Goal: Task Accomplishment & Management: Use online tool/utility

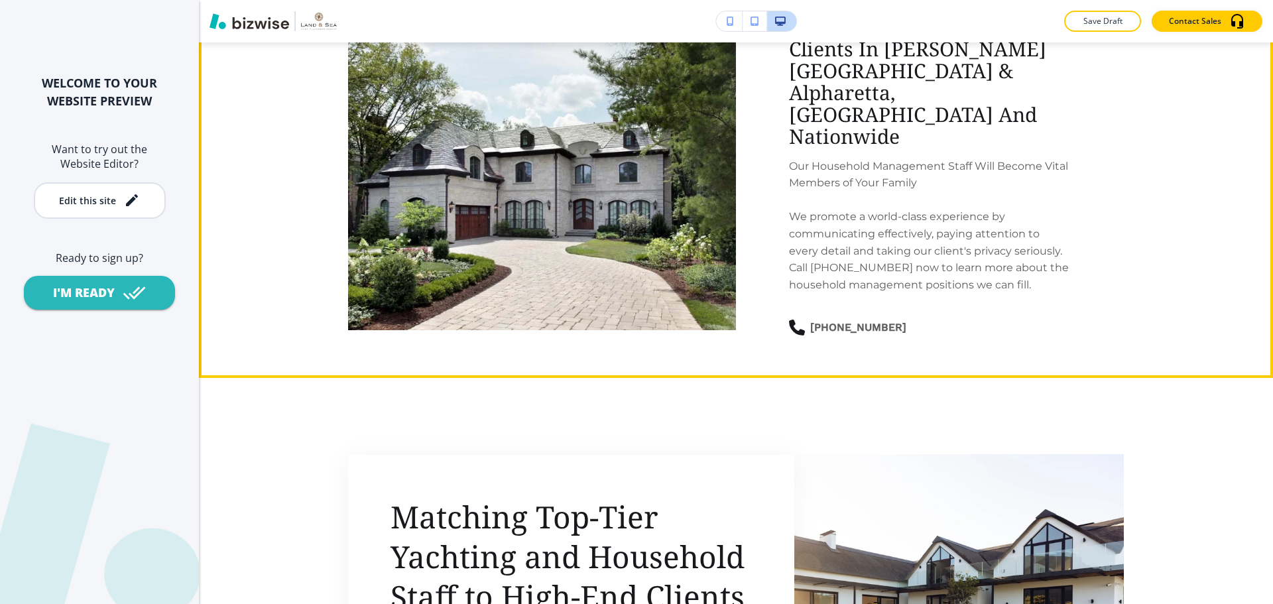
scroll to position [1459, 0]
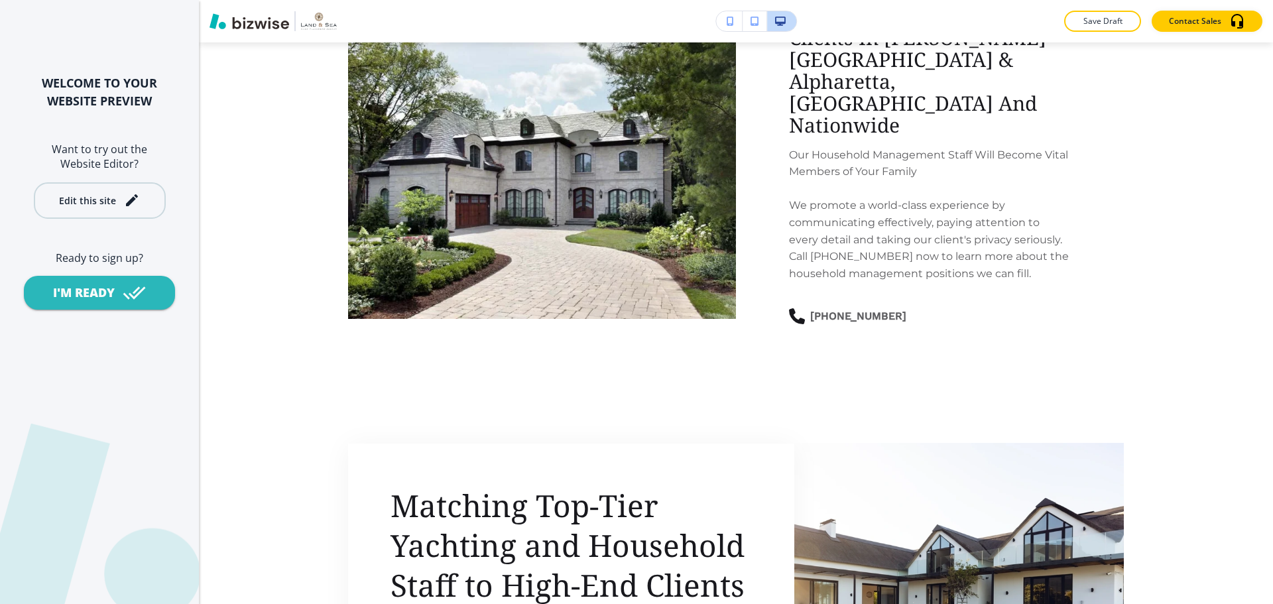
click at [109, 197] on div "Edit this site" at bounding box center [87, 201] width 57 height 10
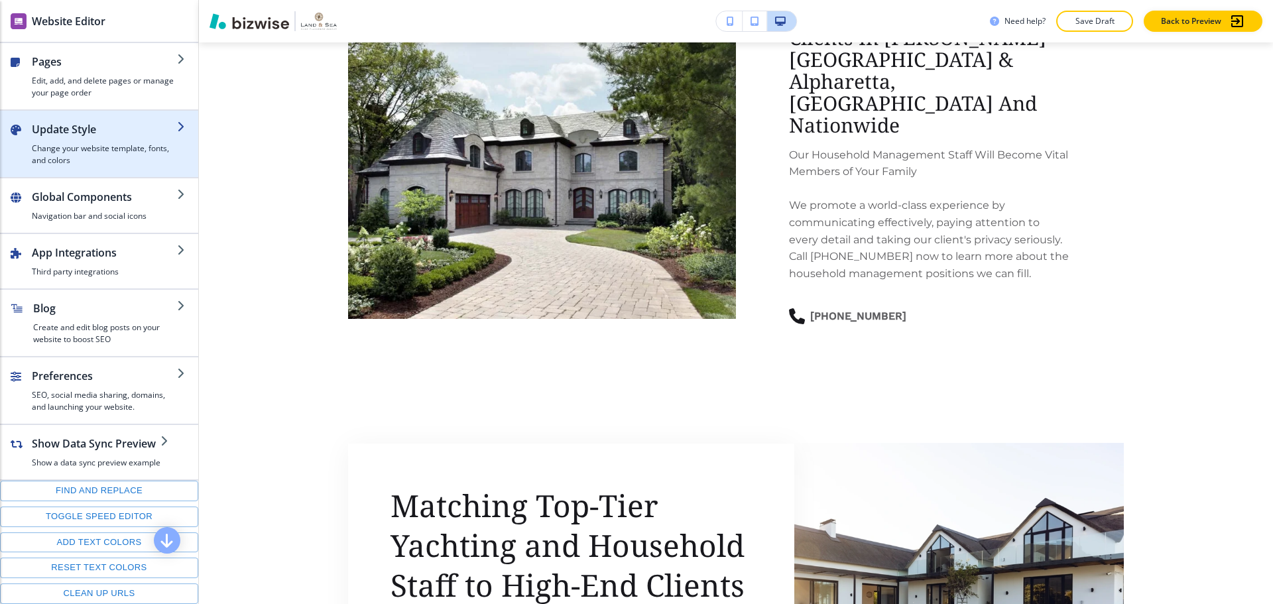
click at [99, 125] on h2 "Update Style" at bounding box center [104, 129] width 145 height 16
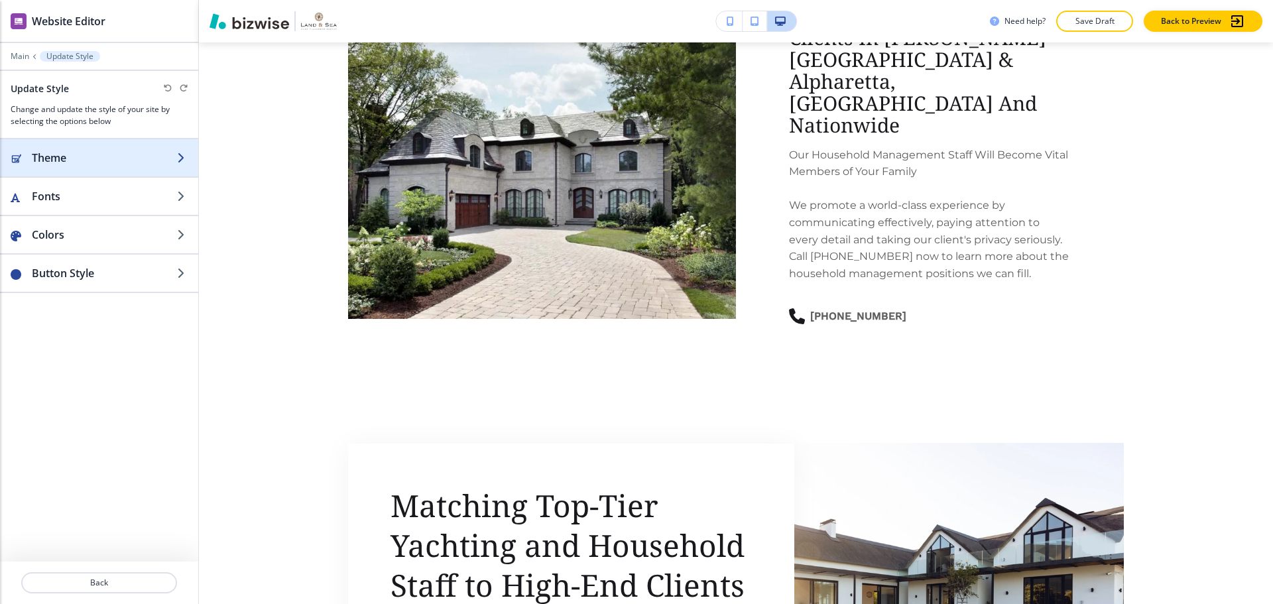
click at [94, 154] on h2 "Theme" at bounding box center [104, 158] width 145 height 16
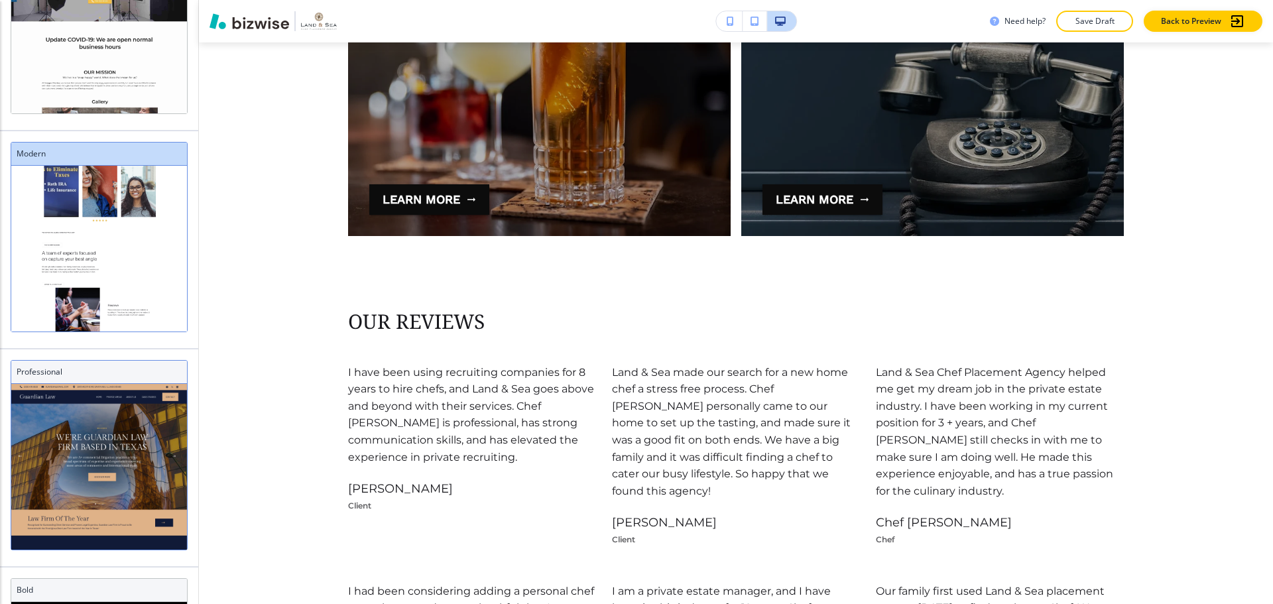
scroll to position [464, 0]
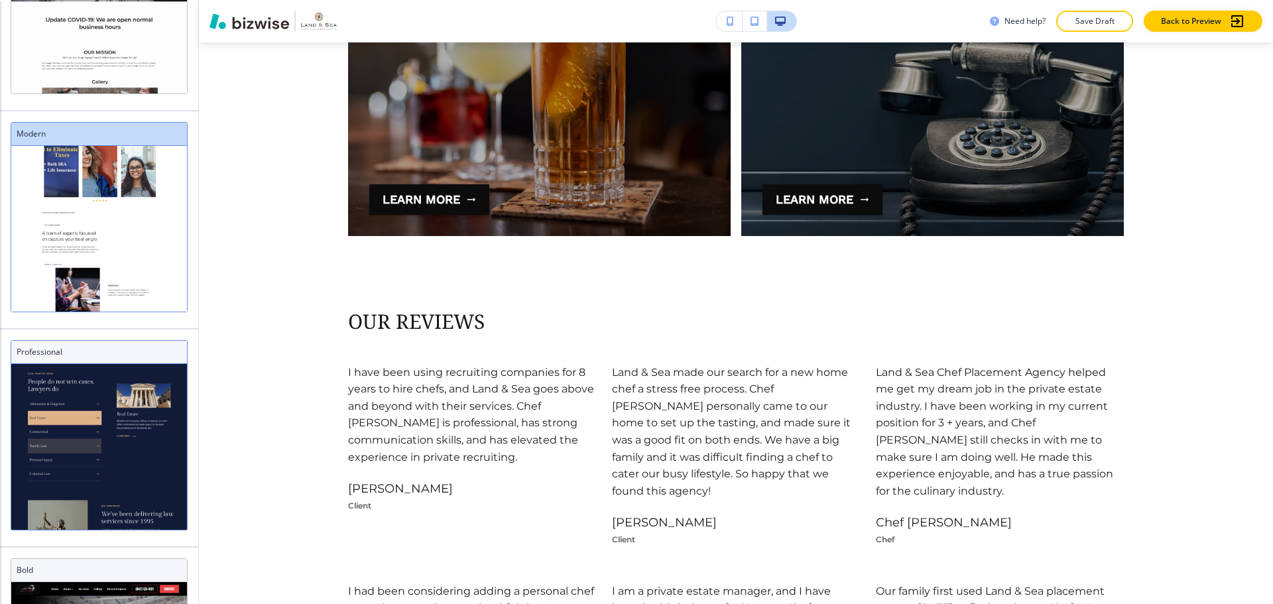
click at [135, 353] on h3 "Professional" at bounding box center [99, 352] width 165 height 12
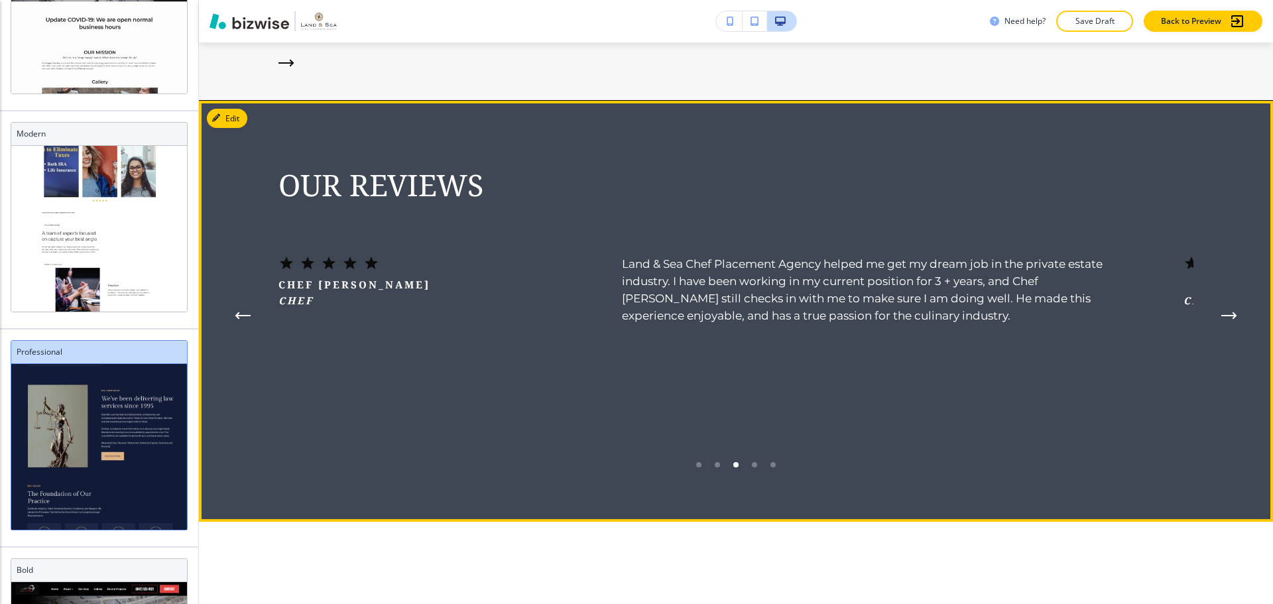
scroll to position [2851, 0]
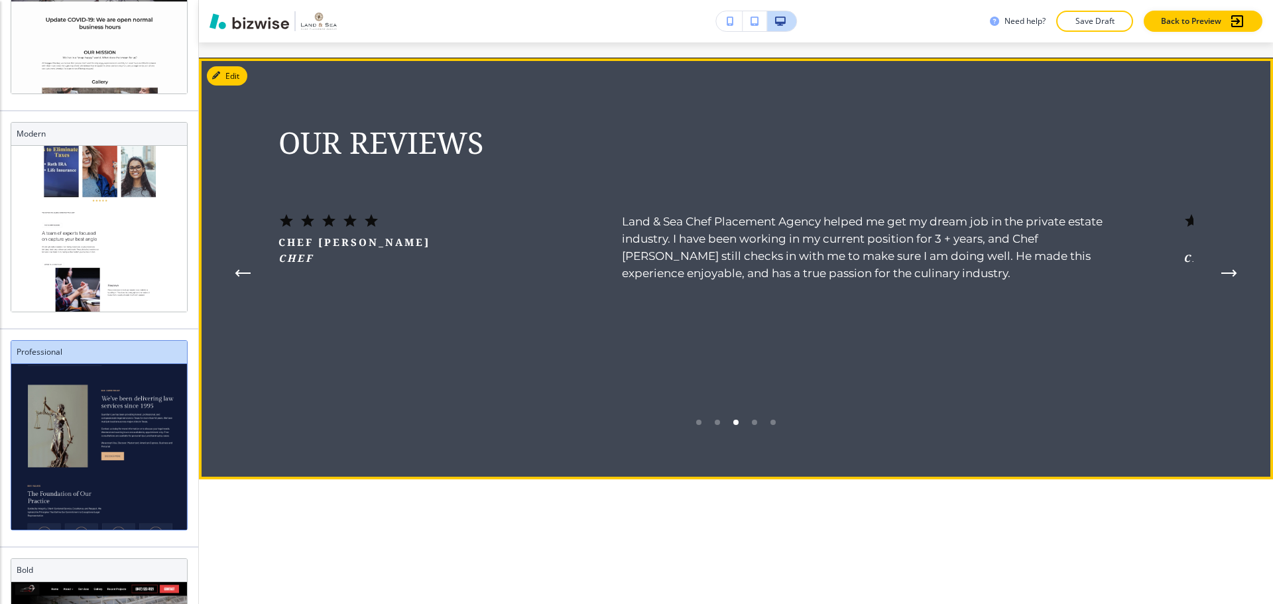
click at [1221, 277] on icon "Next Testimonial" at bounding box center [1229, 273] width 16 height 8
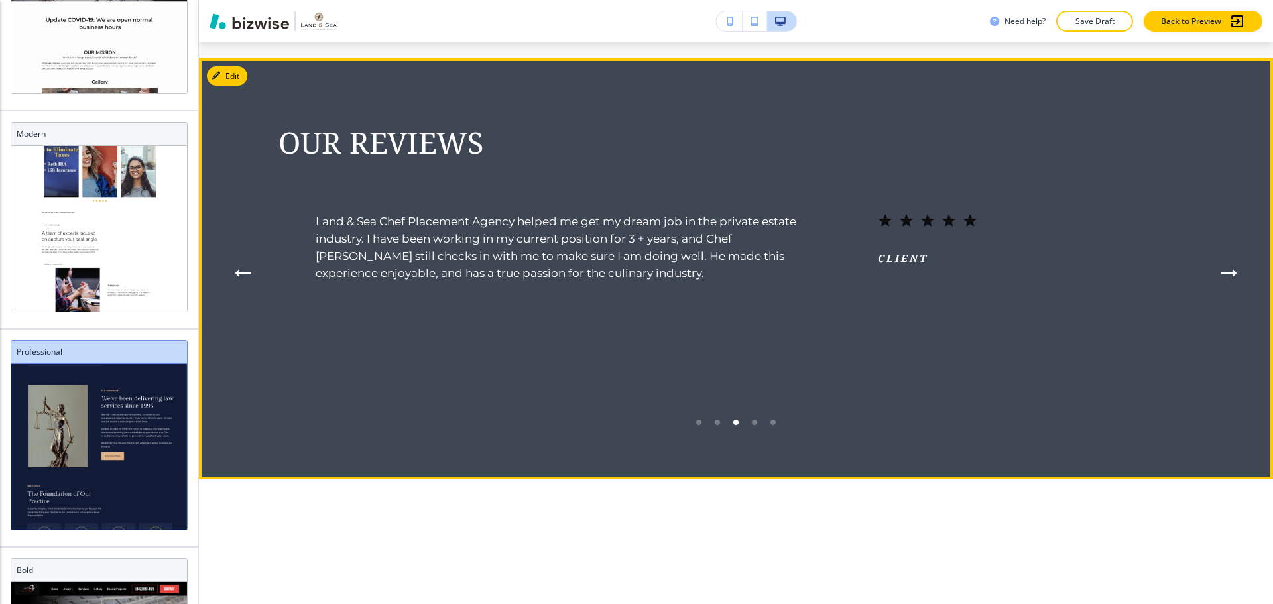
click at [1221, 277] on icon "Next Testimonial" at bounding box center [1229, 273] width 16 height 8
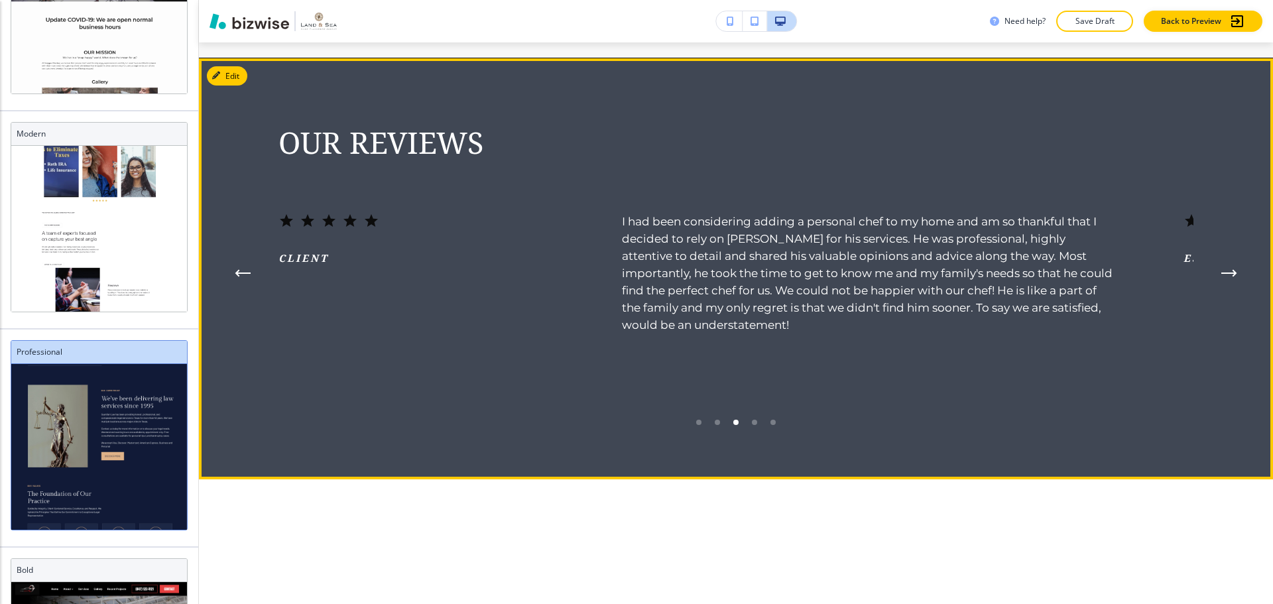
click at [1221, 277] on icon "Next Testimonial" at bounding box center [1229, 273] width 16 height 8
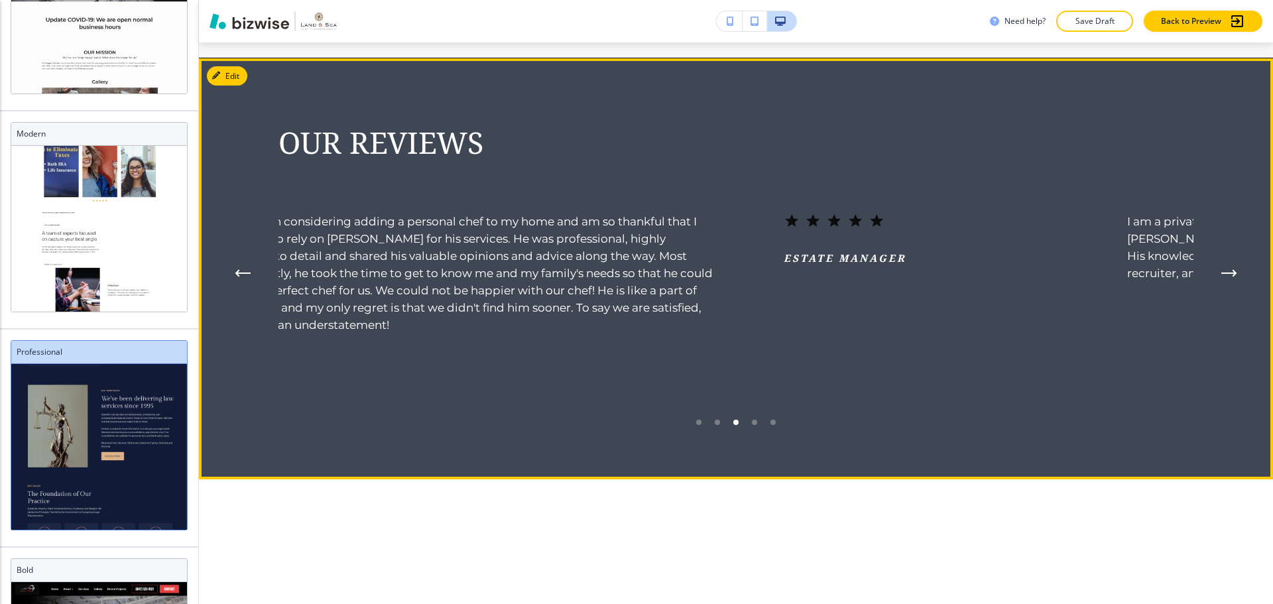
click at [1221, 277] on icon "Next Testimonial" at bounding box center [1229, 273] width 16 height 8
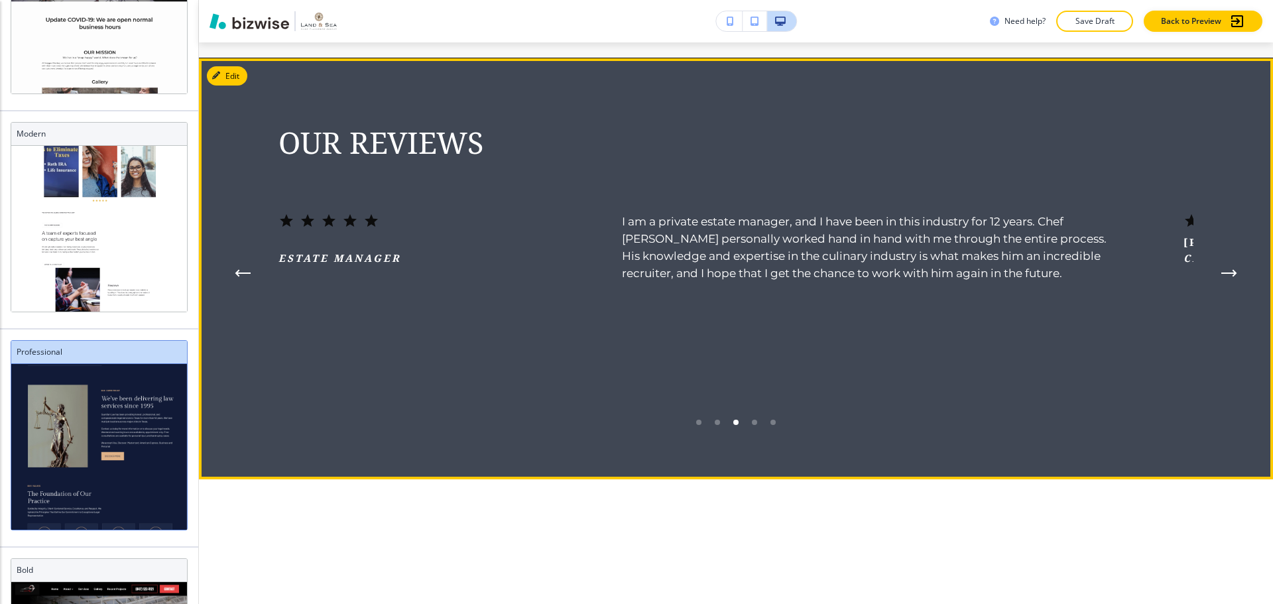
click at [1221, 277] on icon "Next Testimonial" at bounding box center [1229, 273] width 16 height 8
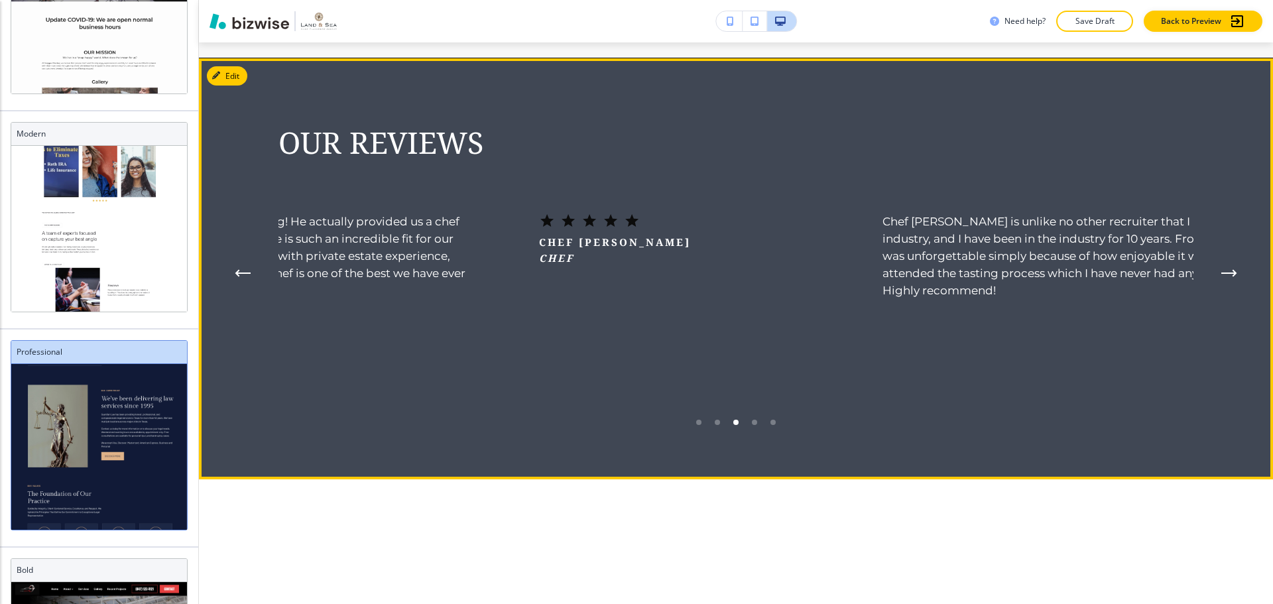
click at [1221, 277] on icon "Next Testimonial" at bounding box center [1229, 273] width 16 height 8
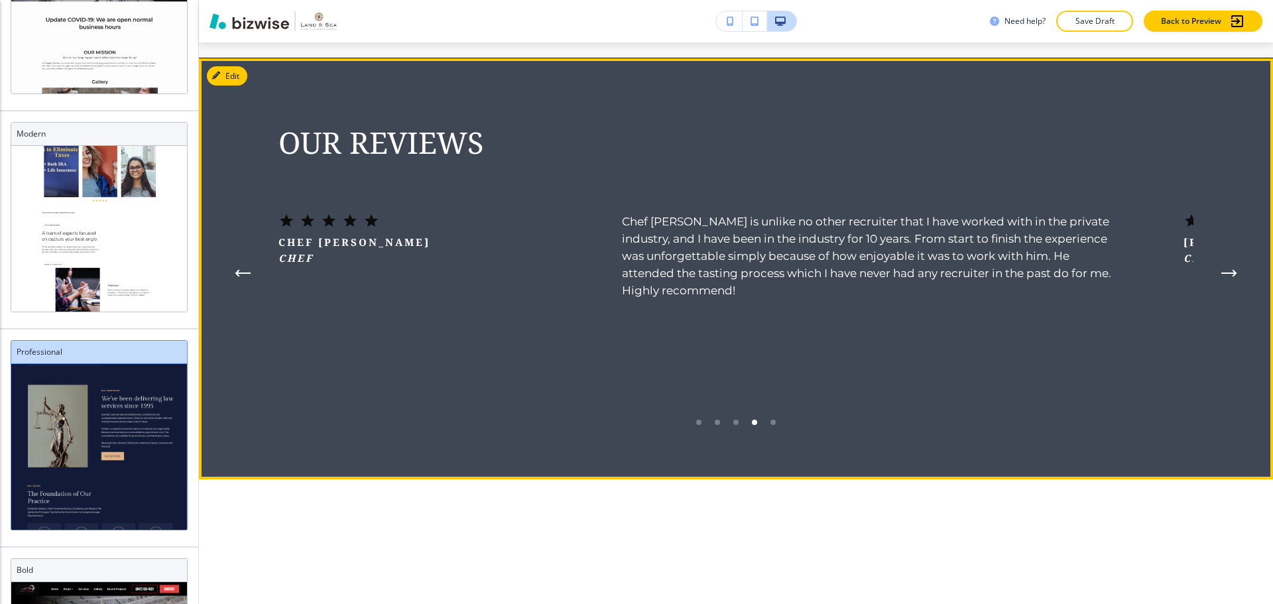
click at [1221, 277] on icon "Next Testimonial" at bounding box center [1229, 273] width 16 height 8
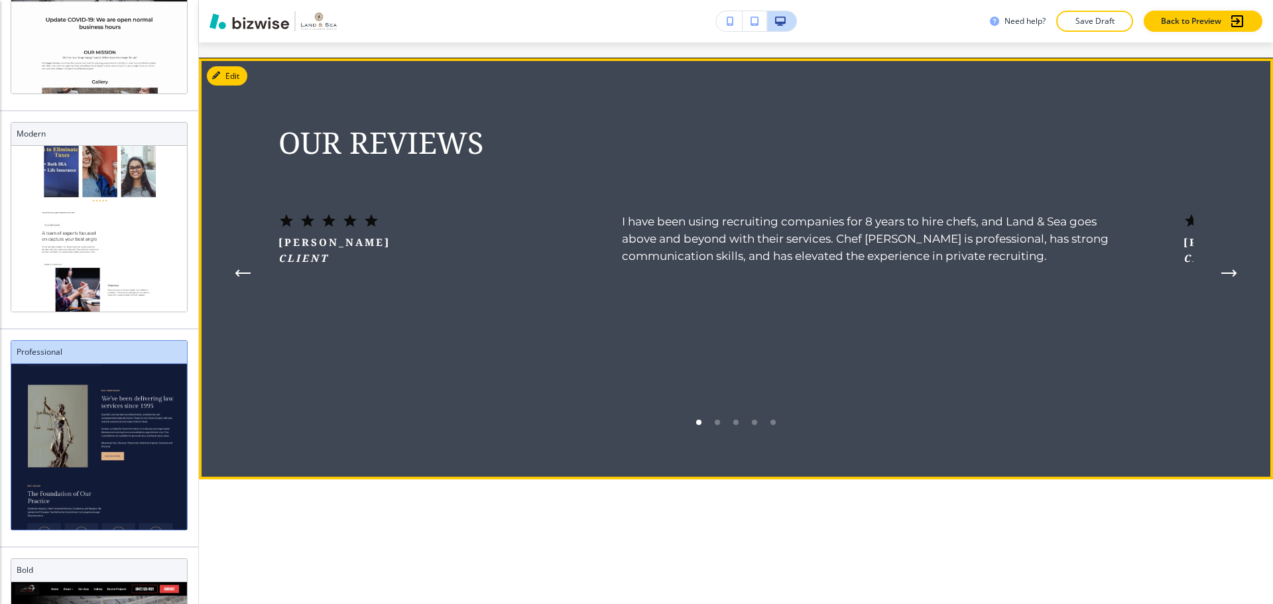
click at [1221, 277] on icon "Next Testimonial" at bounding box center [1229, 273] width 16 height 8
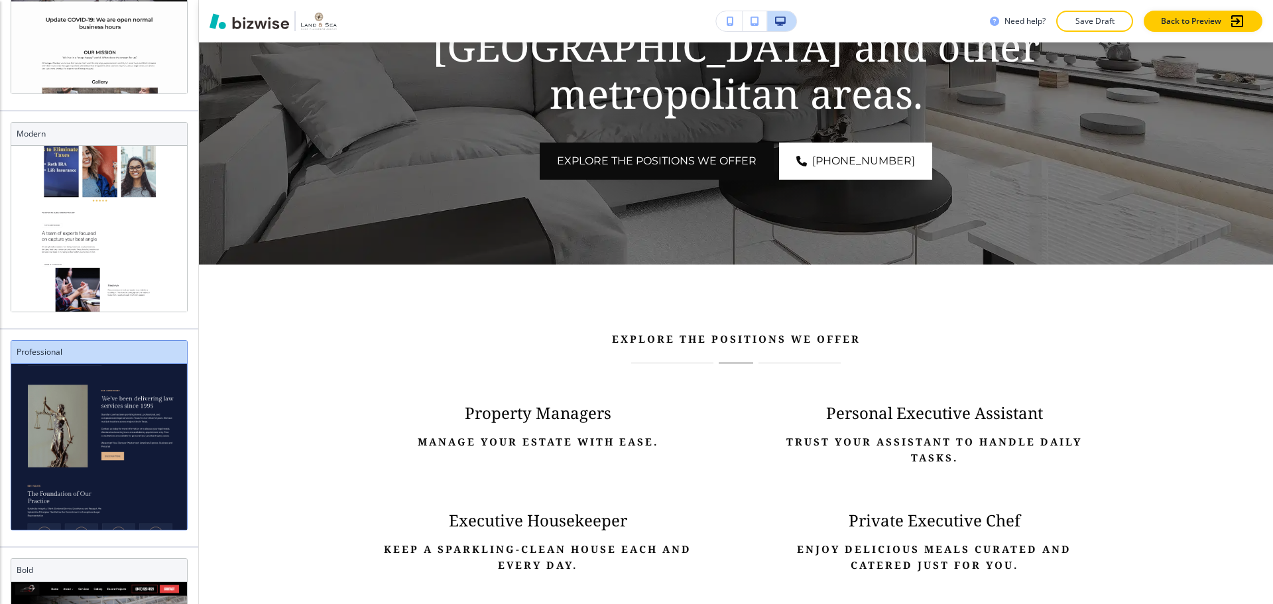
scroll to position [580, 0]
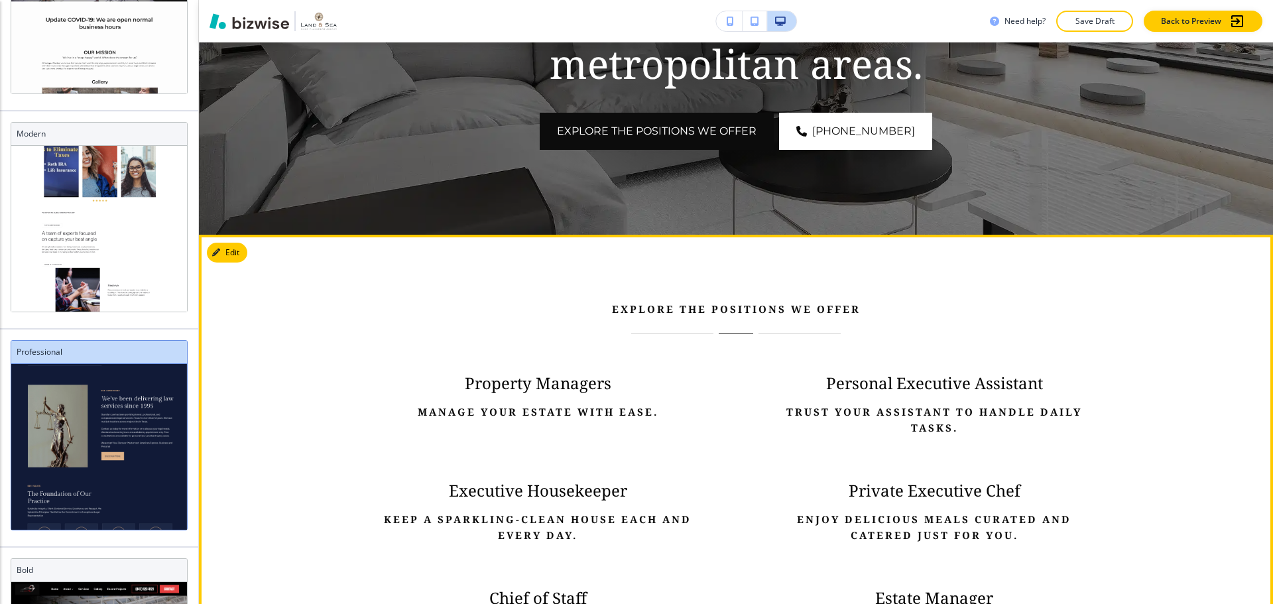
click at [692, 332] on div "EXPLORE THE POSITIONS WE OFFER" at bounding box center [735, 317] width 713 height 32
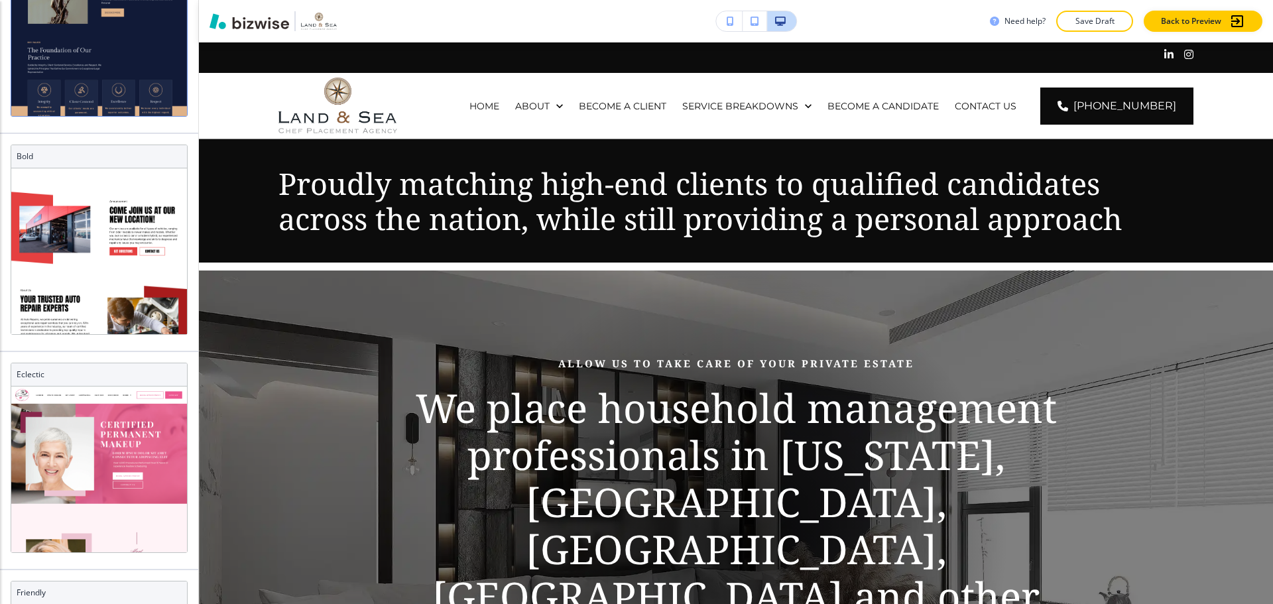
scroll to position [913, 0]
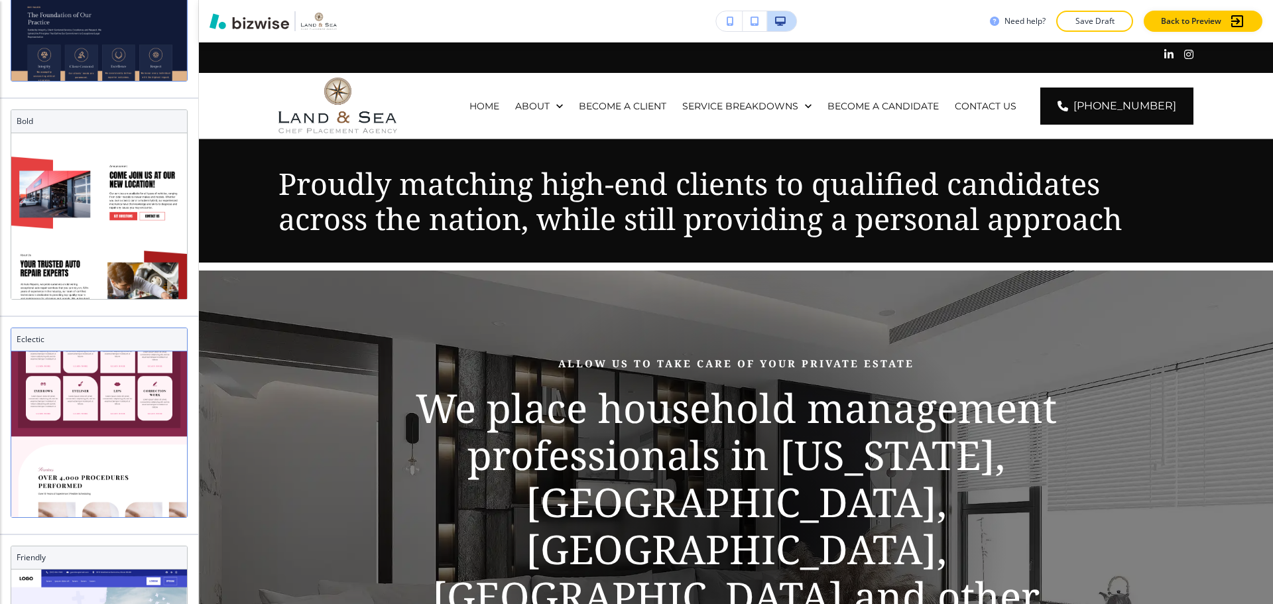
click at [128, 343] on h3 "Eclectic" at bounding box center [99, 340] width 165 height 12
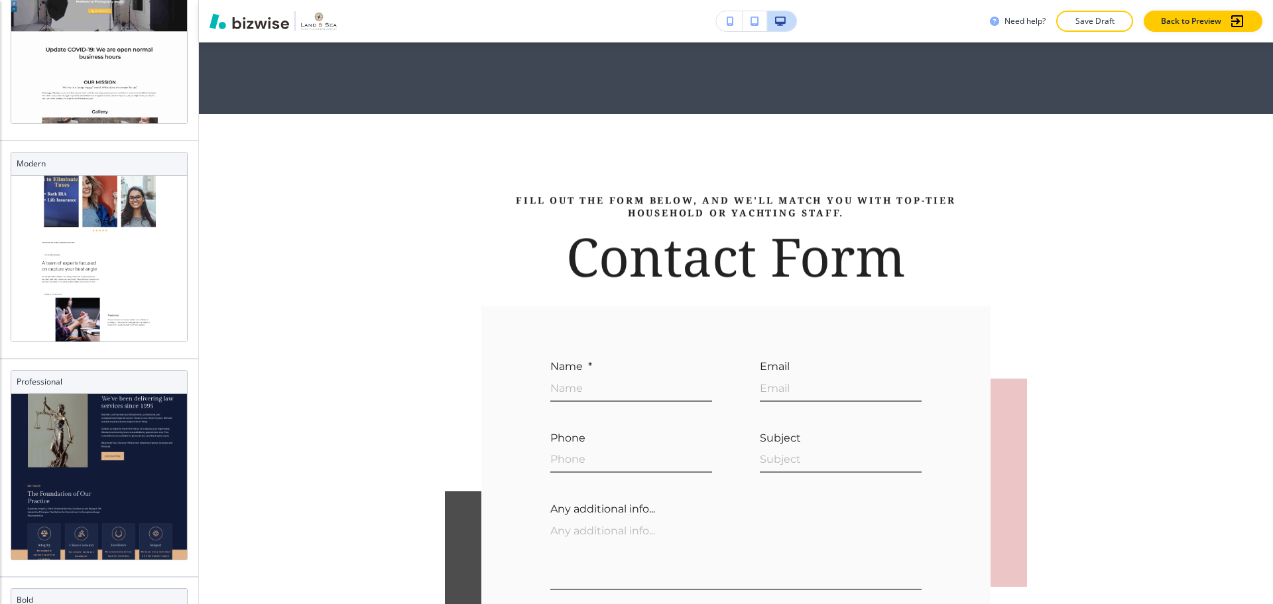
scroll to position [164, 0]
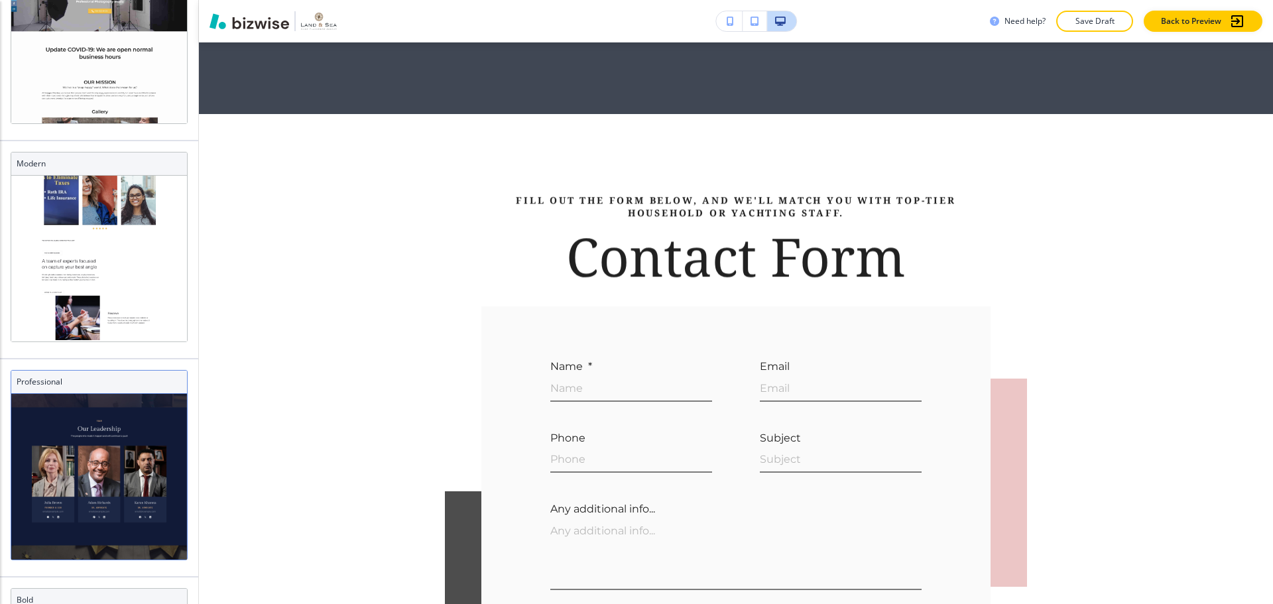
click at [122, 374] on div "Professional" at bounding box center [99, 382] width 176 height 23
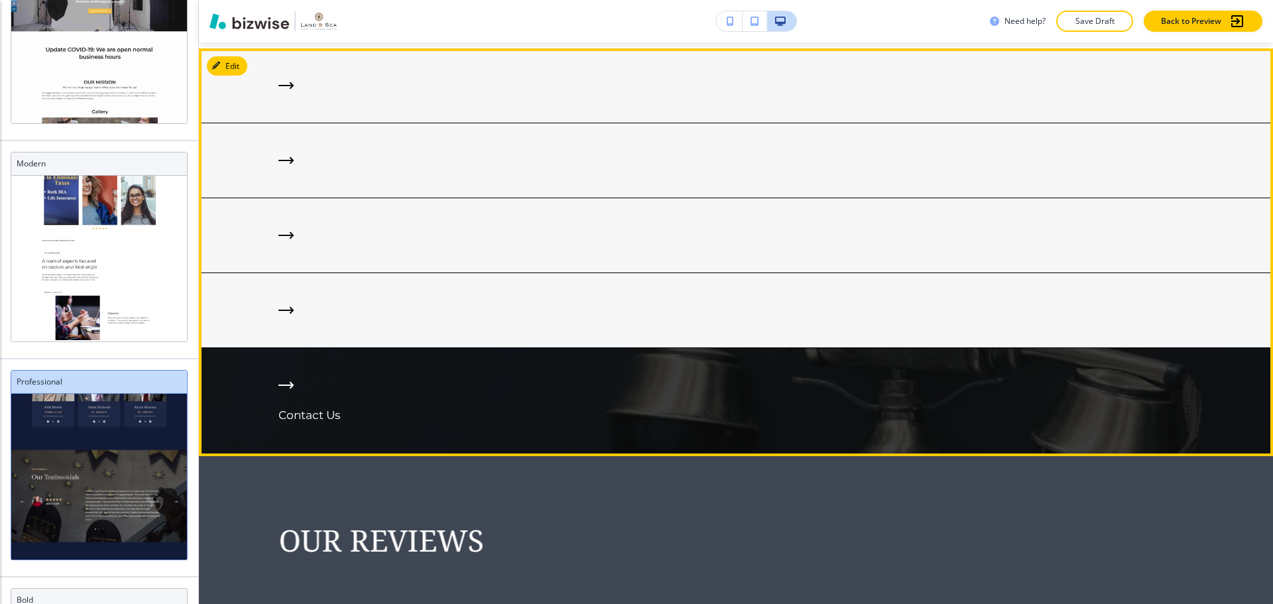
scroll to position [2487, 0]
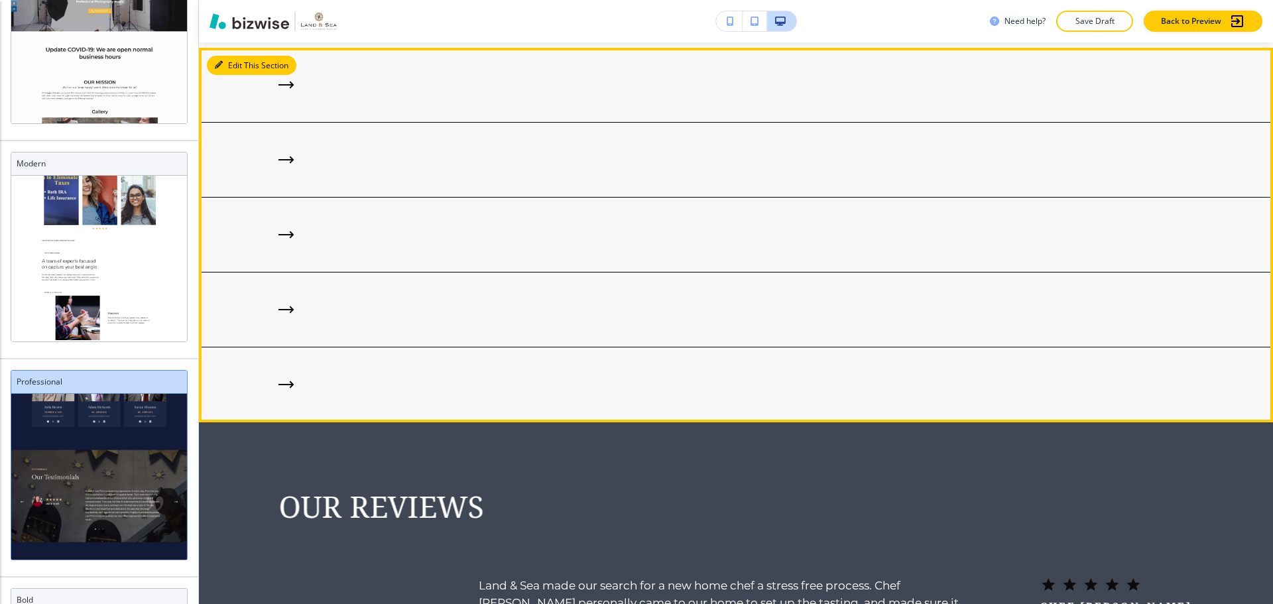
click at [227, 76] on button "Edit This Section" at bounding box center [252, 66] width 90 height 20
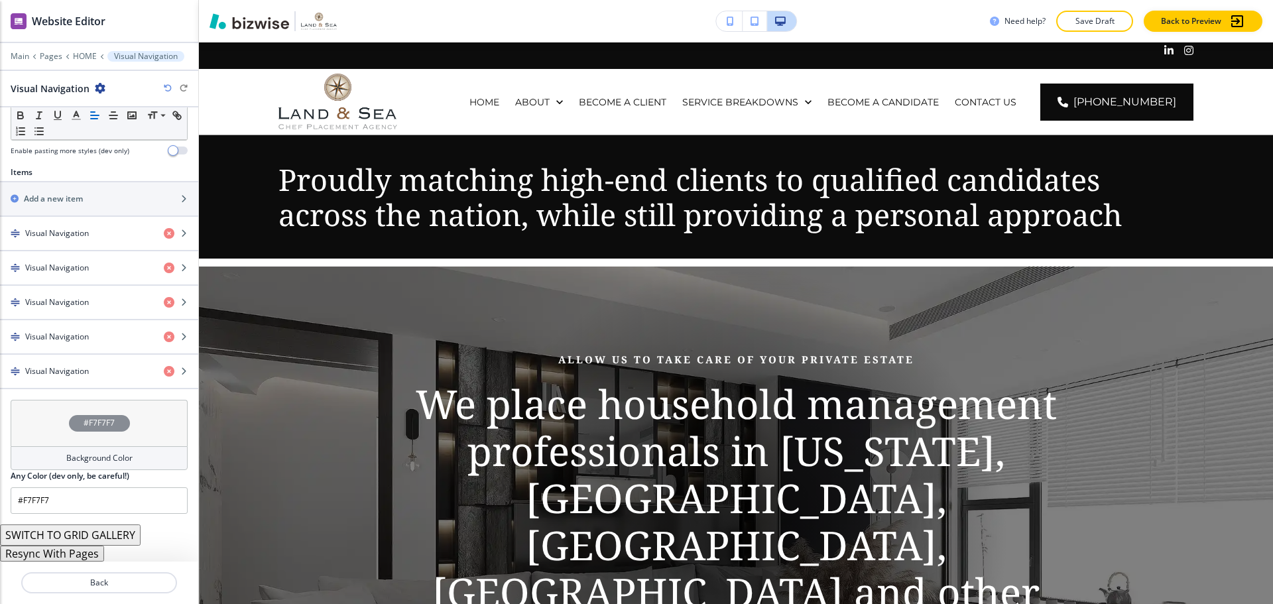
scroll to position [0, 0]
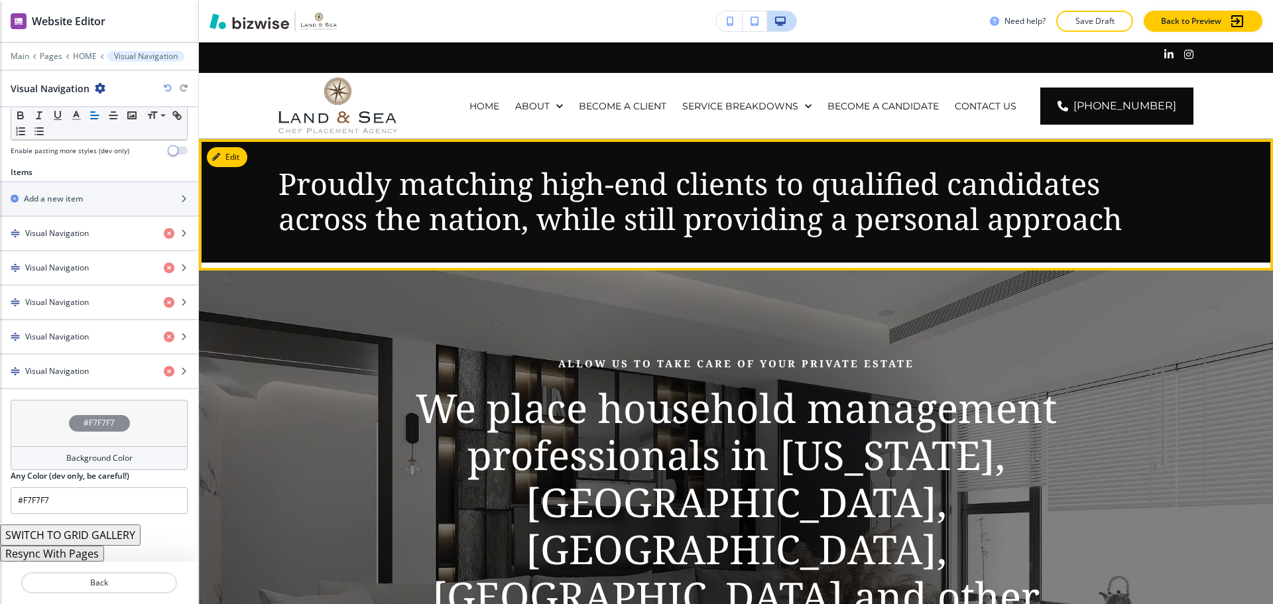
click at [584, 231] on p "Proudly matching high-end clients to qualified candidates across the nation, wh…" at bounding box center [735, 201] width 915 height 70
click at [240, 157] on button "Edit This Section" at bounding box center [252, 157] width 90 height 20
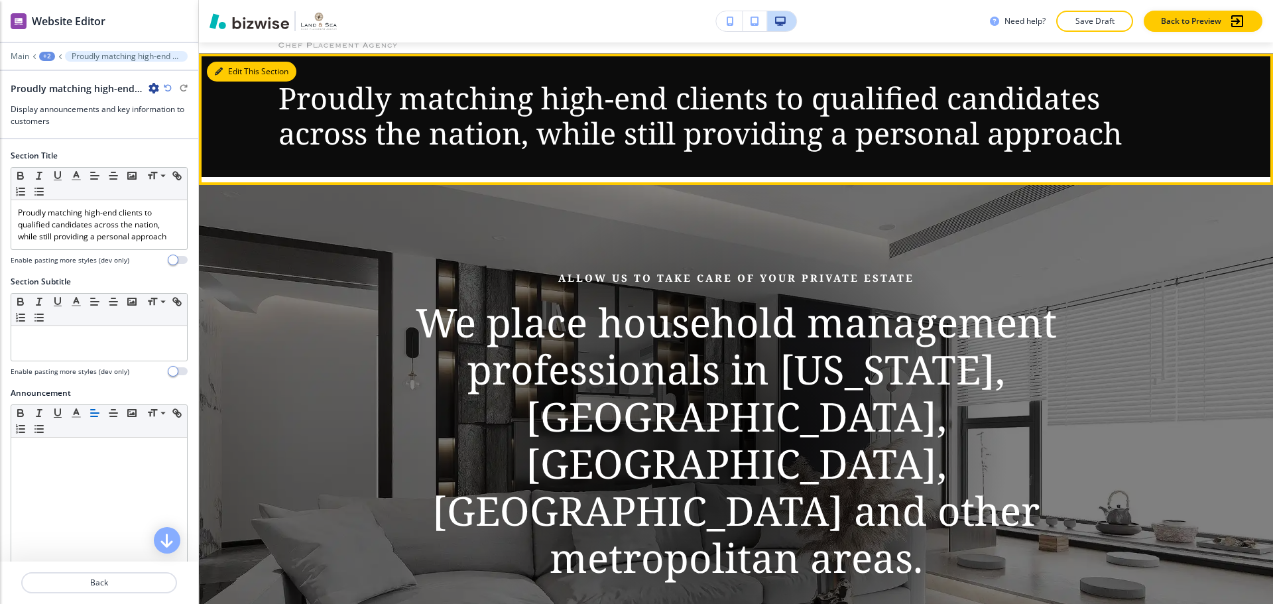
scroll to position [97, 0]
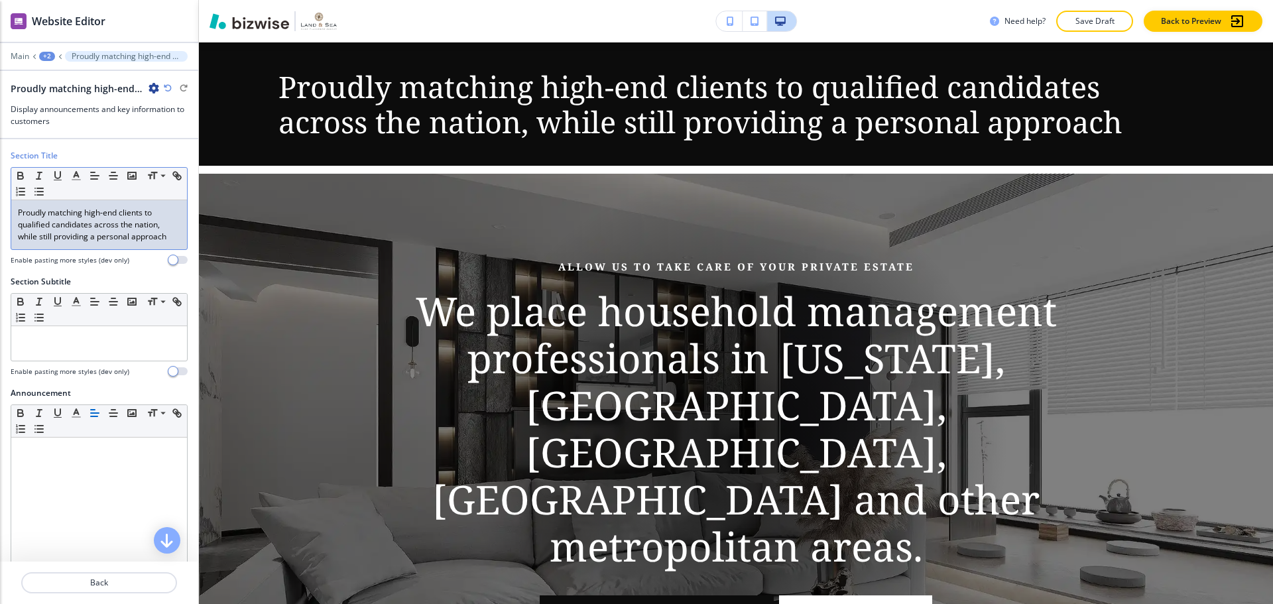
click at [65, 219] on p "Proudly matching high-end clients to qualified candidates across the nation, wh…" at bounding box center [99, 225] width 162 height 36
click at [166, 241] on p "Proudly matching high-end clients to qualified candidates across the nation, wh…" at bounding box center [99, 225] width 162 height 36
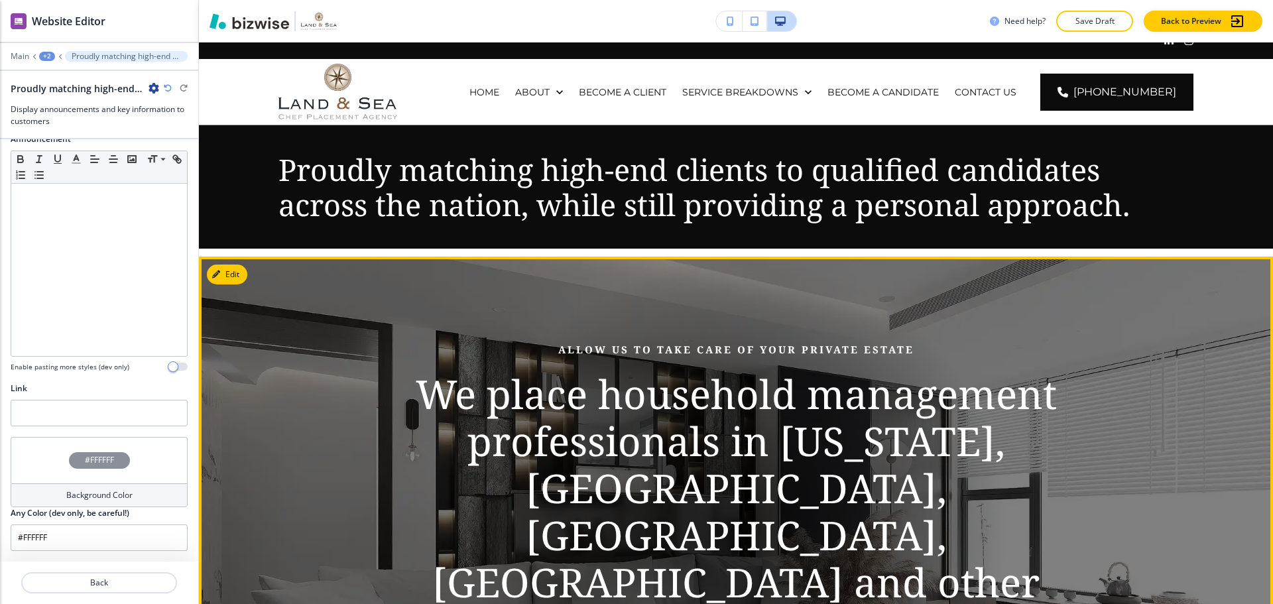
scroll to position [0, 0]
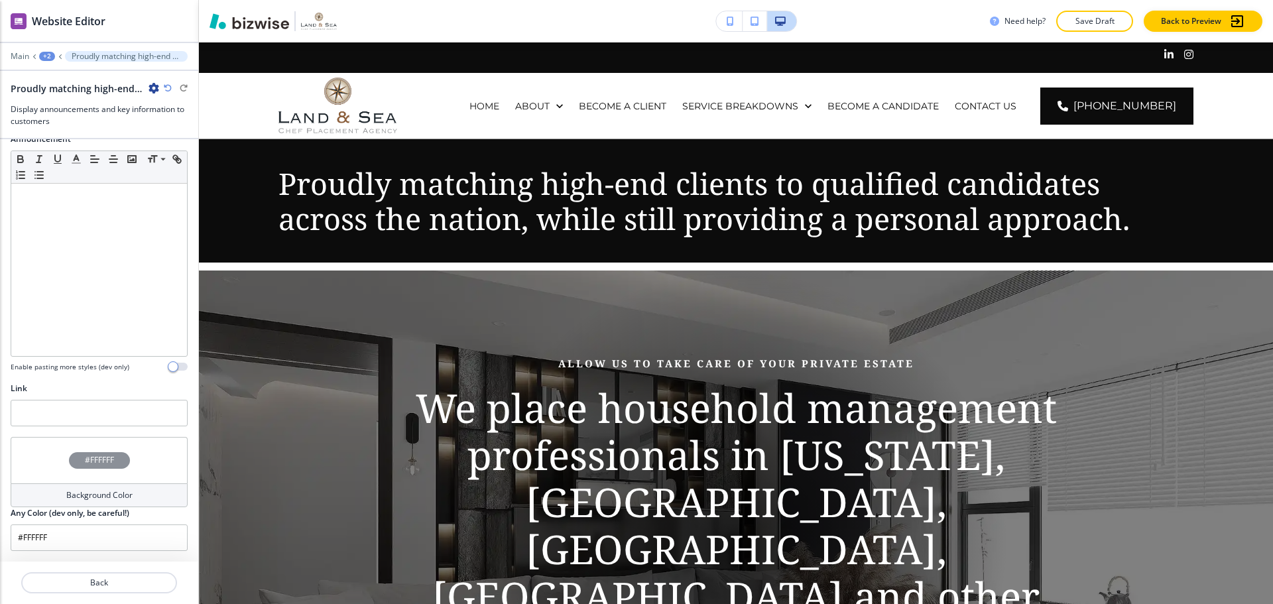
click at [45, 59] on div "+2" at bounding box center [47, 56] width 16 height 9
click at [45, 60] on div "+2" at bounding box center [47, 56] width 16 height 9
click at [92, 61] on div at bounding box center [81, 63] width 85 height 5
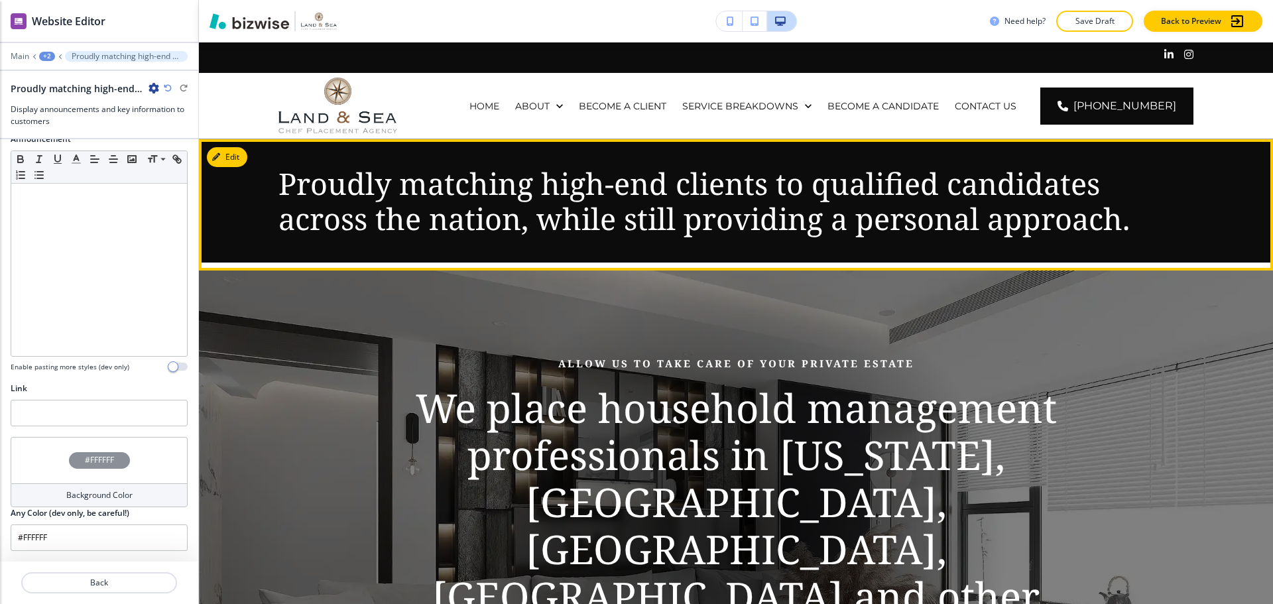
click at [347, 261] on div "Proudly matching high-end clients to qualified candidates across the nation, wh…" at bounding box center [736, 200] width 1074 height 123
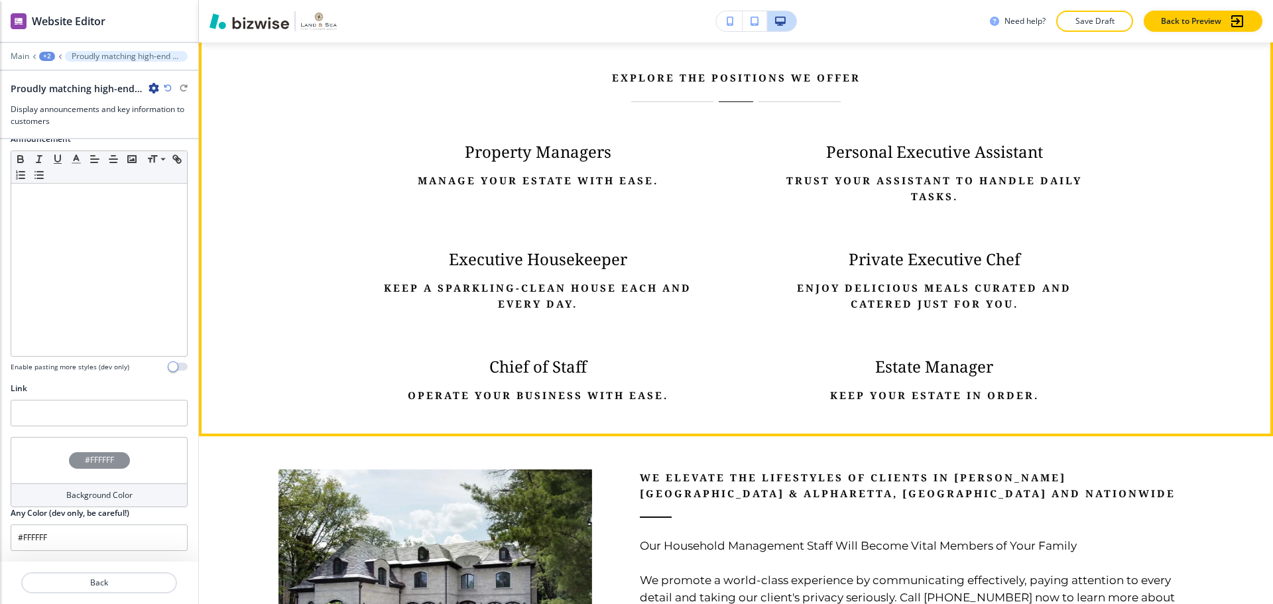
scroll to position [729, 0]
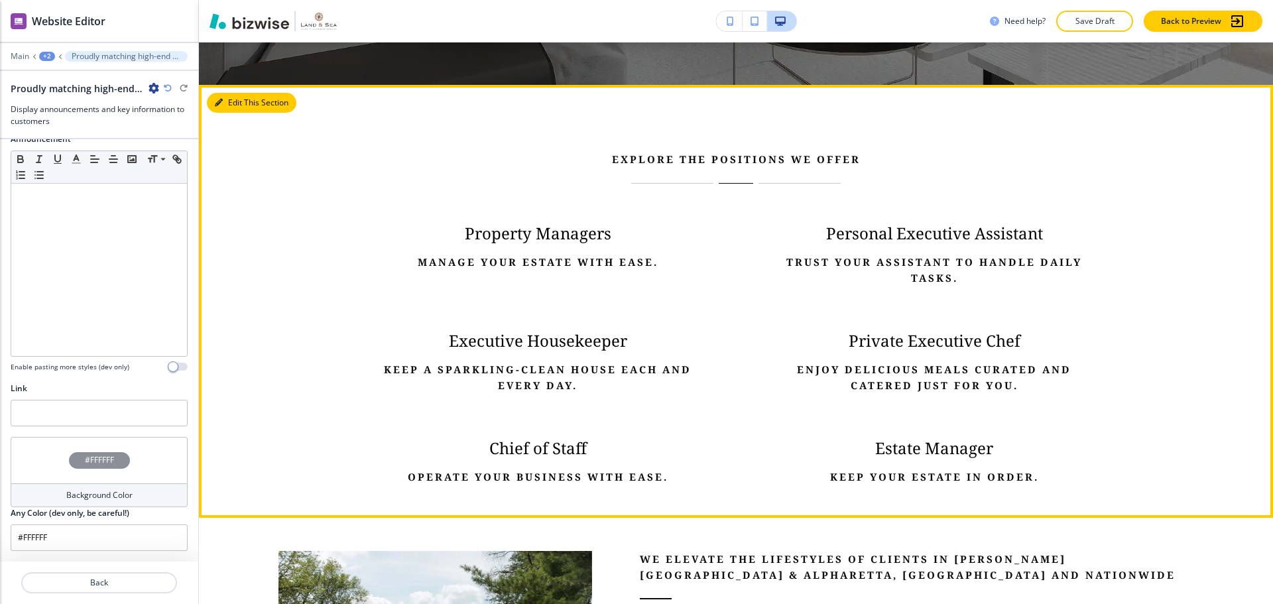
click at [235, 103] on button "Edit This Section" at bounding box center [252, 103] width 90 height 20
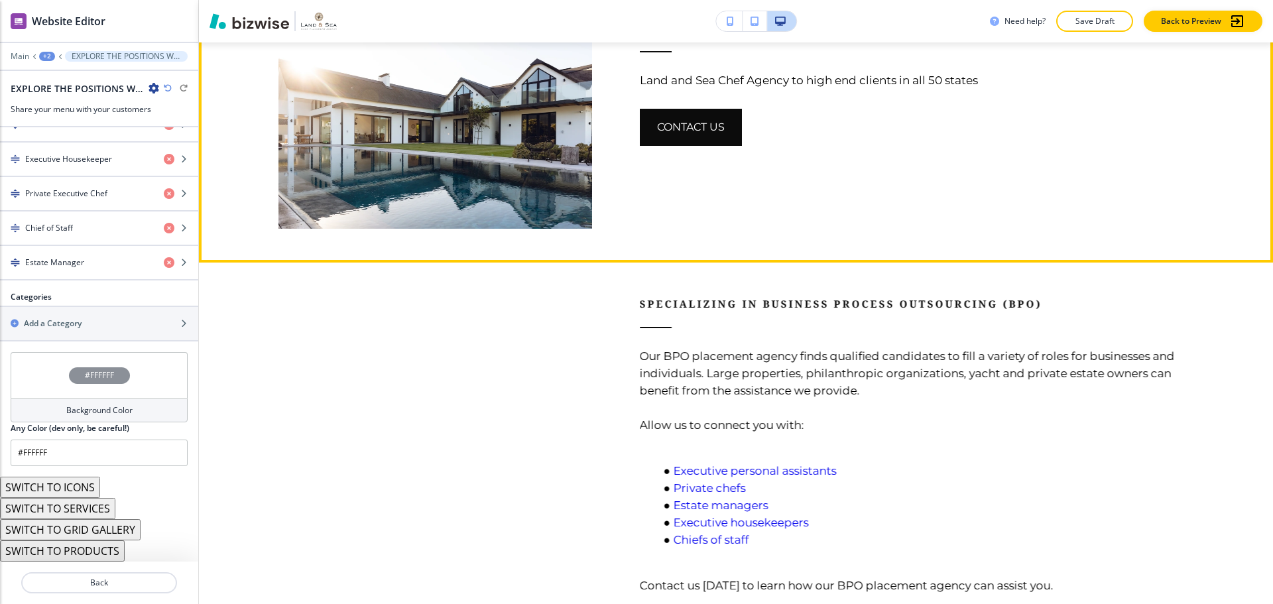
scroll to position [1634, 0]
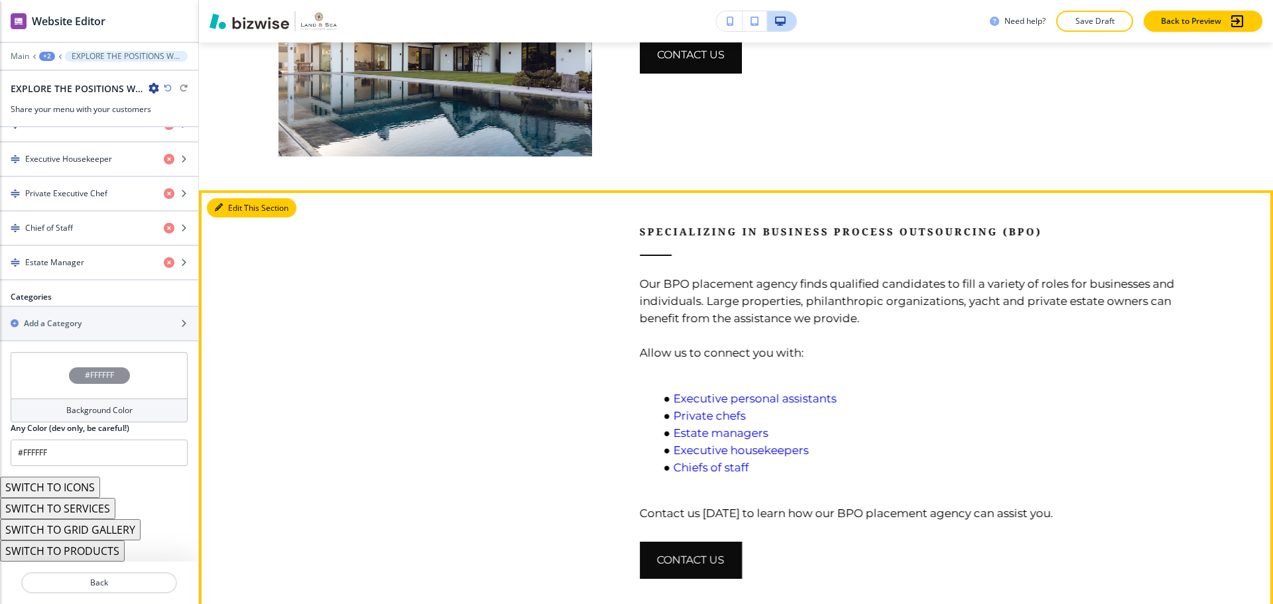
click at [225, 206] on button "Edit This Section" at bounding box center [252, 208] width 90 height 20
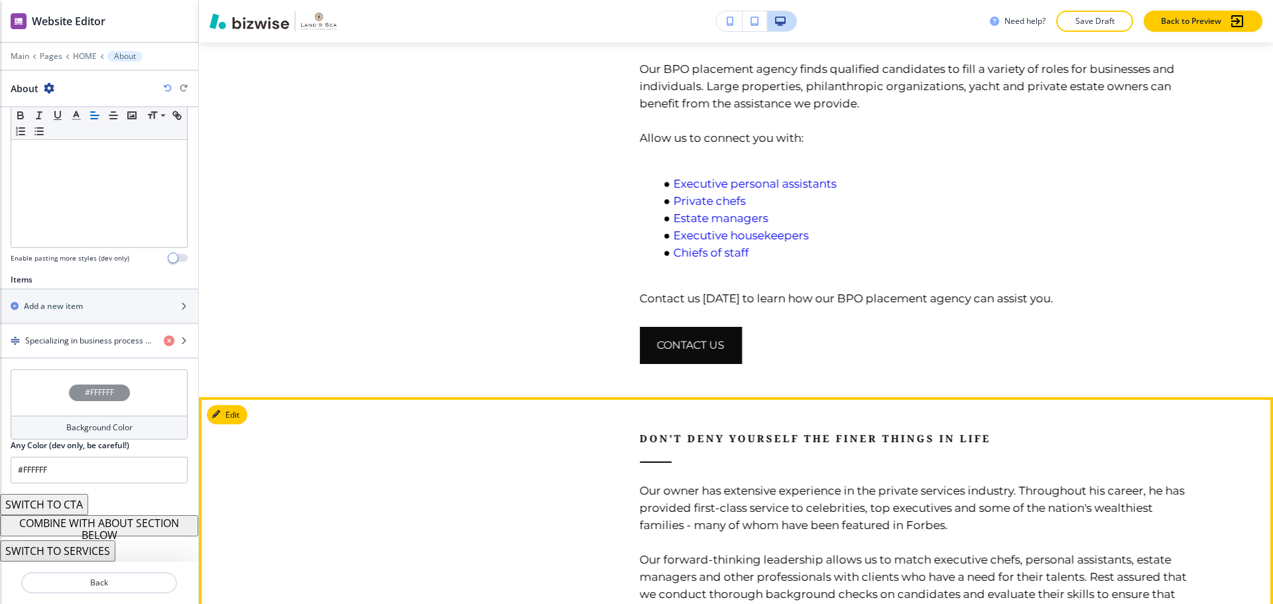
scroll to position [1843, 0]
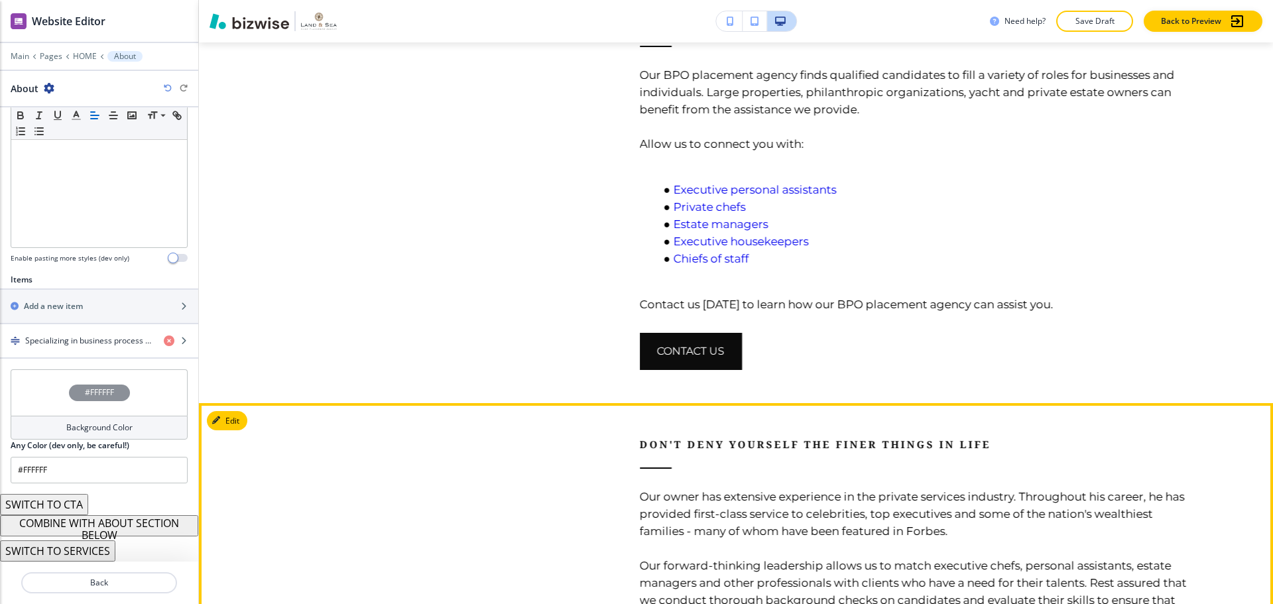
click at [690, 436] on p "Don't deny yourself the finer things in life" at bounding box center [917, 444] width 554 height 16
click at [229, 416] on button "Edit This Section" at bounding box center [252, 421] width 90 height 20
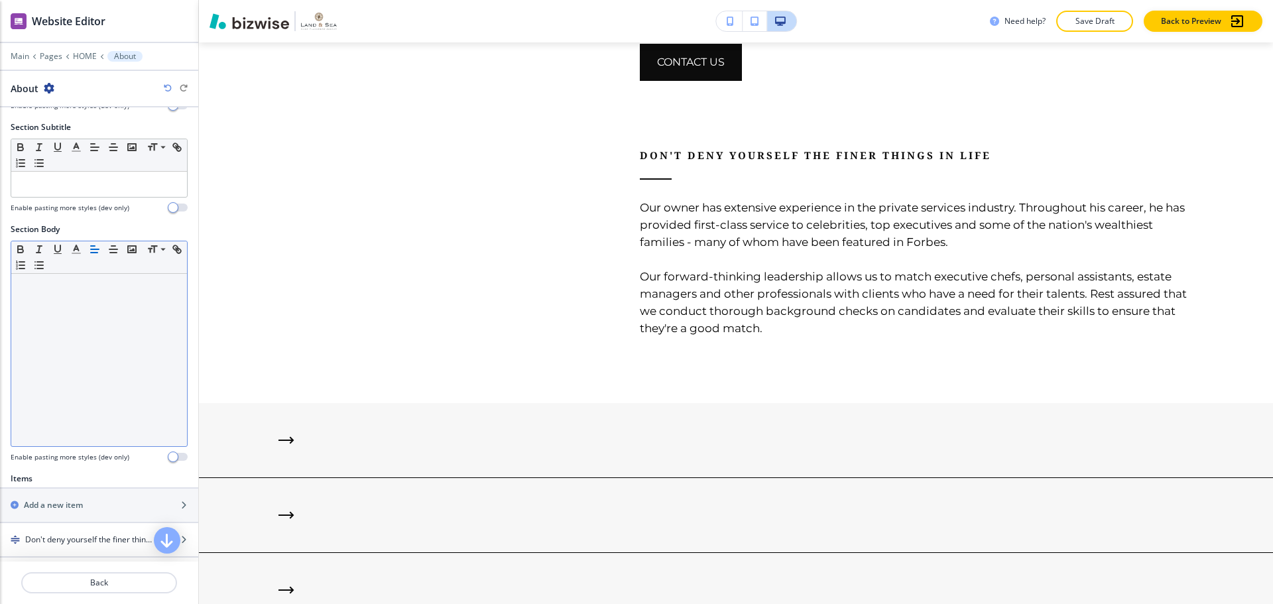
scroll to position [199, 0]
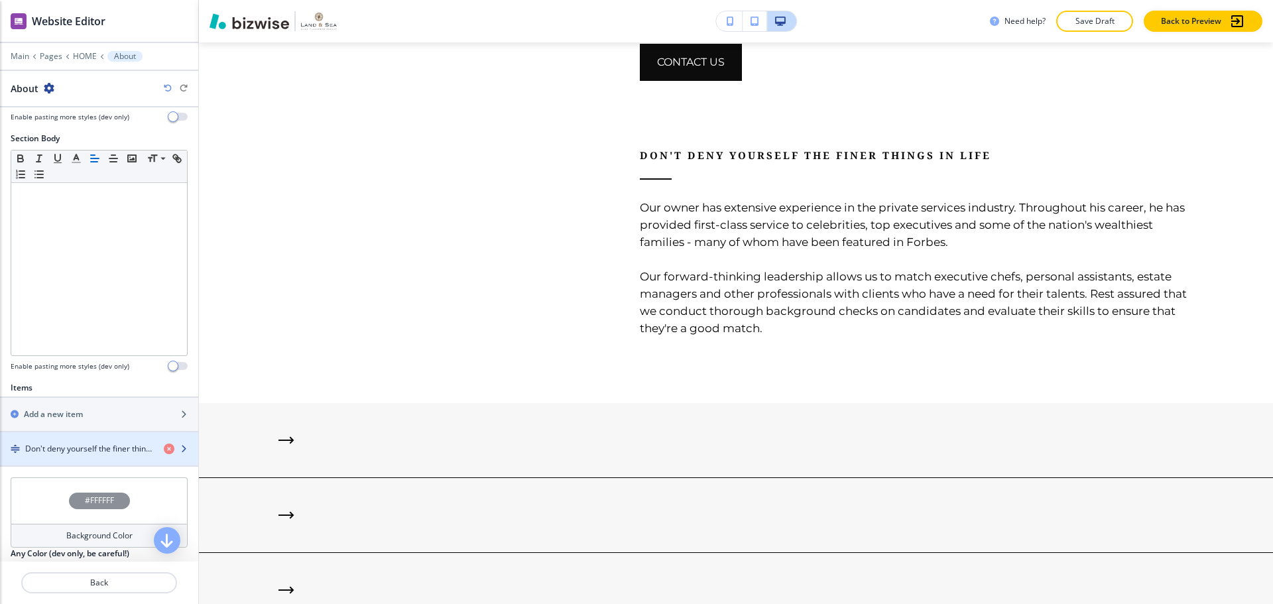
click at [67, 456] on div "button" at bounding box center [99, 460] width 198 height 11
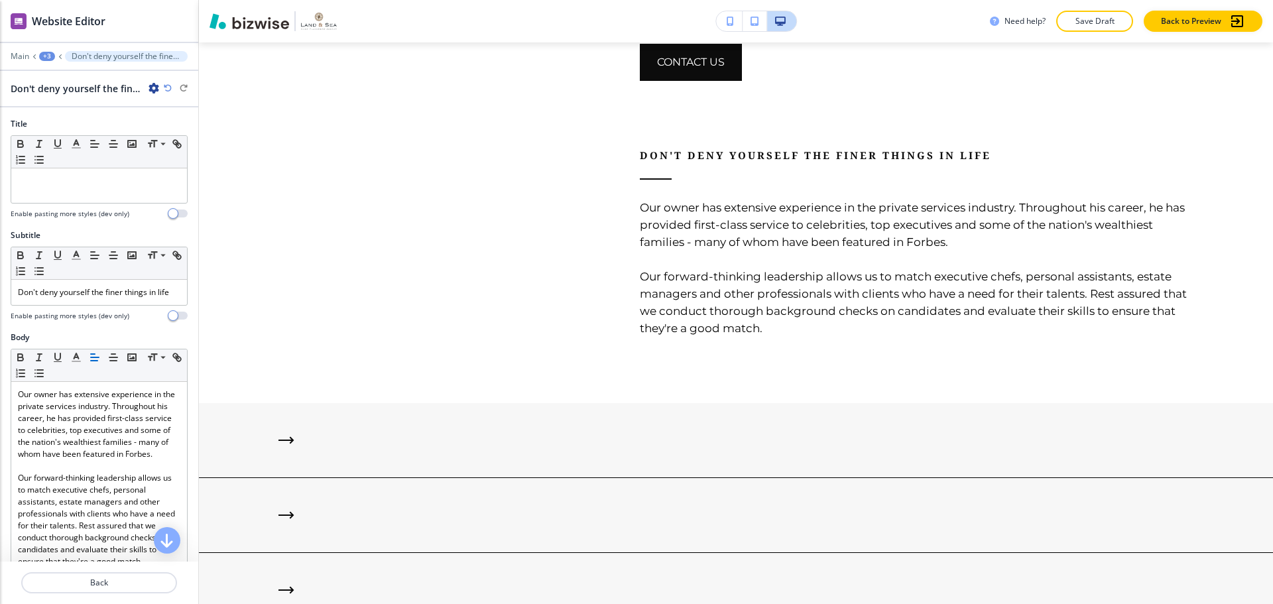
scroll to position [2165, 0]
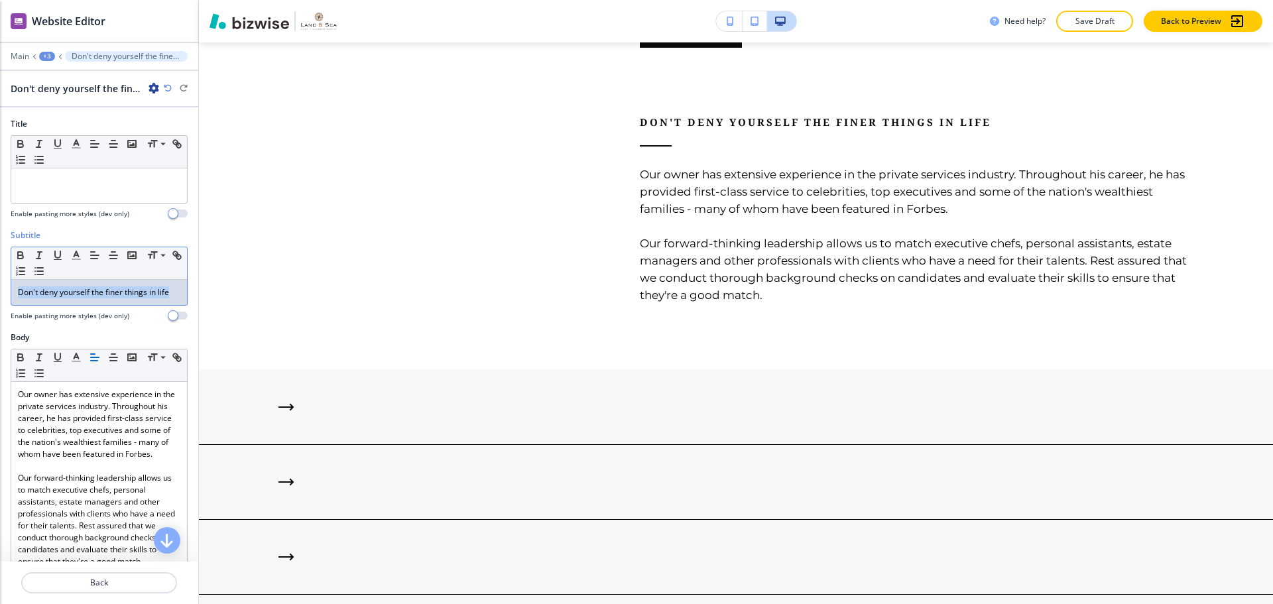
drag, startPoint x: 66, startPoint y: 308, endPoint x: 11, endPoint y: 290, distance: 58.5
click at [11, 290] on div "Small Normal Large Huge Don't deny yourself the finer things in life" at bounding box center [99, 276] width 177 height 59
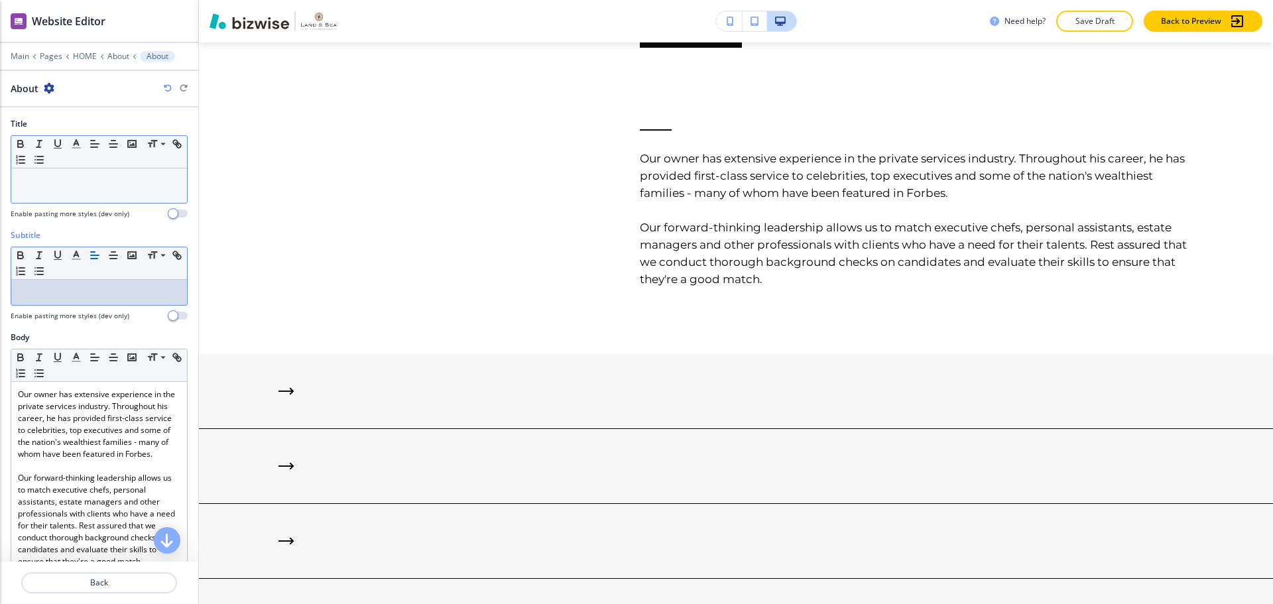
click at [56, 173] on div at bounding box center [99, 185] width 176 height 34
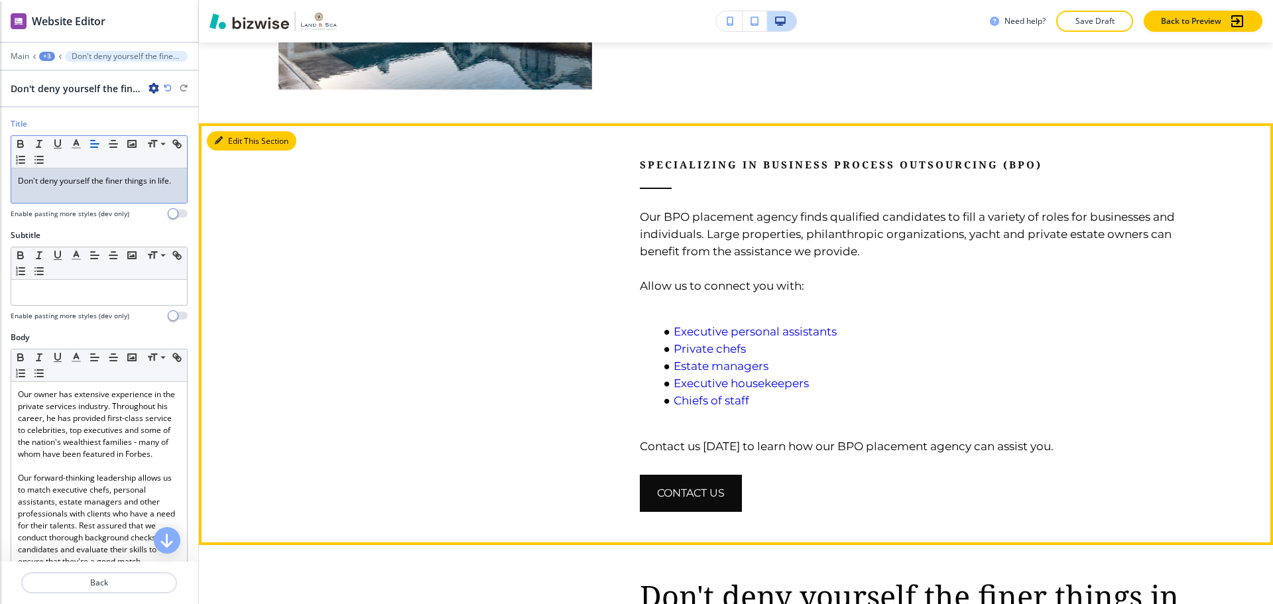
click at [227, 141] on button "Edit This Section" at bounding box center [252, 141] width 90 height 20
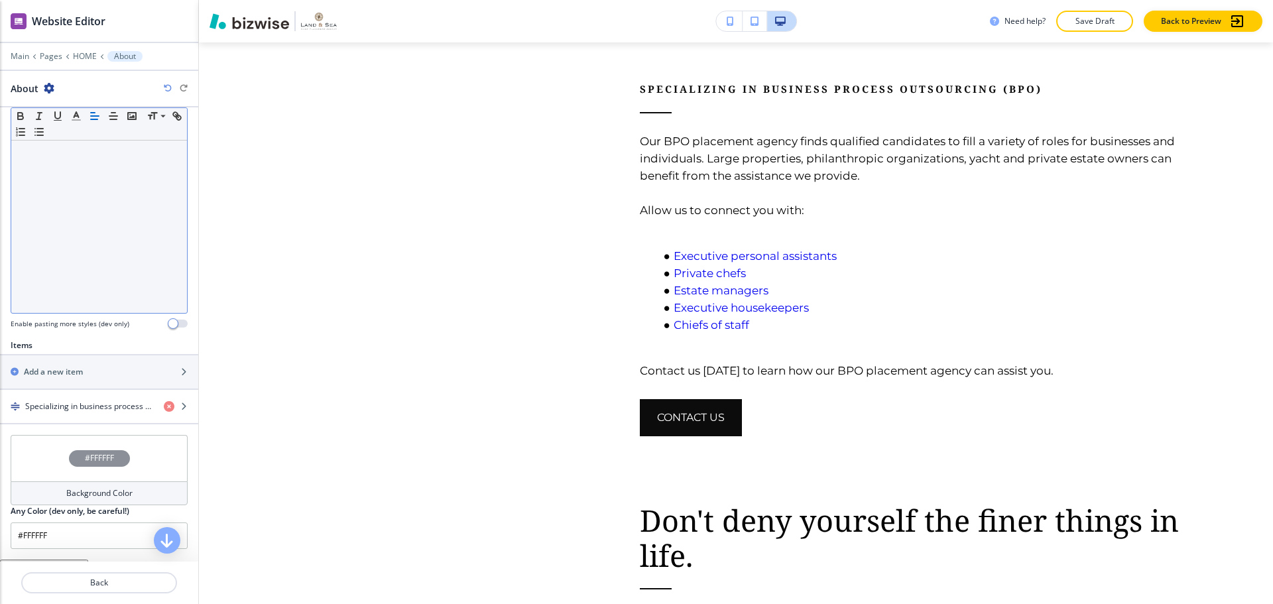
scroll to position [307, 0]
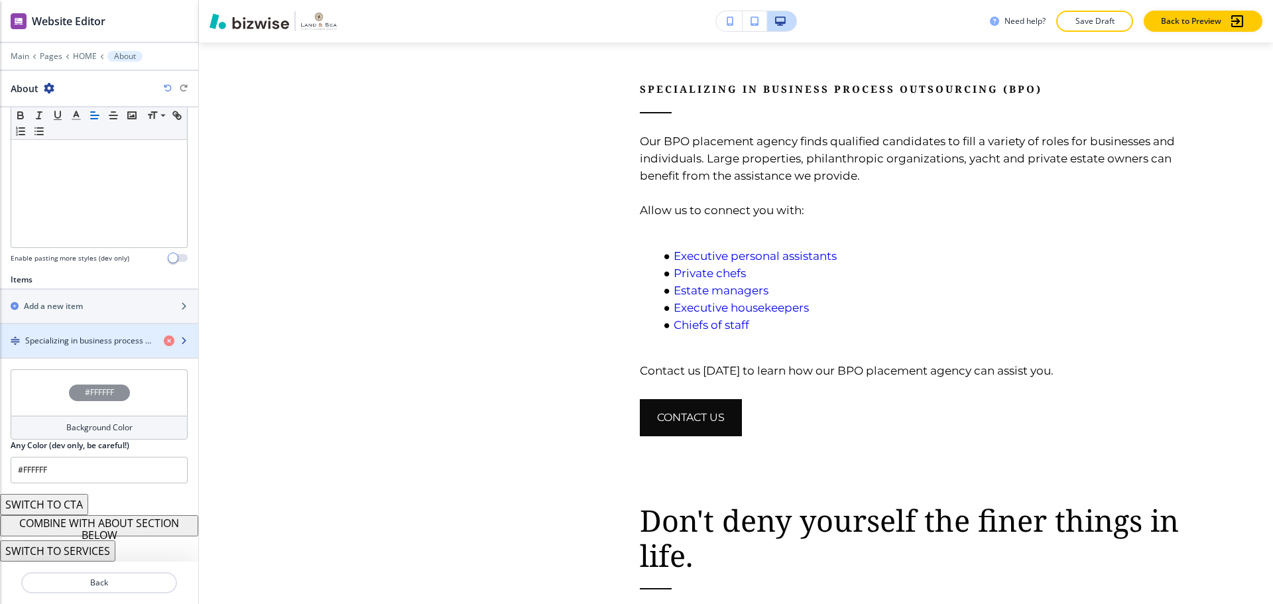
click at [79, 337] on h4 "Specializing in business process outsourcing (BPO)" at bounding box center [89, 341] width 128 height 12
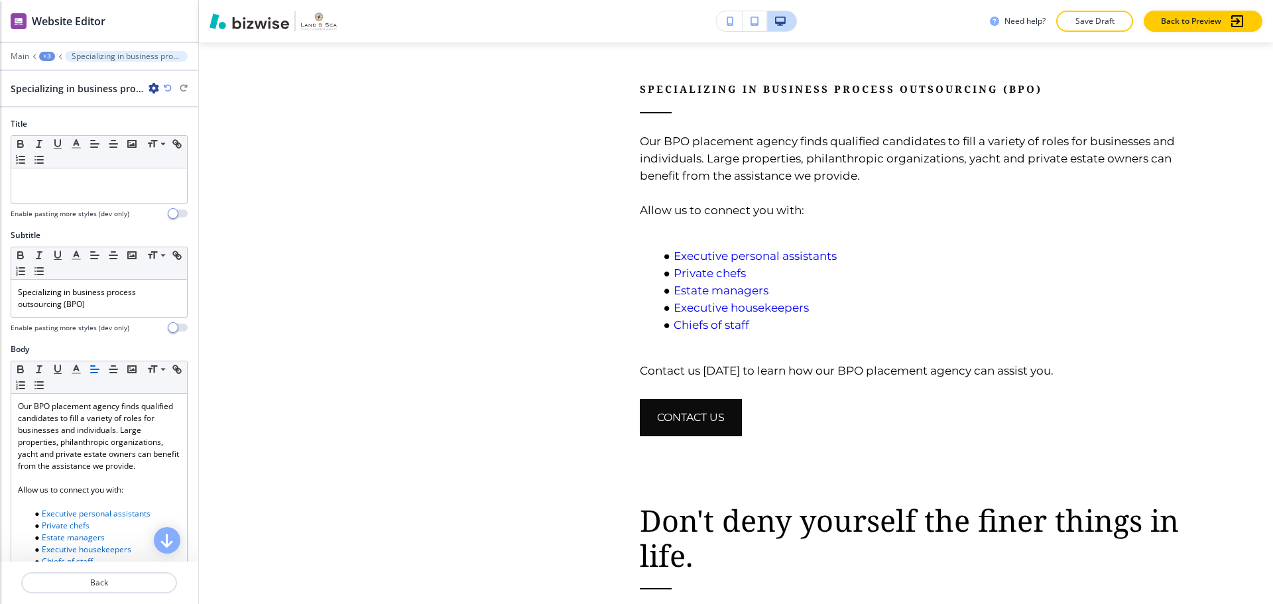
scroll to position [1743, 0]
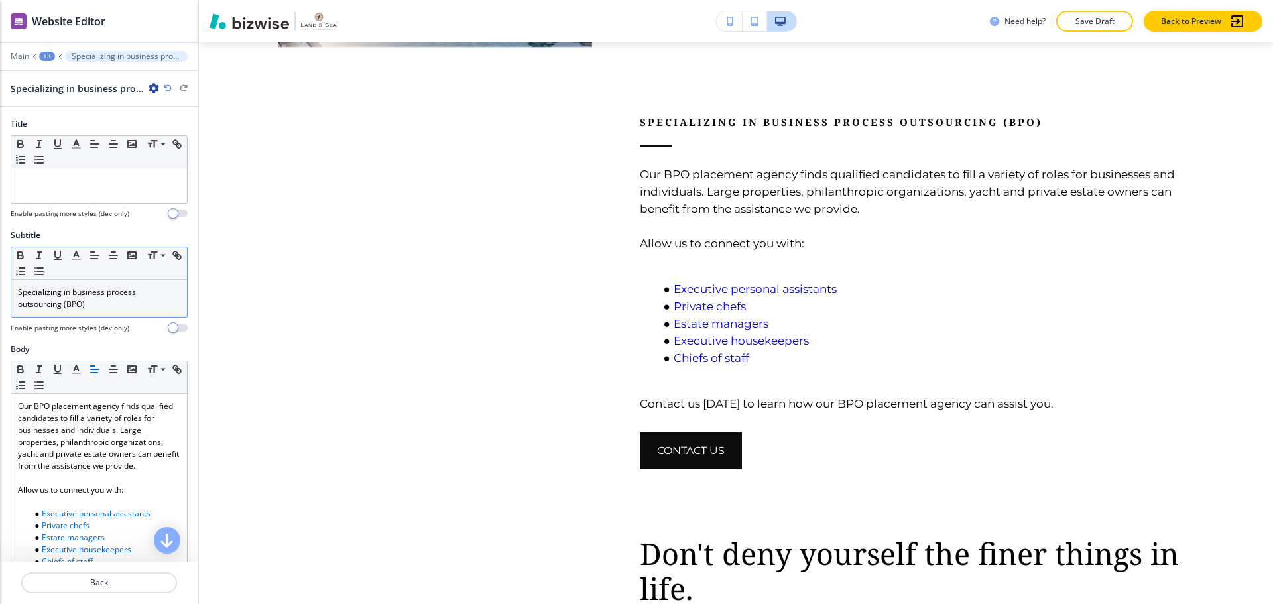
click at [111, 312] on div "Specializing in business process outsourcing (BPO)" at bounding box center [99, 298] width 176 height 37
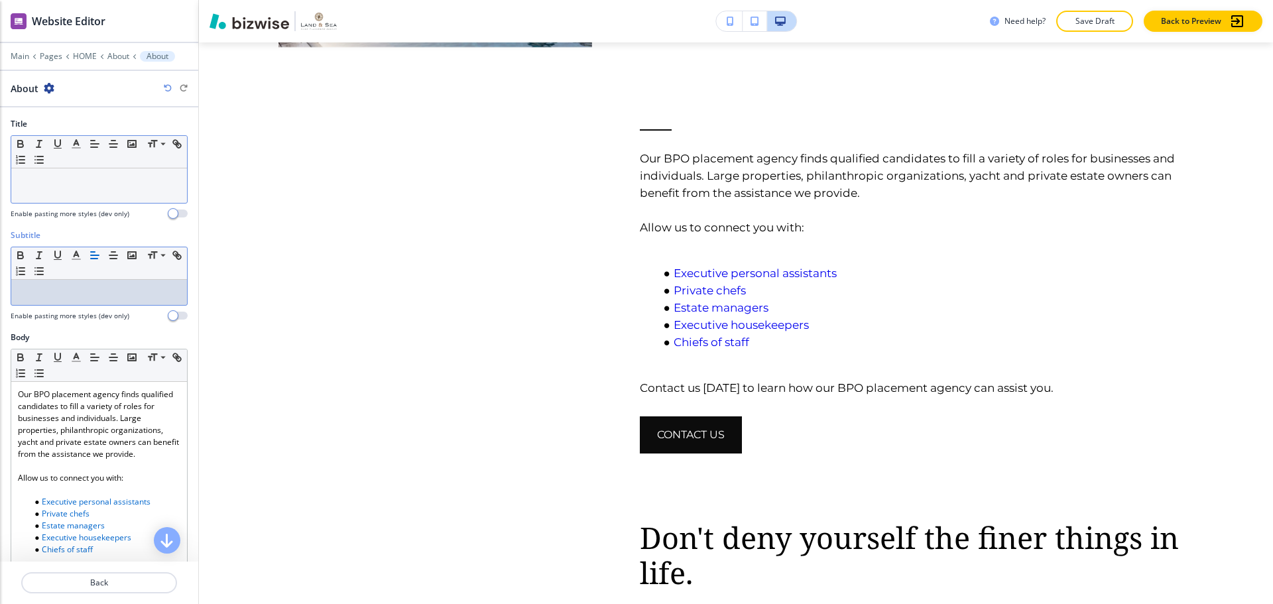
click at [76, 175] on p at bounding box center [99, 181] width 162 height 12
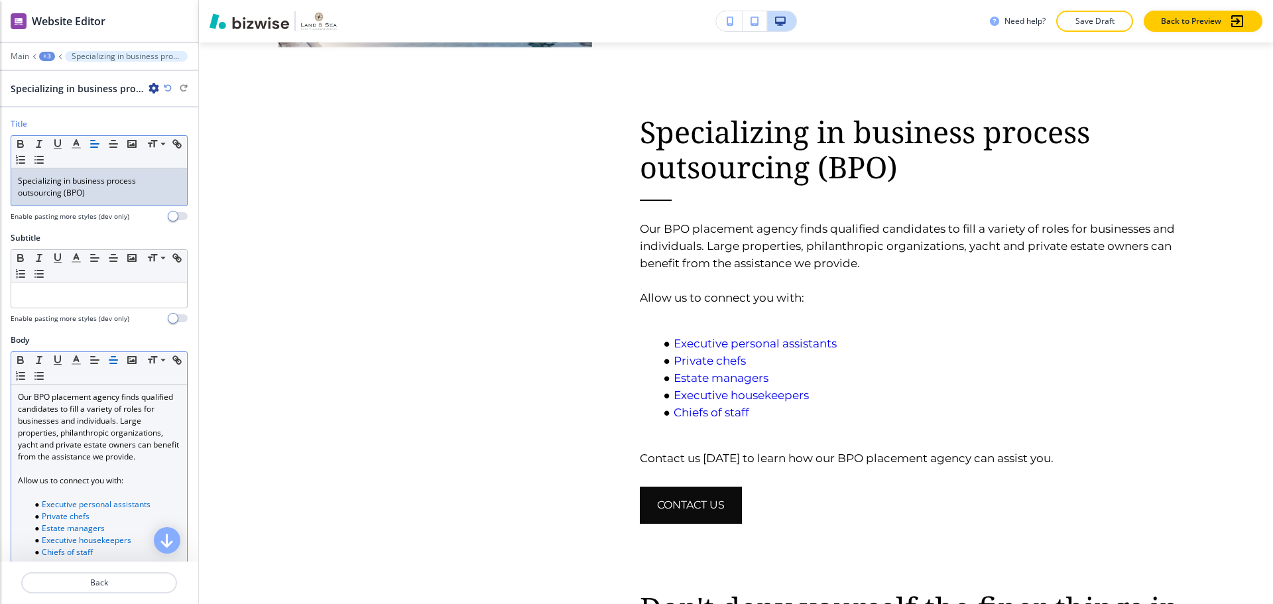
scroll to position [66, 0]
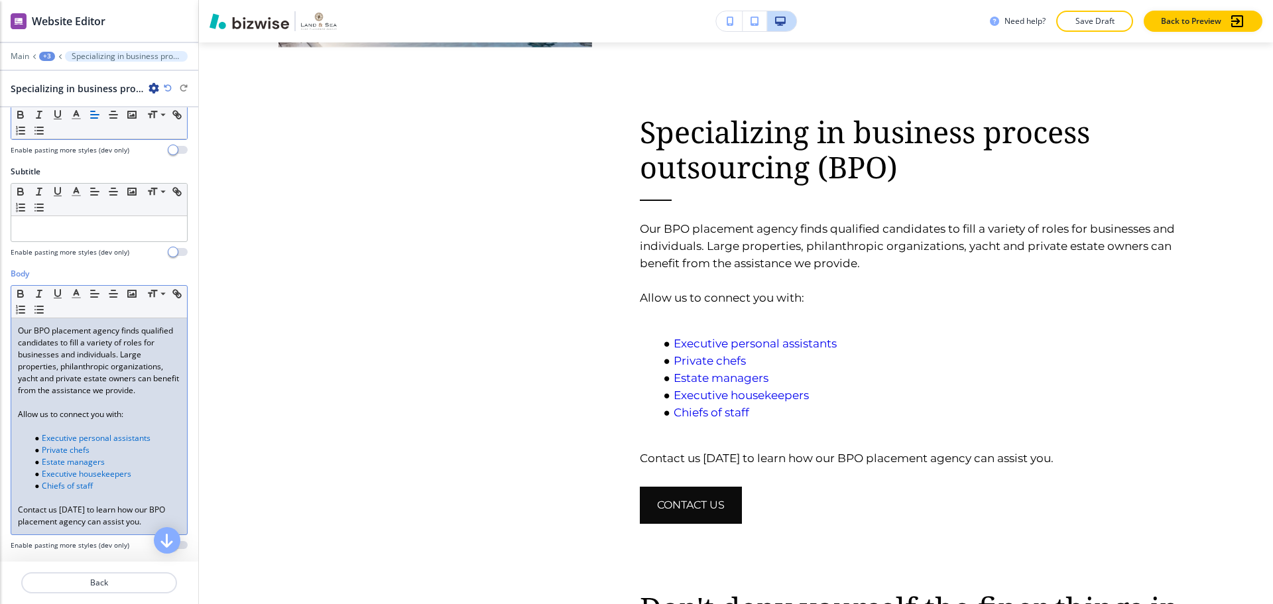
click at [52, 432] on p at bounding box center [99, 426] width 162 height 12
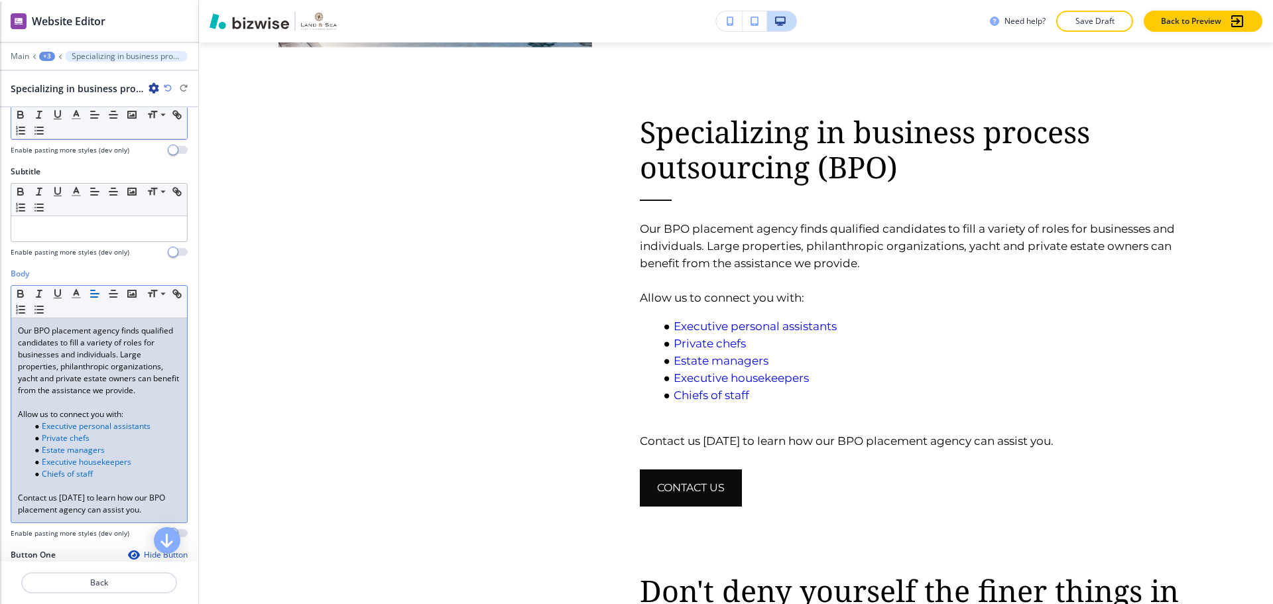
click at [52, 492] on p at bounding box center [99, 486] width 162 height 12
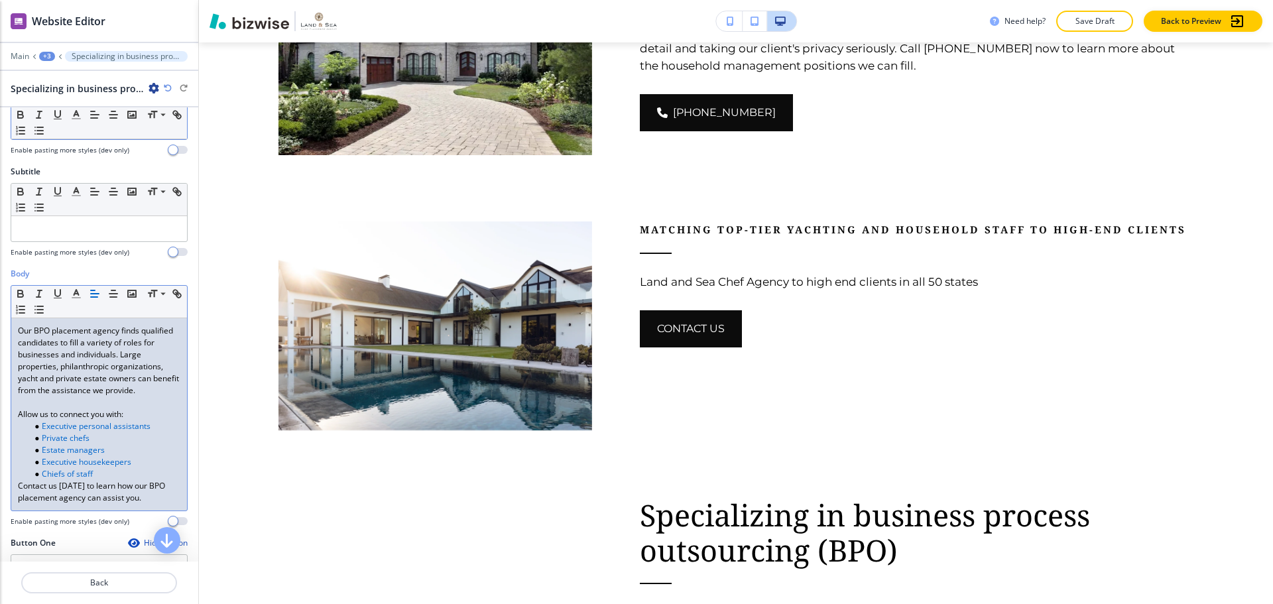
scroll to position [1345, 0]
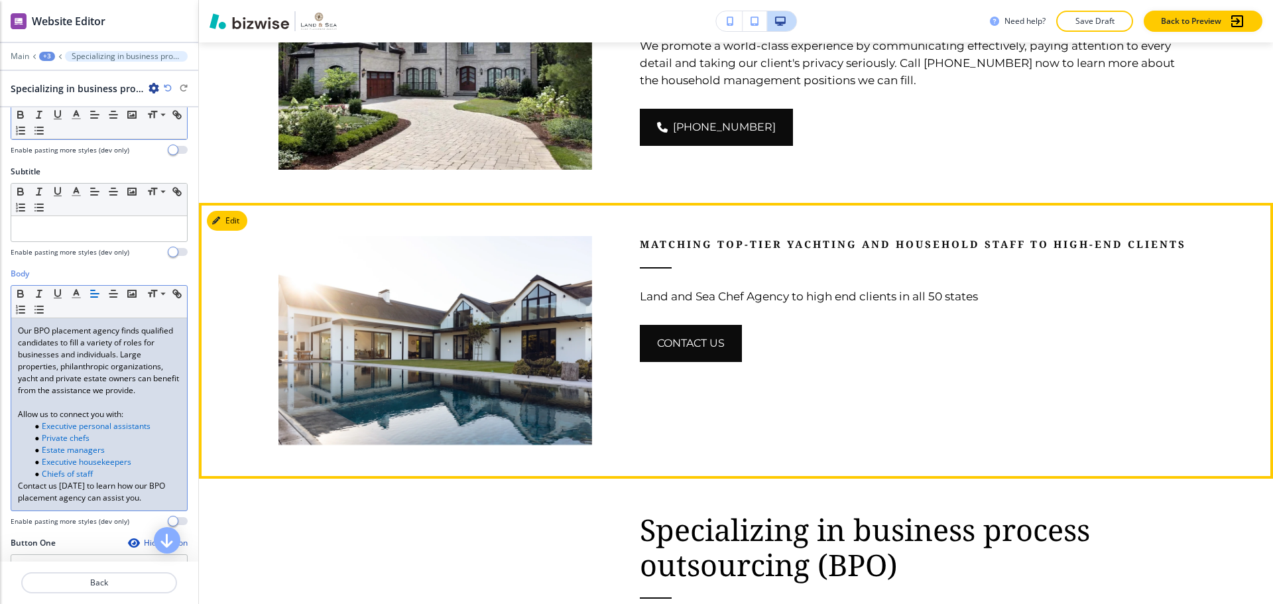
click at [802, 294] on p "Land and Sea Chef Agency to high end clients in all 50 states" at bounding box center [917, 296] width 554 height 17
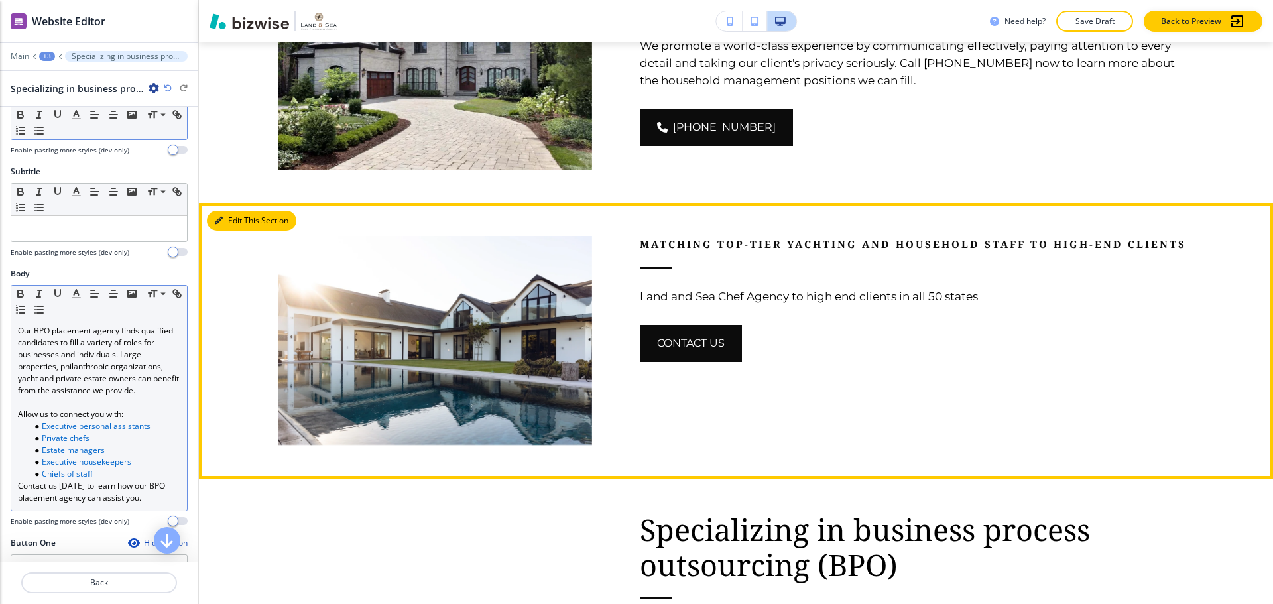
click at [237, 222] on button "Edit This Section" at bounding box center [252, 221] width 90 height 20
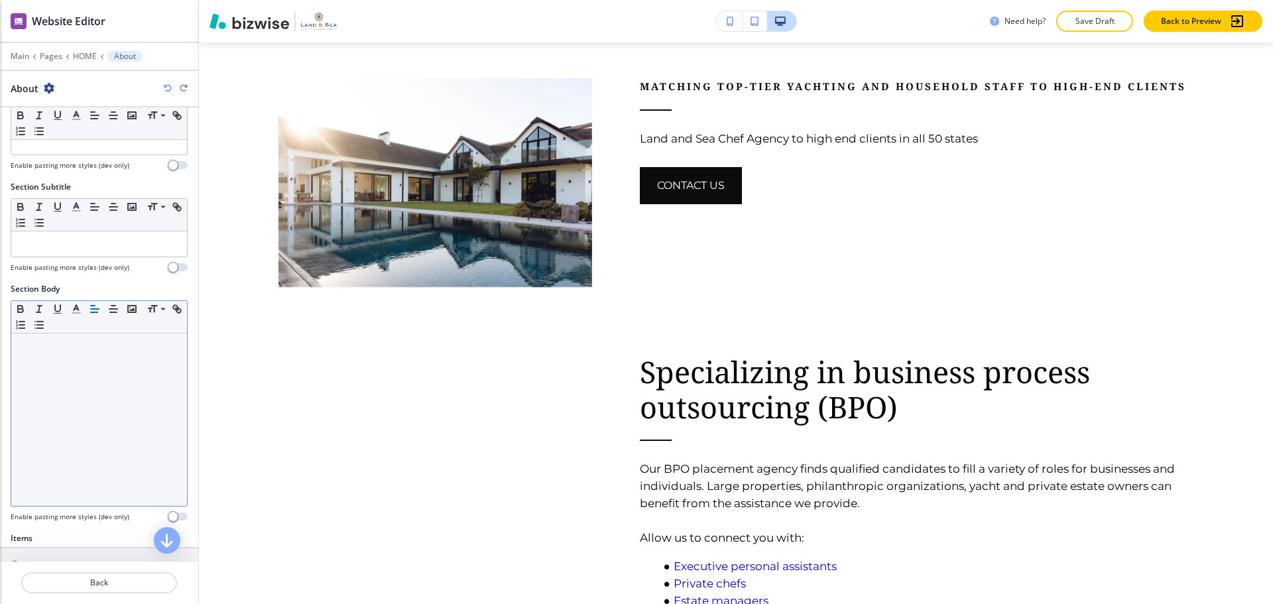
scroll to position [199, 0]
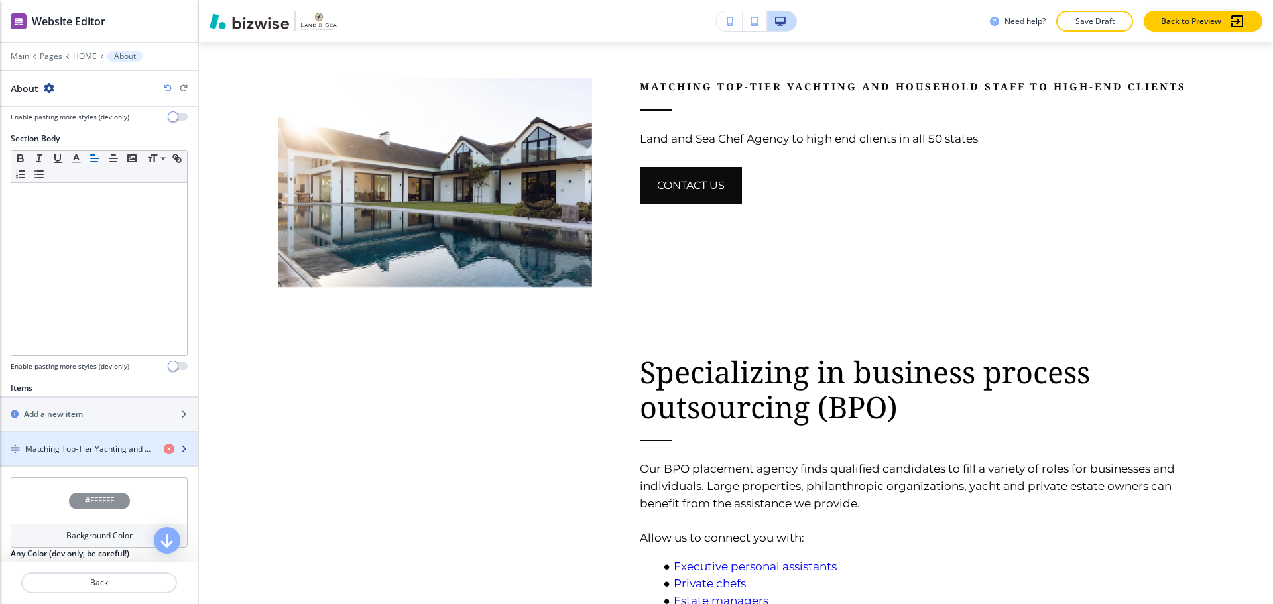
click at [48, 445] on h4 "Matching Top-Tier Yachting and Household Staff to High-End Clients" at bounding box center [89, 449] width 128 height 12
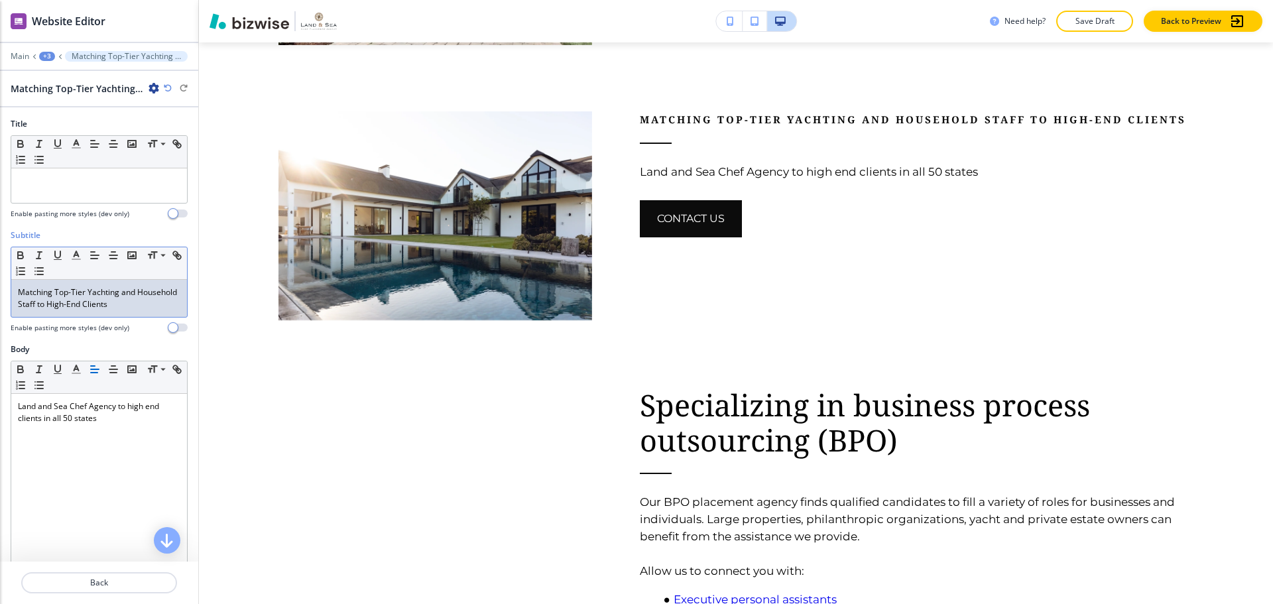
click at [129, 306] on p "Matching Top-Tier Yachting and Household Staff to High-End Clients" at bounding box center [99, 298] width 162 height 24
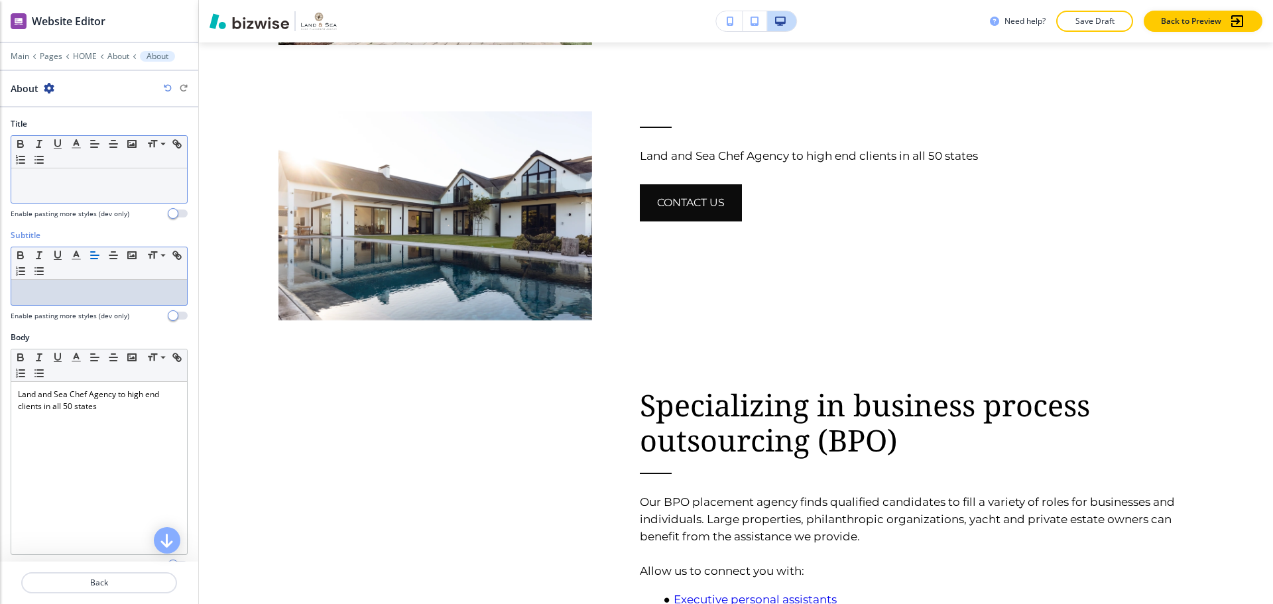
click at [37, 176] on p at bounding box center [99, 181] width 162 height 12
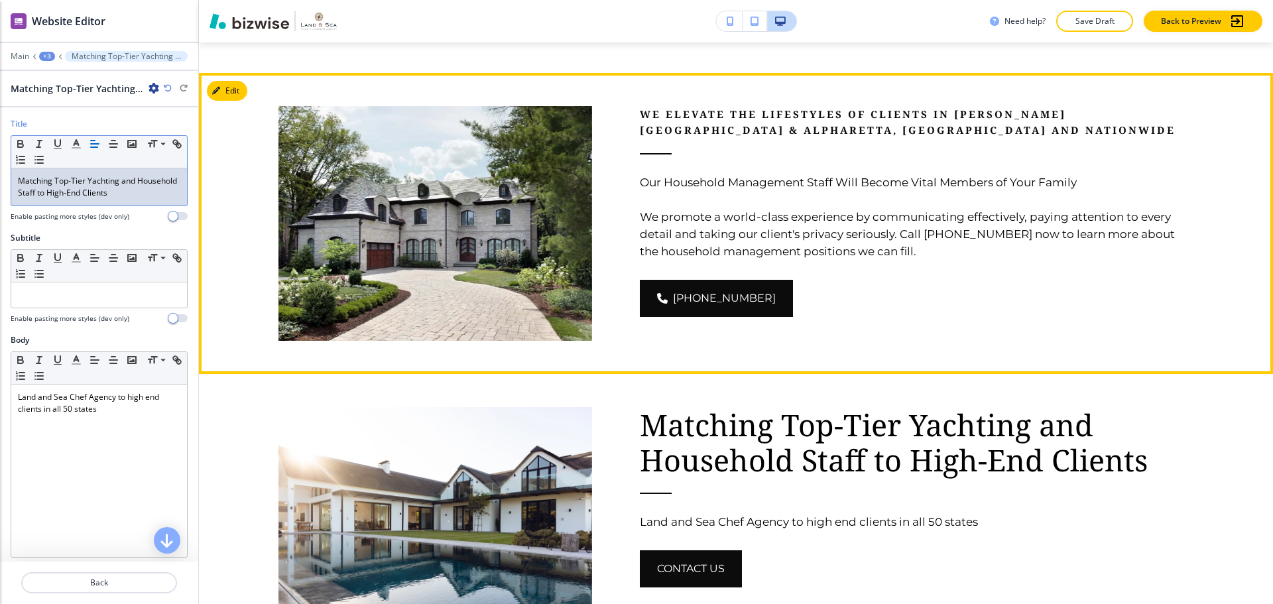
scroll to position [1139, 0]
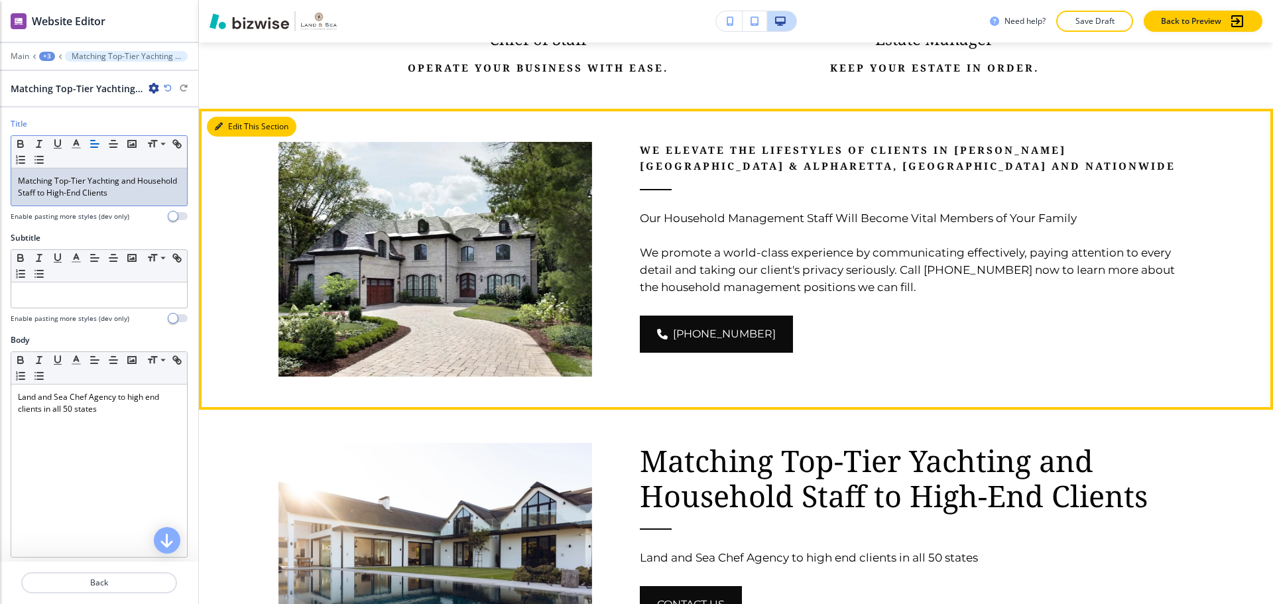
click at [239, 127] on button "Edit This Section" at bounding box center [252, 127] width 90 height 20
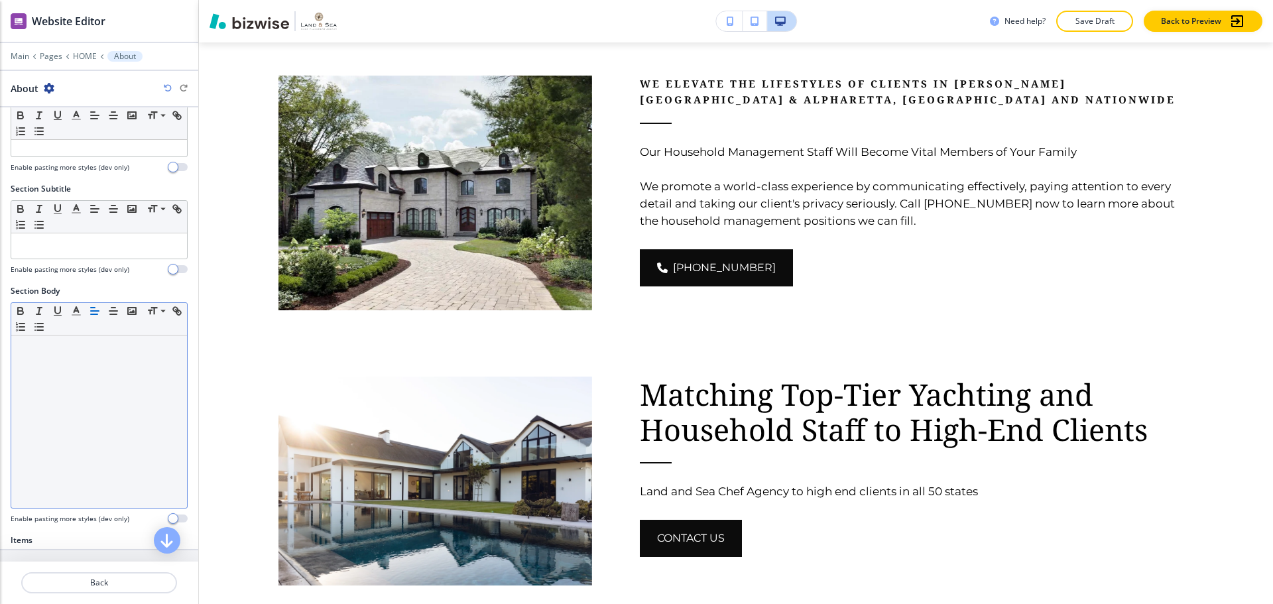
scroll to position [199, 0]
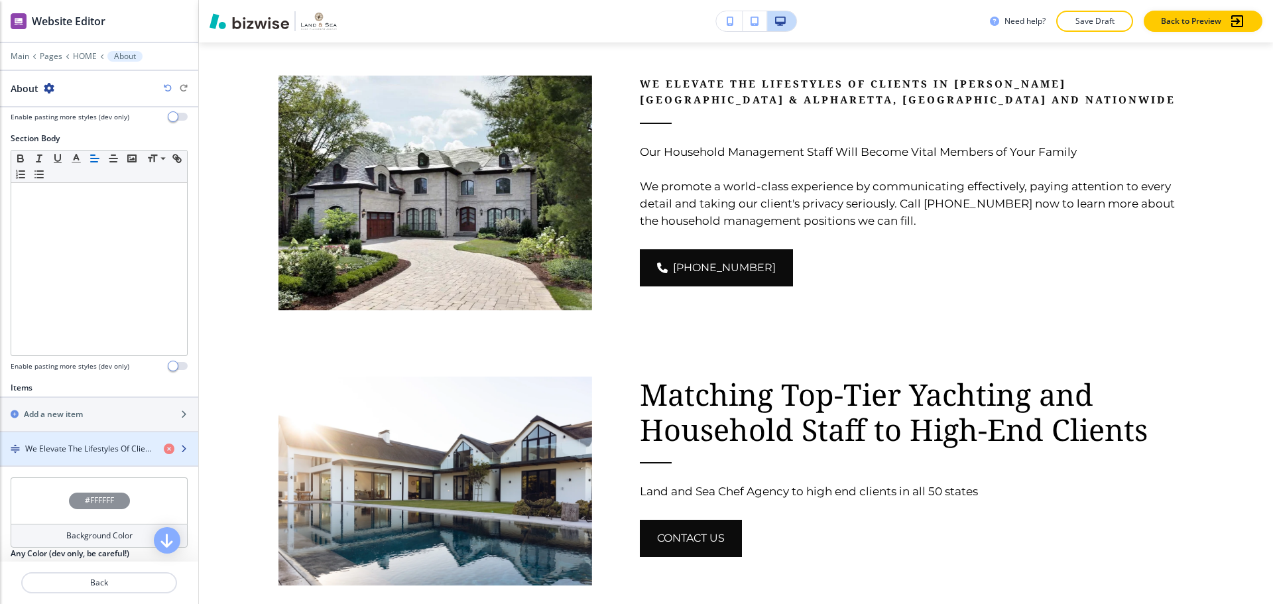
click at [80, 440] on div "button" at bounding box center [99, 437] width 198 height 11
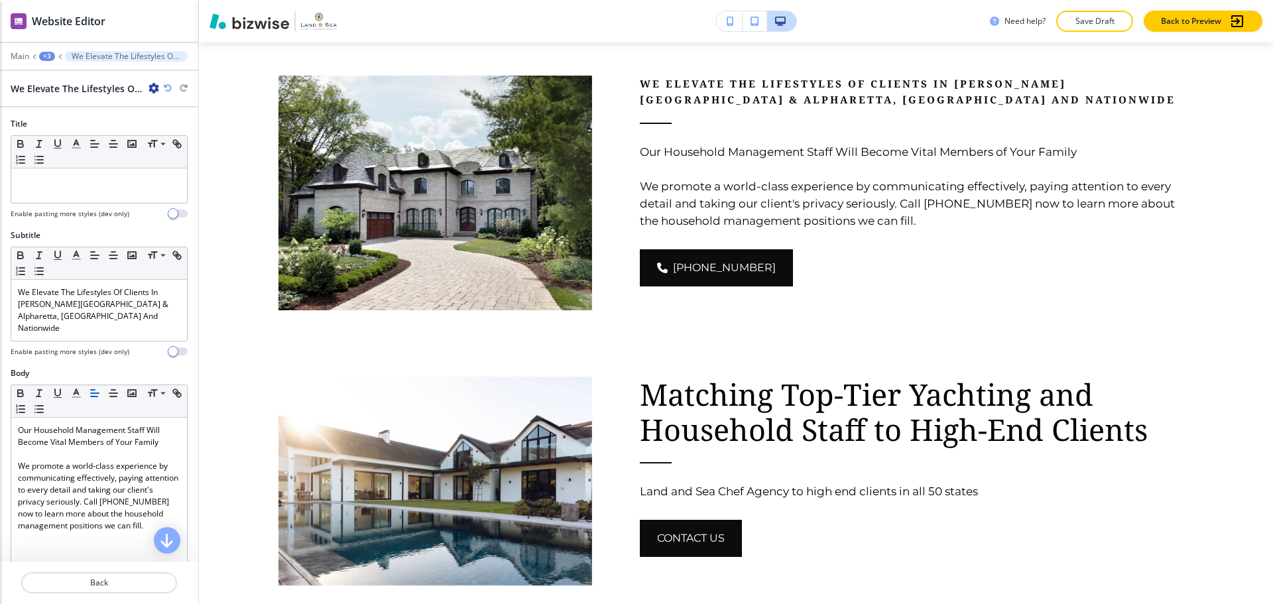
scroll to position [1172, 0]
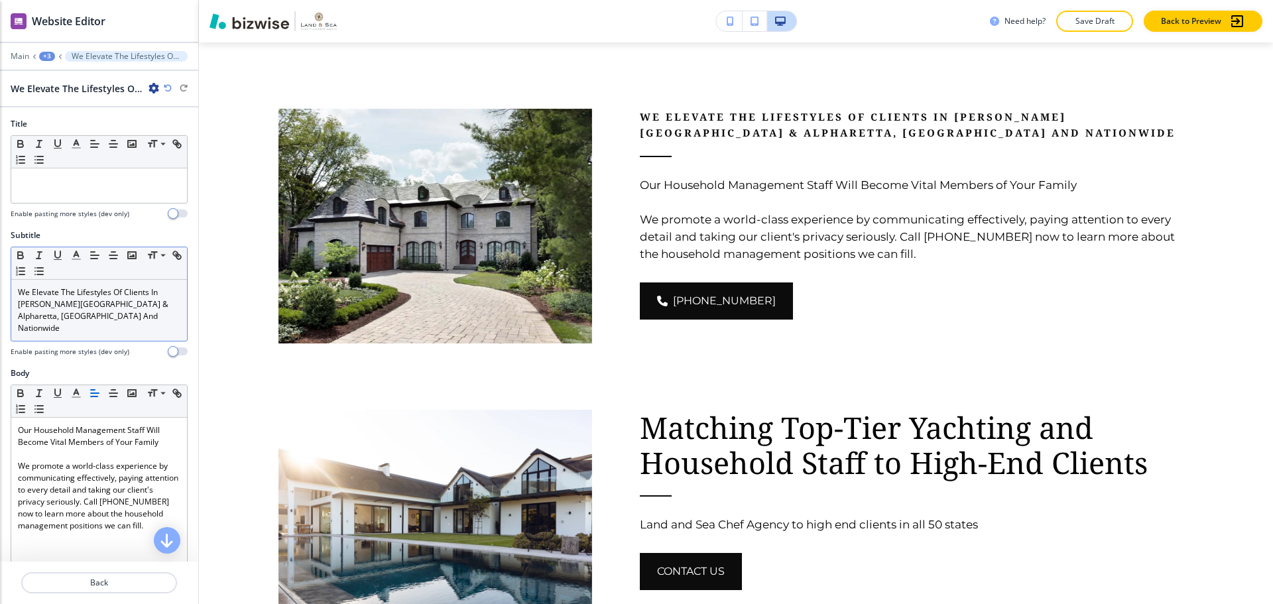
click at [78, 321] on p "We Elevate The Lifestyles Of Clients In [PERSON_NAME][GEOGRAPHIC_DATA] & Alphar…" at bounding box center [99, 310] width 162 height 48
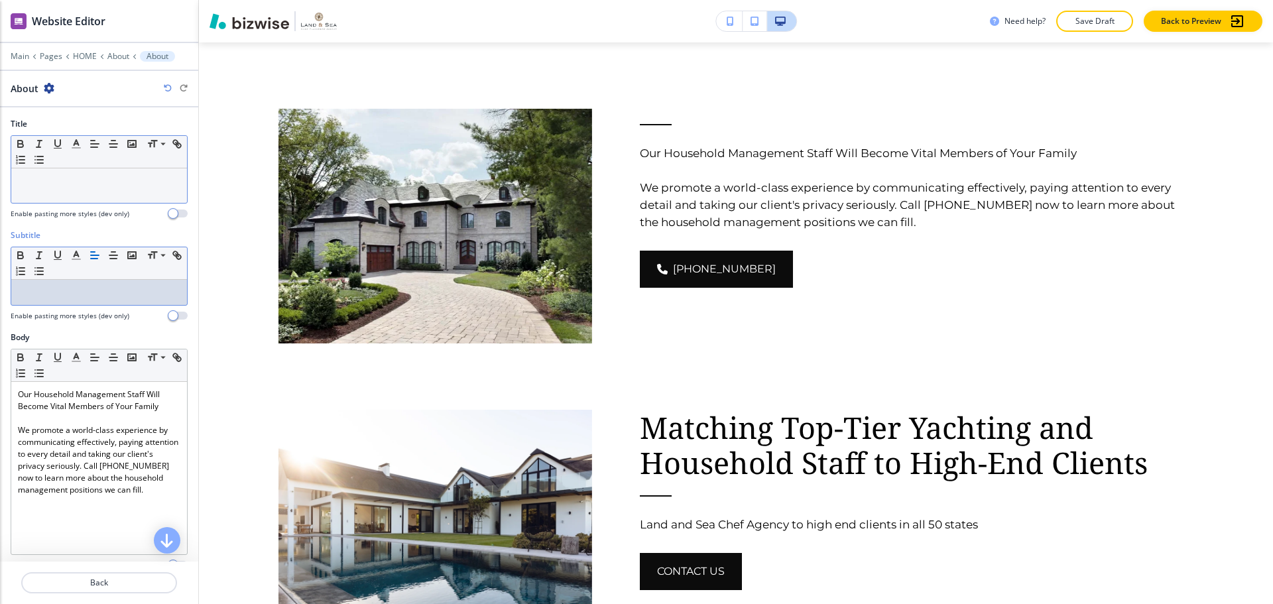
click at [80, 188] on div at bounding box center [99, 185] width 176 height 34
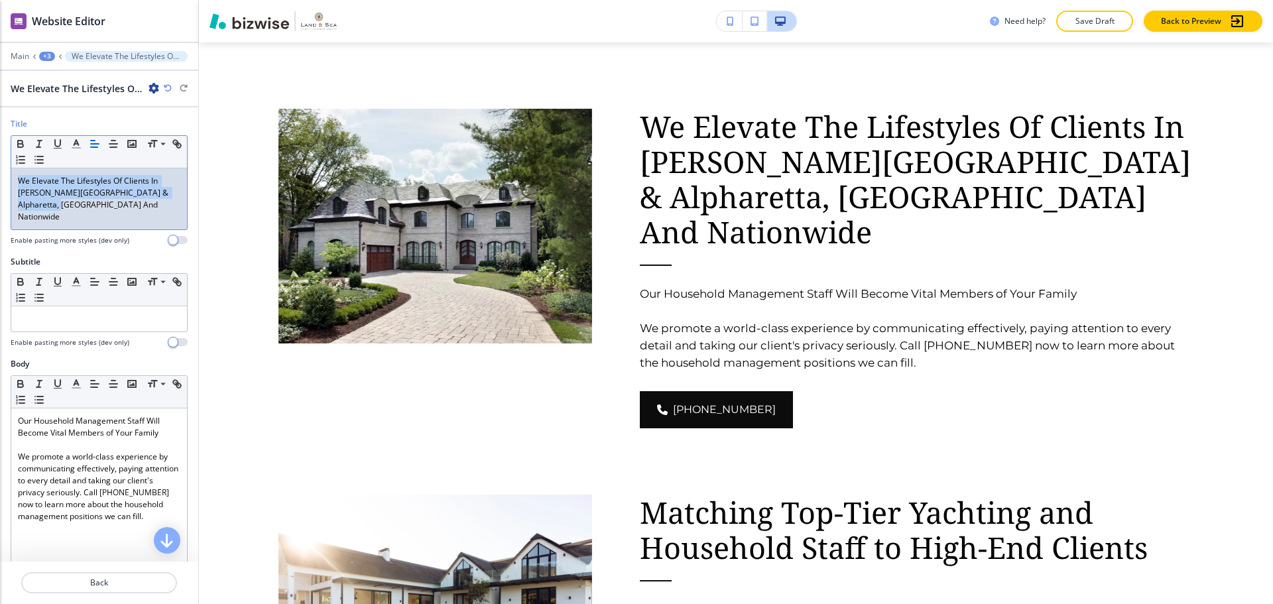
drag, startPoint x: 67, startPoint y: 202, endPoint x: 11, endPoint y: 181, distance: 60.2
click at [11, 181] on div "Small Normal Large Huge We Elevate The Lifestyles Of Clients In [PERSON_NAME][G…" at bounding box center [99, 182] width 177 height 95
click at [75, 145] on icon "button" at bounding box center [76, 144] width 12 height 12
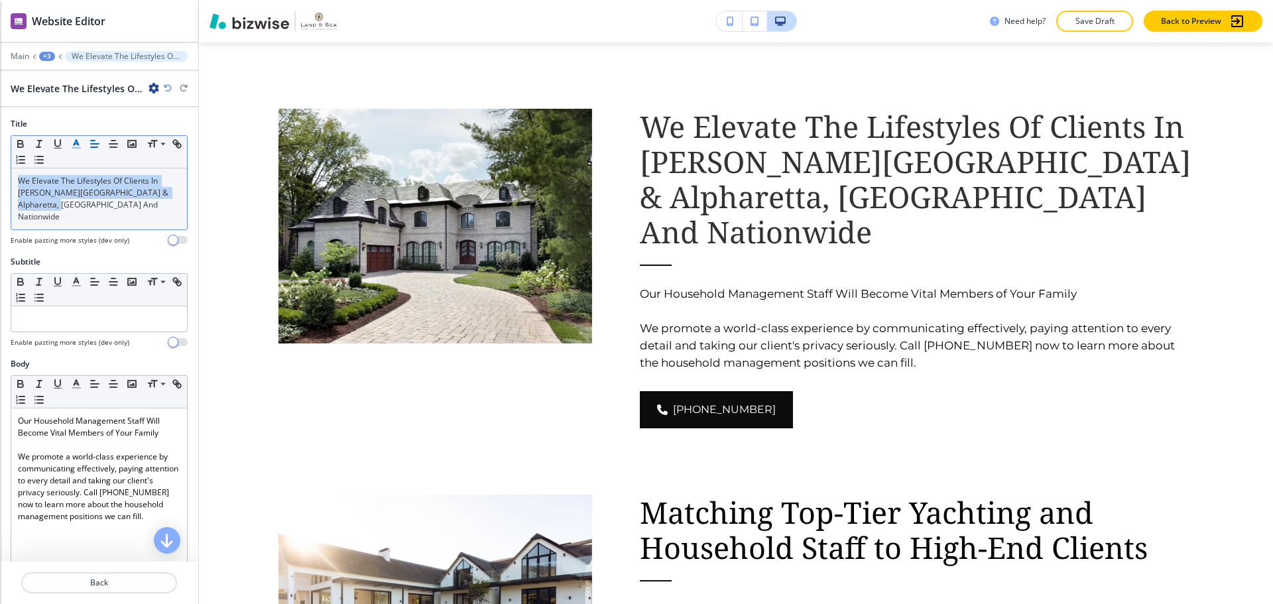
click at [75, 145] on icon "button" at bounding box center [76, 144] width 12 height 12
click at [154, 168] on span at bounding box center [162, 162] width 30 height 16
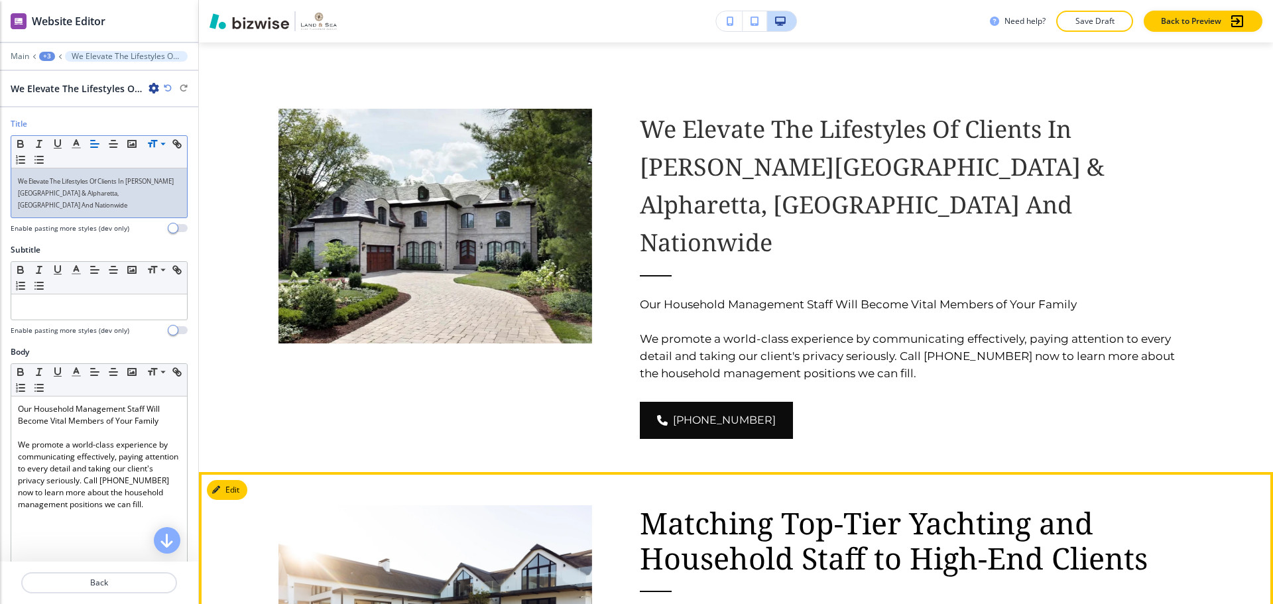
click at [661, 505] on p "Matching Top-Tier Yachting and Household Staff to High-End Clients" at bounding box center [917, 540] width 554 height 70
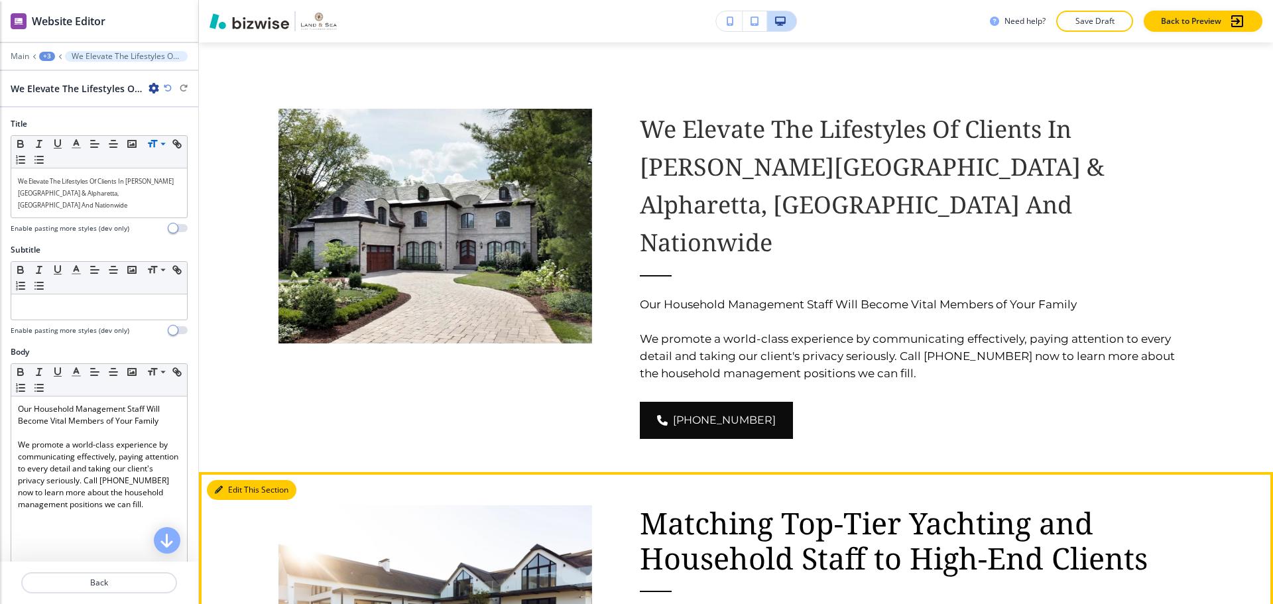
click at [224, 480] on button "Edit This Section" at bounding box center [252, 490] width 90 height 20
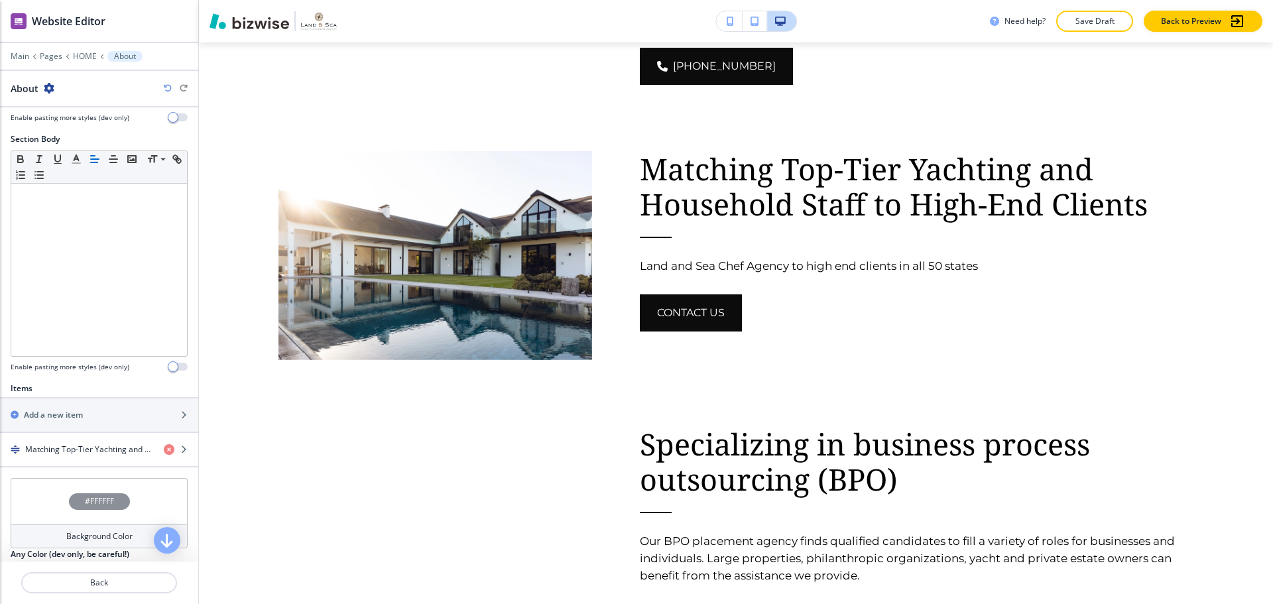
scroll to position [199, 0]
click at [93, 452] on h4 "Matching Top-Tier Yachting and Household Staff to High-End Clients" at bounding box center [89, 449] width 128 height 12
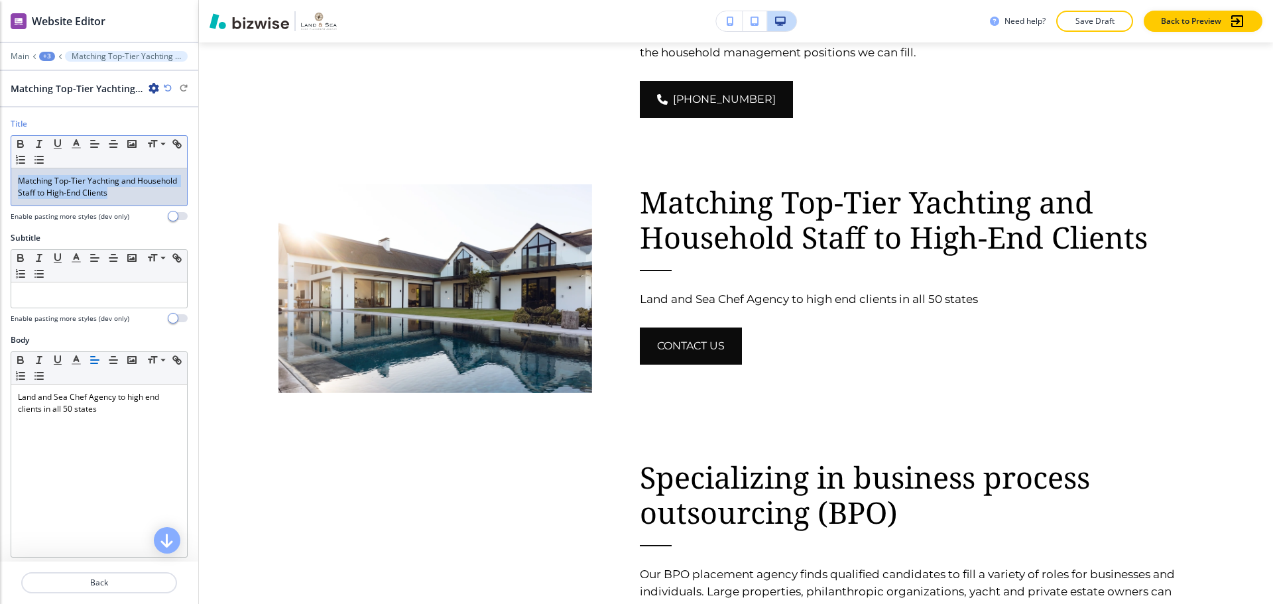
drag, startPoint x: 154, startPoint y: 193, endPoint x: 19, endPoint y: 182, distance: 135.7
click at [19, 182] on p "Matching Top-Tier Yachting and Household Staff to High-End Clients" at bounding box center [99, 187] width 162 height 24
click at [149, 166] on span at bounding box center [162, 162] width 30 height 16
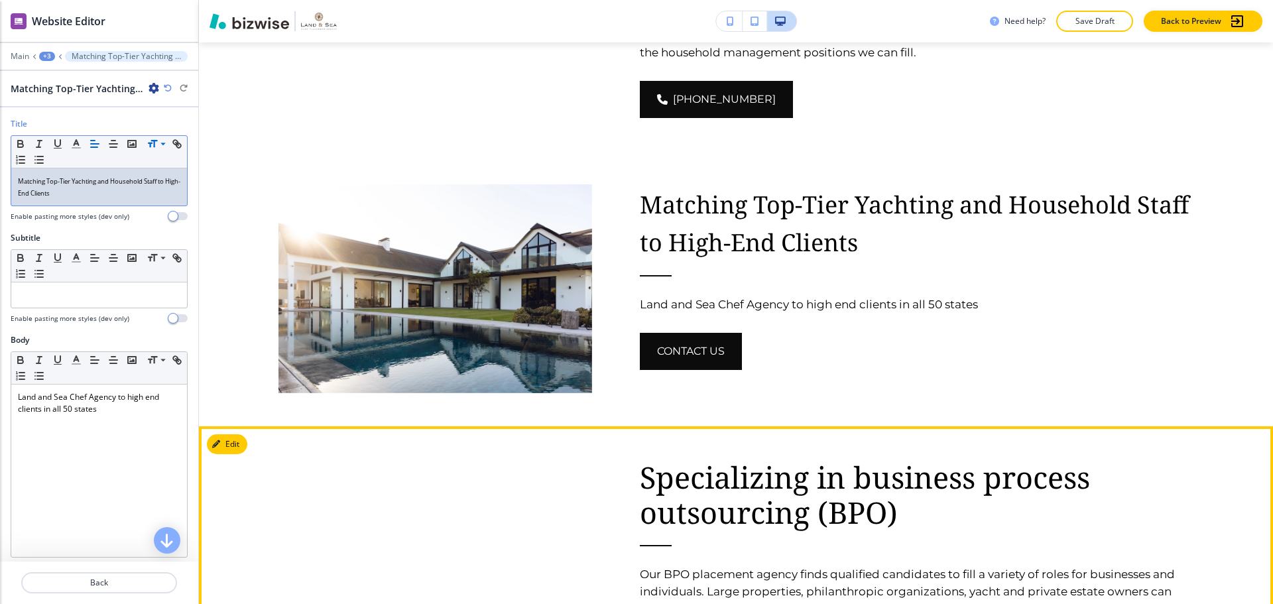
click at [672, 460] on p "Specializing in business process outsourcing (BPO)" at bounding box center [917, 495] width 554 height 70
drag, startPoint x: 826, startPoint y: 424, endPoint x: 883, endPoint y: 430, distance: 56.7
click at [826, 460] on p "Specializing in business process outsourcing (BPO)" at bounding box center [917, 495] width 554 height 70
click at [928, 460] on p "Specializing in business process outsourcing (BPO)" at bounding box center [917, 495] width 554 height 70
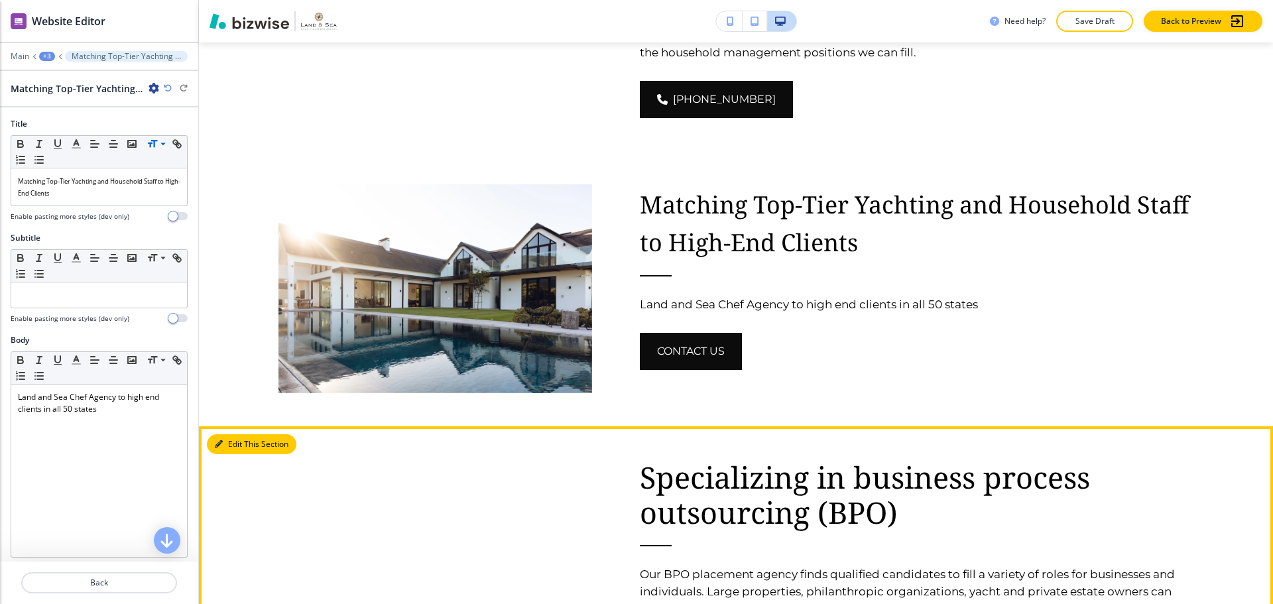
click at [229, 434] on button "Edit This Section" at bounding box center [252, 444] width 90 height 20
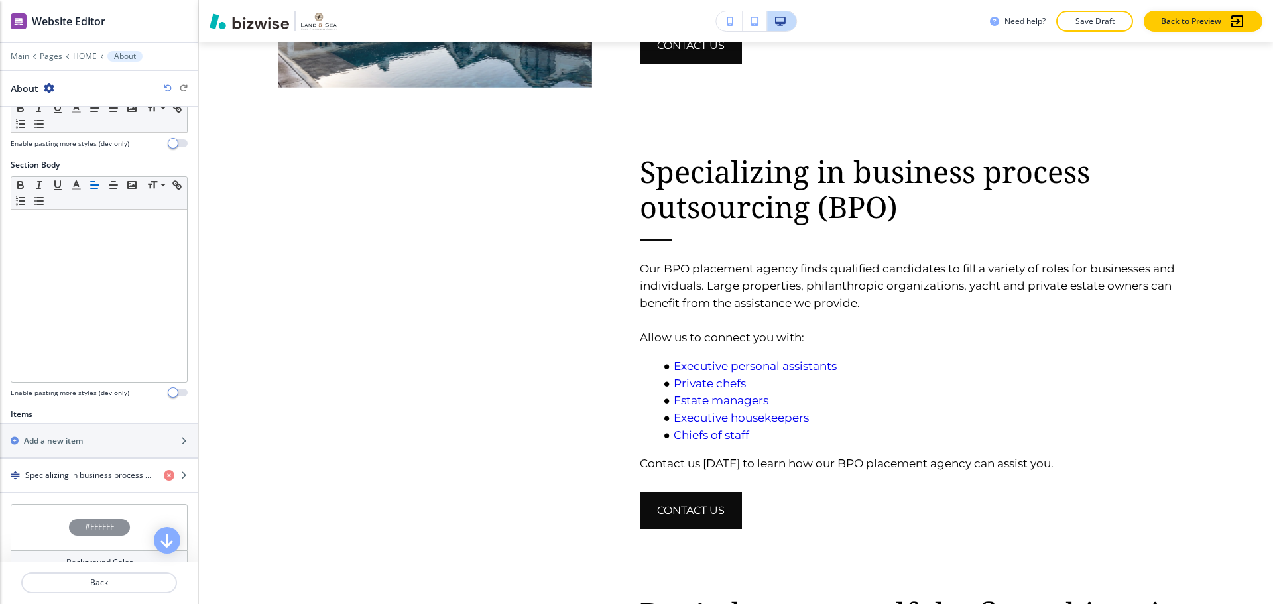
scroll to position [199, 0]
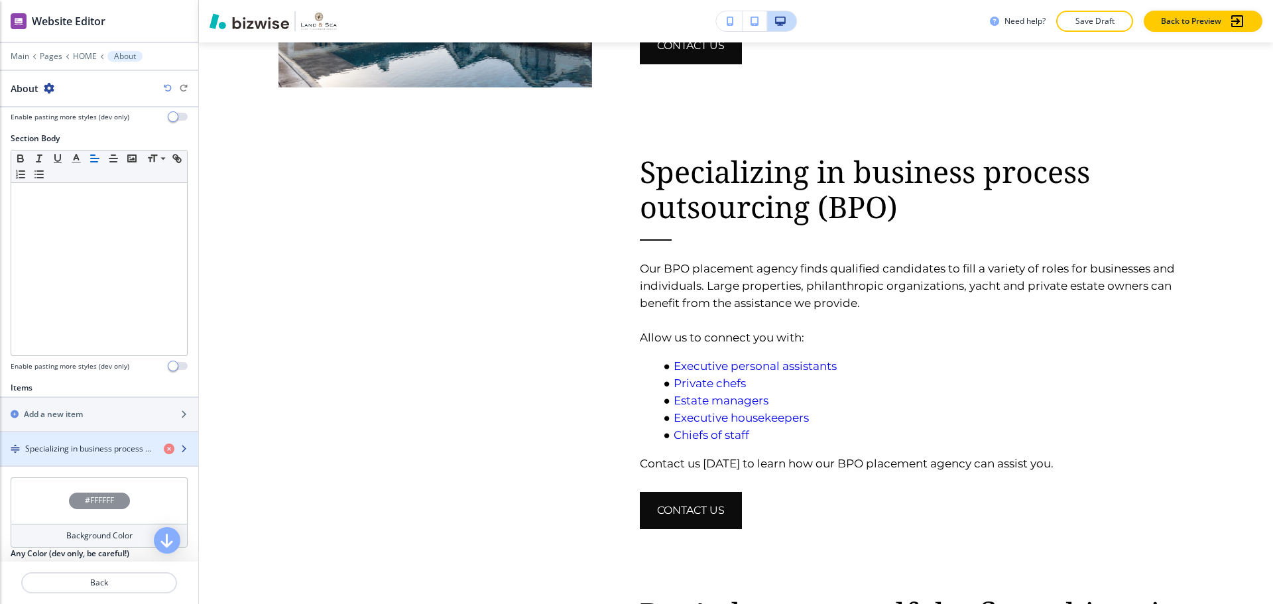
click at [105, 446] on h4 "Specializing in business process outsourcing (BPO)" at bounding box center [89, 449] width 128 height 12
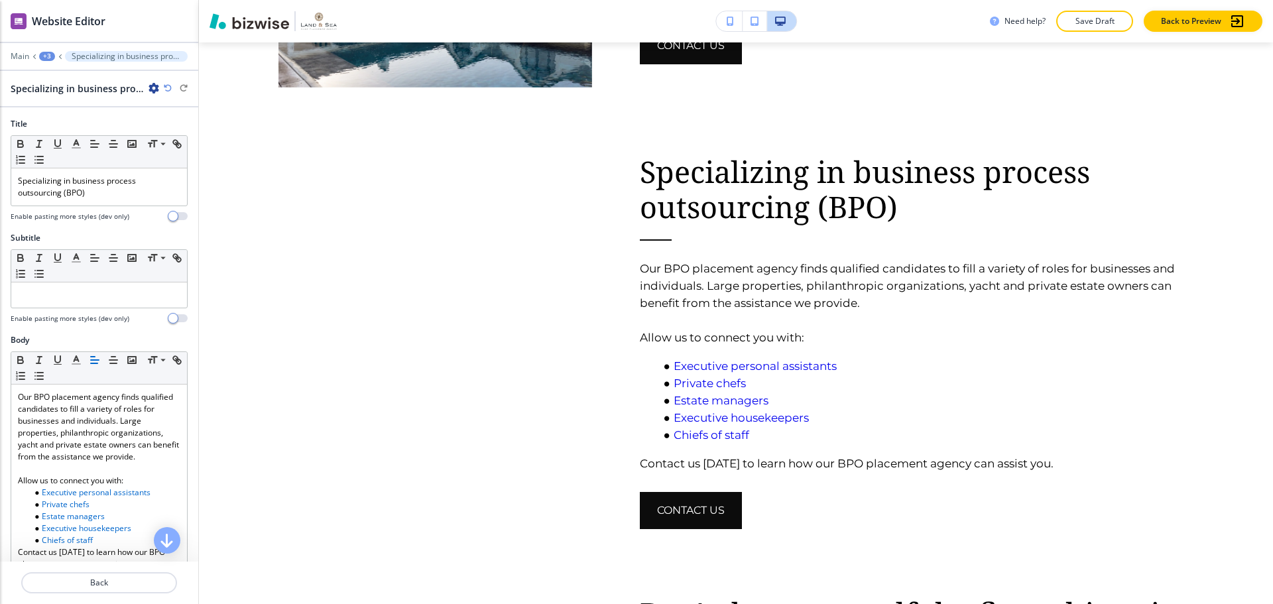
scroll to position [1765, 0]
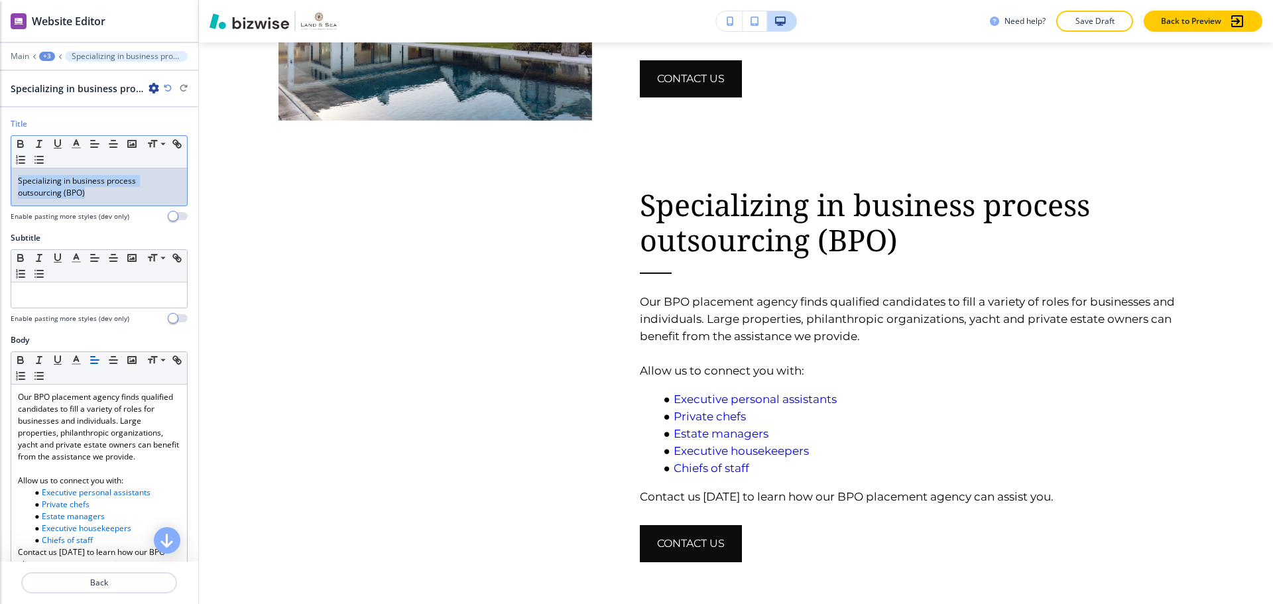
drag, startPoint x: 114, startPoint y: 198, endPoint x: 3, endPoint y: 183, distance: 112.3
click at [3, 183] on div "Title Small Normal Large Huge Specializing in business process outsourcing (BPO…" at bounding box center [99, 175] width 198 height 114
click at [156, 162] on span at bounding box center [162, 162] width 30 height 16
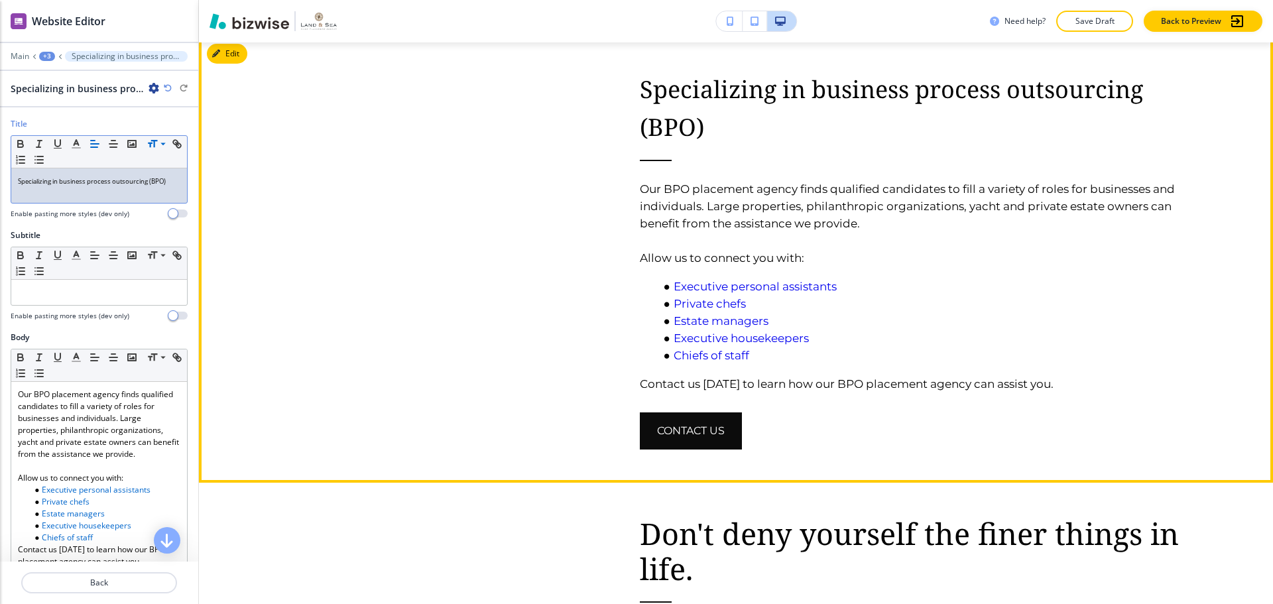
scroll to position [1898, 0]
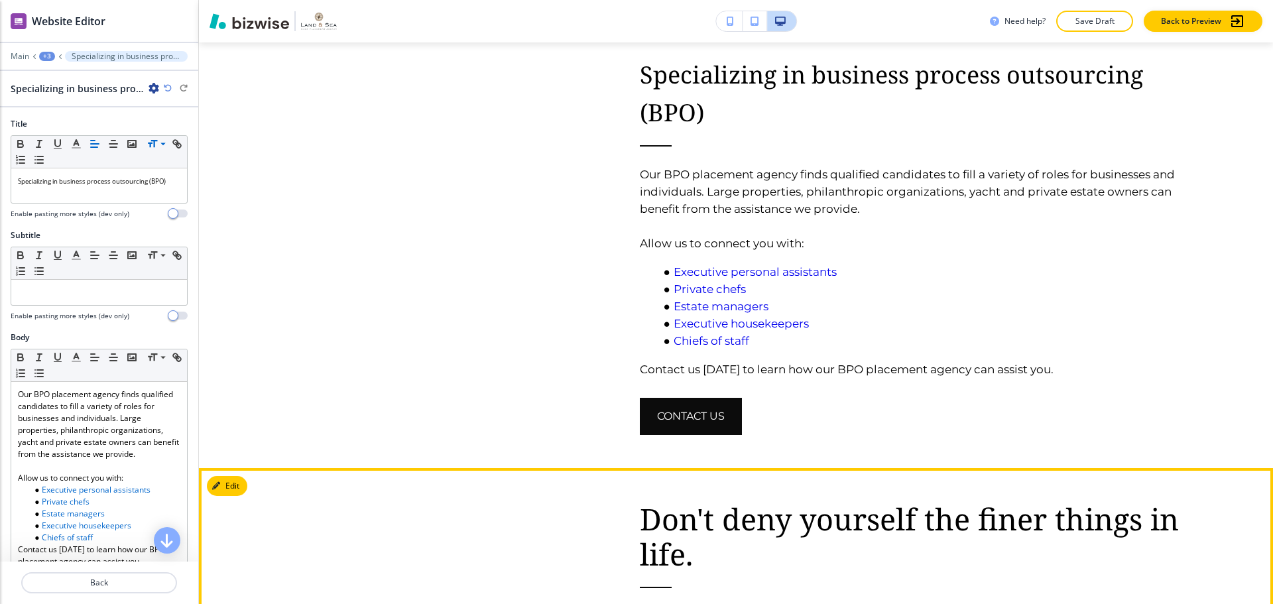
click at [757, 501] on p "Don't deny yourself the finer things in life." at bounding box center [917, 536] width 554 height 70
click at [249, 435] on div at bounding box center [411, 590] width 361 height 310
click at [229, 476] on button "Edit" at bounding box center [227, 486] width 40 height 20
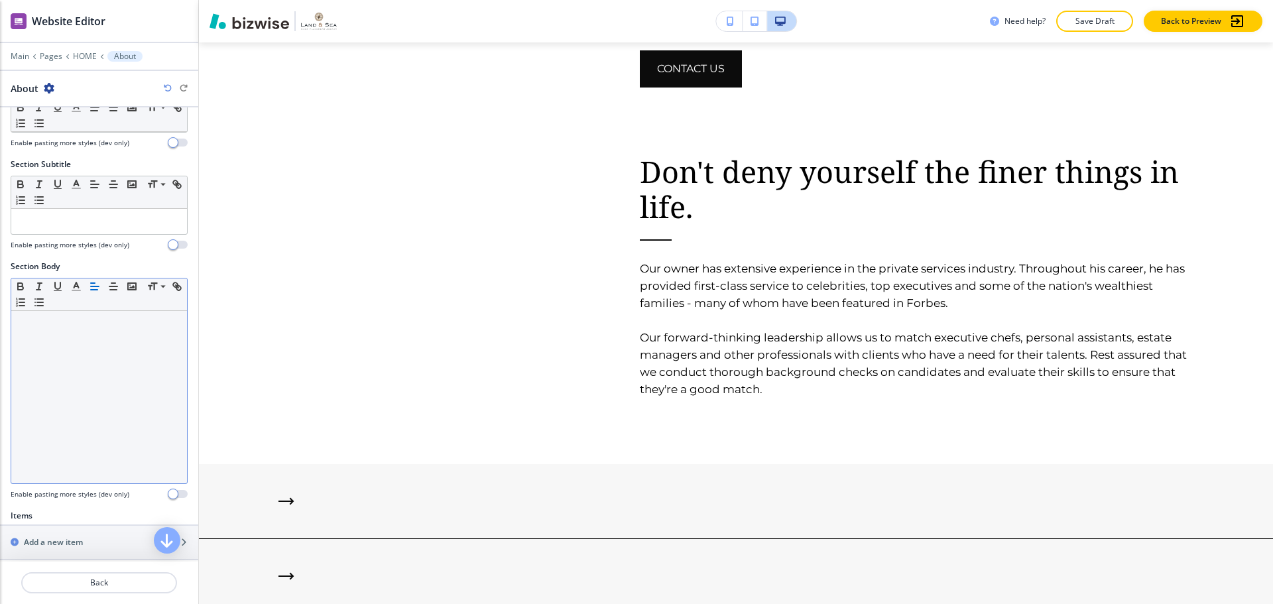
scroll to position [199, 0]
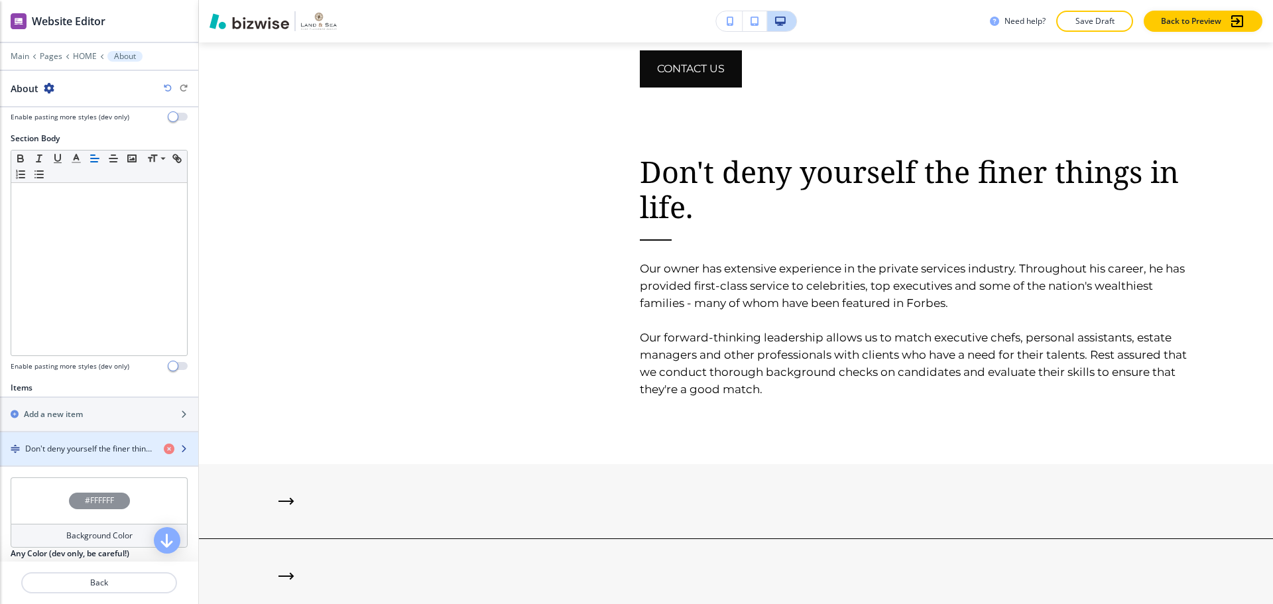
click at [58, 444] on h4 "Don't deny yourself the finer things in life." at bounding box center [89, 449] width 128 height 12
click at [57, 446] on h4 "Don't deny yourself the finer things in life." at bounding box center [89, 449] width 128 height 12
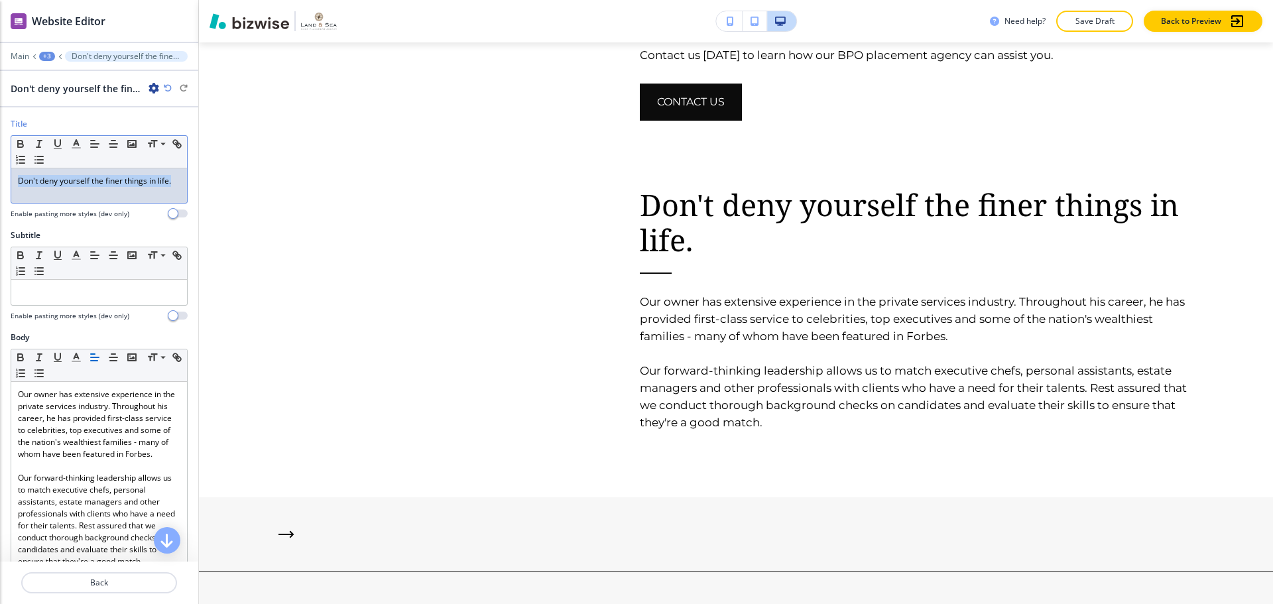
drag, startPoint x: 123, startPoint y: 197, endPoint x: 3, endPoint y: 172, distance: 122.0
click at [3, 172] on div "Title Small Normal Large Huge Don't deny yourself the finer things in life. Ena…" at bounding box center [99, 173] width 198 height 111
click at [163, 163] on span at bounding box center [162, 162] width 30 height 16
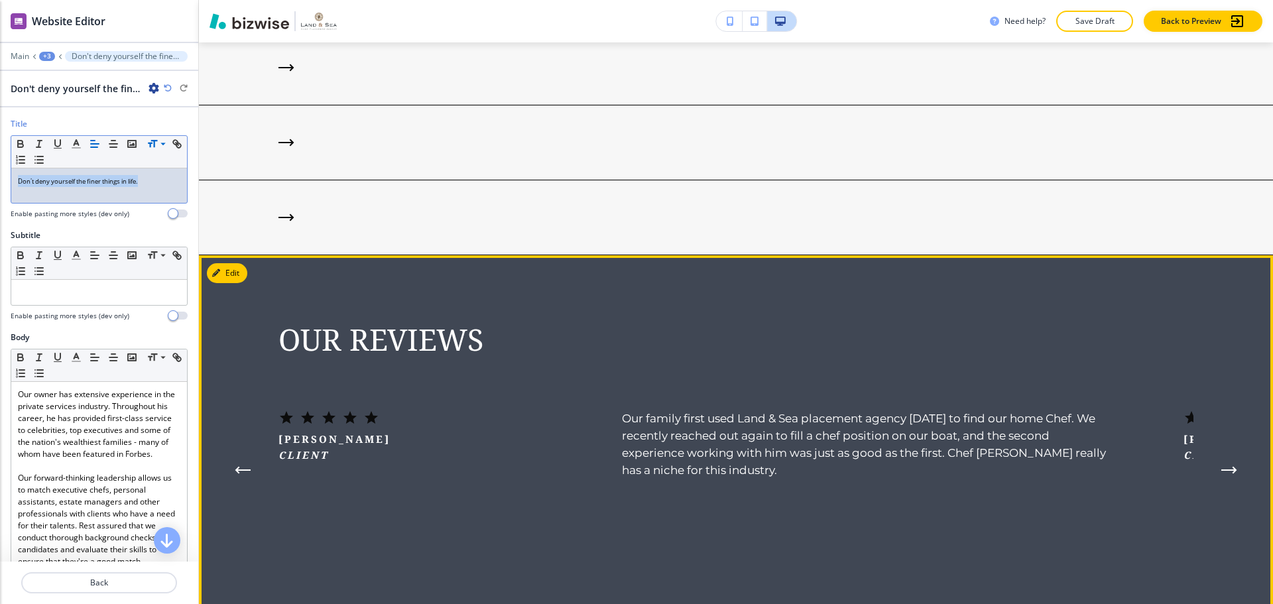
scroll to position [2809, 0]
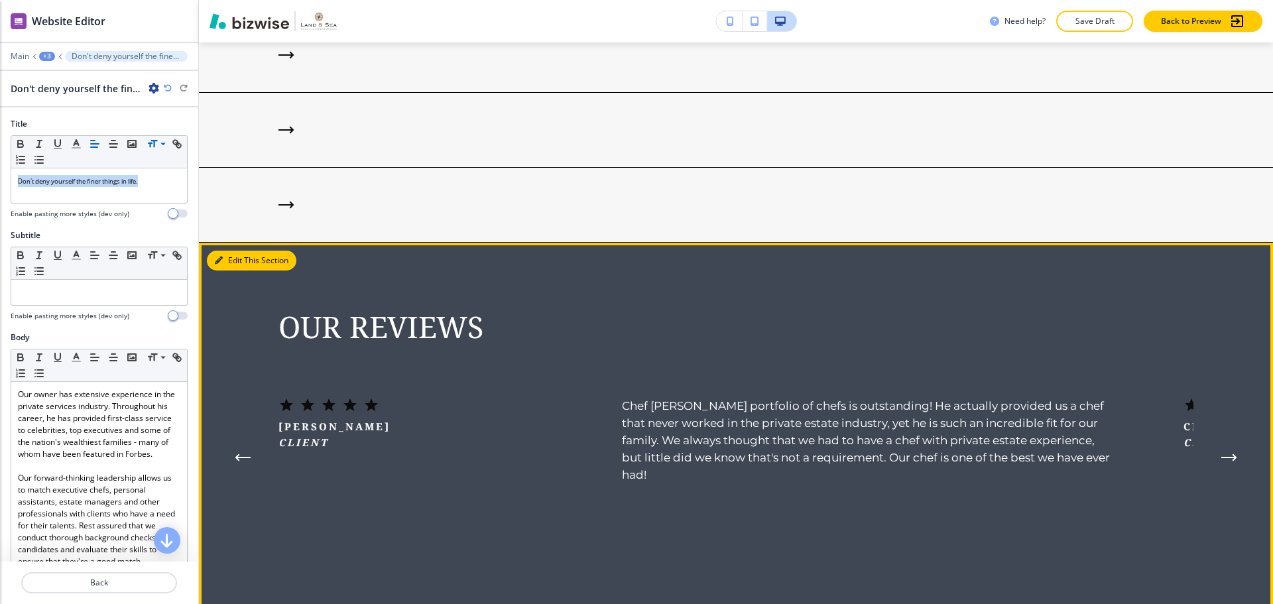
click at [226, 251] on button "Edit This Section" at bounding box center [252, 261] width 90 height 20
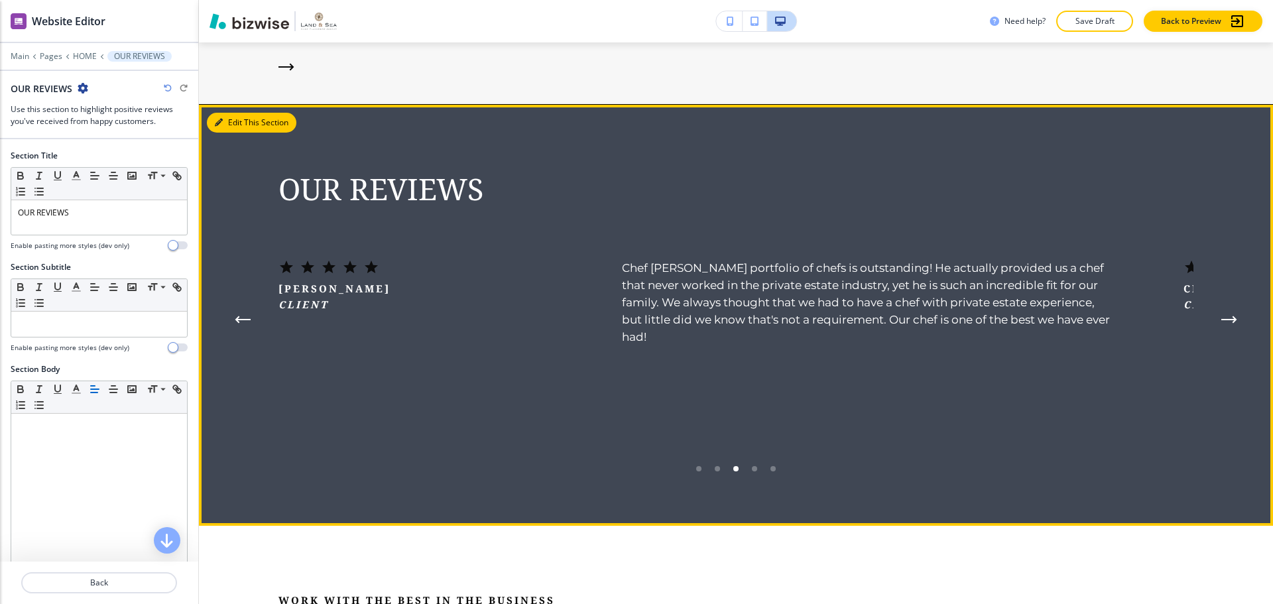
scroll to position [2952, 0]
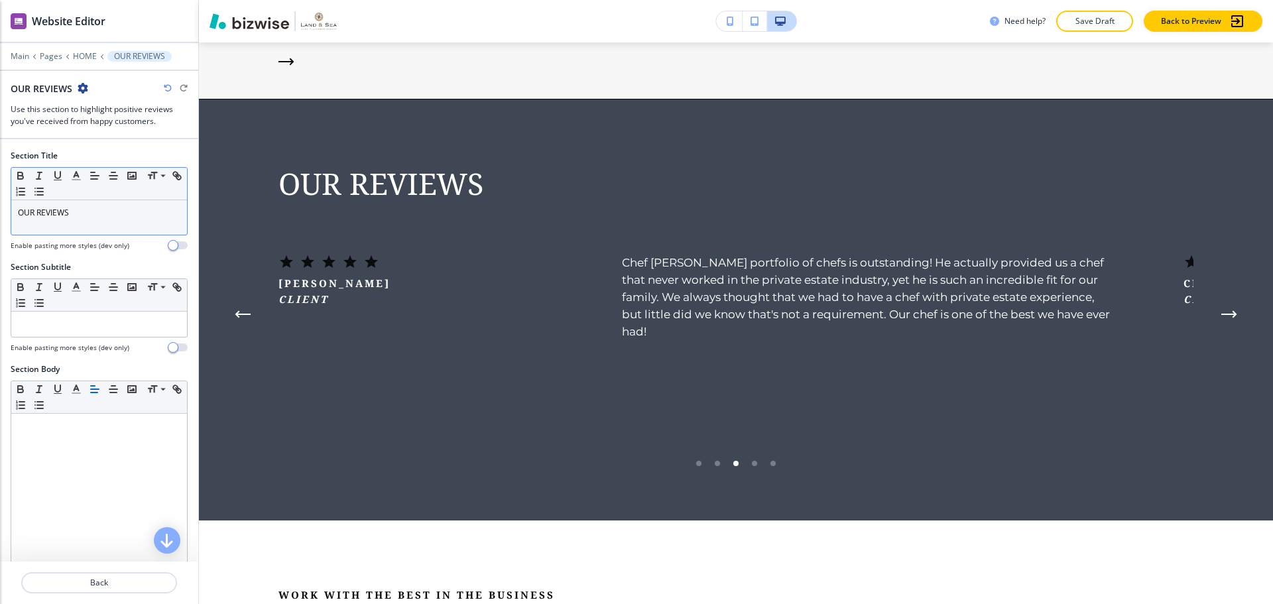
click at [95, 213] on p "OUR REVIEWS" at bounding box center [99, 213] width 162 height 12
click at [95, 212] on p "OUR REVIEWS" at bounding box center [99, 213] width 162 height 12
click at [24, 174] on icon "button" at bounding box center [21, 176] width 12 height 12
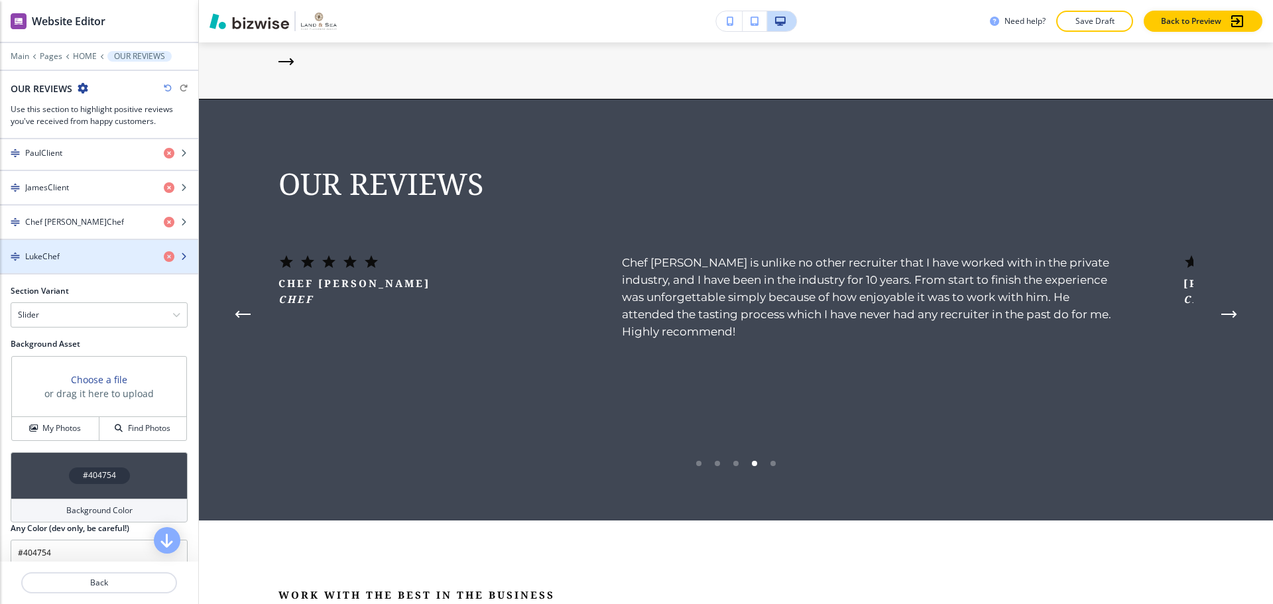
scroll to position [767, 0]
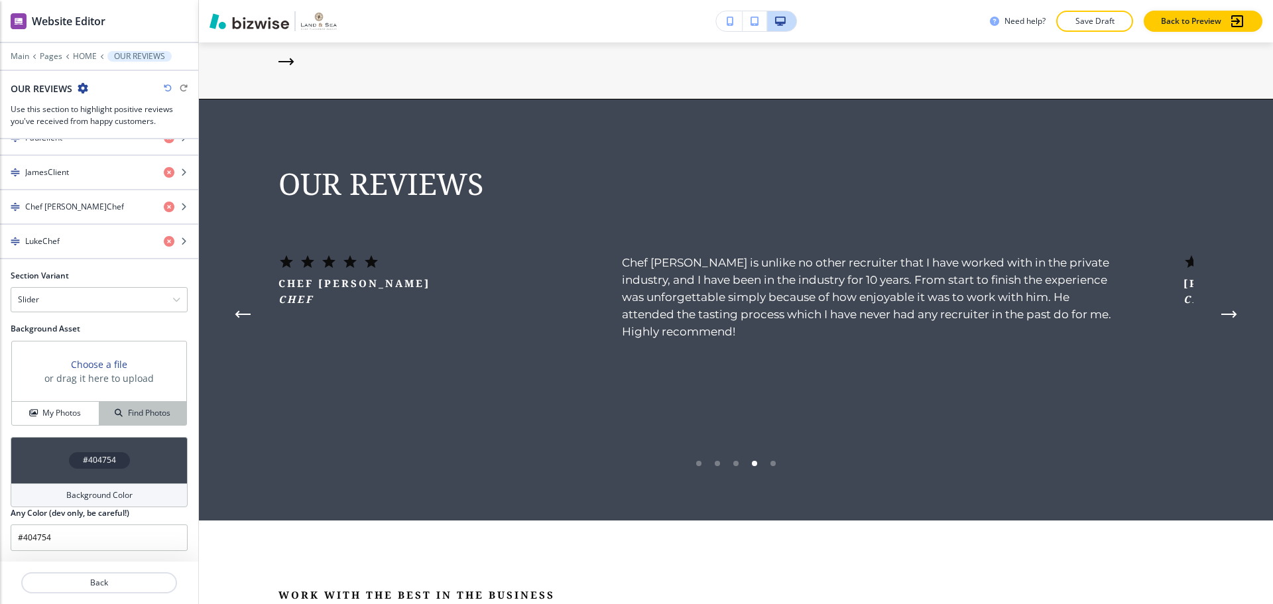
click at [115, 417] on div "Find Photos" at bounding box center [142, 413] width 87 height 12
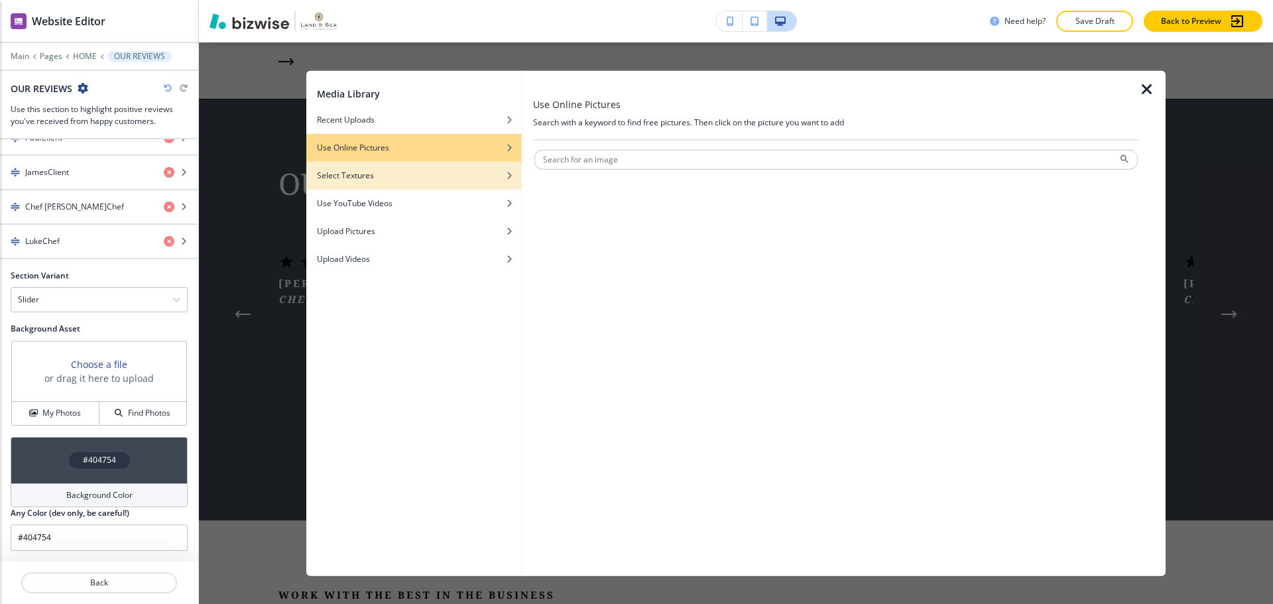
click at [379, 180] on div "Select Textures" at bounding box center [413, 175] width 215 height 12
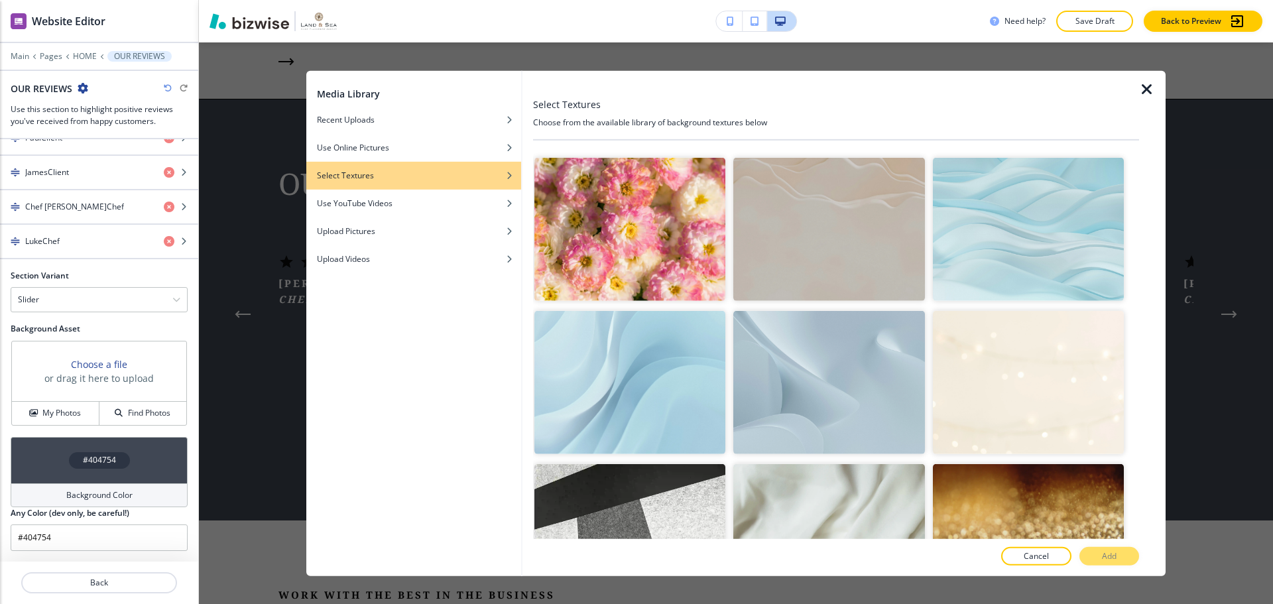
click at [749, 352] on img "button" at bounding box center [828, 382] width 191 height 143
click at [1114, 554] on p "Add" at bounding box center [1109, 556] width 15 height 12
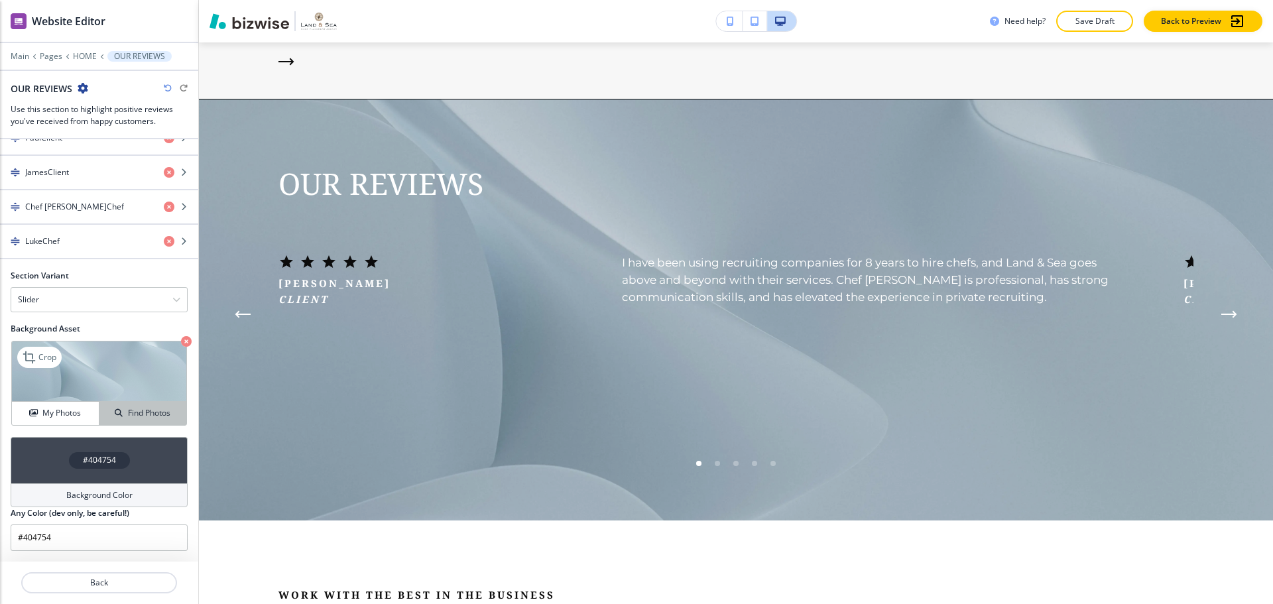
click at [140, 412] on h4 "Find Photos" at bounding box center [149, 413] width 42 height 12
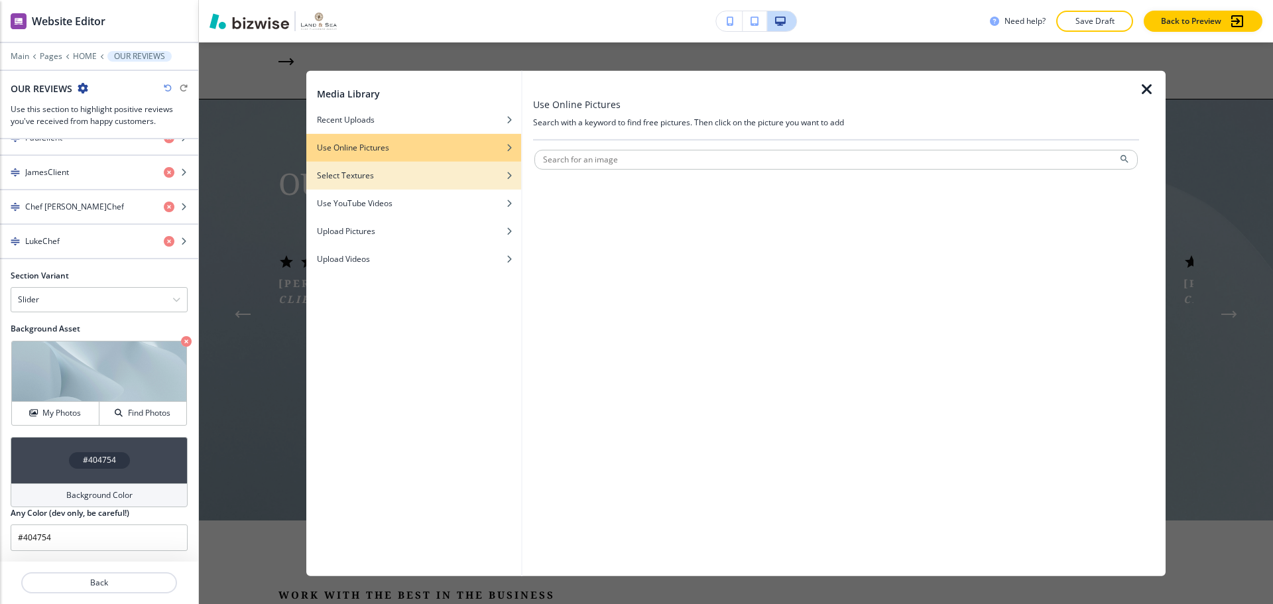
click at [443, 185] on div "button" at bounding box center [413, 185] width 215 height 8
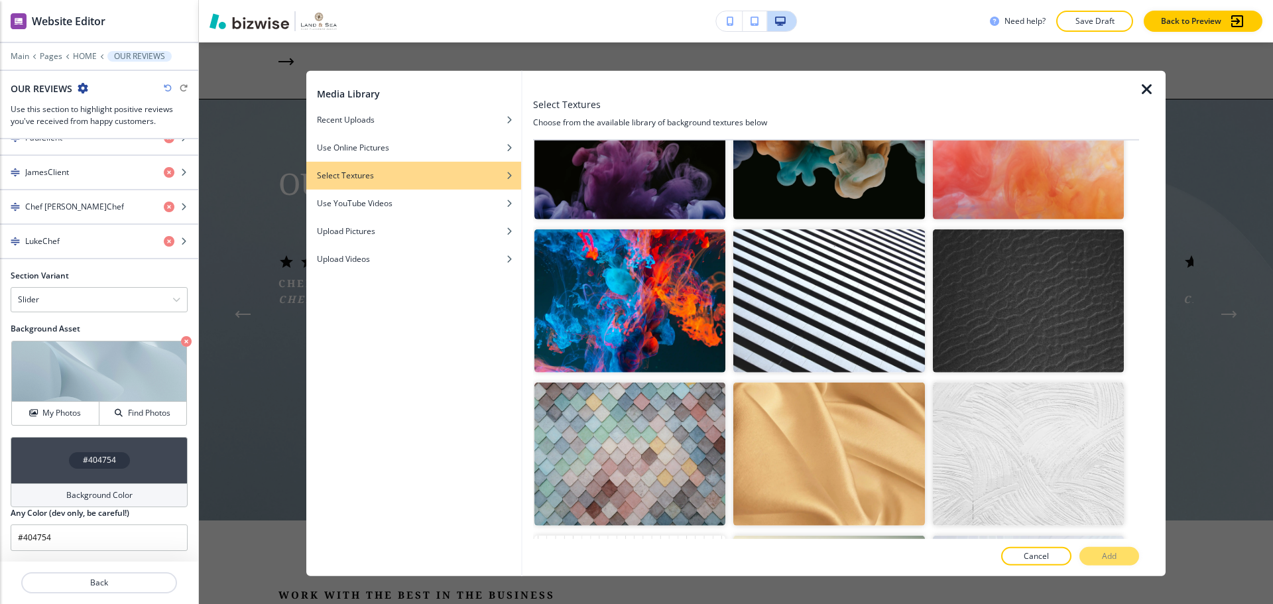
scroll to position [1194, 0]
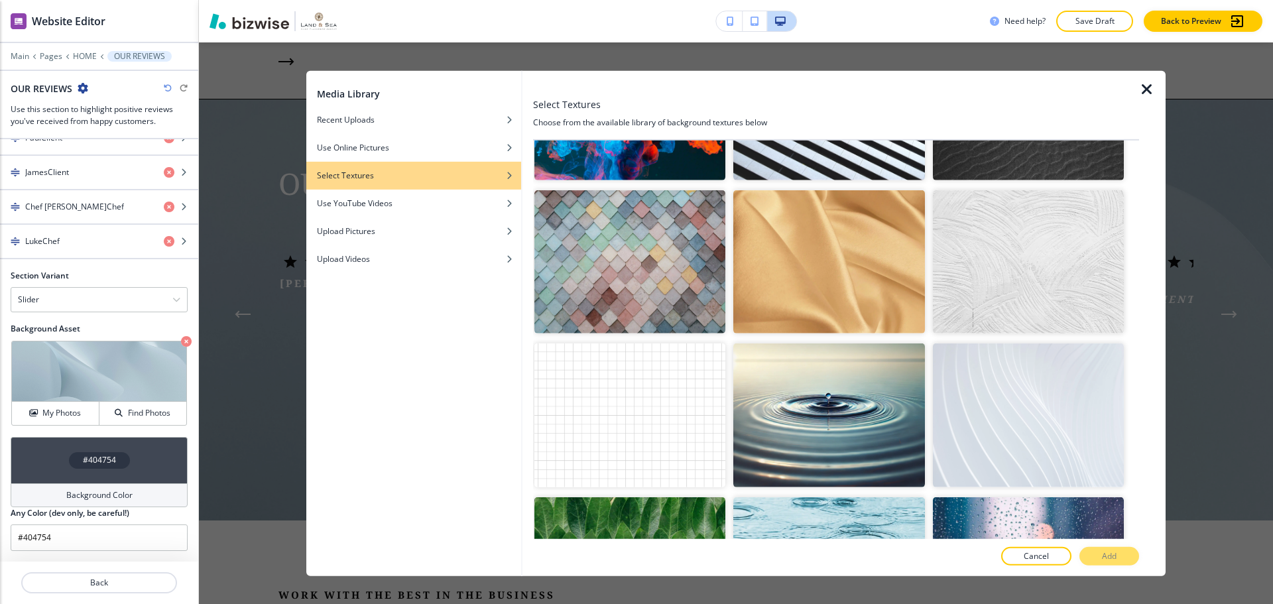
click at [981, 343] on img "button" at bounding box center [1028, 414] width 191 height 143
click at [1119, 552] on button "Add" at bounding box center [1109, 556] width 60 height 19
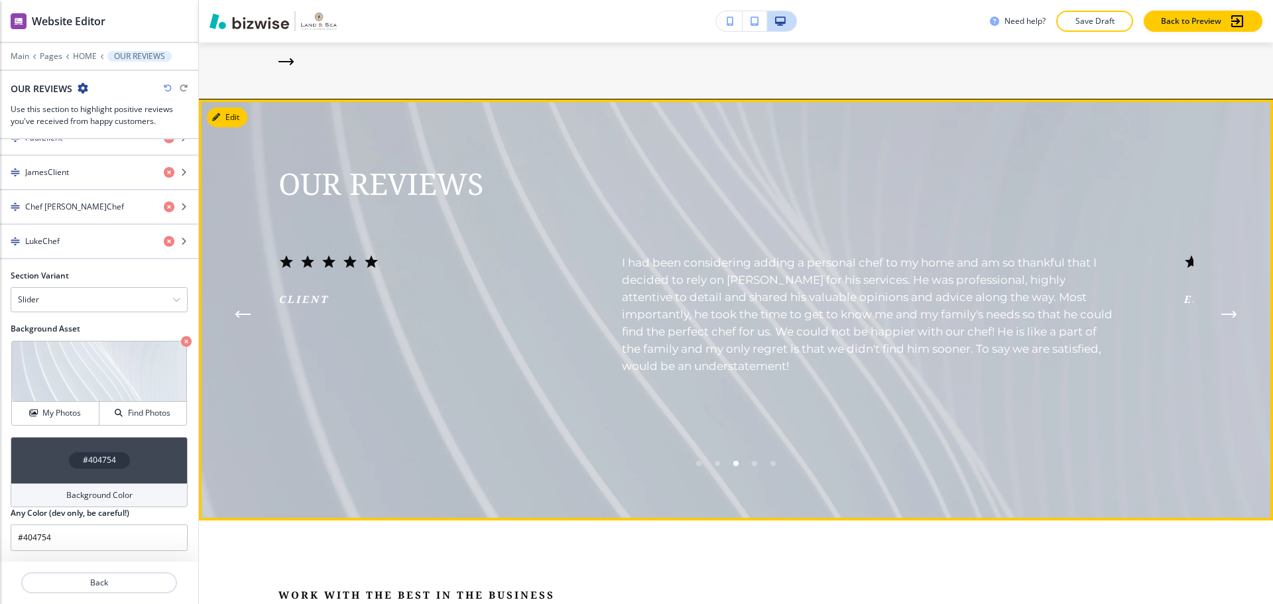
scroll to position [2819, 0]
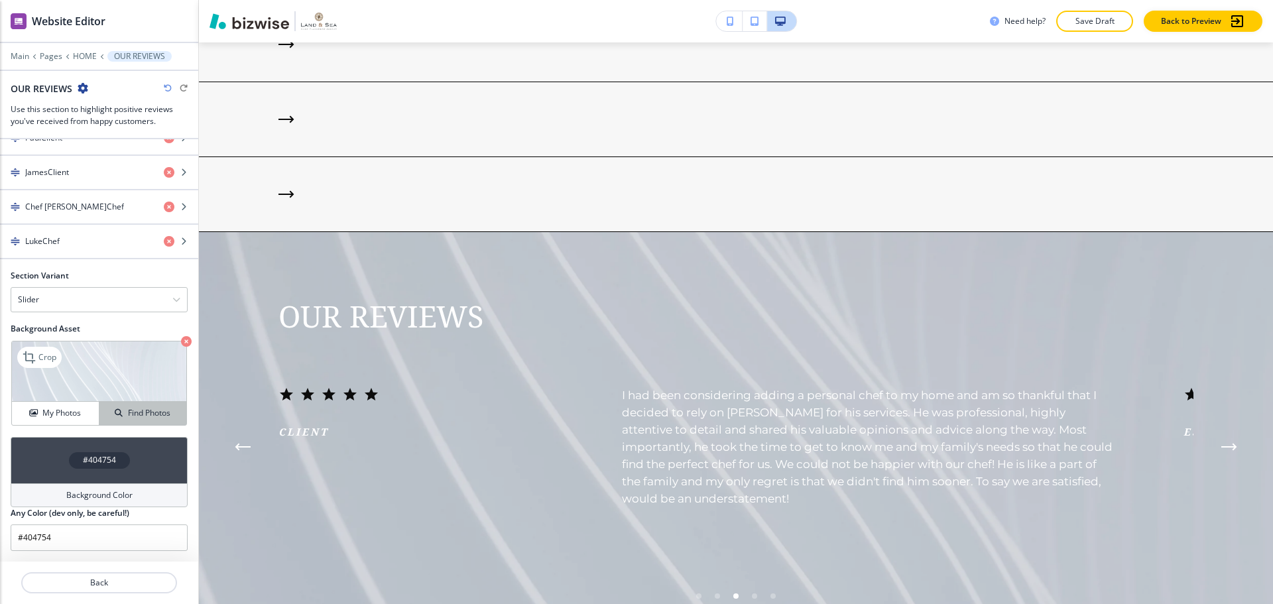
click at [128, 411] on h4 "Find Photos" at bounding box center [149, 413] width 42 height 12
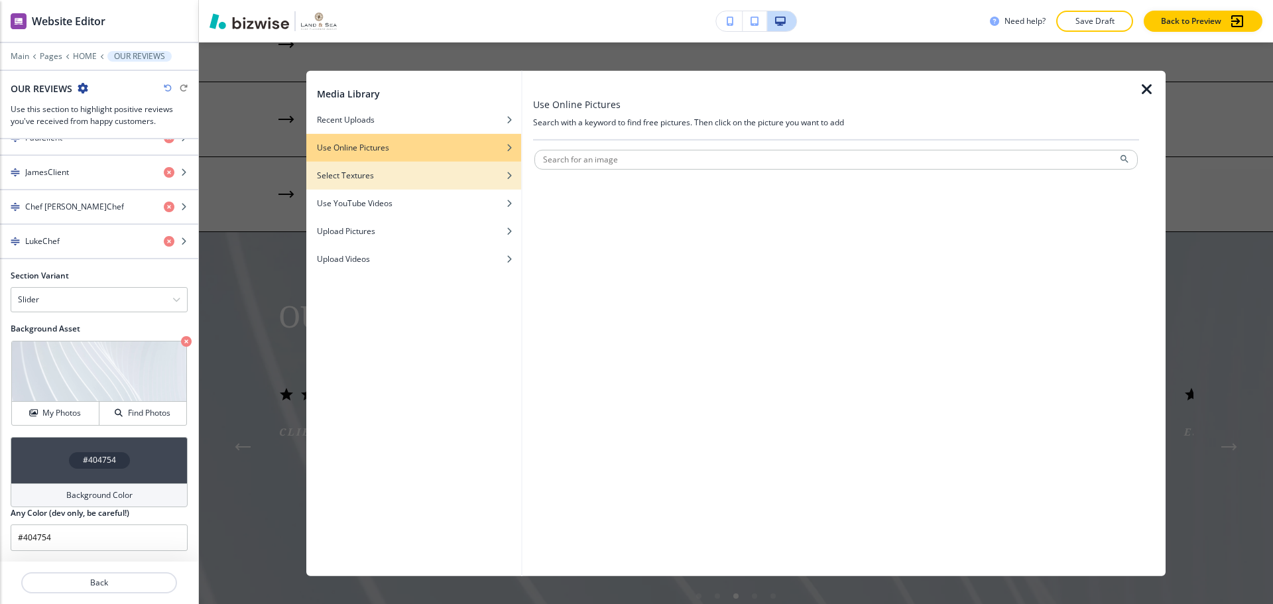
click at [418, 188] on div "button" at bounding box center [413, 185] width 215 height 8
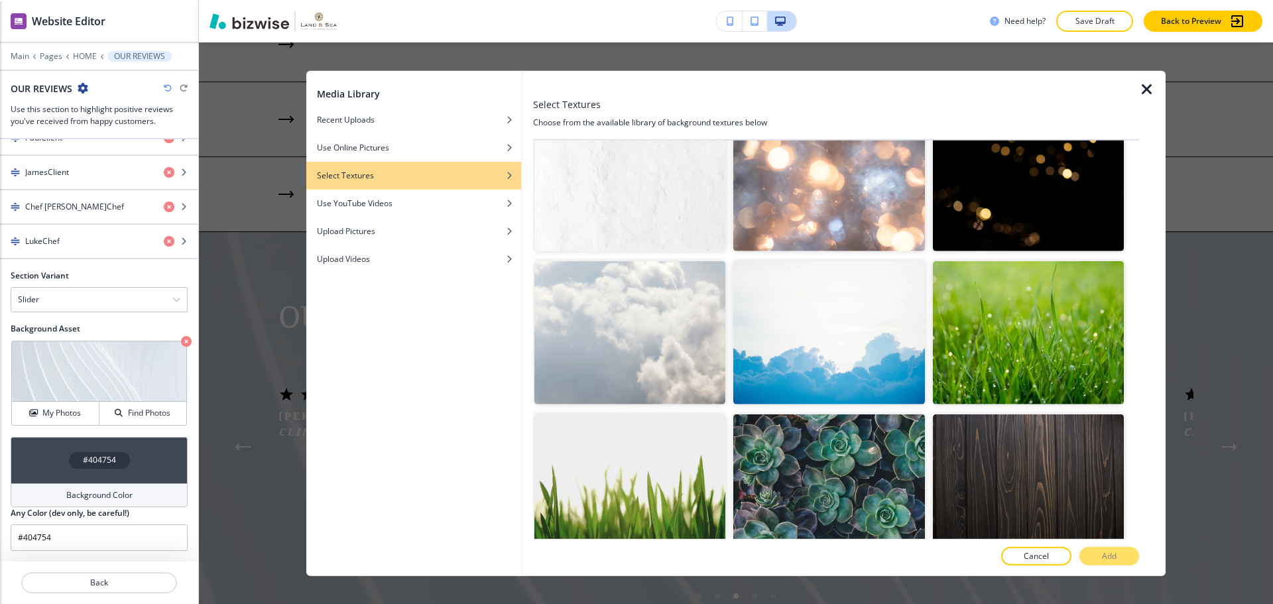
scroll to position [2040, 0]
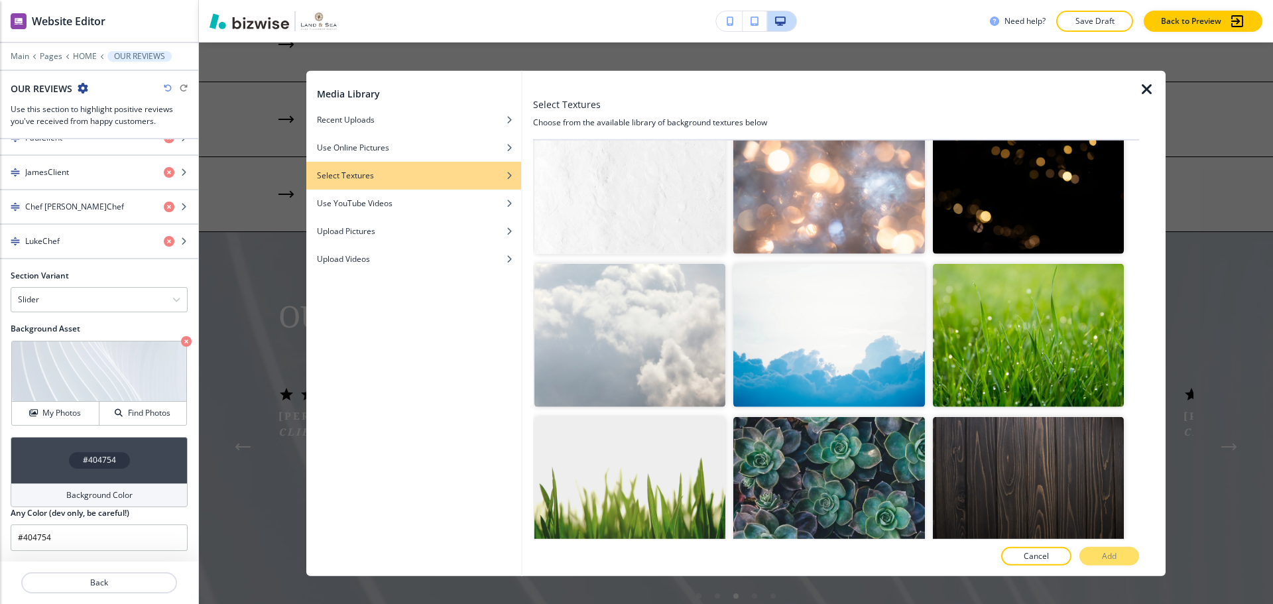
click at [977, 427] on img "button" at bounding box center [1028, 488] width 191 height 143
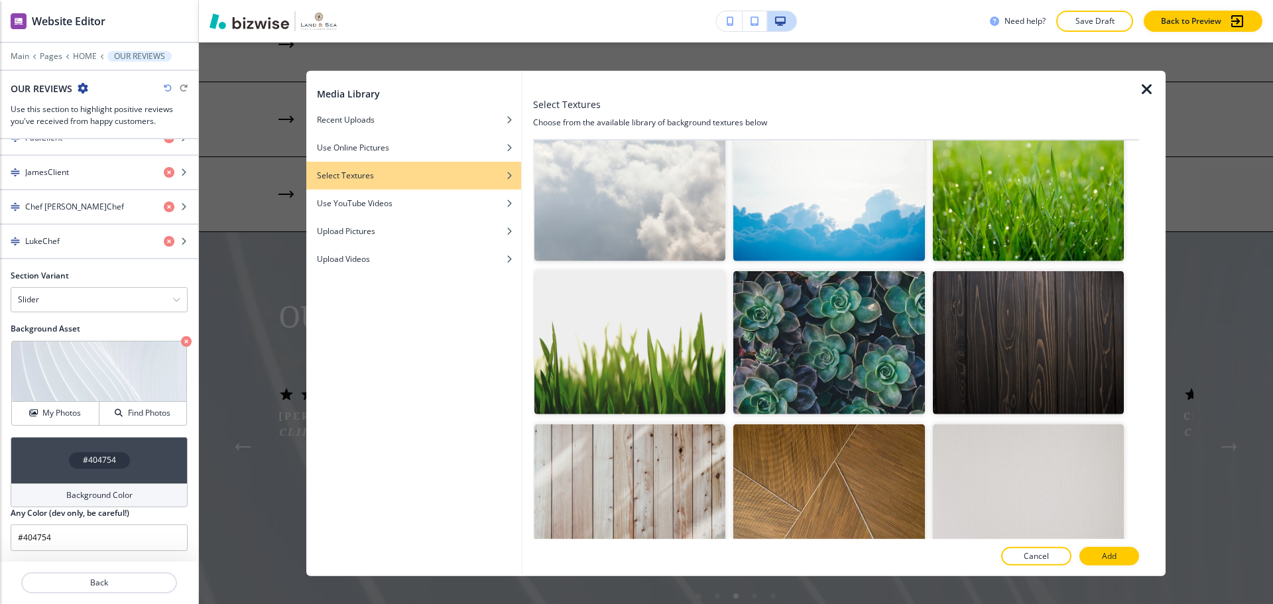
scroll to position [2239, 0]
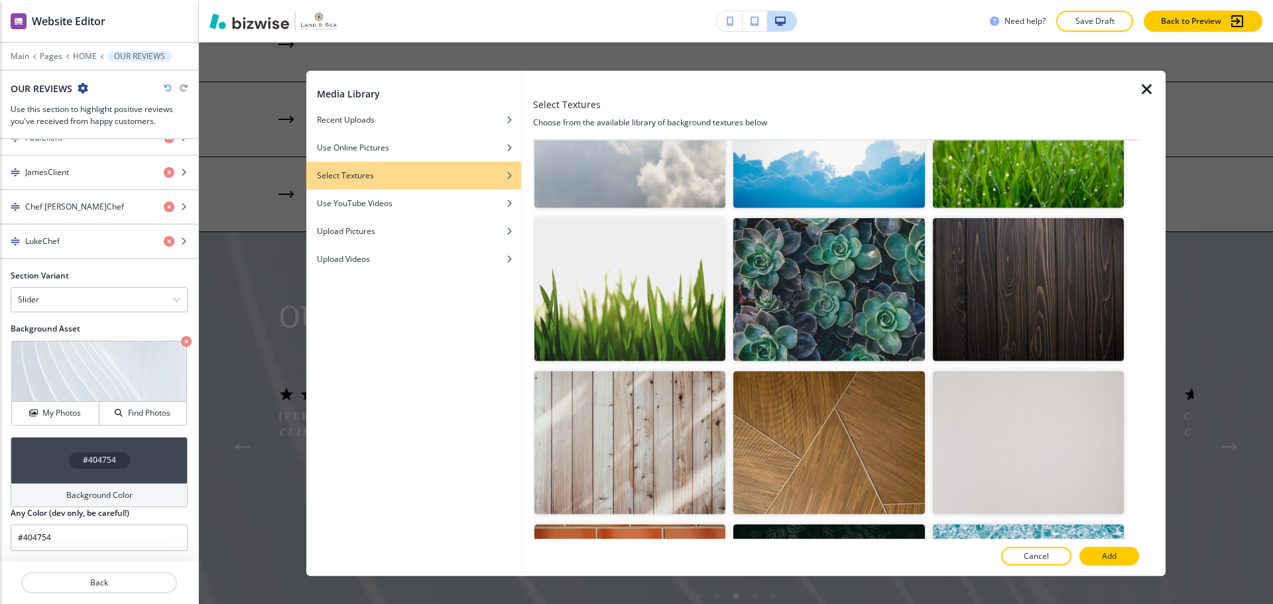
click at [1017, 269] on img "button" at bounding box center [1028, 289] width 191 height 143
click at [1121, 546] on div at bounding box center [836, 543] width 606 height 8
click at [1119, 551] on button "Add" at bounding box center [1109, 556] width 60 height 19
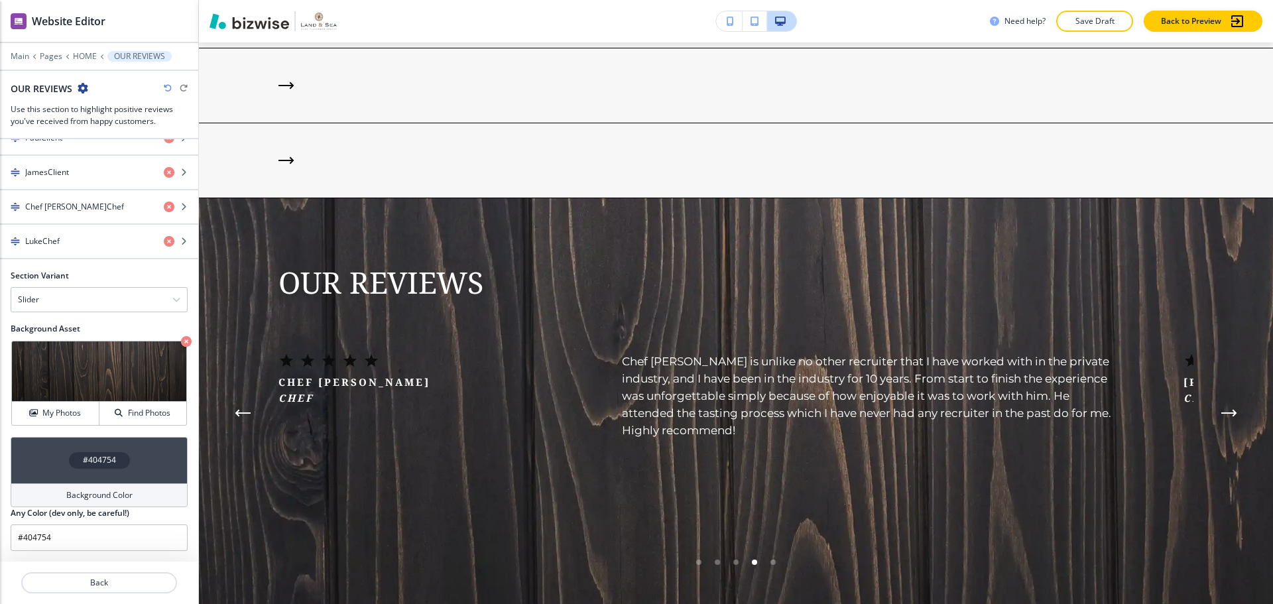
scroll to position [2819, 0]
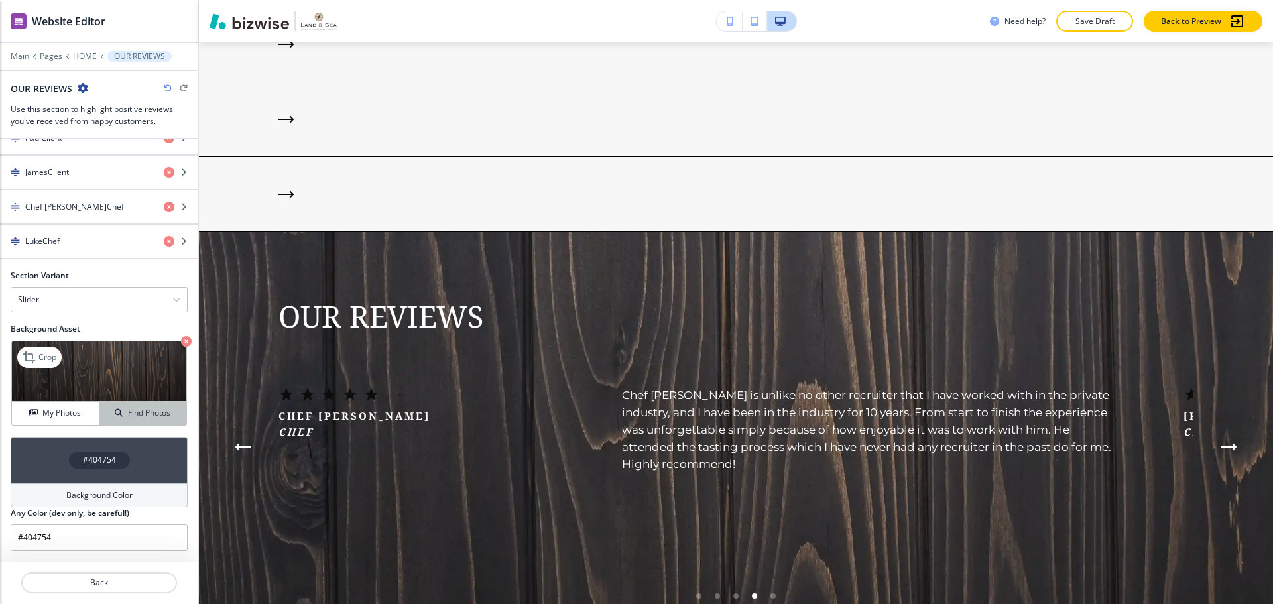
click at [154, 414] on h4 "Find Photos" at bounding box center [149, 413] width 42 height 12
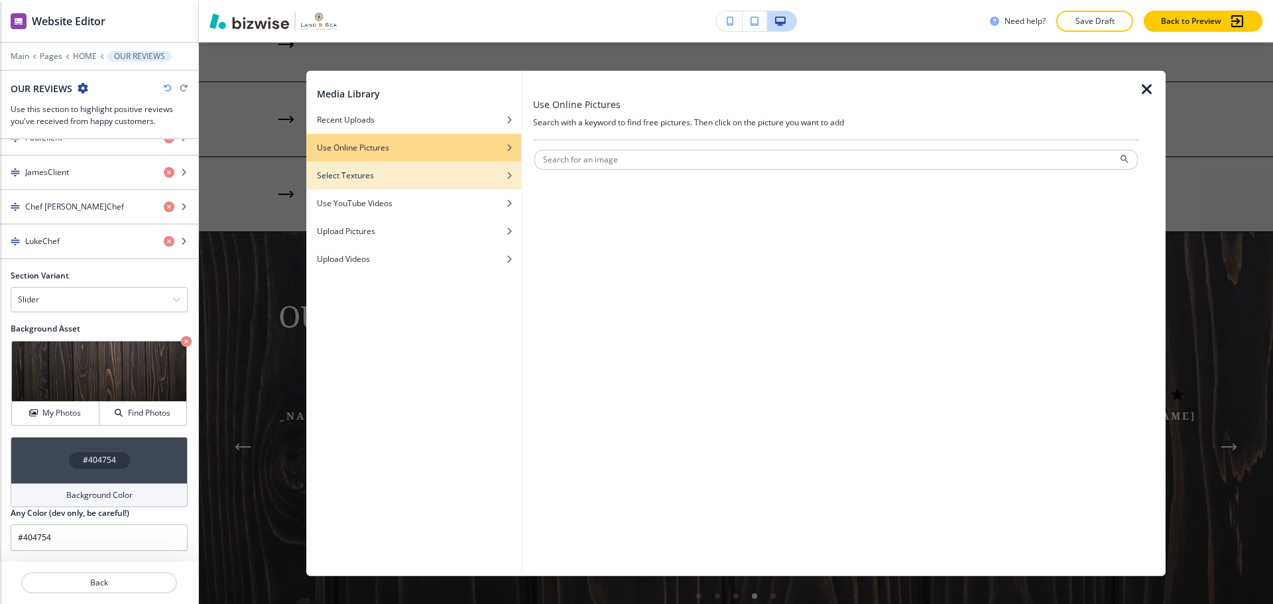
click at [371, 186] on div "button" at bounding box center [413, 185] width 215 height 8
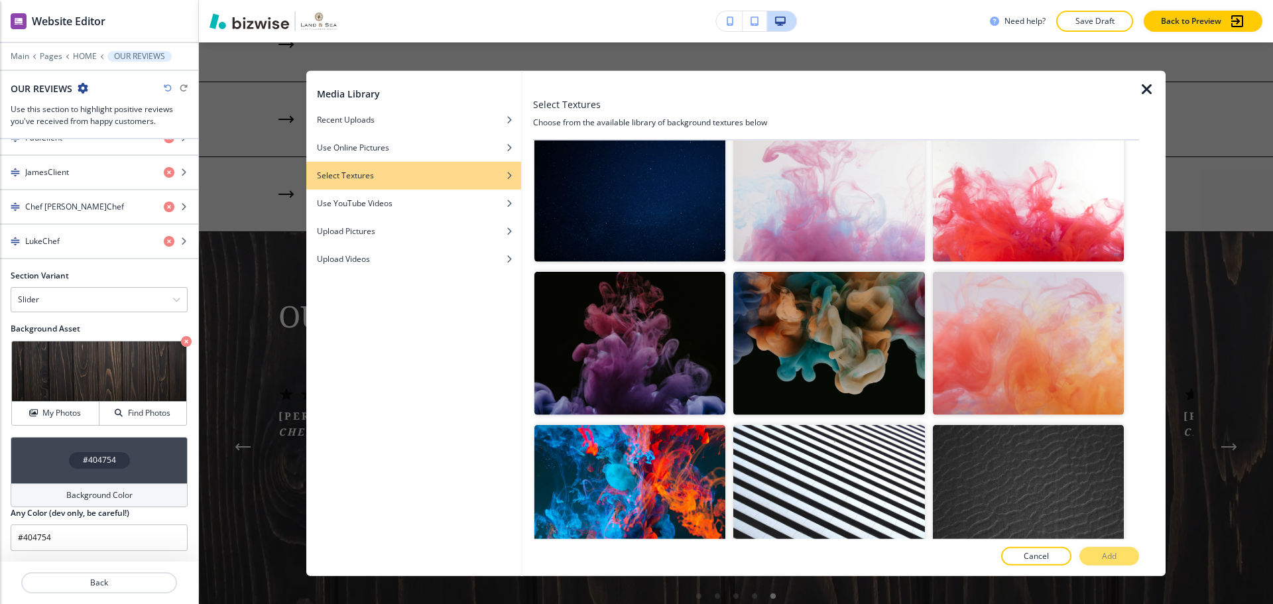
scroll to position [972, 0]
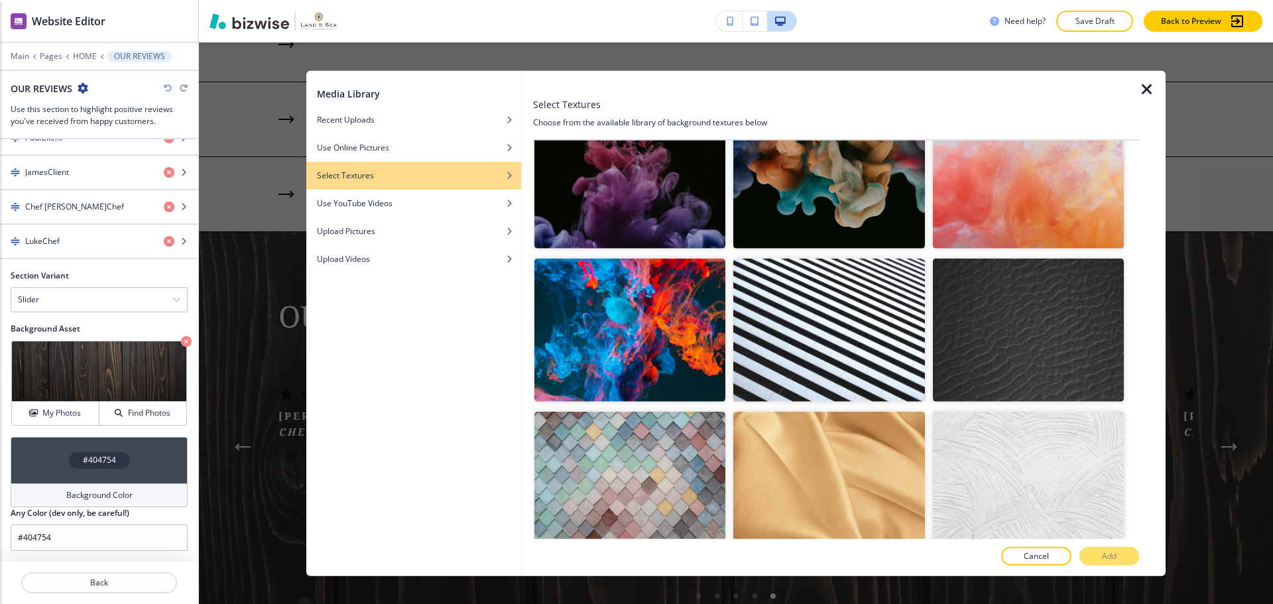
click at [1062, 302] on img "button" at bounding box center [1028, 330] width 191 height 143
click at [1121, 552] on button "Add" at bounding box center [1109, 556] width 60 height 19
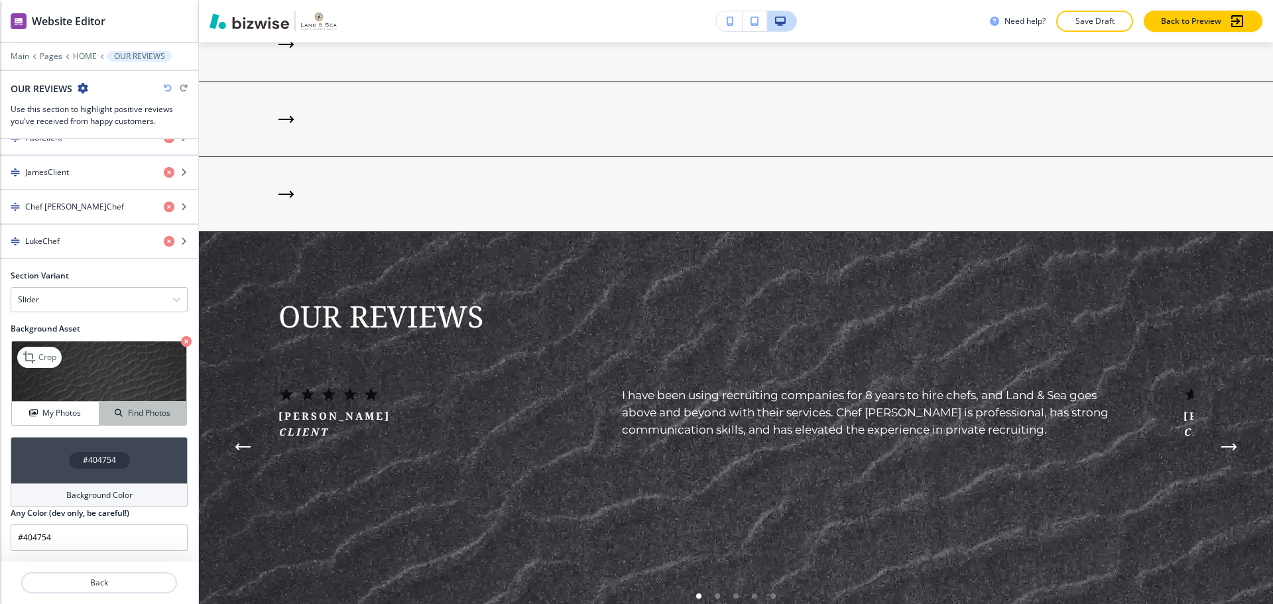
click at [139, 414] on h4 "Find Photos" at bounding box center [149, 413] width 42 height 12
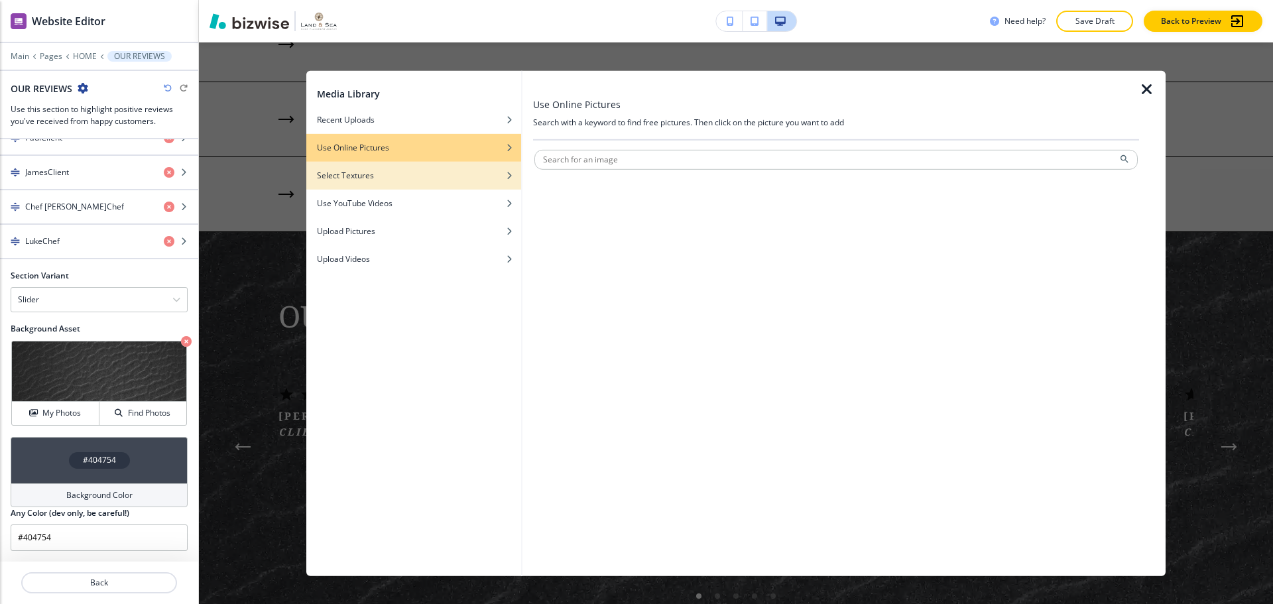
click at [400, 165] on div "button" at bounding box center [413, 165] width 215 height 8
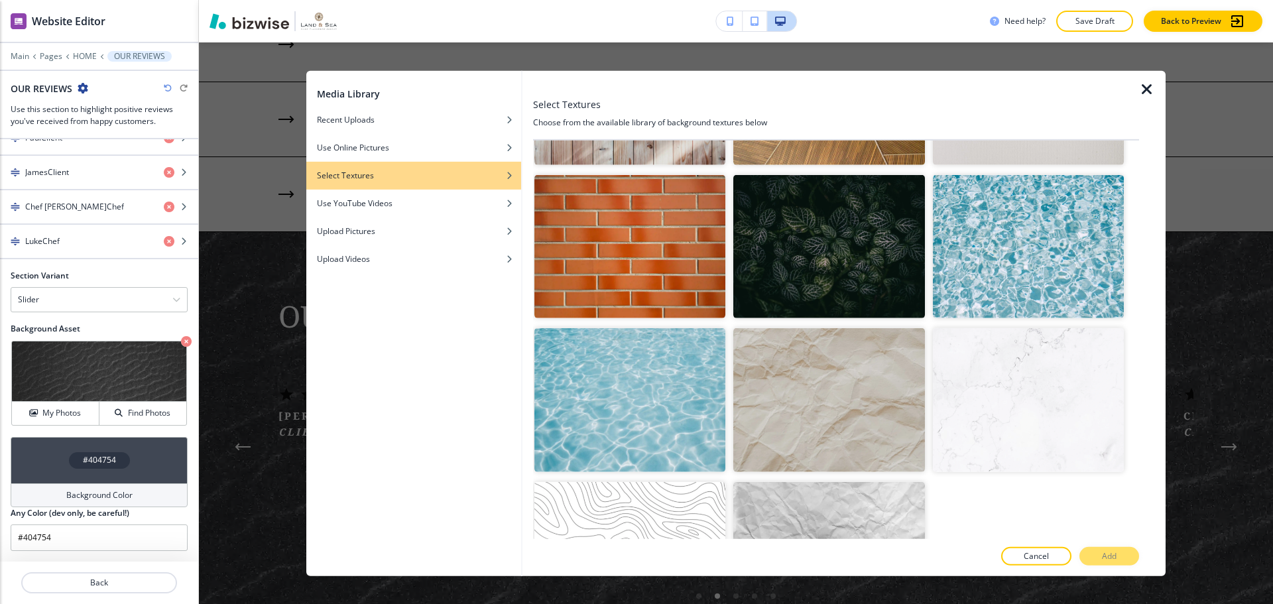
scroll to position [2599, 0]
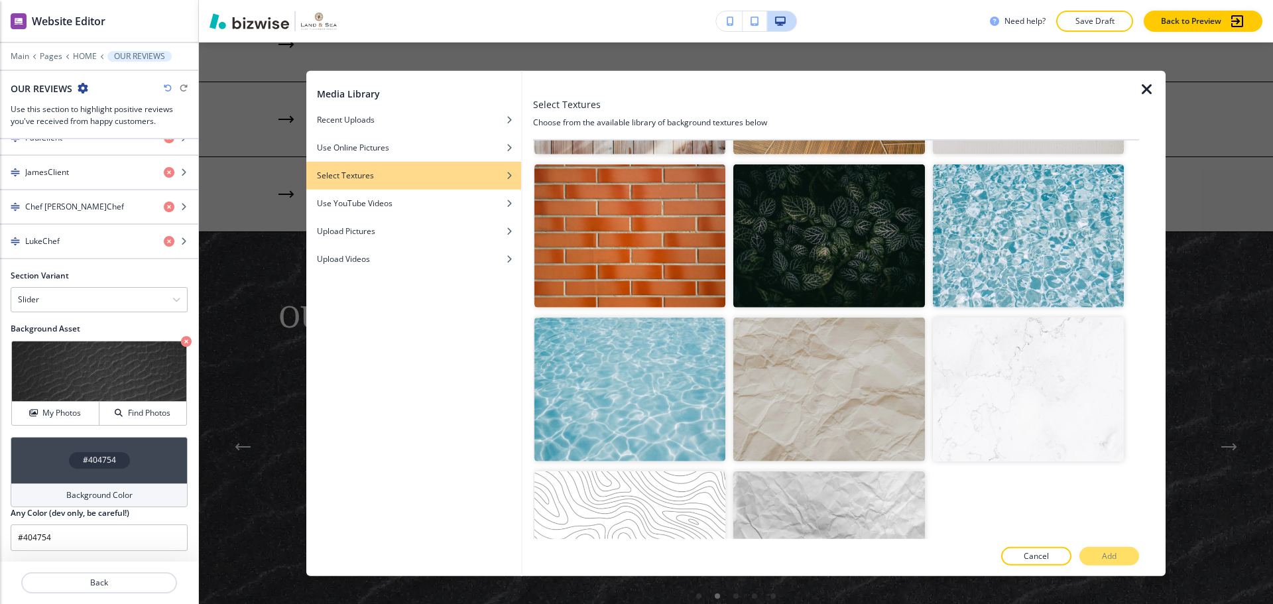
click at [871, 247] on img "button" at bounding box center [828, 235] width 191 height 143
click at [1123, 560] on button "Add" at bounding box center [1109, 556] width 60 height 19
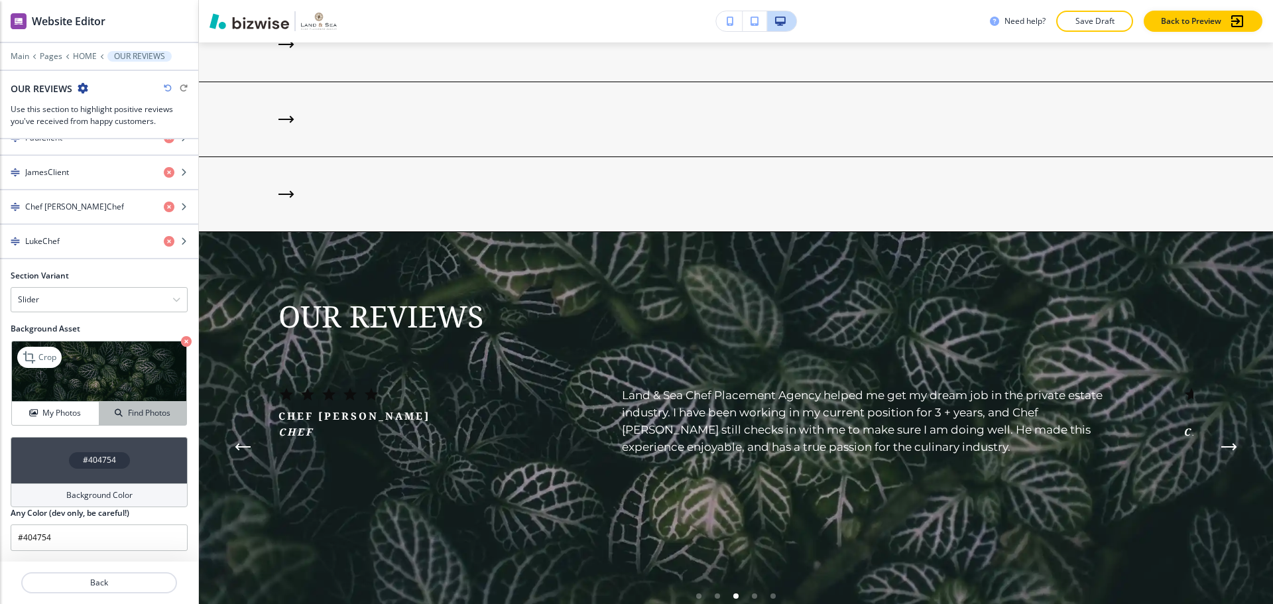
click at [112, 418] on div "Find Photos" at bounding box center [142, 413] width 87 height 12
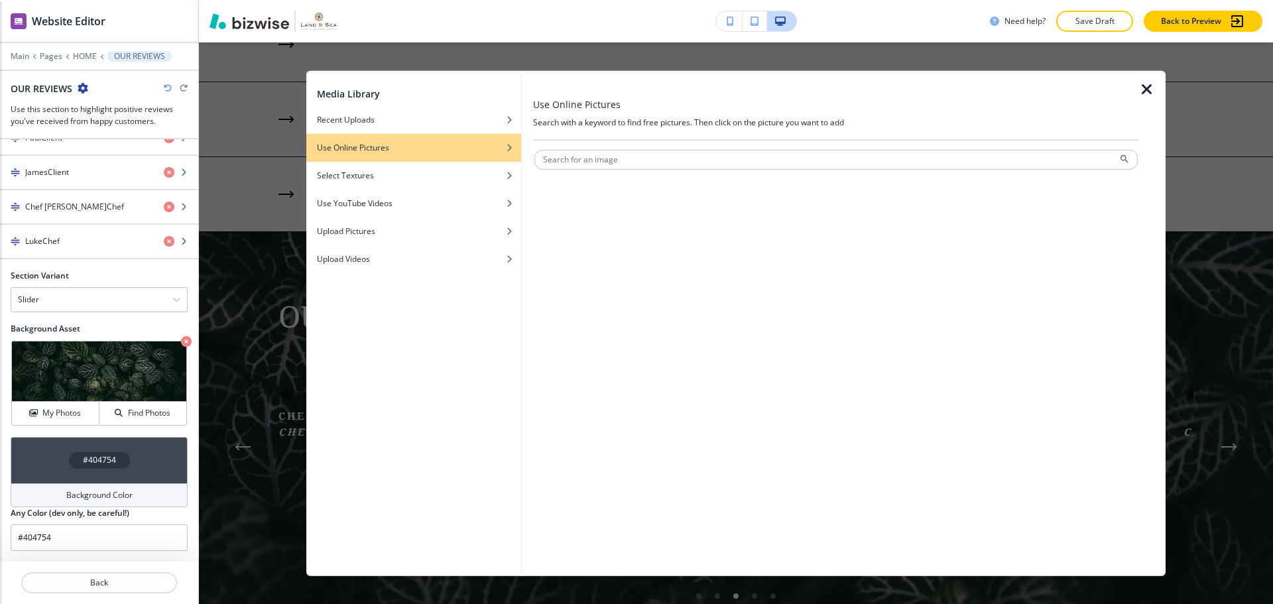
click at [654, 171] on div at bounding box center [835, 173] width 603 height 8
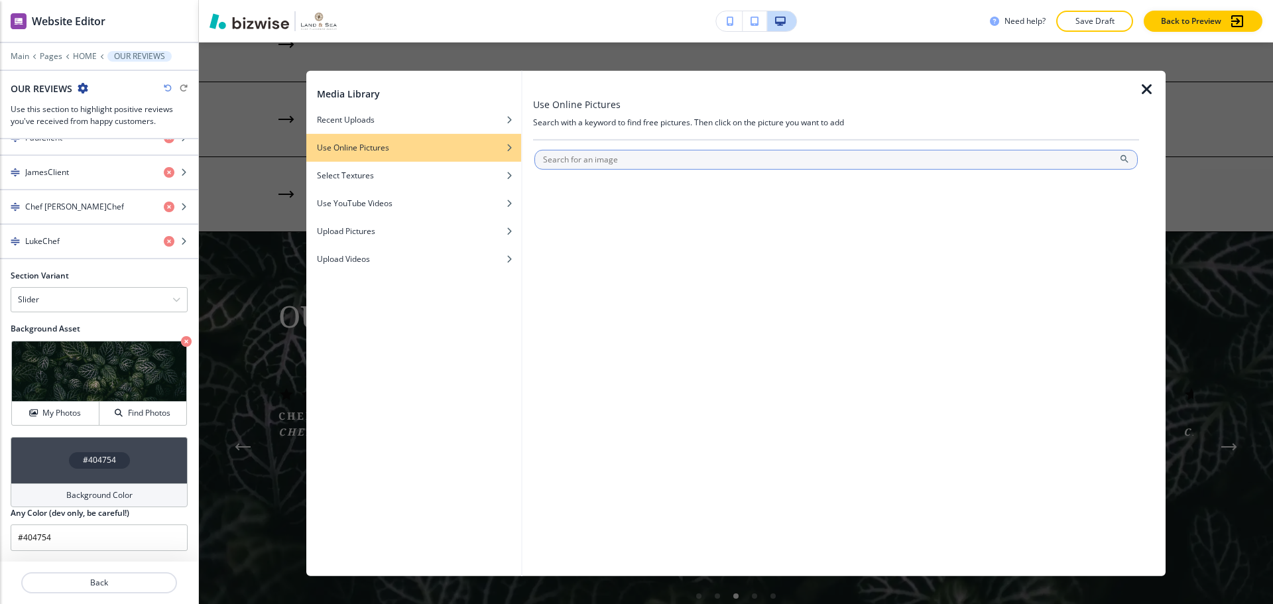
click at [665, 160] on input "text" at bounding box center [835, 159] width 603 height 20
type input "cloth hd"
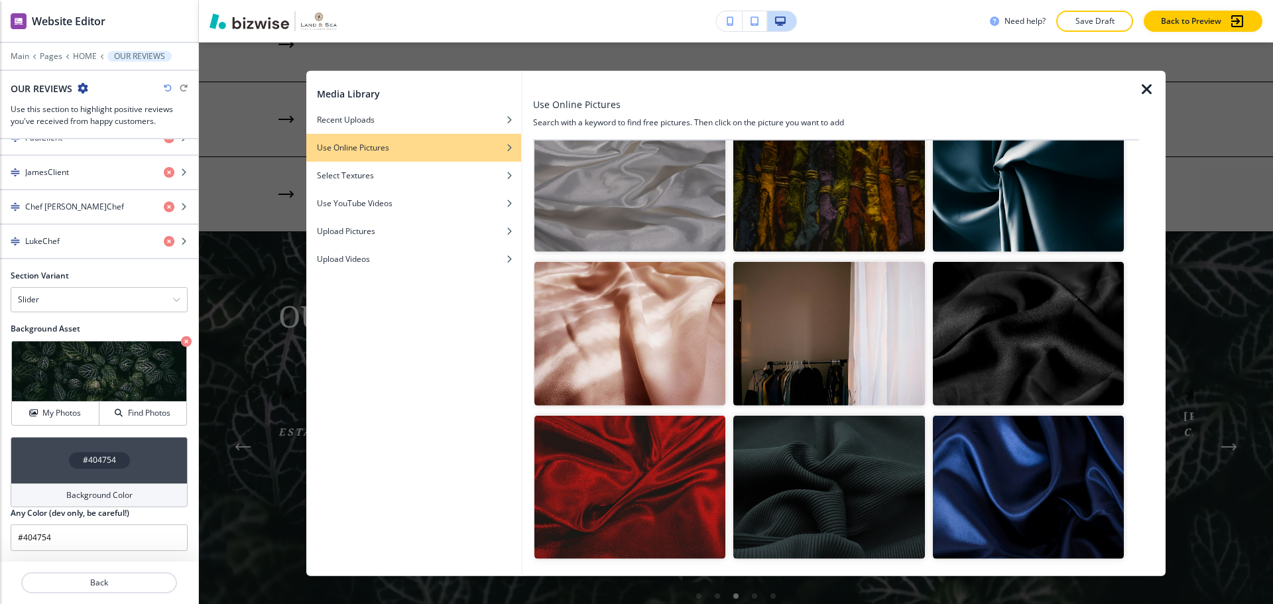
scroll to position [530, 0]
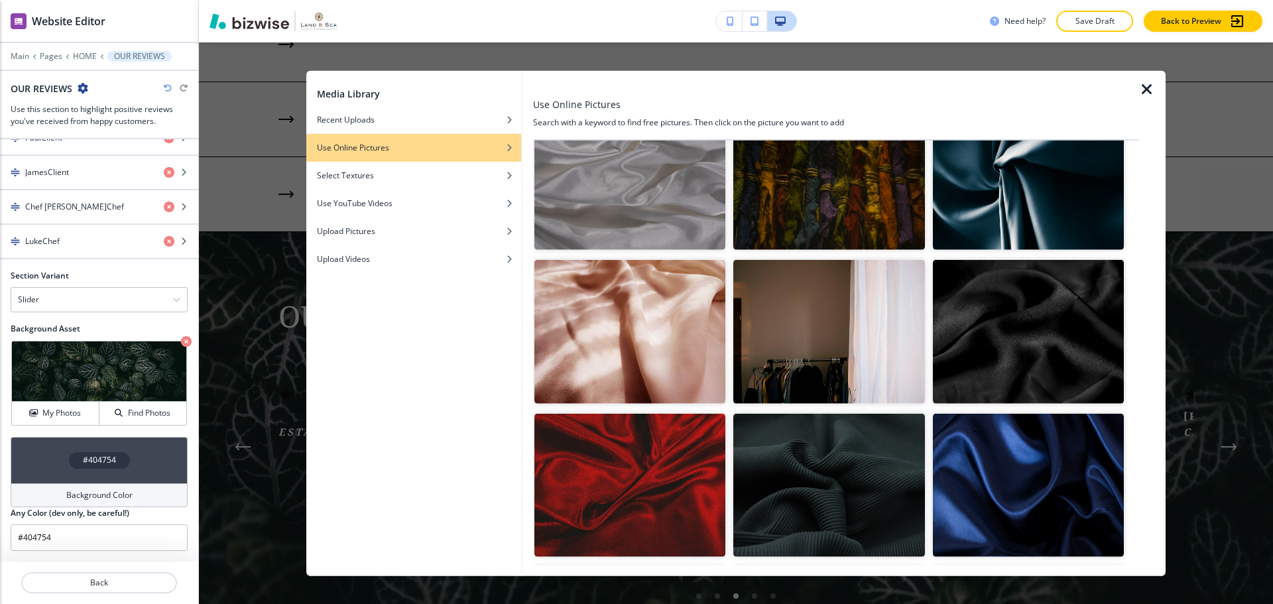
click at [1030, 332] on img "button" at bounding box center [1028, 331] width 191 height 143
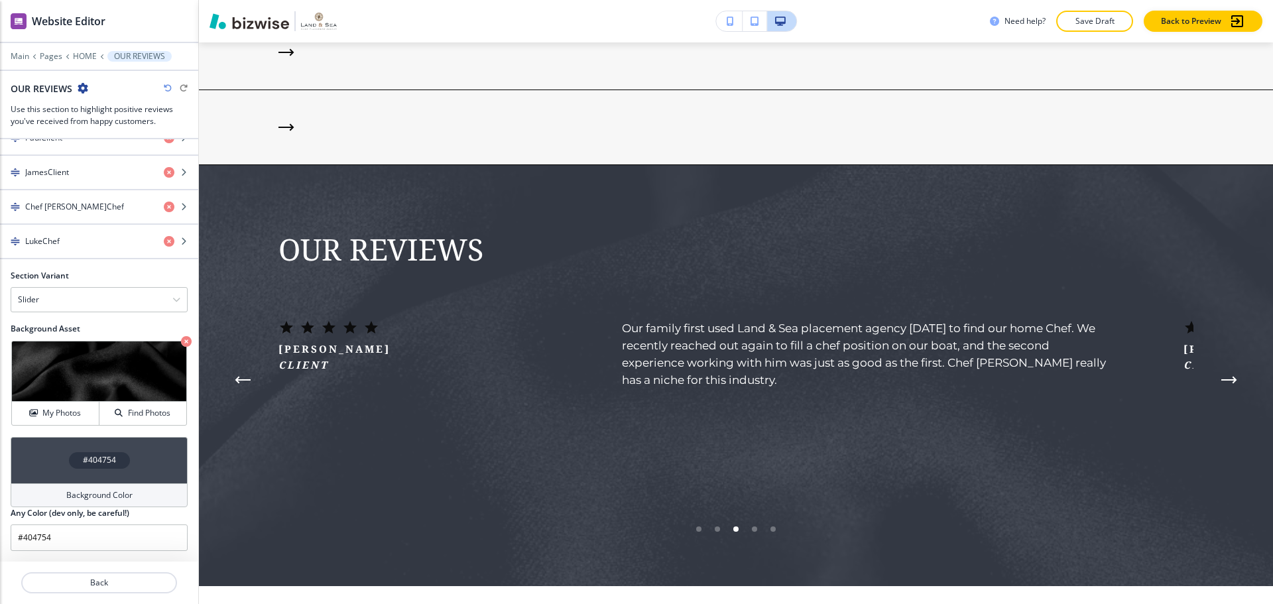
scroll to position [2886, 0]
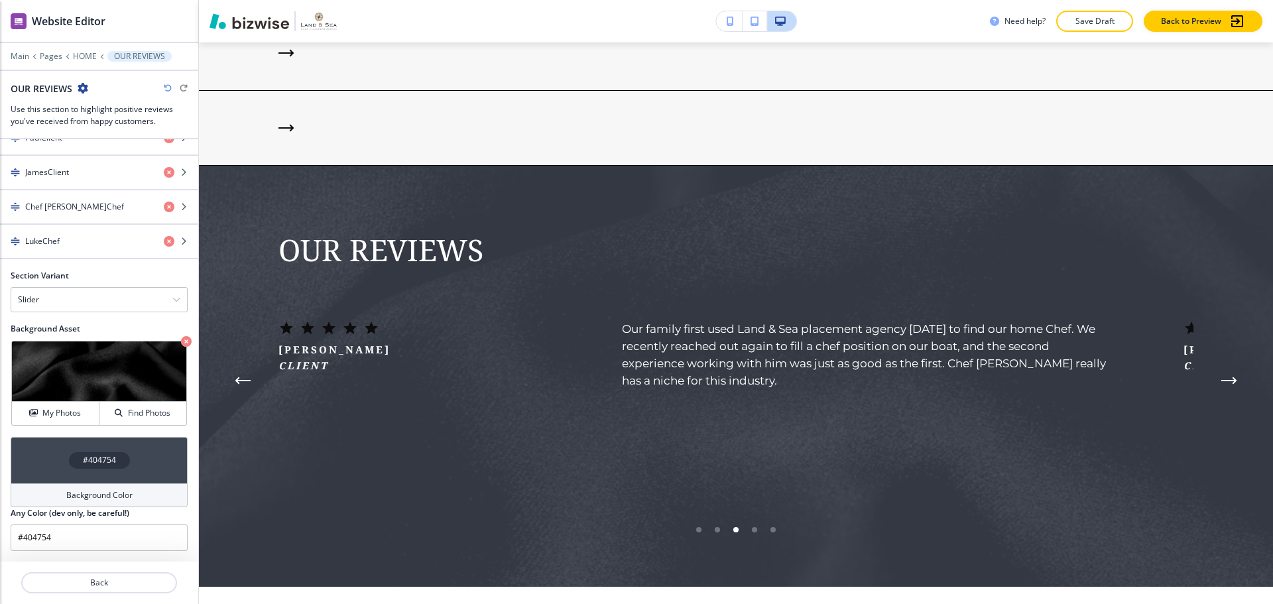
click at [124, 497] on h4 "Background Color" at bounding box center [99, 495] width 66 height 12
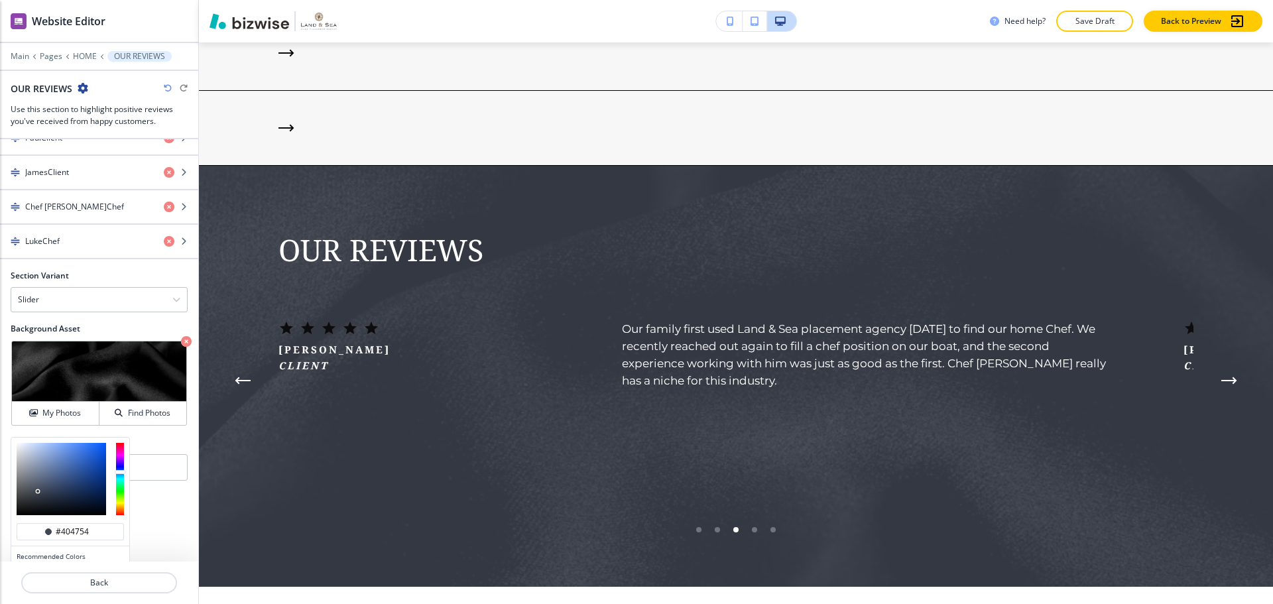
type input "#203b6d"
click at [80, 484] on div at bounding box center [62, 479] width 90 height 72
type input "#203b6d"
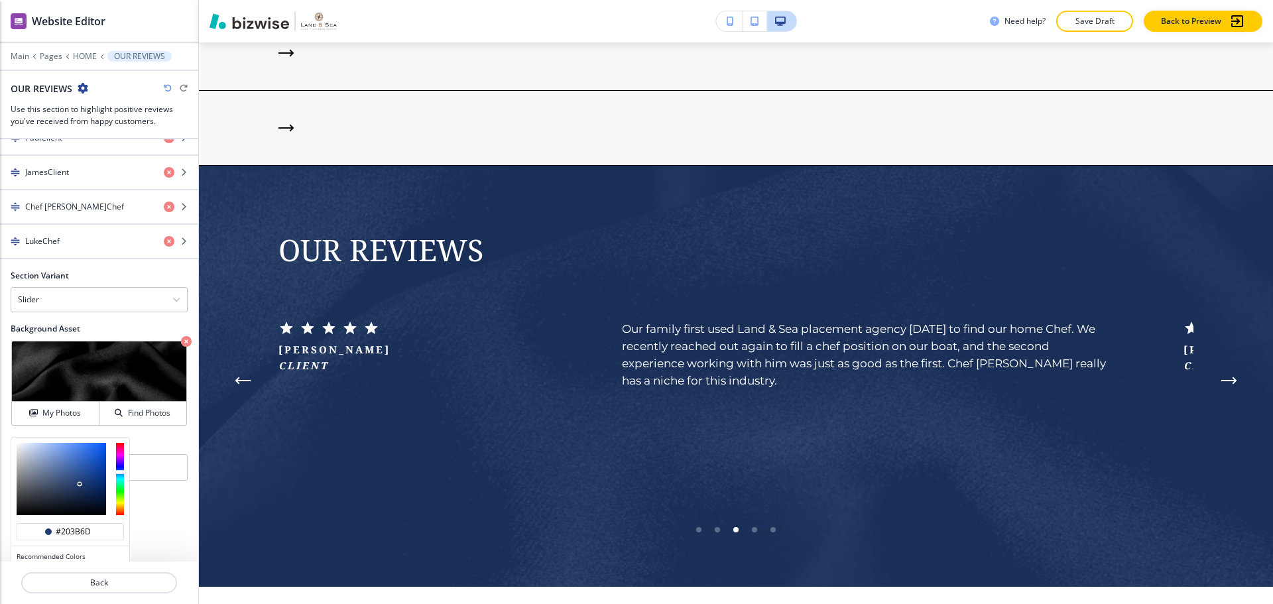
type input "#182948"
click at [76, 495] on div at bounding box center [62, 479] width 90 height 72
type input "#182948"
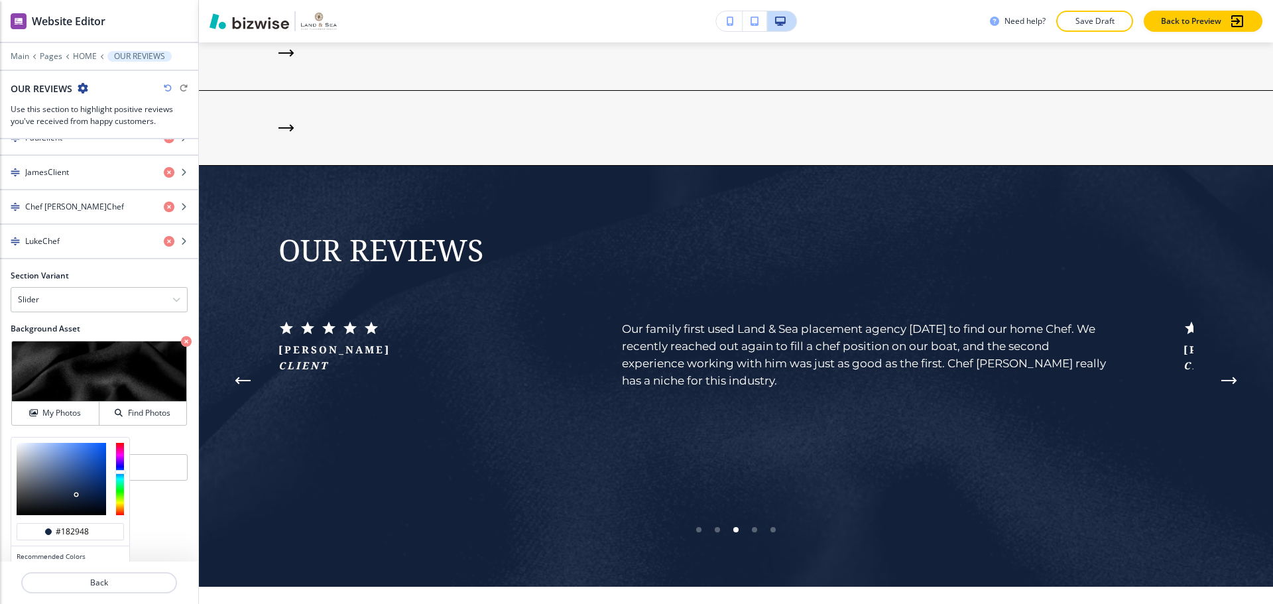
type input "#081120"
click at [84, 506] on div at bounding box center [62, 479] width 90 height 72
type input "#081120"
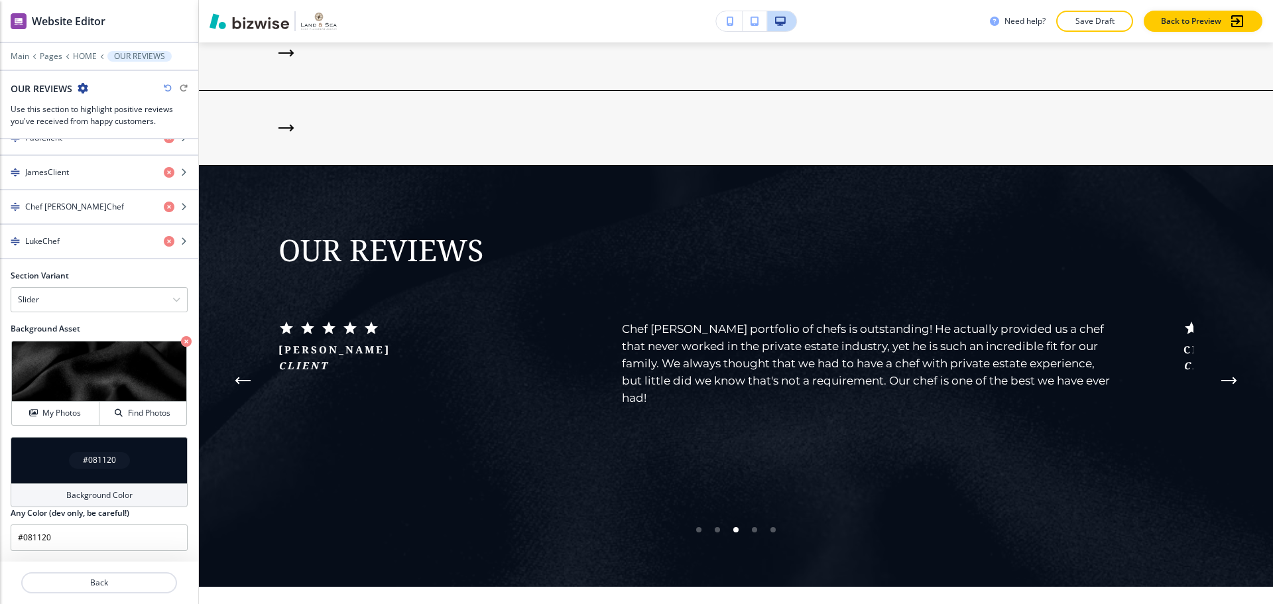
click at [178, 503] on div "Section Title Small Normal Large Huge OUR REVIEWS Enable pasting more styles (d…" at bounding box center [99, 350] width 198 height 422
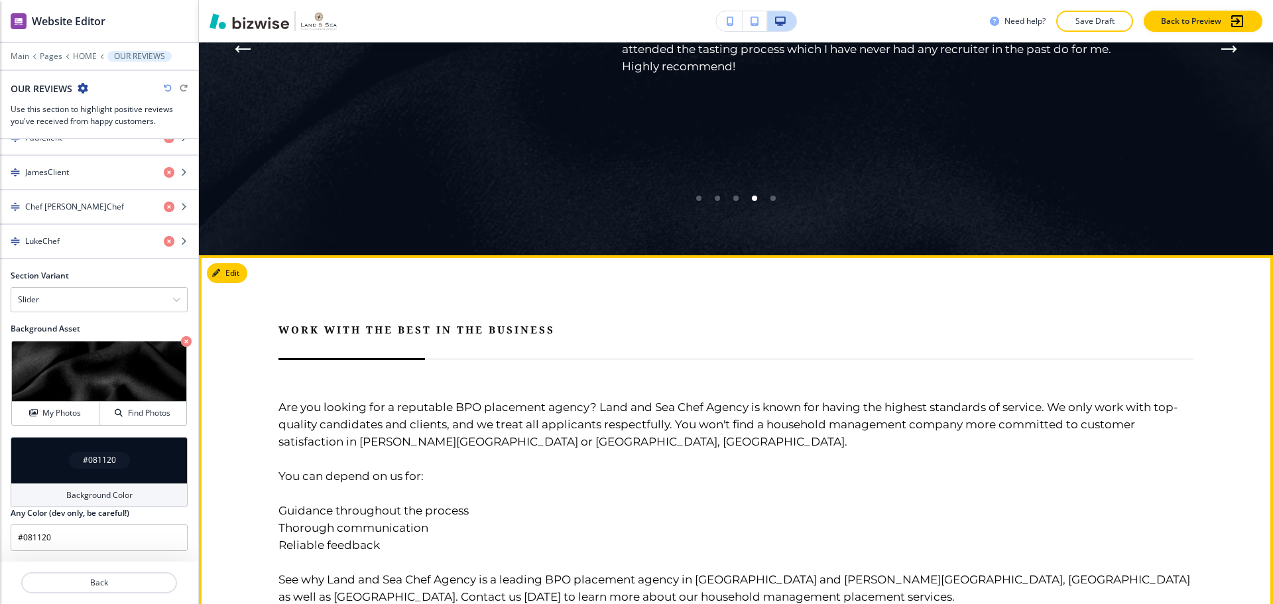
scroll to position [3151, 0]
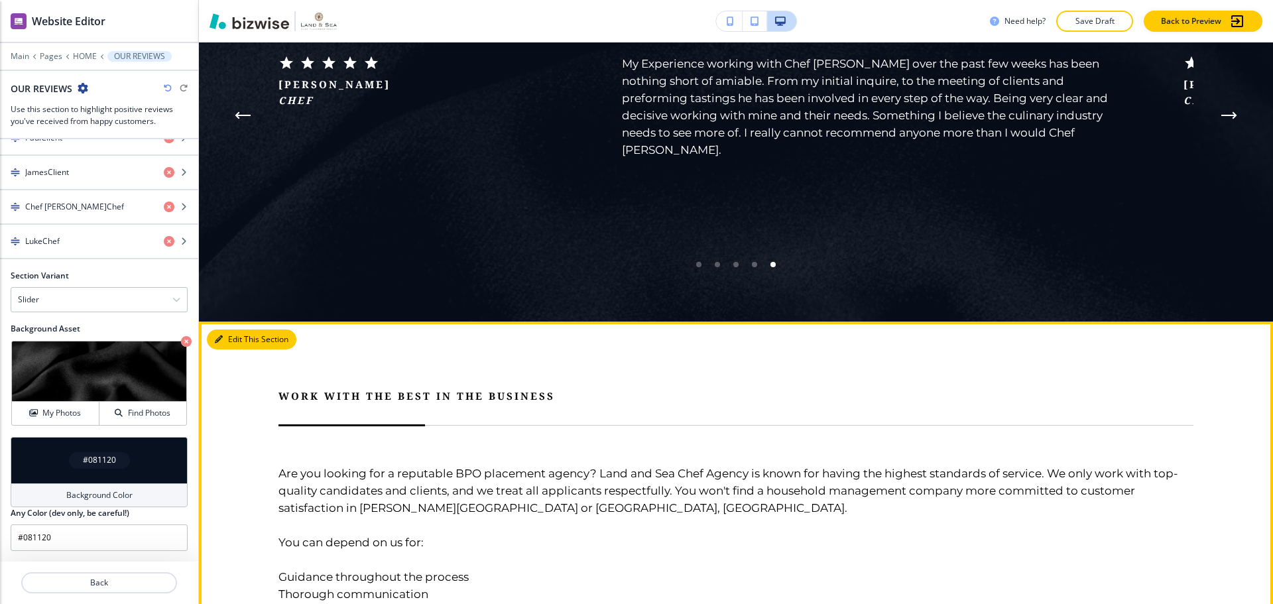
click at [237, 330] on button "Edit This Section" at bounding box center [252, 340] width 90 height 20
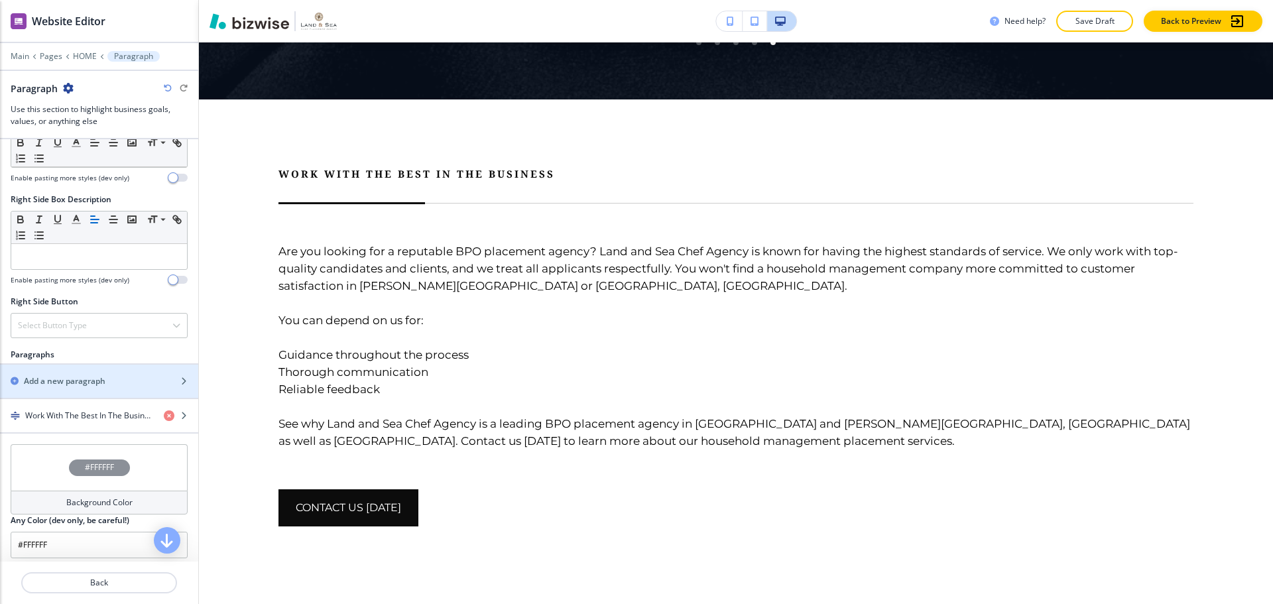
scroll to position [597, 0]
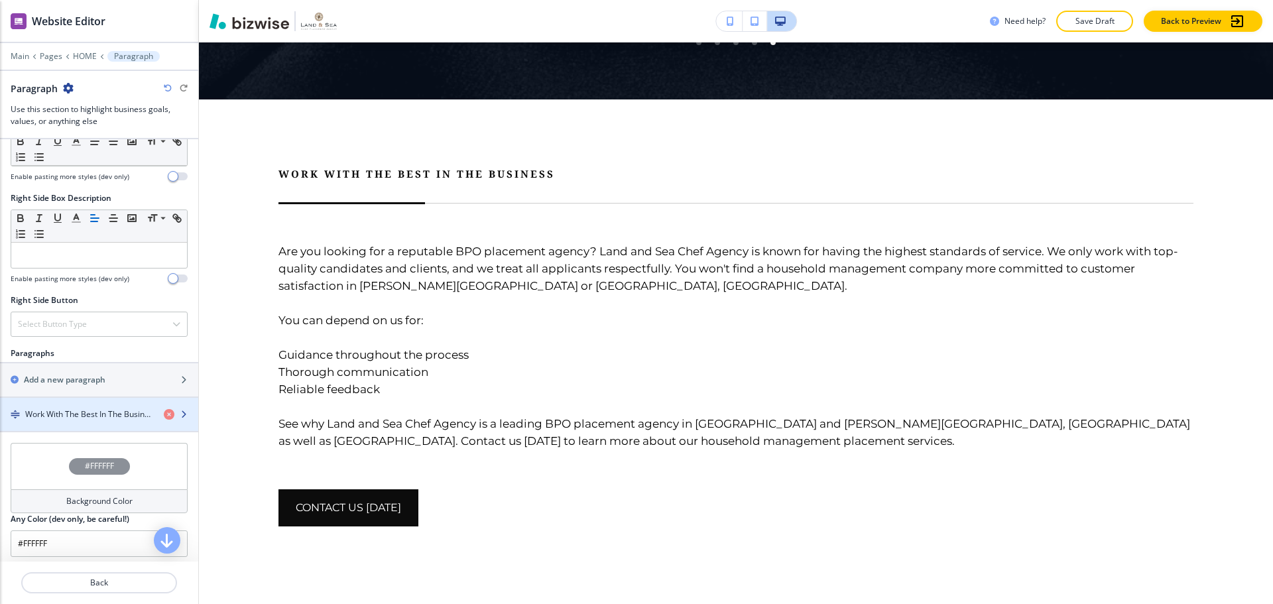
click at [96, 412] on h4 "Work With The Best In The Business" at bounding box center [89, 414] width 128 height 12
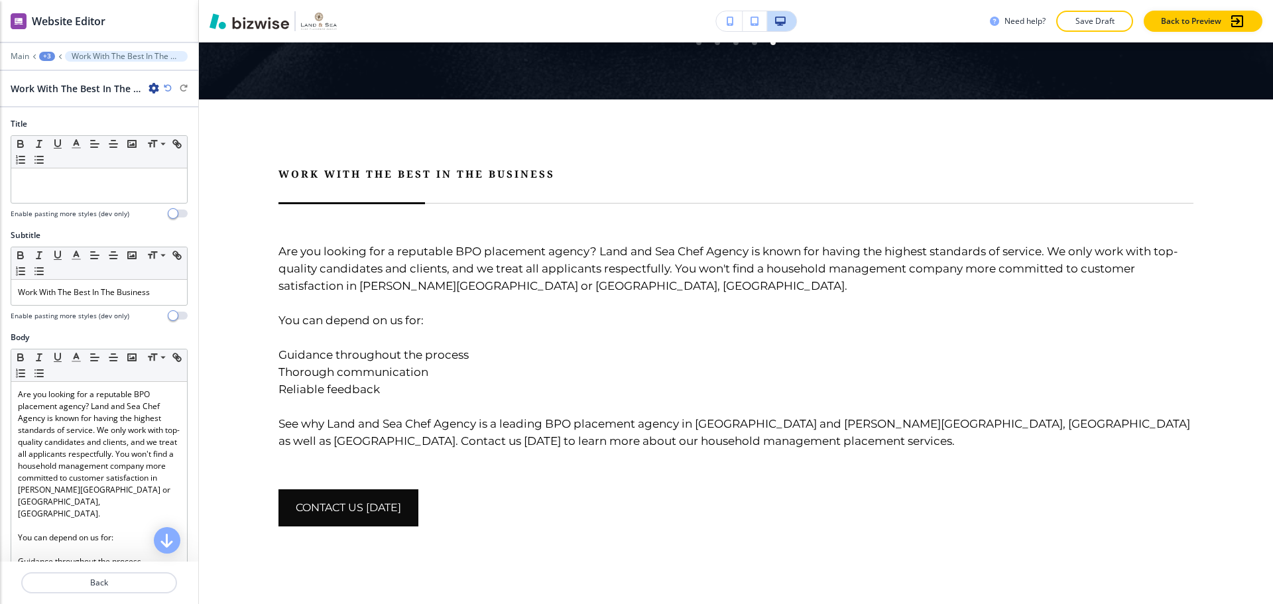
scroll to position [3439, 0]
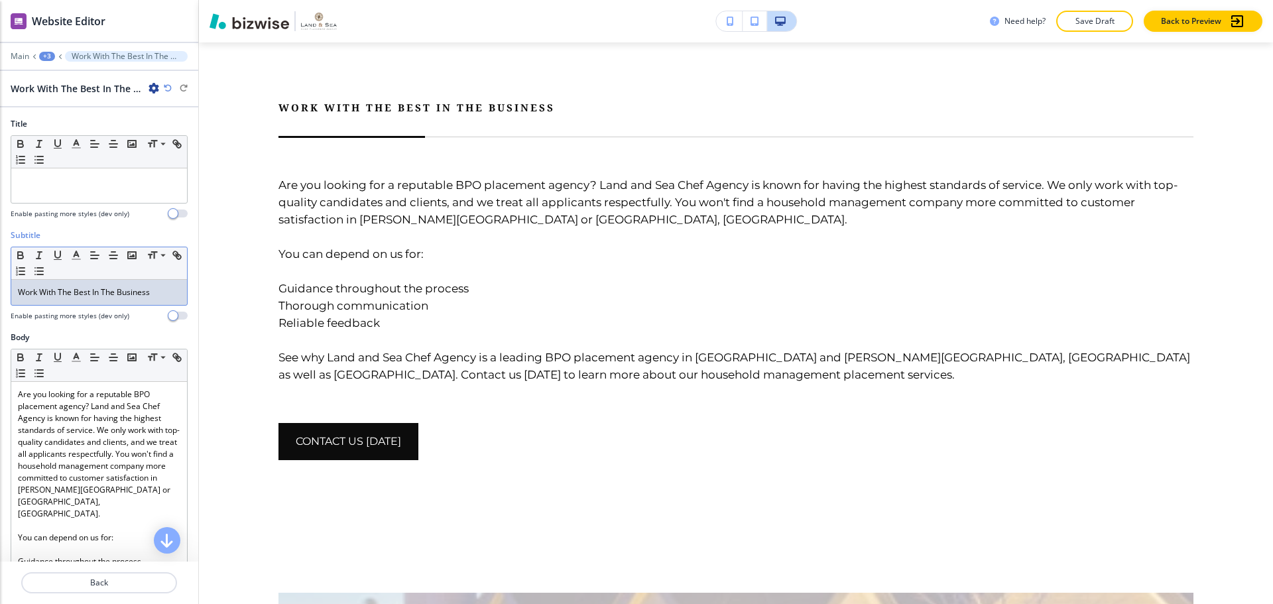
click at [150, 296] on p "Work With The Best In The Business" at bounding box center [99, 292] width 162 height 12
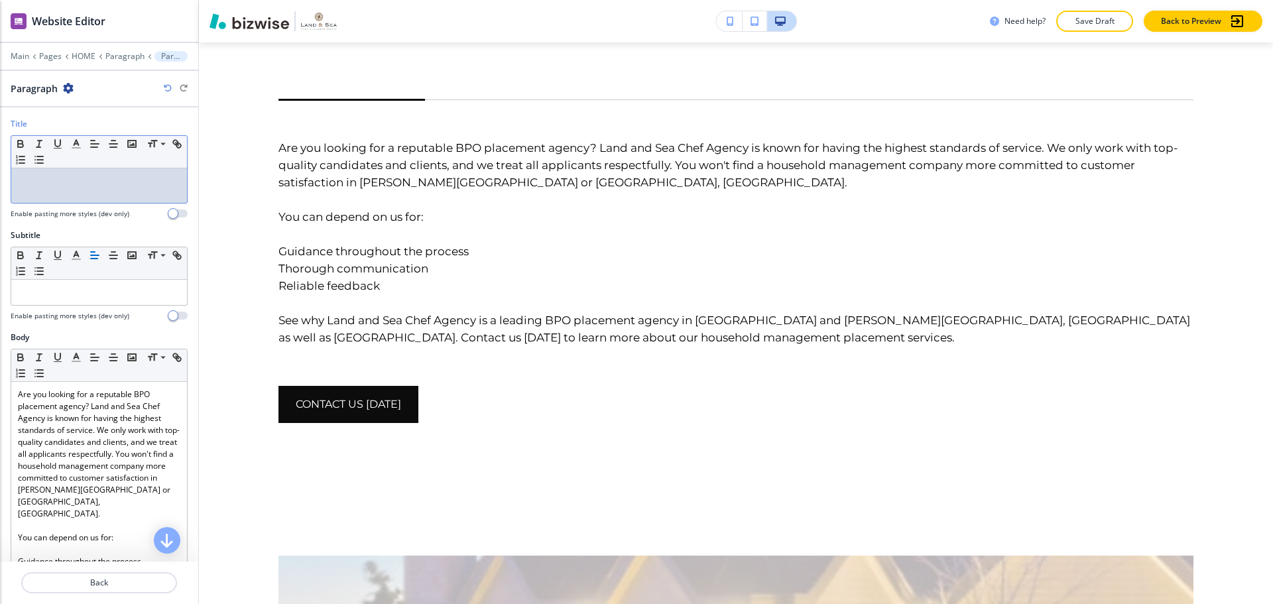
click at [64, 182] on p at bounding box center [99, 181] width 162 height 12
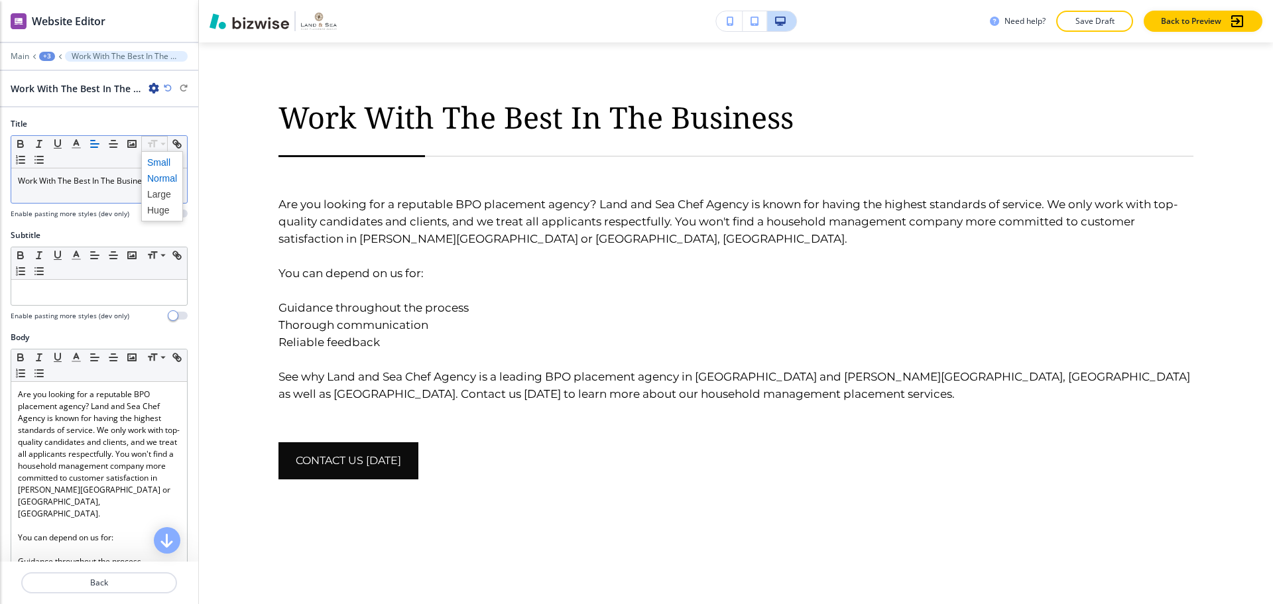
click at [151, 160] on span at bounding box center [162, 162] width 30 height 16
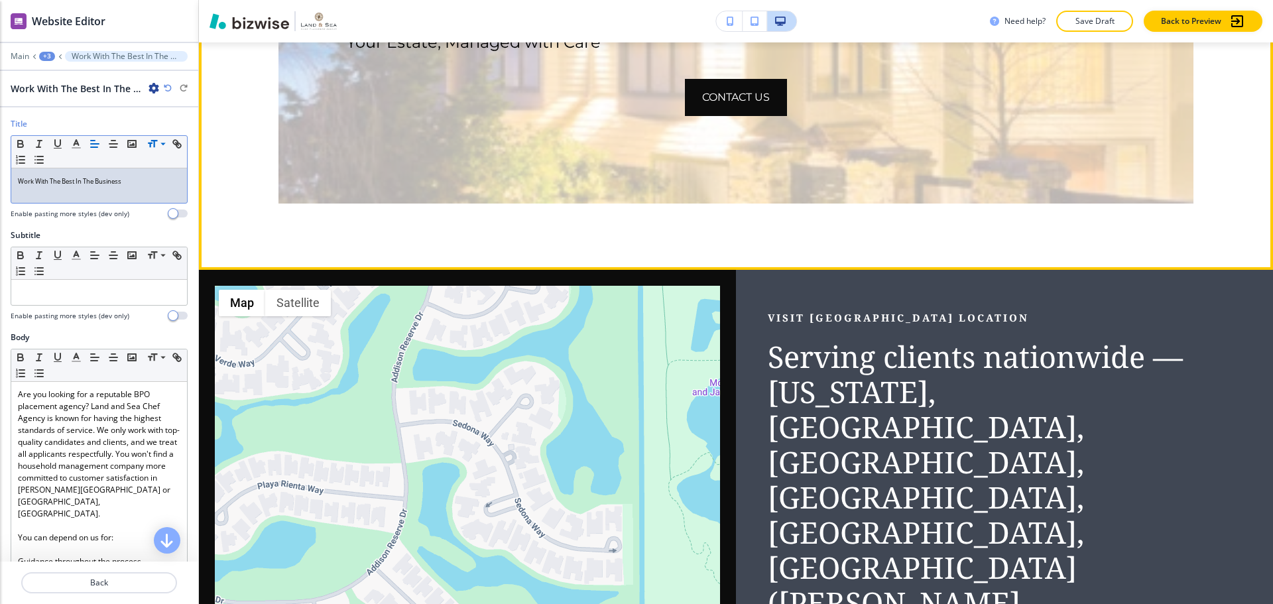
scroll to position [4169, 0]
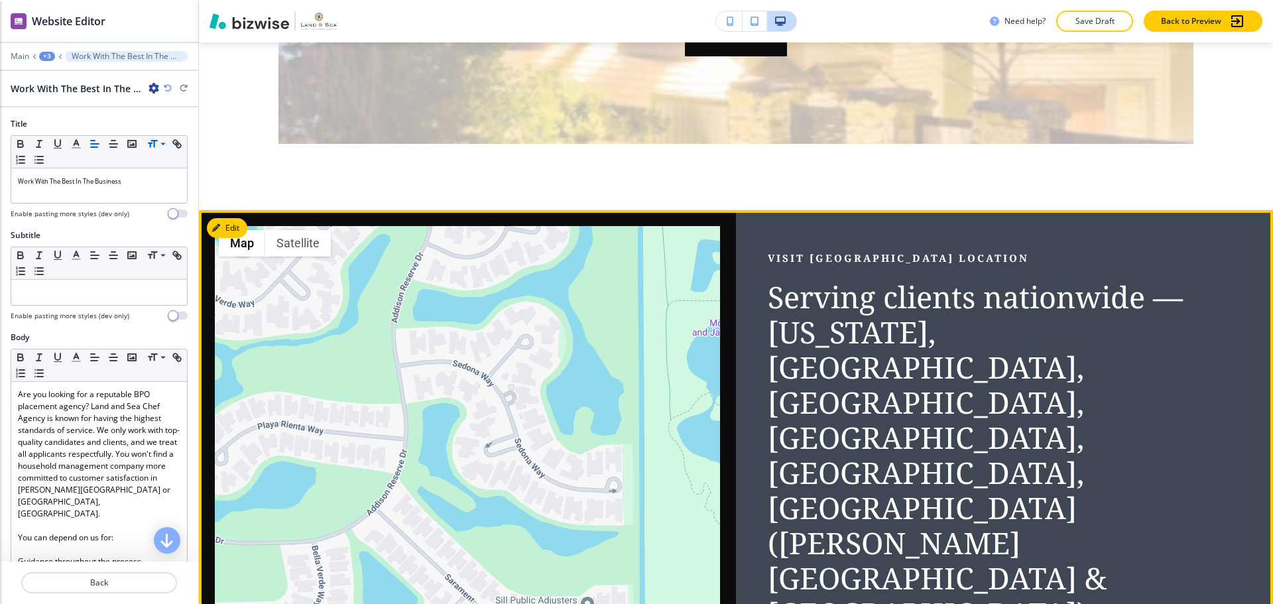
click at [860, 334] on h3 "Serving clients nationwide — [US_STATE], [GEOGRAPHIC_DATA], [GEOGRAPHIC_DATA], …" at bounding box center [987, 490] width 439 height 422
click at [229, 218] on button "Edit This Section" at bounding box center [252, 228] width 90 height 20
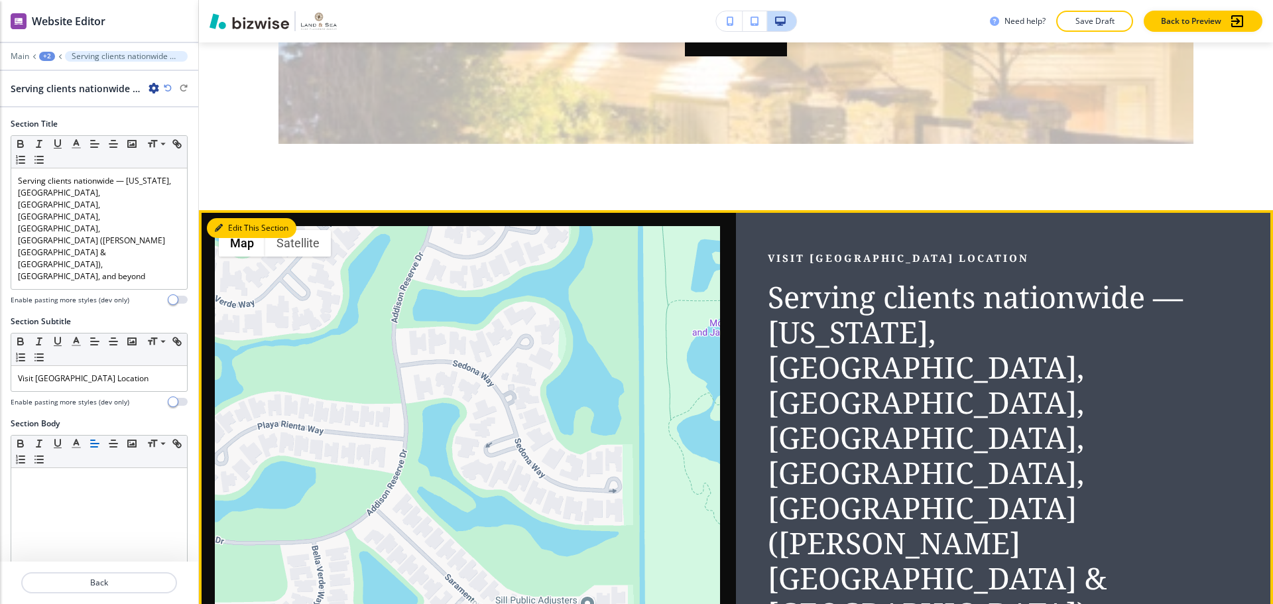
scroll to position [4280, 0]
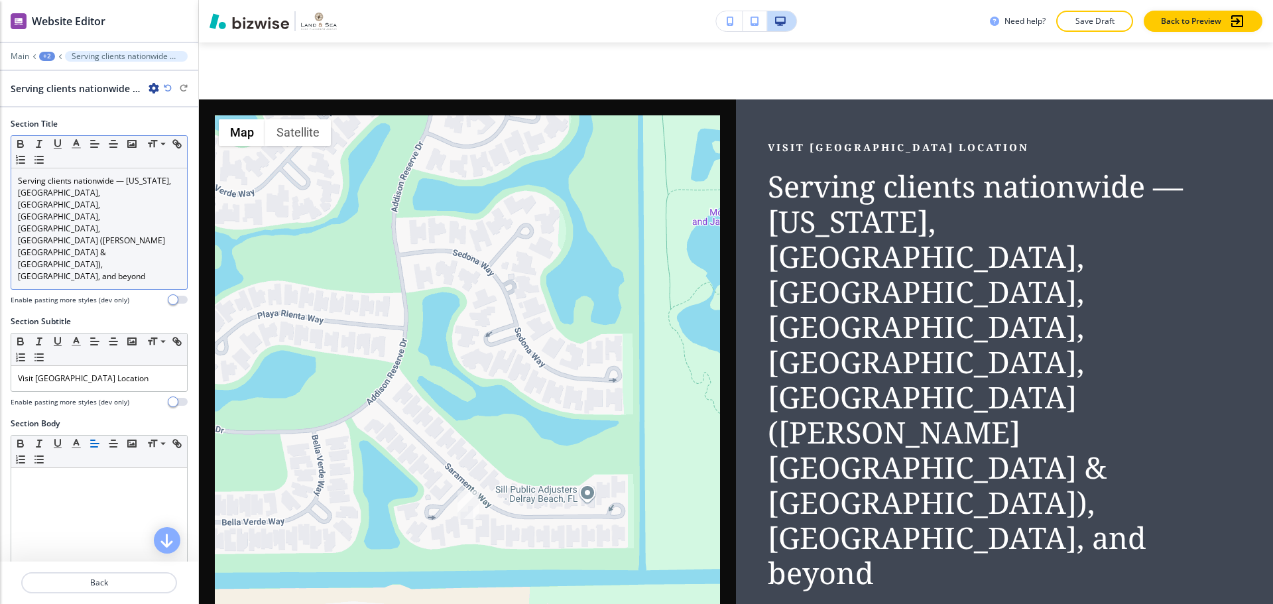
click at [67, 217] on p "Serving clients nationwide — [US_STATE], [GEOGRAPHIC_DATA], [GEOGRAPHIC_DATA], …" at bounding box center [99, 228] width 162 height 107
click at [156, 168] on span at bounding box center [162, 162] width 30 height 16
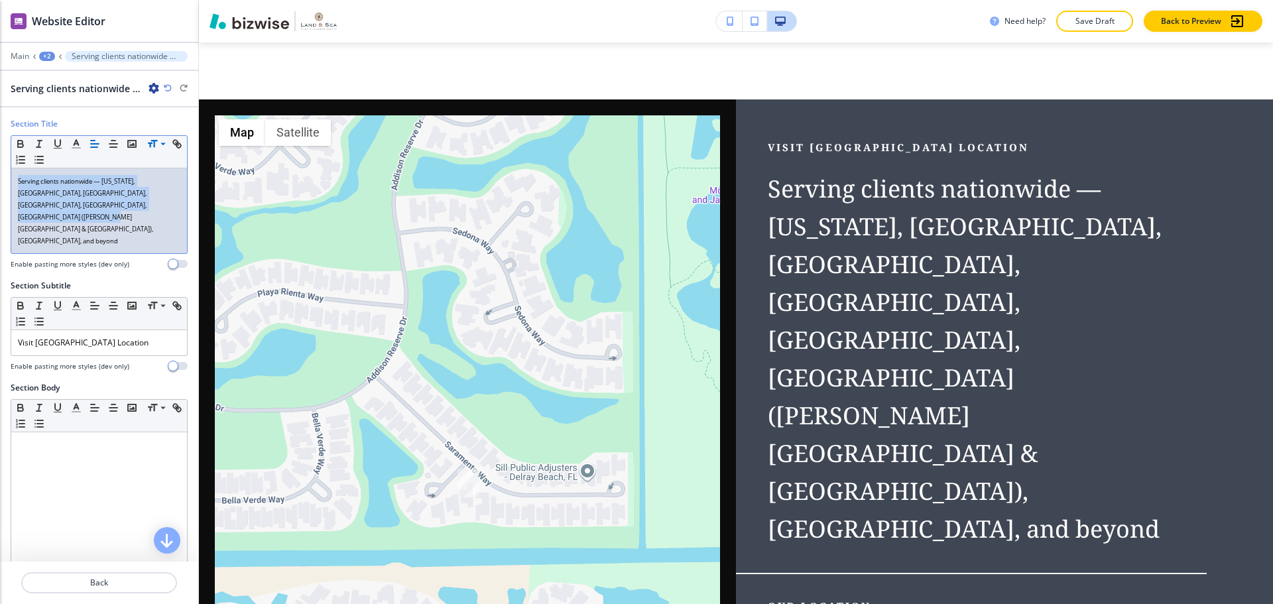
click at [169, 85] on icon "button" at bounding box center [168, 88] width 8 height 8
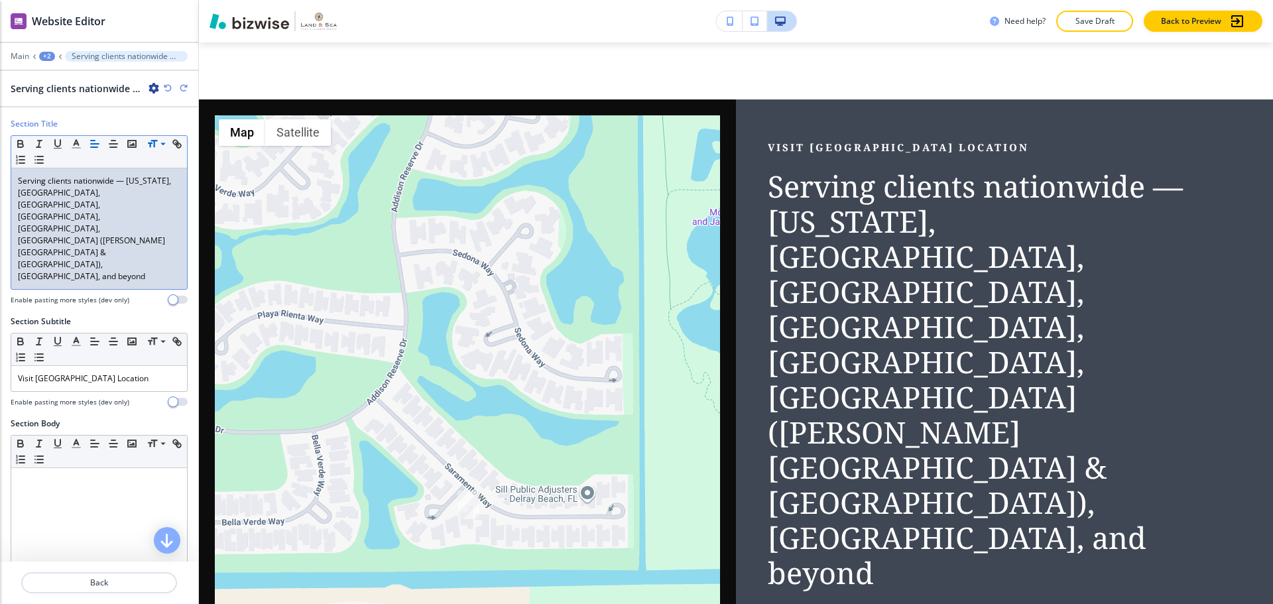
click at [148, 190] on p "Serving clients nationwide — [US_STATE], [GEOGRAPHIC_DATA], [GEOGRAPHIC_DATA], …" at bounding box center [99, 228] width 162 height 107
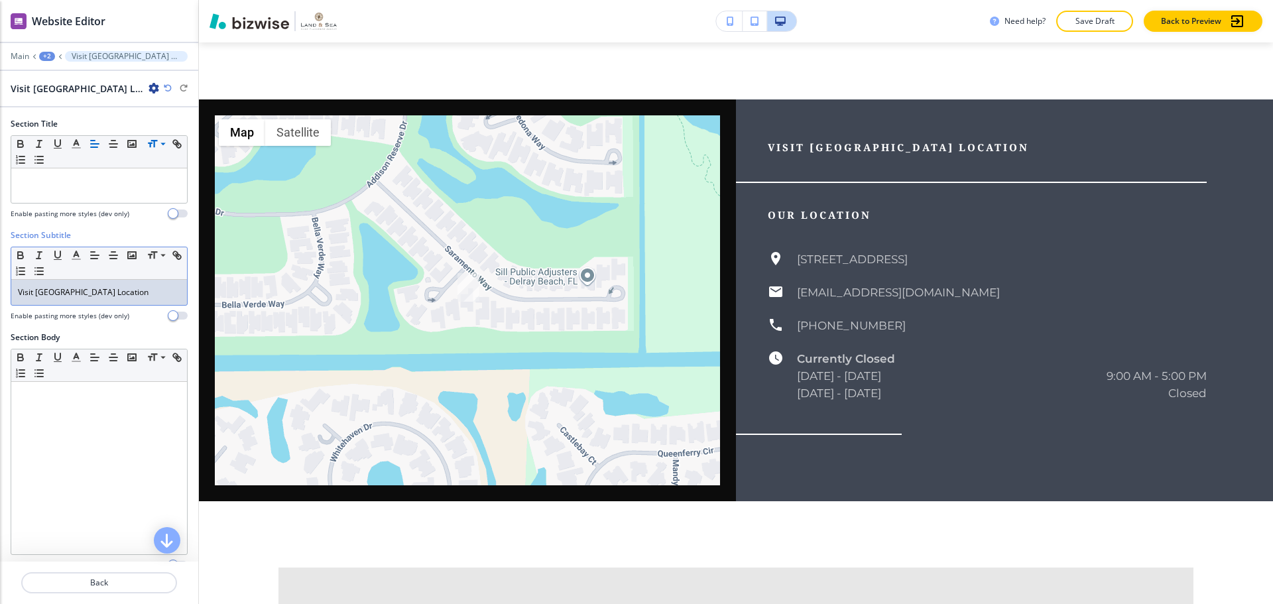
click at [143, 284] on div "Visit [GEOGRAPHIC_DATA] Location" at bounding box center [99, 292] width 176 height 25
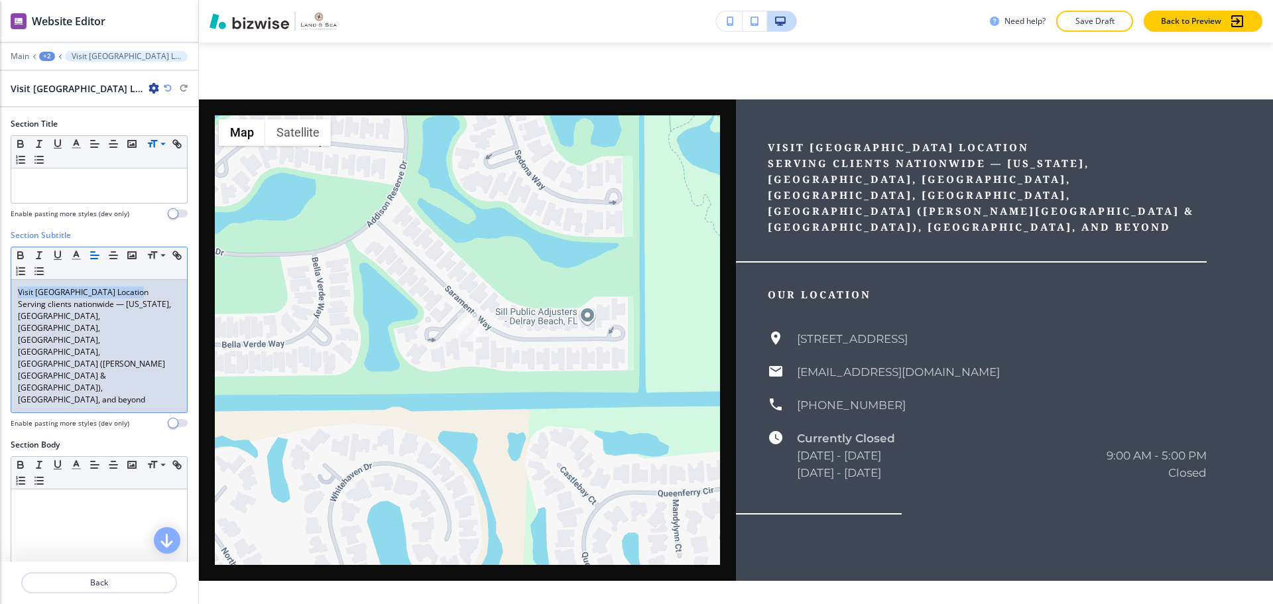
drag, startPoint x: 149, startPoint y: 286, endPoint x: 0, endPoint y: 294, distance: 148.7
click at [0, 294] on div "Section Subtitle Small Normal Large Huge Visit Our [GEOGRAPHIC_DATA] Location S…" at bounding box center [99, 334] width 198 height 210
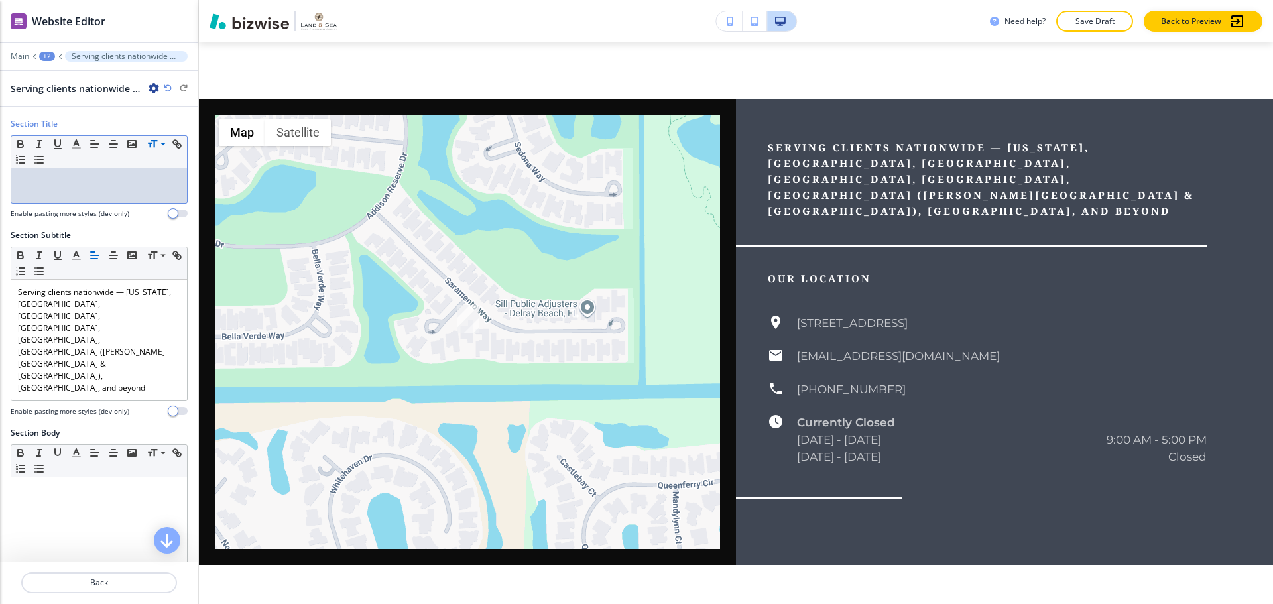
click at [70, 178] on p at bounding box center [99, 181] width 162 height 12
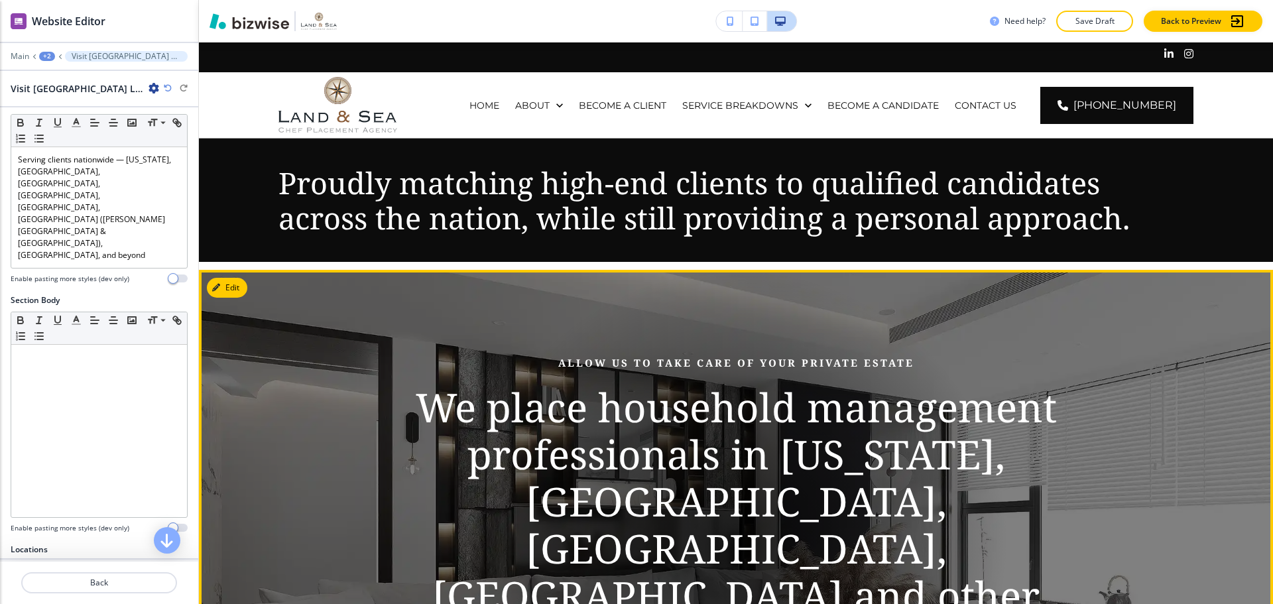
scroll to position [0, 0]
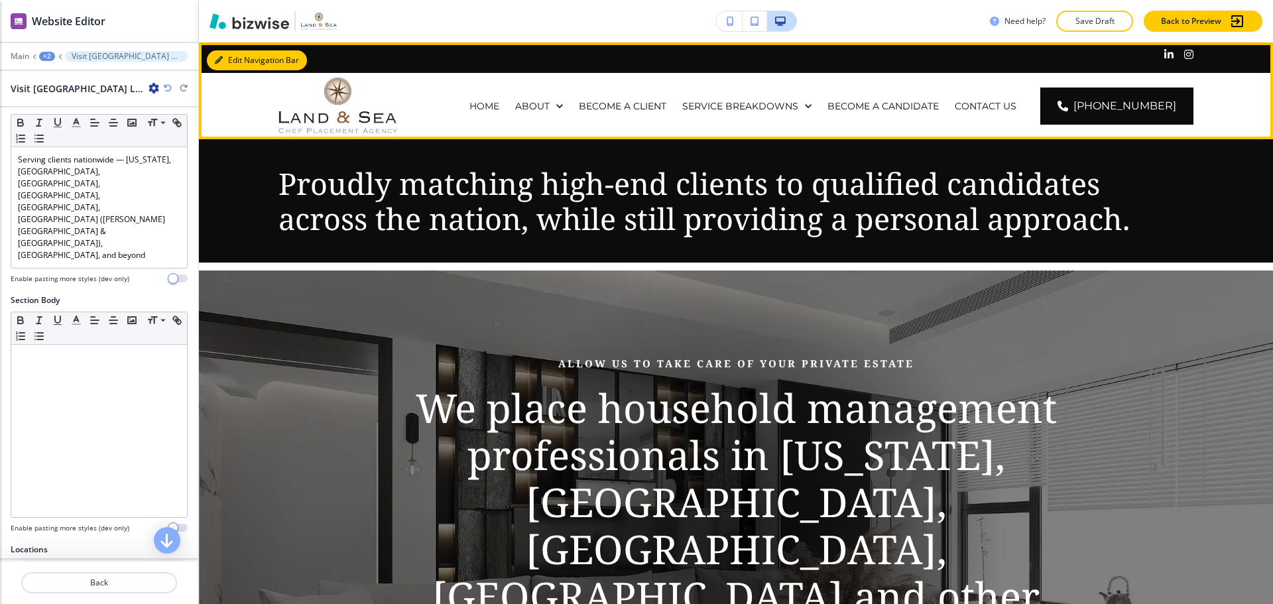
click at [239, 63] on button "Edit Navigation Bar" at bounding box center [257, 60] width 100 height 20
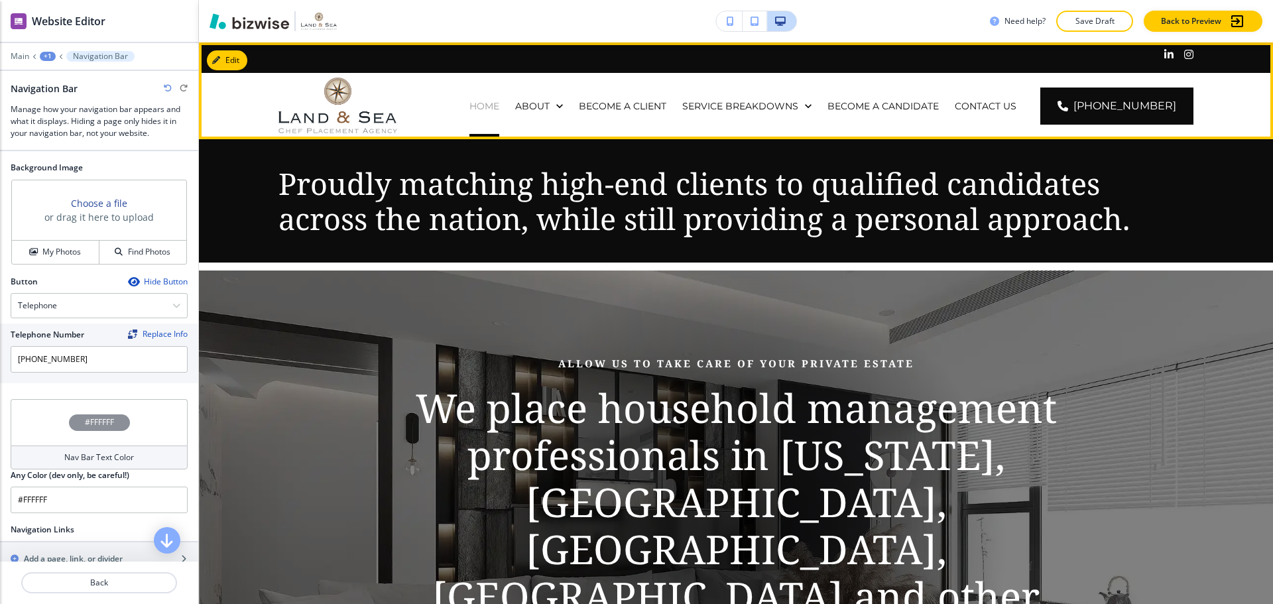
click at [499, 109] on p "HOME" at bounding box center [484, 105] width 30 height 13
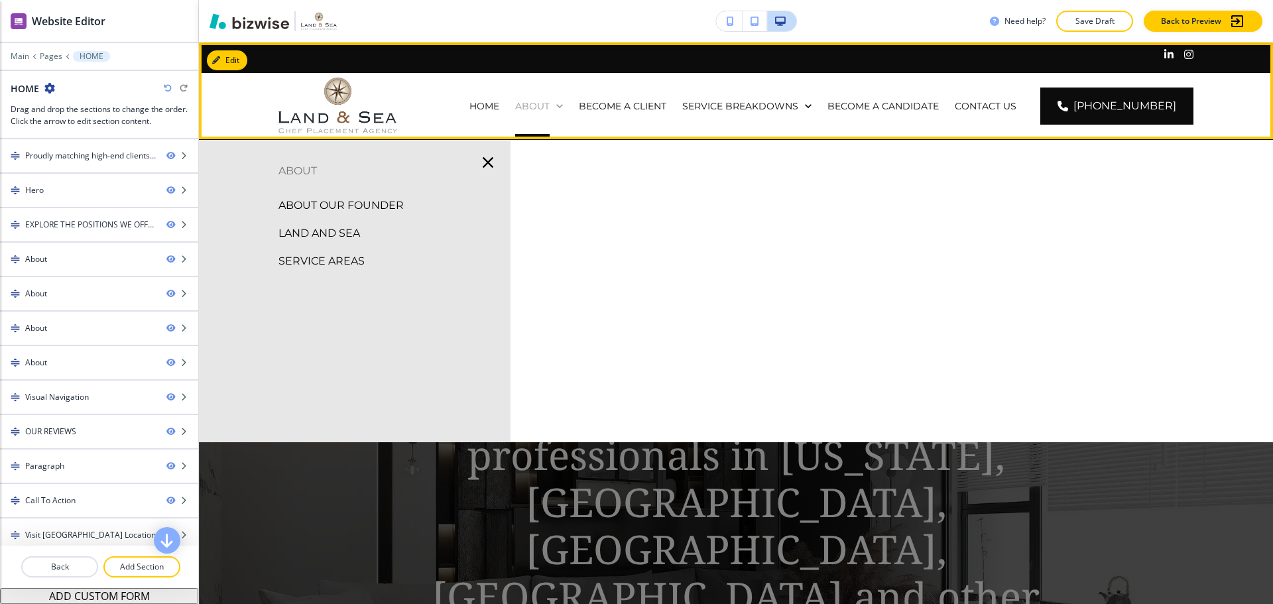
click at [549, 109] on p "ABOUT" at bounding box center [532, 105] width 34 height 13
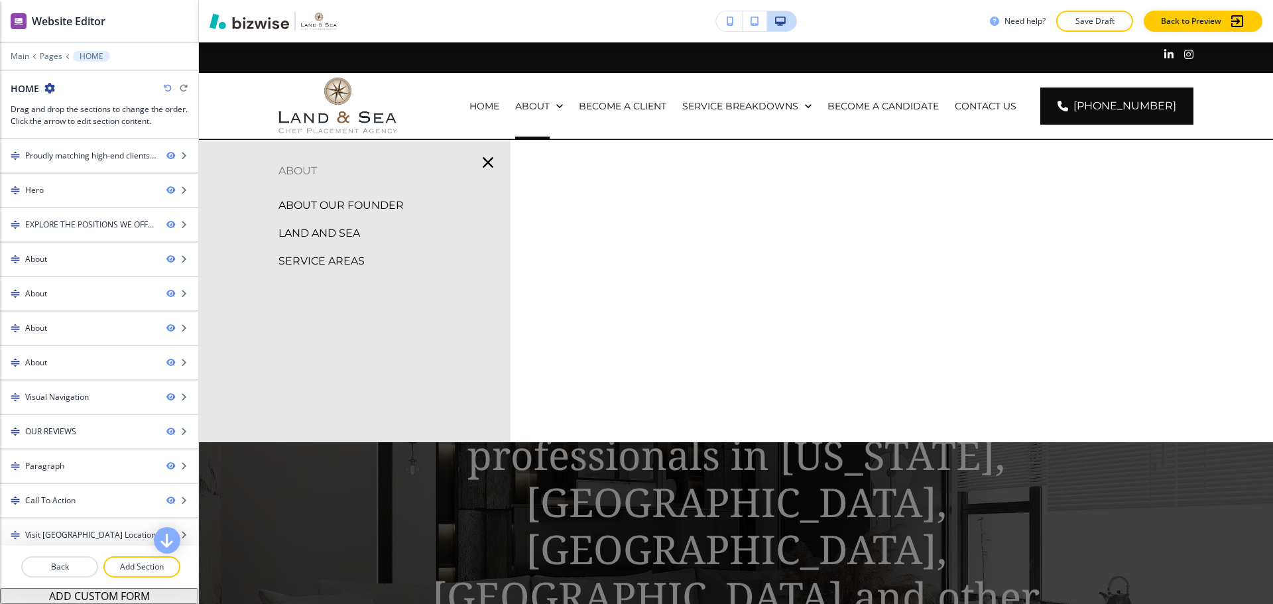
click at [304, 204] on p "ABOUT OUR FOUNDER" at bounding box center [340, 206] width 125 height 20
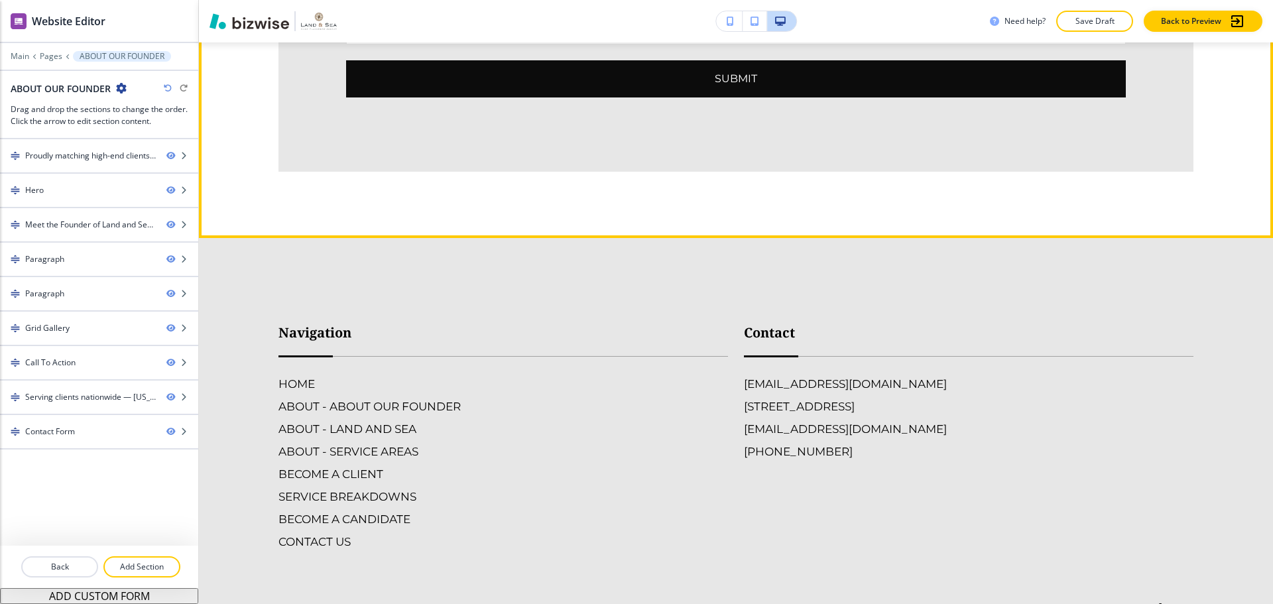
scroll to position [4432, 0]
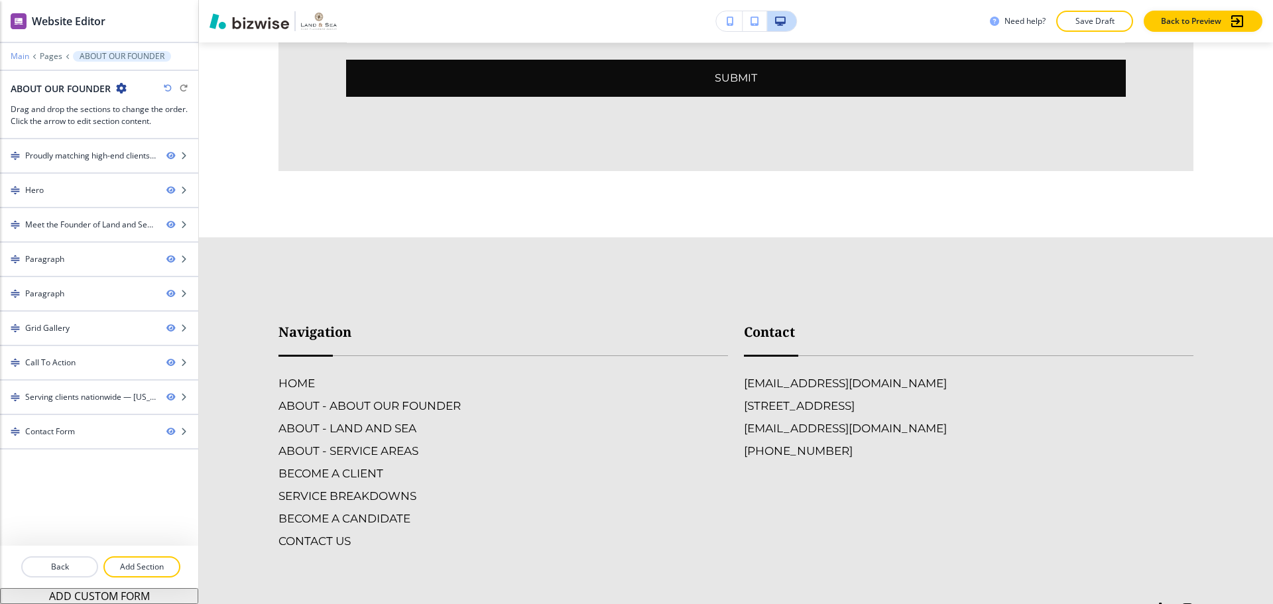
click at [26, 58] on p "Main" at bounding box center [20, 56] width 19 height 9
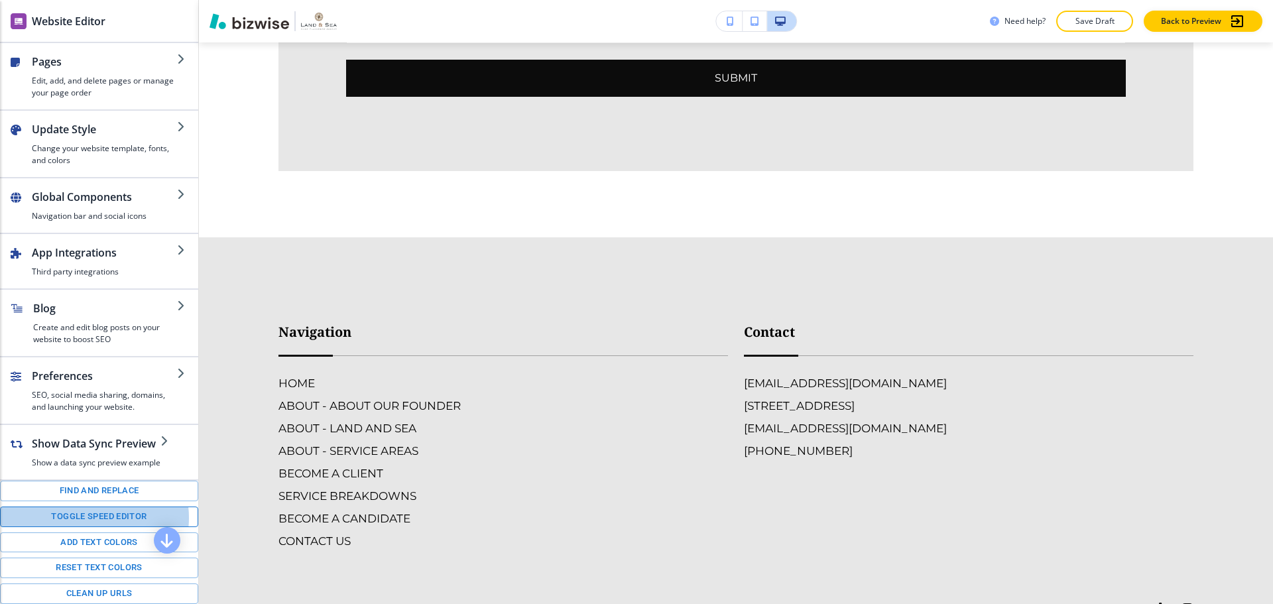
click at [90, 517] on button "Toggle speed editor" at bounding box center [99, 517] width 198 height 21
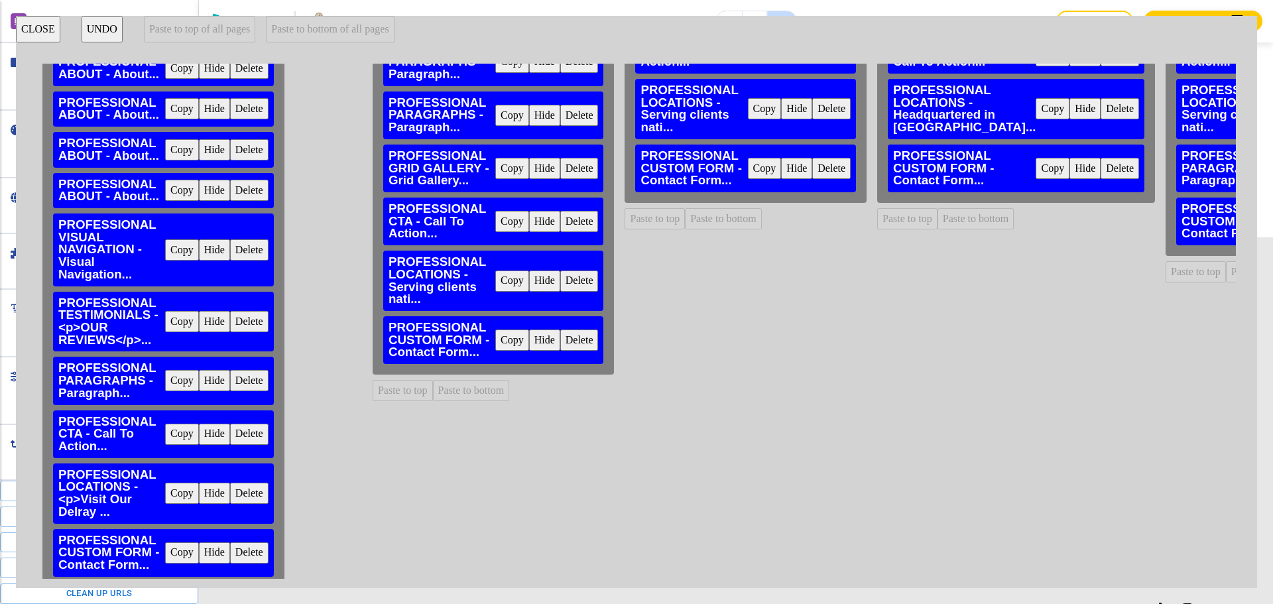
scroll to position [257, 0]
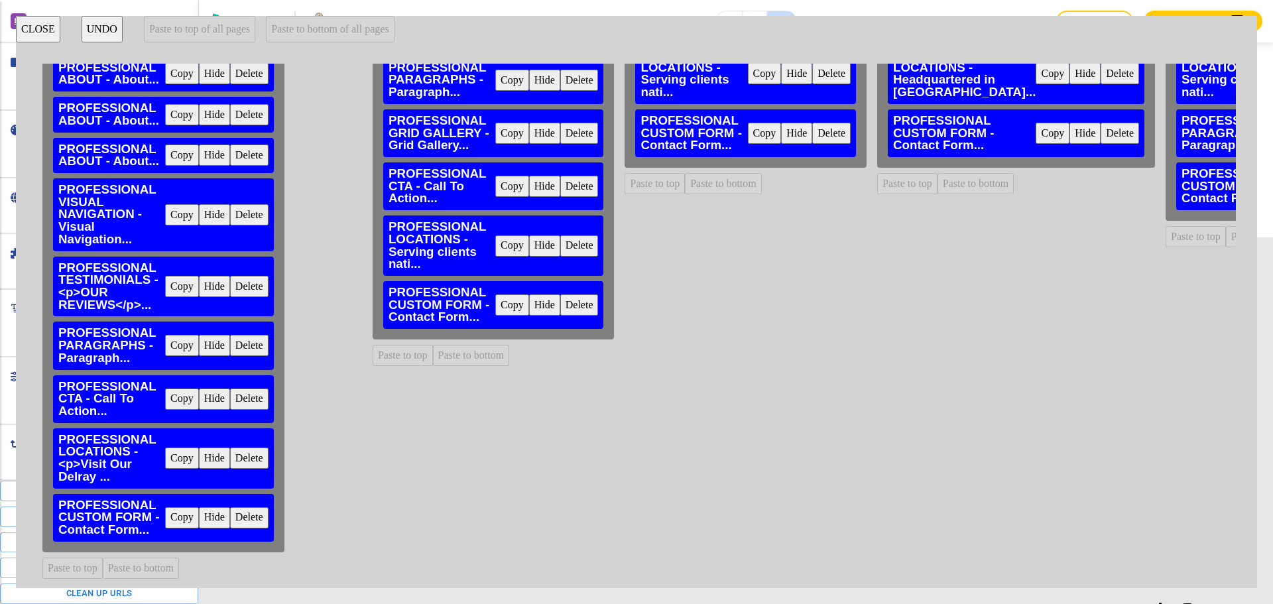
click at [581, 238] on button "Delete" at bounding box center [579, 245] width 38 height 21
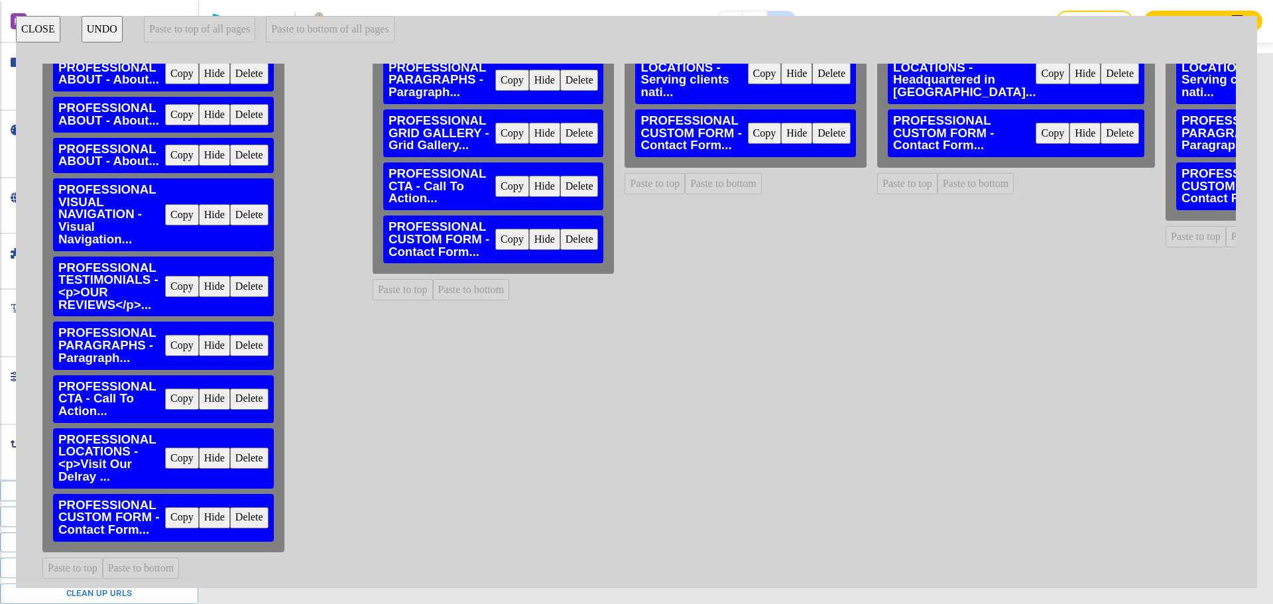
scroll to position [3806, 0]
click at [178, 448] on button "Copy" at bounding box center [182, 458] width 34 height 21
click at [470, 280] on button "Paste to bottom" at bounding box center [471, 289] width 77 height 21
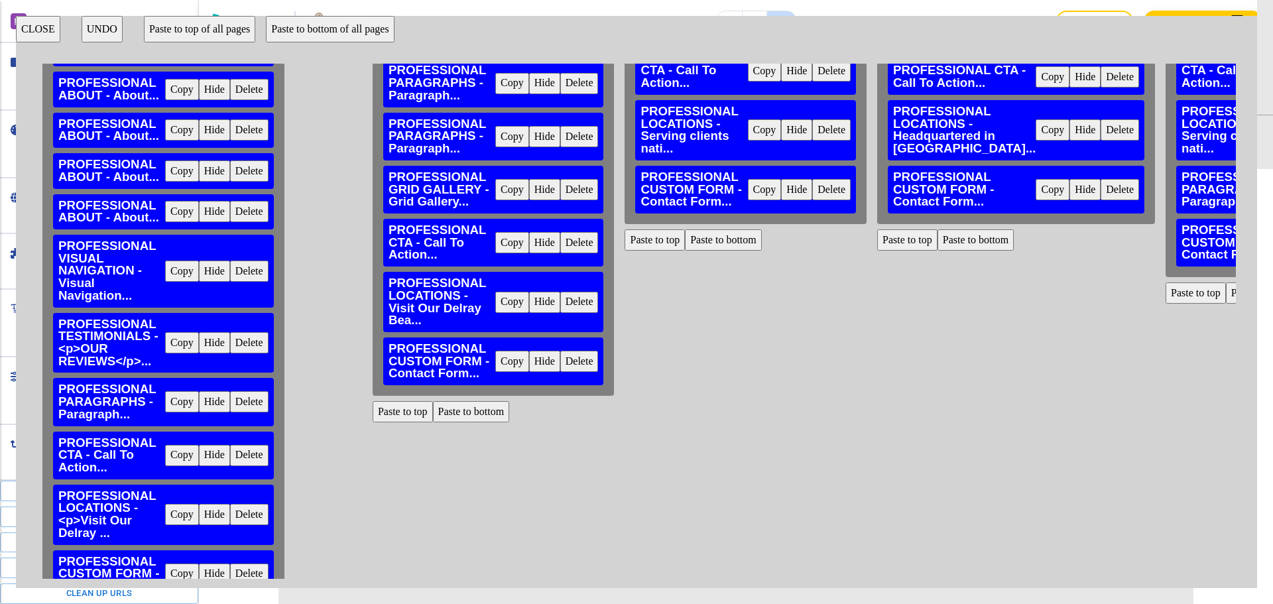
scroll to position [125, 0]
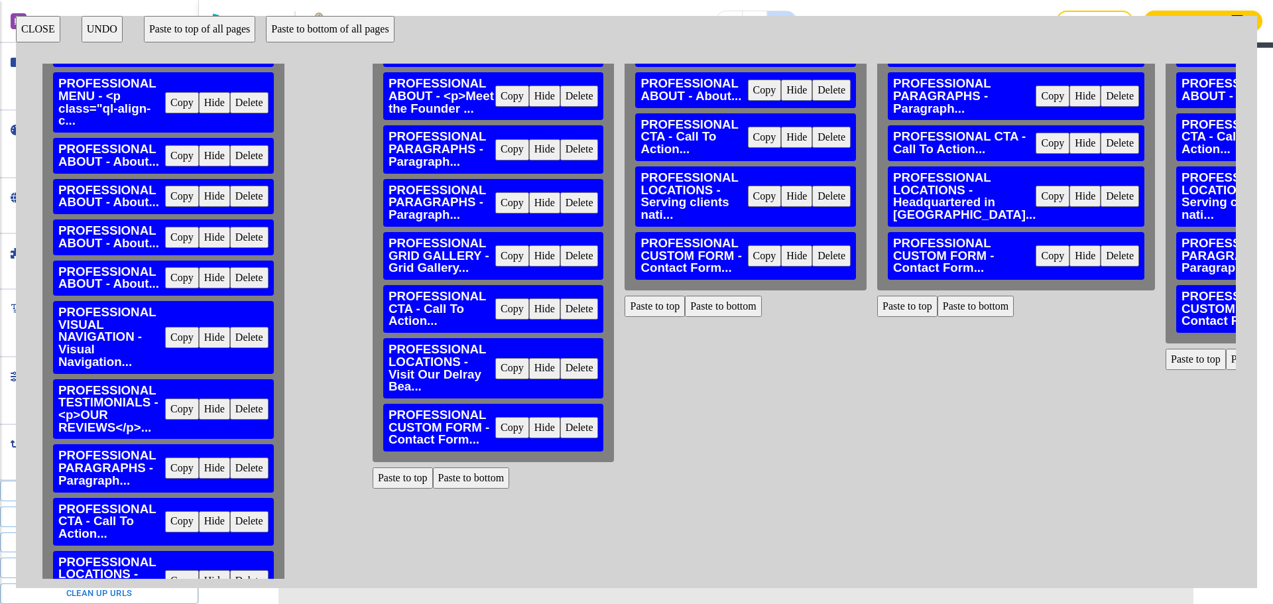
click at [823, 198] on button "Delete" at bounding box center [831, 196] width 38 height 21
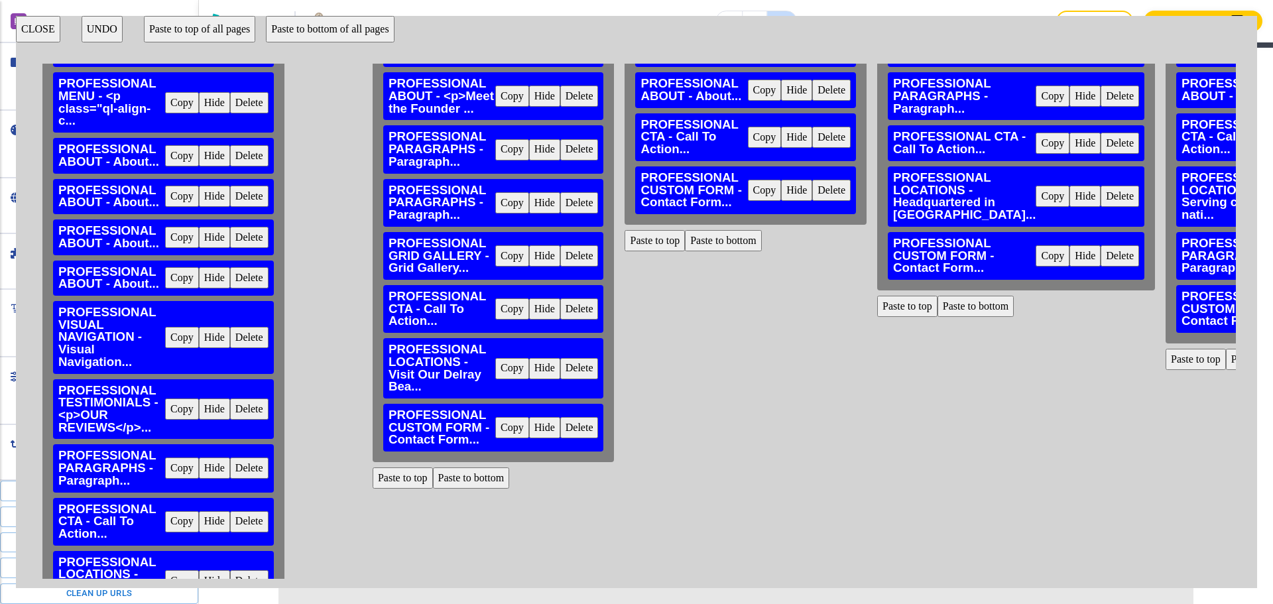
click at [707, 238] on button "Paste to bottom" at bounding box center [723, 240] width 77 height 21
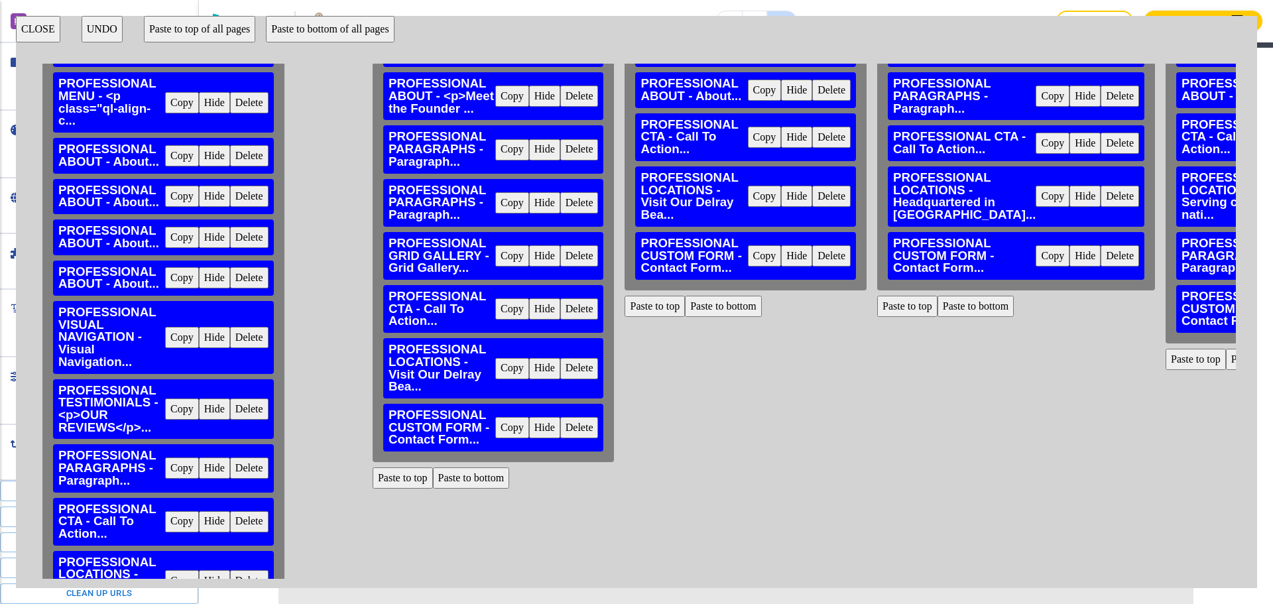
click at [104, 33] on button "UNDO" at bounding box center [102, 29] width 41 height 27
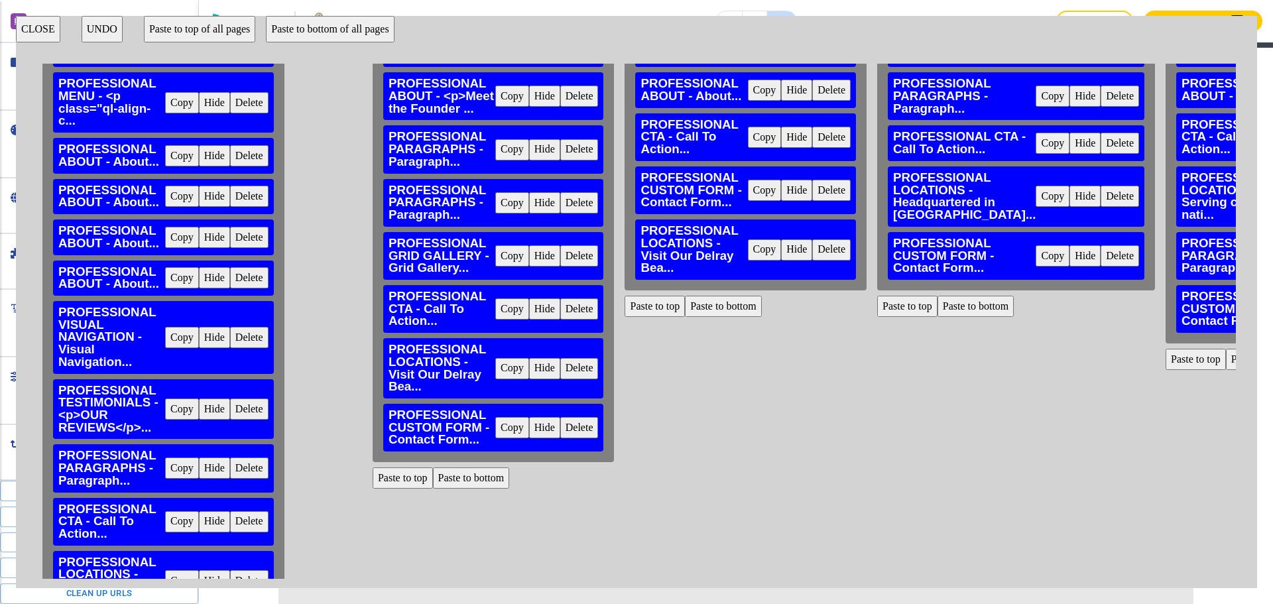
click at [104, 34] on button "UNDO" at bounding box center [102, 29] width 41 height 27
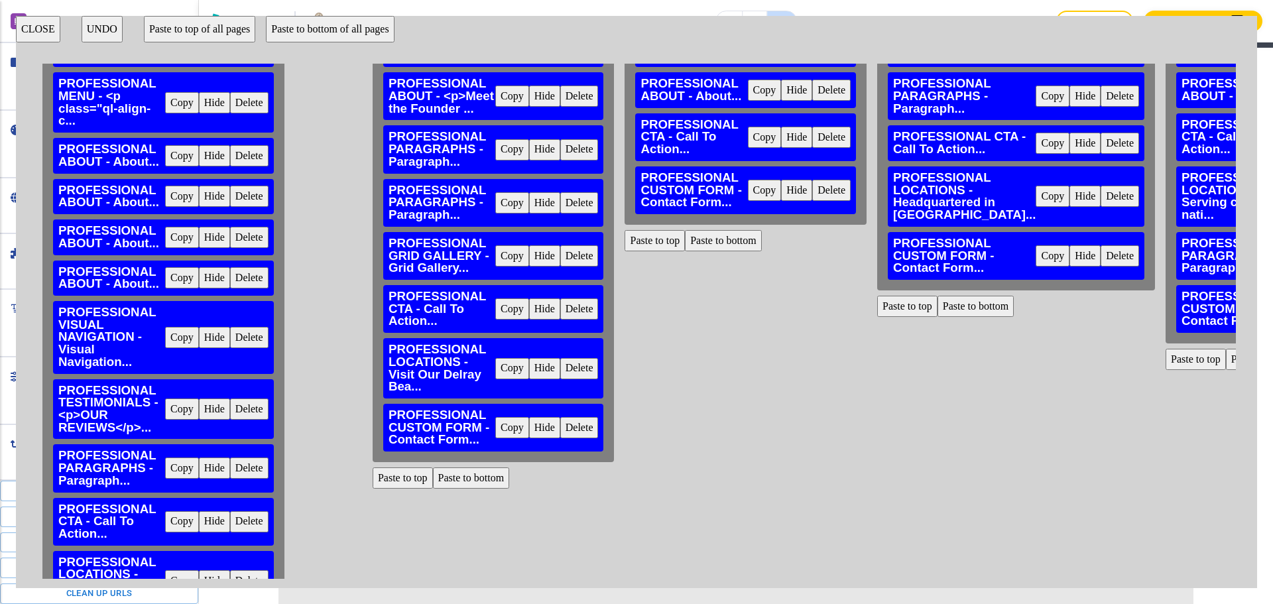
click at [104, 34] on button "UNDO" at bounding box center [102, 29] width 41 height 27
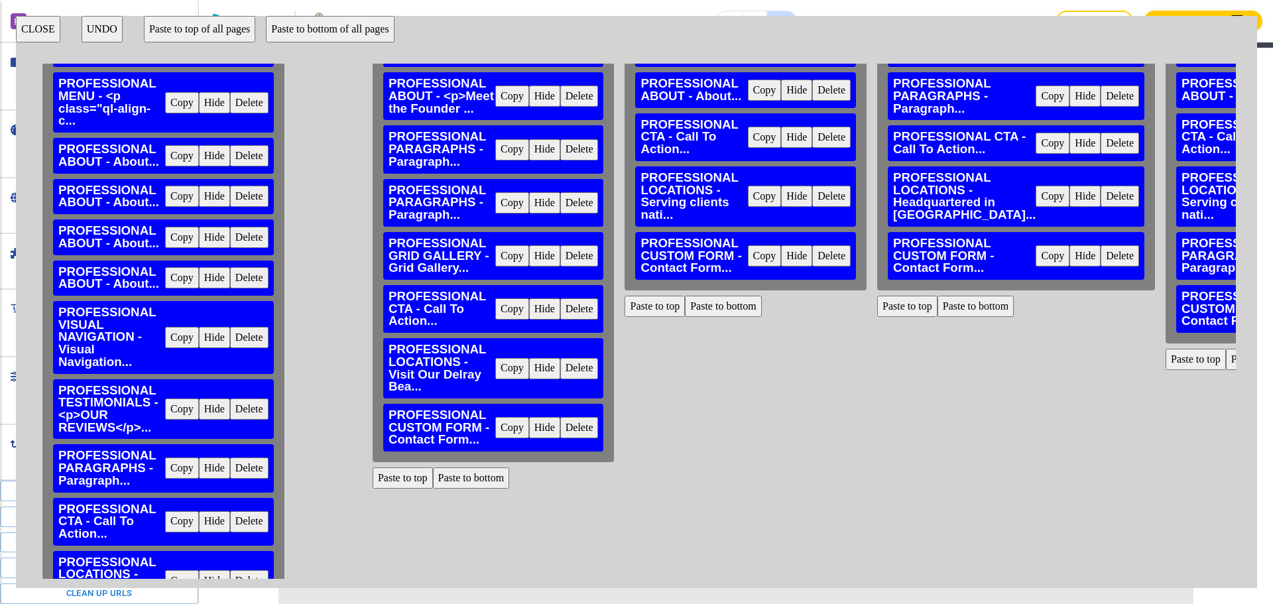
click at [706, 217] on h3 "PROFESSIONAL LOCATIONS - Serving clients nati..." at bounding box center [694, 197] width 107 height 50
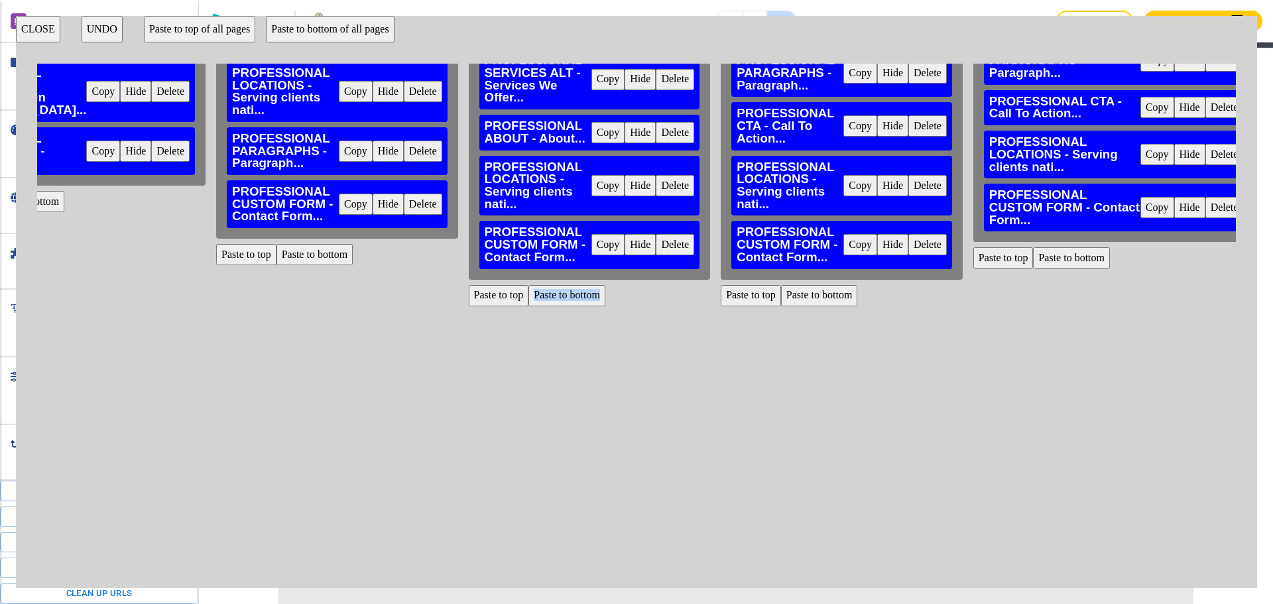
scroll to position [257, 950]
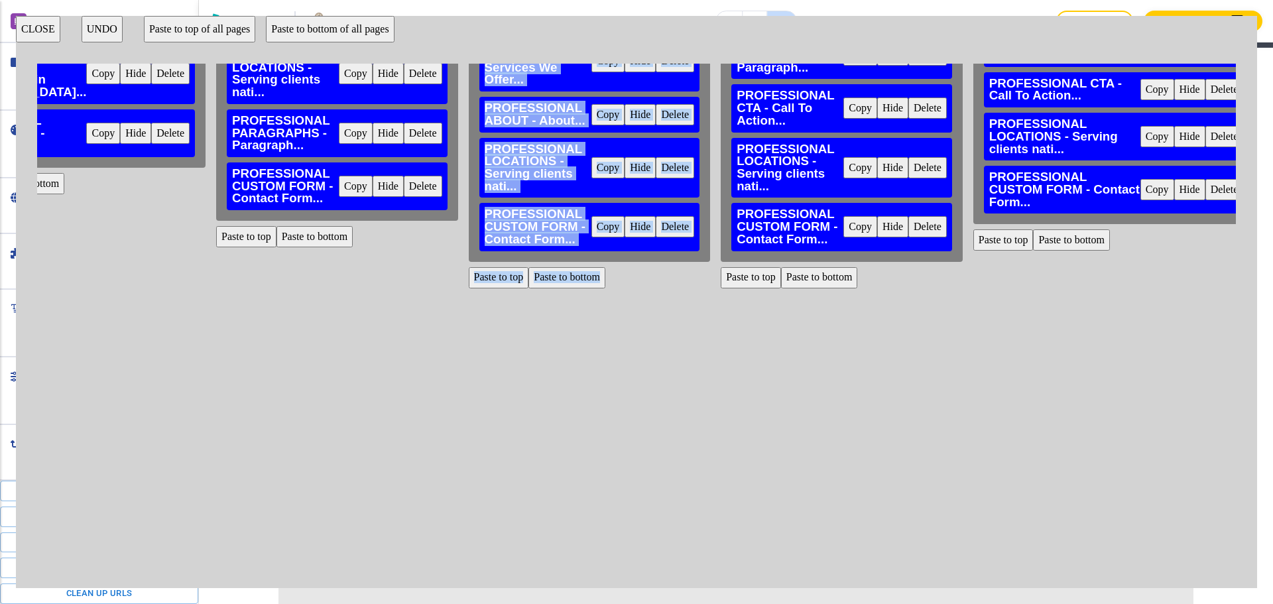
drag, startPoint x: 495, startPoint y: 568, endPoint x: 410, endPoint y: 568, distance: 84.2
click at [410, 568] on div "HOME PROFESSIONAL ANNOUNCEMENT BAR - <p>Proudly matching ... Copy Hide Delete P…" at bounding box center [636, 321] width 1199 height 515
click at [43, 37] on button "CLOSE" at bounding box center [38, 29] width 44 height 27
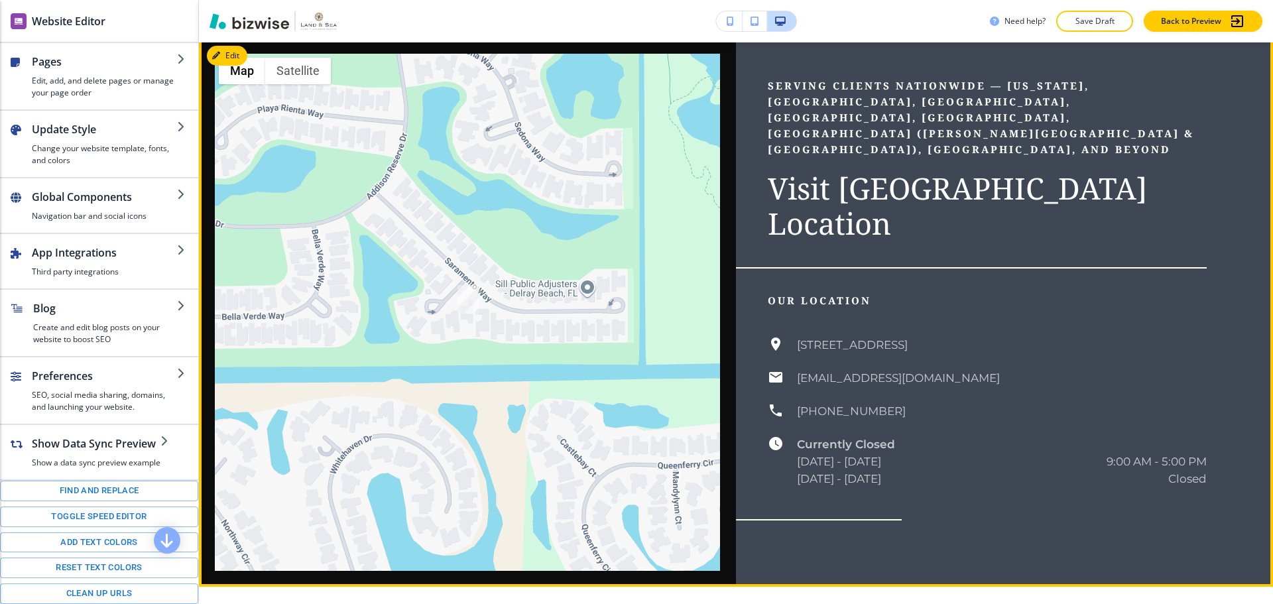
scroll to position [3025, 0]
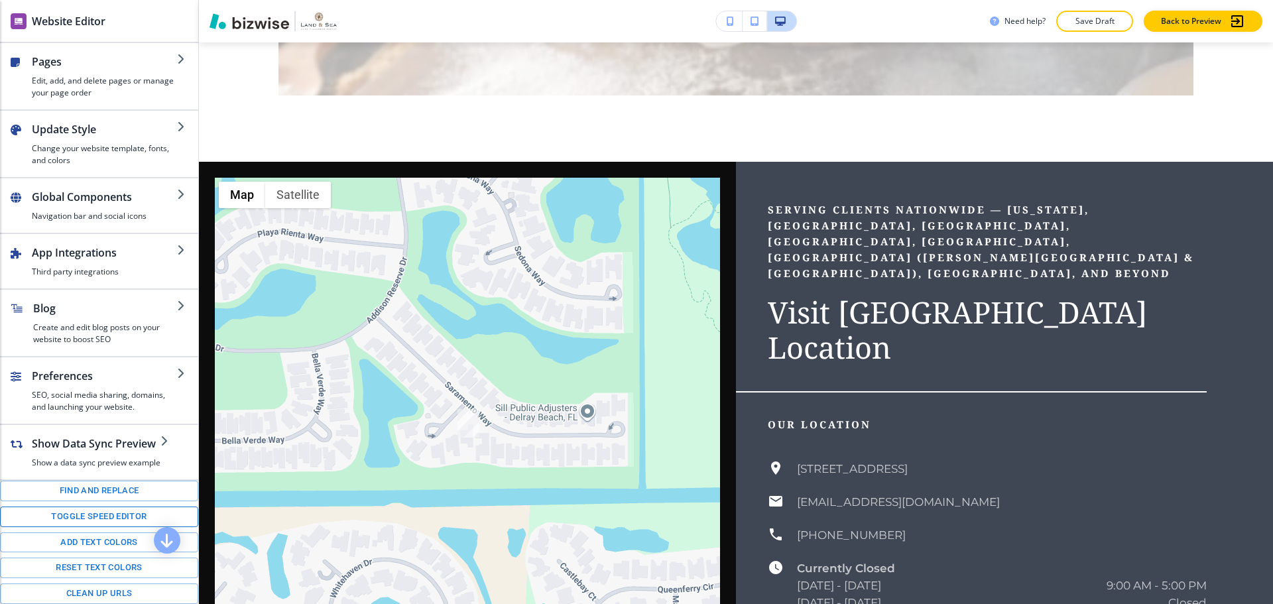
click at [95, 514] on button "Toggle speed editor" at bounding box center [99, 517] width 198 height 21
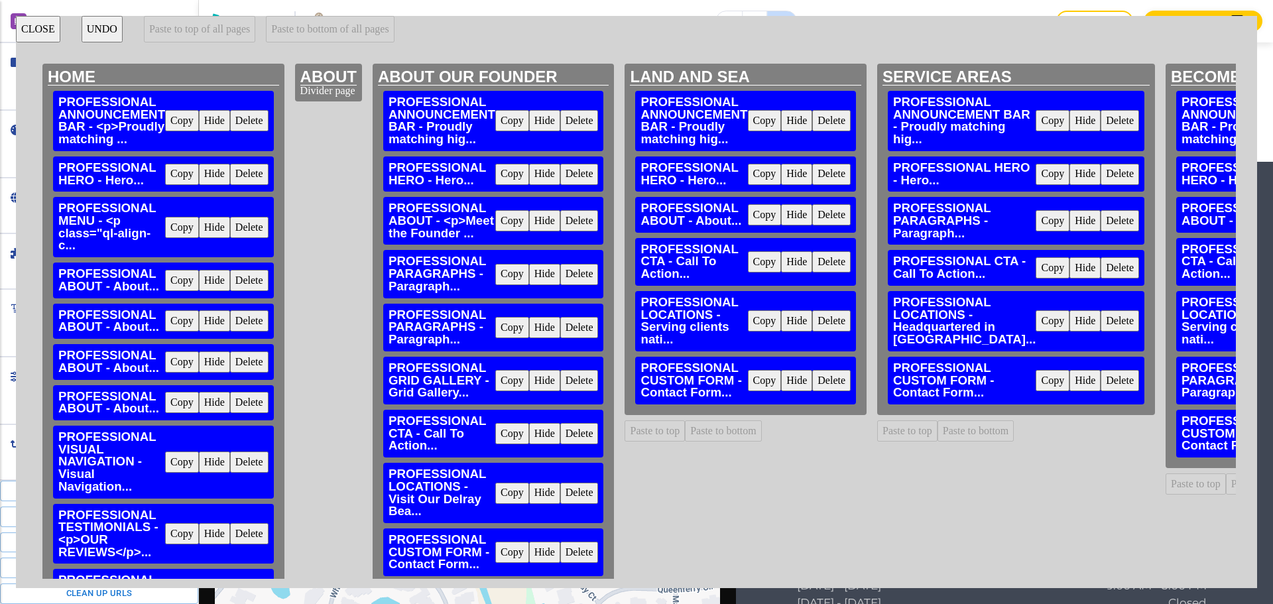
click at [108, 28] on button "UNDO" at bounding box center [102, 29] width 41 height 27
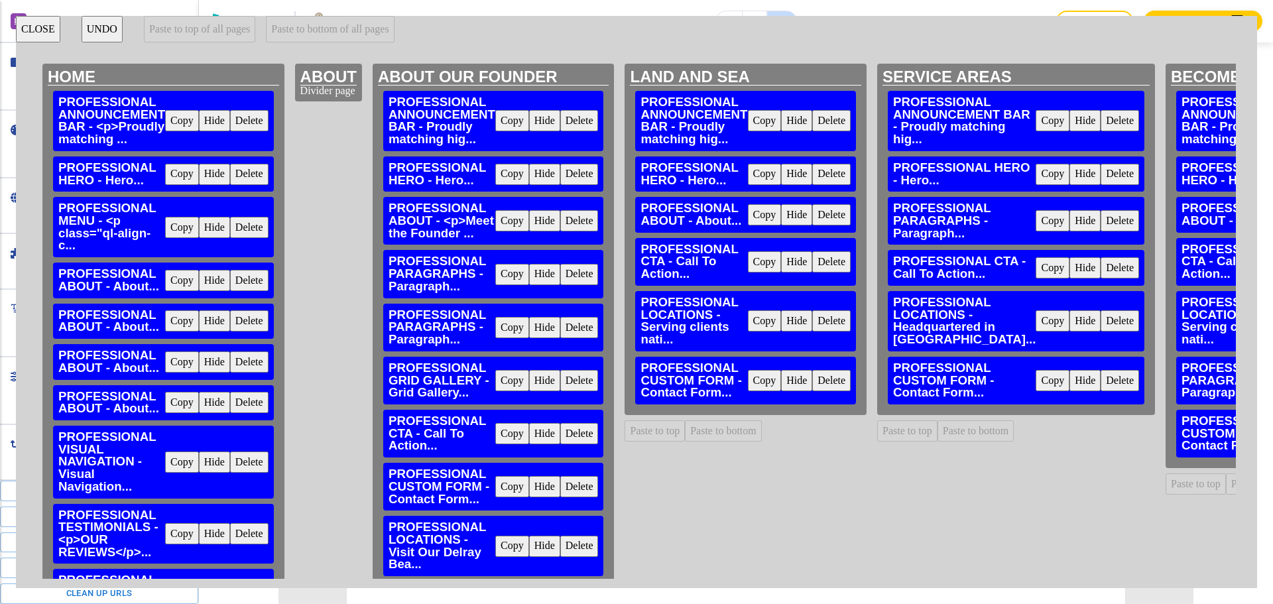
click at [108, 27] on button "UNDO" at bounding box center [102, 29] width 41 height 27
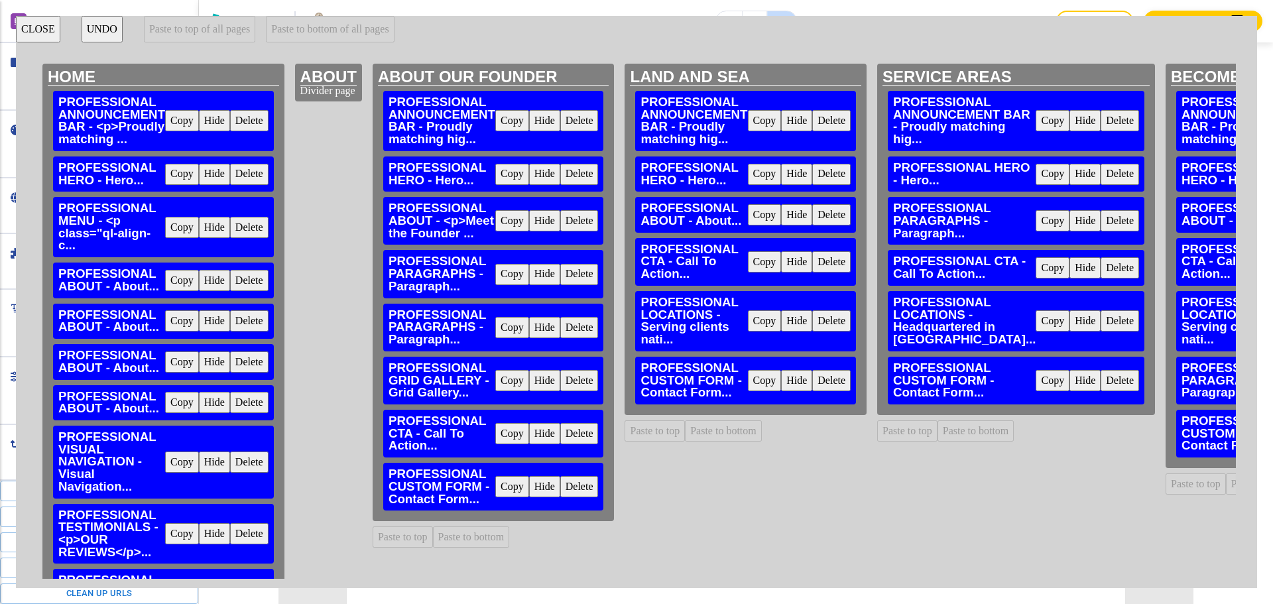
click at [108, 27] on button "UNDO" at bounding box center [102, 29] width 41 height 27
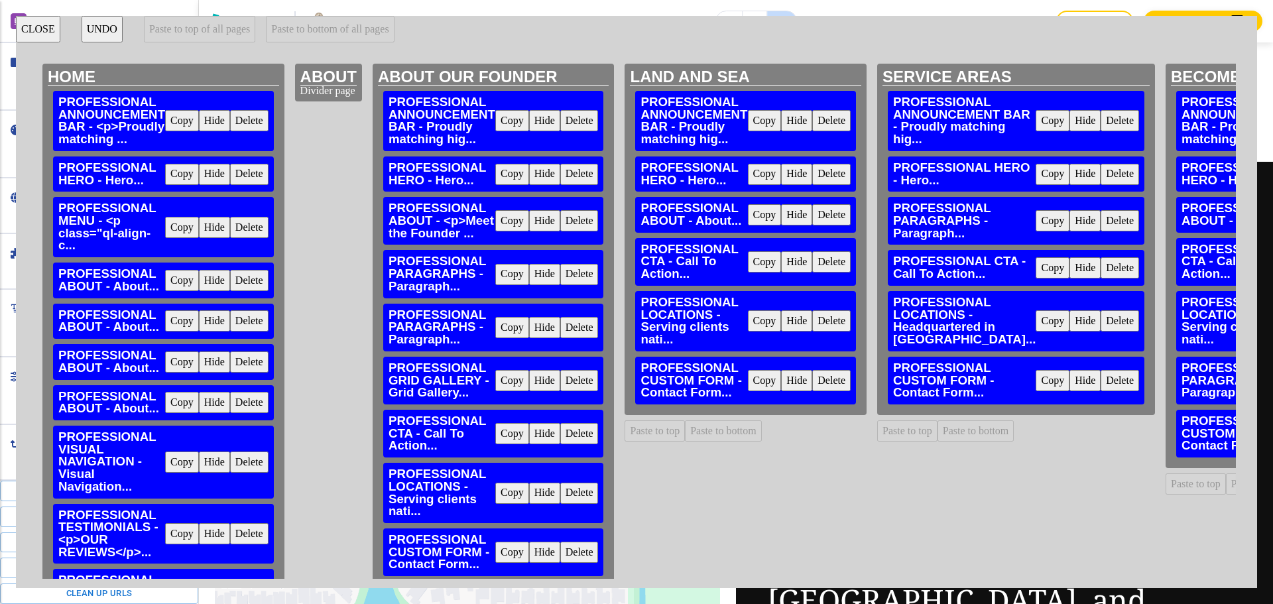
click at [44, 28] on button "CLOSE" at bounding box center [38, 29] width 44 height 27
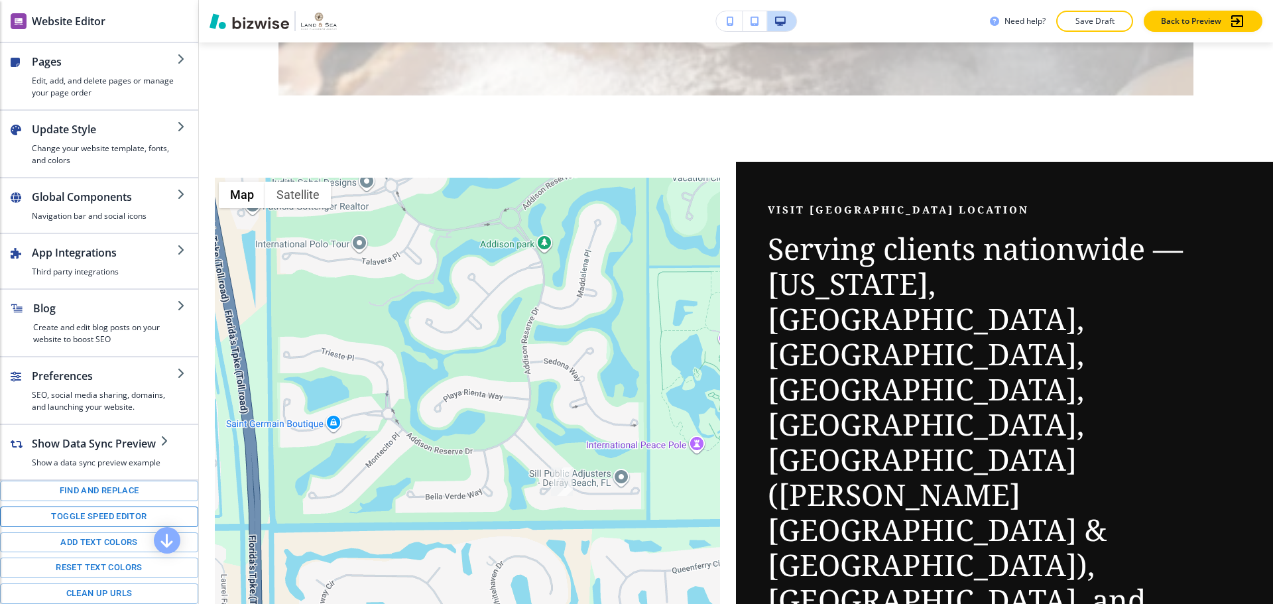
click at [73, 517] on button "Toggle speed editor" at bounding box center [99, 517] width 198 height 21
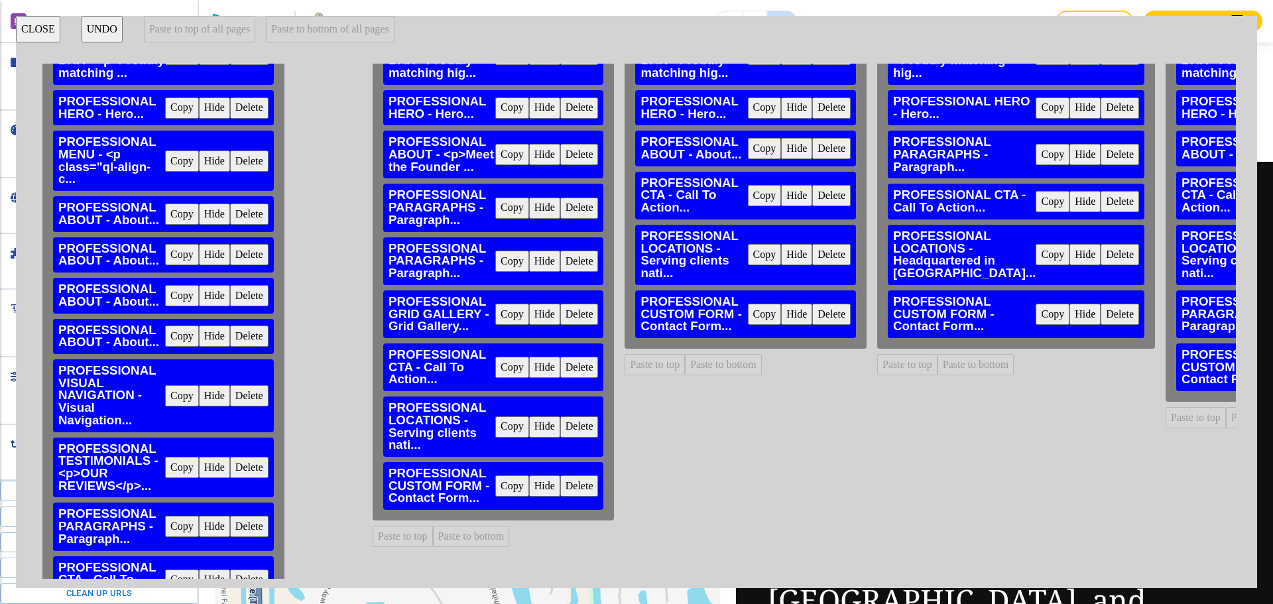
scroll to position [133, 0]
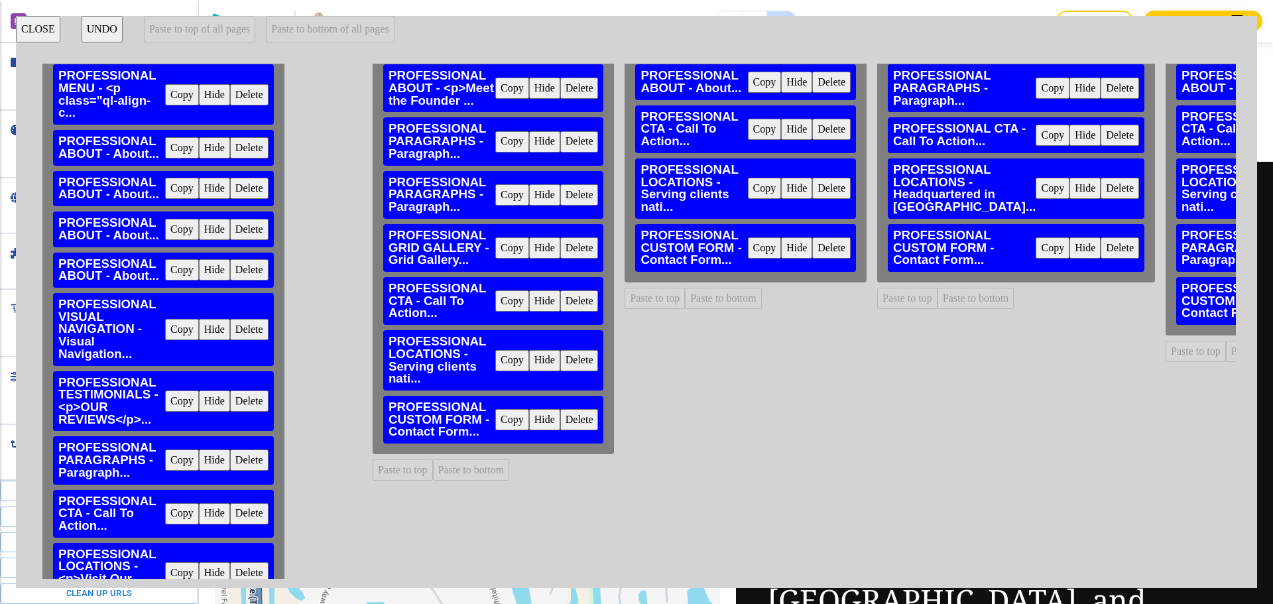
click at [593, 360] on button "Delete" at bounding box center [579, 360] width 38 height 21
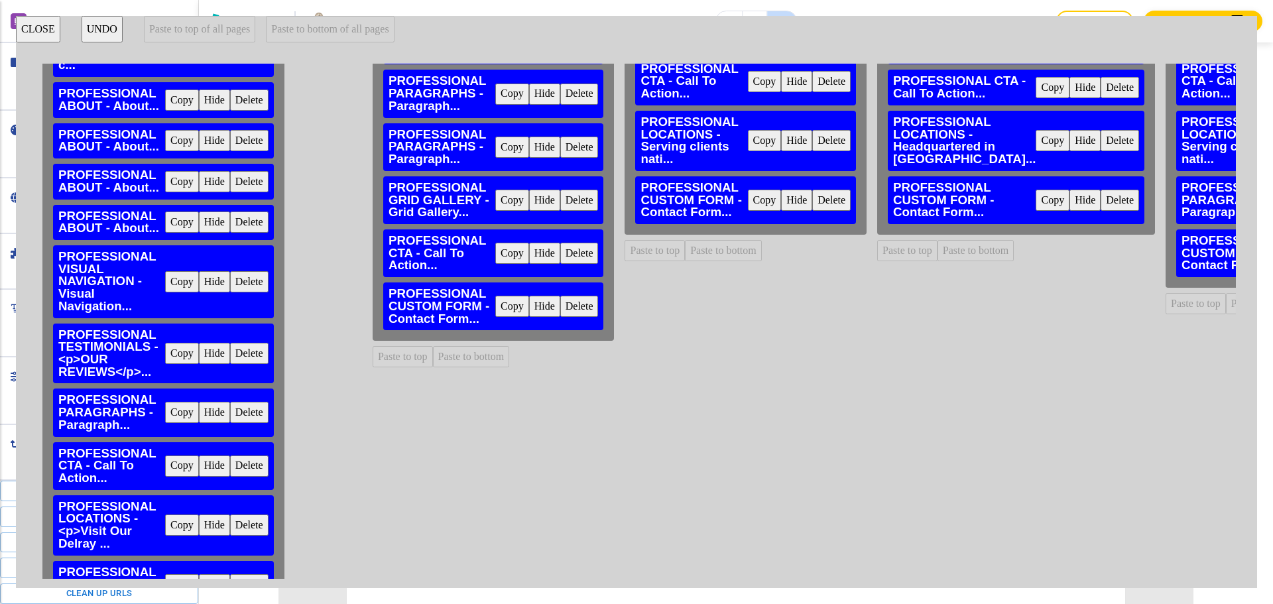
scroll to position [257, 0]
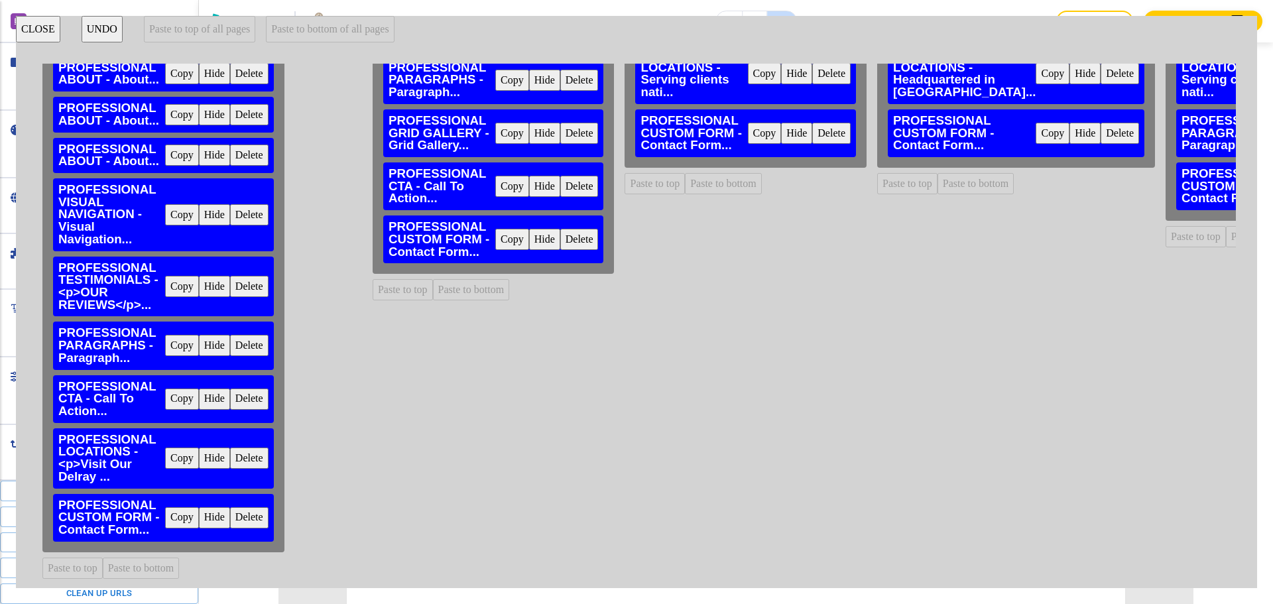
click at [182, 454] on button "Copy" at bounding box center [182, 458] width 34 height 21
click at [442, 281] on button "Paste to bottom" at bounding box center [471, 289] width 77 height 21
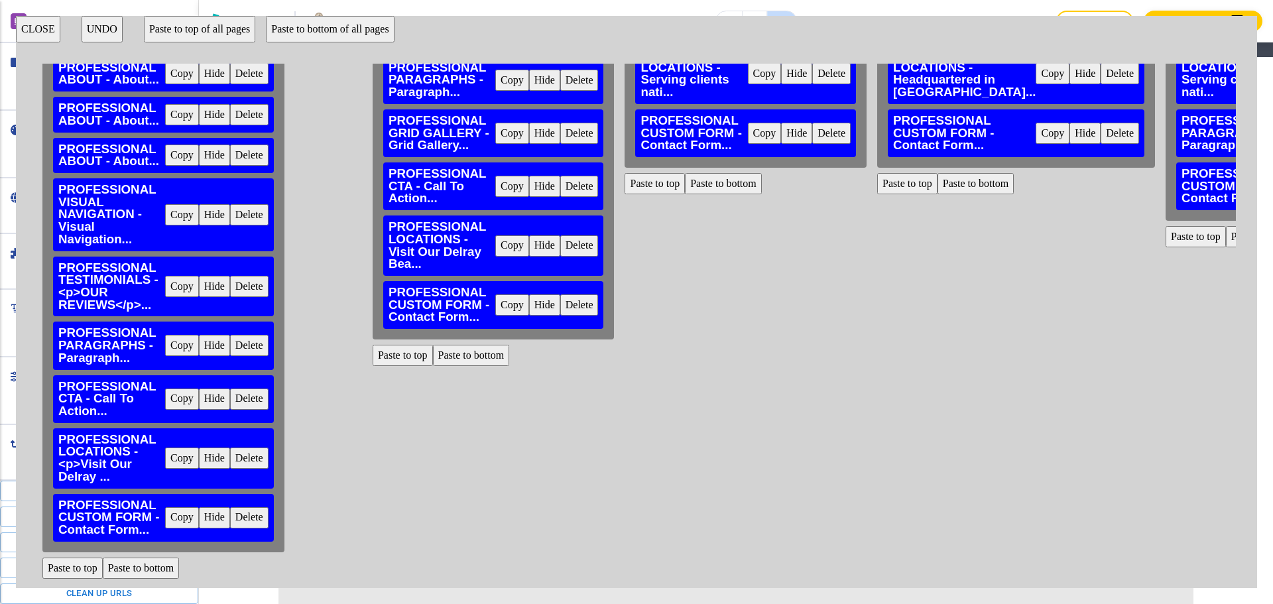
scroll to position [3688, 0]
click at [26, 26] on button "CLOSE" at bounding box center [38, 29] width 44 height 27
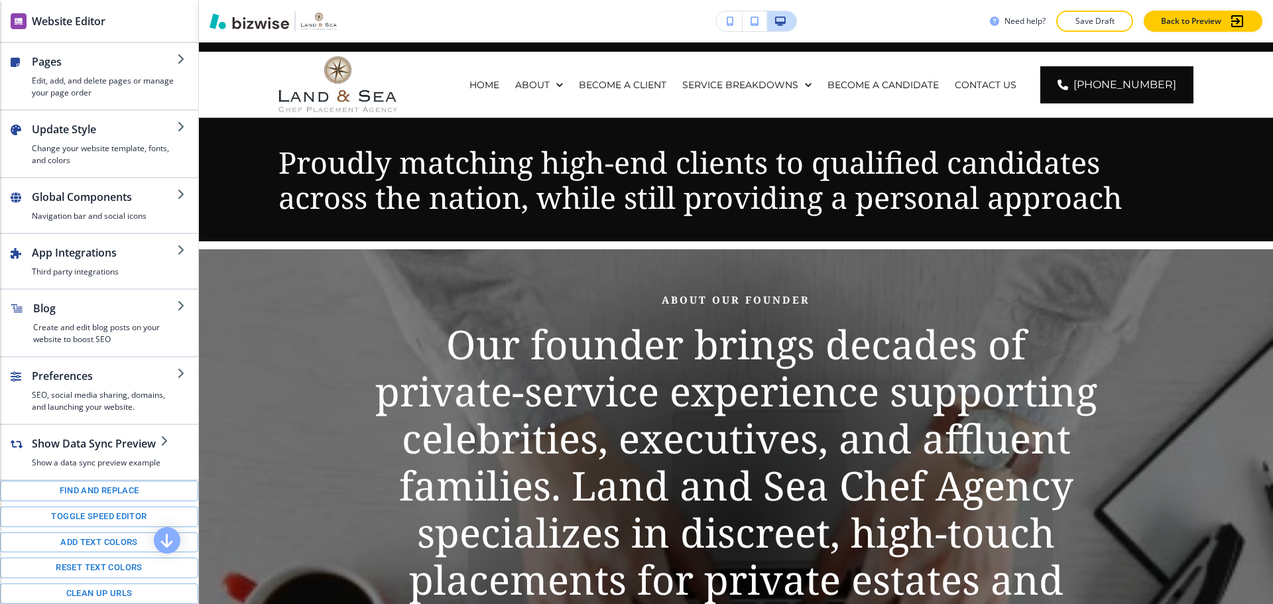
scroll to position [0, 0]
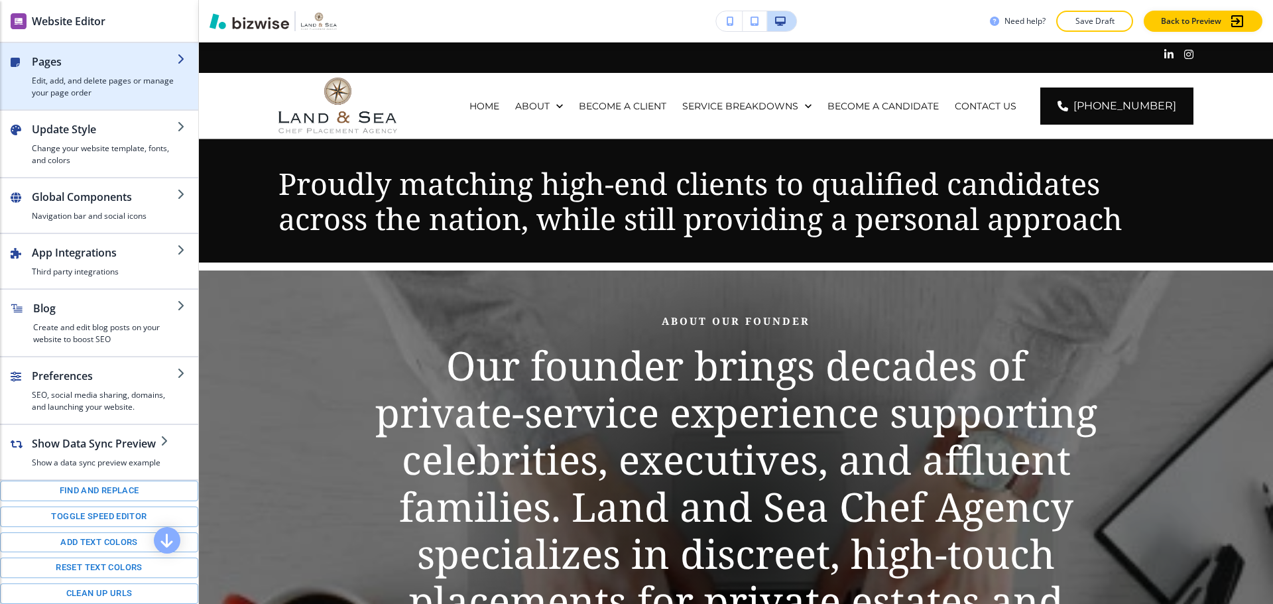
click at [107, 95] on h4 "Edit, add, and delete pages or manage your page order" at bounding box center [104, 87] width 145 height 24
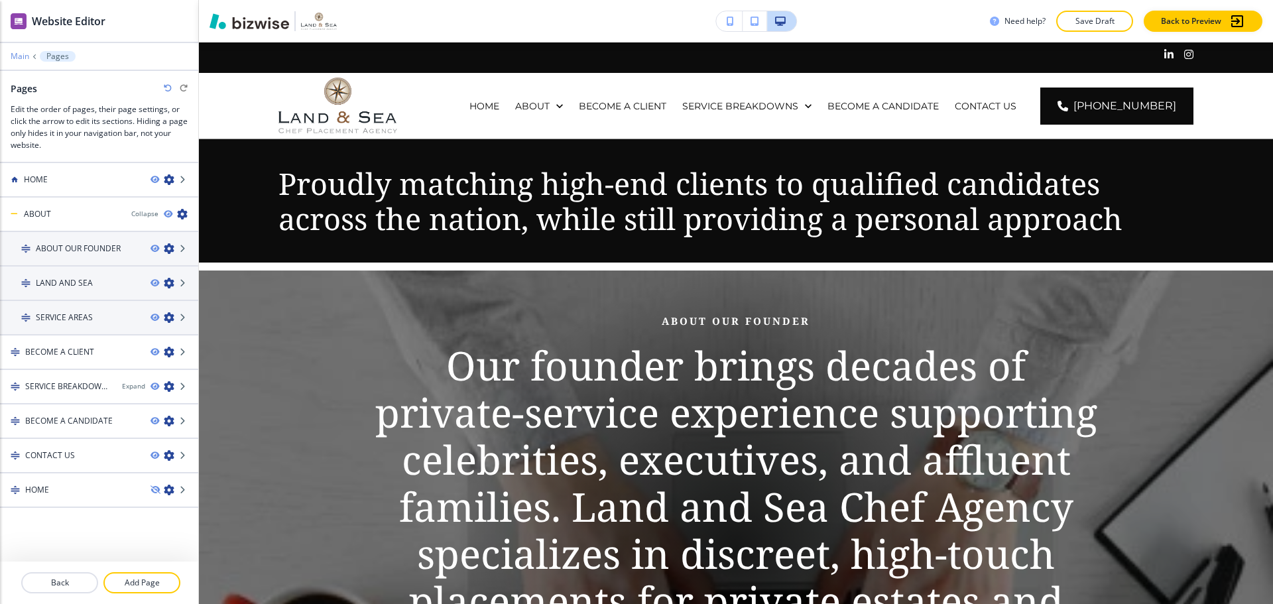
click at [15, 54] on p "Main" at bounding box center [20, 56] width 19 height 9
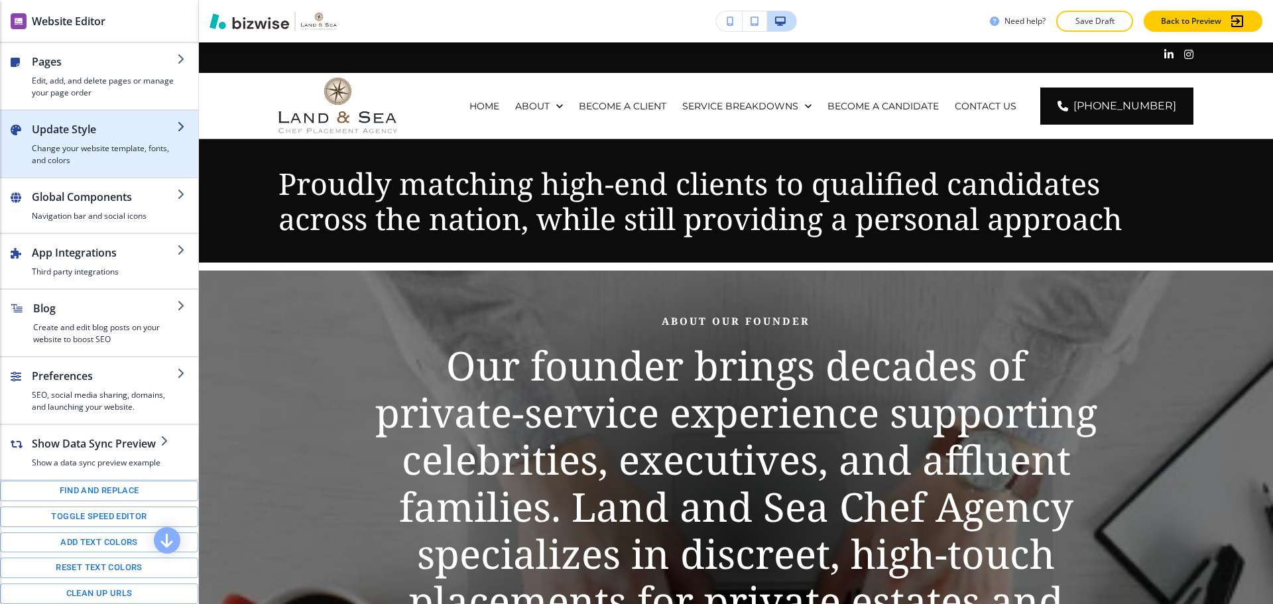
click at [77, 126] on h2 "Update Style" at bounding box center [104, 129] width 145 height 16
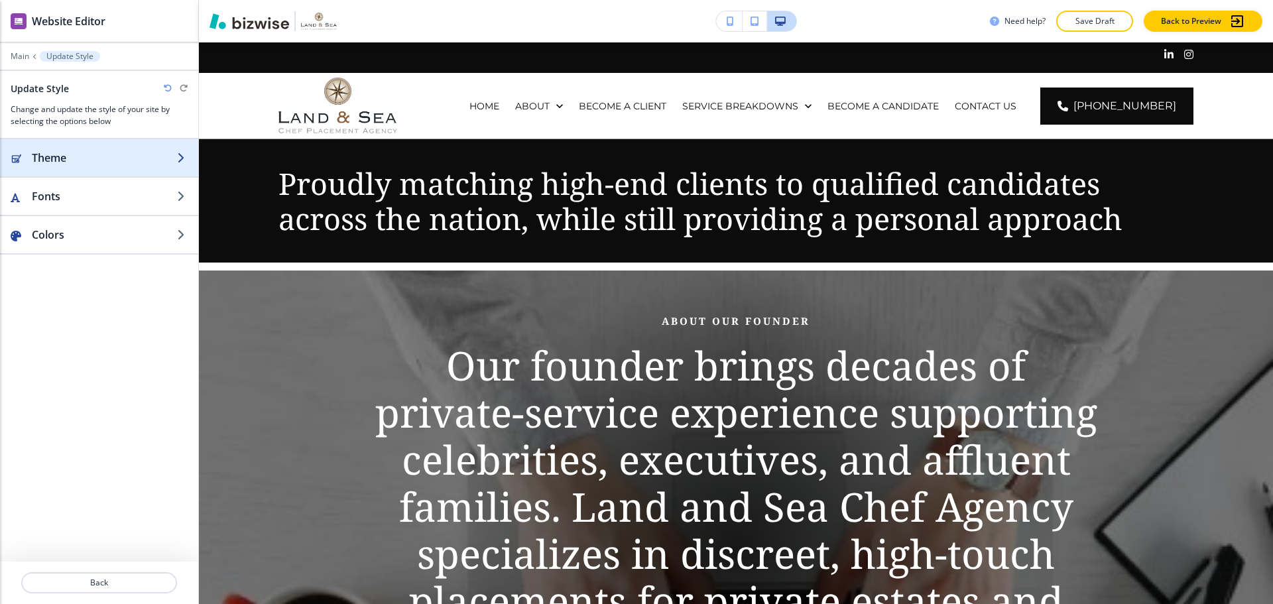
click at [111, 162] on h2 "Theme" at bounding box center [104, 158] width 145 height 16
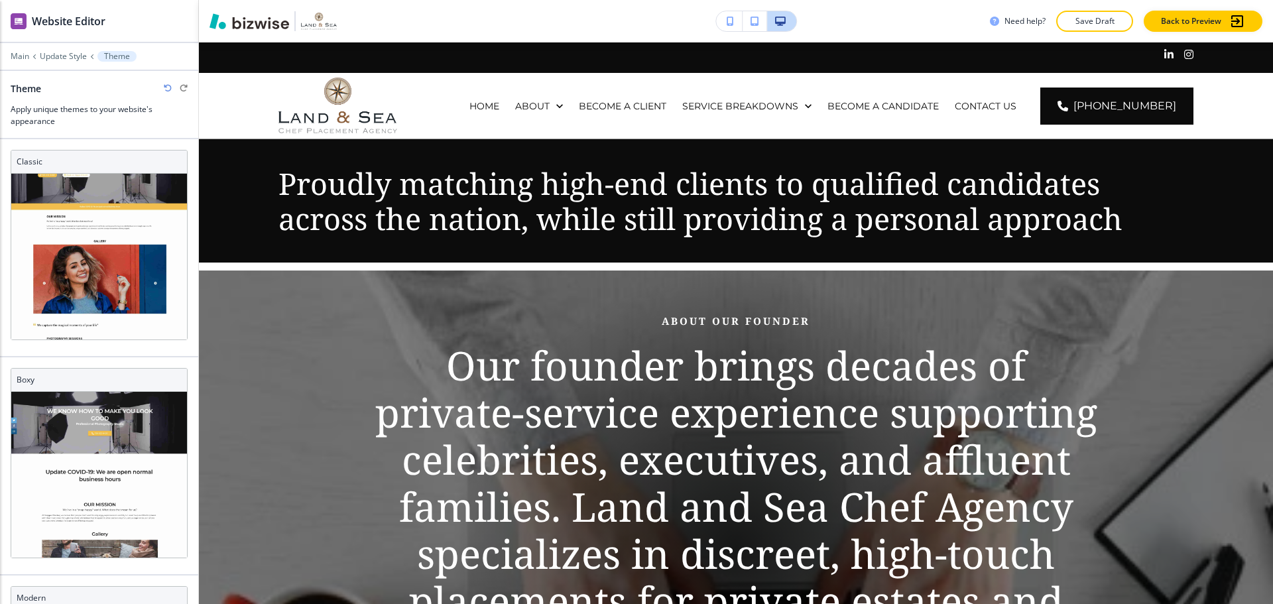
scroll to position [48, 0]
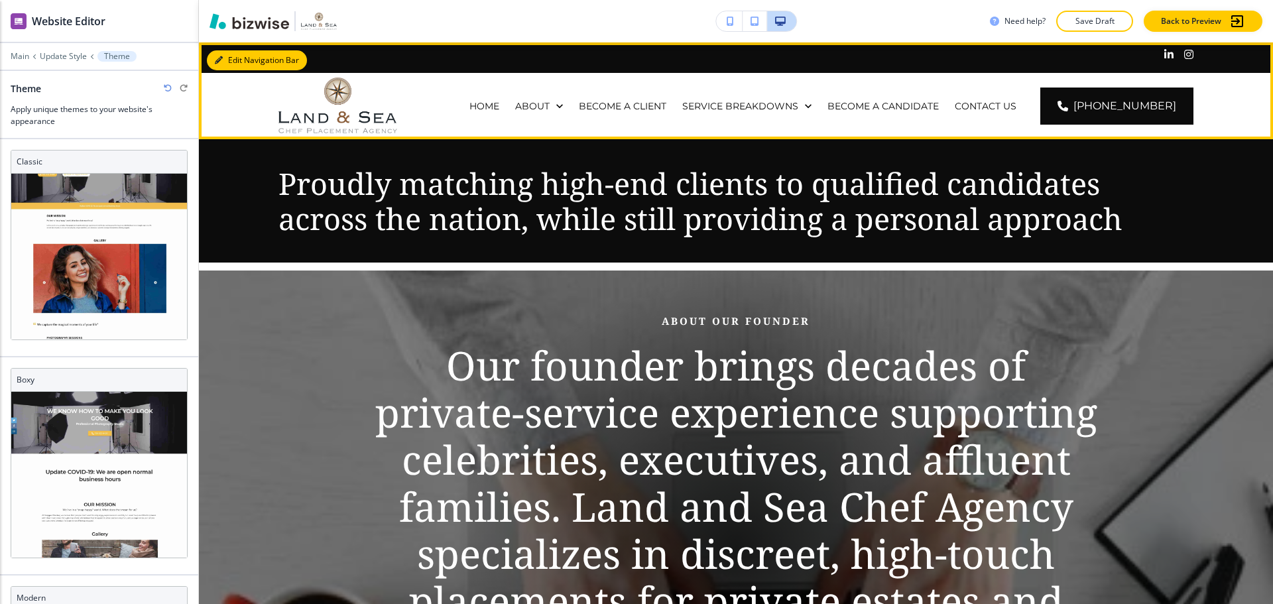
click at [231, 59] on button "Edit Navigation Bar" at bounding box center [257, 60] width 100 height 20
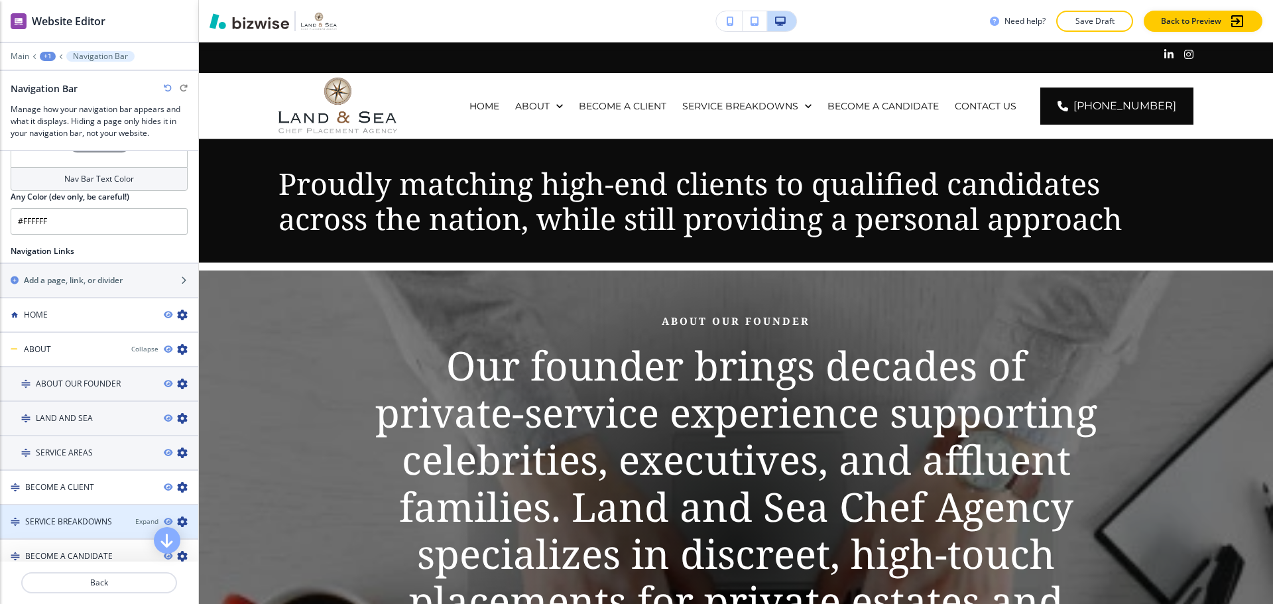
scroll to position [820, 0]
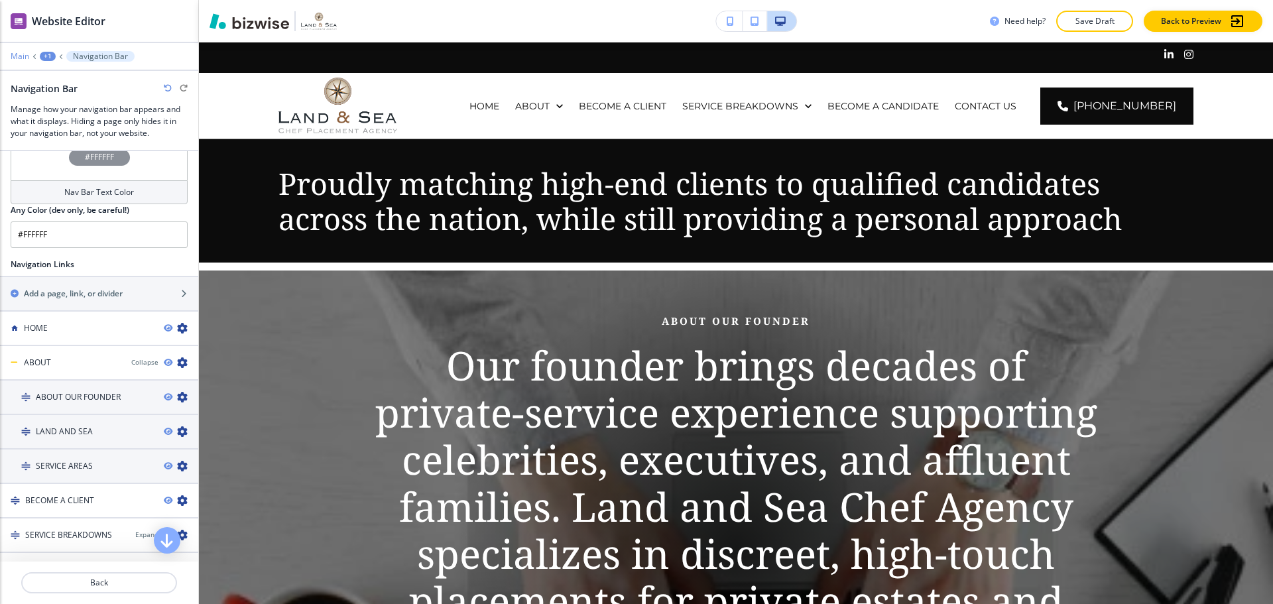
click at [17, 60] on p "Main" at bounding box center [20, 56] width 19 height 9
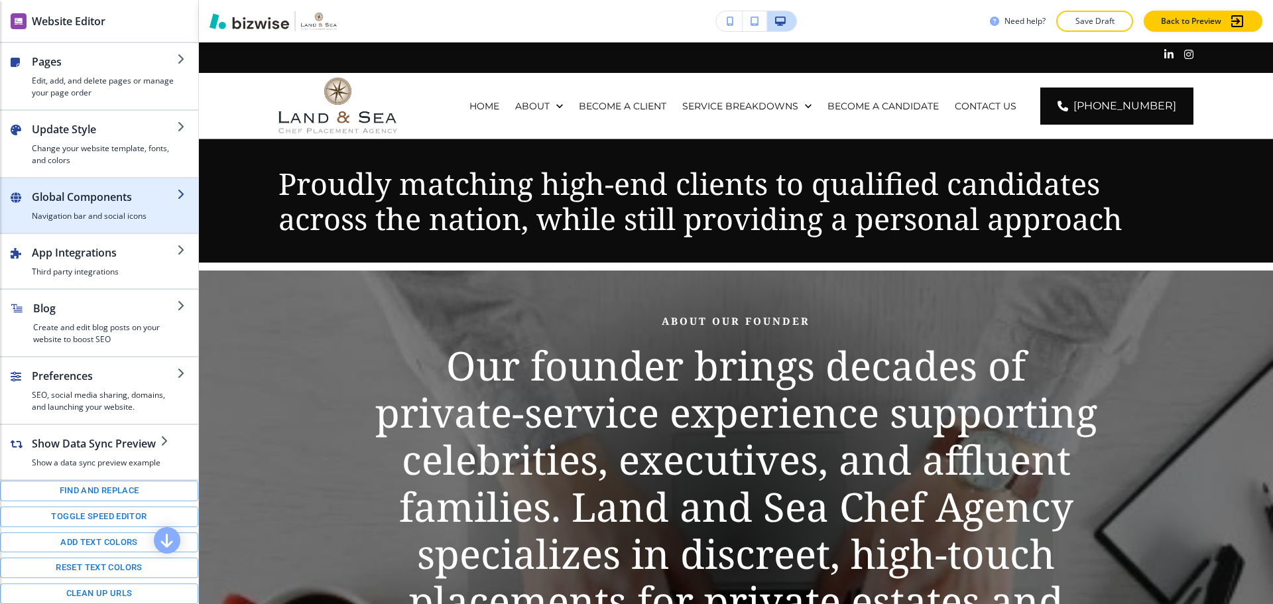
click at [92, 202] on h2 "Global Components" at bounding box center [104, 197] width 145 height 16
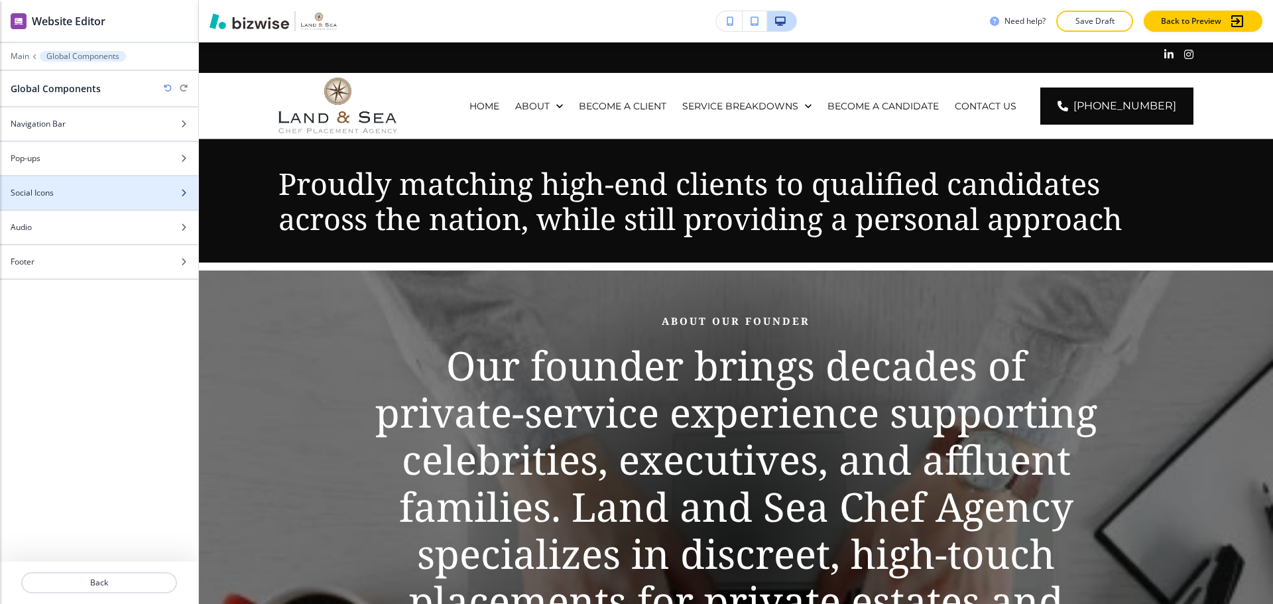
click at [81, 185] on div at bounding box center [99, 181] width 198 height 11
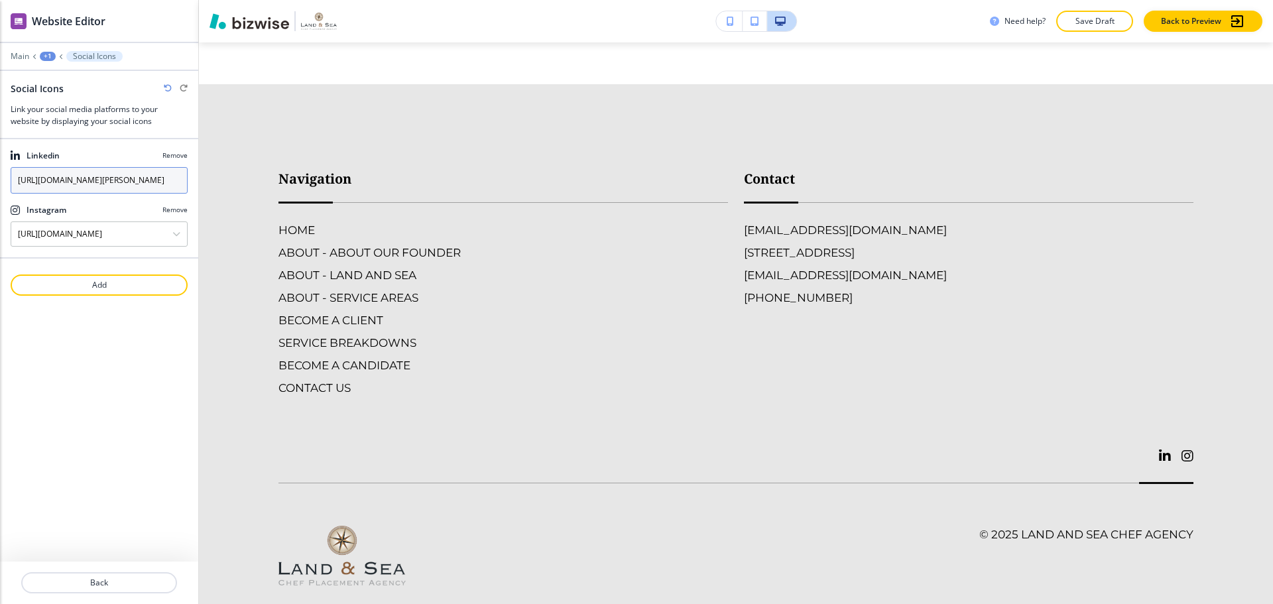
scroll to position [4323, 0]
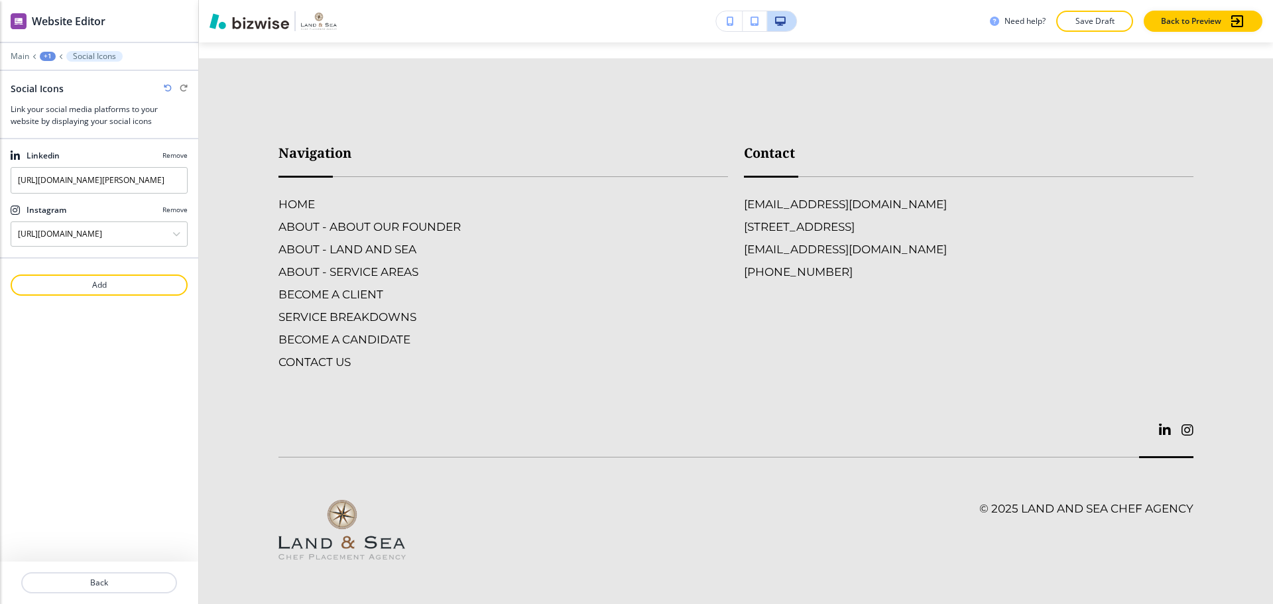
click at [46, 54] on div "+1" at bounding box center [48, 56] width 16 height 9
click at [27, 60] on p "Main" at bounding box center [20, 56] width 19 height 9
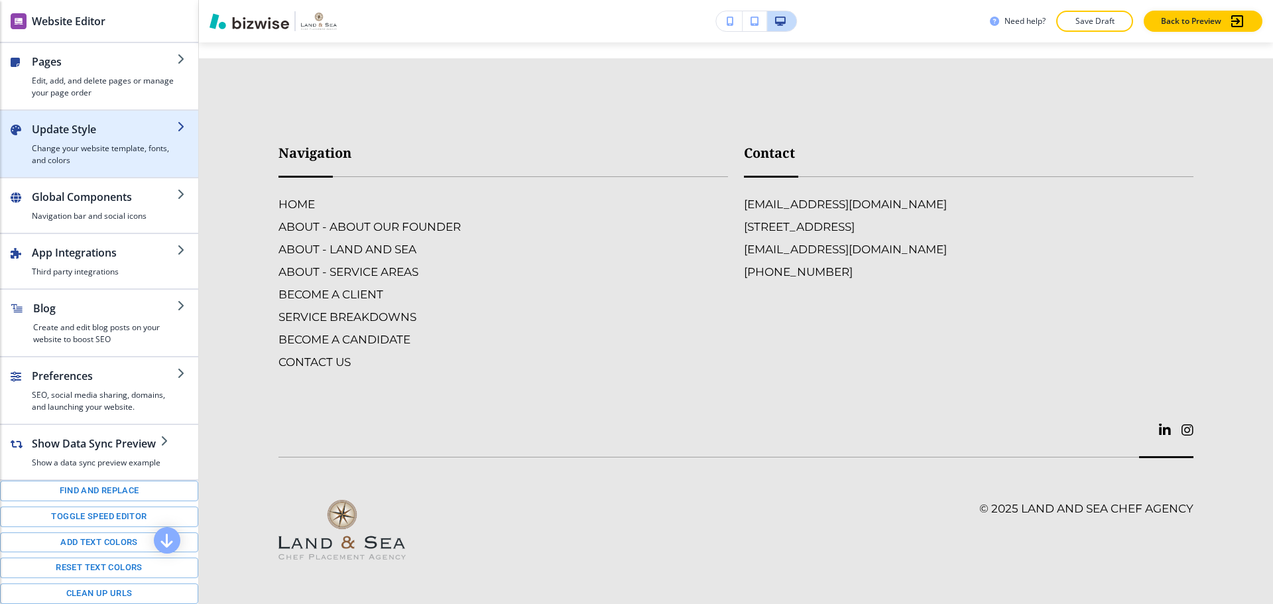
click at [78, 137] on h2 "Update Style" at bounding box center [104, 129] width 145 height 16
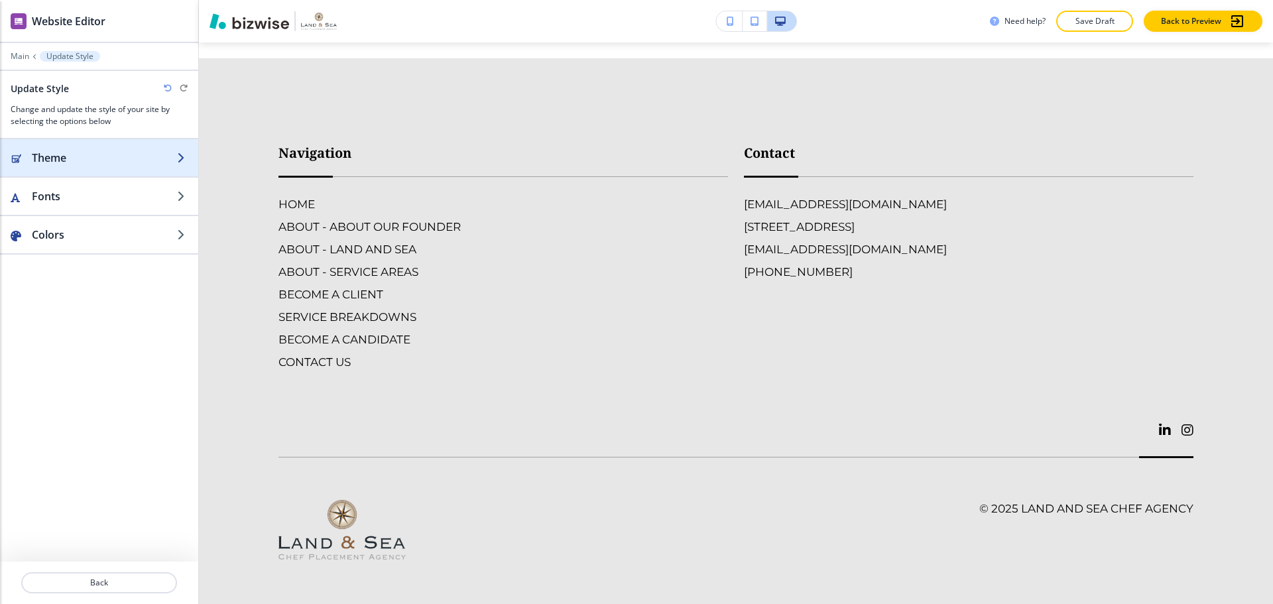
click at [78, 161] on h2 "Theme" at bounding box center [104, 158] width 145 height 16
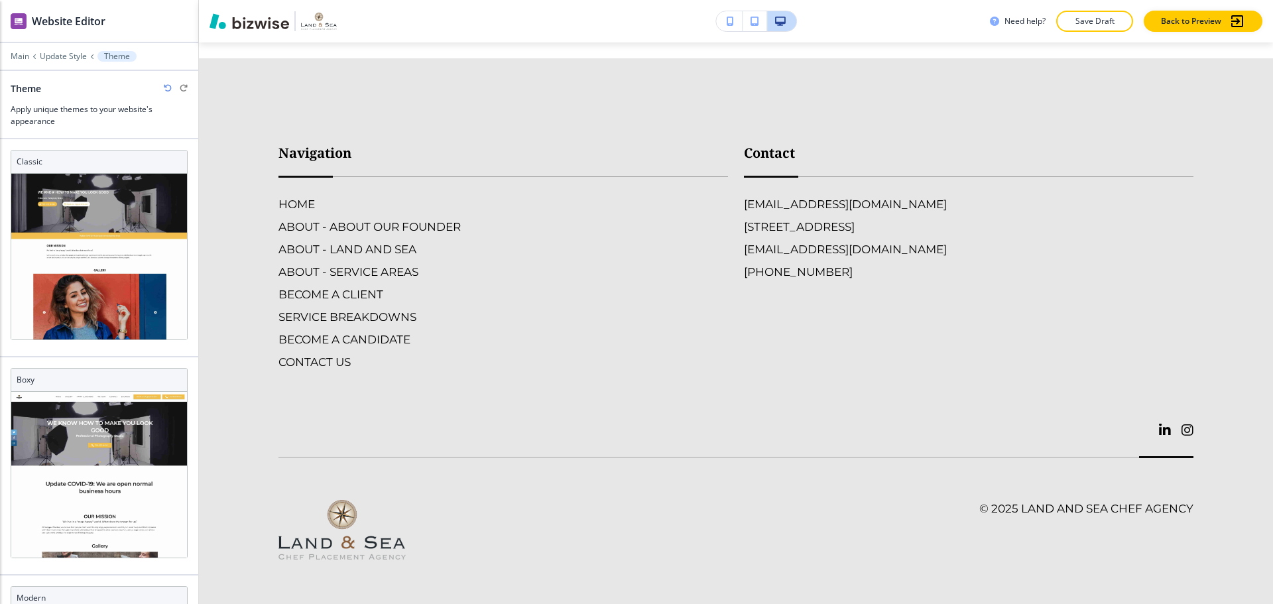
scroll to position [22, 0]
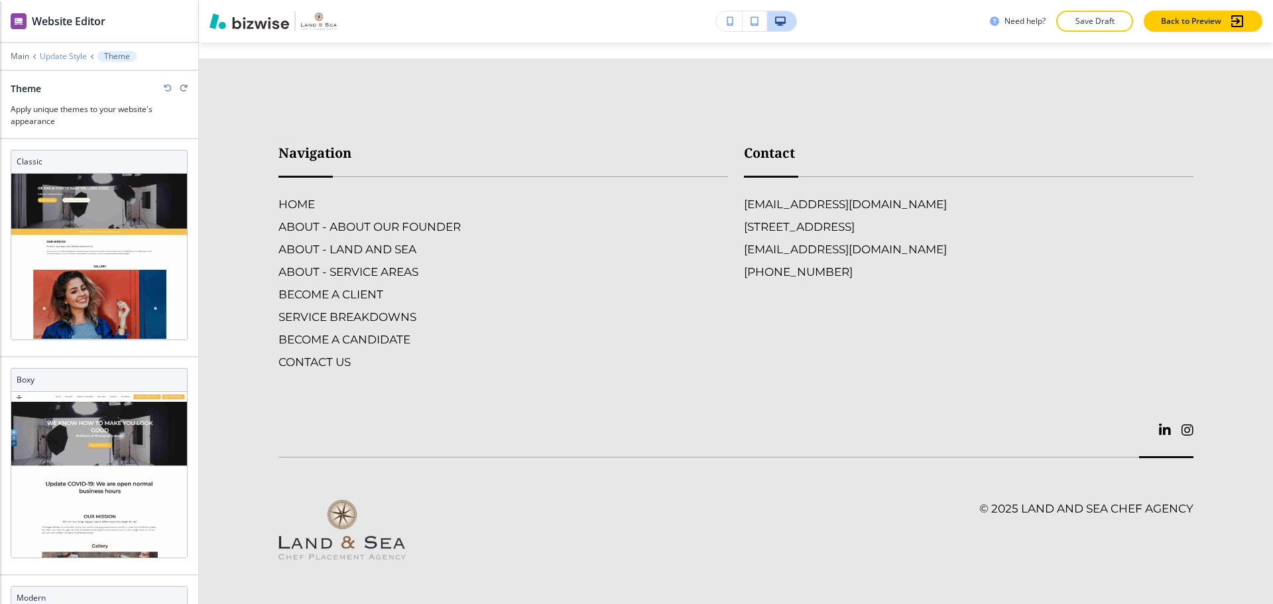
click at [45, 56] on p "Update Style" at bounding box center [63, 56] width 47 height 9
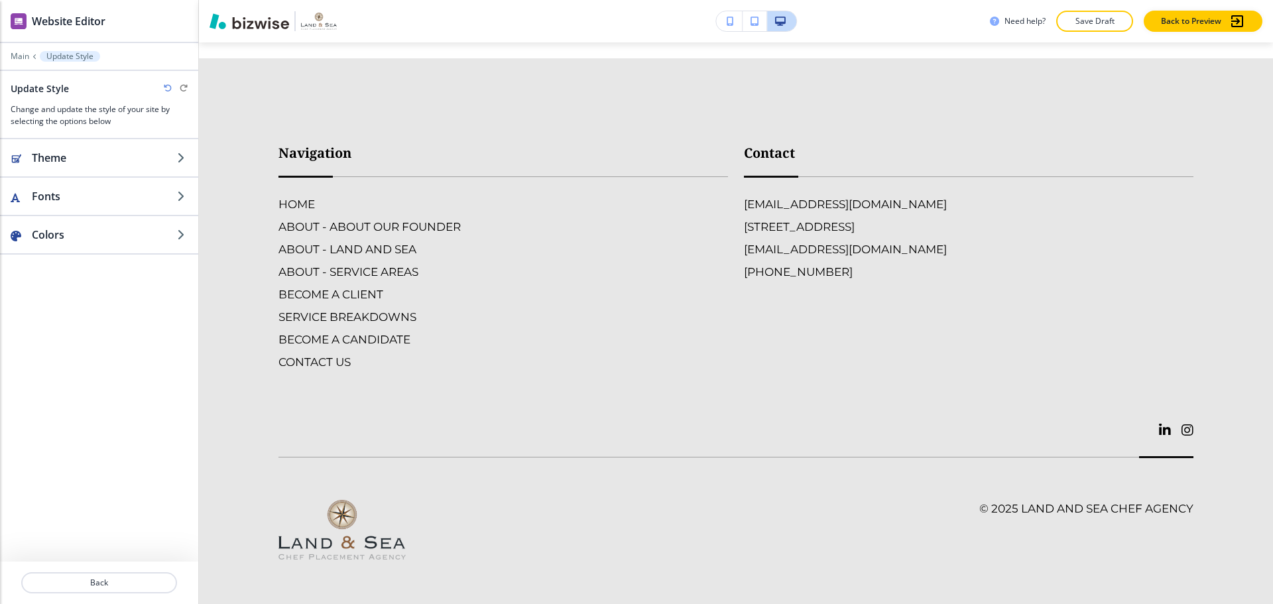
click at [6, 57] on div "Main Update Style" at bounding box center [99, 56] width 198 height 11
click at [10, 56] on div "Main Update Style" at bounding box center [99, 56] width 198 height 11
click at [25, 56] on p "Main" at bounding box center [20, 56] width 19 height 9
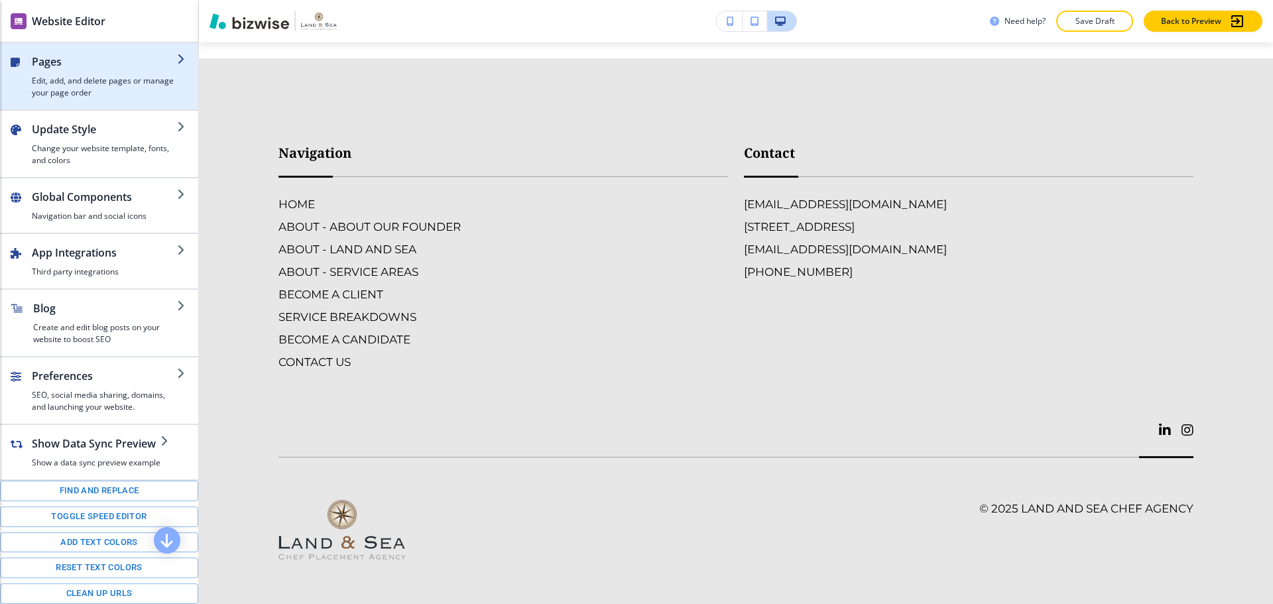
click at [76, 97] on h4 "Edit, add, and delete pages or manage your page order" at bounding box center [104, 87] width 145 height 24
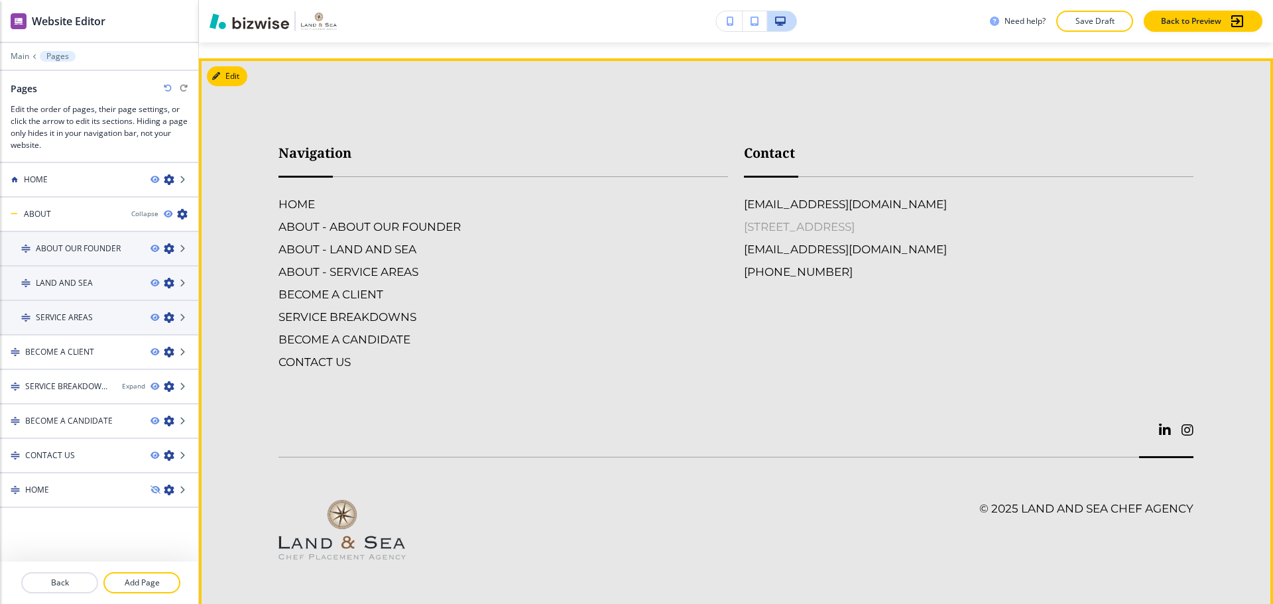
click at [855, 224] on h6 "[STREET_ADDRESS]" at bounding box center [799, 226] width 111 height 17
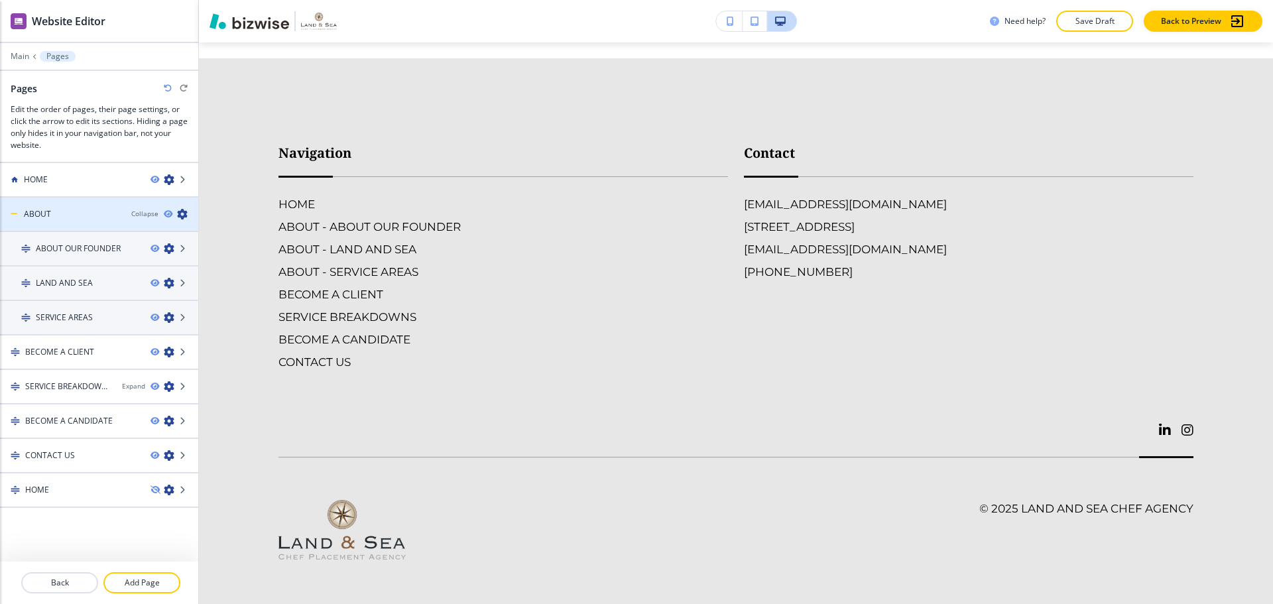
click at [83, 214] on div "ABOUT" at bounding box center [60, 214] width 121 height 12
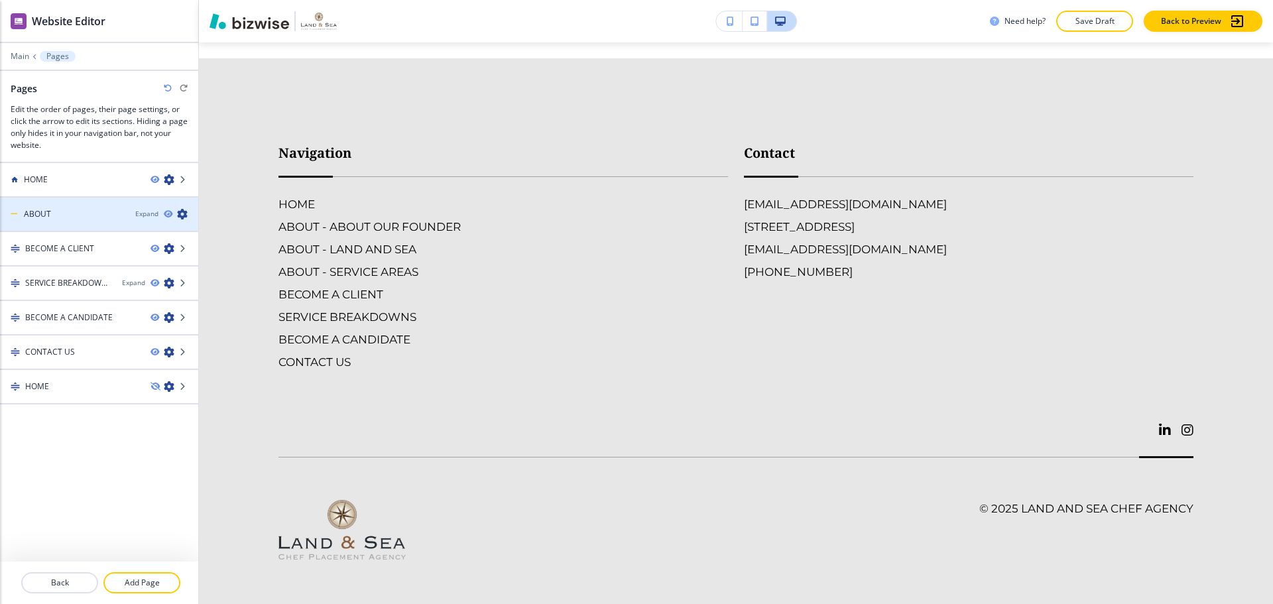
click at [83, 214] on div "ABOUT" at bounding box center [62, 214] width 125 height 12
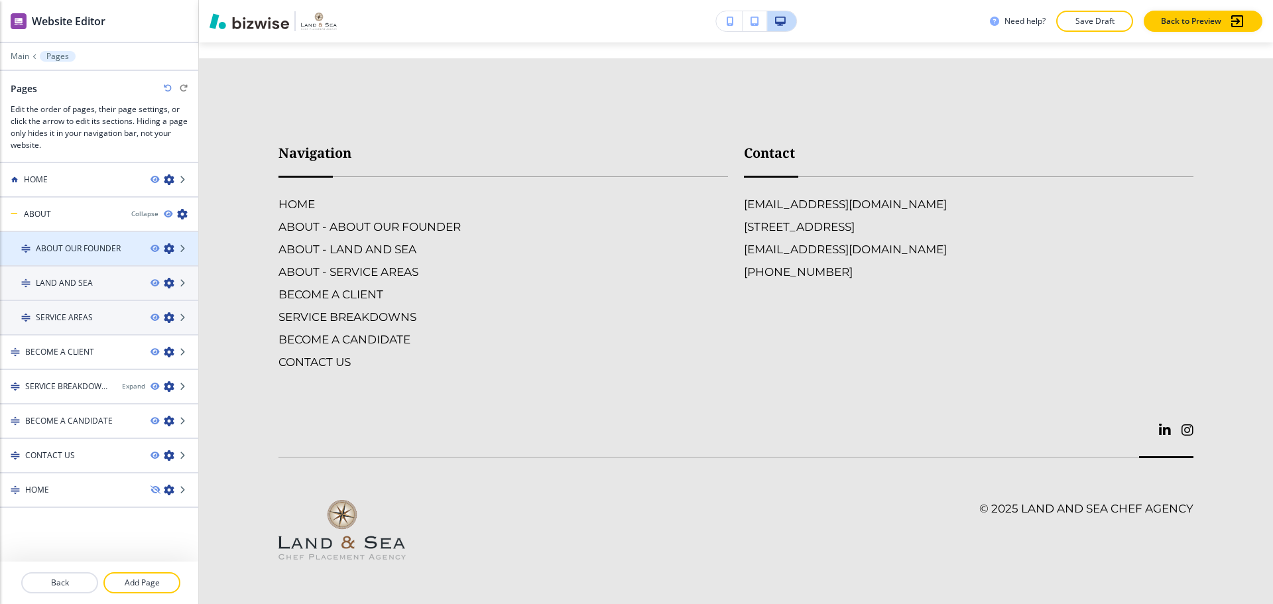
click at [76, 244] on h4 "ABOUT OUR FOUNDER" at bounding box center [78, 249] width 85 height 12
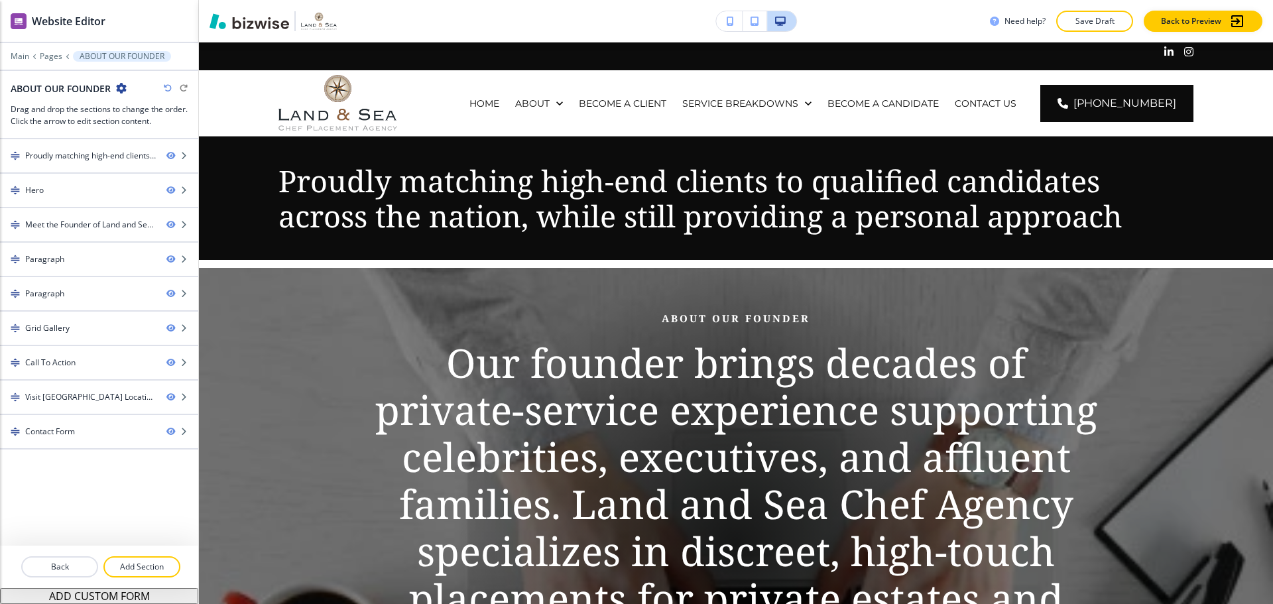
scroll to position [0, 0]
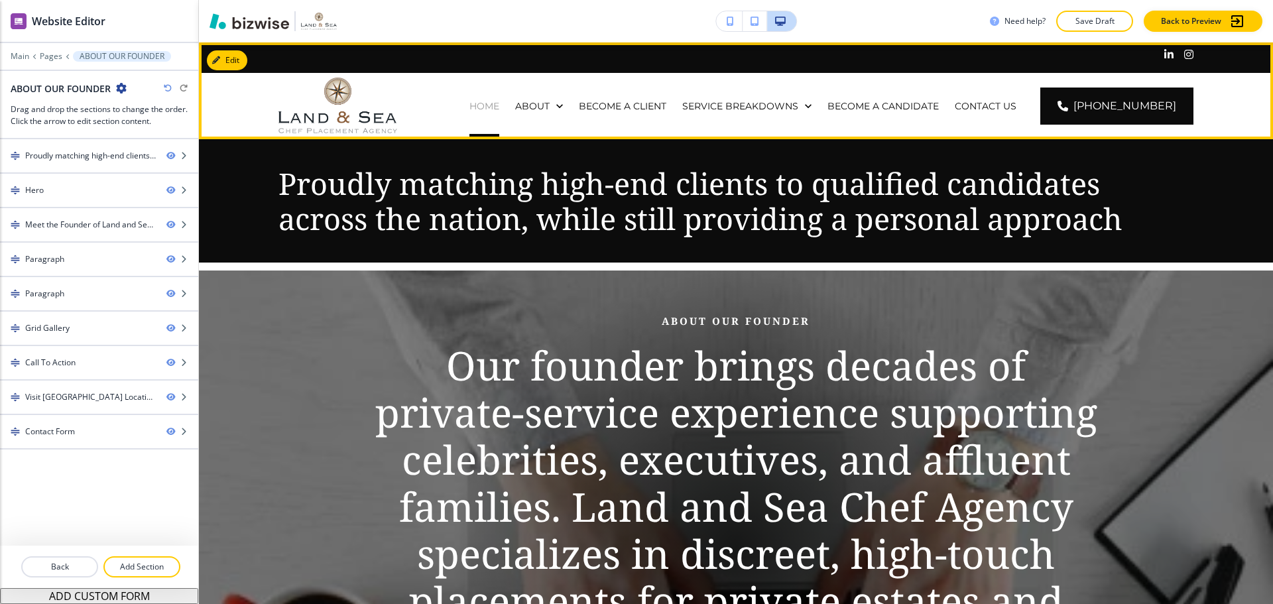
click at [497, 106] on p "HOME" at bounding box center [484, 105] width 30 height 13
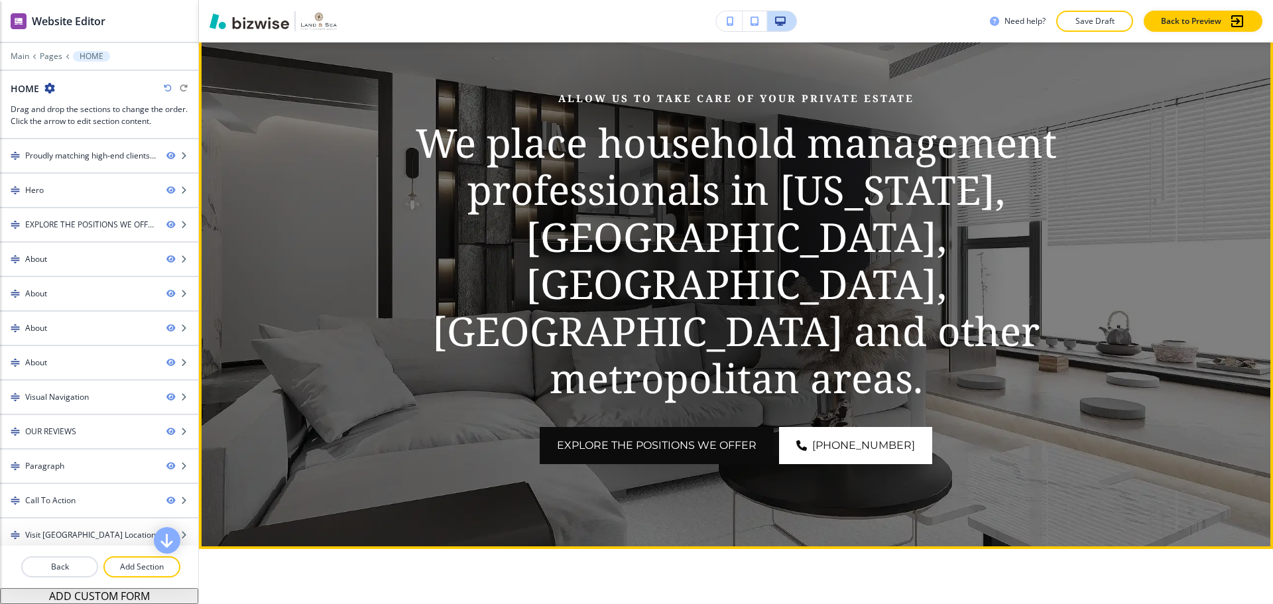
scroll to position [199, 0]
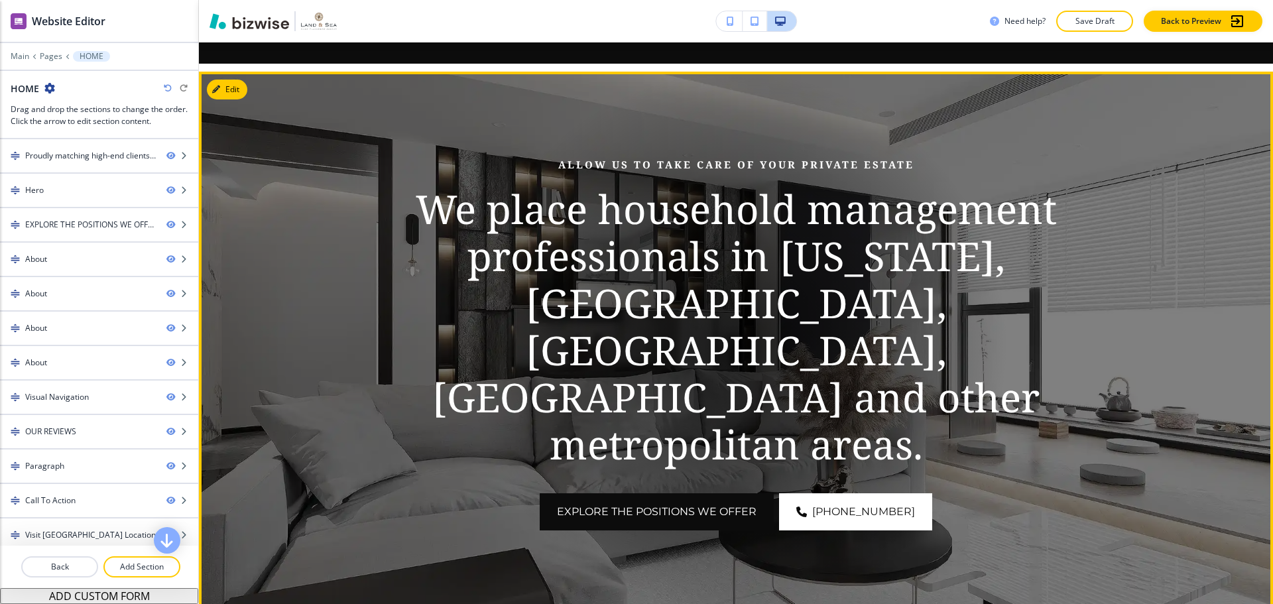
click at [971, 266] on p "We place household management professionals in [US_STATE], [GEOGRAPHIC_DATA], […" at bounding box center [736, 327] width 764 height 282
click at [236, 93] on button "Edit This Section" at bounding box center [252, 90] width 90 height 20
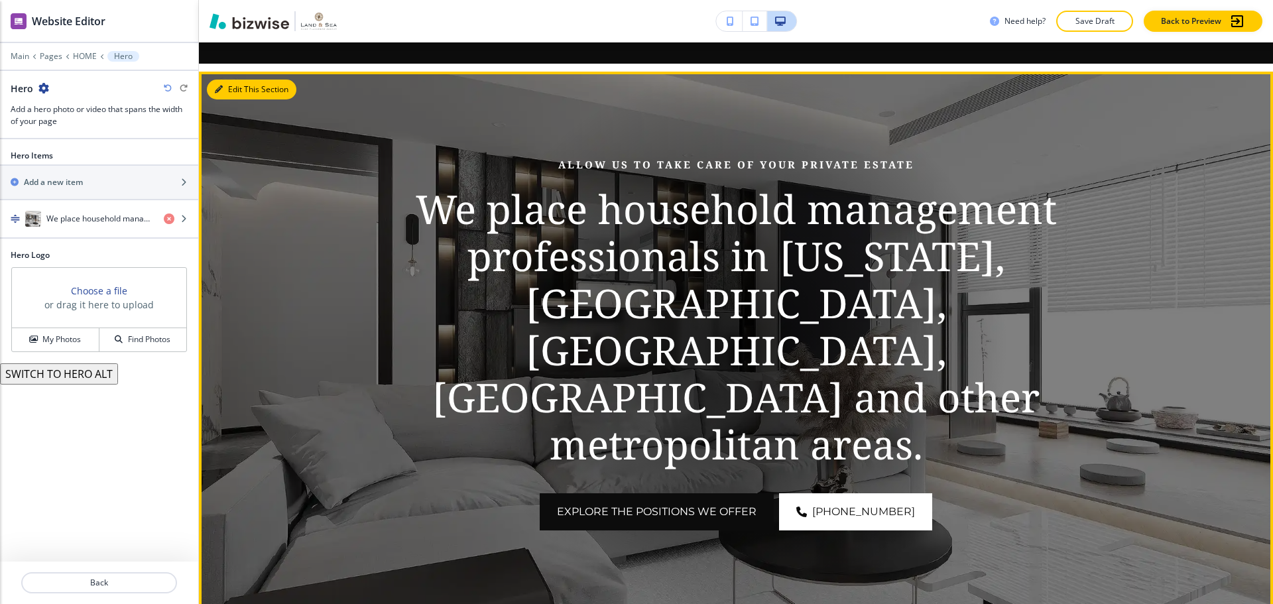
scroll to position [228, 0]
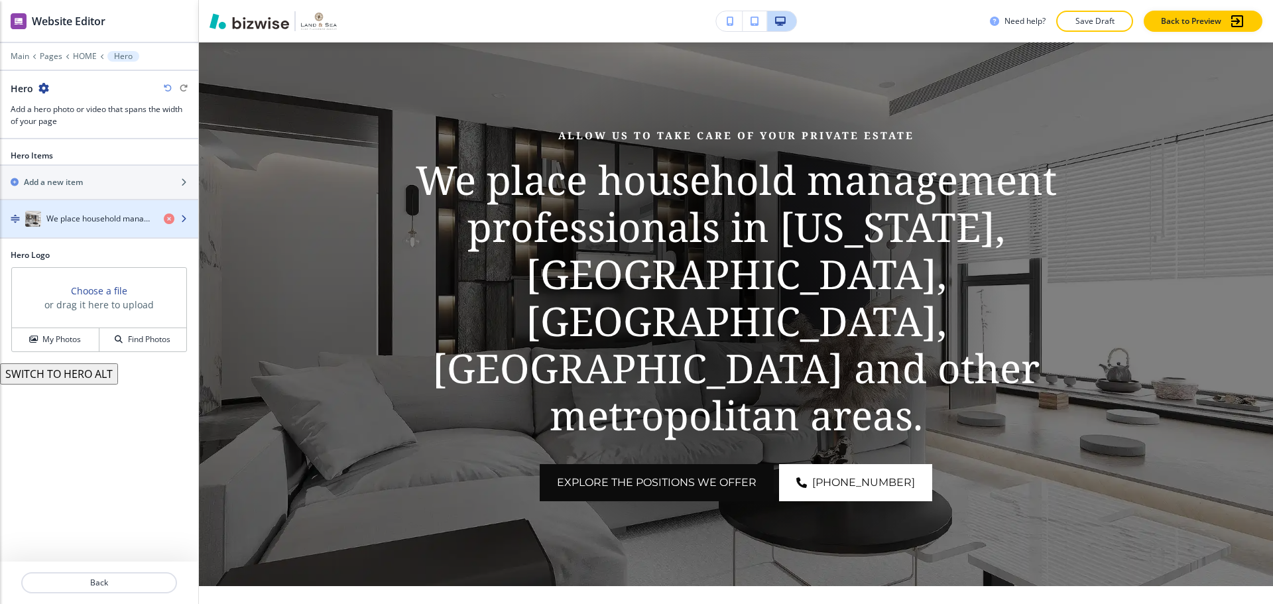
click at [56, 210] on div "button" at bounding box center [99, 205] width 198 height 11
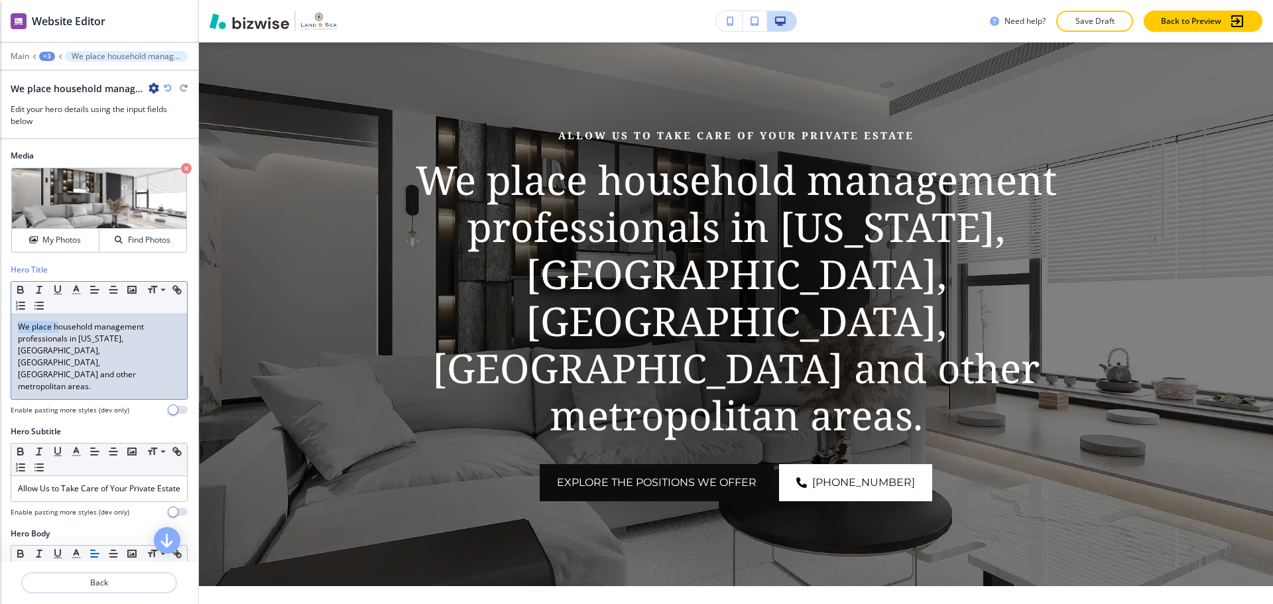
drag, startPoint x: 56, startPoint y: 328, endPoint x: 12, endPoint y: 330, distance: 44.4
click at [12, 330] on div "We place household management professionals in [US_STATE], [GEOGRAPHIC_DATA], […" at bounding box center [99, 356] width 176 height 85
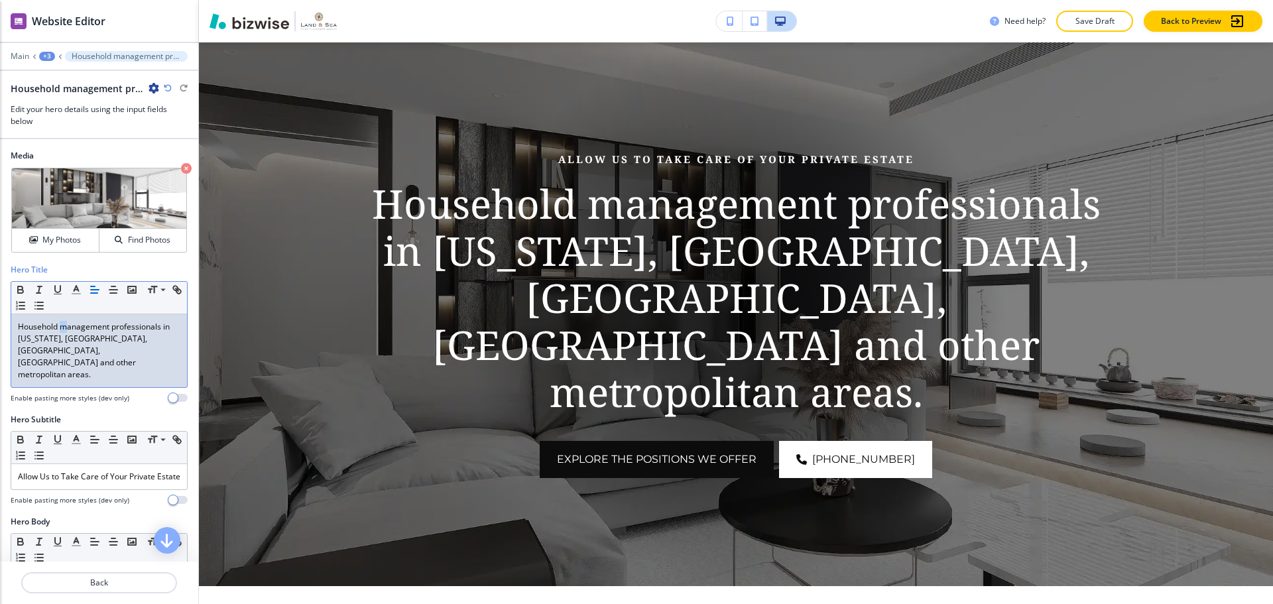
click at [64, 328] on p "Household management professionals in [US_STATE], [GEOGRAPHIC_DATA], [GEOGRAPHI…" at bounding box center [99, 351] width 162 height 60
click at [113, 328] on p "Household Management professionals in [US_STATE], [GEOGRAPHIC_DATA], [GEOGRAPHI…" at bounding box center [99, 351] width 162 height 60
drag, startPoint x: 162, startPoint y: 328, endPoint x: 168, endPoint y: 351, distance: 24.8
click at [168, 351] on p "Household Management Professionals in [US_STATE], [GEOGRAPHIC_DATA], [GEOGRAPHI…" at bounding box center [99, 351] width 162 height 60
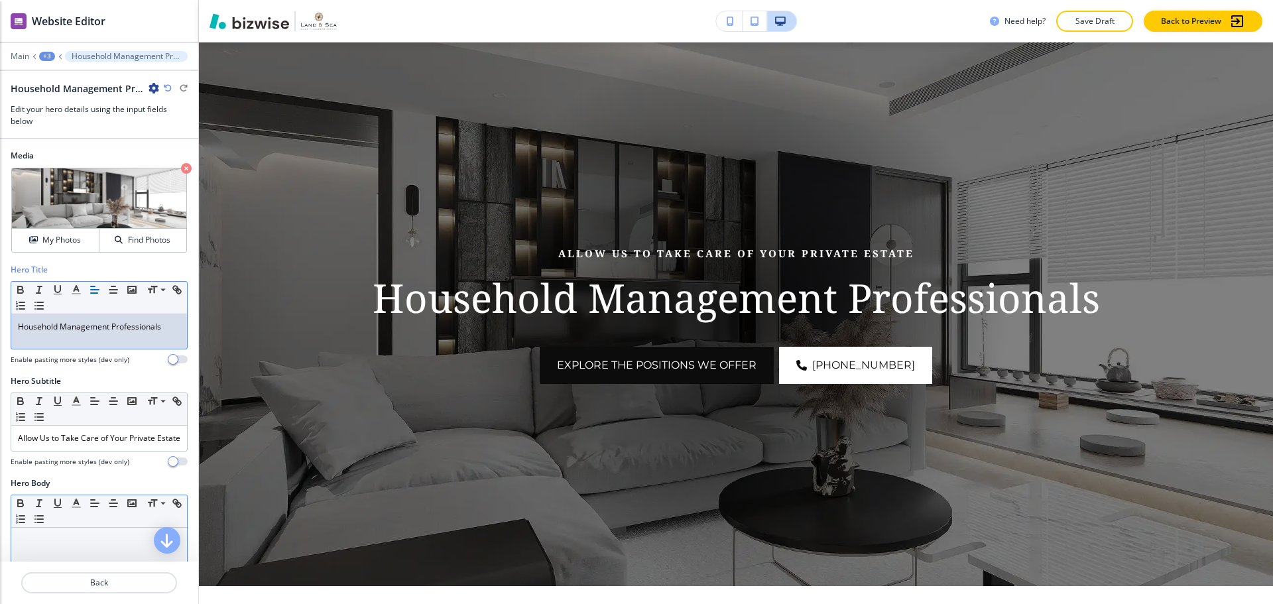
click at [57, 544] on div at bounding box center [99, 614] width 176 height 172
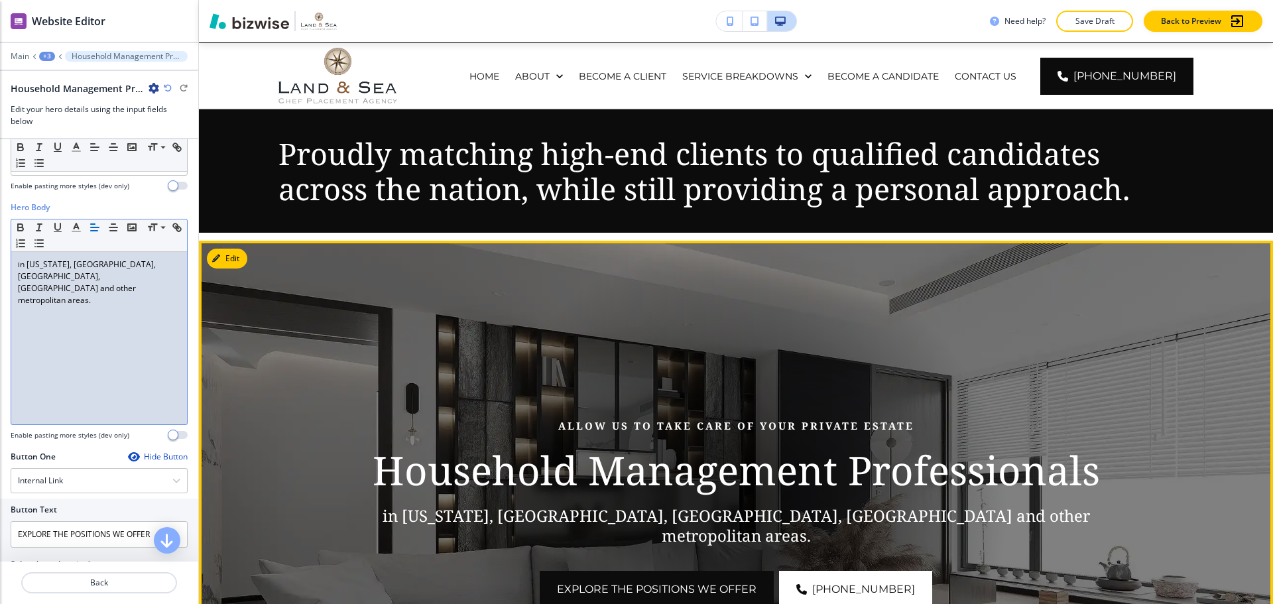
scroll to position [29, 0]
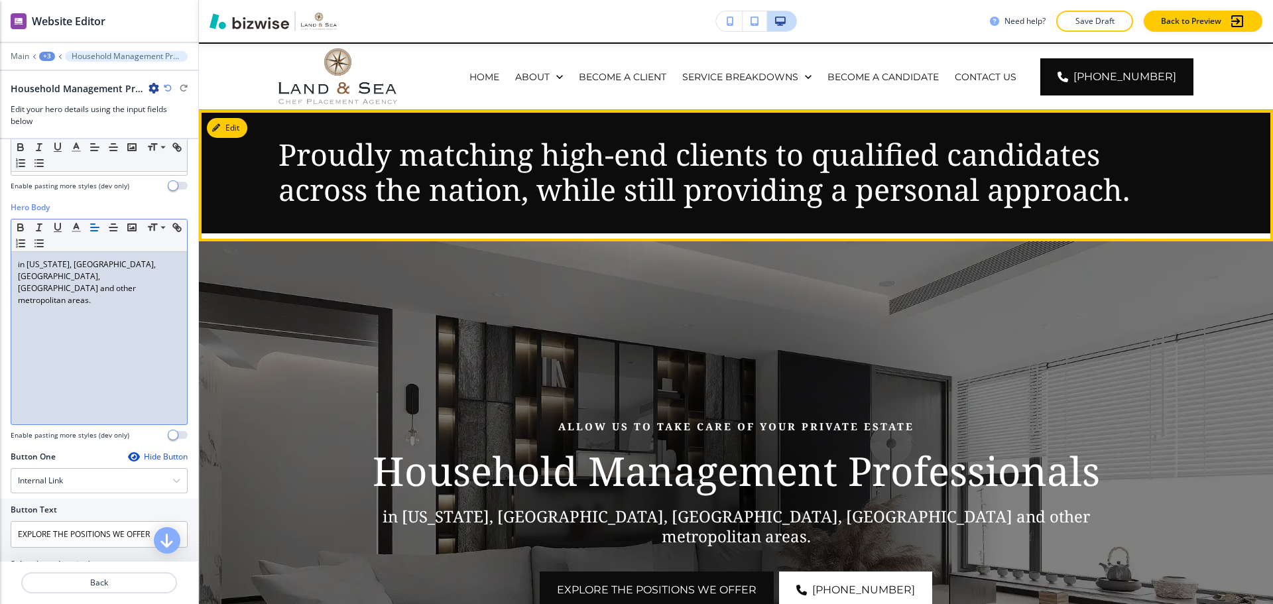
click at [723, 207] on p "Proudly matching high-end clients to qualified candidates across the nation, wh…" at bounding box center [735, 172] width 915 height 70
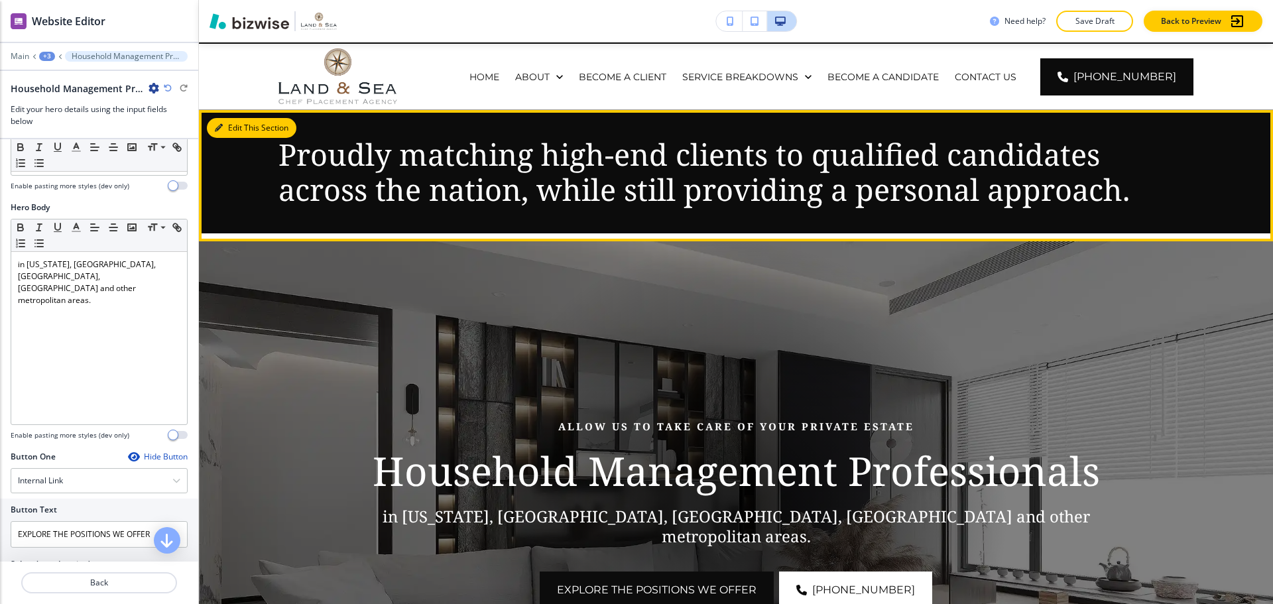
click at [237, 131] on button "Edit This Section" at bounding box center [252, 128] width 90 height 20
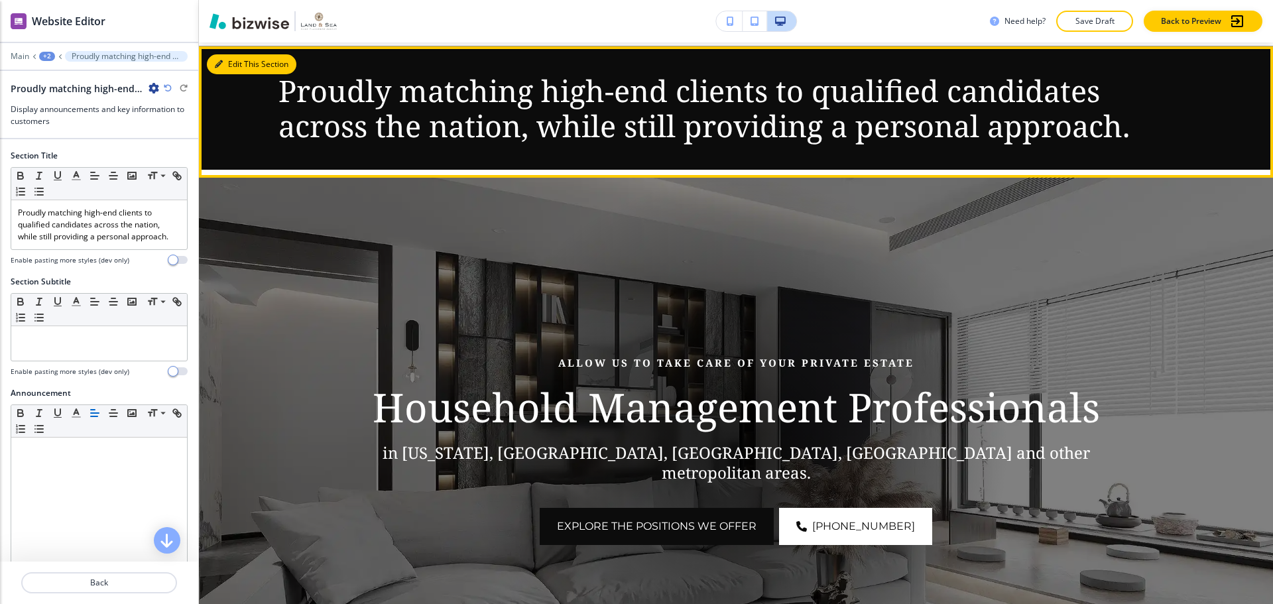
scroll to position [97, 0]
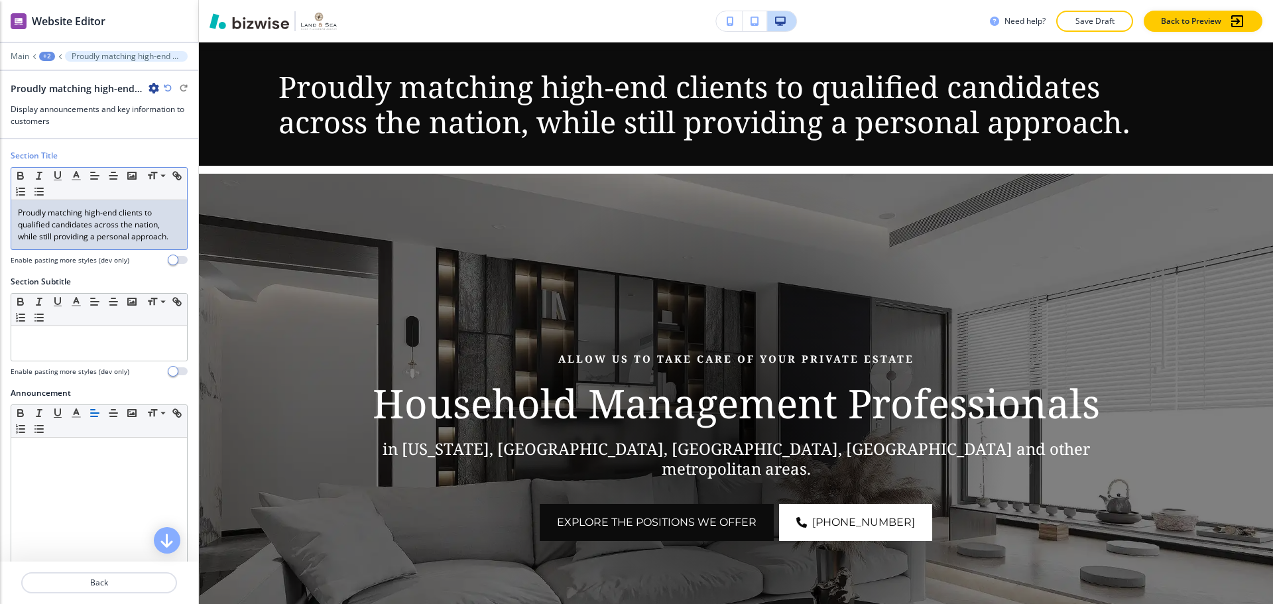
click at [70, 227] on p "Proudly matching high-end clients to qualified candidates across the nation, wh…" at bounding box center [99, 225] width 162 height 36
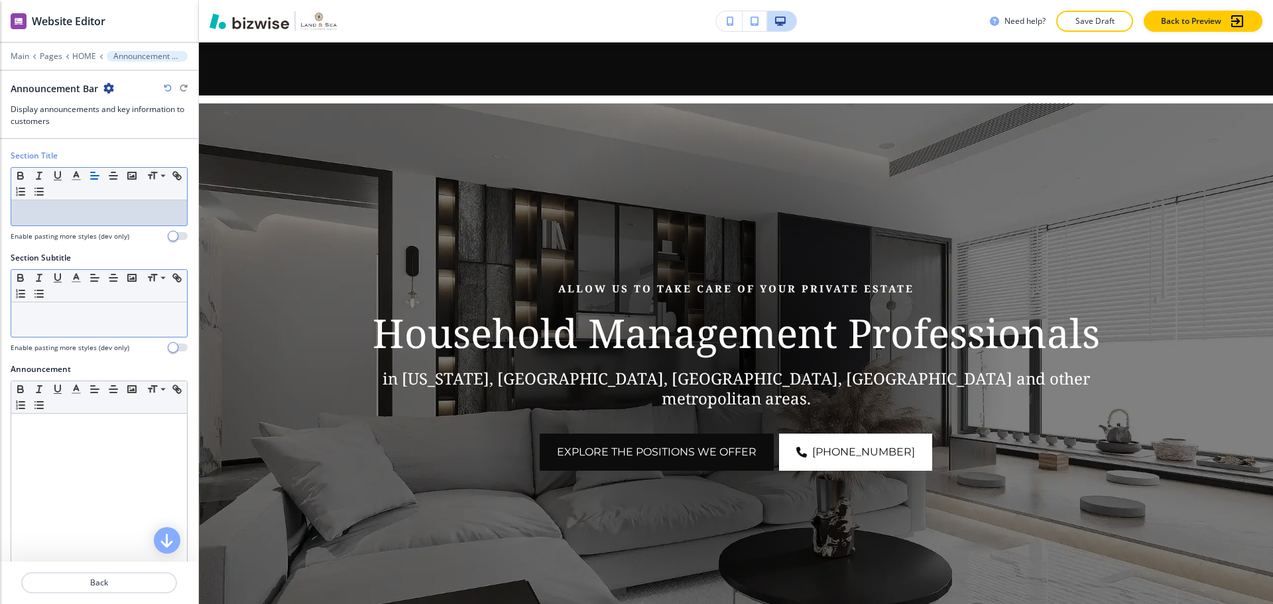
click at [51, 302] on div at bounding box center [99, 319] width 176 height 34
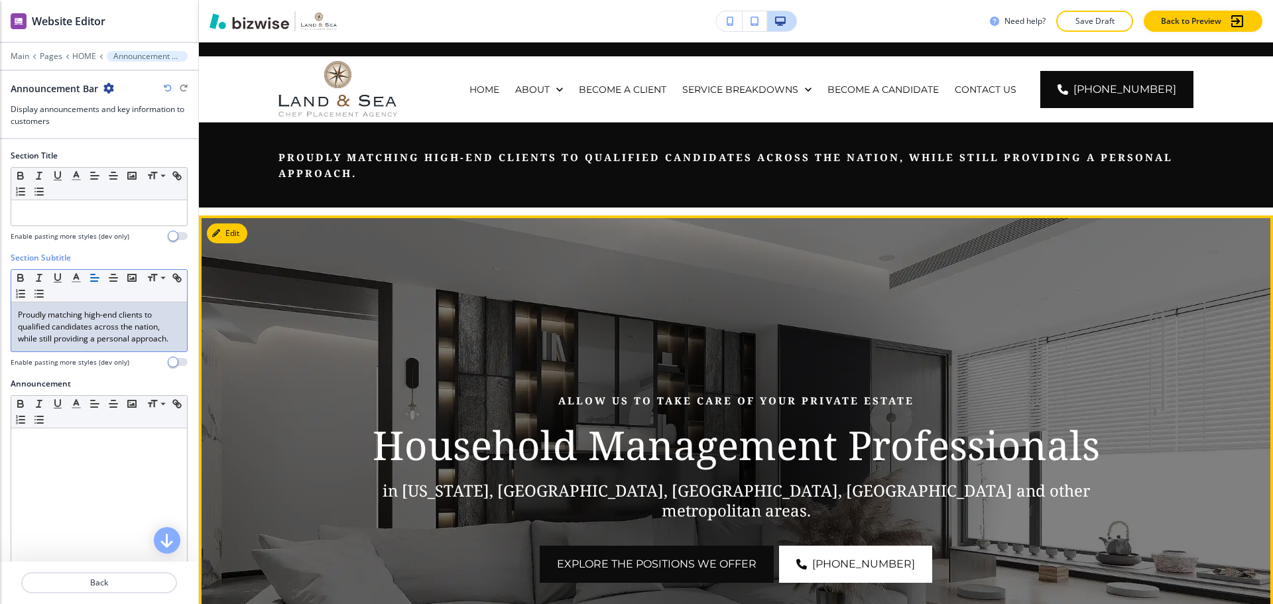
scroll to position [0, 0]
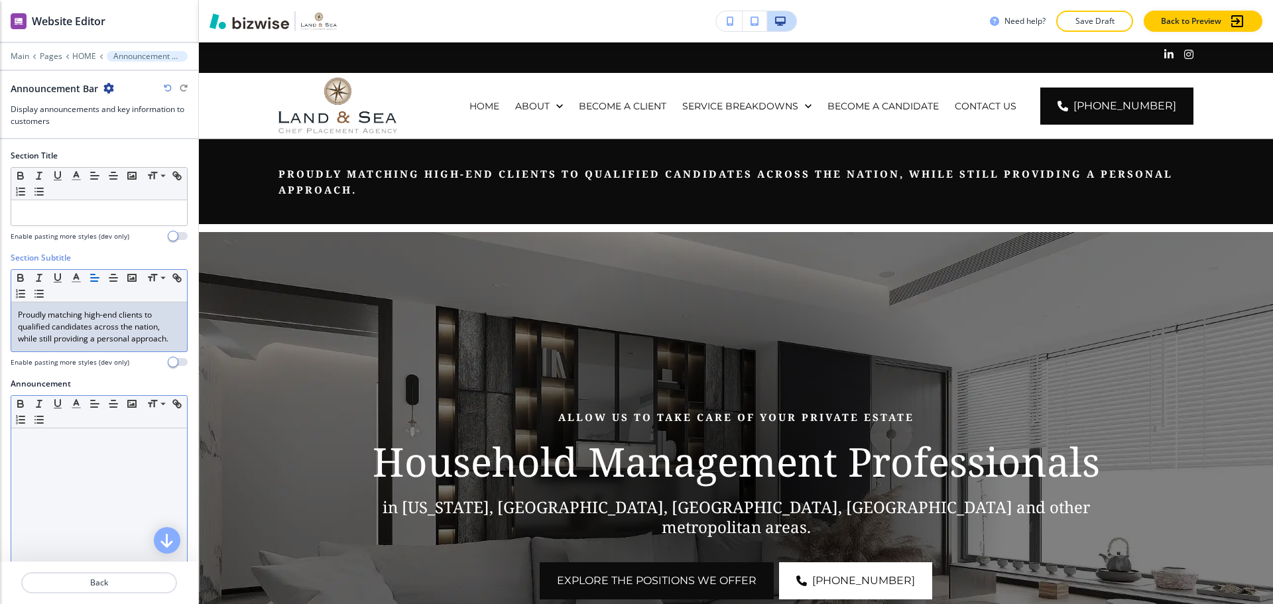
click at [51, 446] on p at bounding box center [99, 441] width 162 height 12
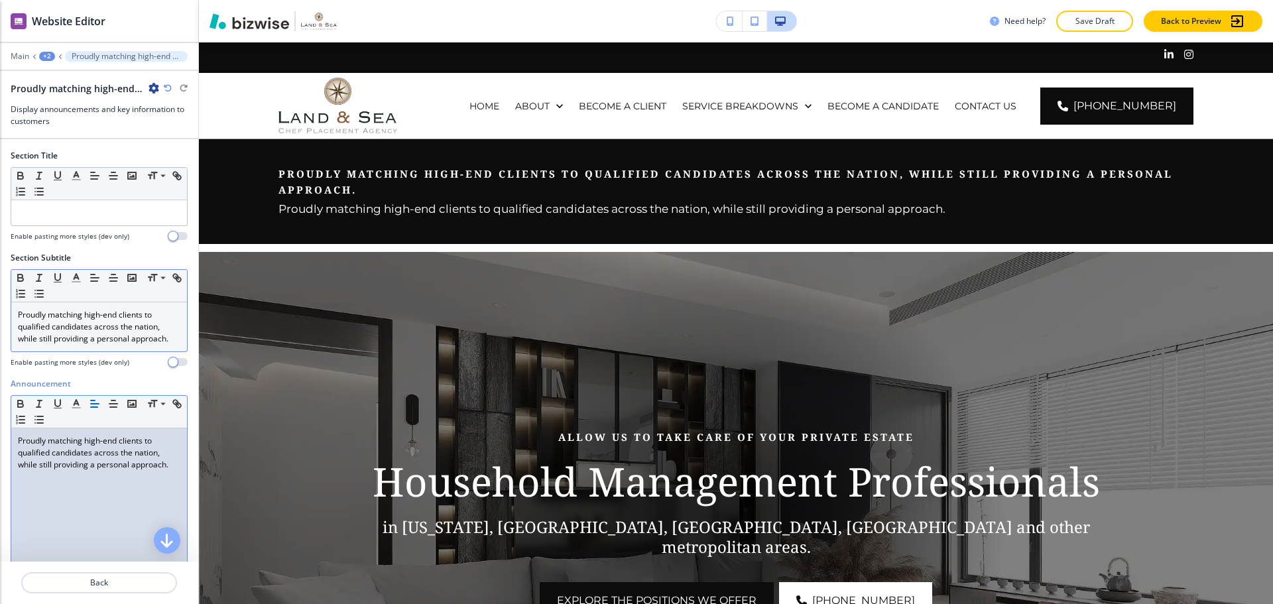
click at [72, 345] on div "Proudly matching high-end clients to qualified candidates across the nation, wh…" at bounding box center [99, 326] width 176 height 49
click at [30, 456] on p "Proudly matching high-end clients to qualified candidates across the nation, wh…" at bounding box center [99, 453] width 162 height 36
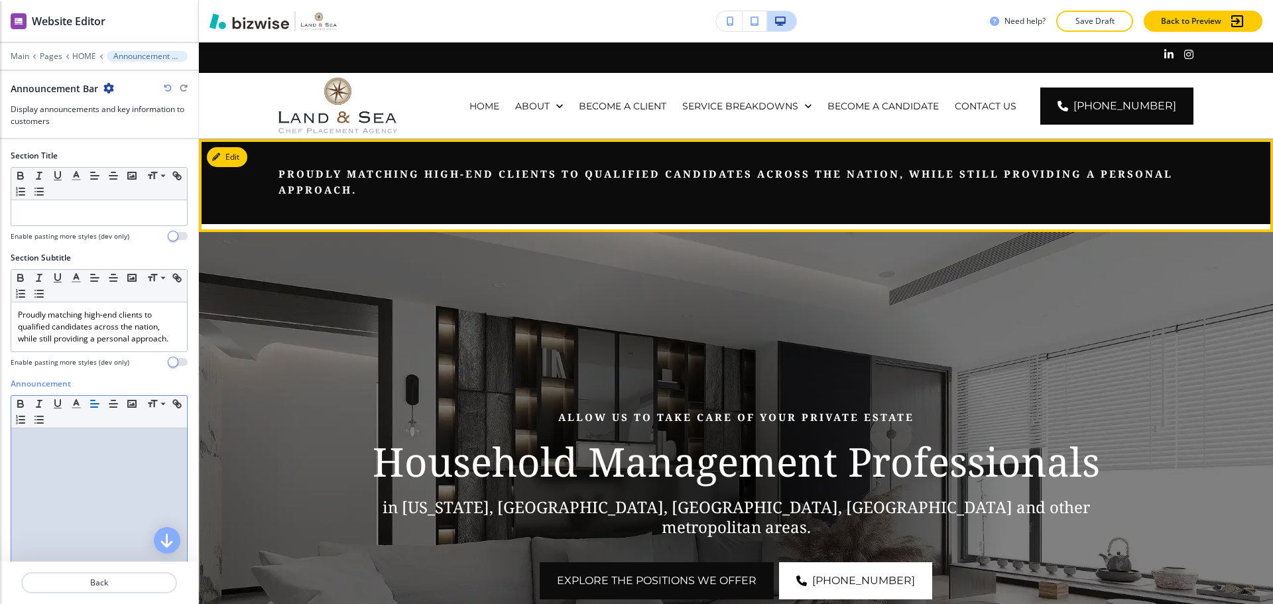
click at [772, 210] on div "Proudly matching high-end clients to qualified candidates across the nation, wh…" at bounding box center [736, 181] width 1074 height 85
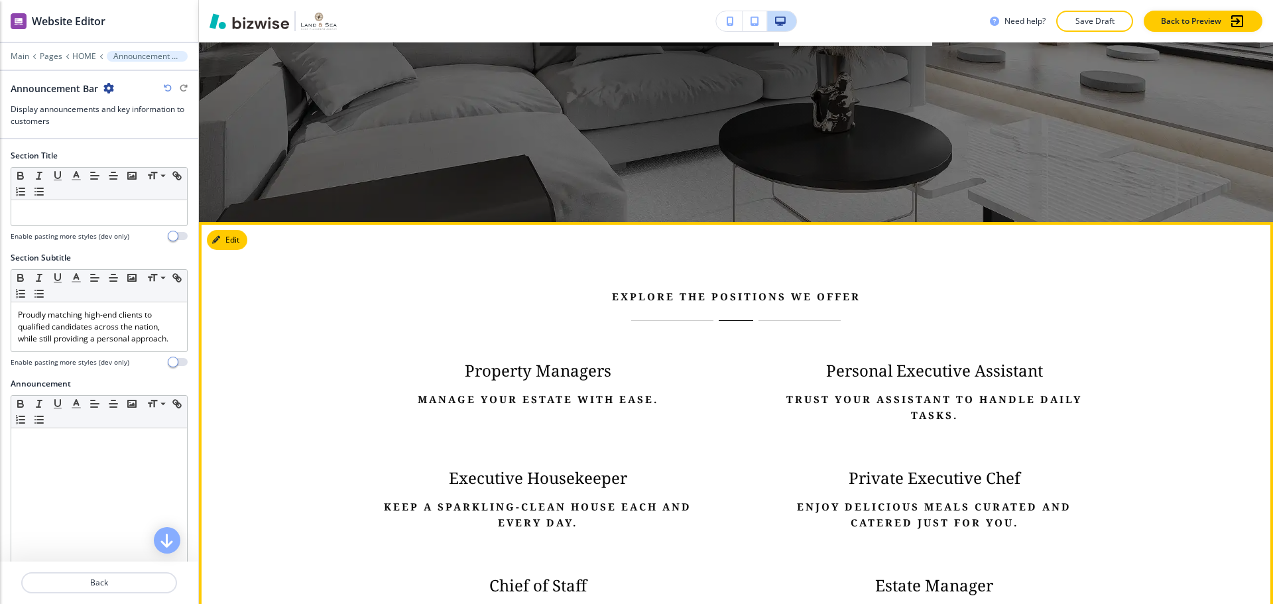
scroll to position [530, 0]
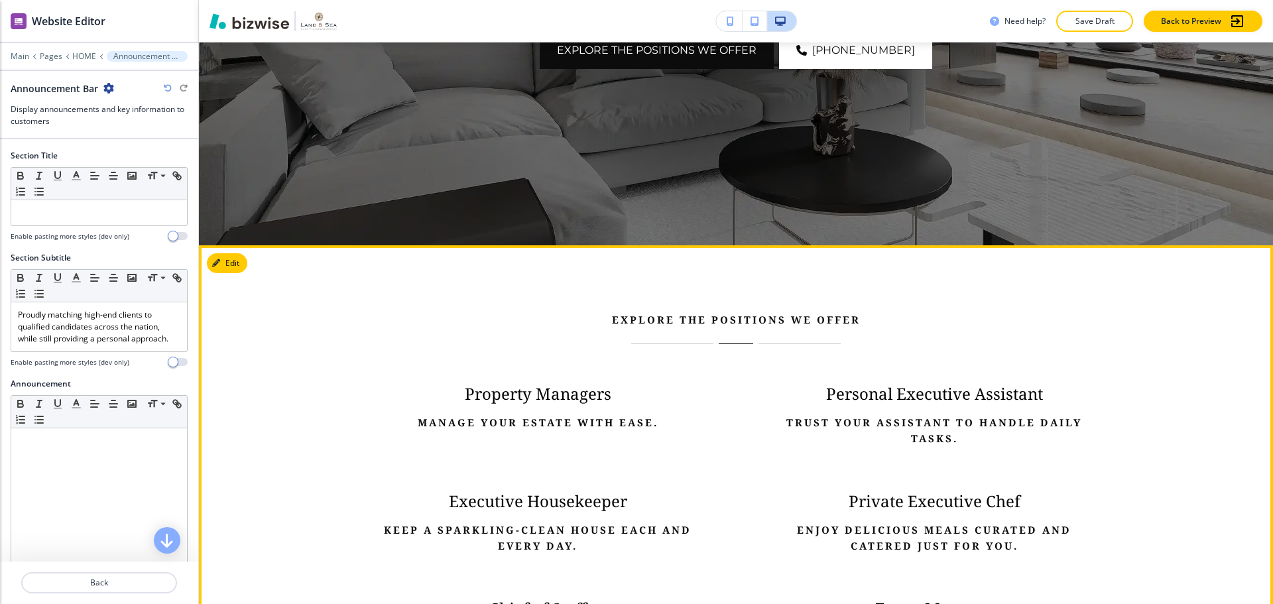
click at [552, 389] on p "Property Managers" at bounding box center [537, 394] width 317 height 20
click at [521, 427] on p "Manage your estate with ease." at bounding box center [537, 422] width 317 height 16
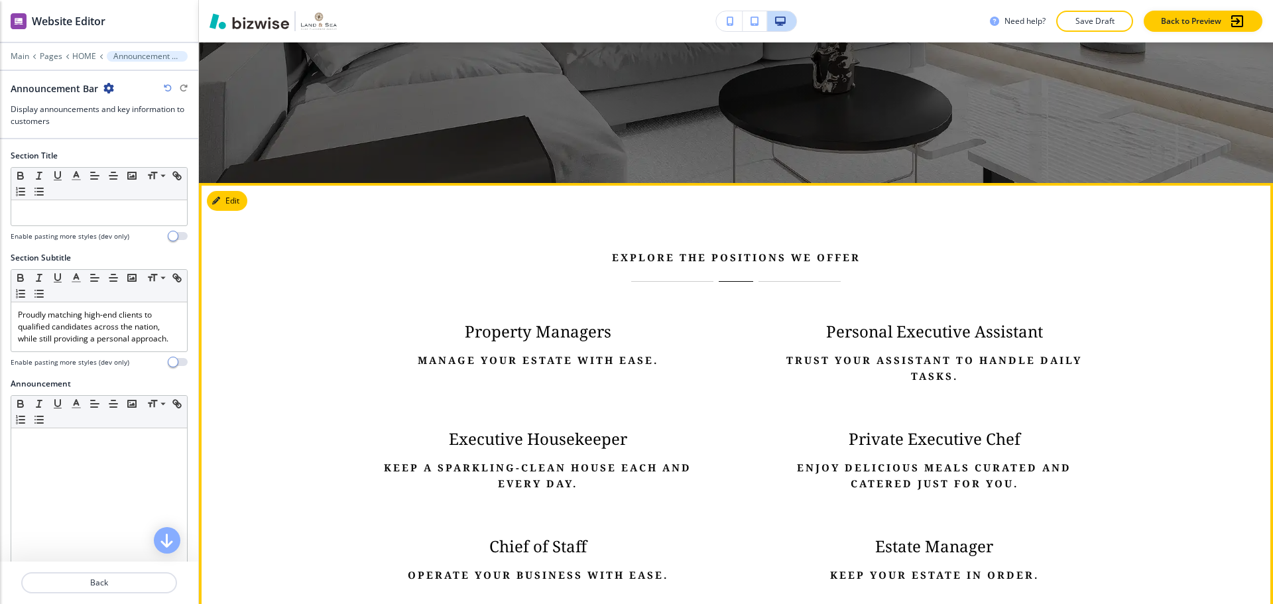
scroll to position [597, 0]
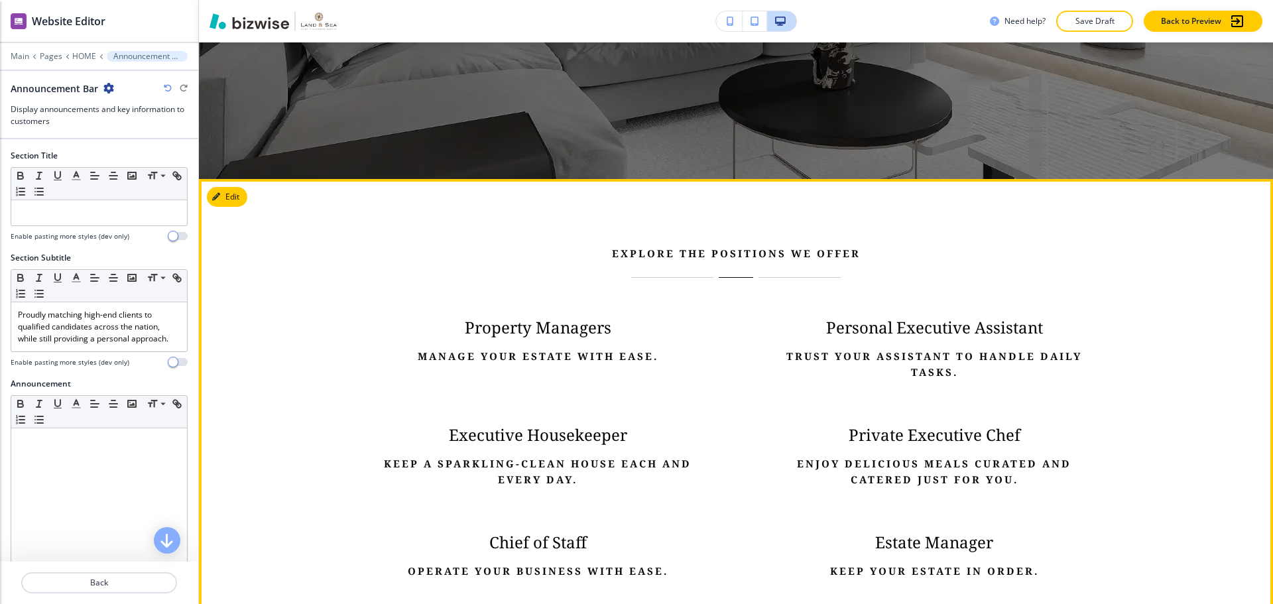
click at [587, 351] on p "Manage your estate with ease." at bounding box center [537, 356] width 317 height 16
click at [237, 197] on button "Edit This Section" at bounding box center [252, 197] width 90 height 20
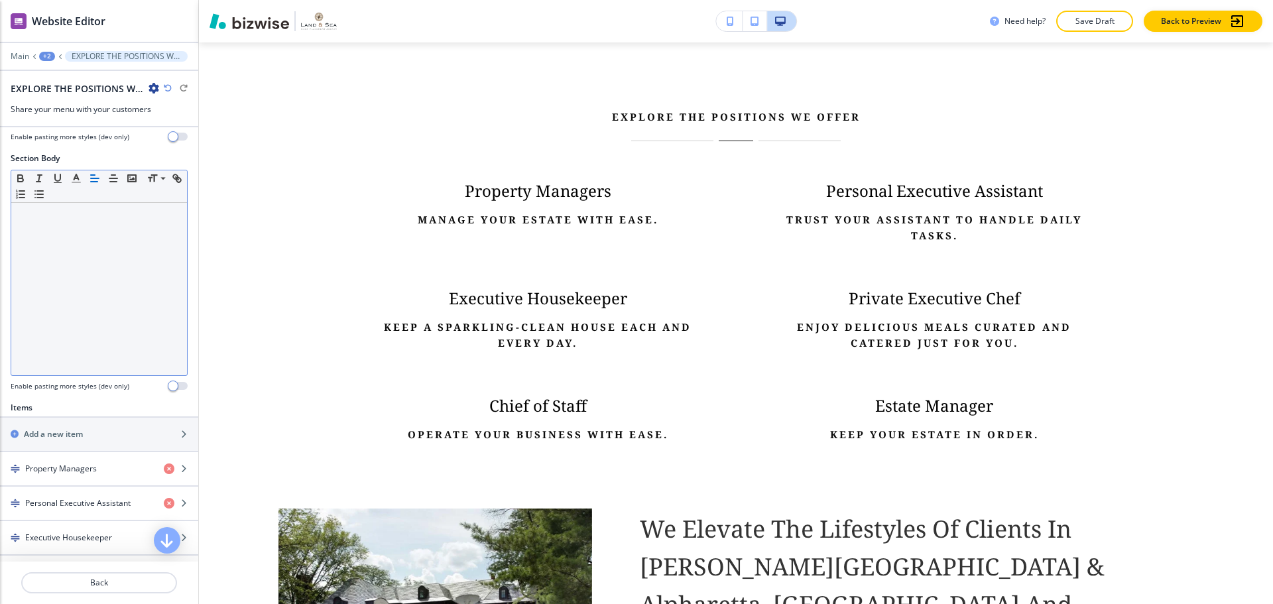
scroll to position [265, 0]
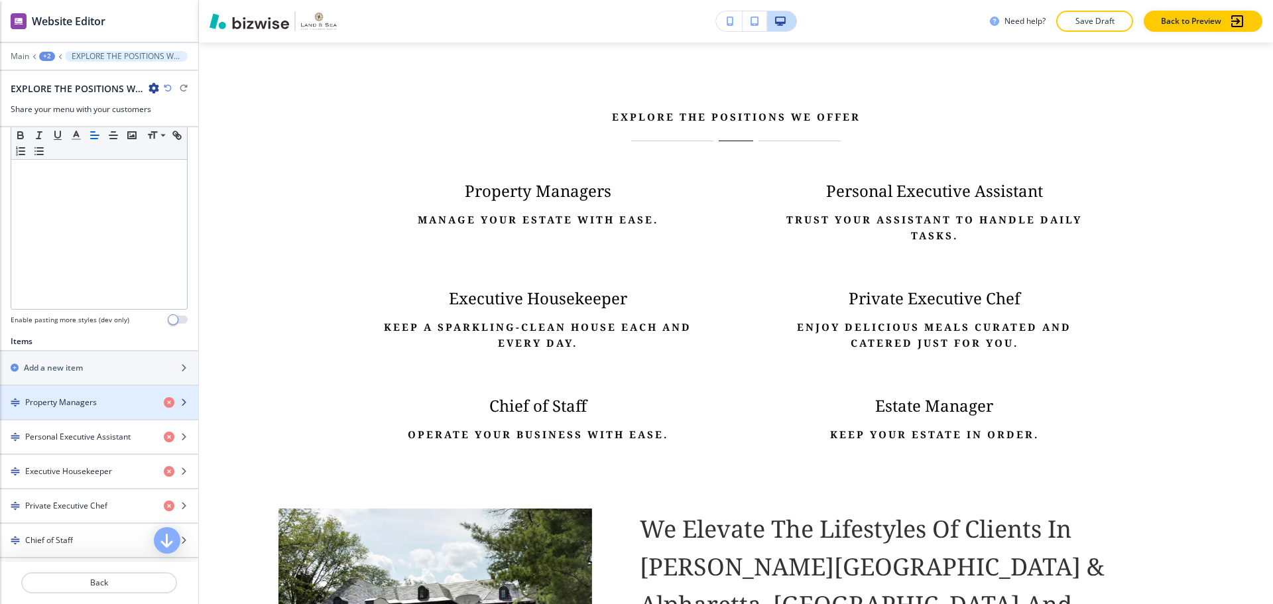
click at [101, 404] on div "Property Managers" at bounding box center [76, 403] width 153 height 12
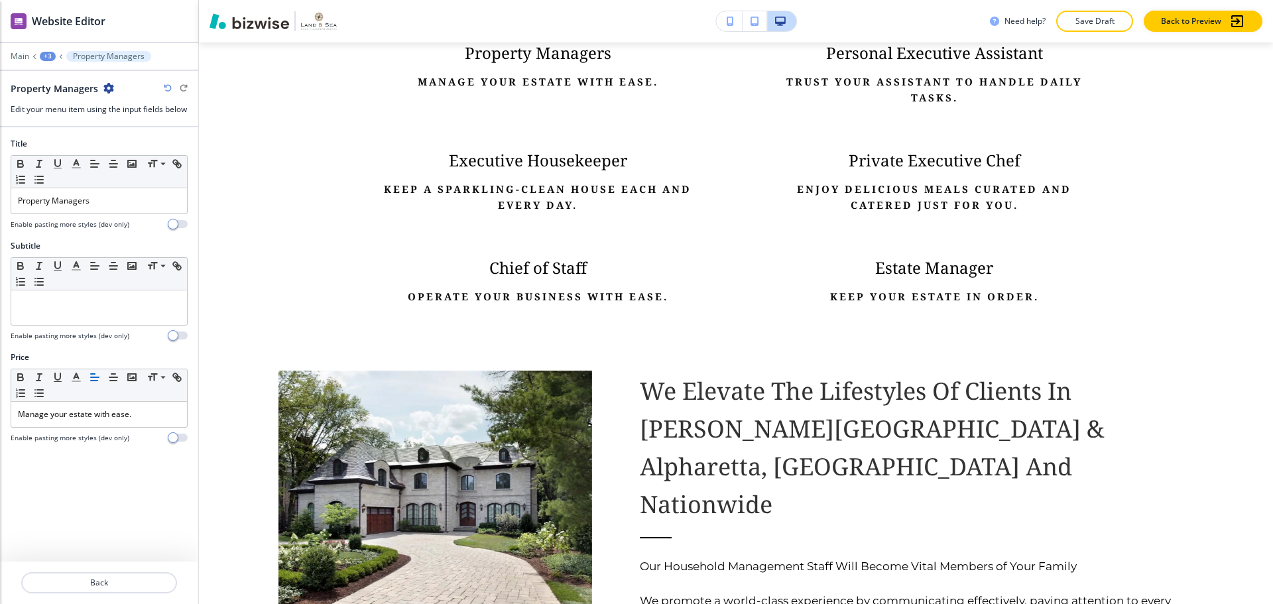
scroll to position [872, 0]
click at [104, 420] on p "Manage your estate with ease." at bounding box center [99, 414] width 162 height 12
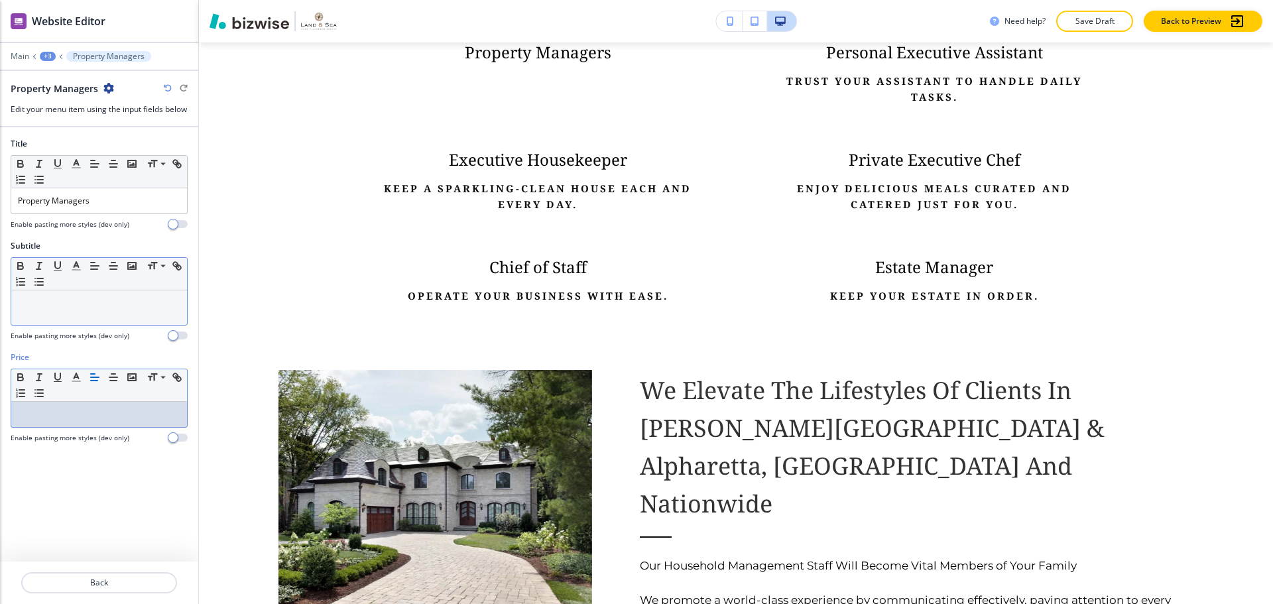
click at [87, 309] on p at bounding box center [99, 303] width 162 height 12
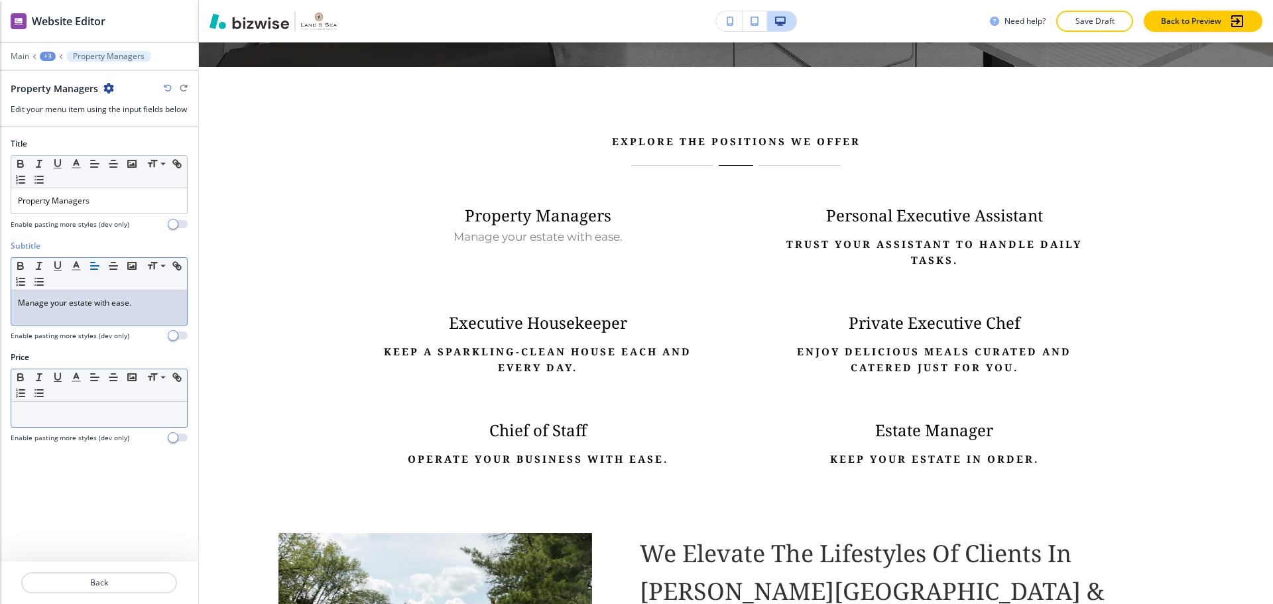
scroll to position [673, 0]
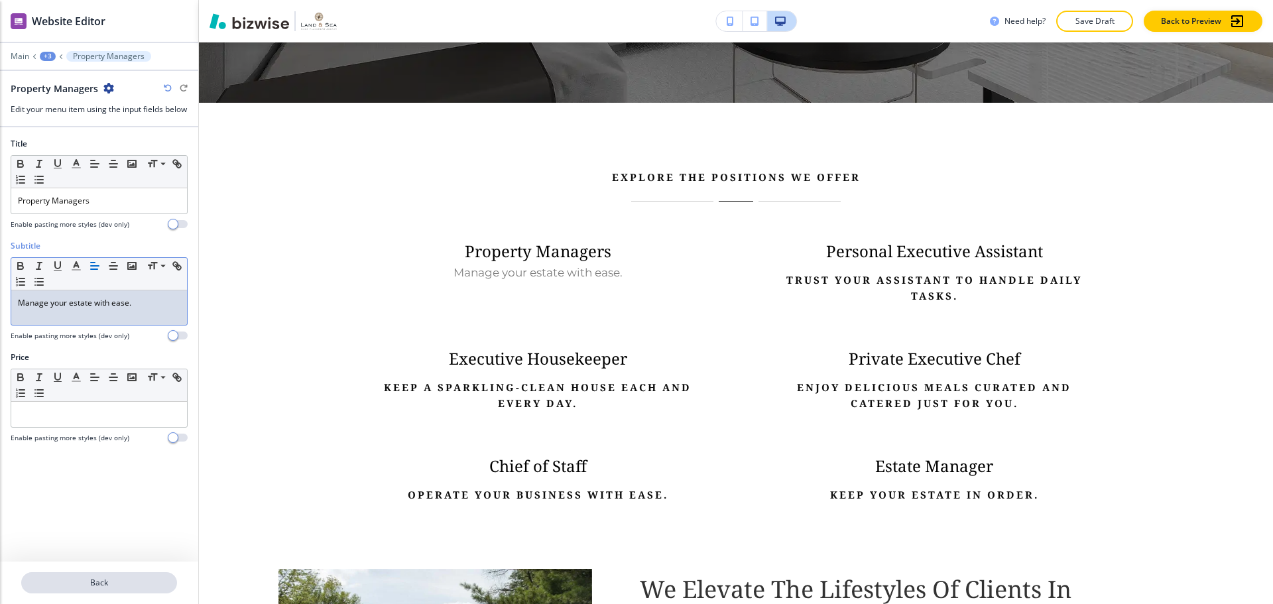
click at [130, 579] on p "Back" at bounding box center [99, 583] width 153 height 12
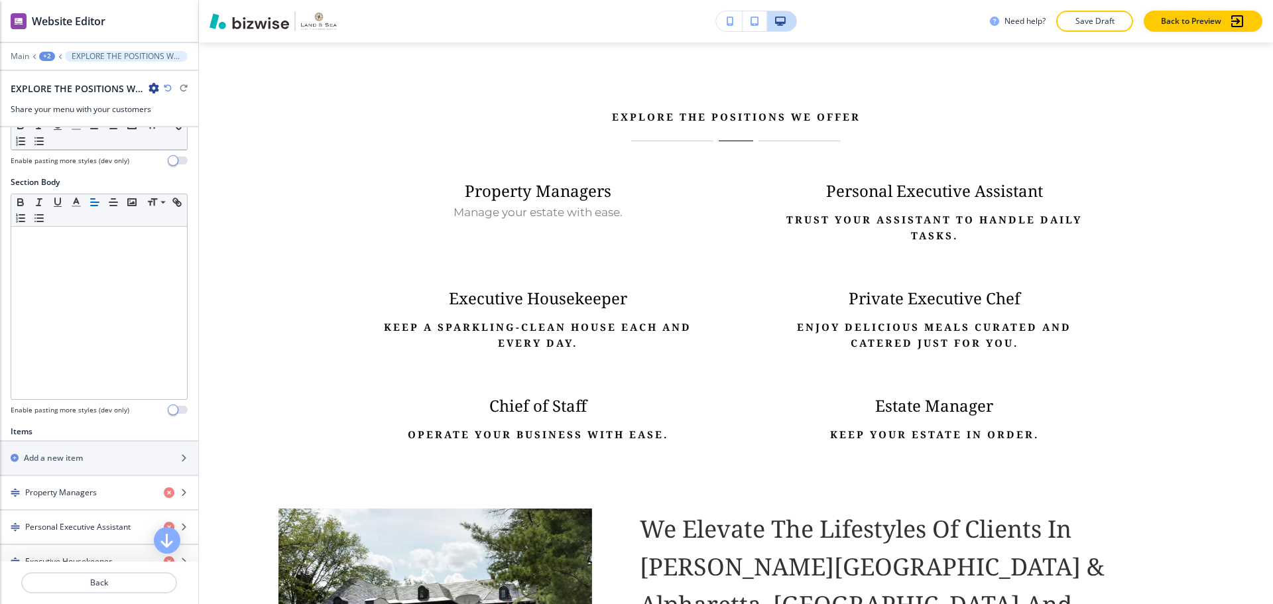
scroll to position [265, 0]
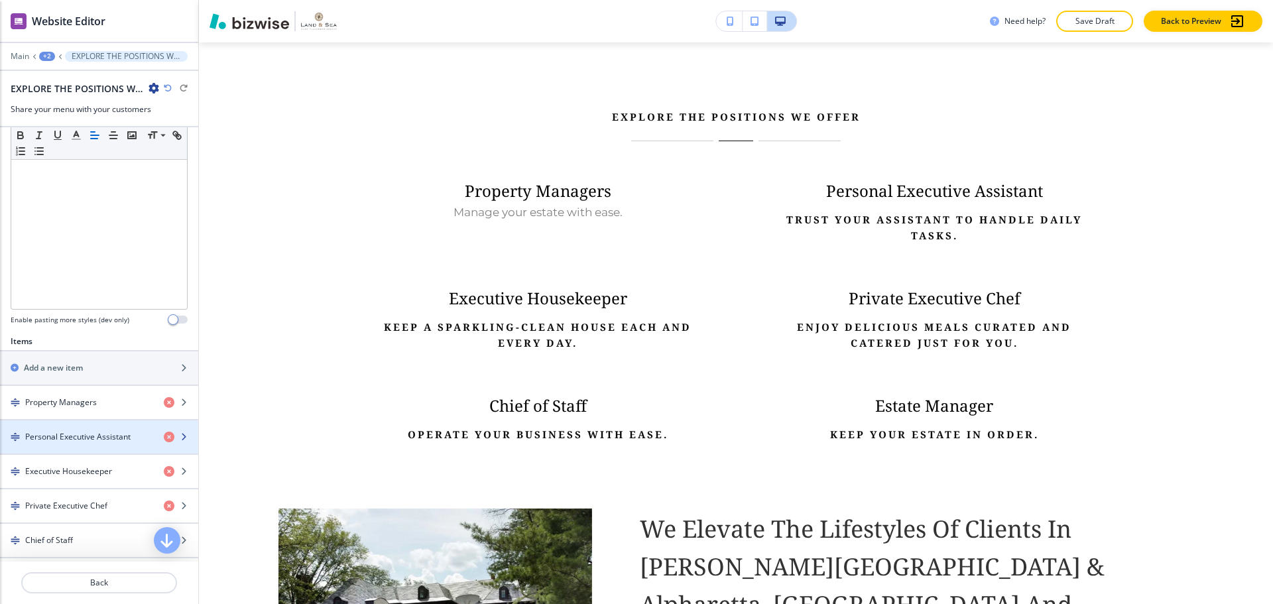
click at [98, 444] on div "button" at bounding box center [99, 448] width 198 height 11
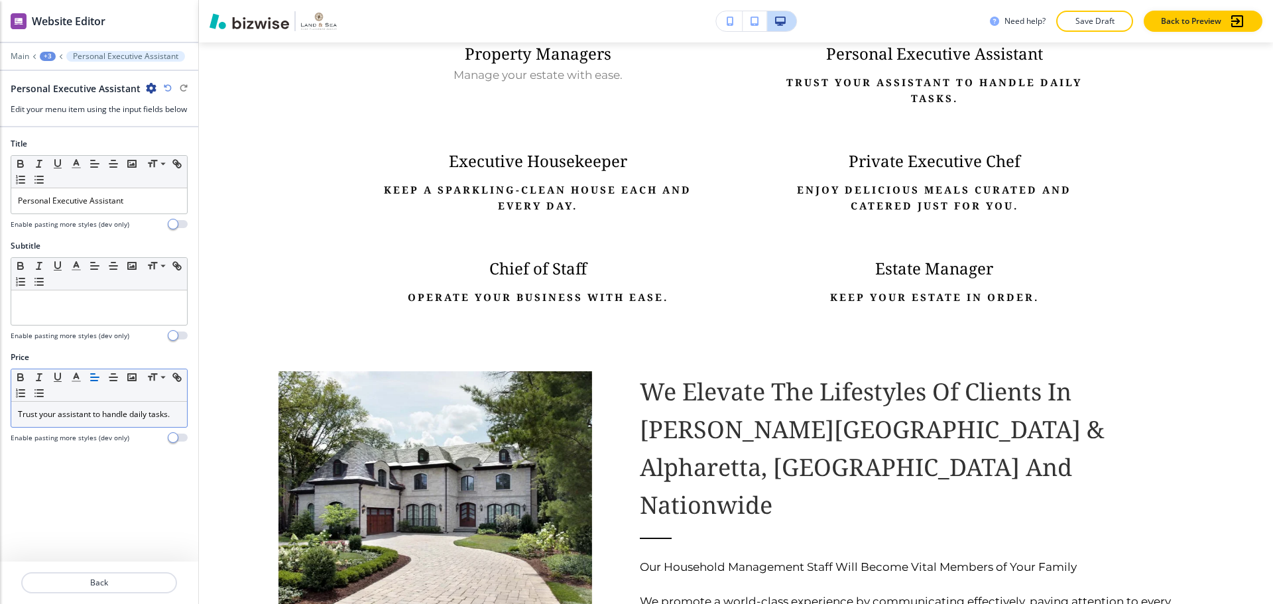
scroll to position [872, 0]
click at [92, 420] on p "Trust your assistant to handle daily tasks." at bounding box center [99, 414] width 162 height 12
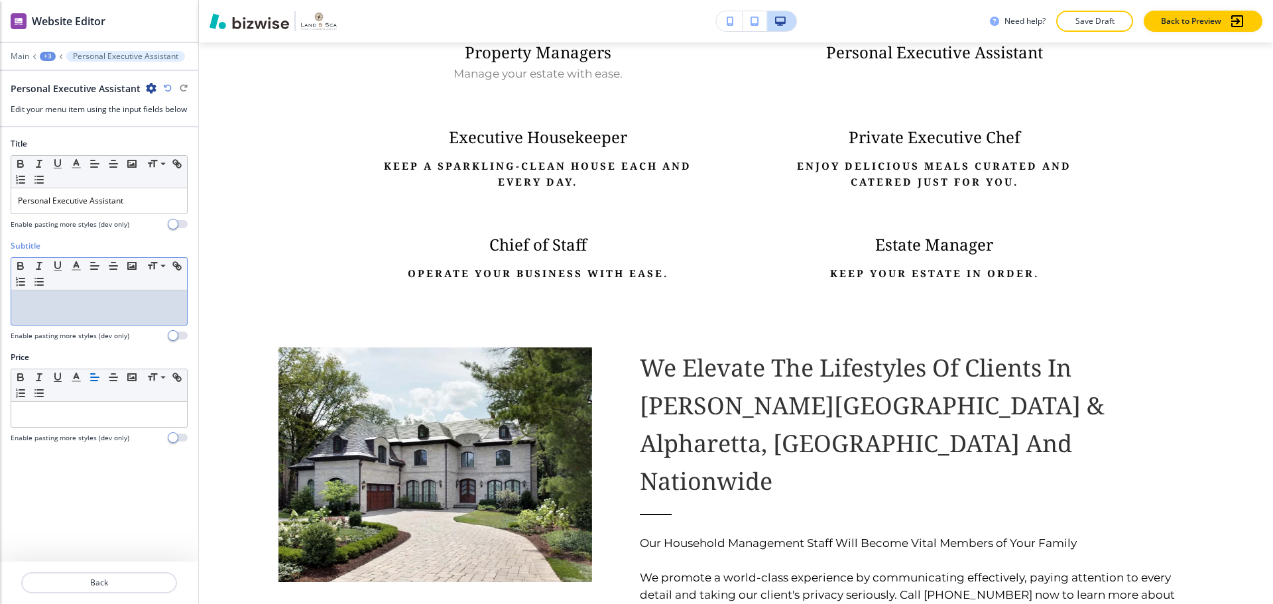
click at [64, 309] on p at bounding box center [99, 303] width 162 height 12
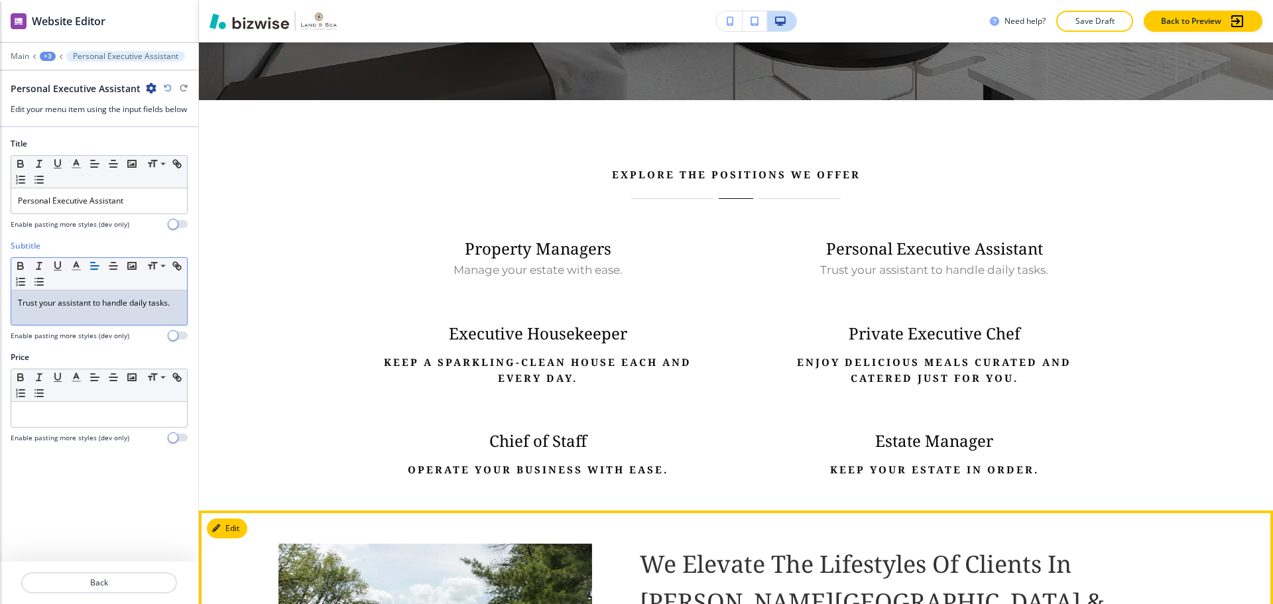
scroll to position [673, 0]
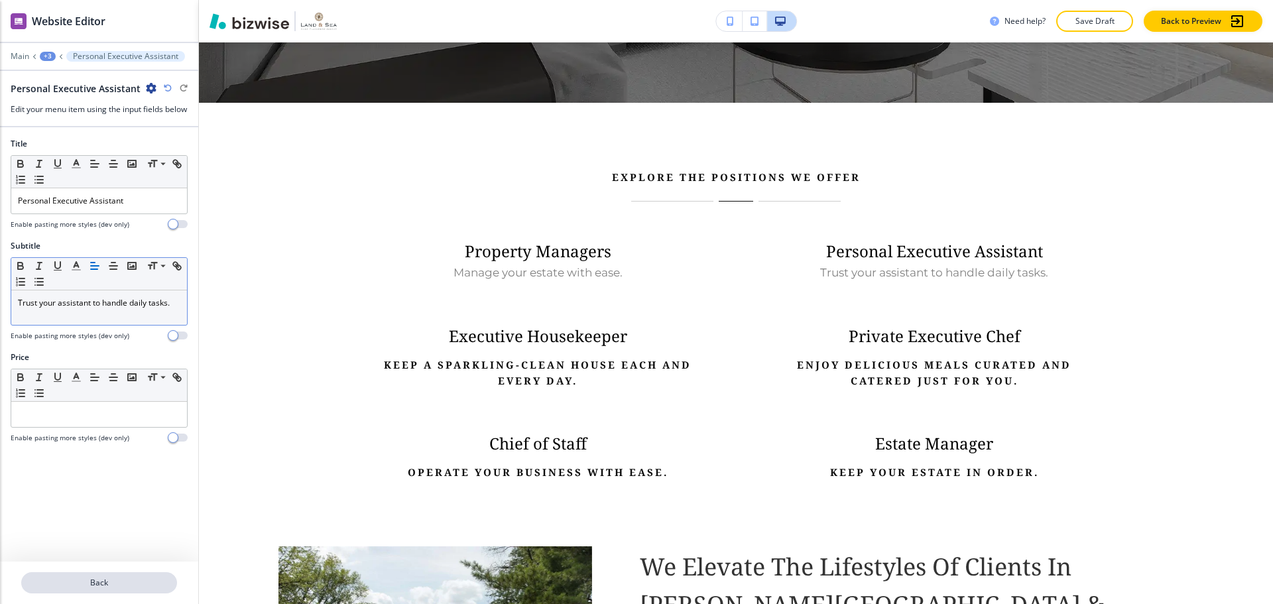
click at [99, 578] on p "Back" at bounding box center [99, 583] width 153 height 12
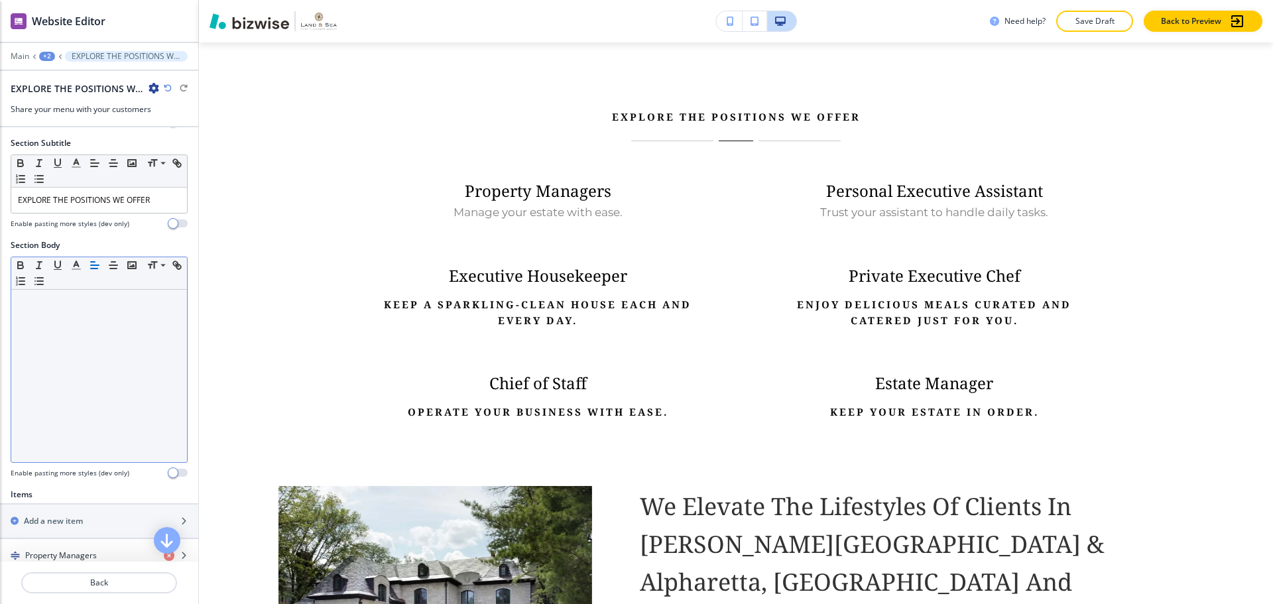
scroll to position [199, 0]
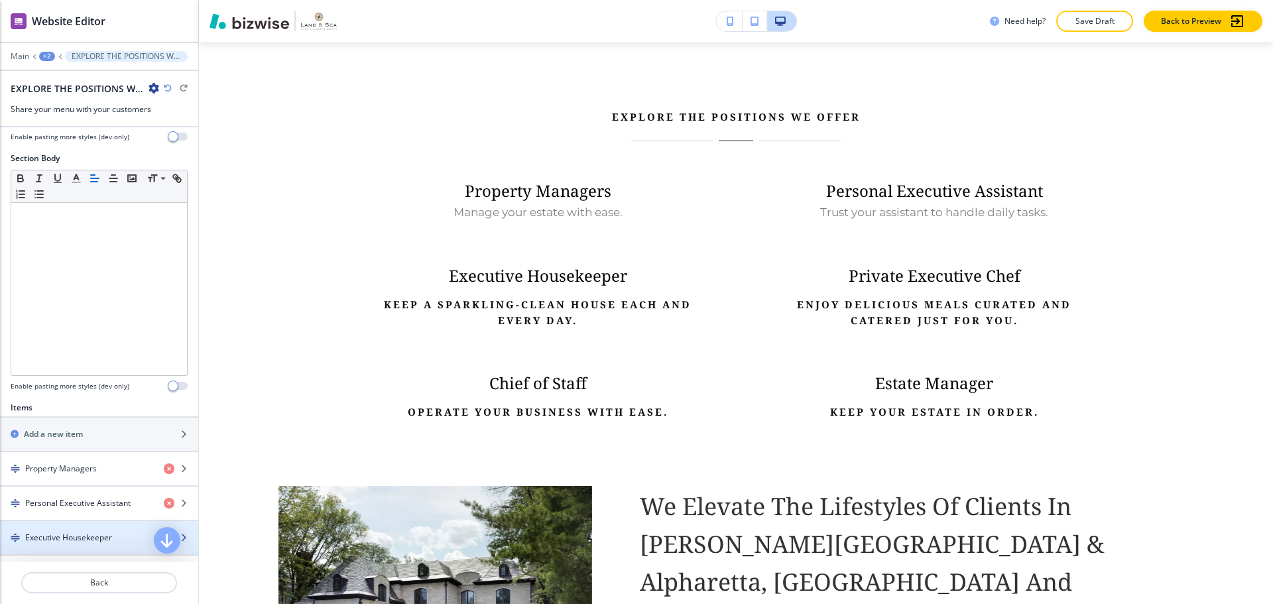
click at [64, 527] on div "button" at bounding box center [99, 526] width 198 height 11
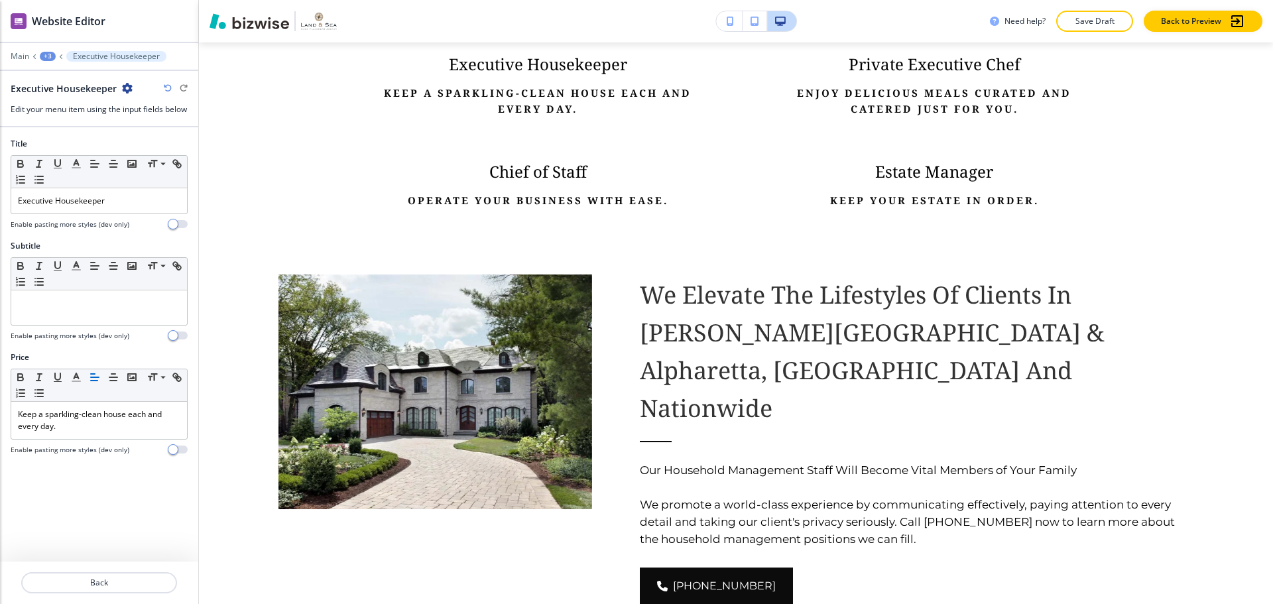
scroll to position [957, 0]
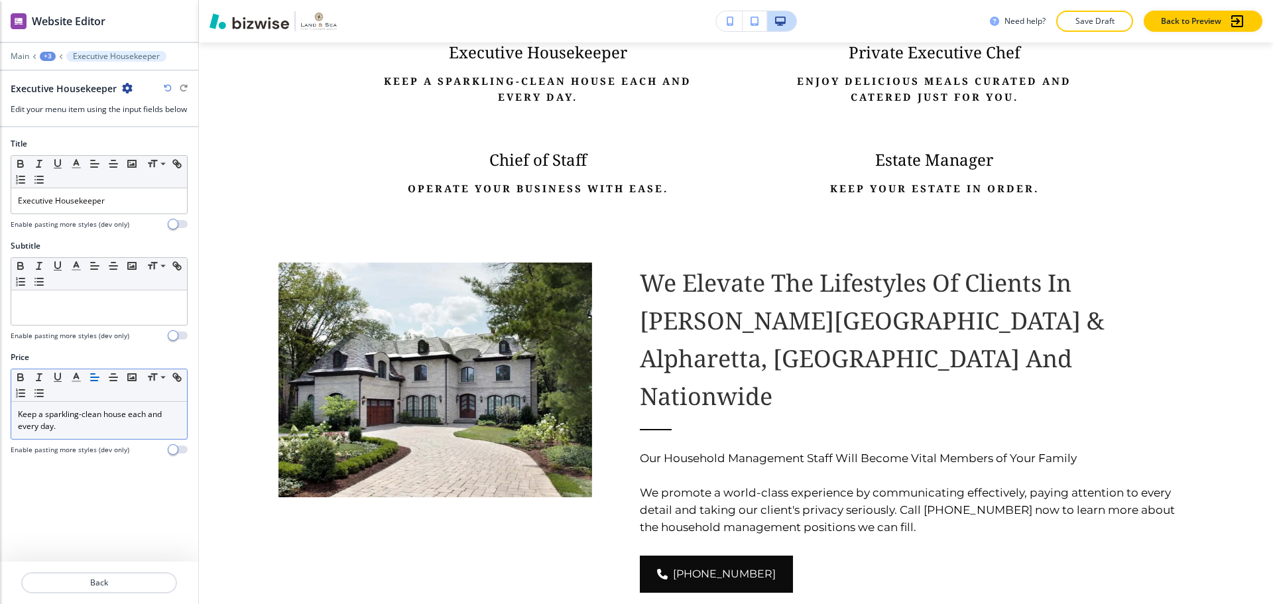
click at [66, 420] on p "Keep a sparkling-clean house each and every day." at bounding box center [99, 420] width 162 height 24
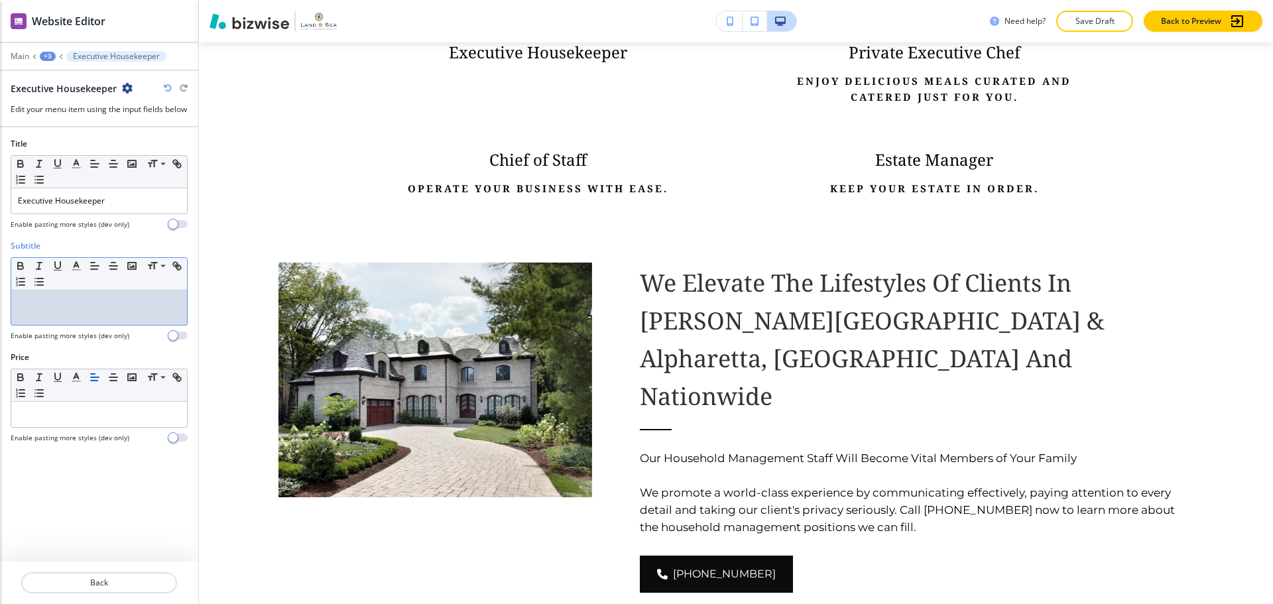
click at [55, 309] on p at bounding box center [99, 303] width 162 height 12
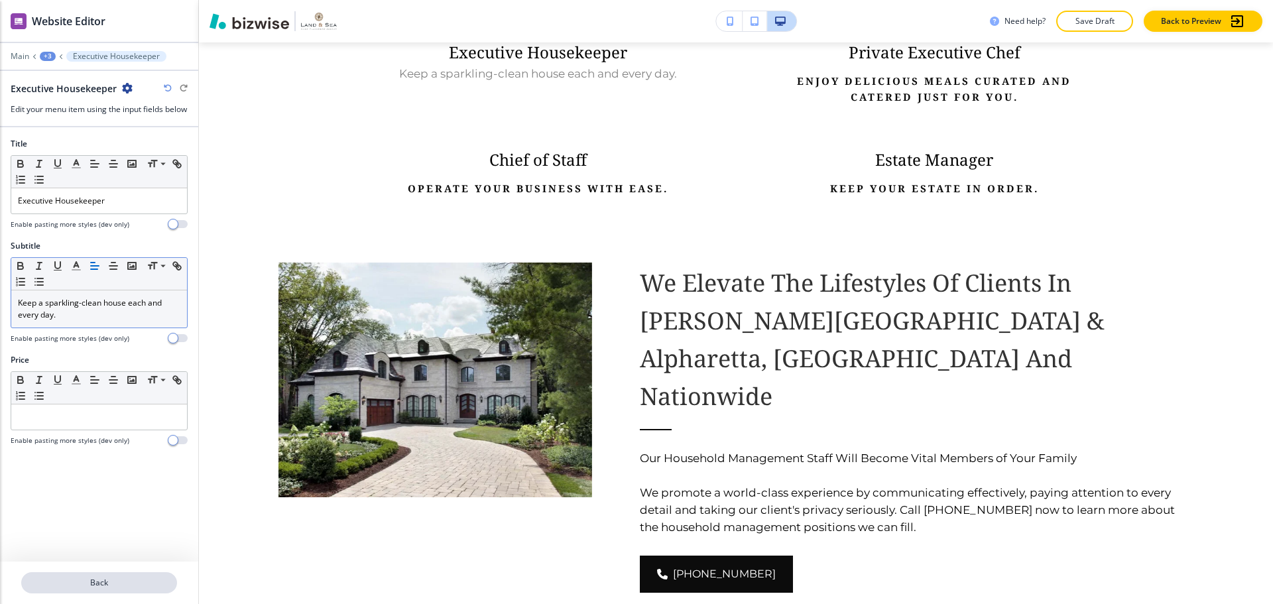
click at [84, 578] on p "Back" at bounding box center [99, 583] width 153 height 12
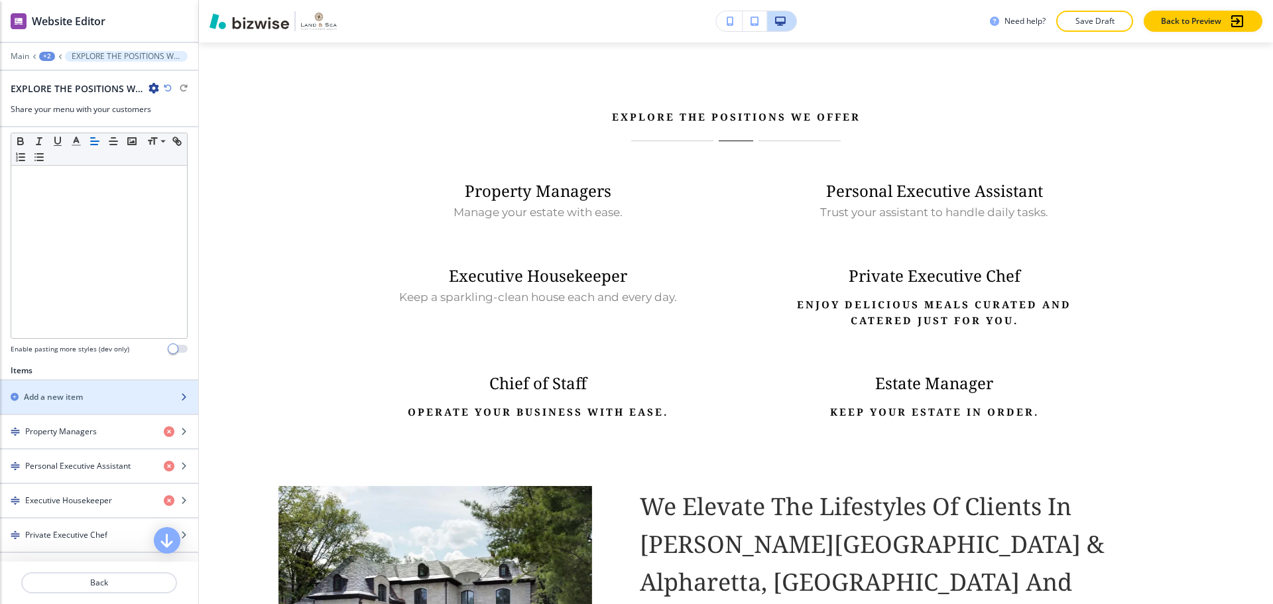
scroll to position [265, 0]
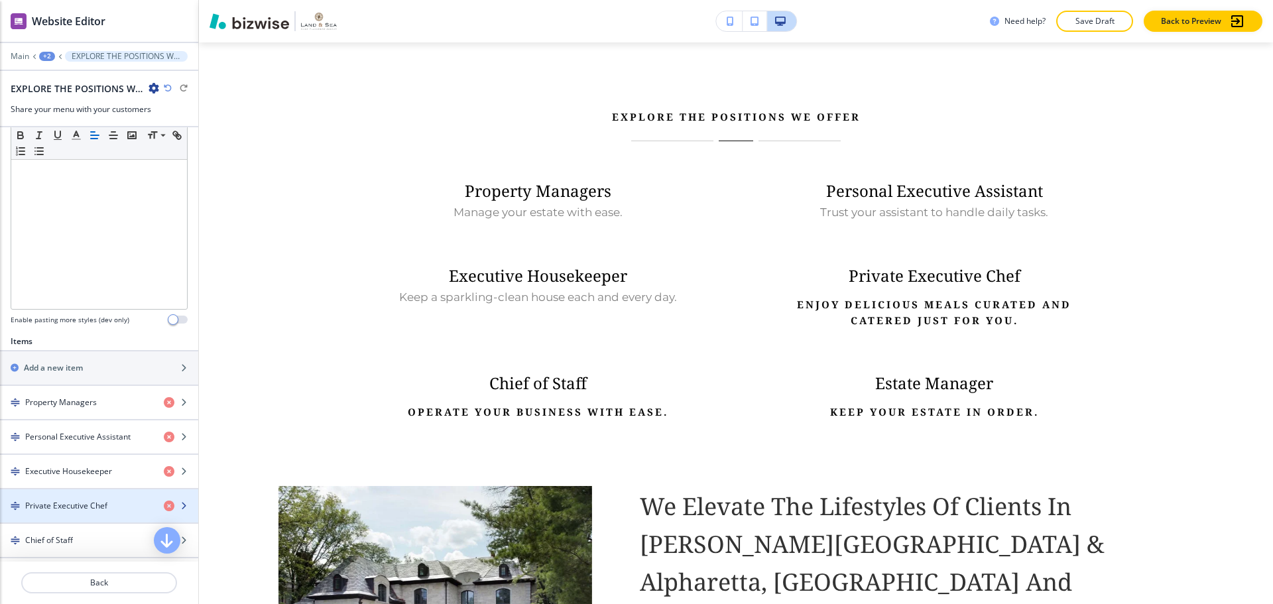
click at [62, 513] on div "button" at bounding box center [99, 517] width 198 height 11
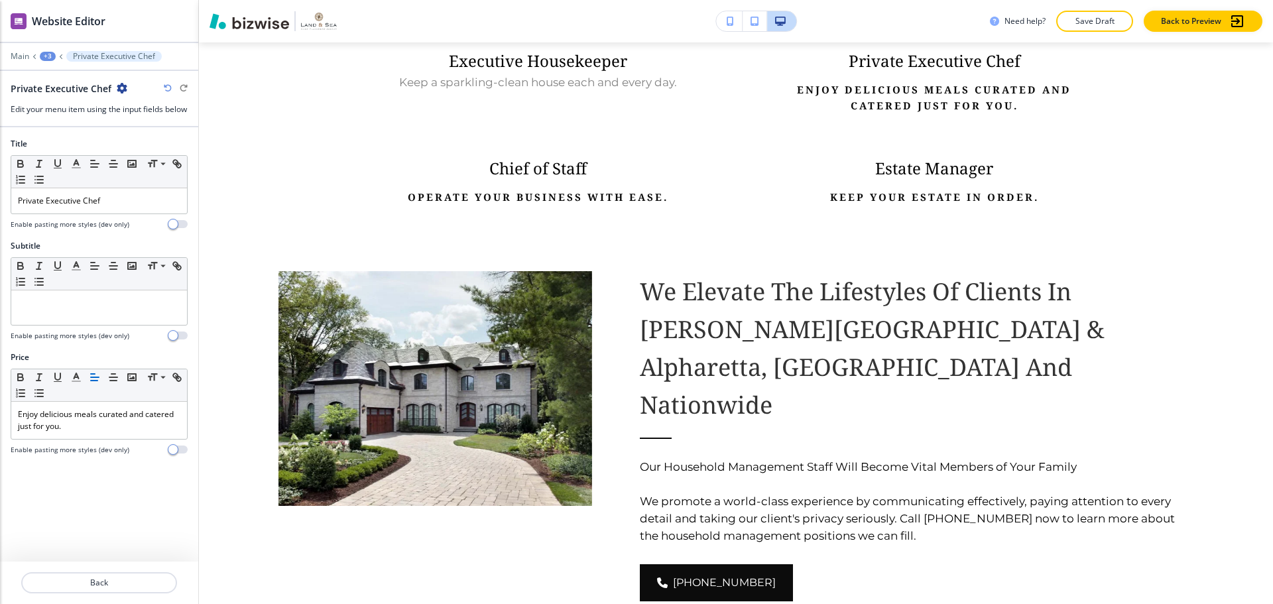
scroll to position [957, 0]
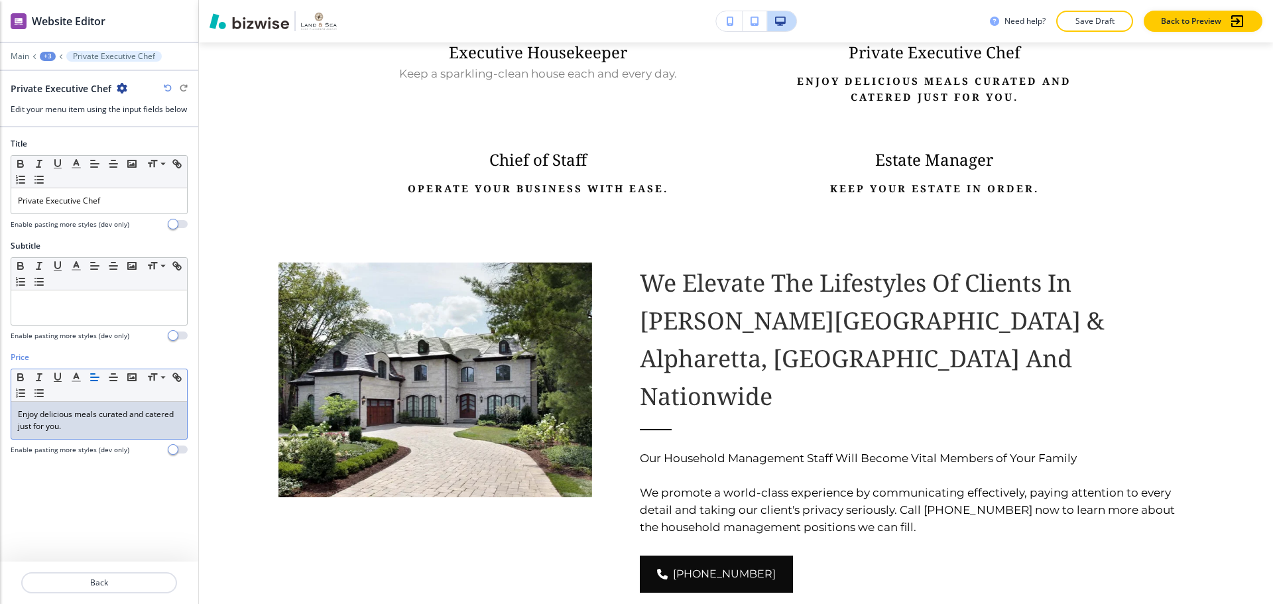
click at [92, 429] on p "Enjoy delicious meals curated and catered just for you." at bounding box center [99, 420] width 162 height 24
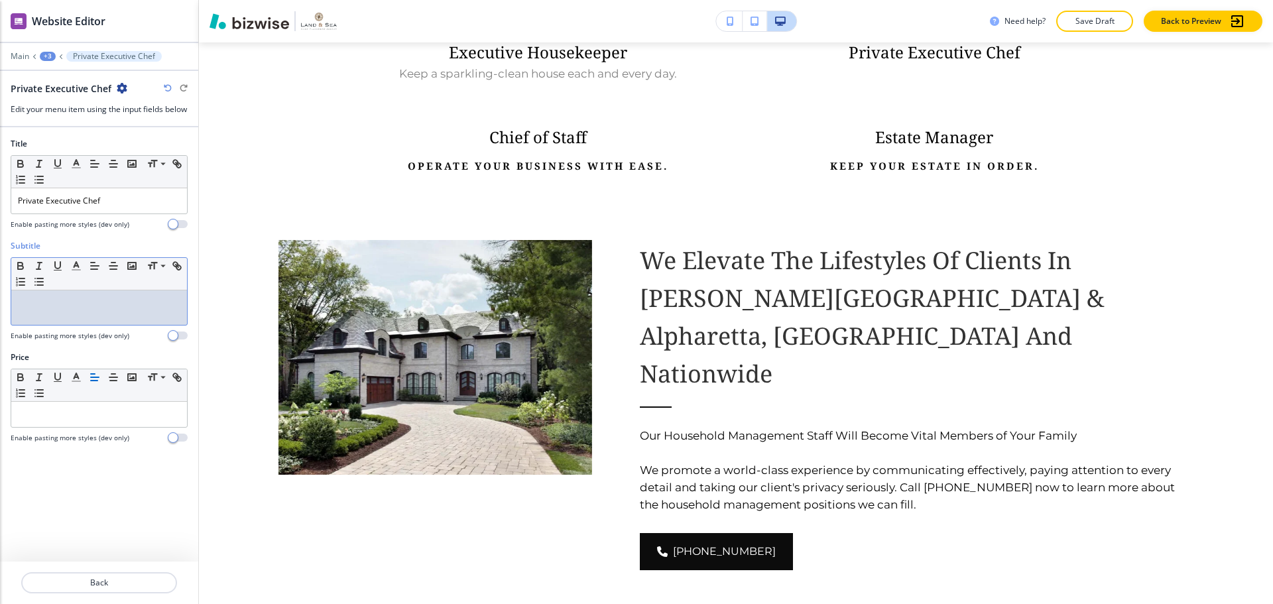
click at [97, 322] on div at bounding box center [99, 307] width 176 height 34
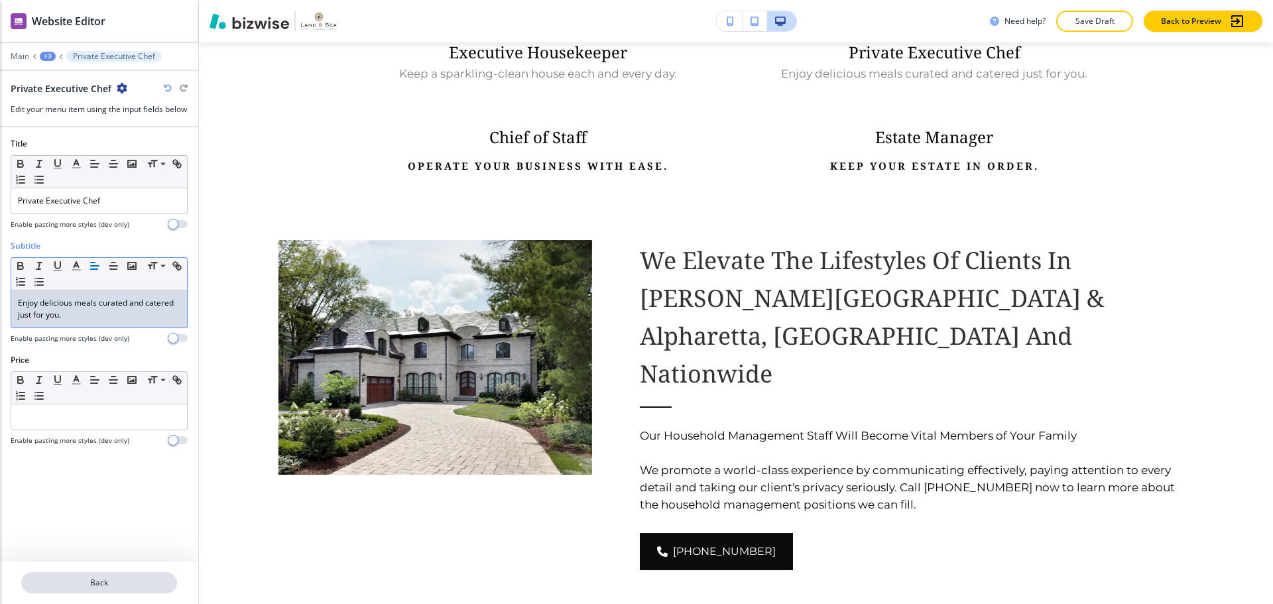
click at [93, 584] on p "Back" at bounding box center [99, 583] width 153 height 12
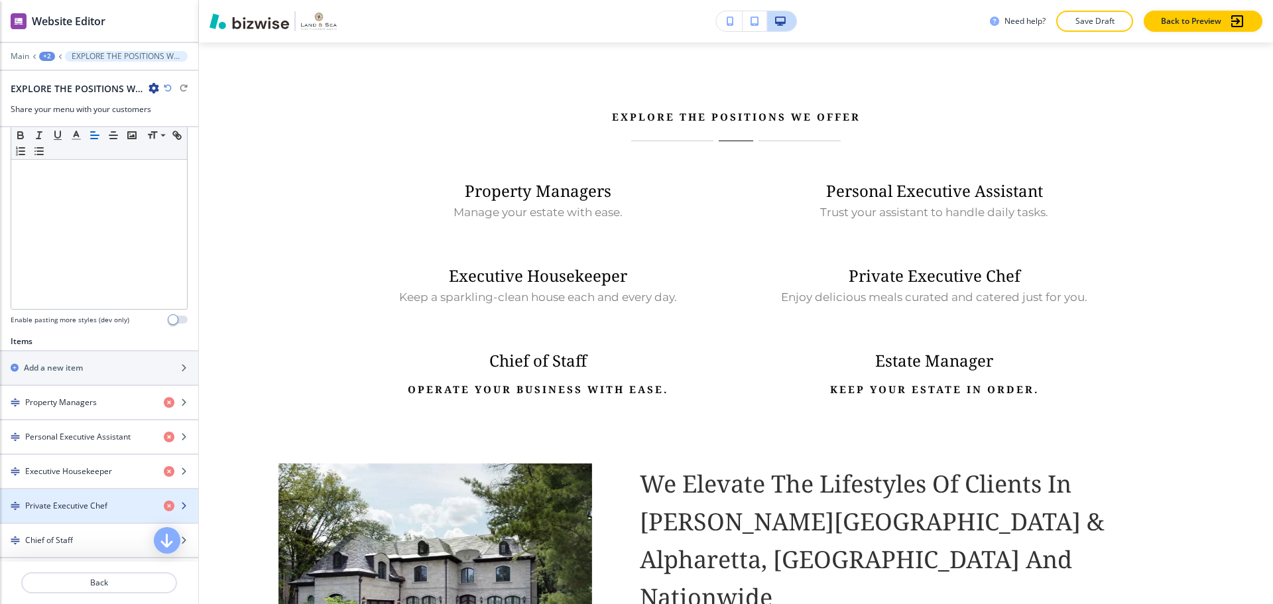
scroll to position [332, 0]
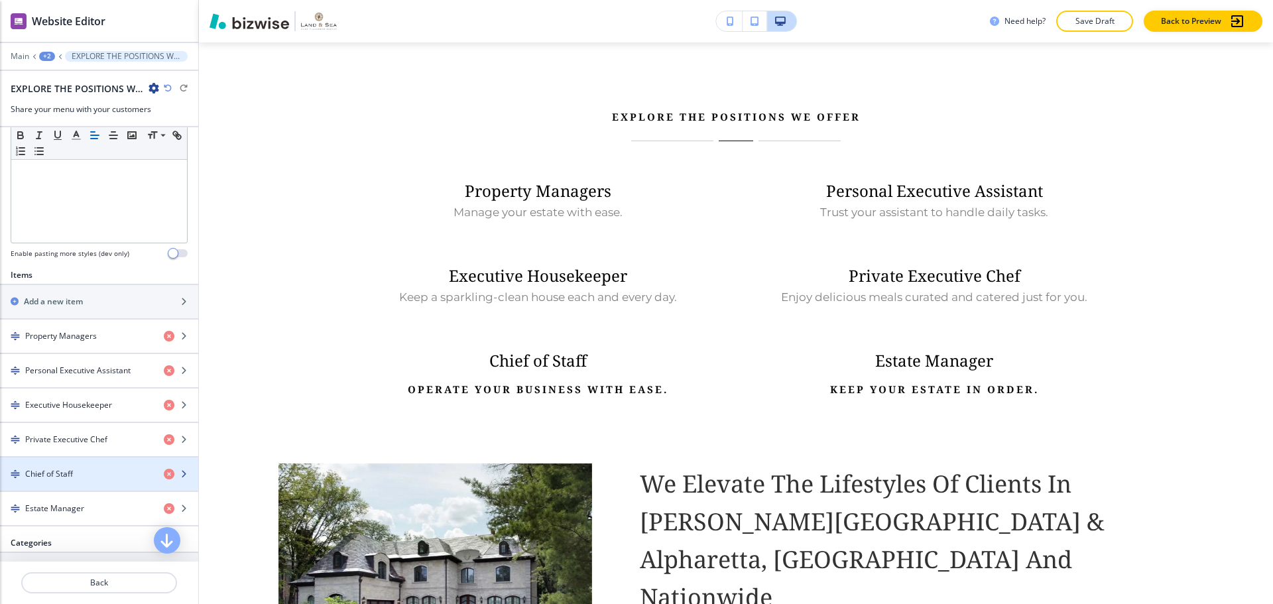
click at [94, 480] on div "button" at bounding box center [99, 485] width 198 height 11
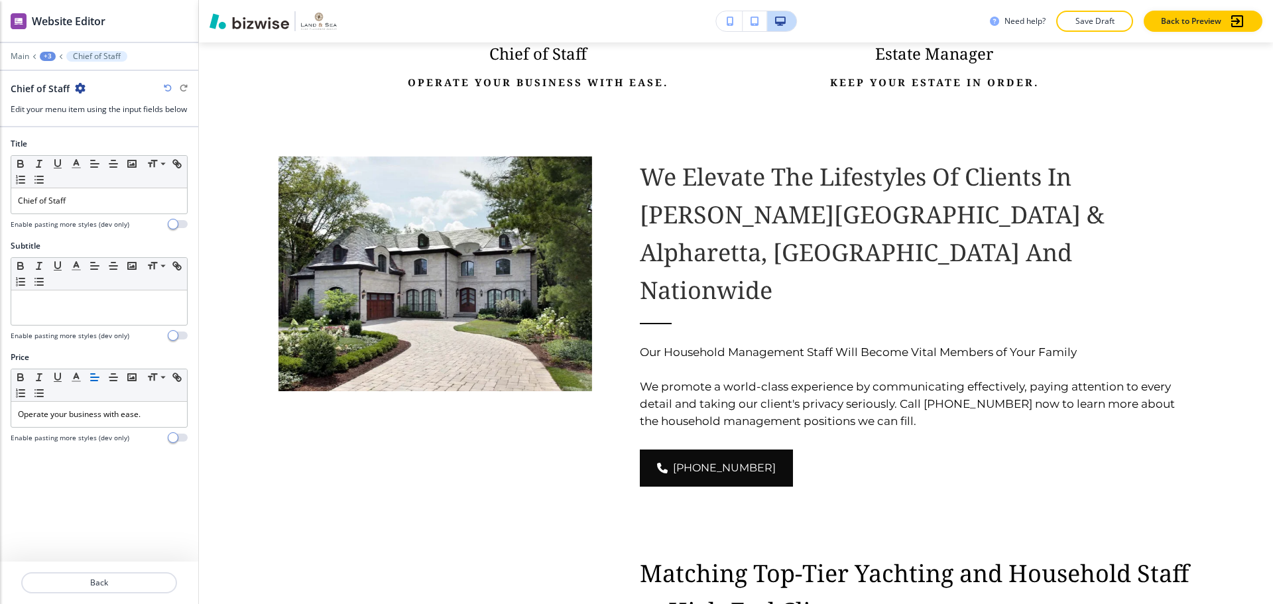
scroll to position [1042, 0]
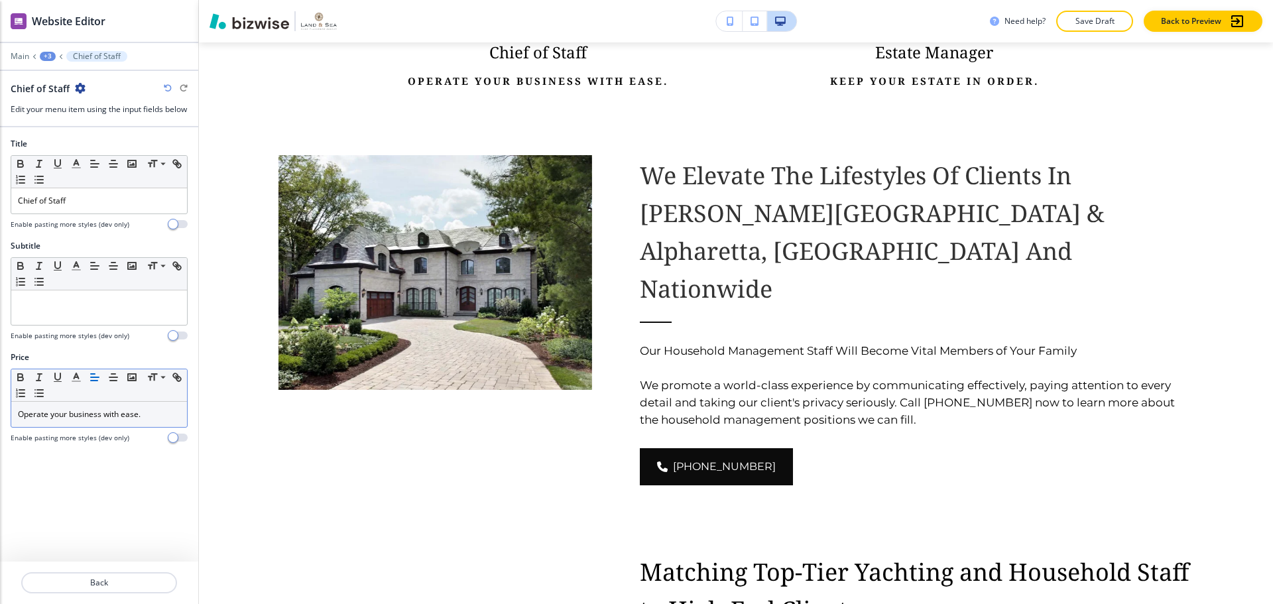
click at [97, 427] on div "Operate your business with ease." at bounding box center [99, 414] width 176 height 25
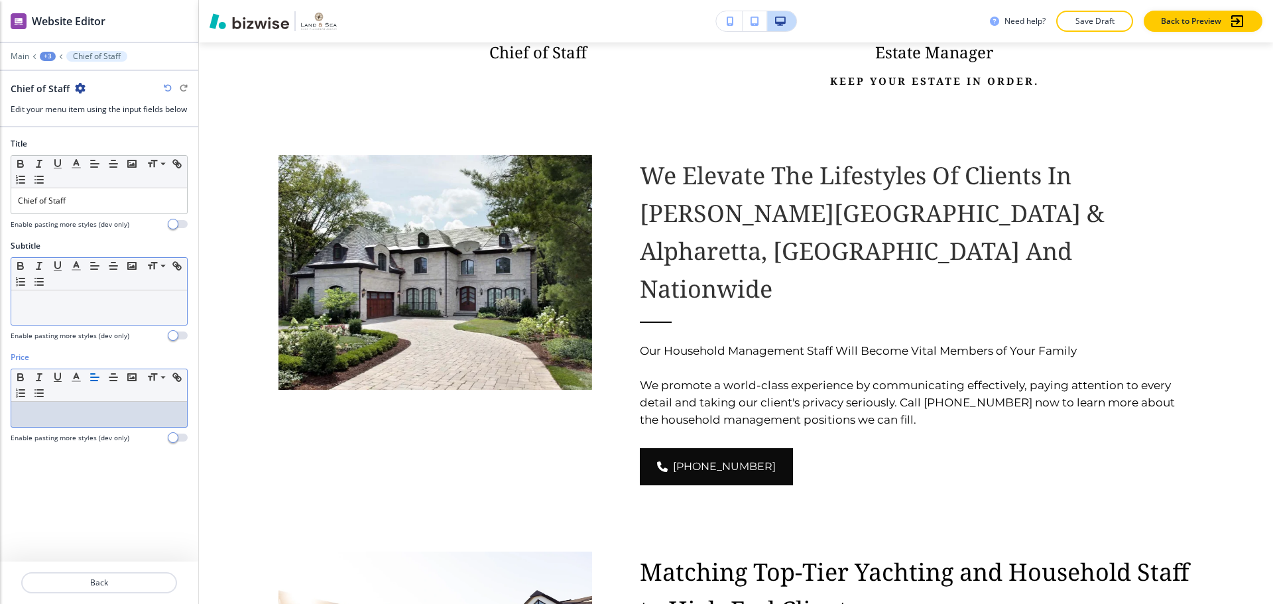
click at [76, 325] on div at bounding box center [99, 307] width 176 height 34
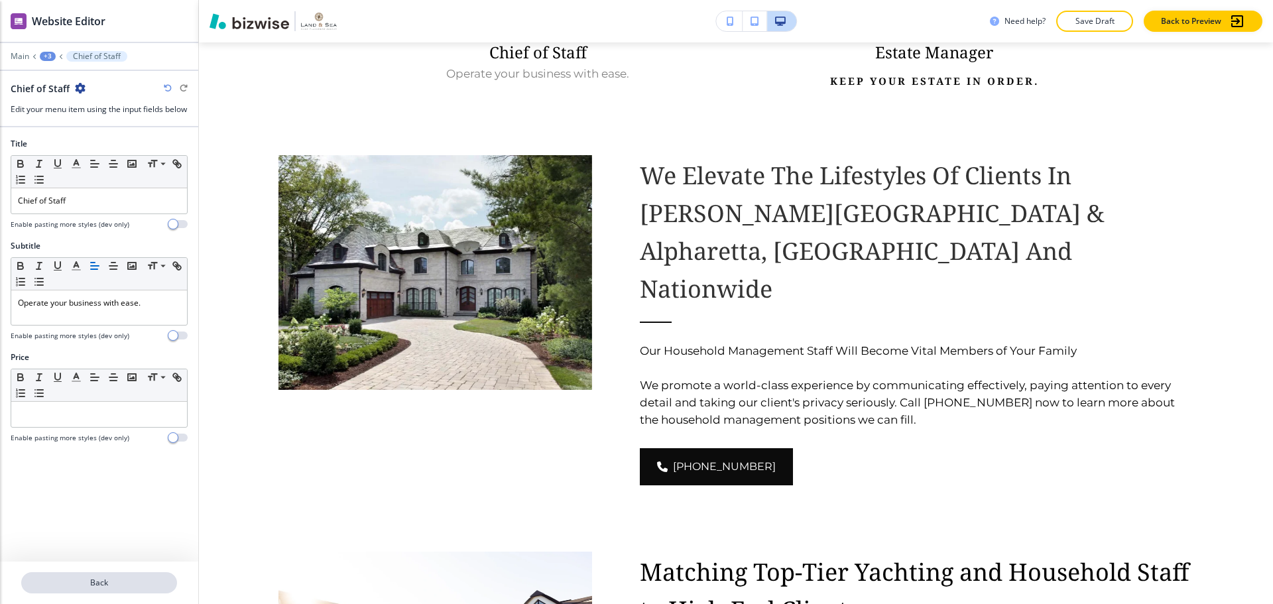
click at [106, 580] on p "Back" at bounding box center [99, 583] width 153 height 12
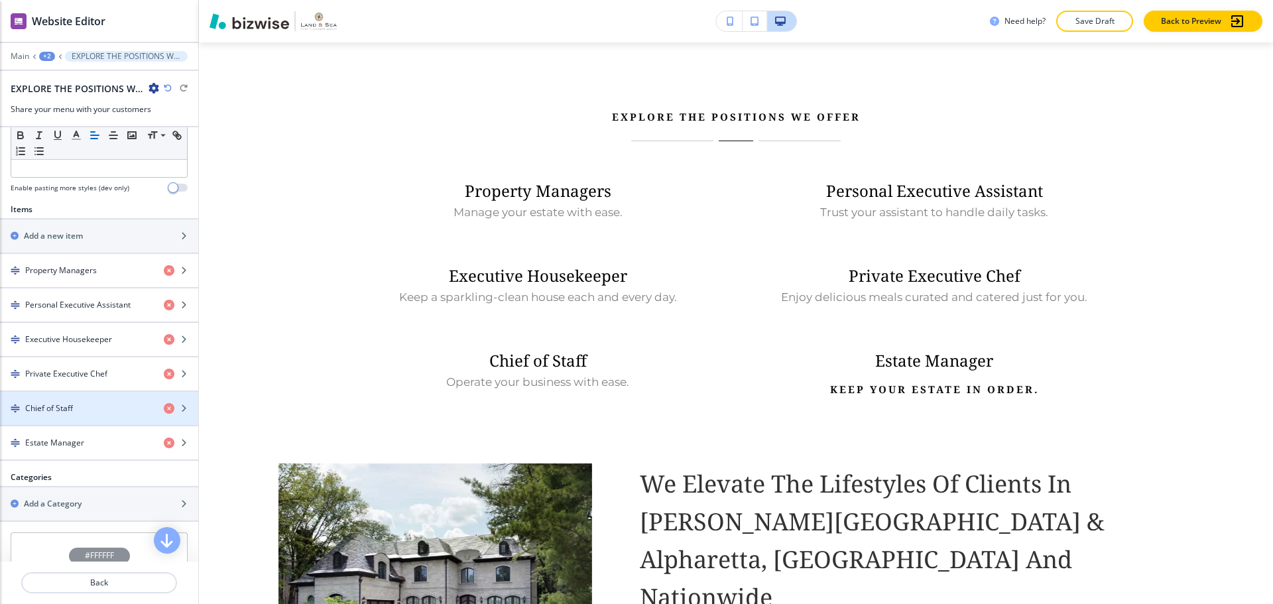
scroll to position [398, 0]
click at [82, 440] on h4 "Estate Manager" at bounding box center [54, 442] width 59 height 12
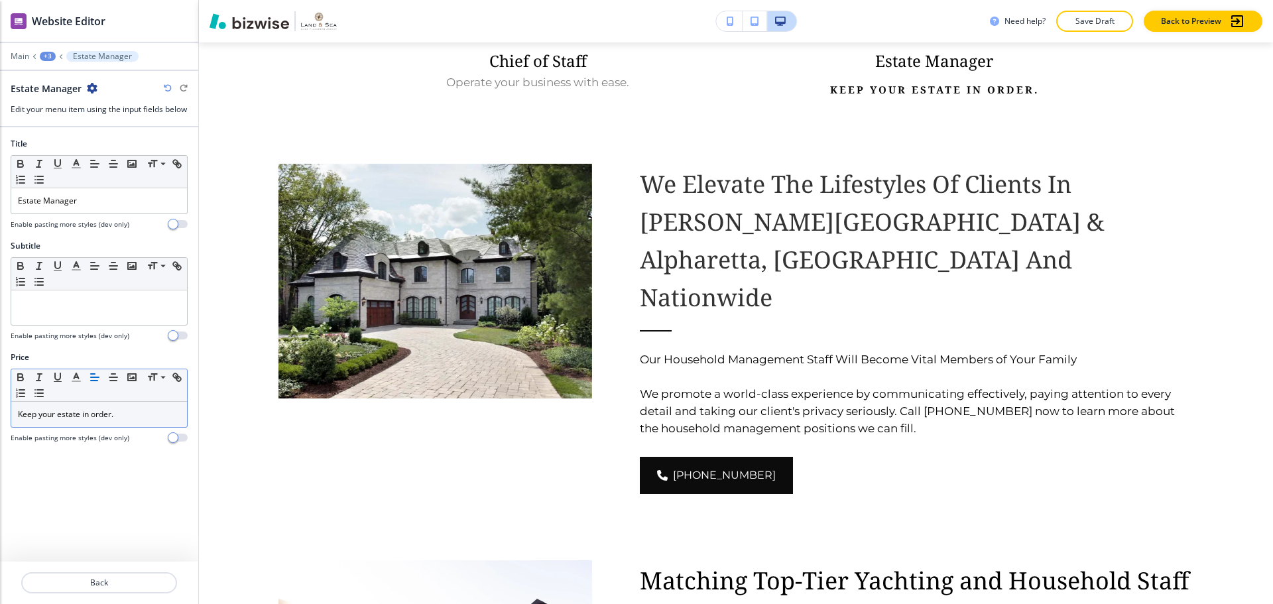
scroll to position [1042, 0]
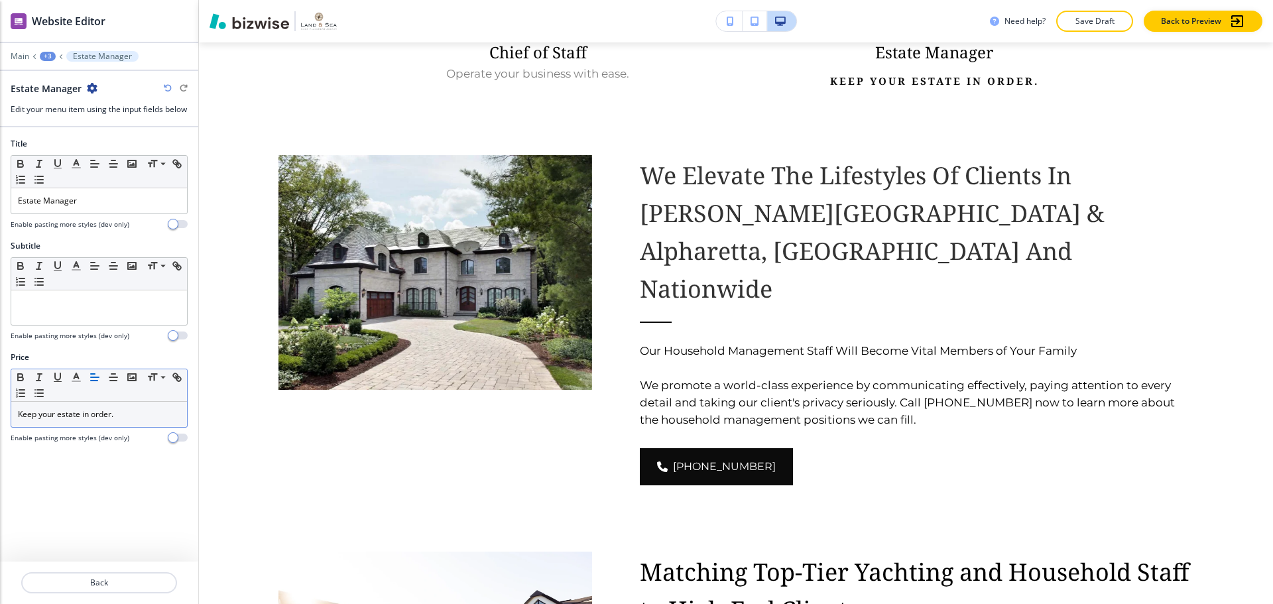
click at [85, 420] on p "Keep your estate in order." at bounding box center [99, 414] width 162 height 12
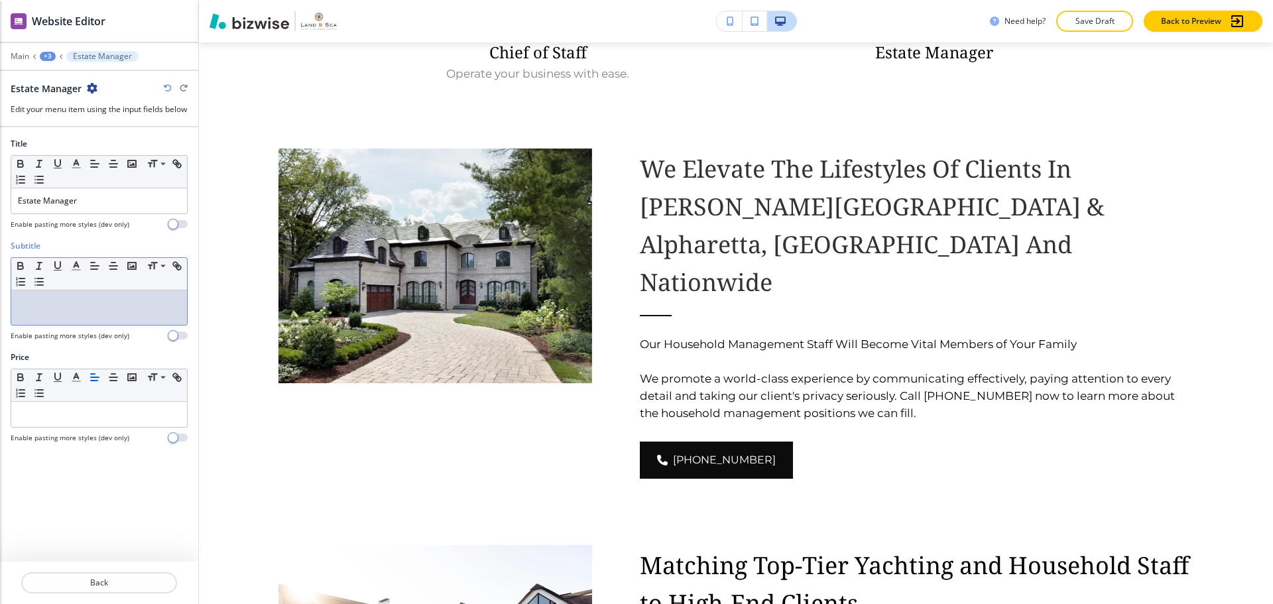
click at [59, 323] on div at bounding box center [99, 307] width 176 height 34
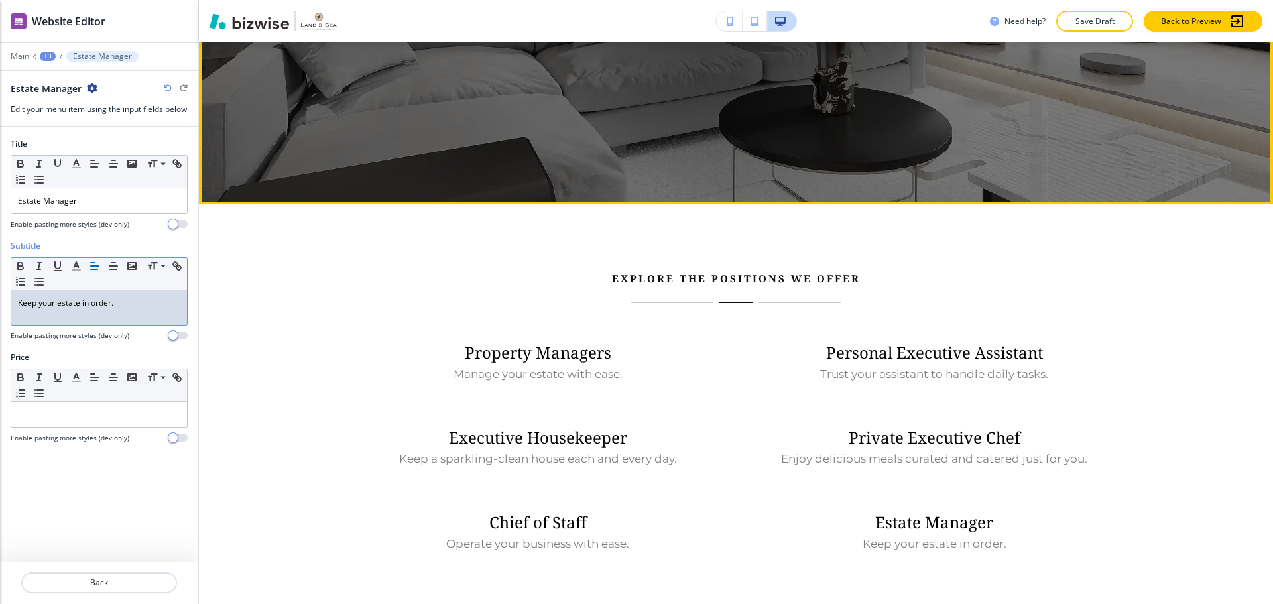
scroll to position [597, 0]
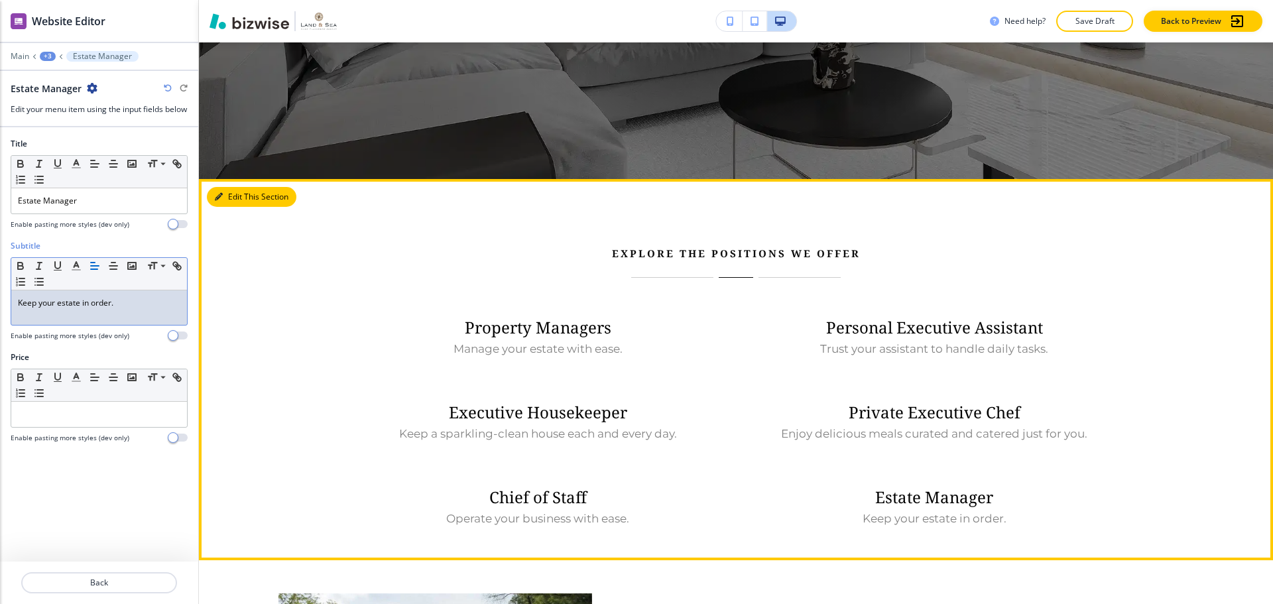
click at [229, 200] on button "Edit This Section" at bounding box center [252, 197] width 90 height 20
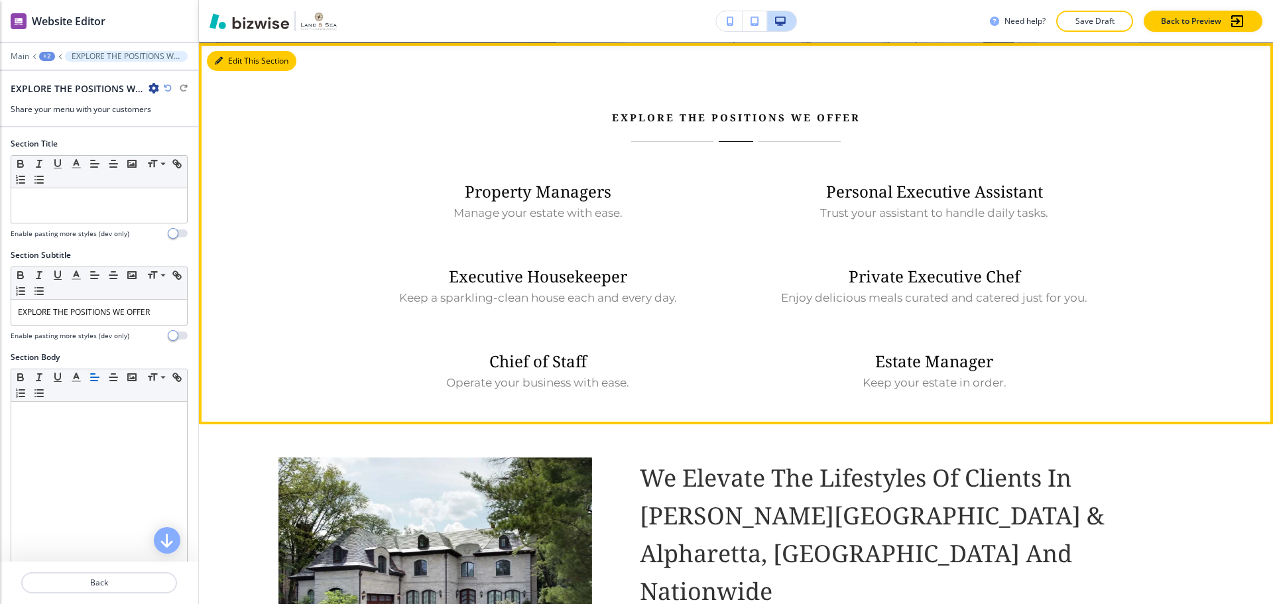
scroll to position [733, 0]
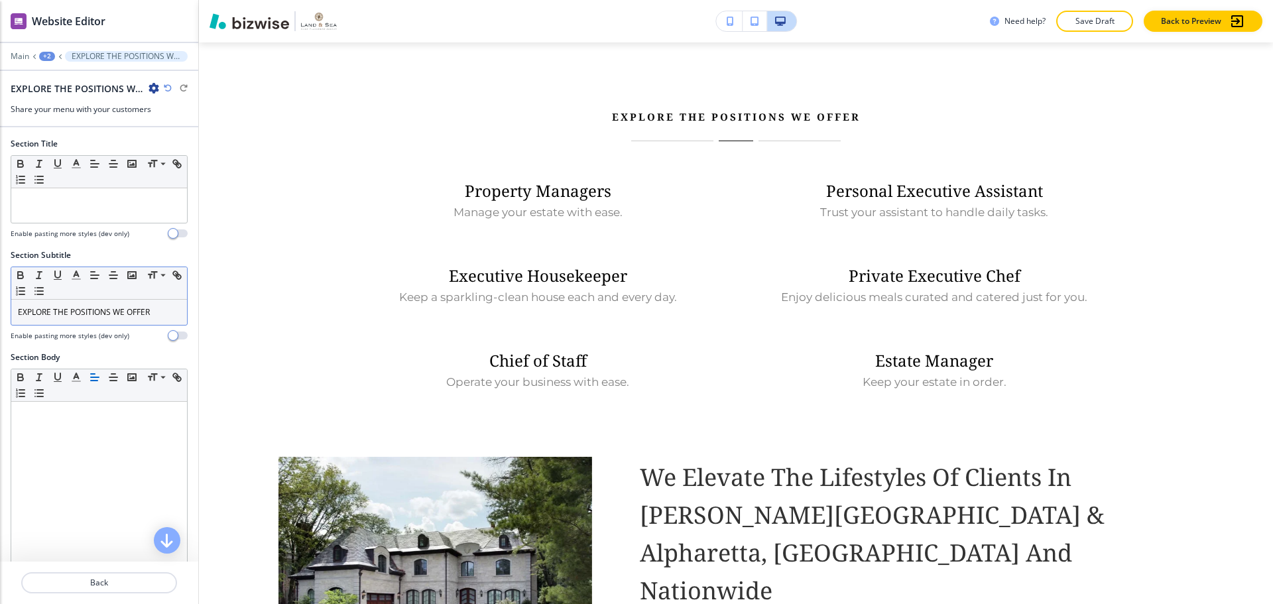
click at [82, 308] on p "EXPLORE THE POSITIONS WE OFFER" at bounding box center [99, 312] width 162 height 12
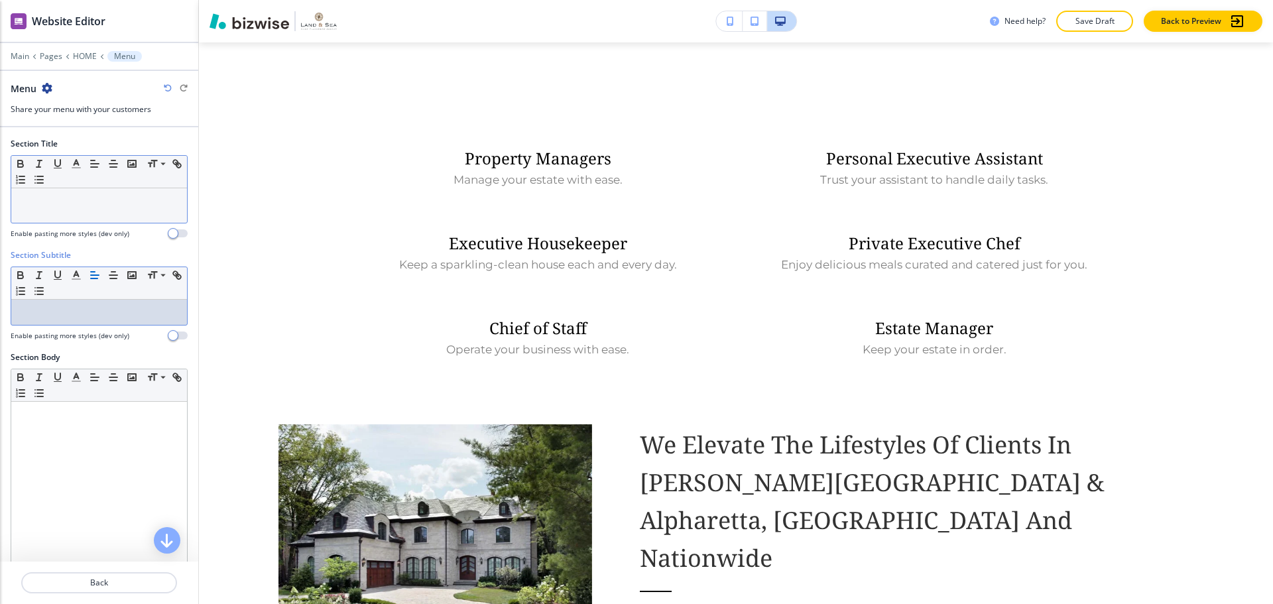
click at [107, 213] on div at bounding box center [99, 205] width 176 height 34
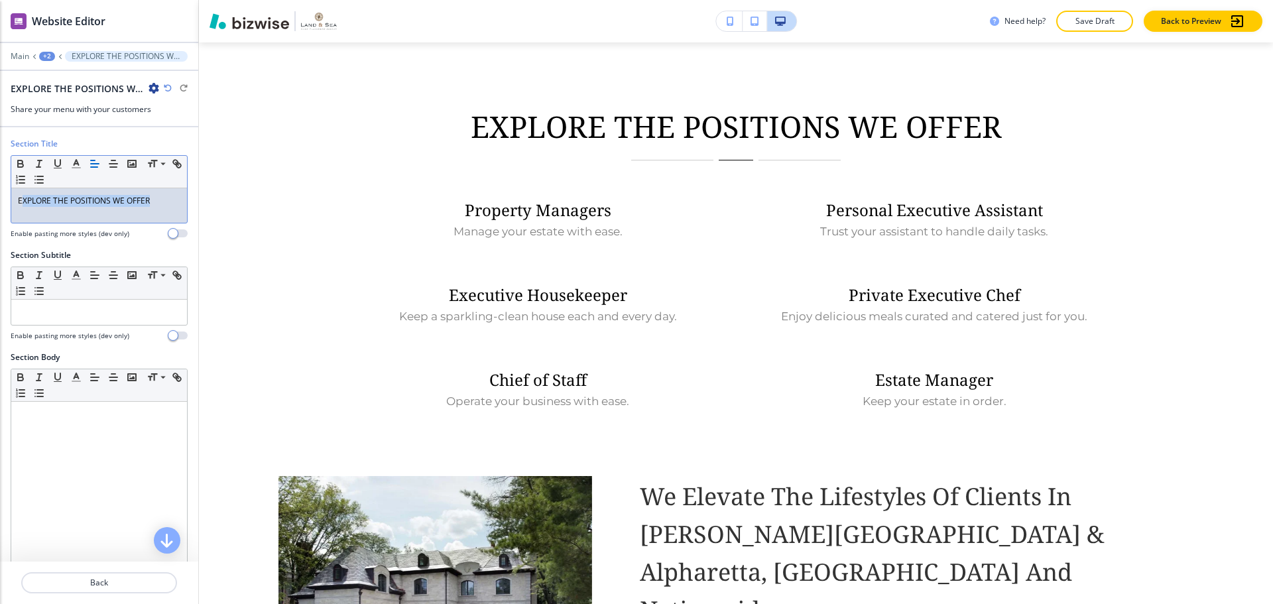
drag, startPoint x: 171, startPoint y: 202, endPoint x: 24, endPoint y: 200, distance: 147.2
click at [24, 200] on div "EXPLORE THE POSITIONS WE OFFER" at bounding box center [99, 205] width 176 height 34
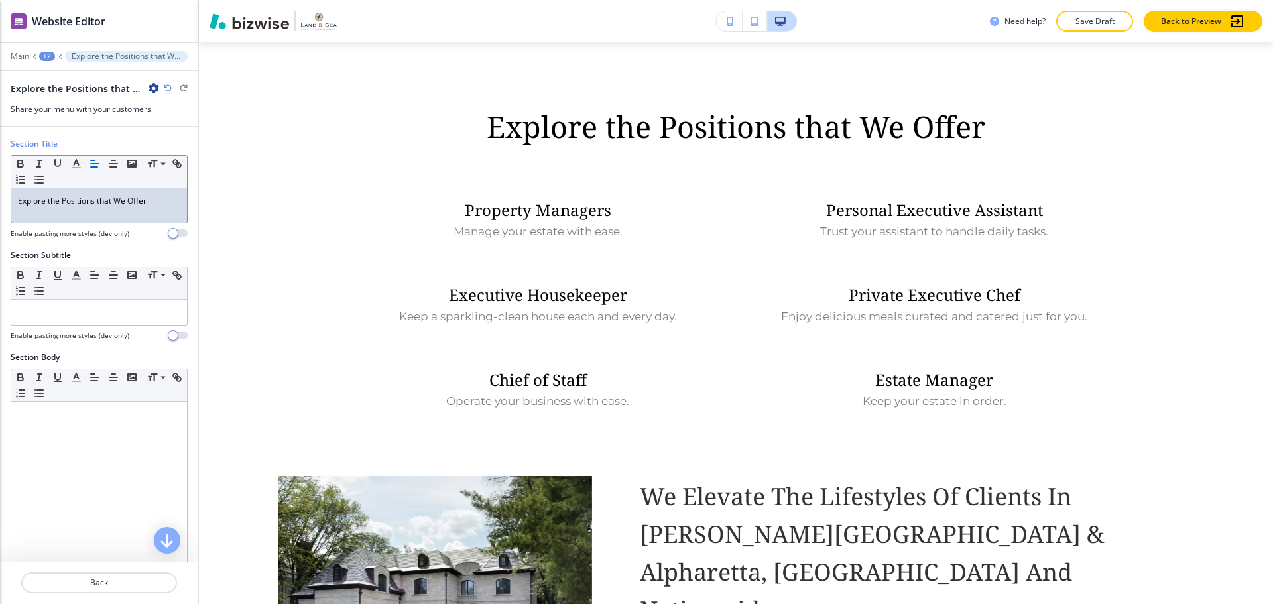
click at [96, 133] on div at bounding box center [99, 132] width 198 height 11
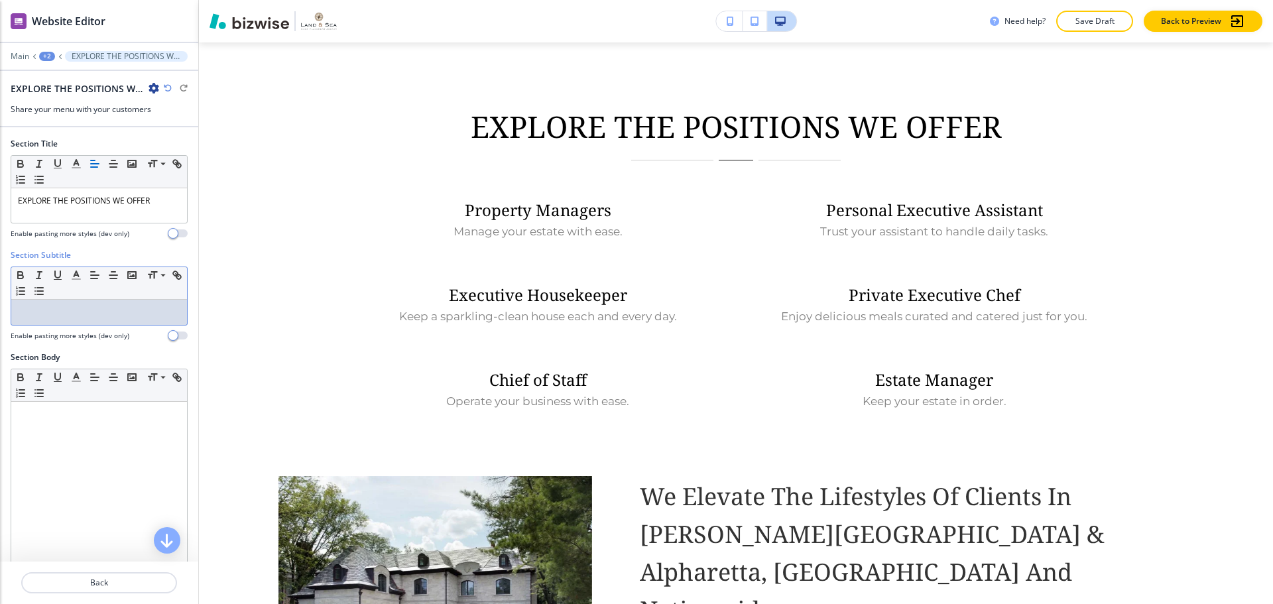
click at [136, 310] on p at bounding box center [99, 312] width 162 height 12
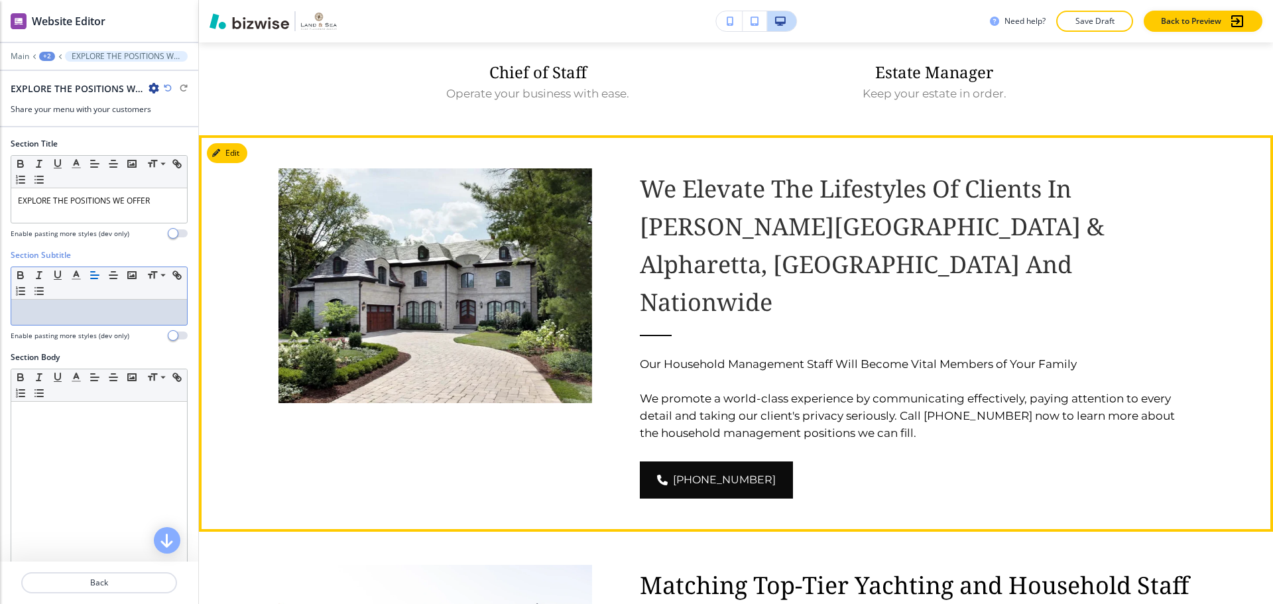
scroll to position [1065, 0]
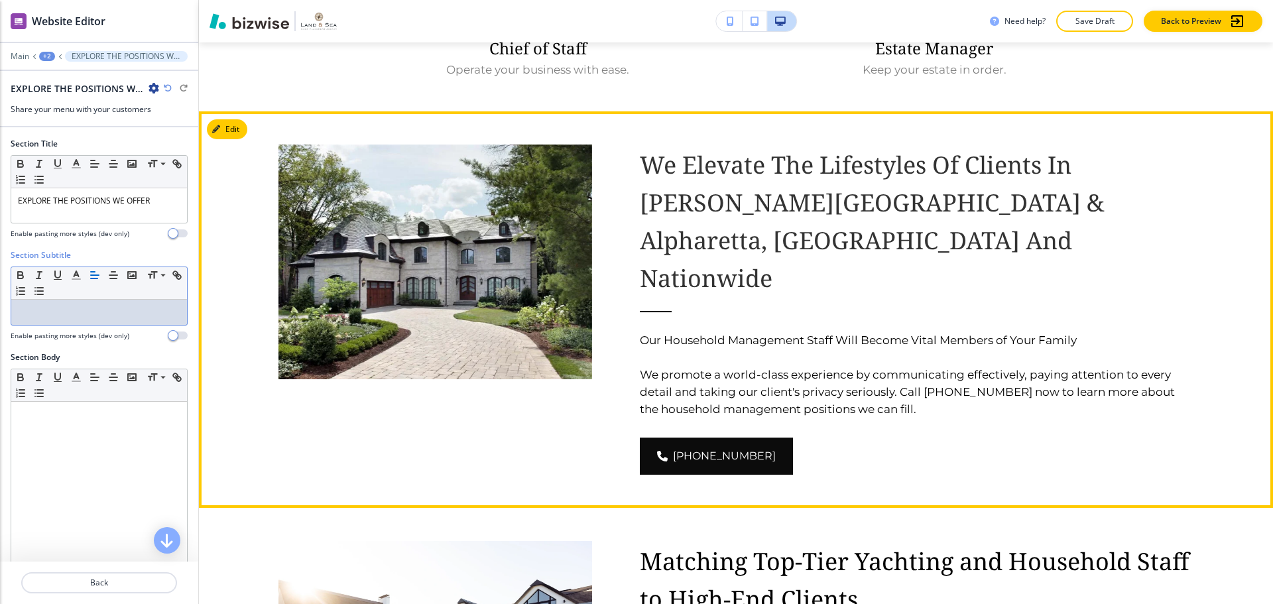
click at [801, 366] on p "We promote a world-class experience by communicating effectively, paying attent…" at bounding box center [917, 392] width 554 height 52
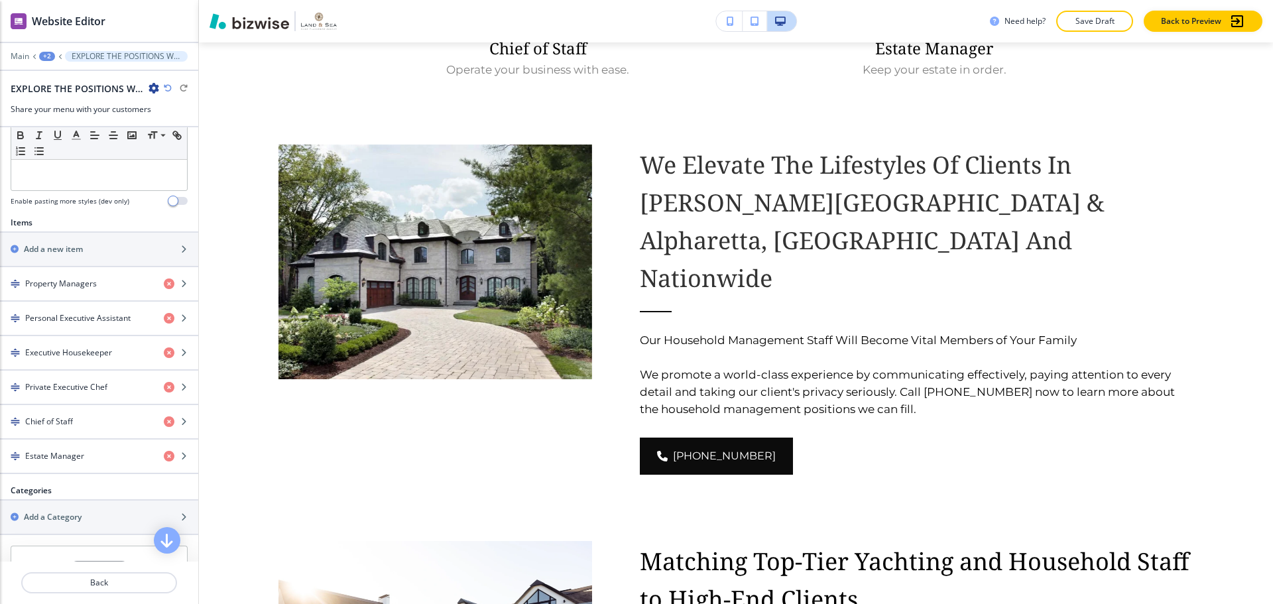
scroll to position [398, 0]
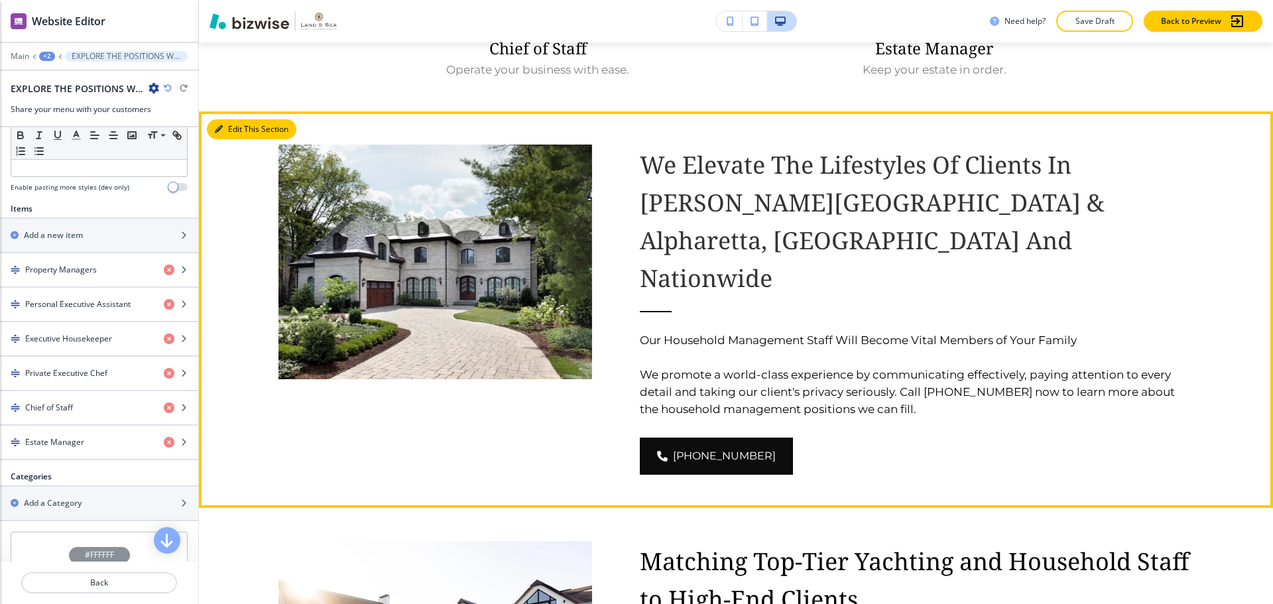
click at [234, 133] on button "Edit This Section" at bounding box center [252, 129] width 90 height 20
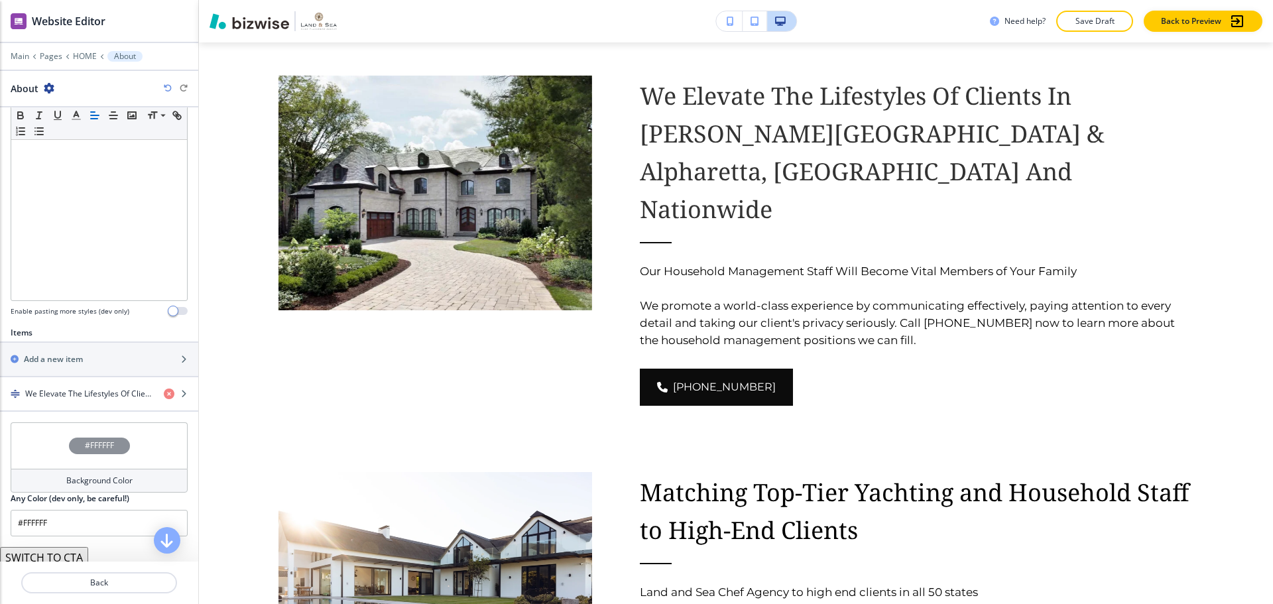
scroll to position [265, 0]
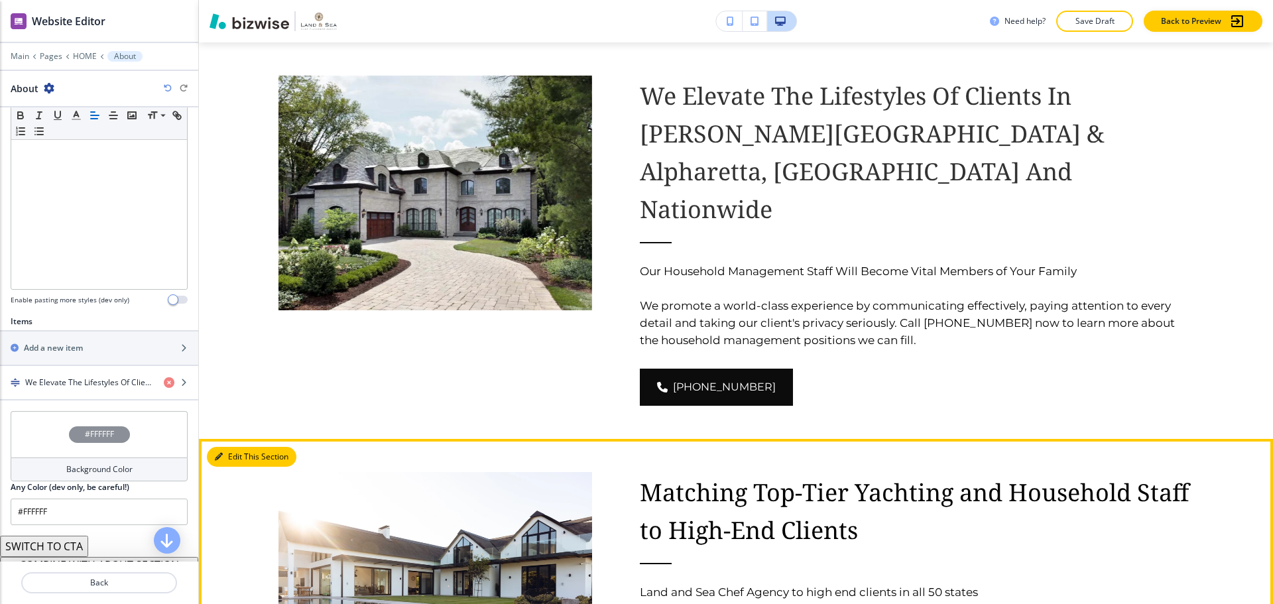
click at [232, 447] on button "Edit This Section" at bounding box center [252, 457] width 90 height 20
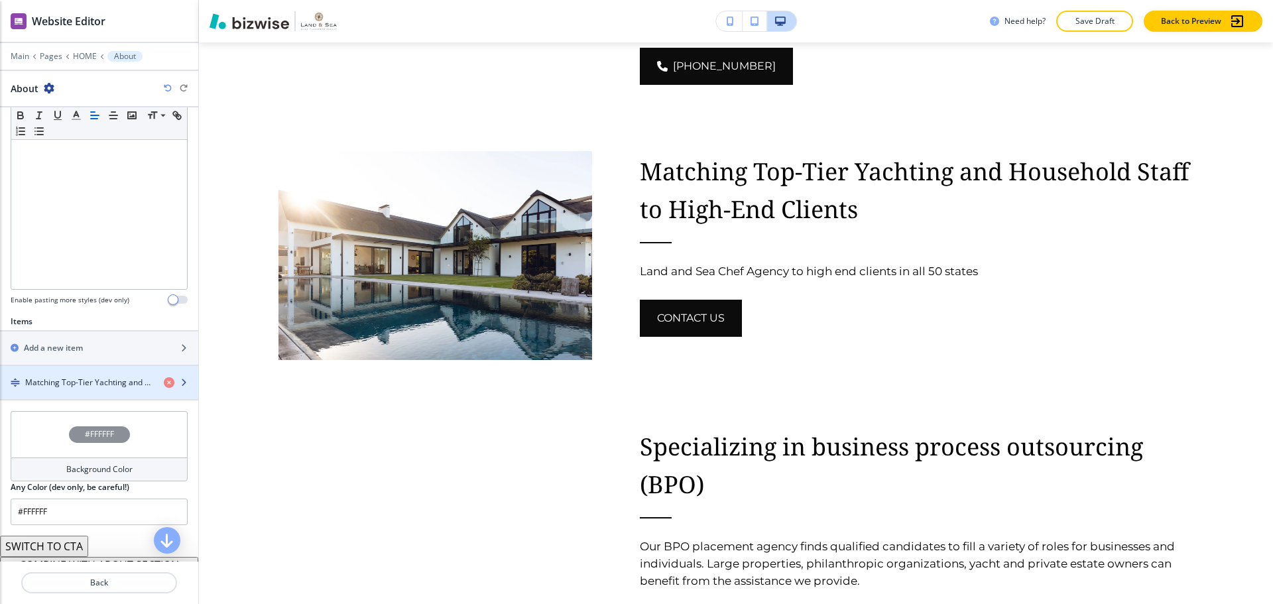
click at [105, 381] on h4 "Matching Top-Tier Yachting and Household Staff to High-End Clients" at bounding box center [89, 383] width 128 height 12
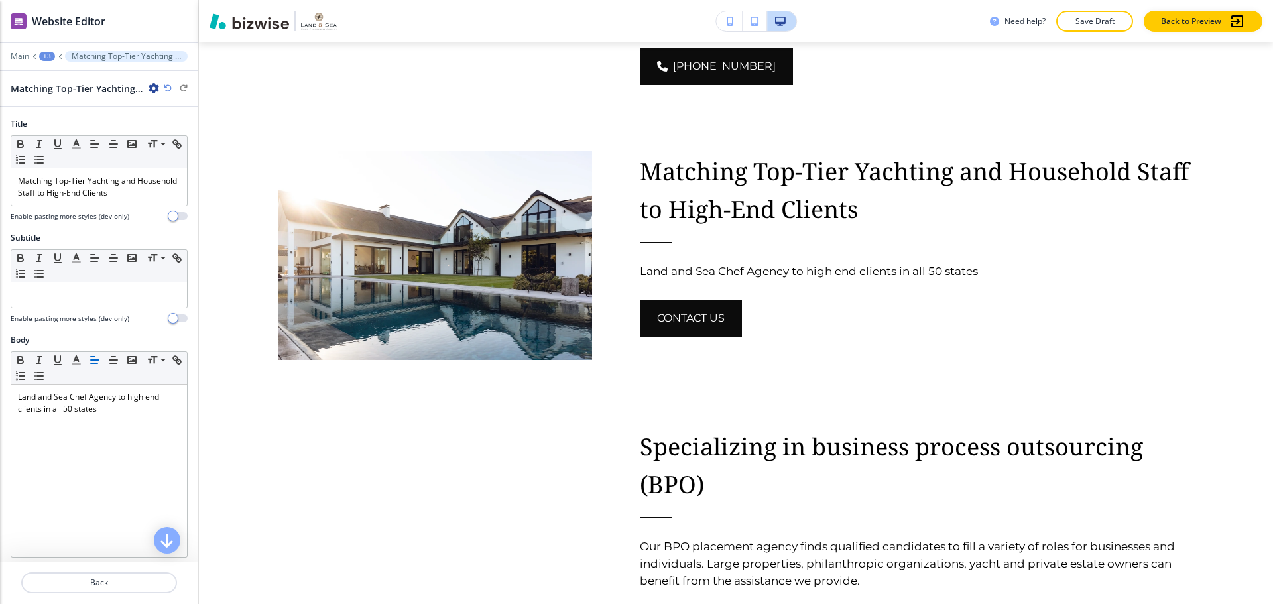
scroll to position [1422, 0]
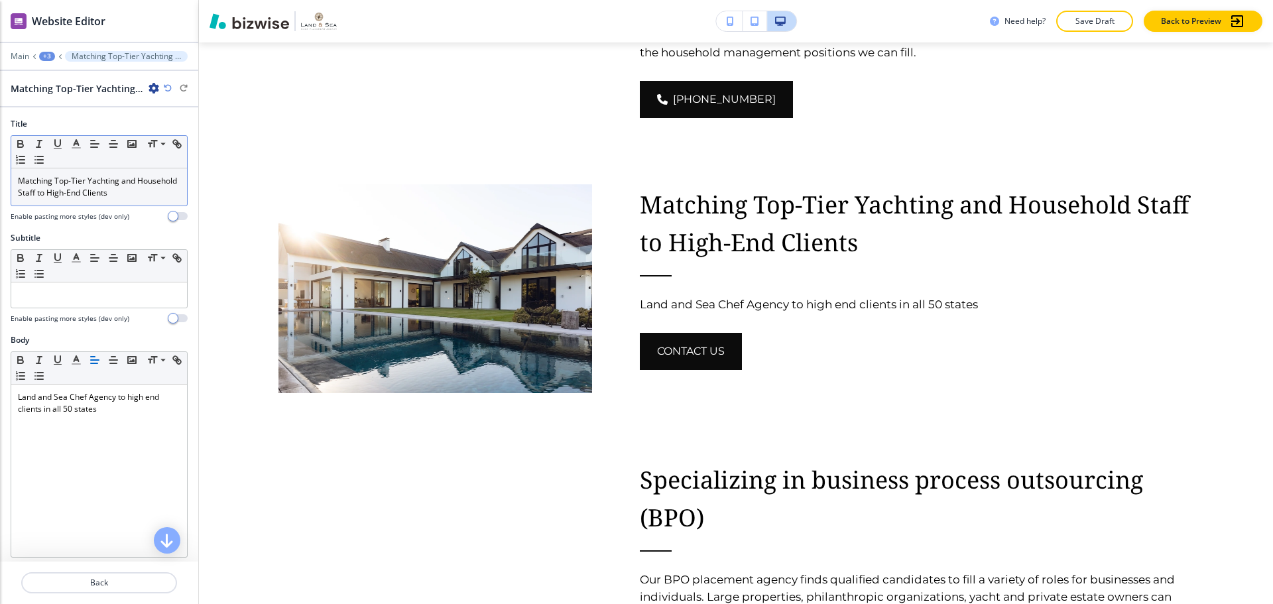
click at [115, 198] on p "Matching Top-Tier Yachting and Household Staff to High-End Clients" at bounding box center [99, 187] width 162 height 24
copy p "Matching Top-Tier Yachting and Household Staff to High-End Clients"
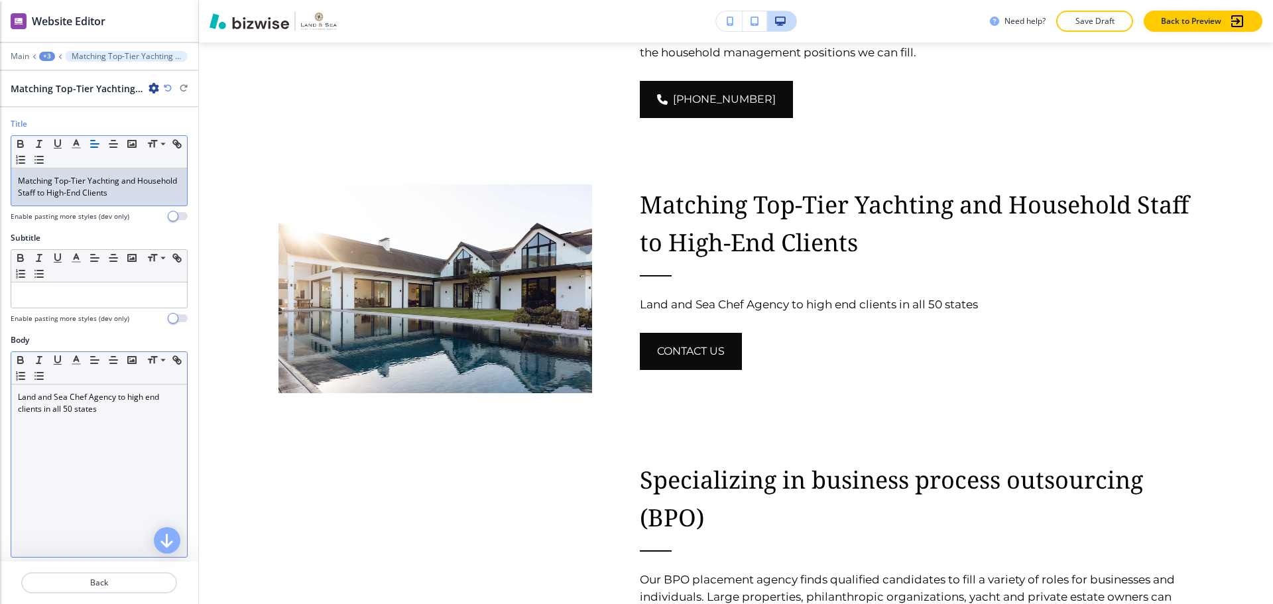
click at [122, 425] on div "Land and Sea Chef Agency to high end clients in all 50 states" at bounding box center [99, 471] width 176 height 172
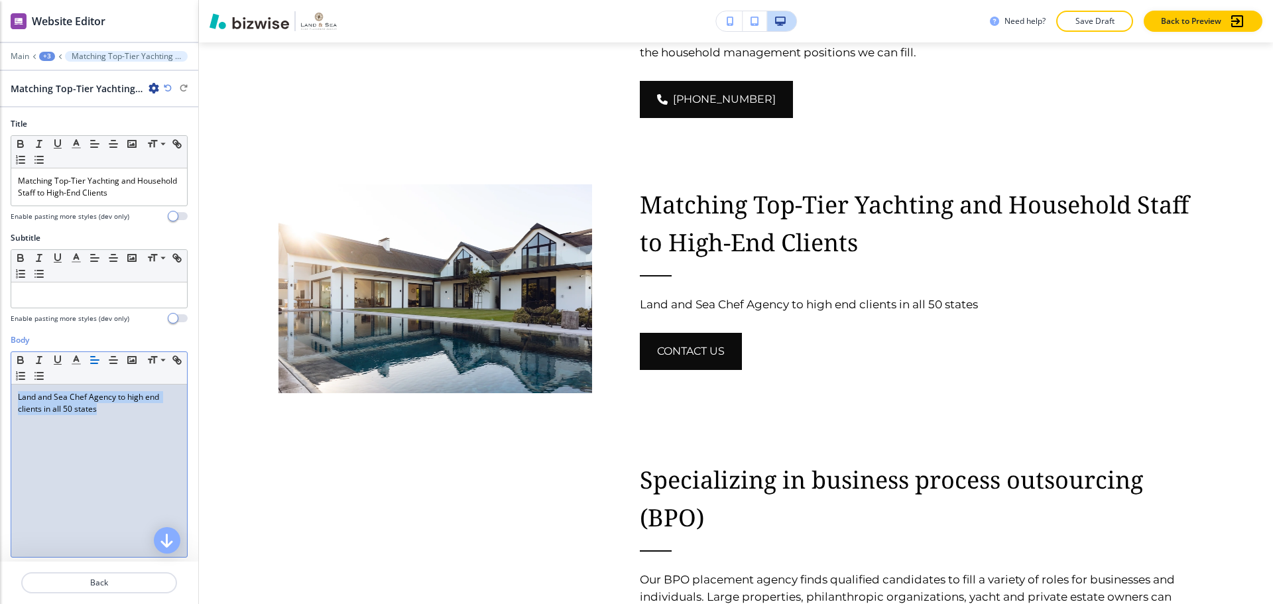
copy p "Land and Sea Chef Agency to high end clients in all 50 states"
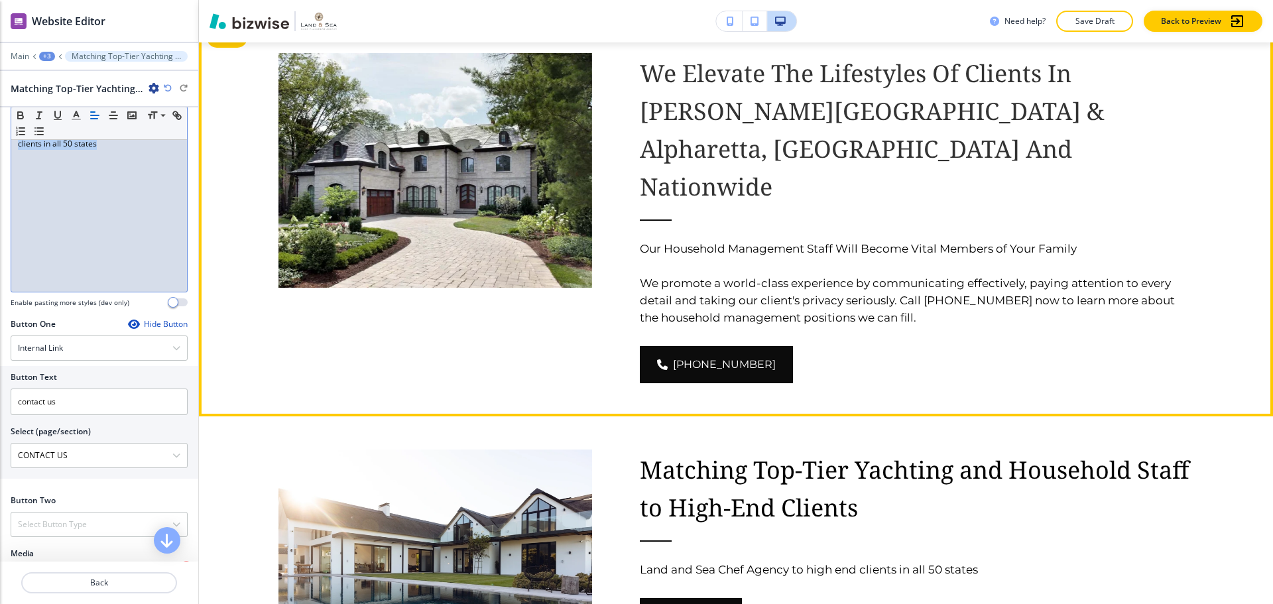
scroll to position [1090, 0]
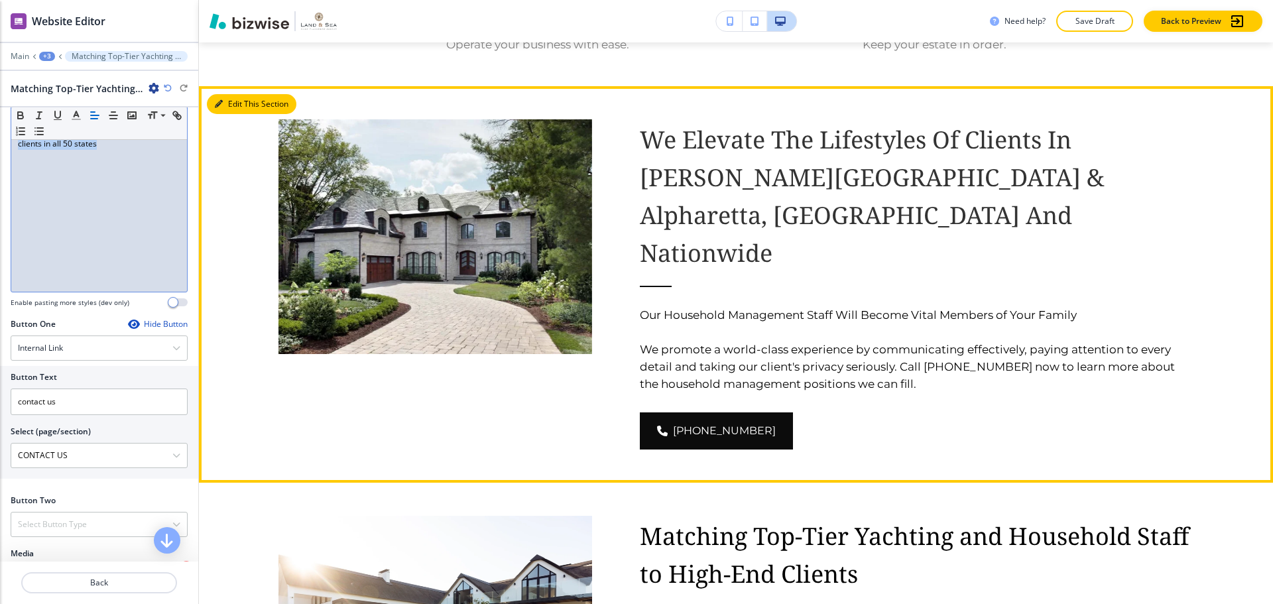
click at [235, 107] on button "Edit This Section" at bounding box center [252, 104] width 90 height 20
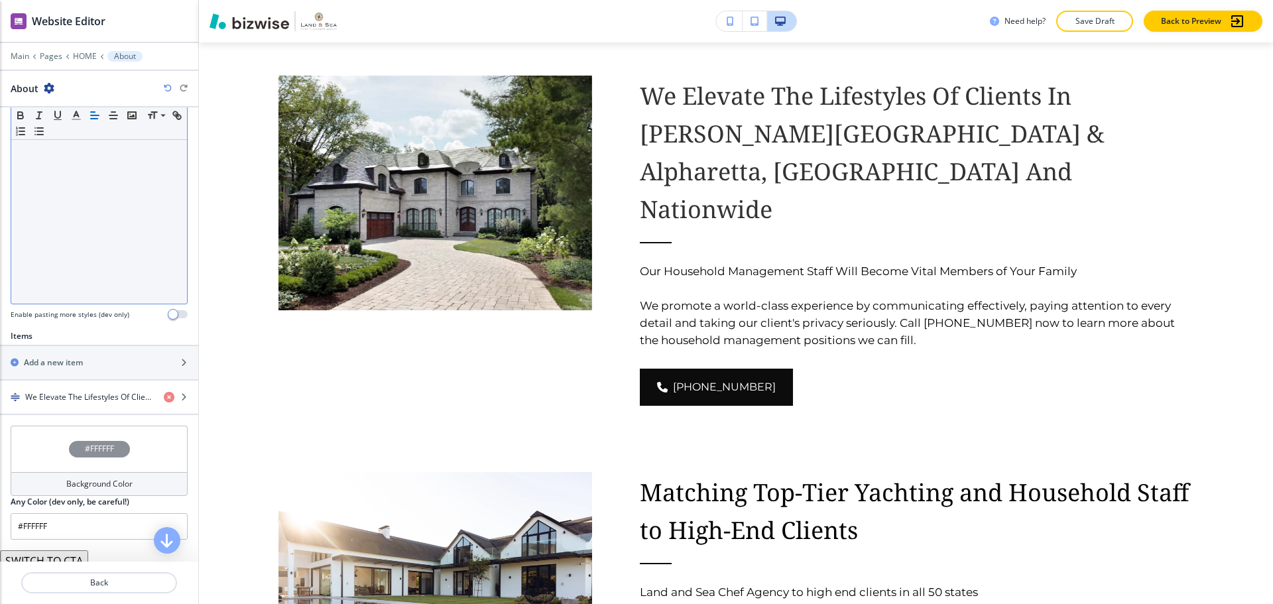
scroll to position [265, 0]
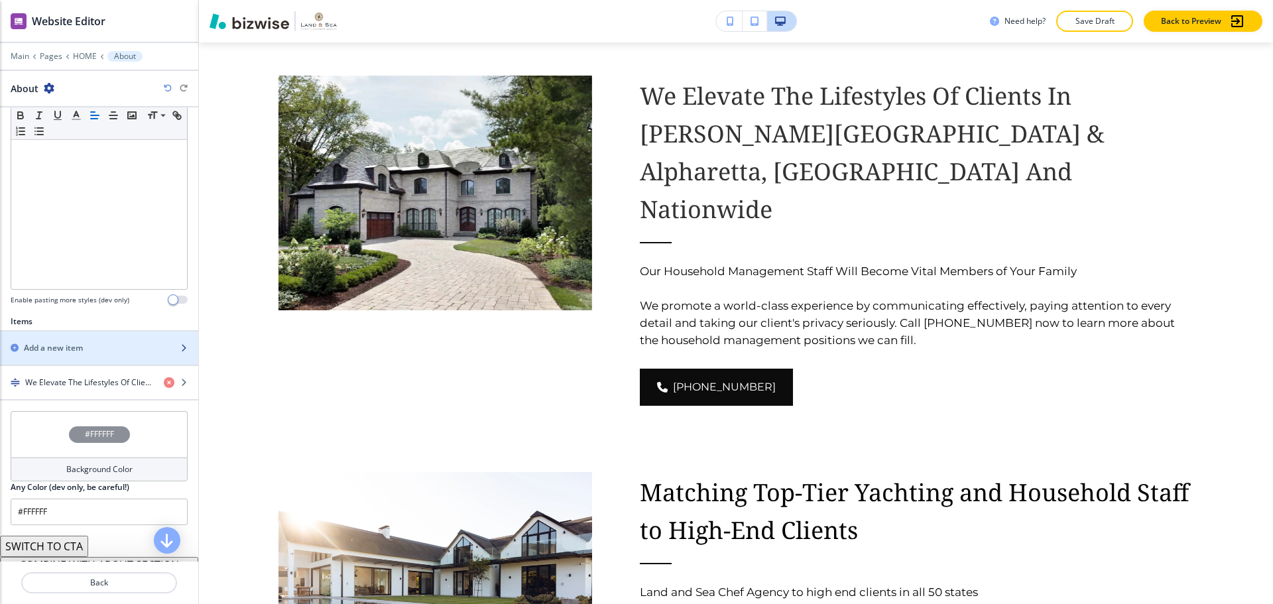
click at [77, 358] on div "button" at bounding box center [99, 359] width 198 height 11
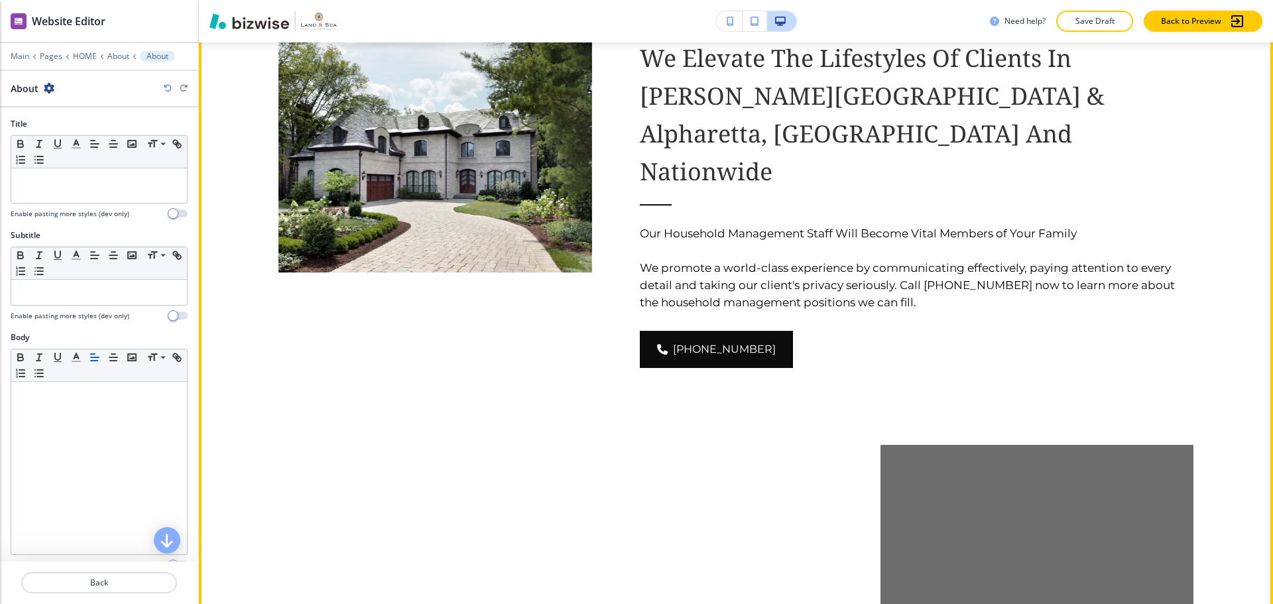
scroll to position [1167, 0]
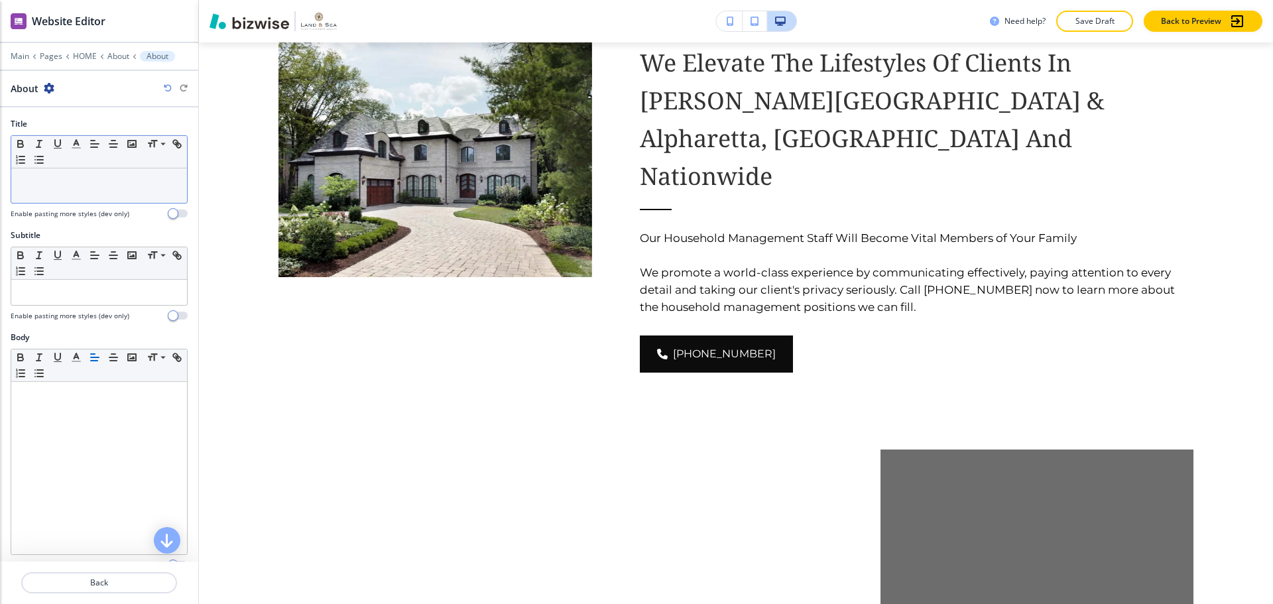
click at [103, 188] on div at bounding box center [99, 185] width 176 height 34
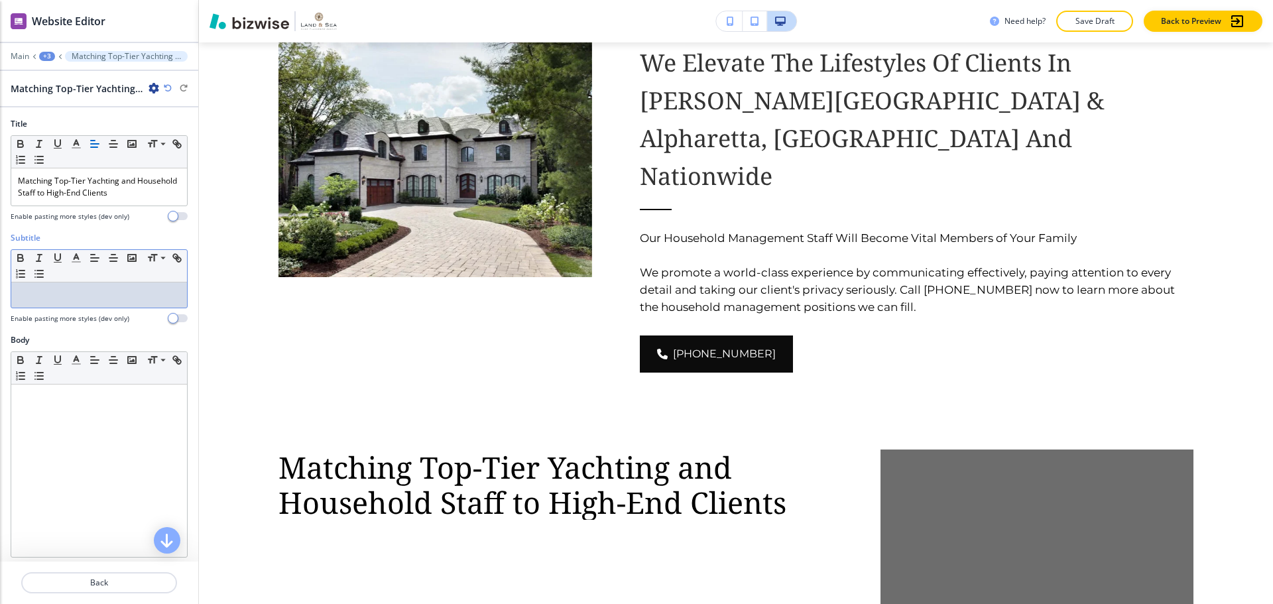
click at [82, 306] on div at bounding box center [99, 294] width 176 height 25
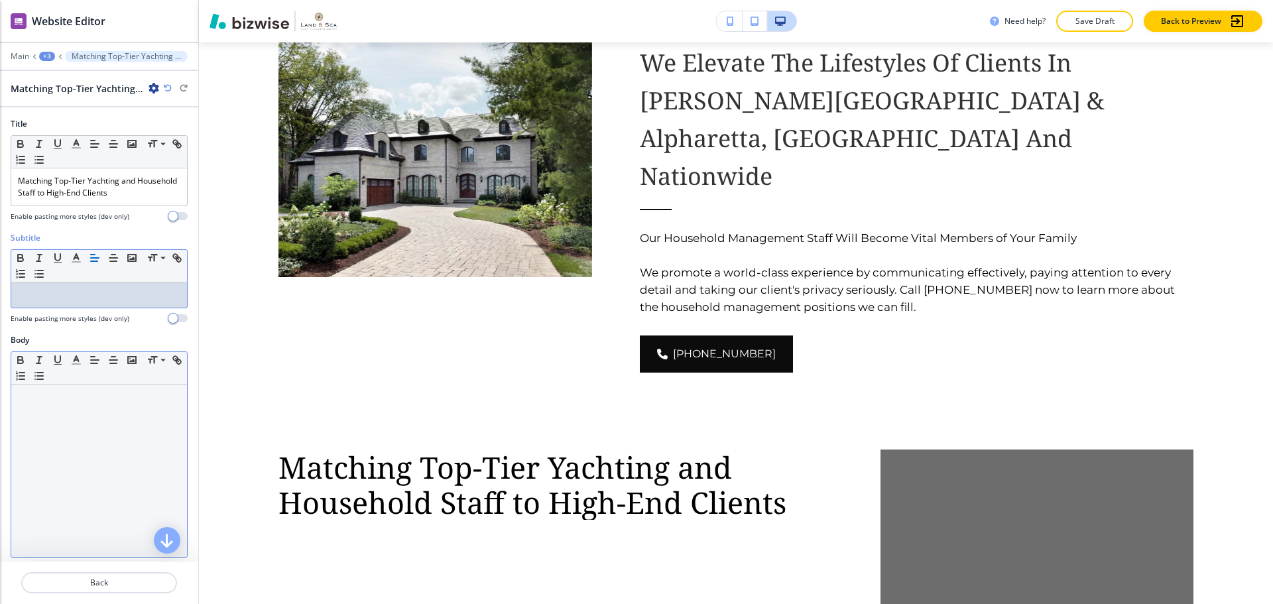
click at [52, 420] on div at bounding box center [99, 471] width 176 height 172
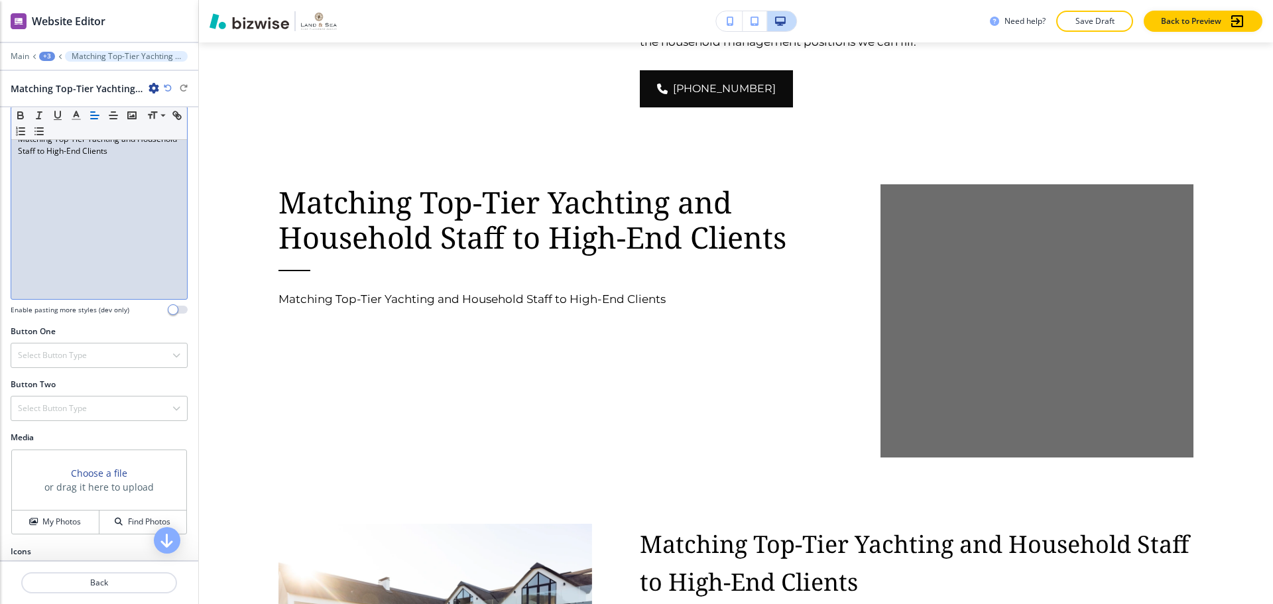
scroll to position [265, 0]
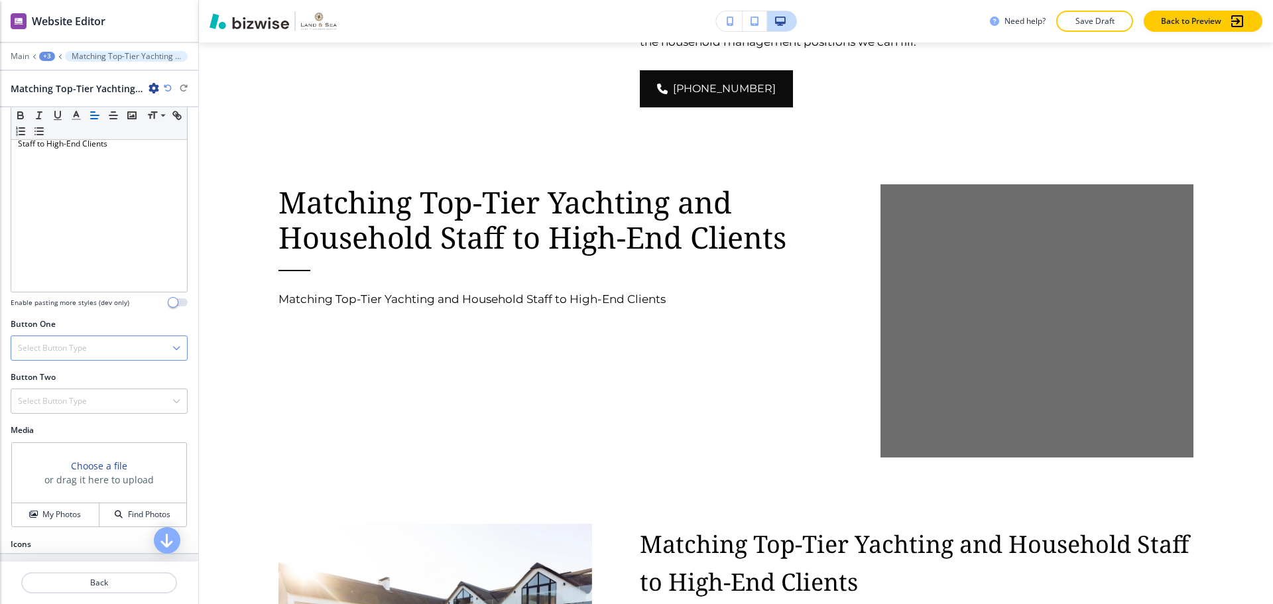
click at [128, 353] on div "Select Button Type" at bounding box center [99, 348] width 176 height 24
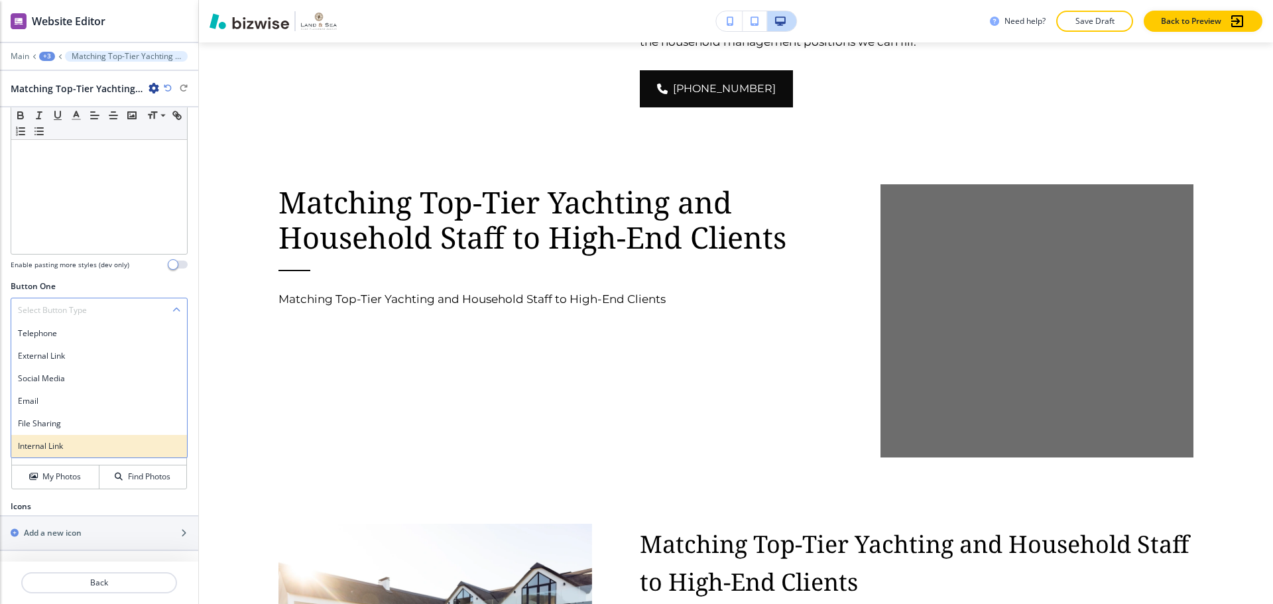
click at [29, 438] on div "Internal Link" at bounding box center [99, 446] width 176 height 23
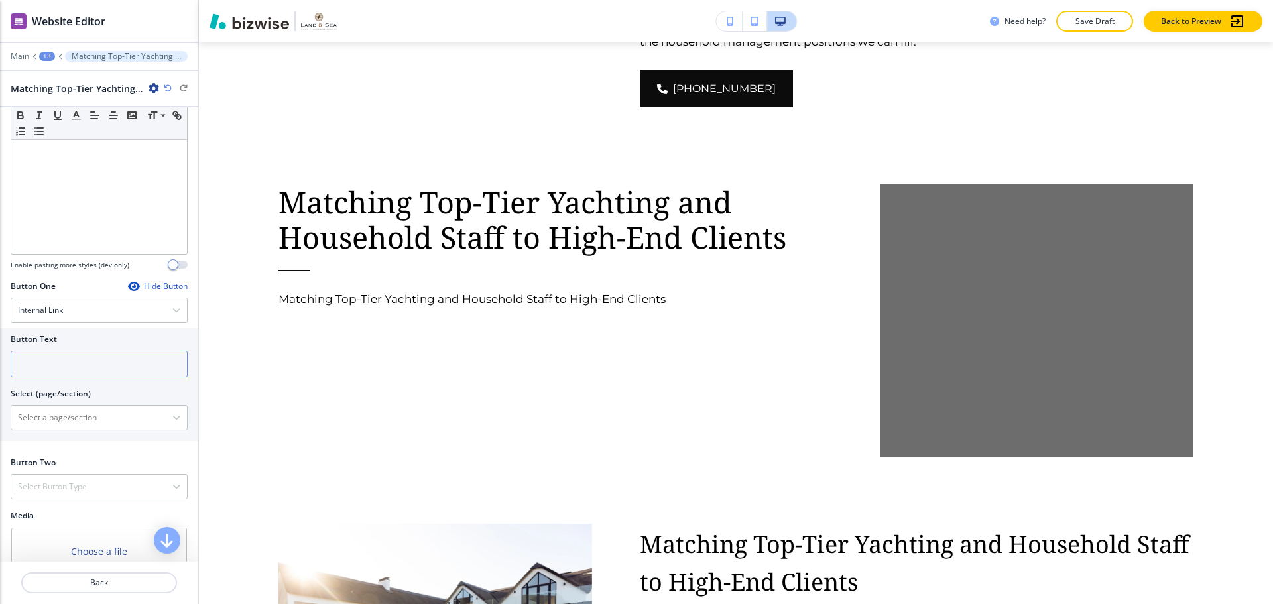
click at [100, 365] on input "text" at bounding box center [99, 364] width 177 height 27
type input "CONTACT US"
click at [153, 422] on \(page\/section\) "Manual Input" at bounding box center [91, 417] width 161 height 23
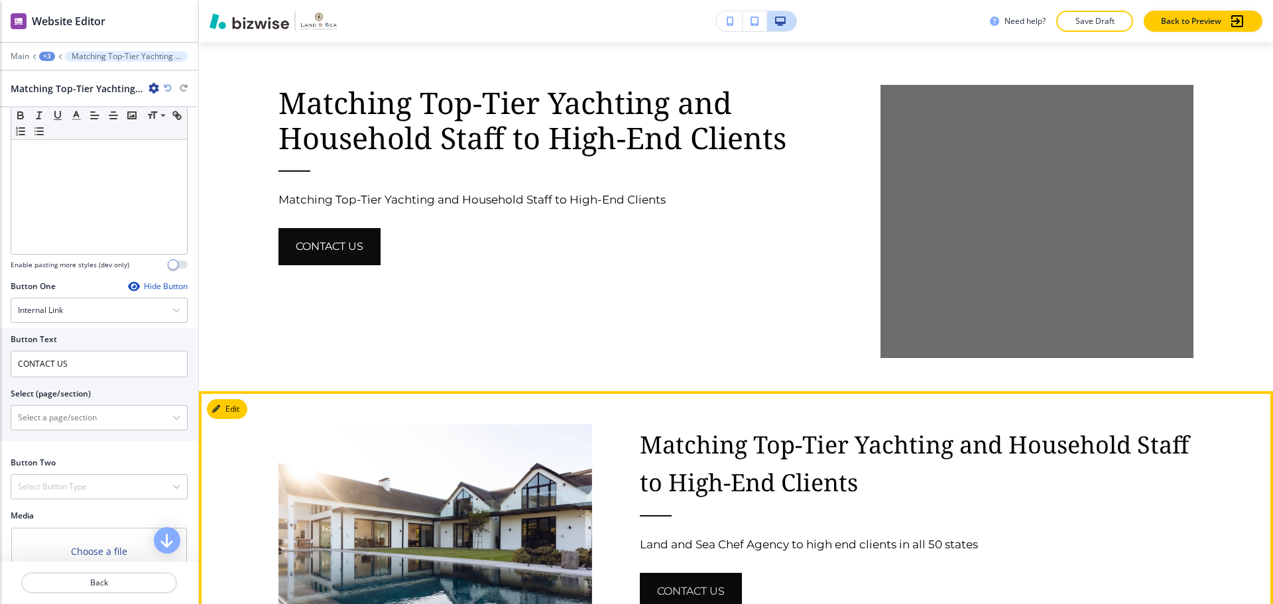
scroll to position [1565, 0]
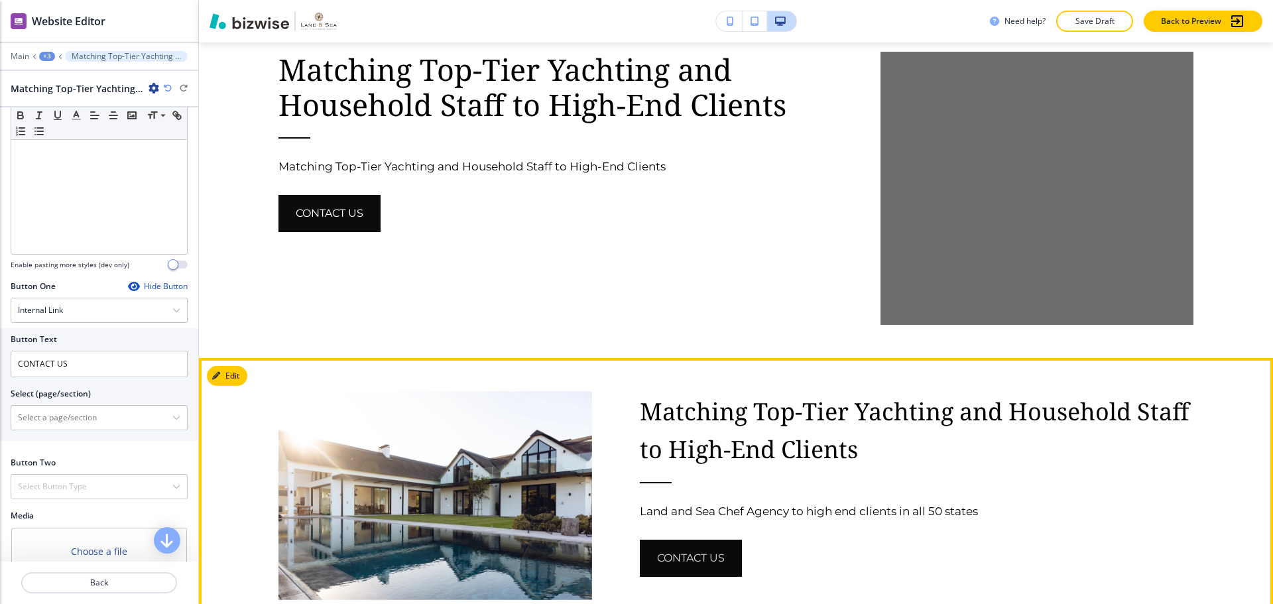
click at [663, 540] on button "contact us" at bounding box center [691, 558] width 102 height 37
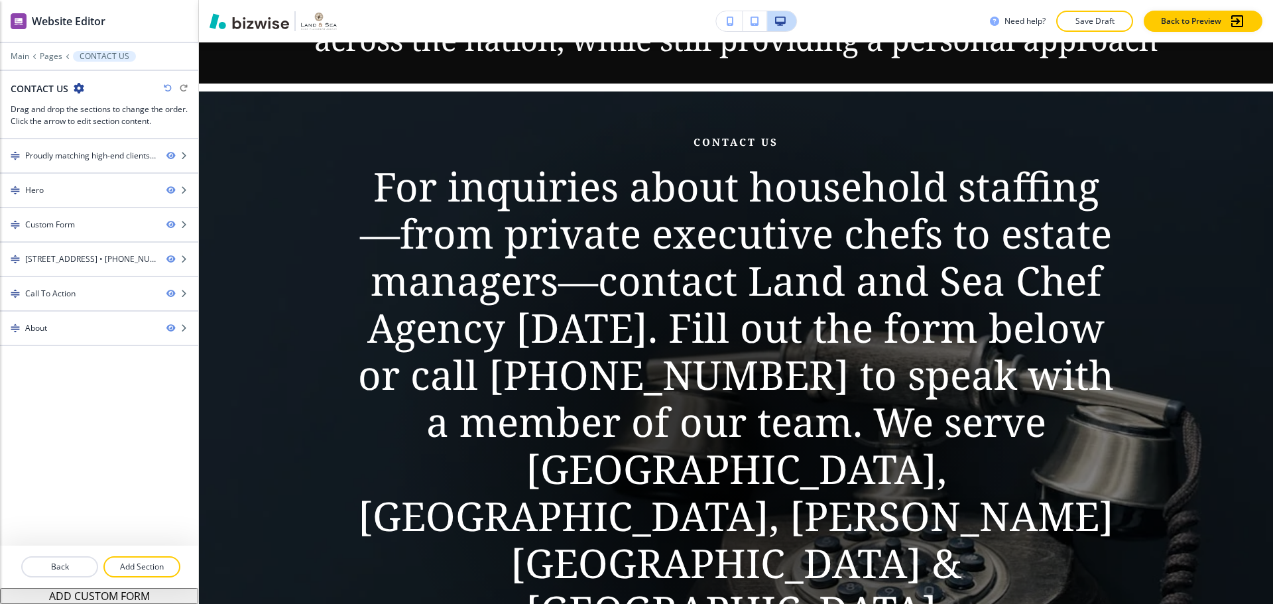
scroll to position [0, 0]
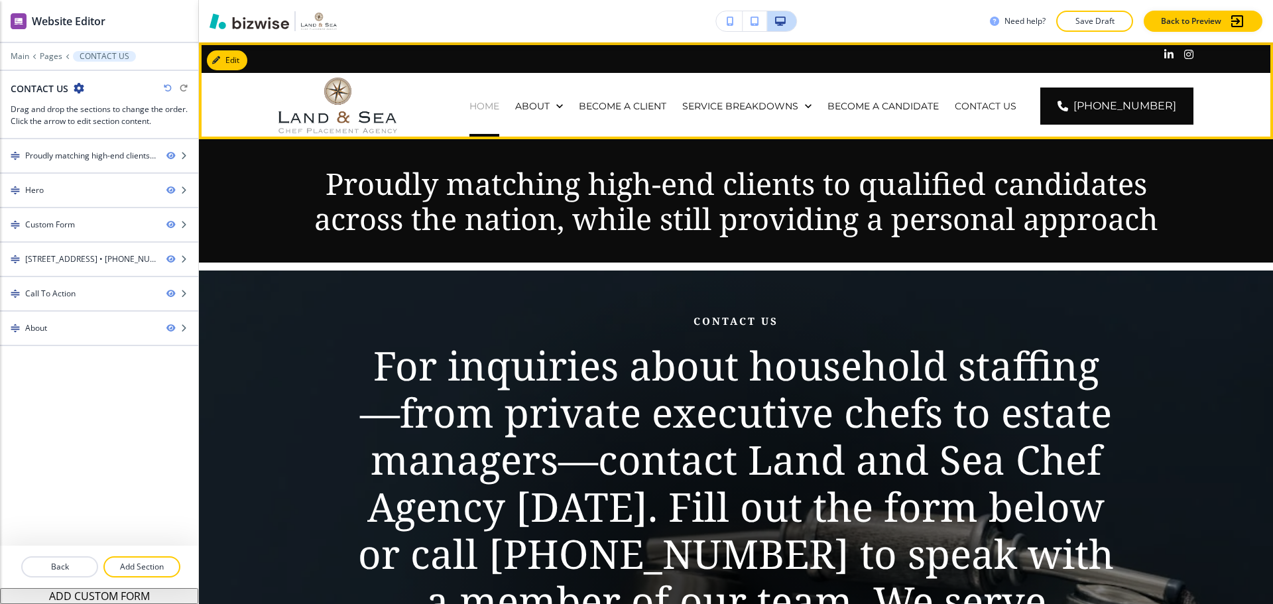
click at [499, 108] on p "HOME" at bounding box center [484, 105] width 30 height 13
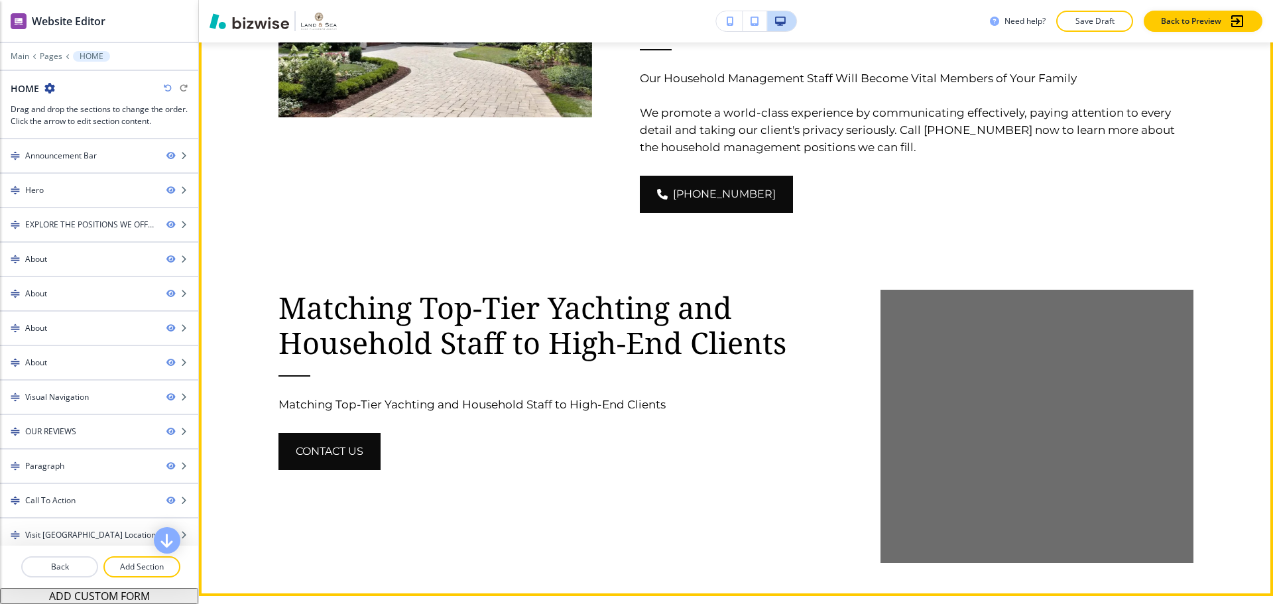
scroll to position [1326, 0]
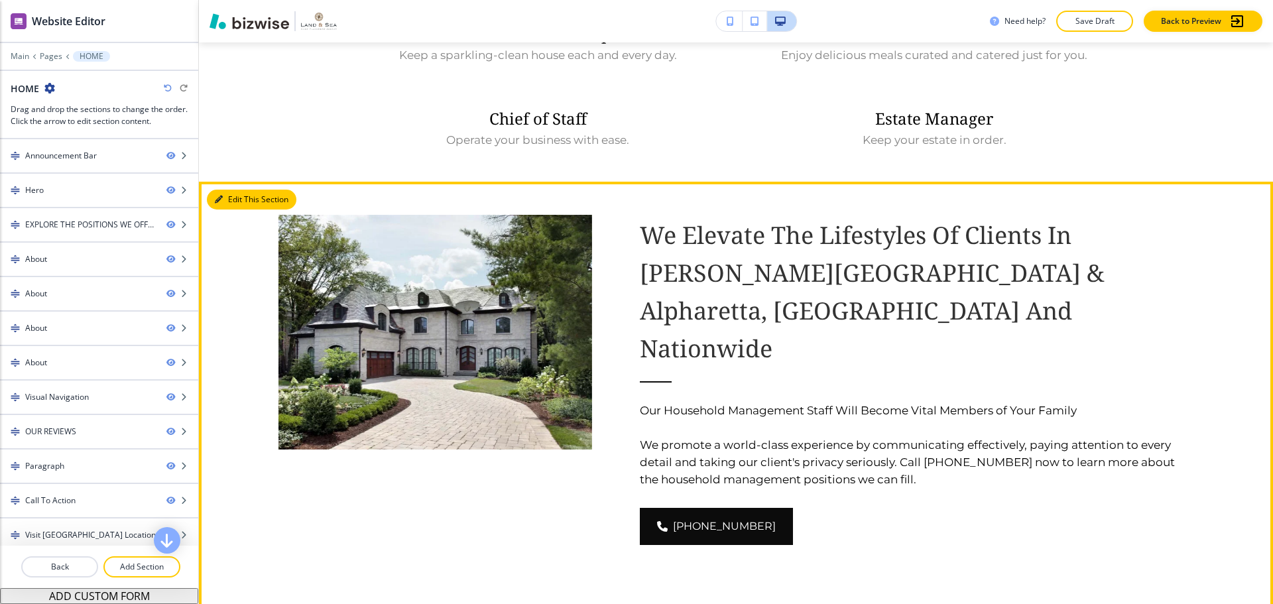
click at [221, 190] on button "Edit This Section" at bounding box center [252, 200] width 90 height 20
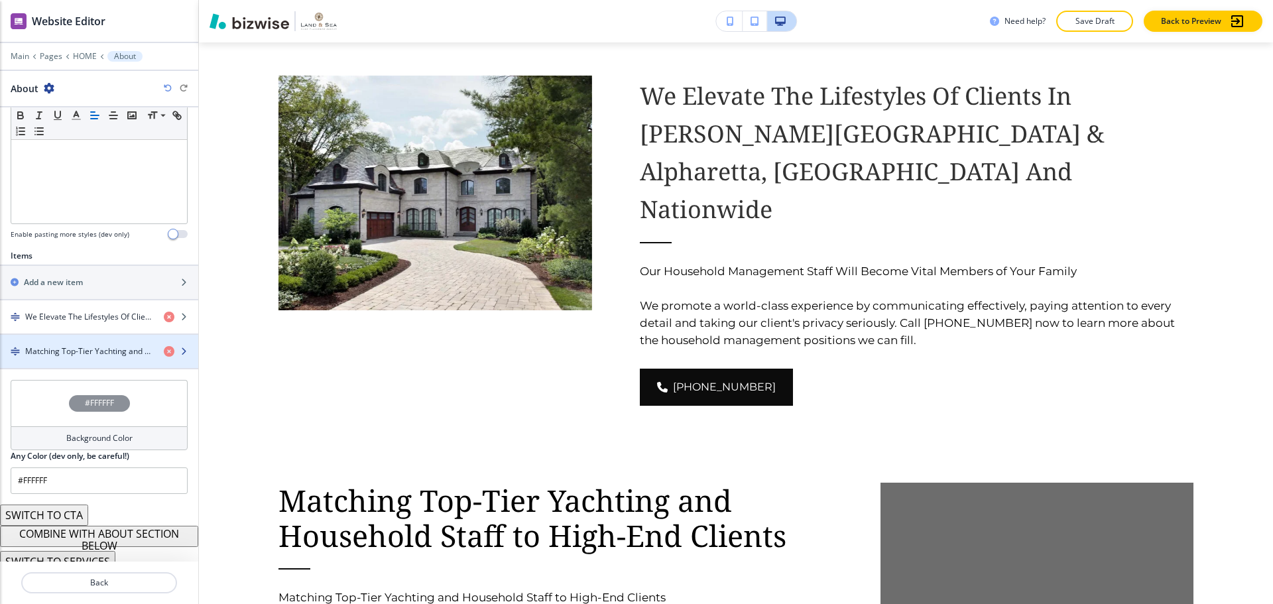
scroll to position [332, 0]
click at [93, 352] on h4 "Matching Top-Tier Yachting and Household Staff to High-End Clients" at bounding box center [89, 351] width 128 height 12
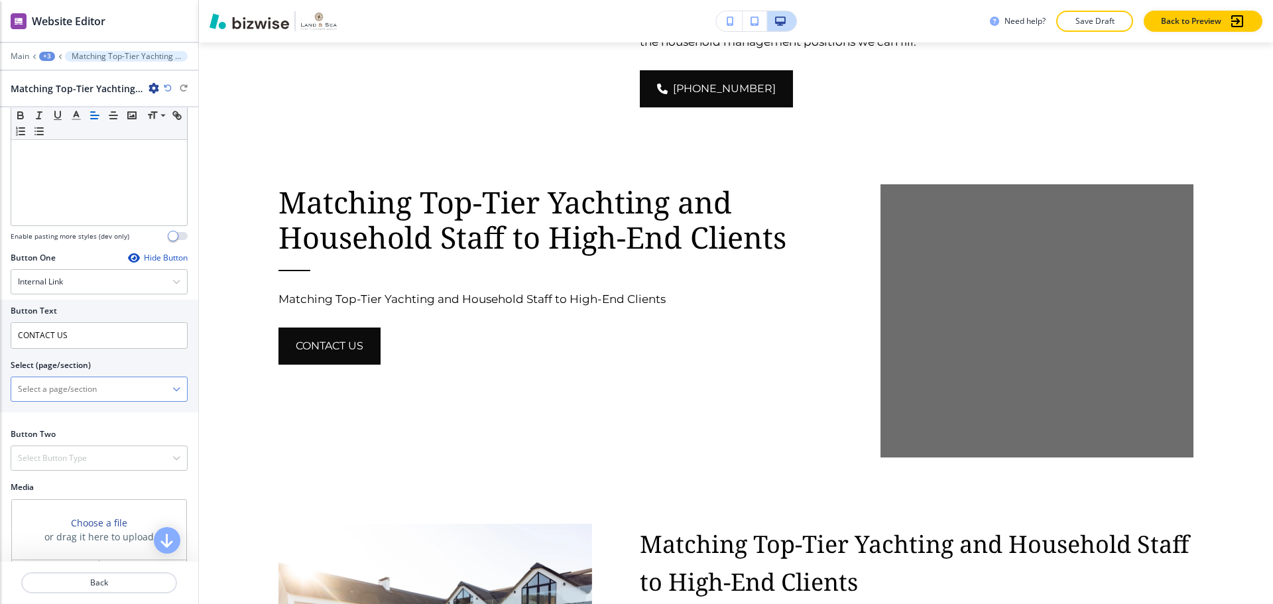
click at [172, 387] on icon "button" at bounding box center [176, 389] width 8 height 8
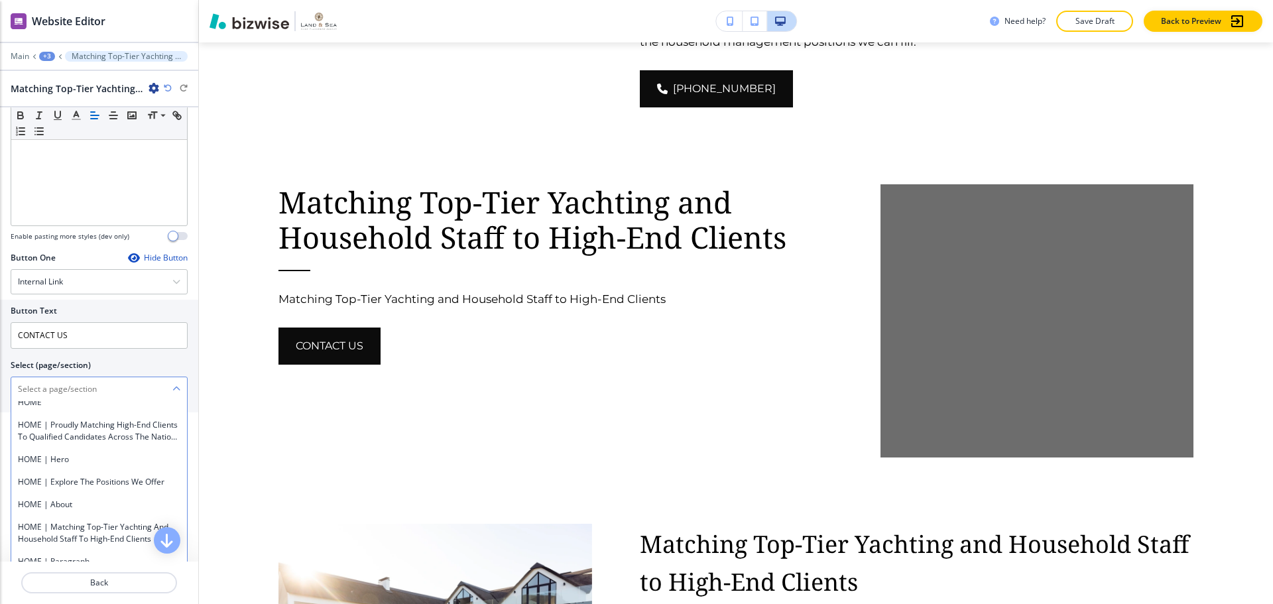
scroll to position [3050, 0]
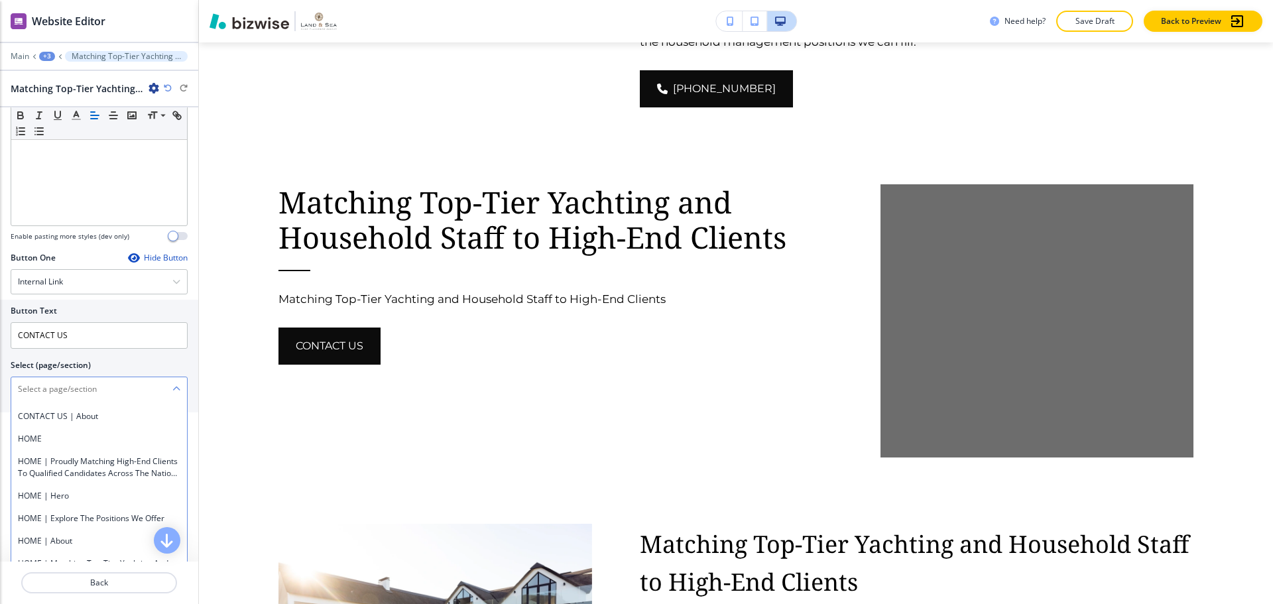
click at [90, 263] on h4 "CONTACT US" at bounding box center [99, 257] width 162 height 12
type \(page\/section\) "CONTACT US"
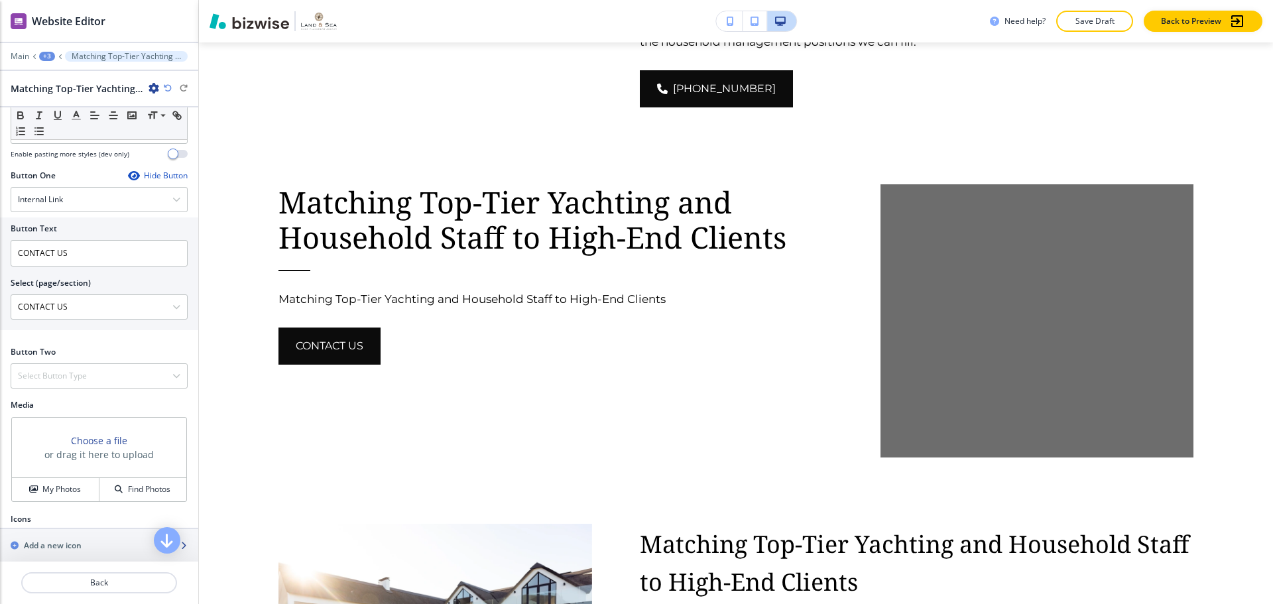
scroll to position [426, 0]
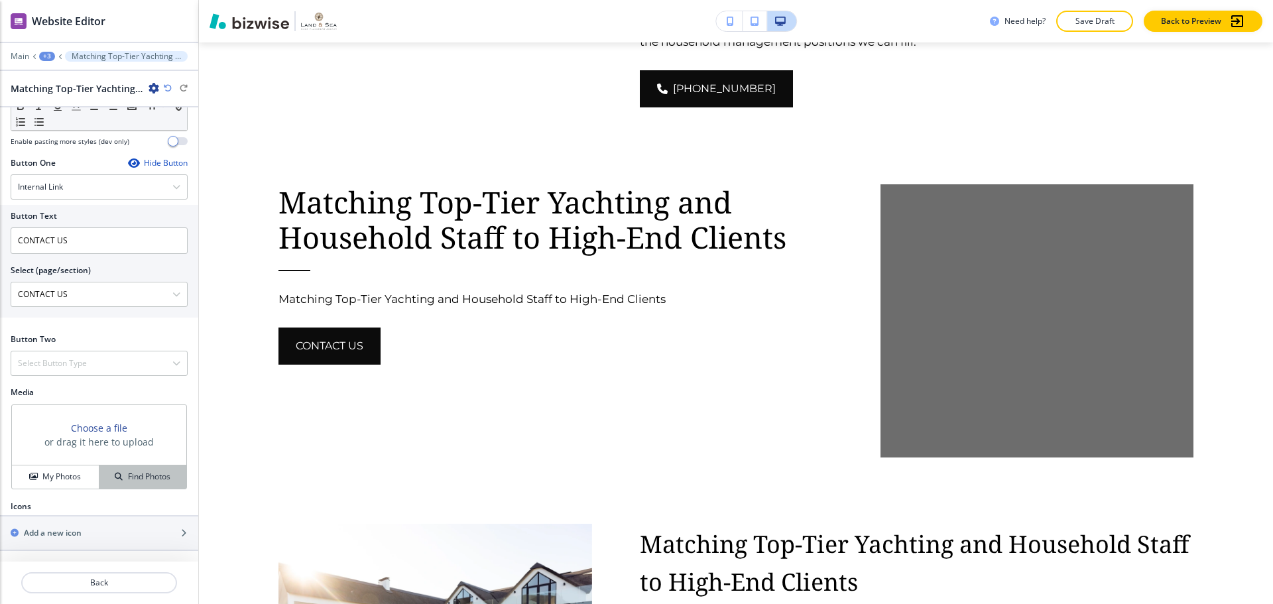
click at [156, 484] on button "Find Photos" at bounding box center [142, 476] width 87 height 23
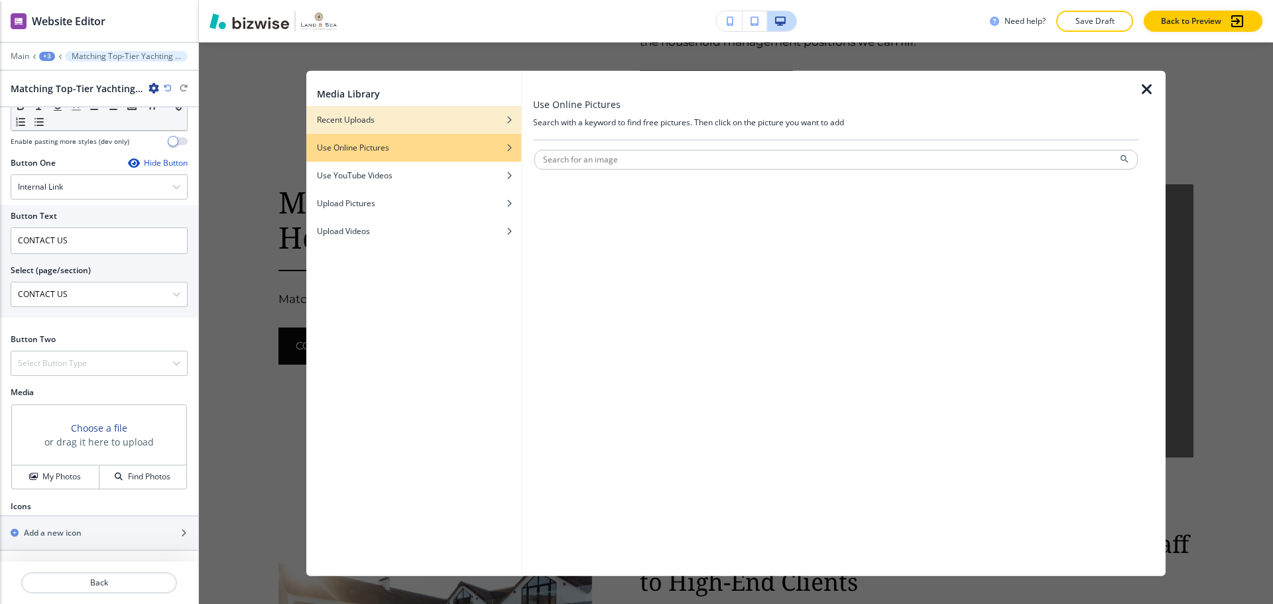
click at [414, 123] on div "Recent Uploads" at bounding box center [413, 119] width 215 height 12
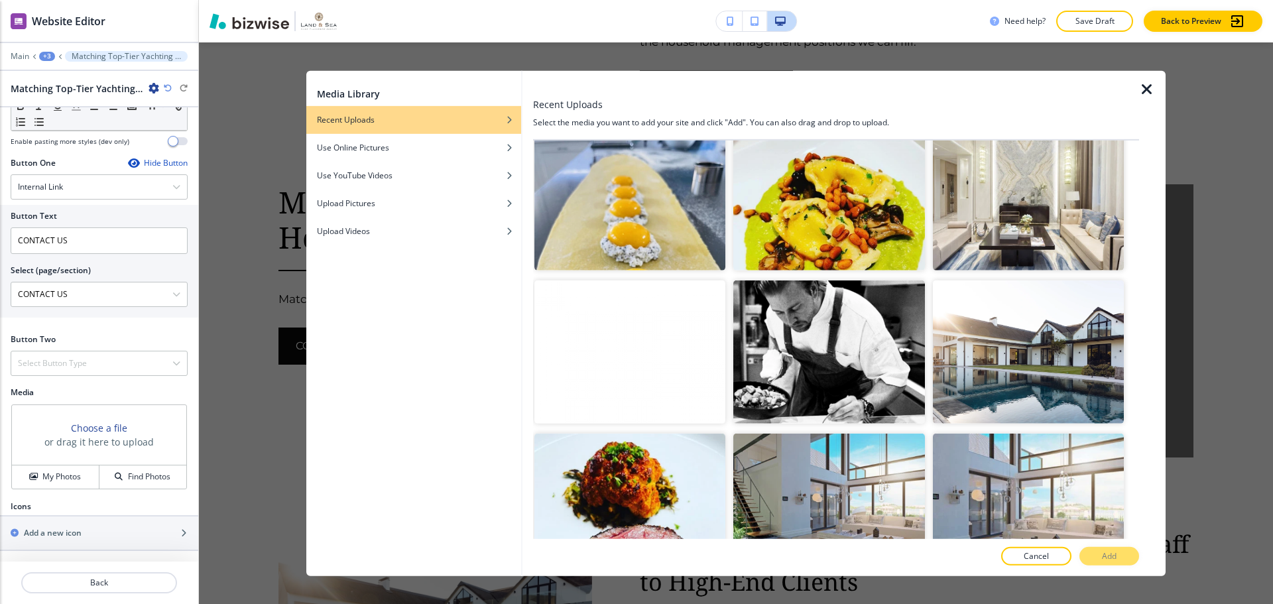
scroll to position [1591, 0]
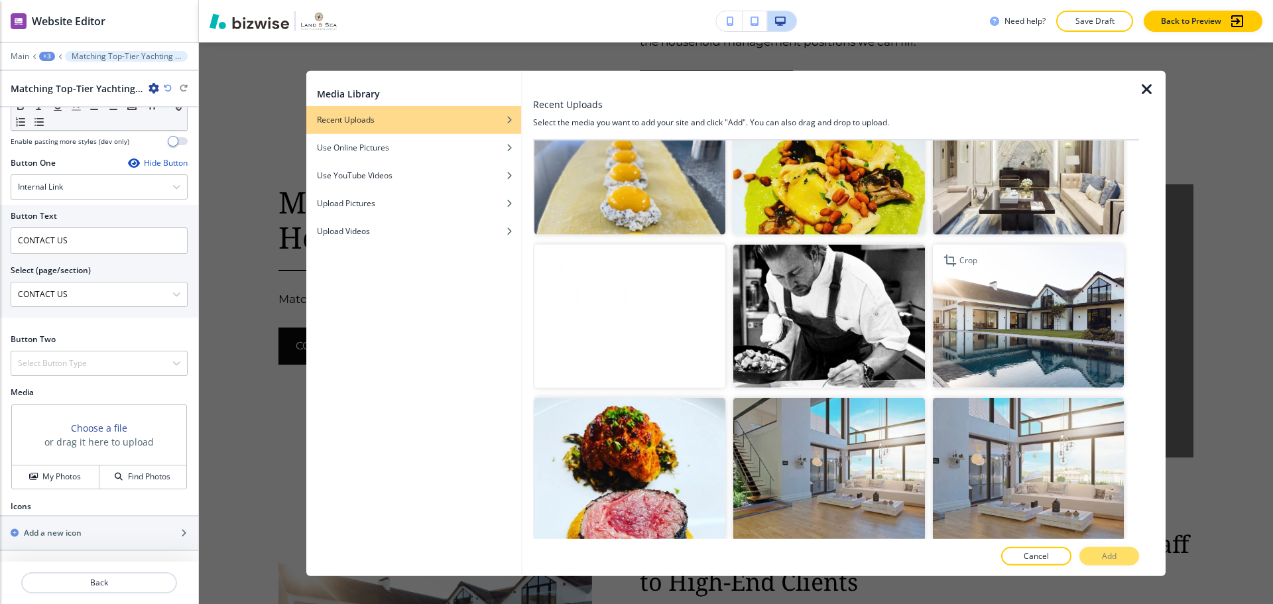
click at [1020, 328] on img "button" at bounding box center [1028, 316] width 191 height 143
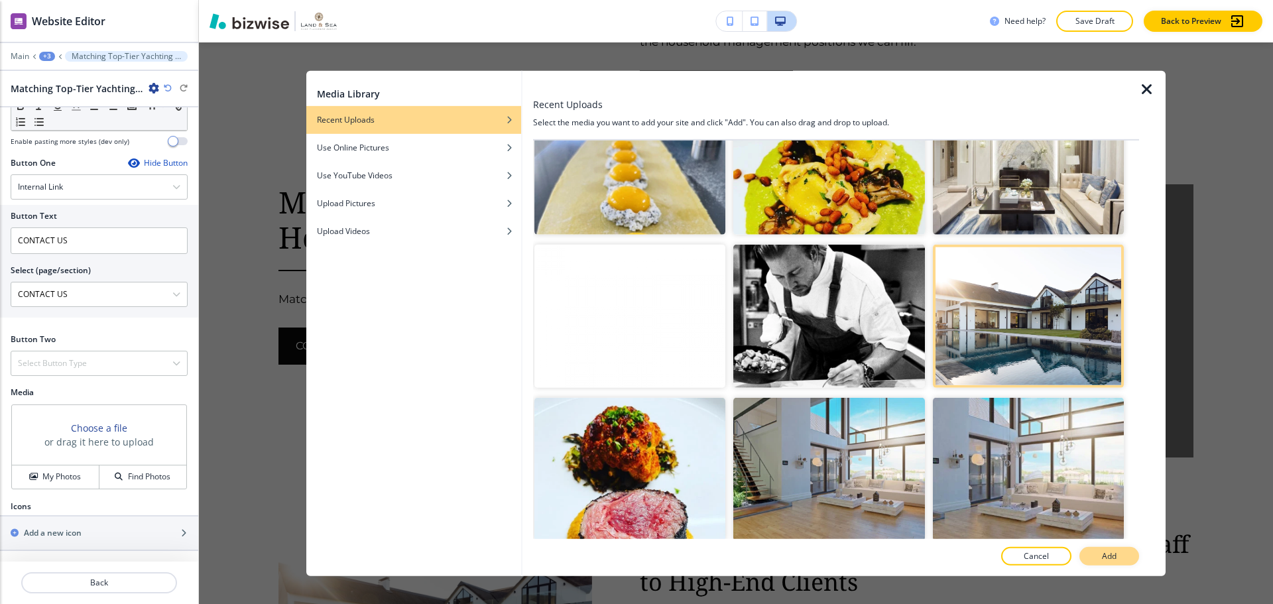
click at [1111, 550] on p "Add" at bounding box center [1109, 556] width 15 height 12
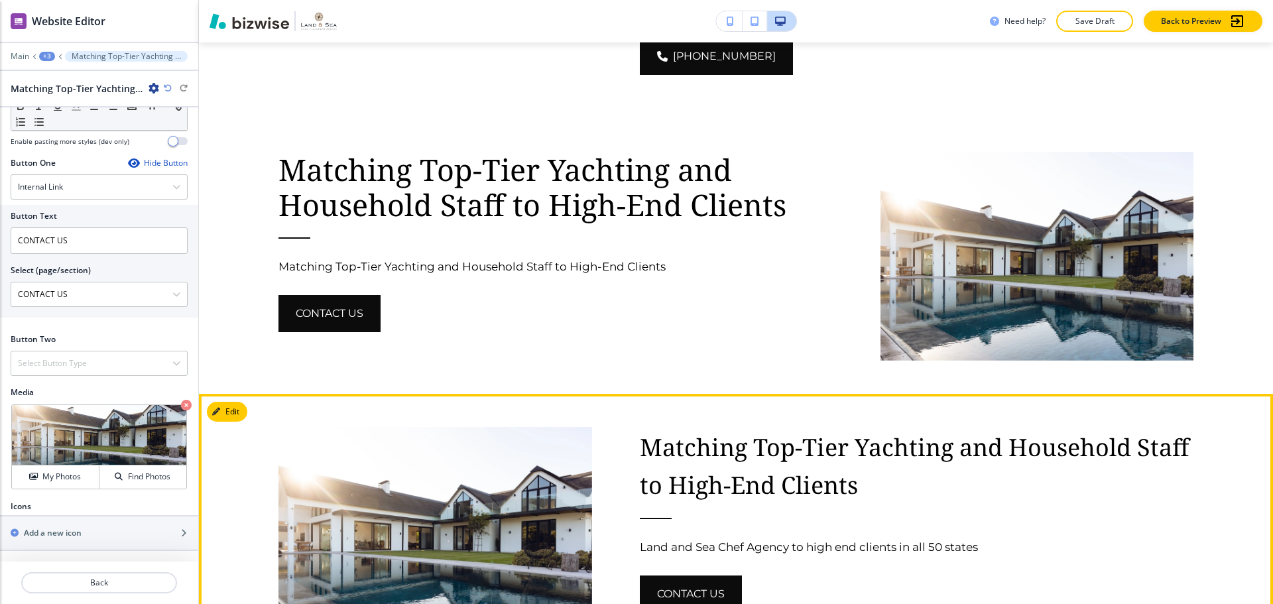
scroll to position [1565, 0]
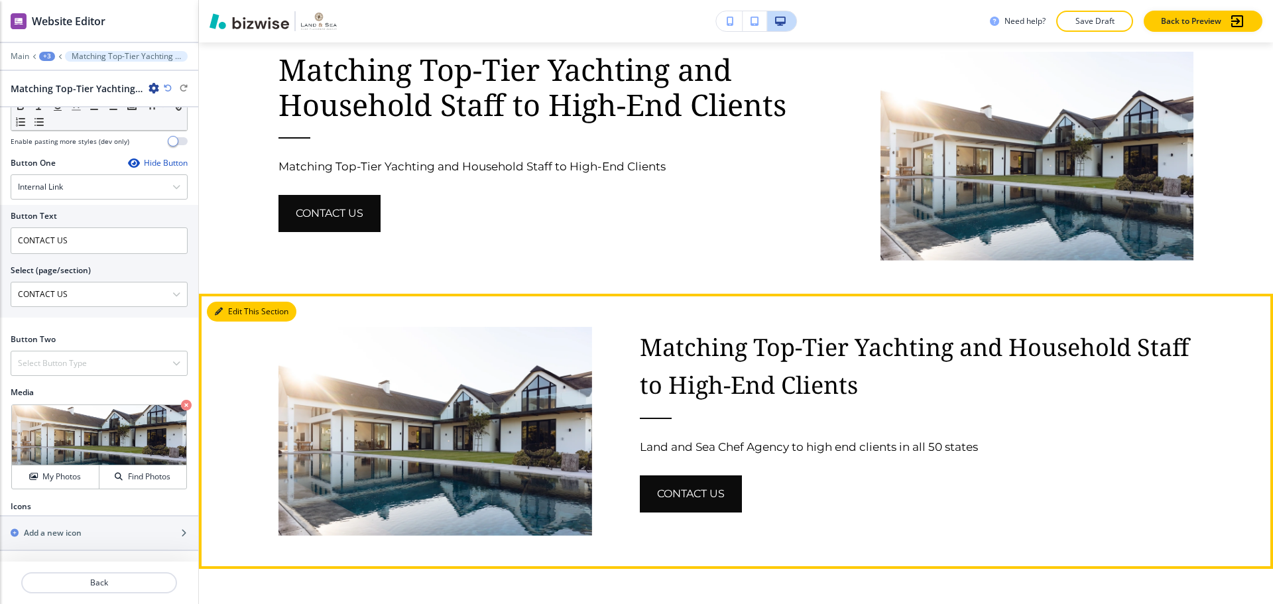
click at [237, 302] on button "Edit This Section" at bounding box center [252, 312] width 90 height 20
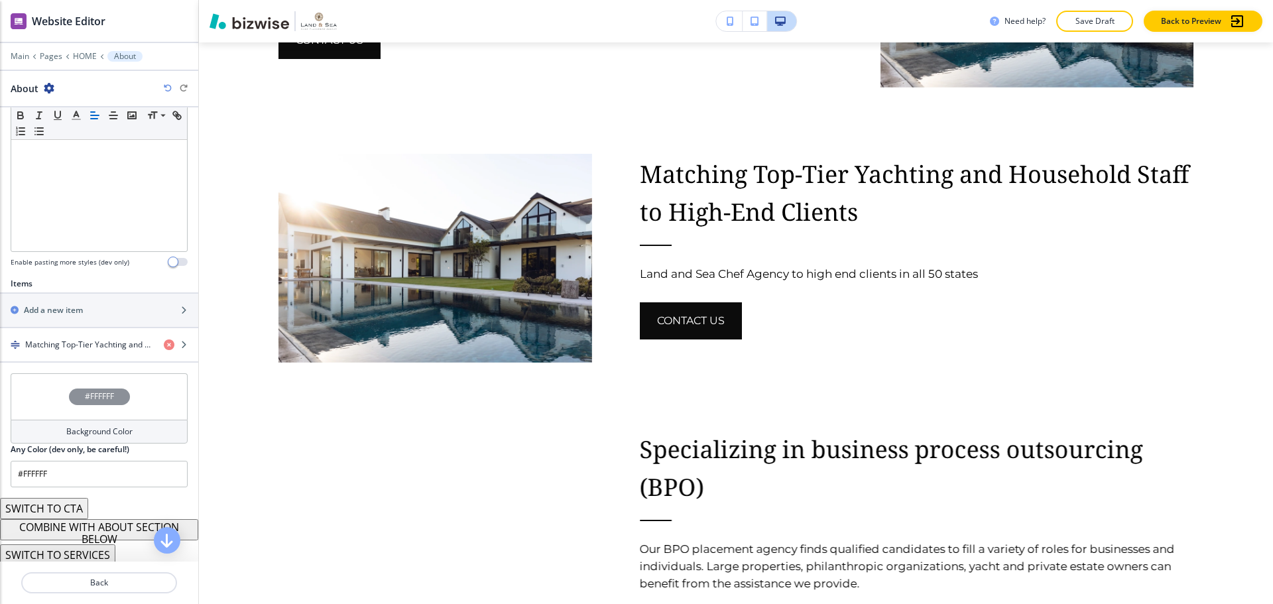
scroll to position [307, 0]
click at [50, 88] on icon "button" at bounding box center [49, 88] width 11 height 11
click at [78, 156] on p "Delete Section" at bounding box center [86, 158] width 68 height 12
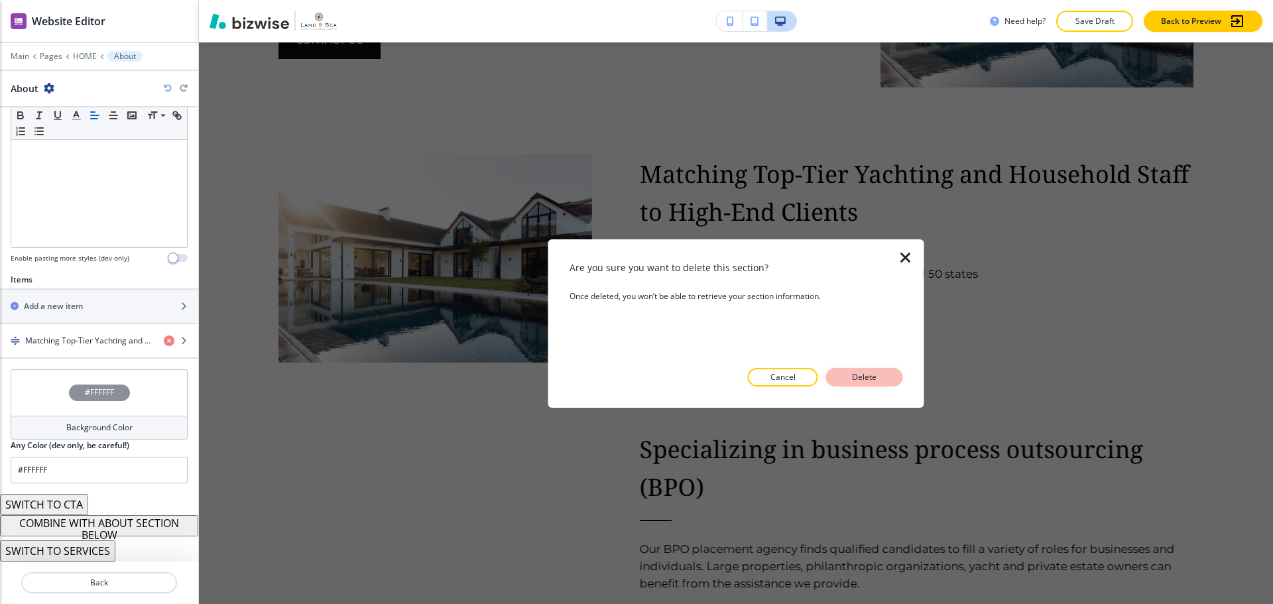
click at [859, 383] on p "Delete" at bounding box center [865, 377] width 32 height 12
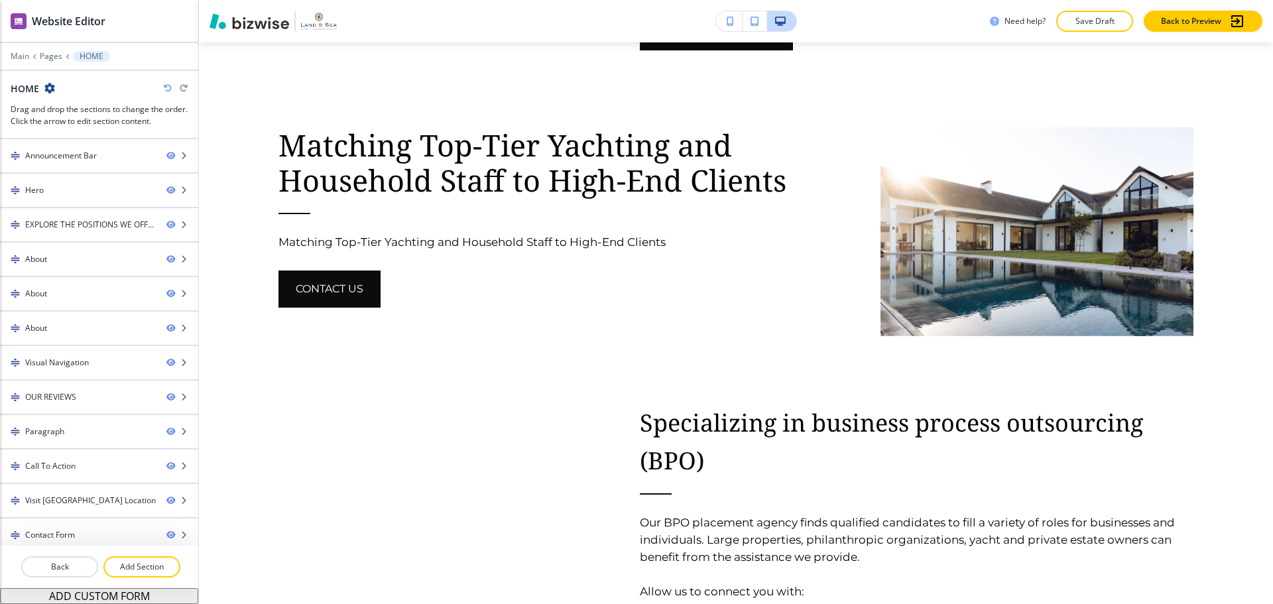
scroll to position [1473, 0]
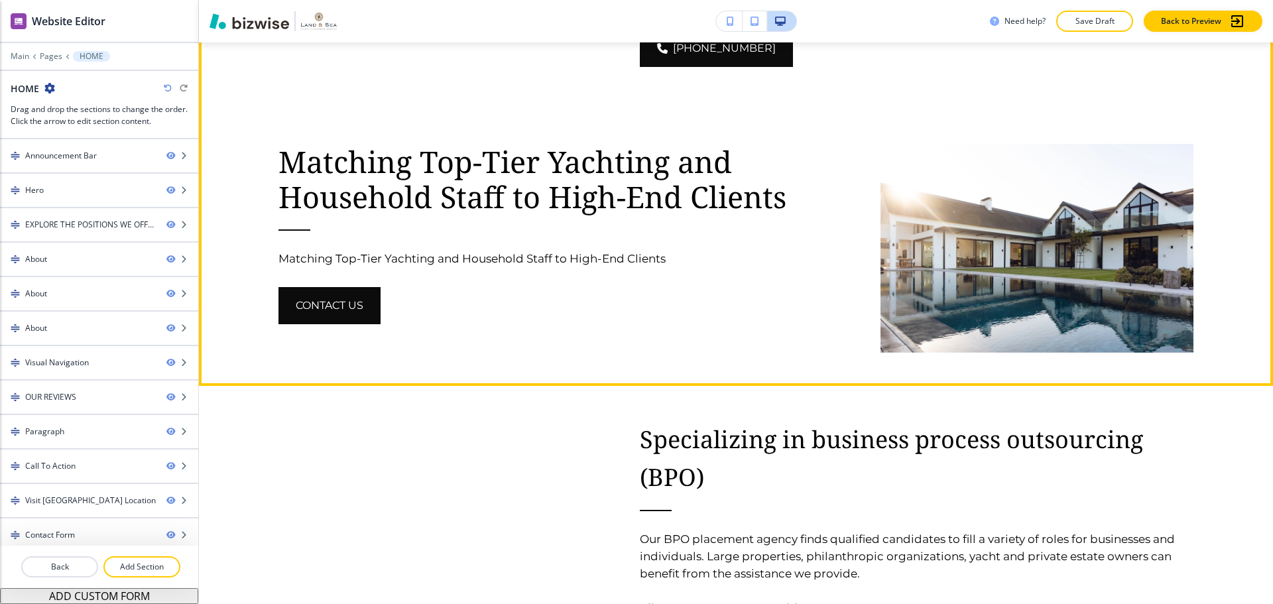
click at [700, 287] on div "CONTACT US" at bounding box center [555, 305] width 554 height 37
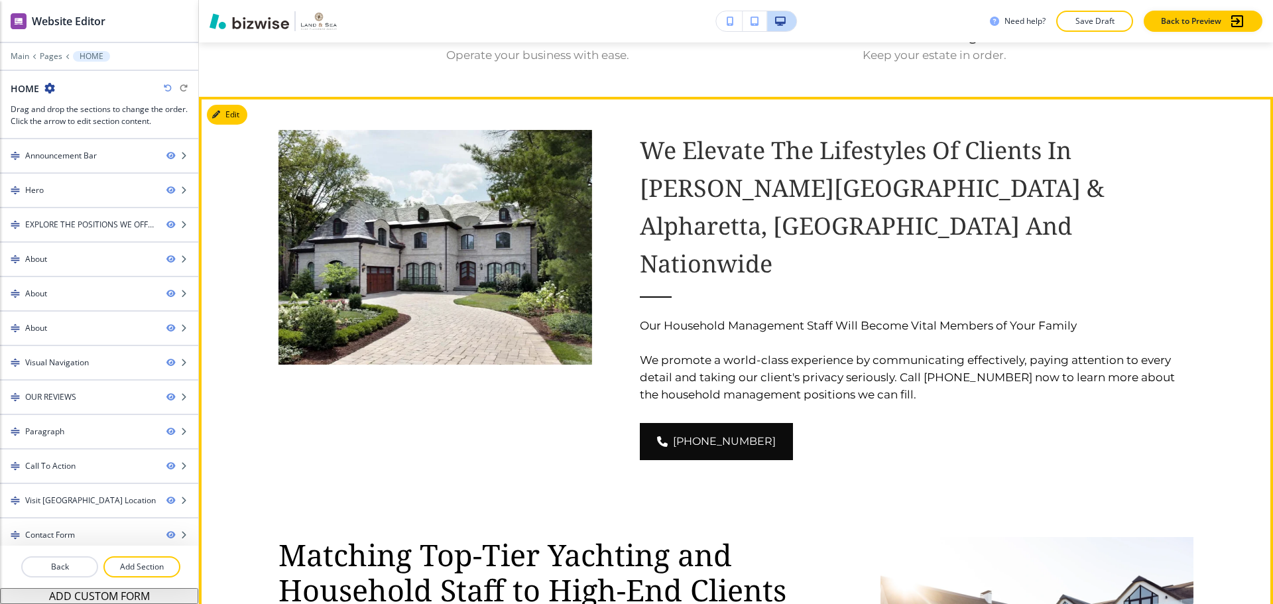
scroll to position [1075, 0]
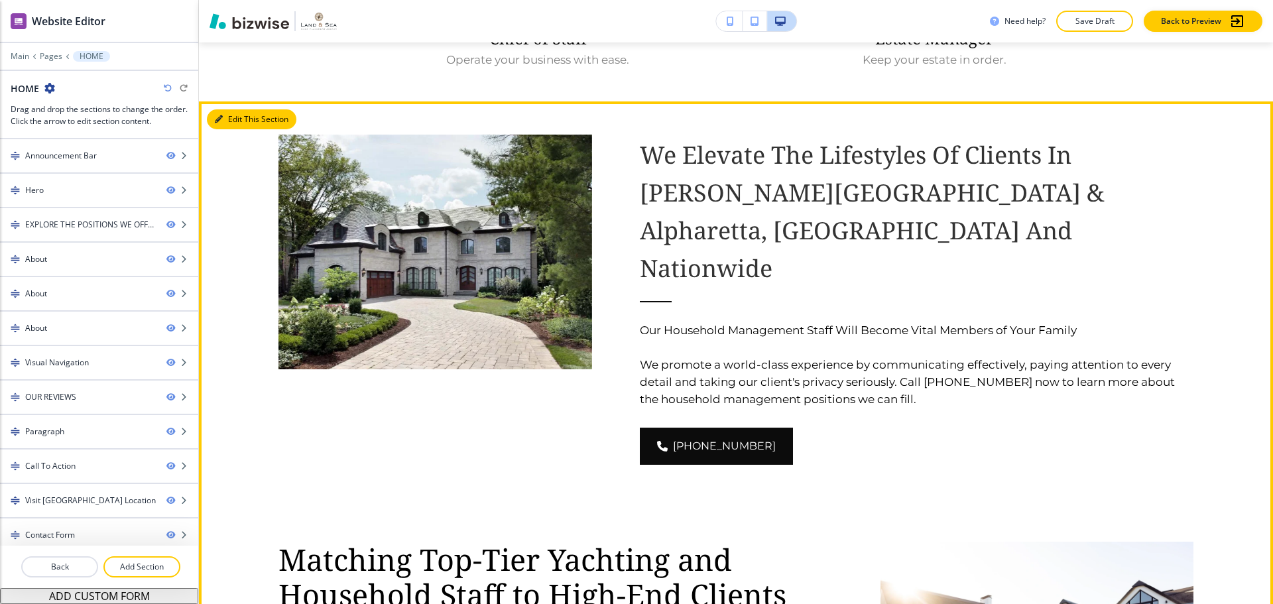
click at [231, 123] on button "Edit This Section" at bounding box center [252, 119] width 90 height 20
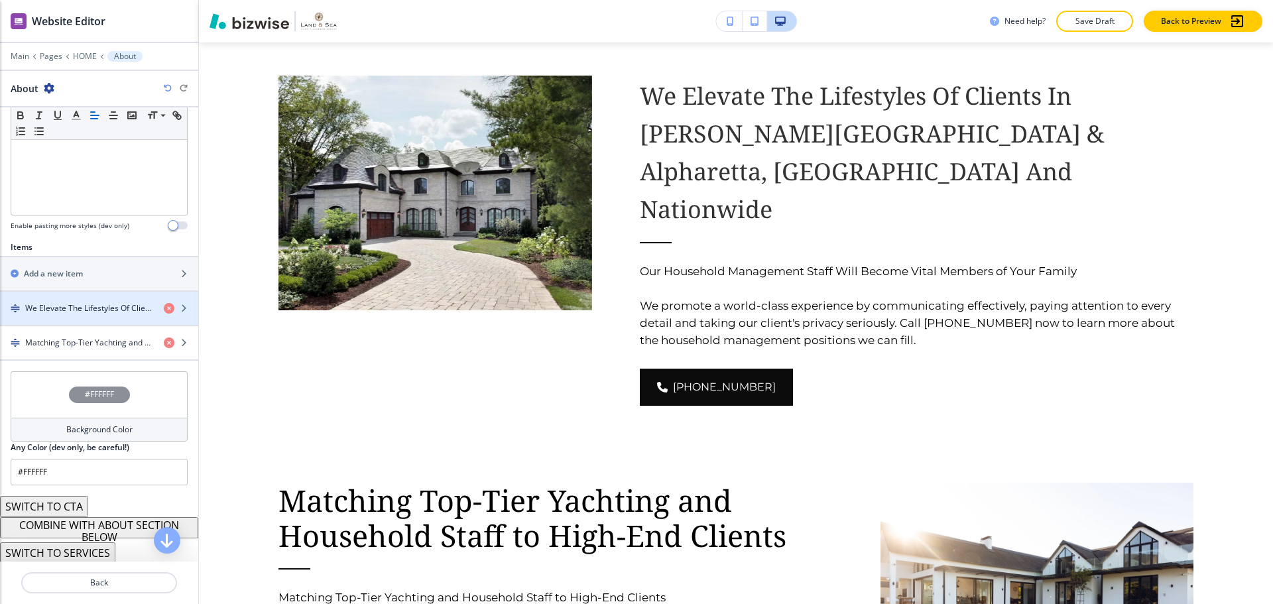
scroll to position [341, 0]
click at [113, 527] on button "COMBINE WITH ABOUT SECTION BELOW" at bounding box center [99, 525] width 198 height 21
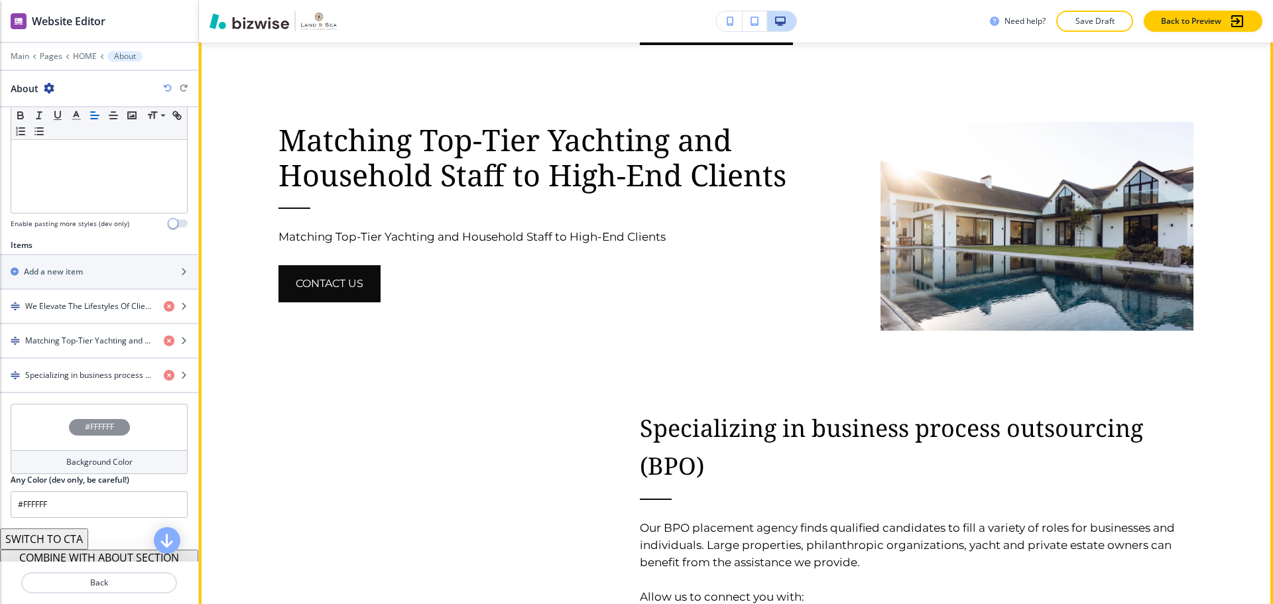
scroll to position [1465, 0]
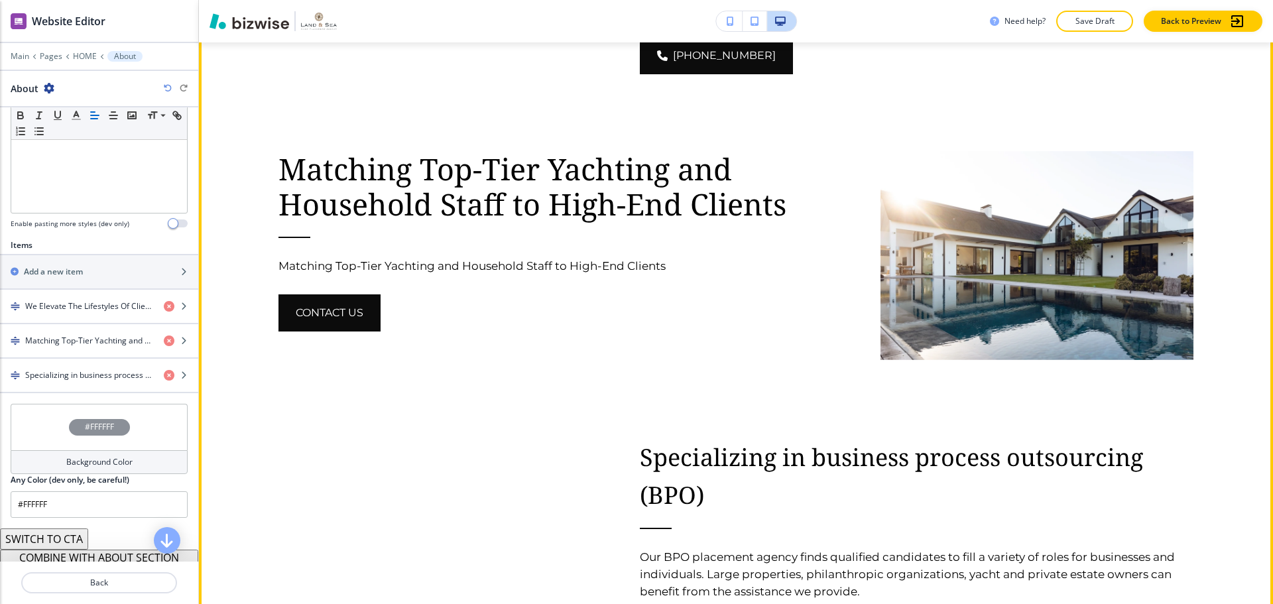
click at [800, 371] on div "Specializing in business process outsourcing (BPO) Our BPO placement agency fin…" at bounding box center [893, 594] width 602 height 447
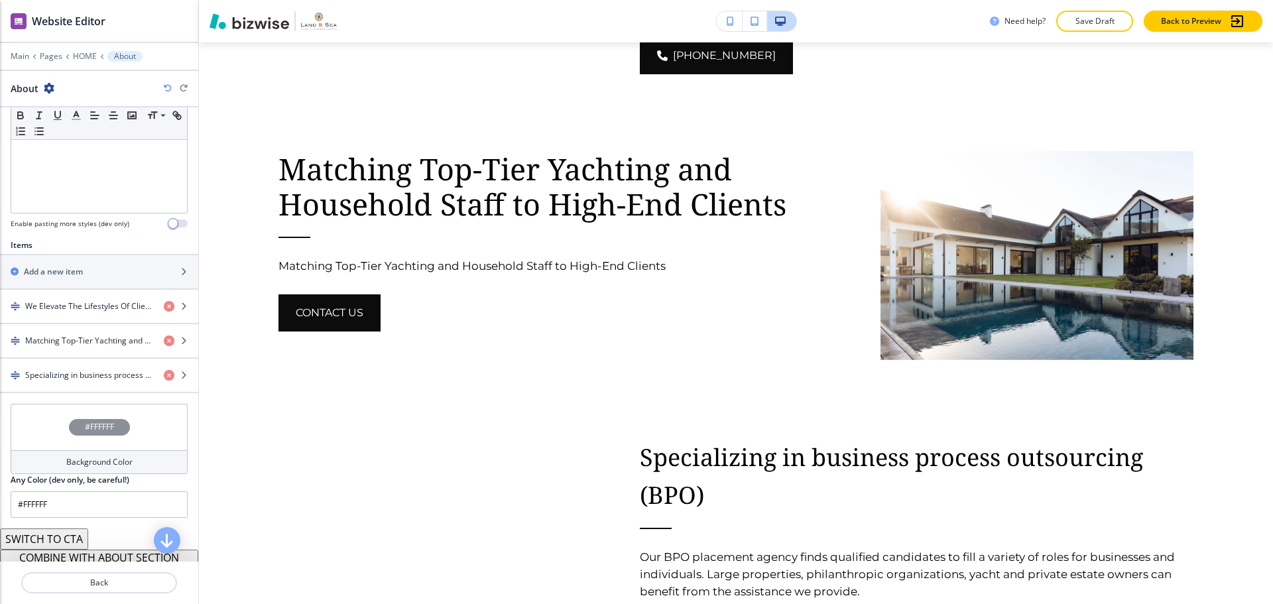
scroll to position [376, 0]
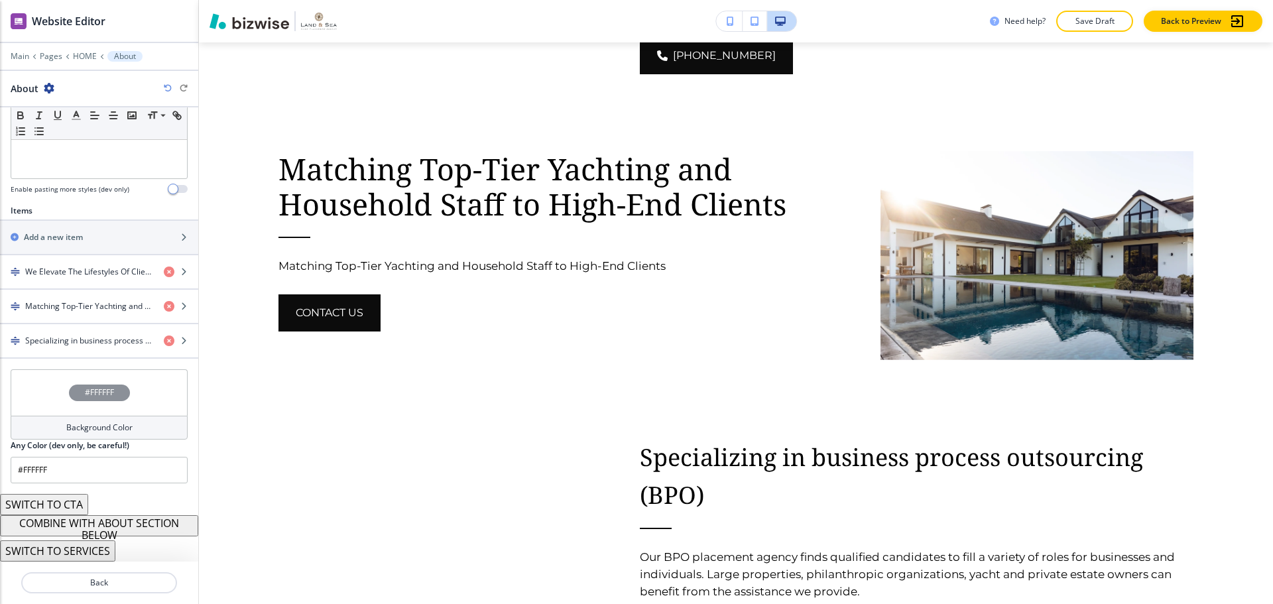
click at [109, 524] on button "COMBINE WITH ABOUT SECTION BELOW" at bounding box center [99, 525] width 198 height 21
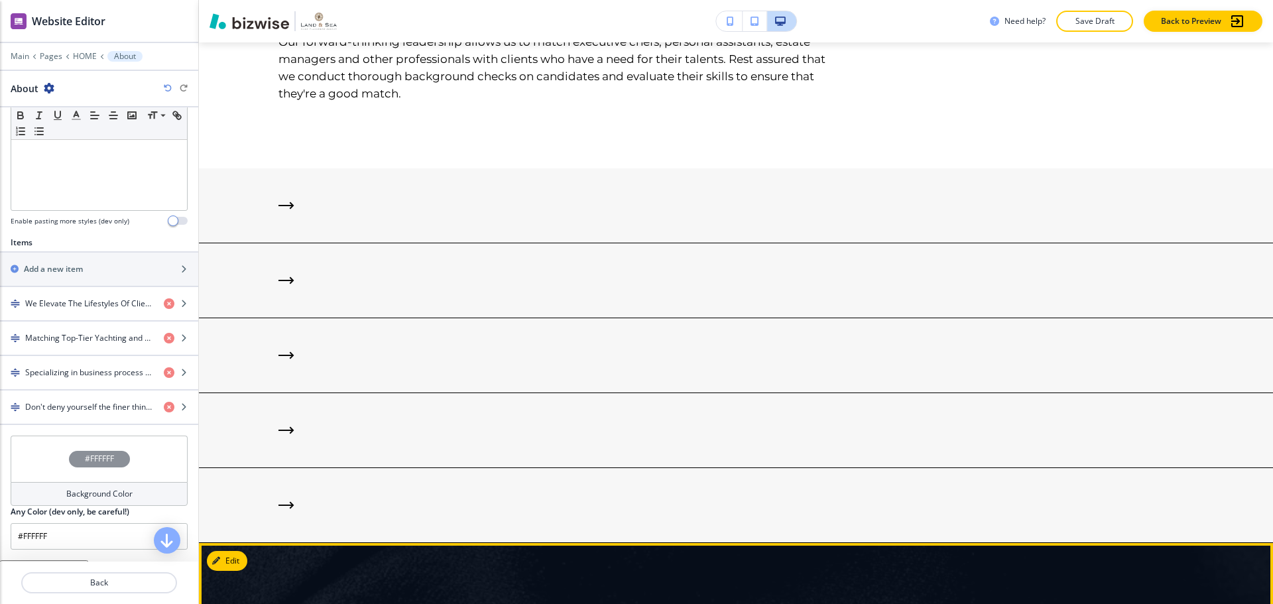
scroll to position [2460, 0]
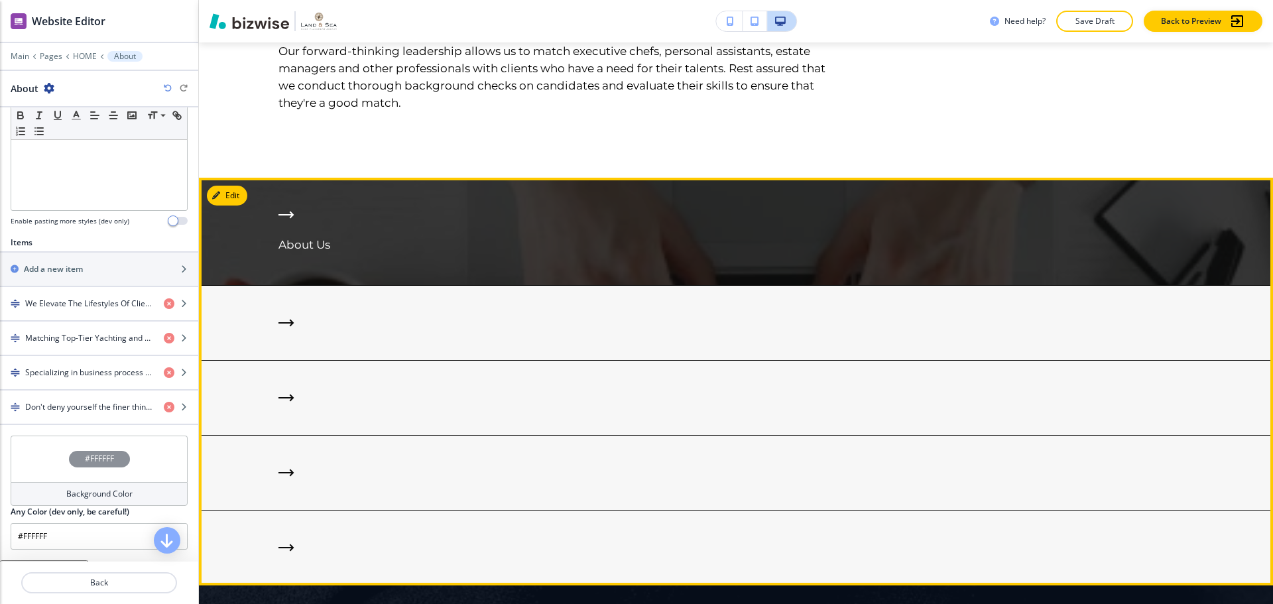
click at [291, 212] on icon at bounding box center [291, 214] width 3 height 5
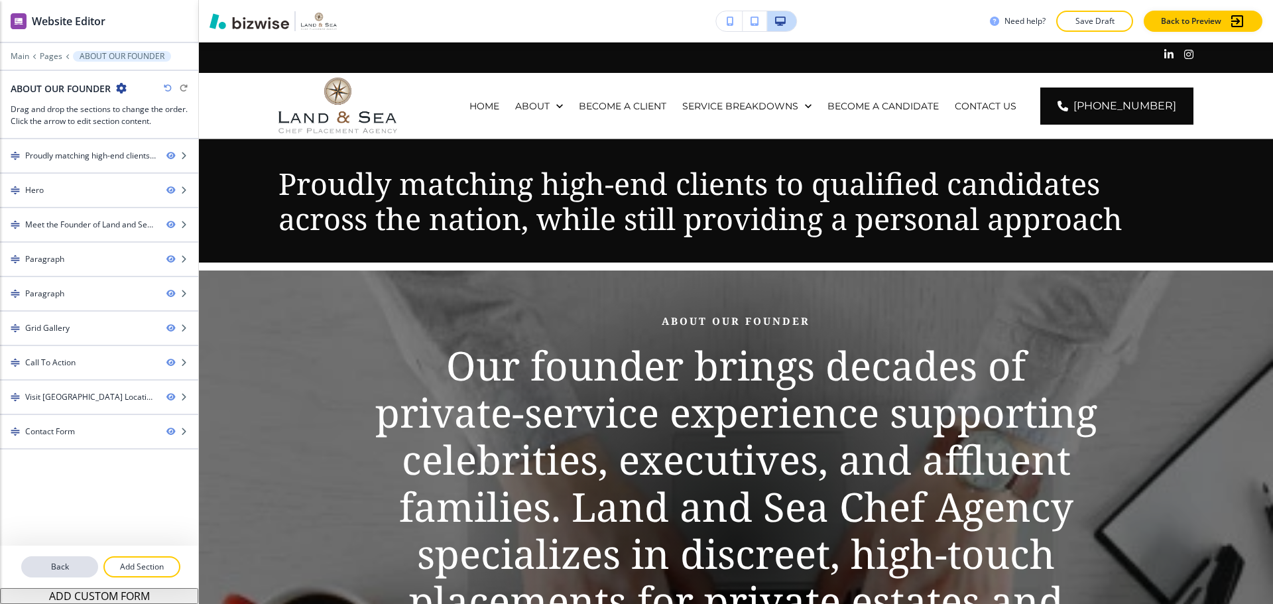
click at [49, 566] on p "Back" at bounding box center [60, 567] width 74 height 12
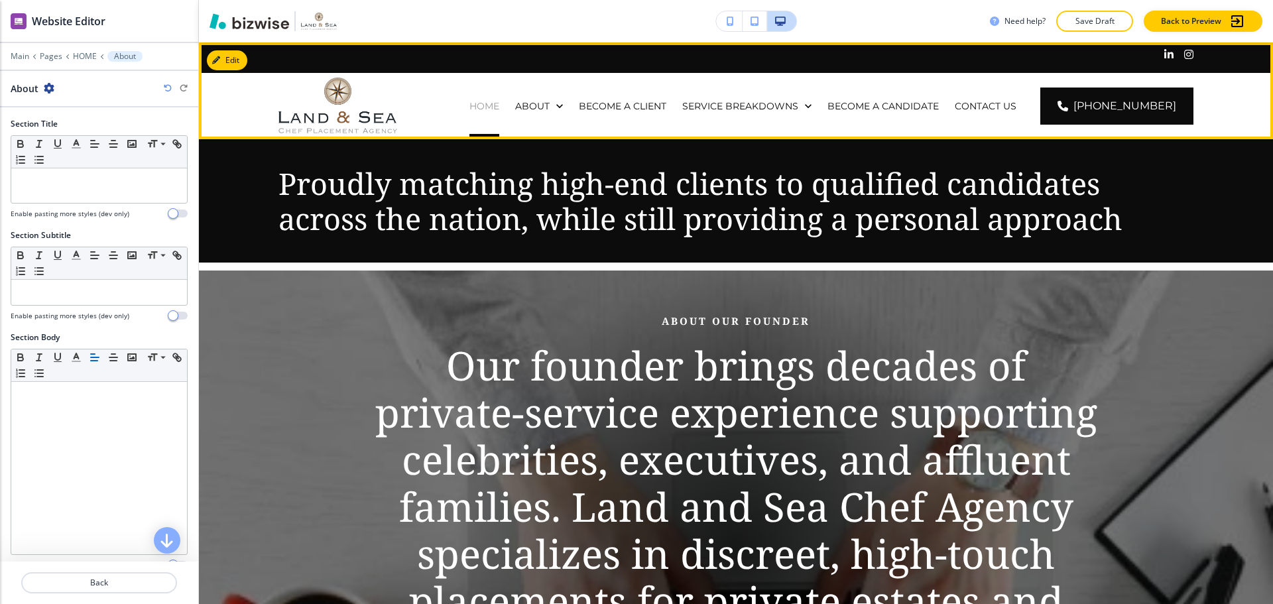
click at [497, 106] on p "HOME" at bounding box center [484, 105] width 30 height 13
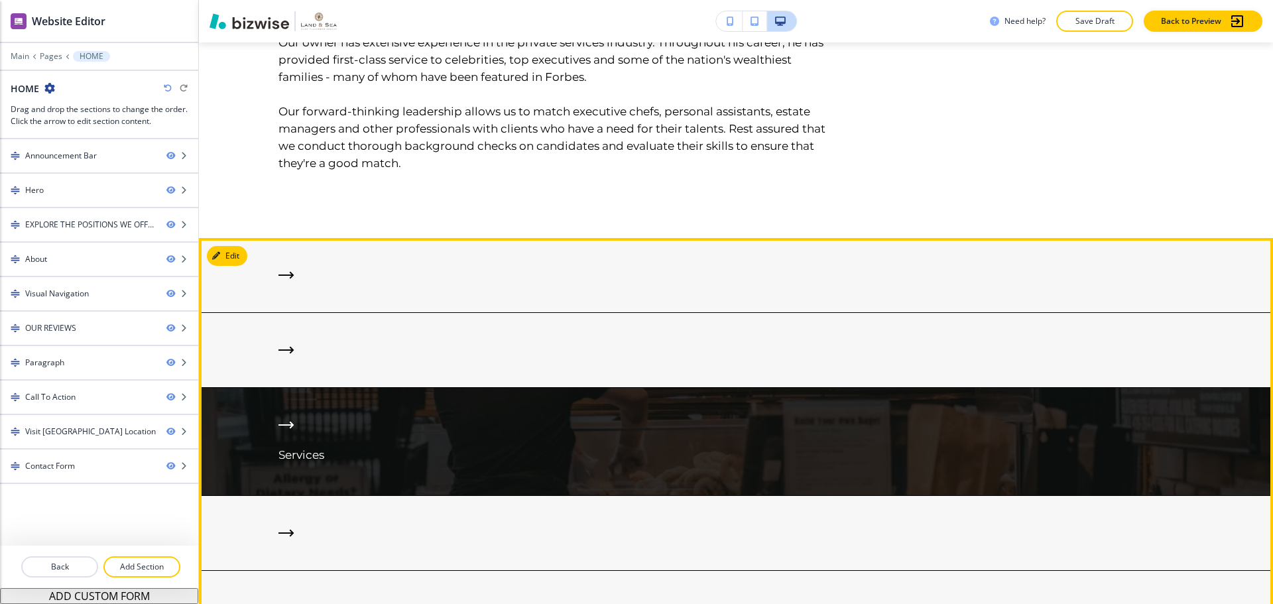
scroll to position [2453, 0]
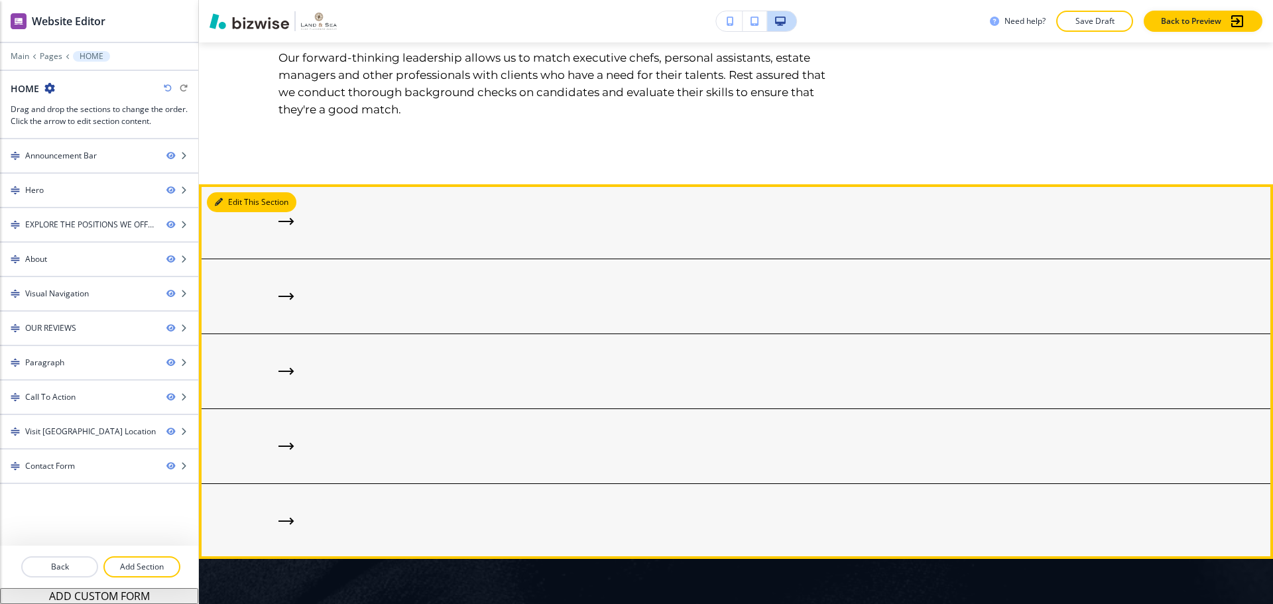
click at [230, 192] on button "Edit This Section" at bounding box center [252, 202] width 90 height 20
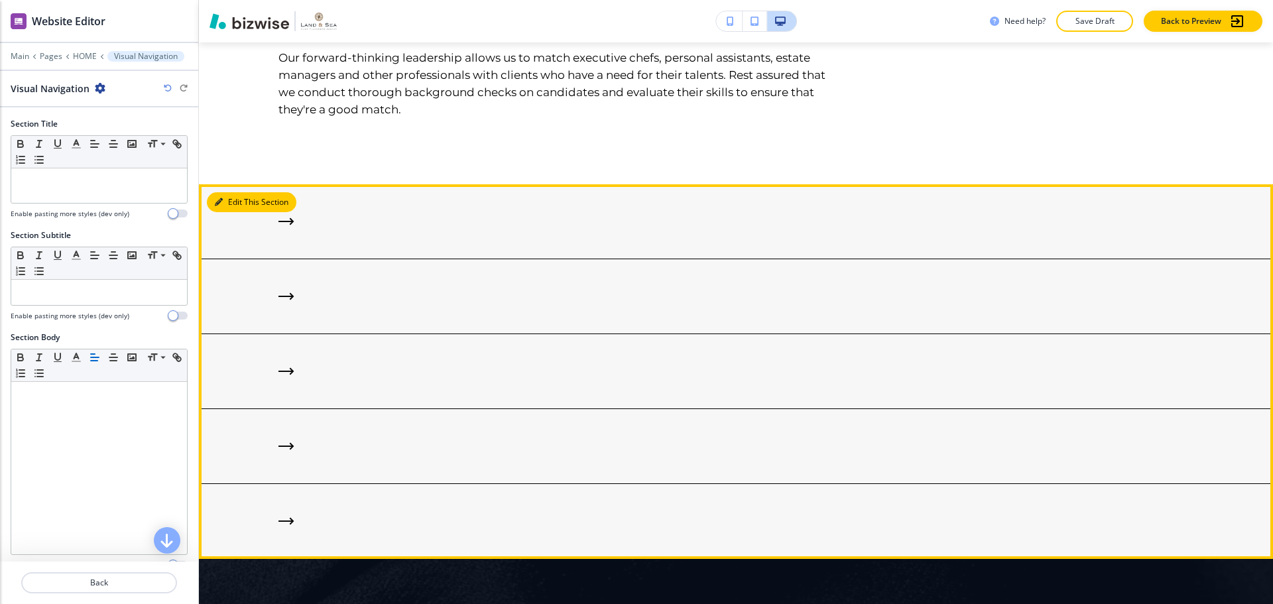
scroll to position [2538, 0]
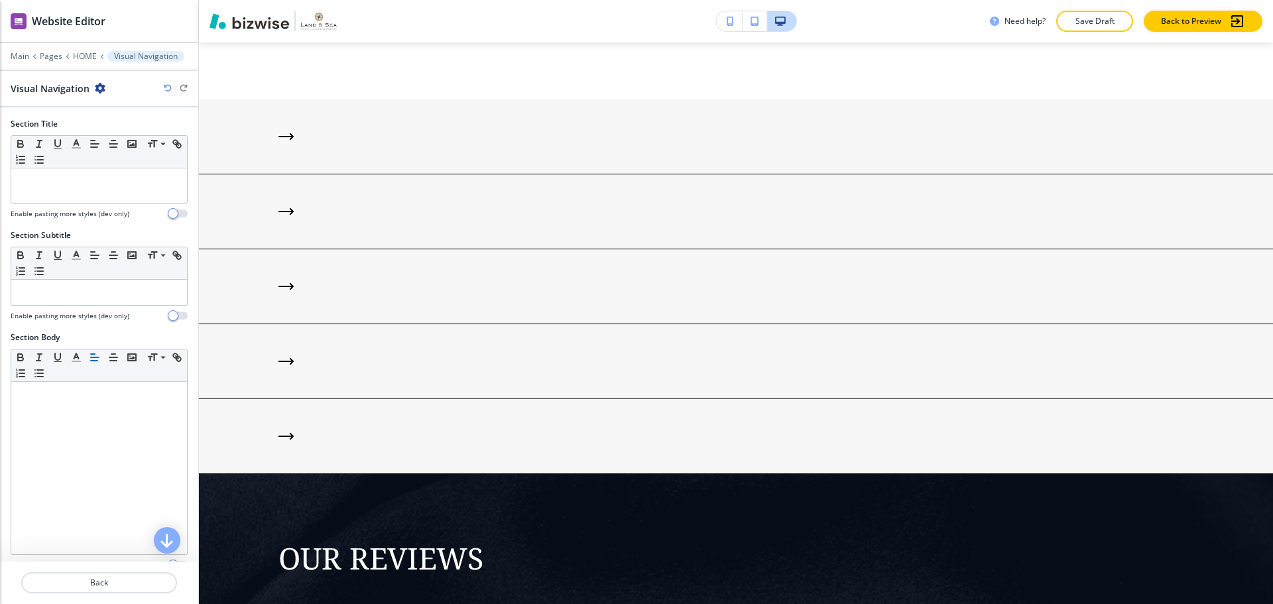
click at [103, 88] on icon "button" at bounding box center [100, 88] width 11 height 11
click at [127, 157] on p "Delete Section" at bounding box center [136, 158] width 68 height 12
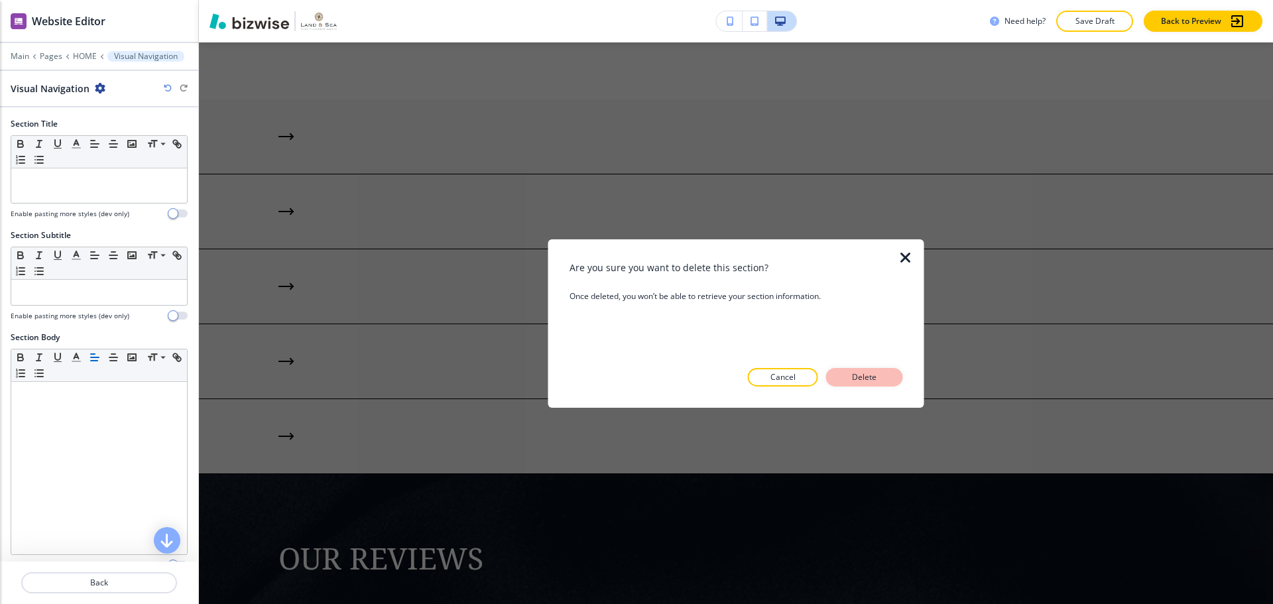
click at [873, 385] on button "Delete" at bounding box center [864, 377] width 77 height 19
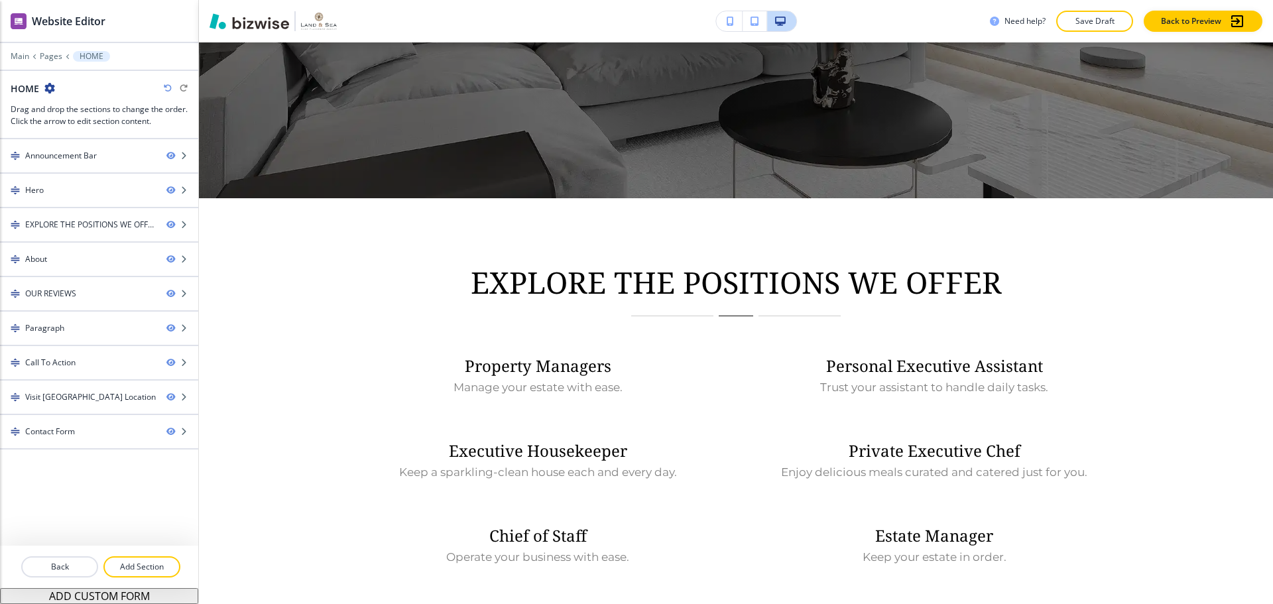
scroll to position [440, 0]
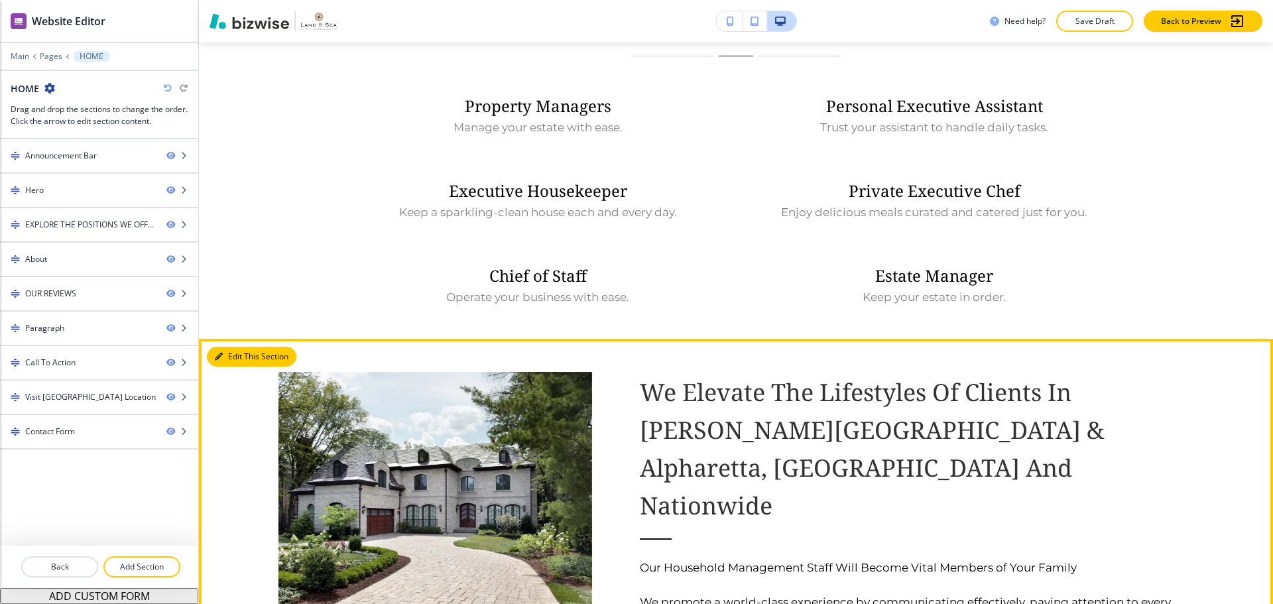
click at [242, 361] on button "Edit This Section" at bounding box center [252, 357] width 90 height 20
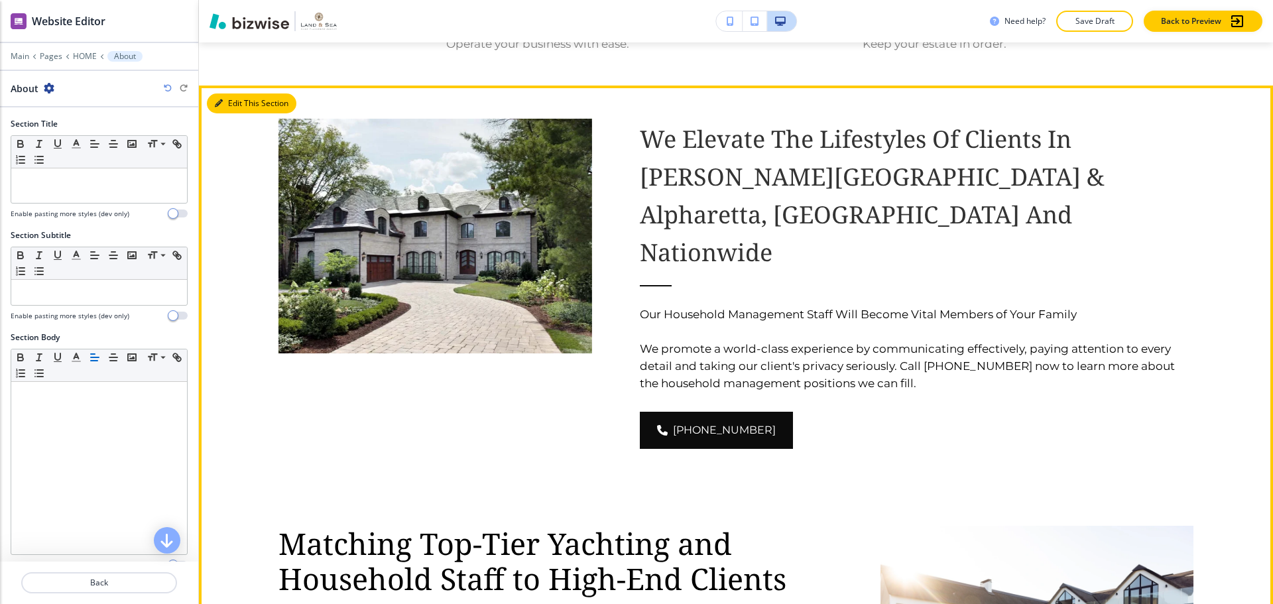
scroll to position [1134, 0]
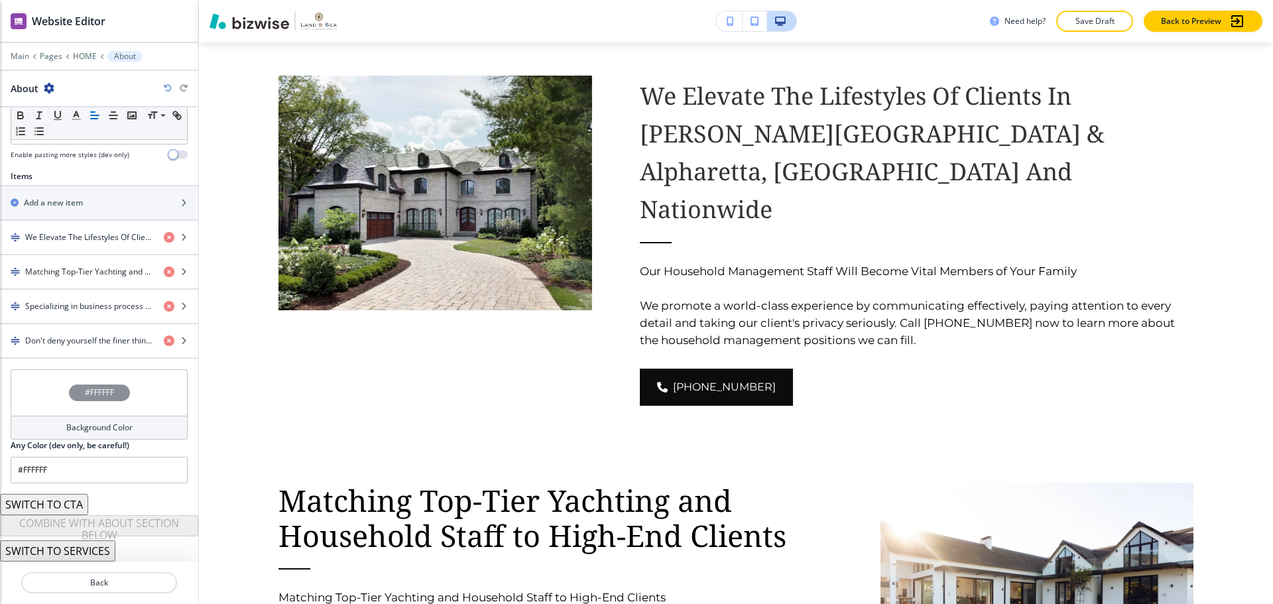
click at [151, 383] on div "#FFFFFF" at bounding box center [99, 392] width 177 height 46
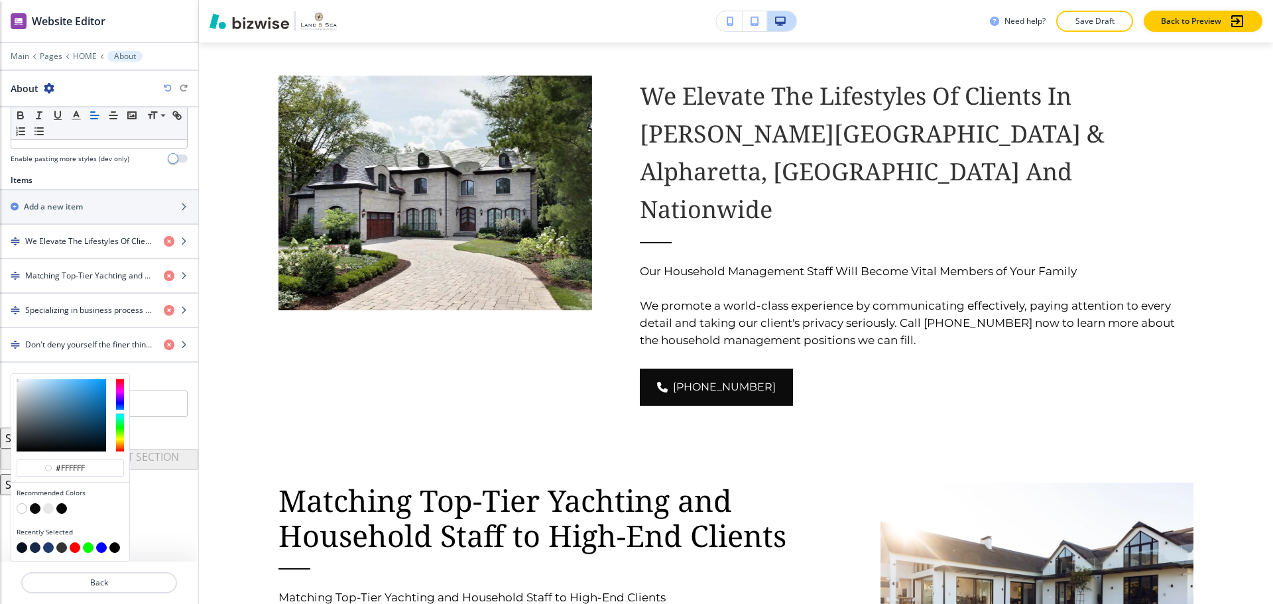
click at [120, 410] on div at bounding box center [120, 415] width 8 height 72
type input "#ffffff"
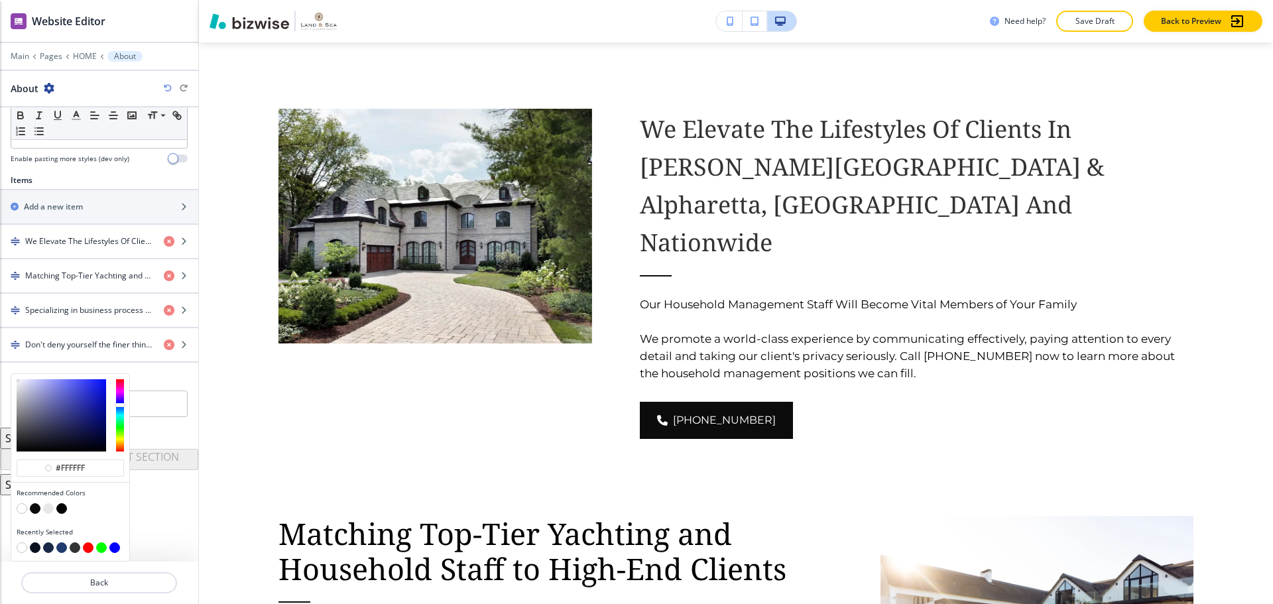
click at [120, 404] on div at bounding box center [120, 415] width 8 height 72
type input "#13188c"
click at [94, 412] on div at bounding box center [62, 415] width 90 height 72
type input "#13188c"
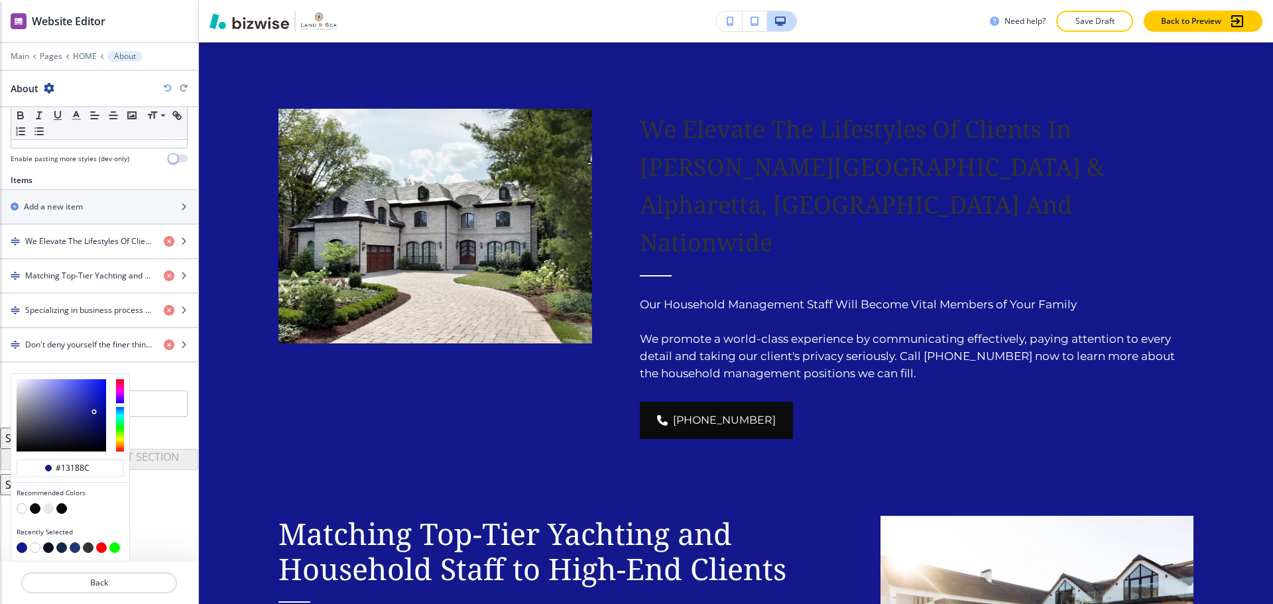
type input "#0d127e"
click at [97, 416] on div at bounding box center [62, 415] width 90 height 72
type input "#0d127e"
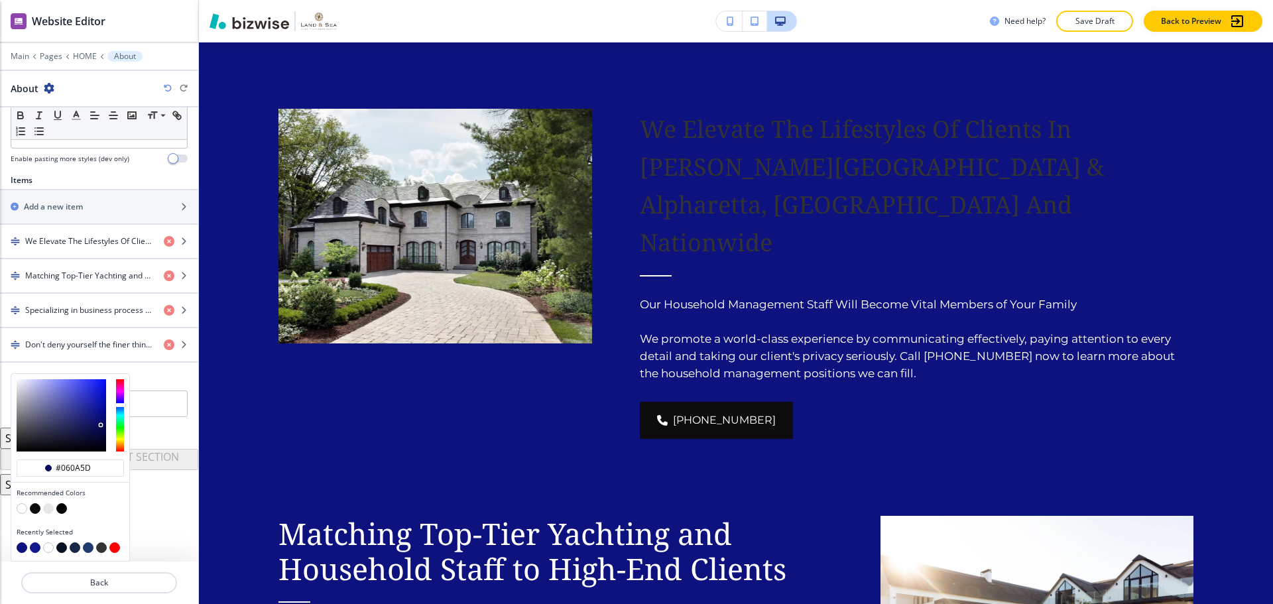
type input "#05095b"
click at [101, 426] on div at bounding box center [62, 415] width 90 height 72
type input "#05095b"
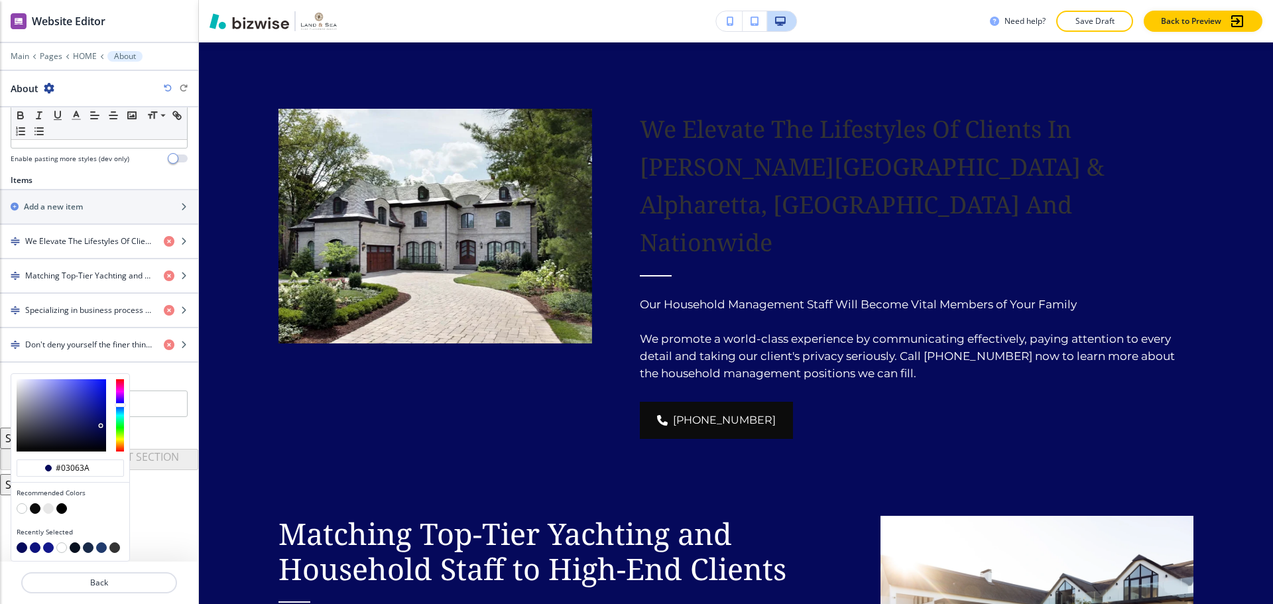
type input "#030538"
drag, startPoint x: 101, startPoint y: 435, endPoint x: 97, endPoint y: 445, distance: 10.7
click at [101, 436] on div at bounding box center [62, 415] width 90 height 72
type input "#030535"
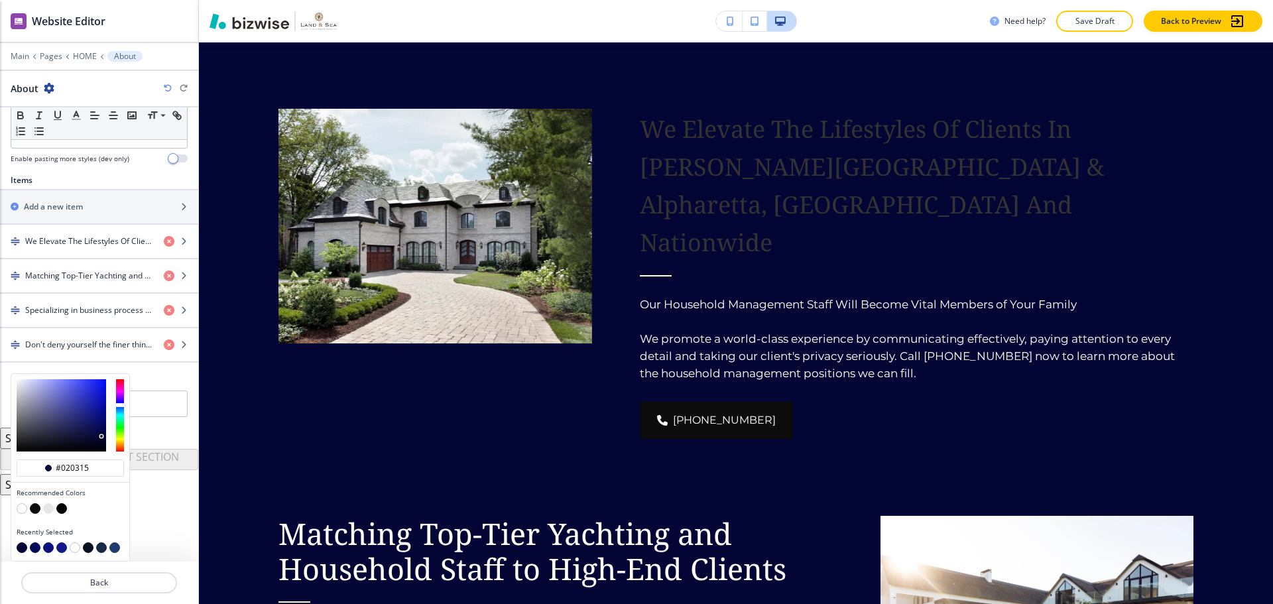
type input "#020312"
click at [97, 447] on div at bounding box center [62, 415] width 90 height 72
type input "#020210"
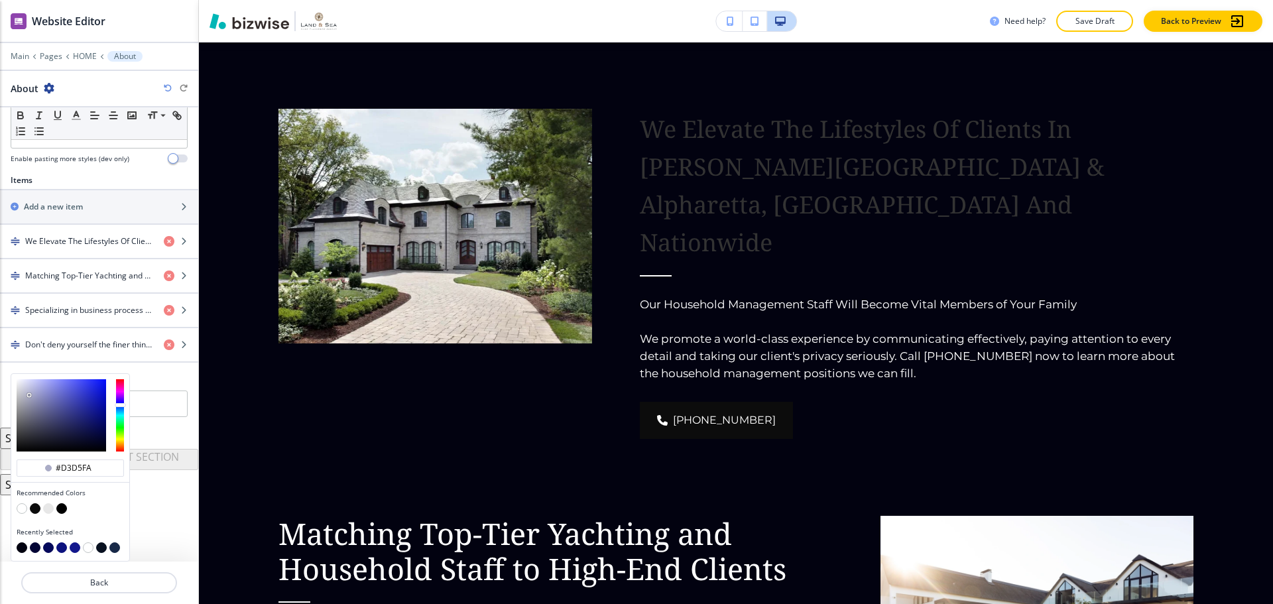
type input "#d5d7fc"
drag, startPoint x: 95, startPoint y: 441, endPoint x: 31, endPoint y: 380, distance: 88.6
click at [31, 380] on div at bounding box center [62, 415] width 90 height 72
type input "#d5d7fc"
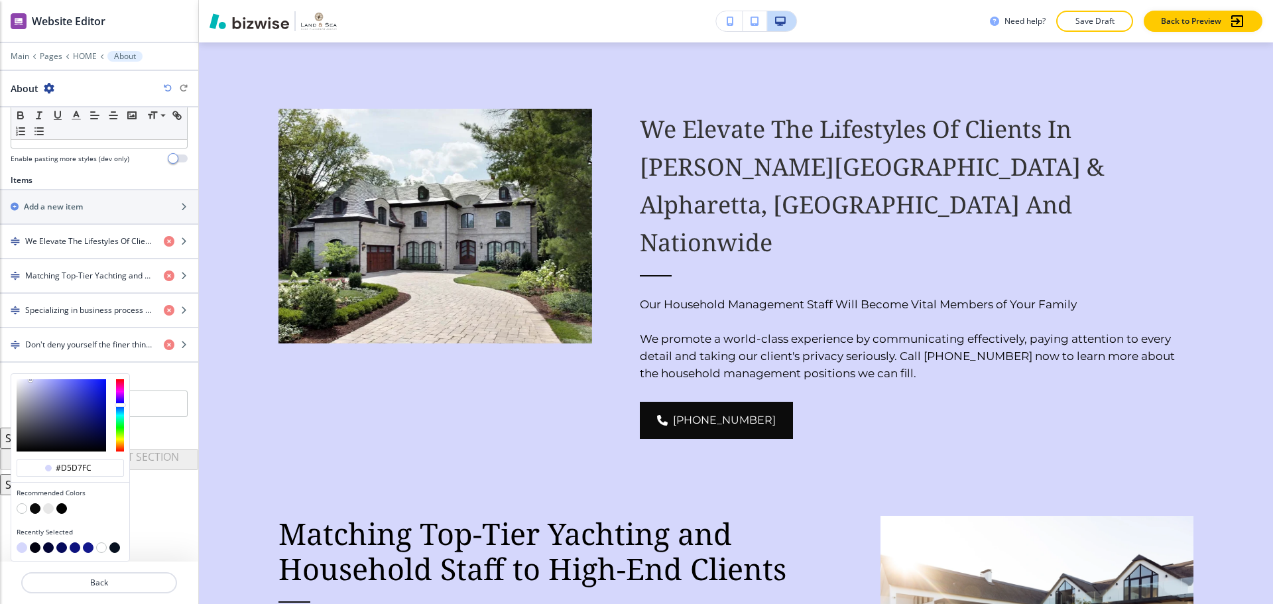
type input "#8a8dc4"
click at [43, 396] on div at bounding box center [62, 415] width 90 height 72
type input "#8a8dc4"
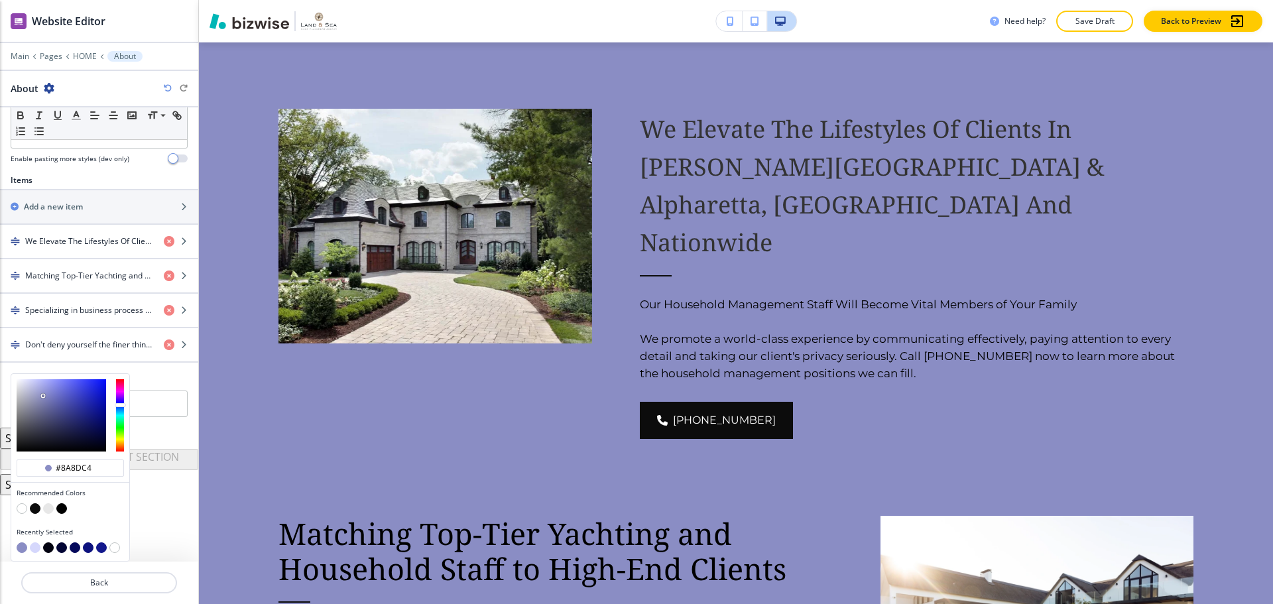
type input "#8486af"
click at [38, 402] on div at bounding box center [62, 415] width 90 height 72
type input "#8486af"
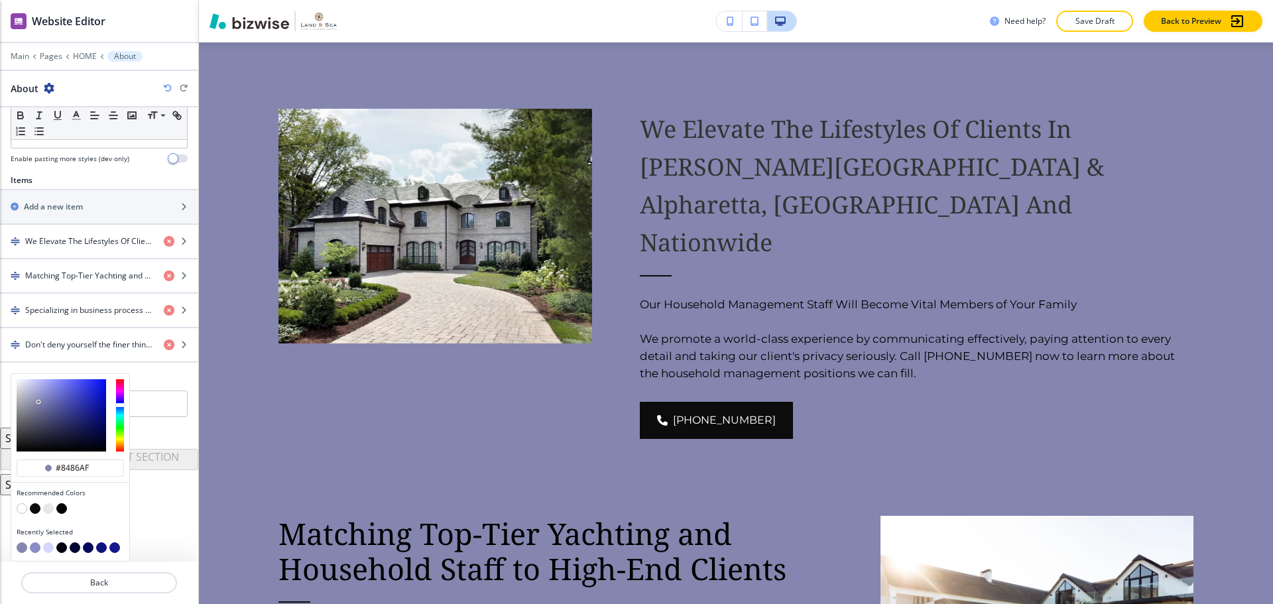
type input "#5f62a8"
click at [56, 404] on div at bounding box center [62, 415] width 90 height 72
type input "#5f62a8"
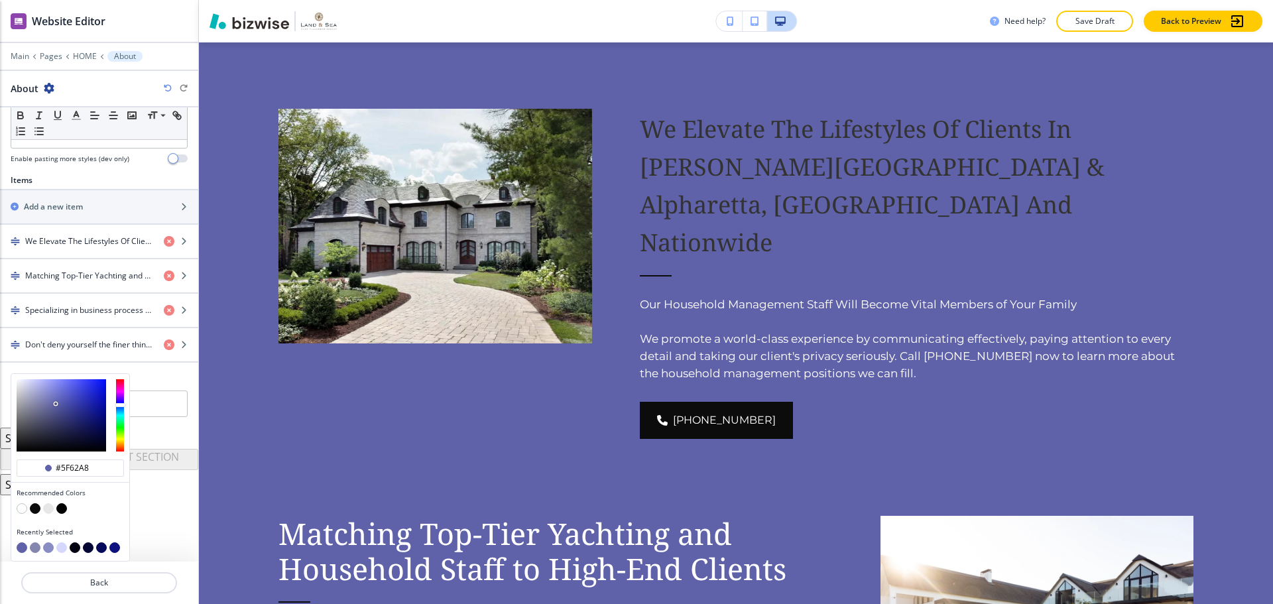
type input "#2f35af"
click at [82, 402] on div at bounding box center [62, 415] width 90 height 72
type input "#2f35af"
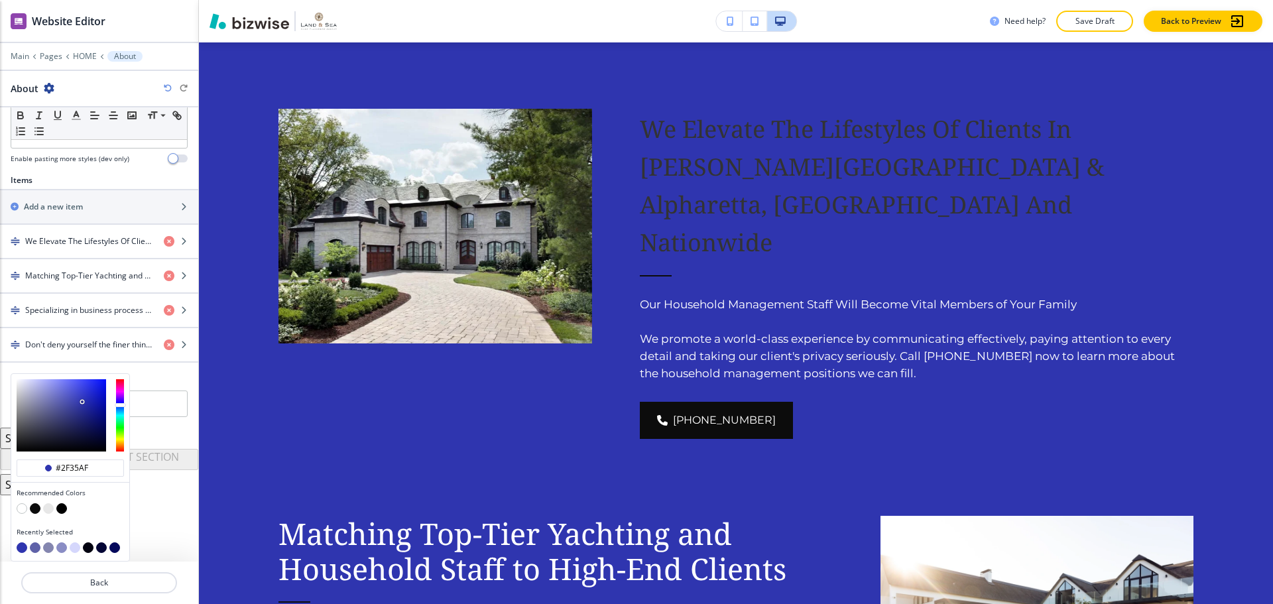
type input "#6d6fa3"
click at [46, 405] on div at bounding box center [62, 415] width 90 height 72
type input "#6d6fa3"
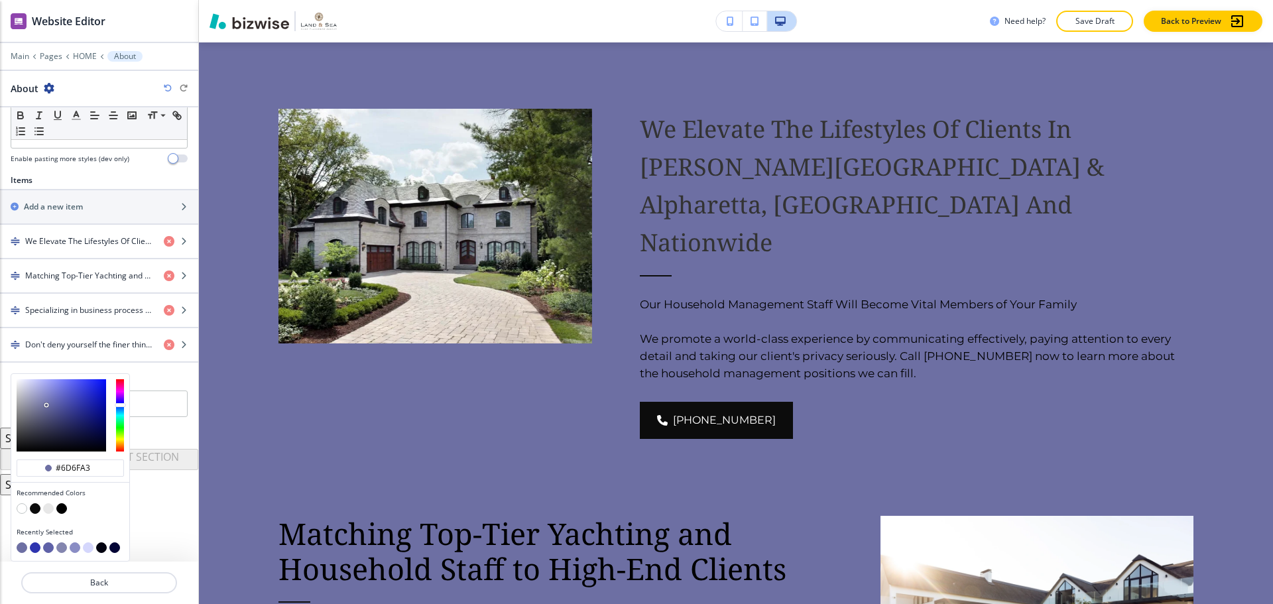
type input "#6e72c2"
click at [55, 397] on div at bounding box center [62, 415] width 90 height 72
type input "#6e72c2"
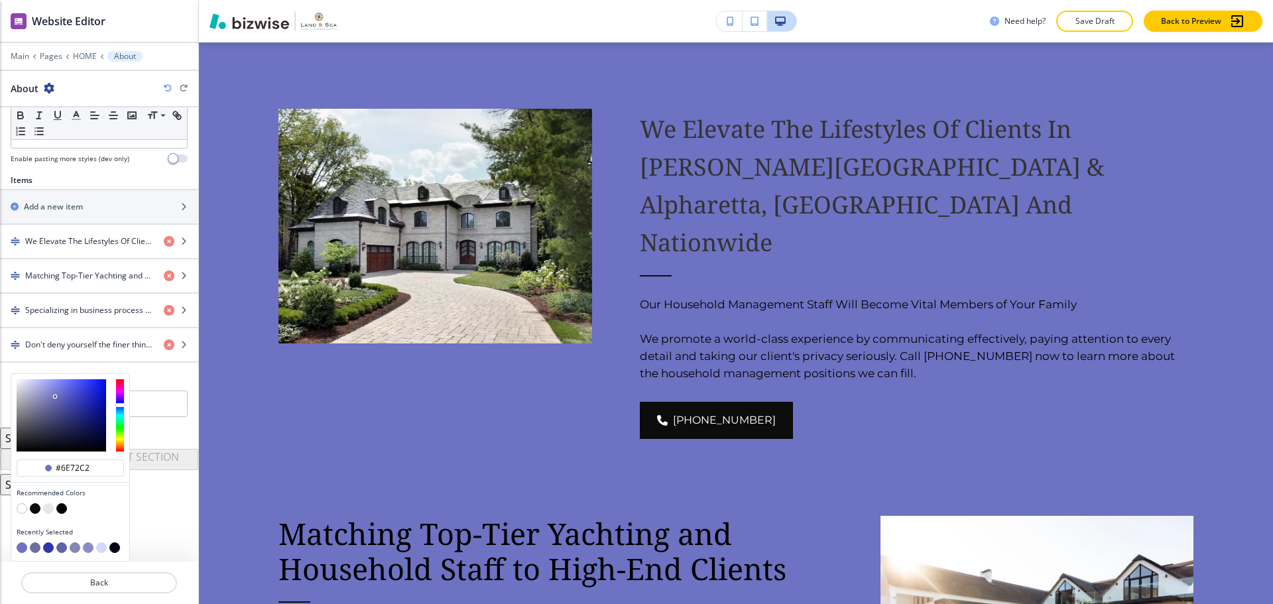
type input "#7076e2"
click at [62, 387] on div at bounding box center [62, 415] width 90 height 72
type input "#7076e2"
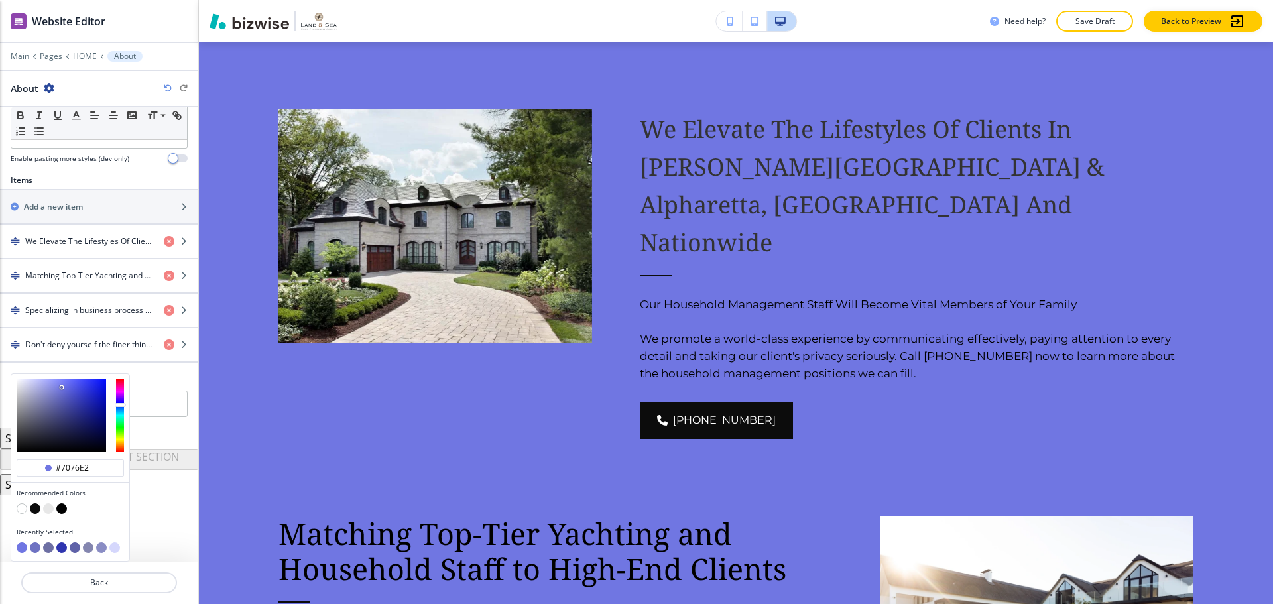
type input "#9ea2f5"
click at [48, 382] on div at bounding box center [62, 415] width 90 height 72
type input "#9ea2f5"
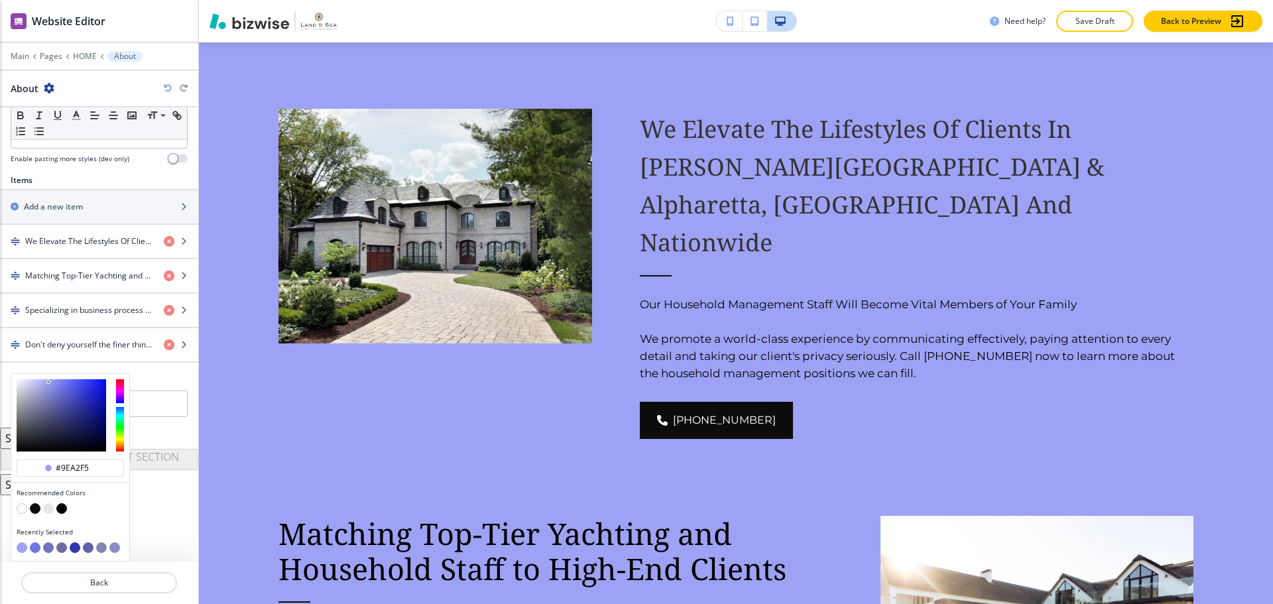
type input "#cfd1f5"
click at [31, 382] on div at bounding box center [62, 415] width 90 height 72
type input "#cfd1f5"
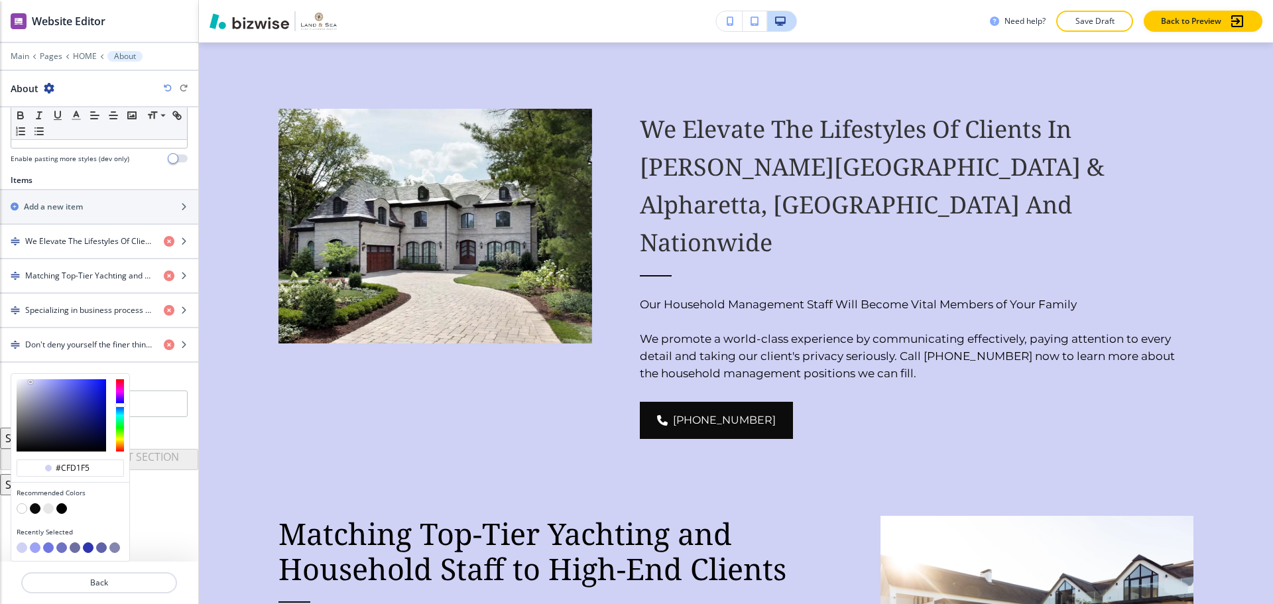
type input "#e6e7fc"
click at [25, 380] on div at bounding box center [62, 415] width 90 height 72
type input "#e6e7fc"
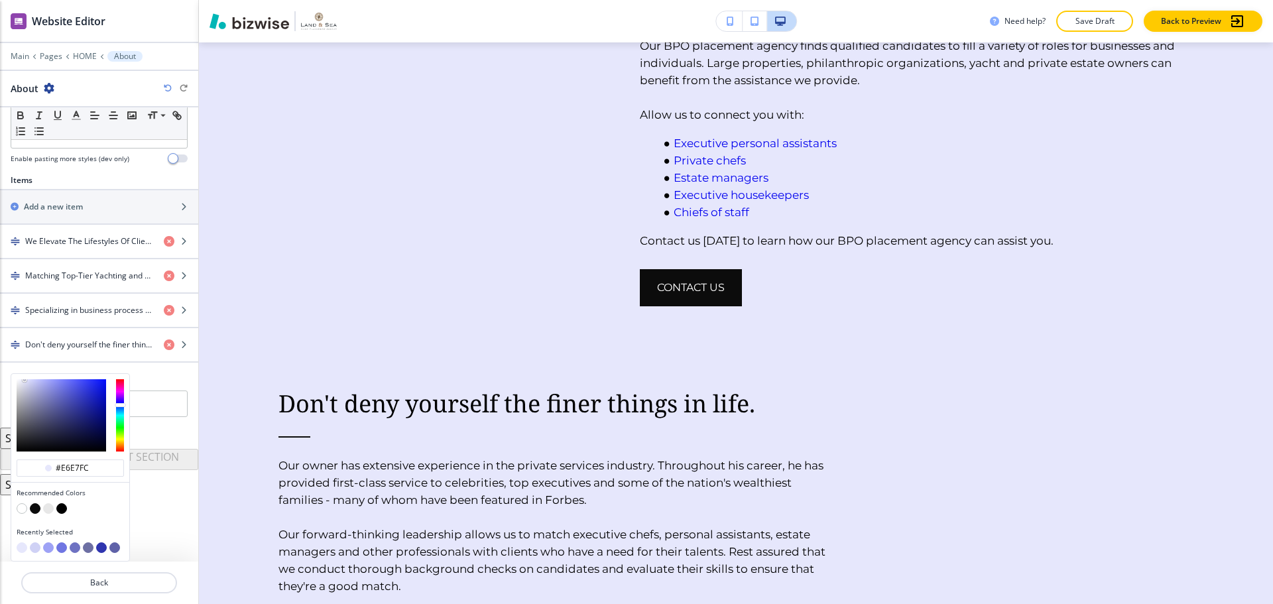
scroll to position [1989, 0]
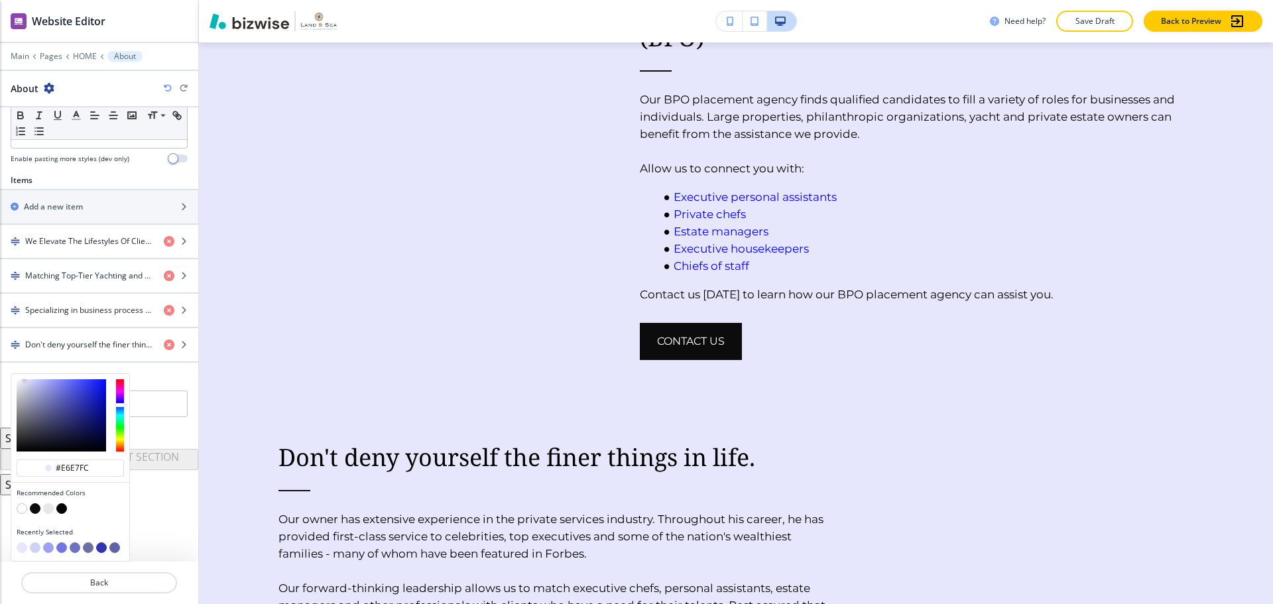
type input "#3c3c48"
click at [32, 431] on div at bounding box center [62, 415] width 90 height 72
type input "#3c3c48"
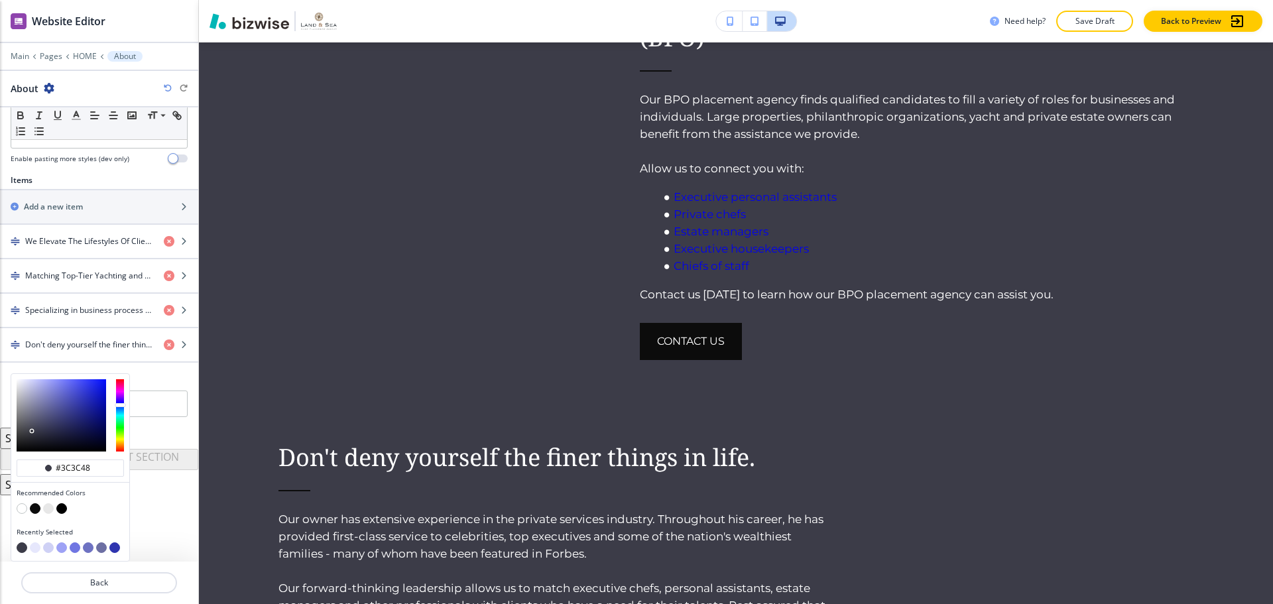
type input "#6b6c7c"
click at [29, 416] on div at bounding box center [62, 415] width 90 height 72
type input "#6b6c7c"
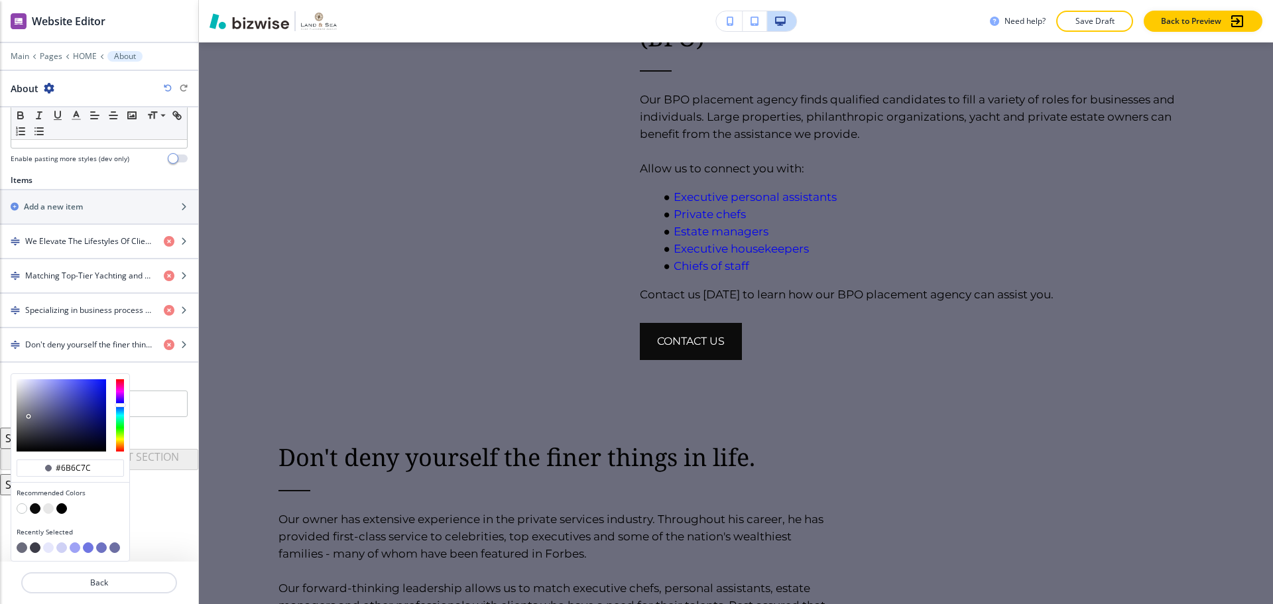
type input "#babbd0"
click at [26, 393] on div at bounding box center [62, 415] width 90 height 72
type input "#babbd0"
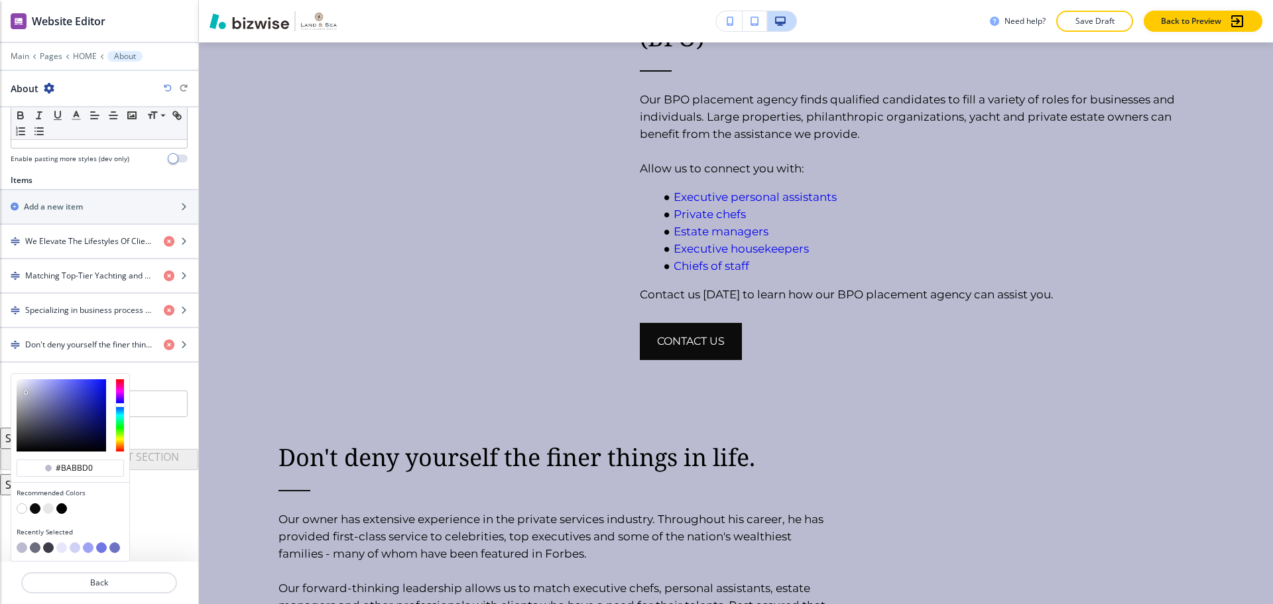
type input "#b2b2b6"
click at [19, 400] on div at bounding box center [62, 415] width 90 height 72
type input "#b2b2b6"
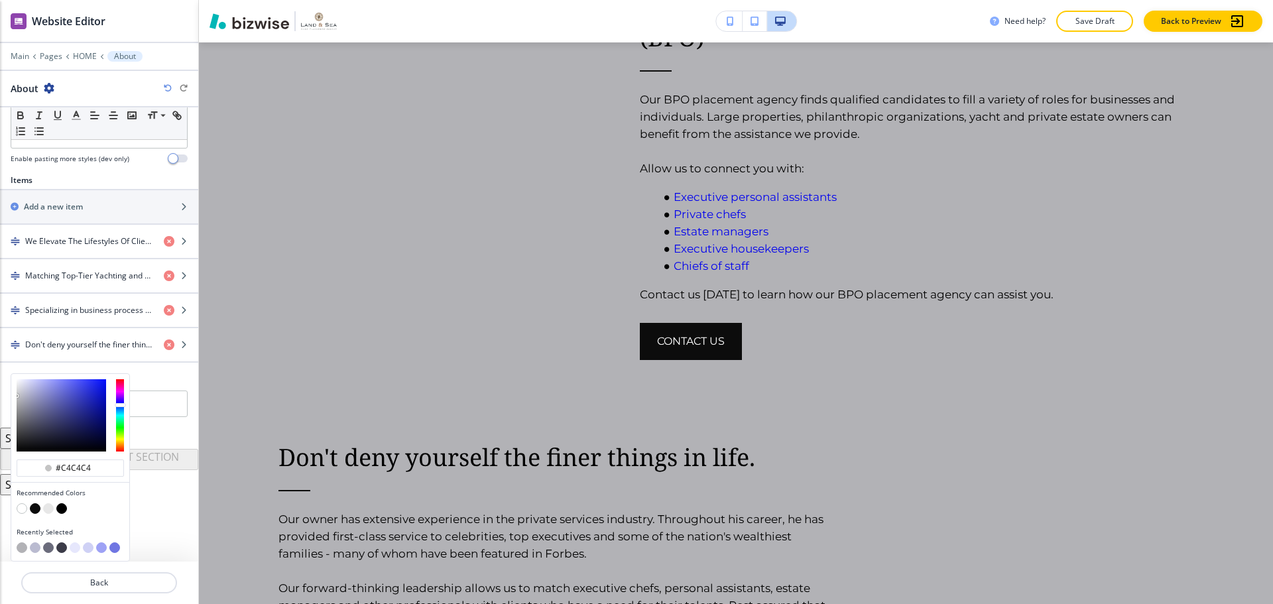
drag, startPoint x: 20, startPoint y: 399, endPoint x: 15, endPoint y: 374, distance: 25.6
click at [15, 374] on div at bounding box center [70, 415] width 118 height 83
type input "#aeb0d2"
click at [21, 507] on button "button" at bounding box center [22, 508] width 11 height 11
type input "#FFFFFF"
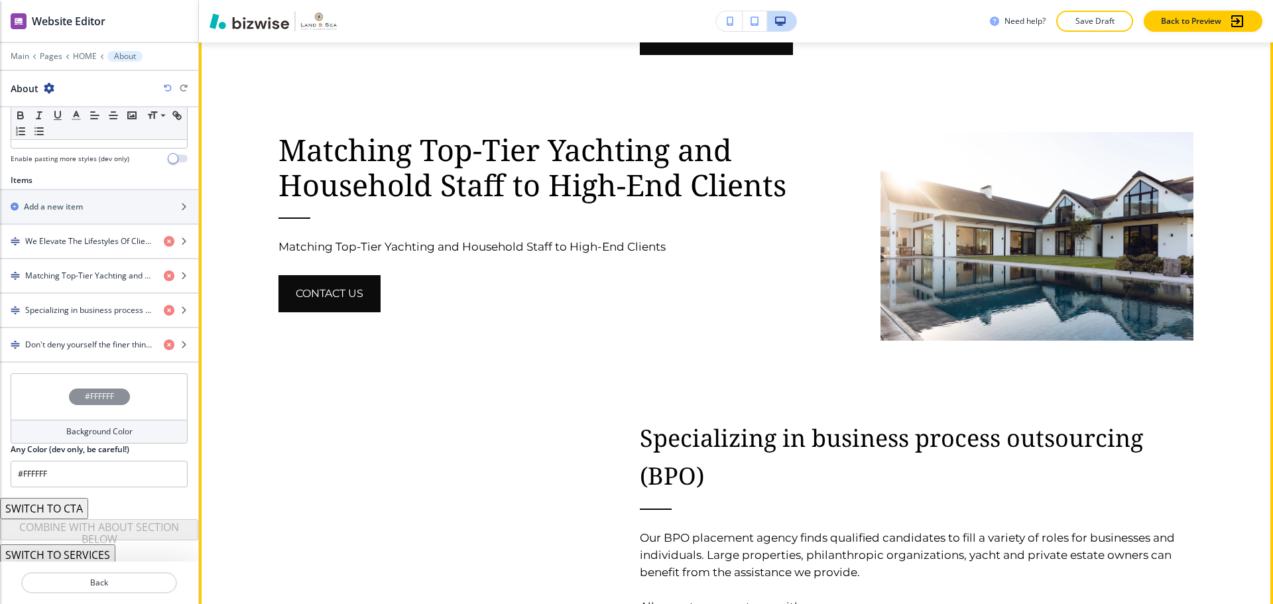
scroll to position [1492, 0]
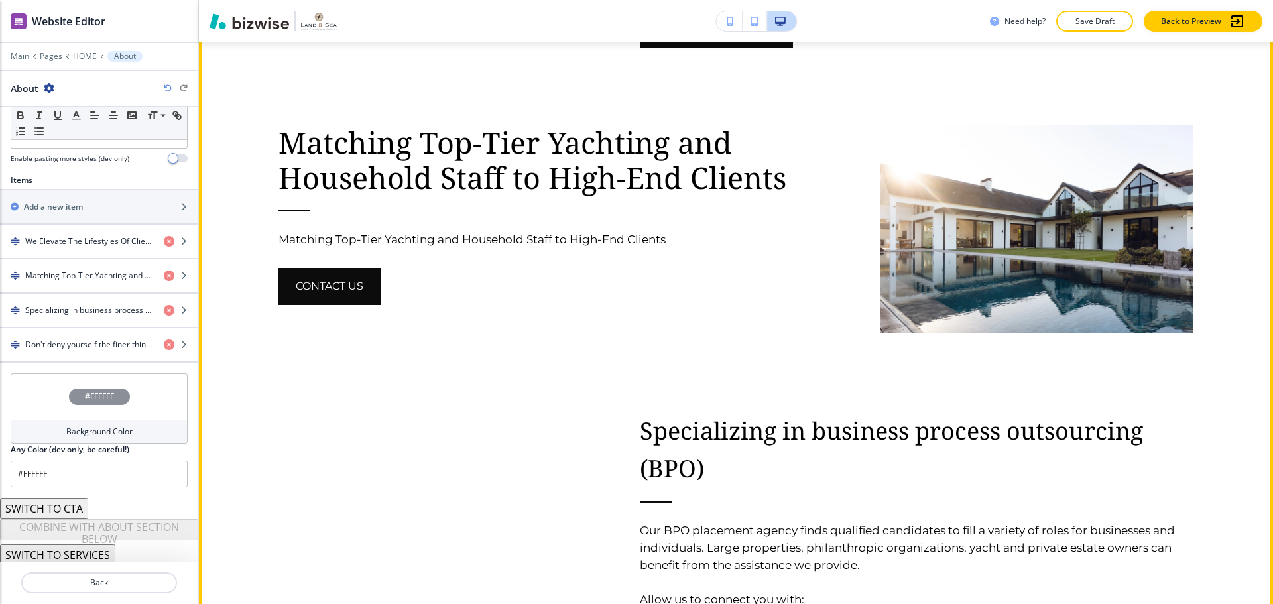
click at [723, 414] on span "Specializing in business process outsourcing (BPO)" at bounding box center [894, 449] width 509 height 70
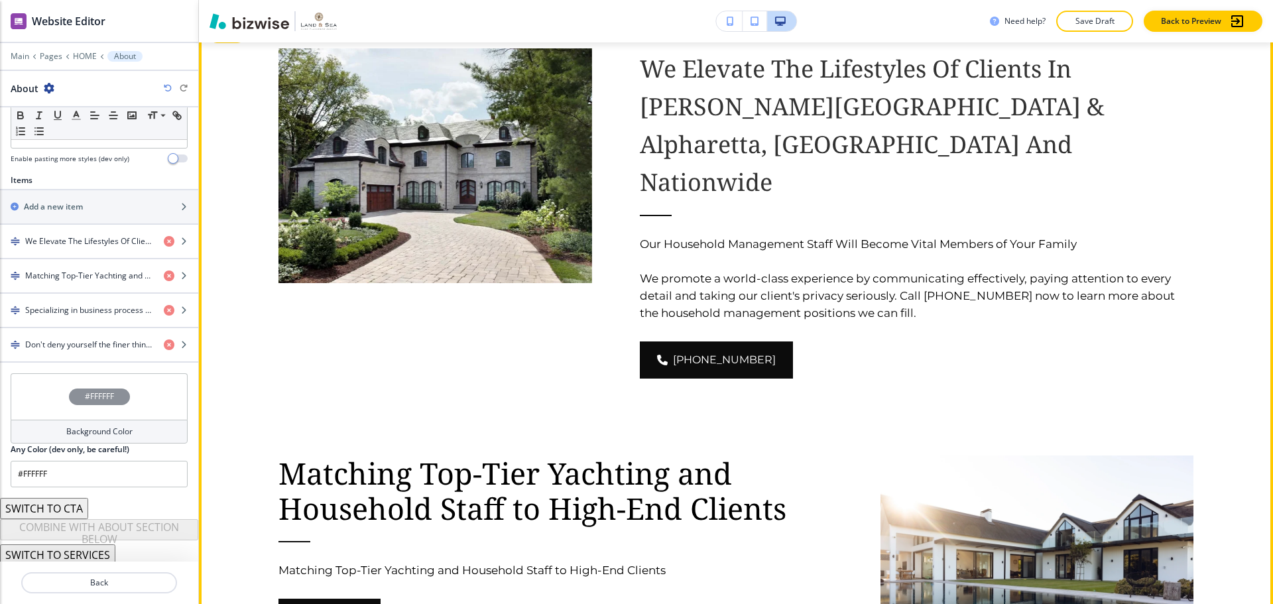
scroll to position [1160, 0]
click at [379, 456] on p "Matching Top-Tier Yachting and Household Staff to High-End Clients" at bounding box center [555, 491] width 554 height 70
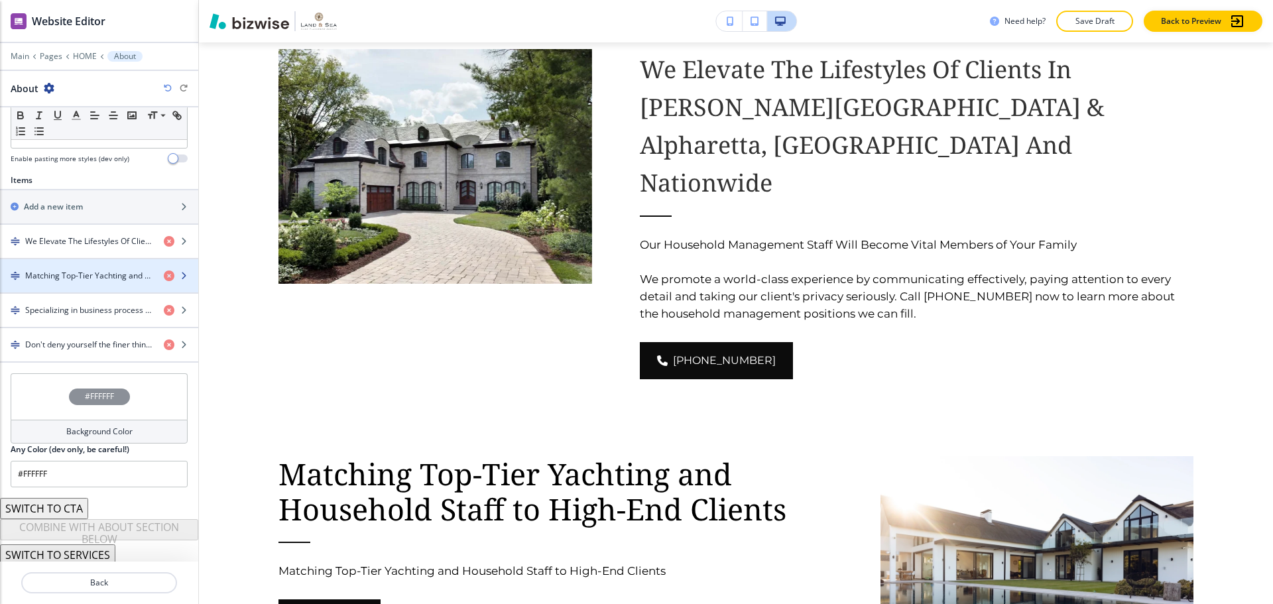
click at [70, 279] on h4 "Matching Top-Tier Yachting and Household Staff to High-End Clients" at bounding box center [89, 276] width 128 height 12
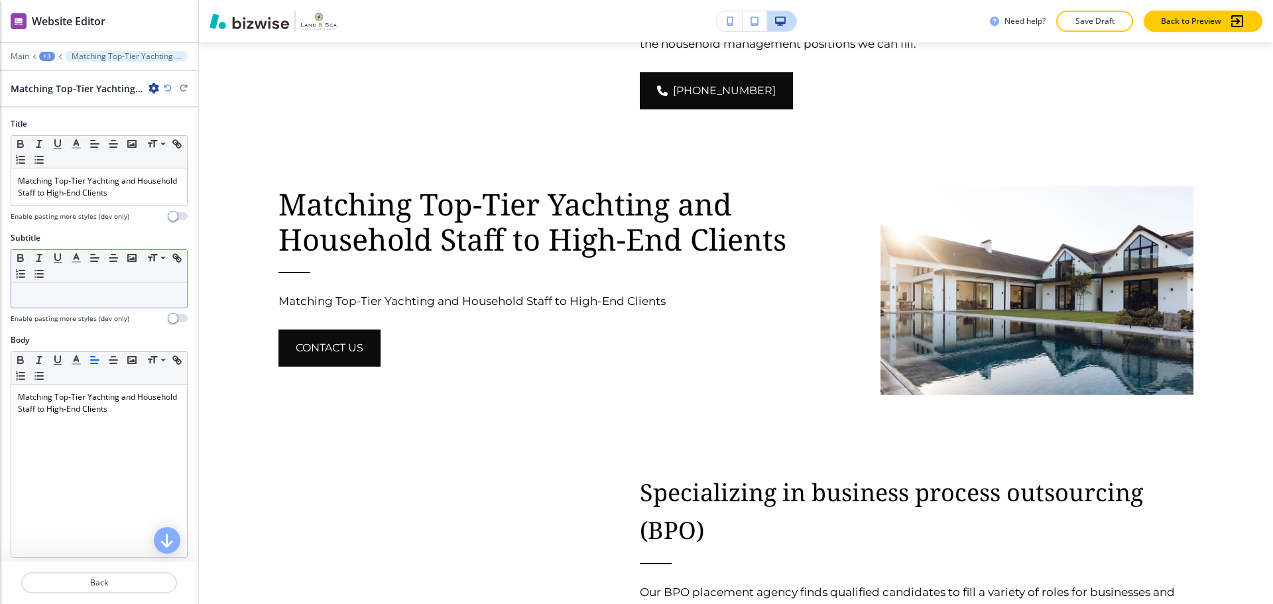
scroll to position [1432, 0]
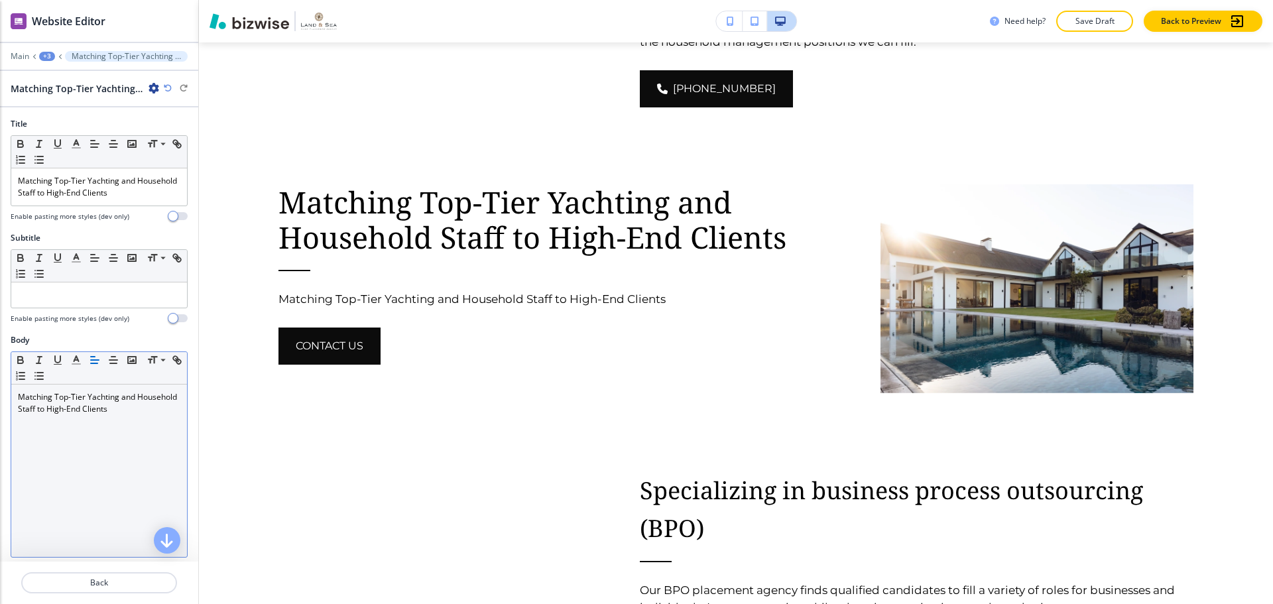
click at [103, 401] on p "Matching Top-Tier Yachting and Household Staff to High-End Clients" at bounding box center [99, 403] width 162 height 24
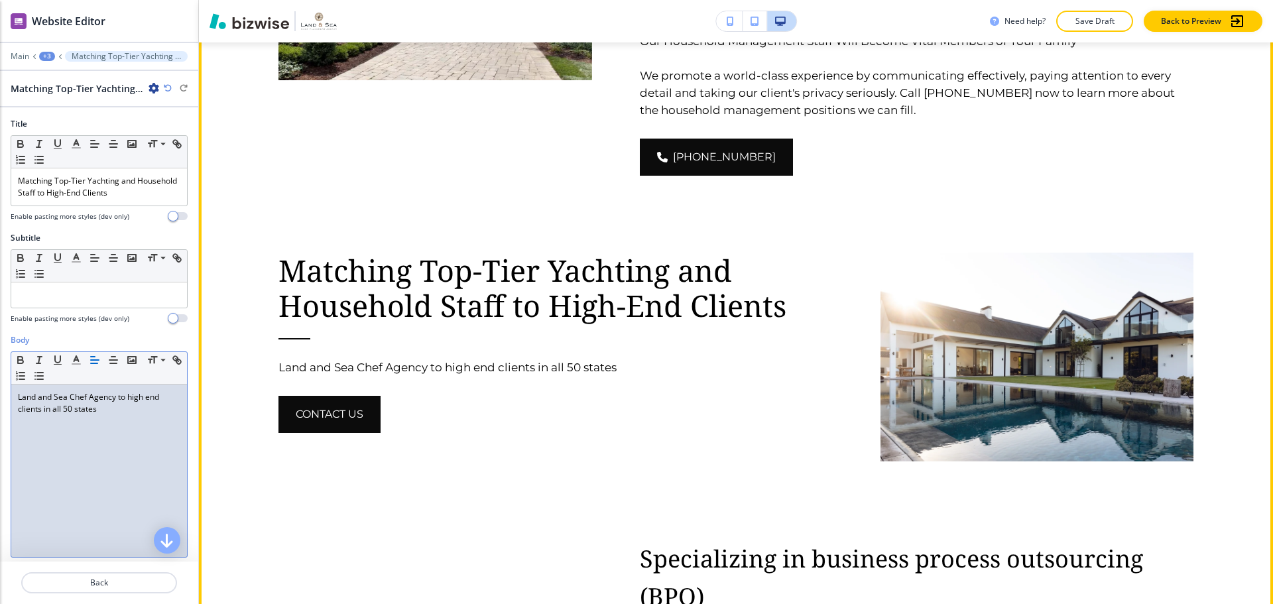
scroll to position [1366, 0]
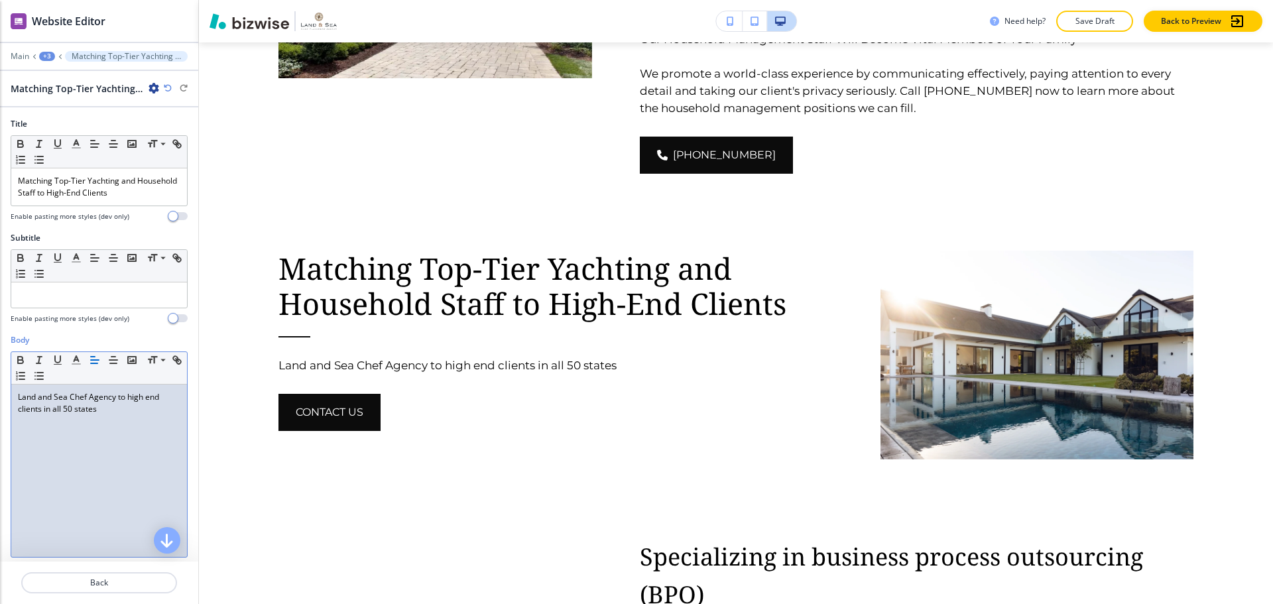
click at [161, 420] on div "Land and Sea Chef Agency to high end clients in all 50 states" at bounding box center [99, 471] width 176 height 172
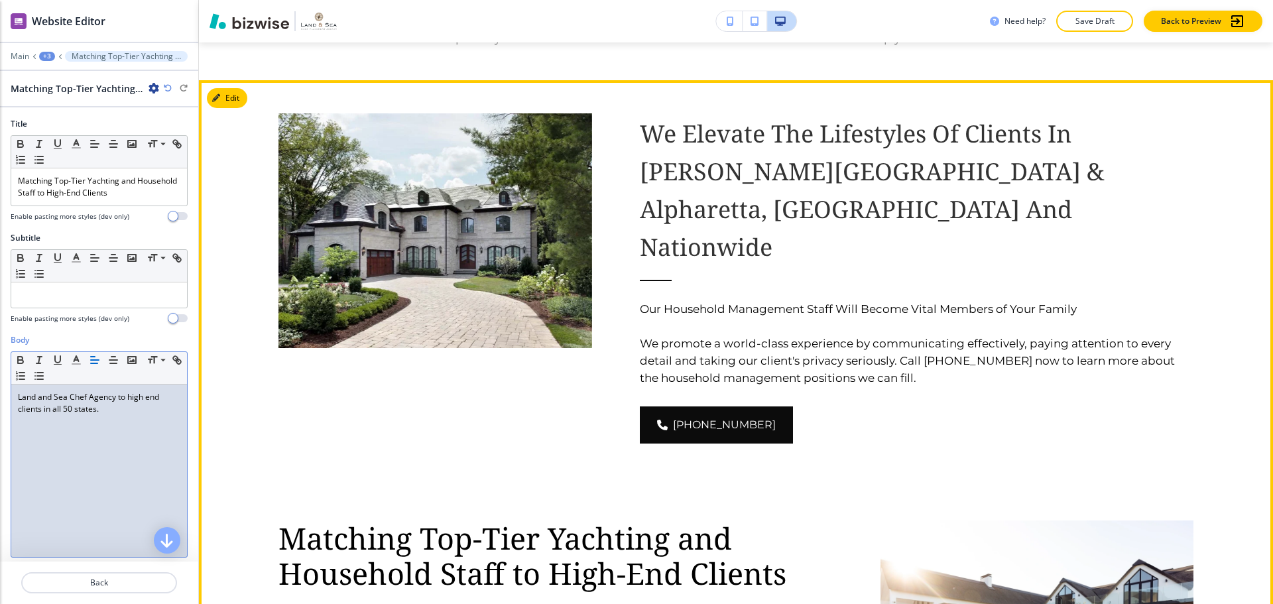
scroll to position [1101, 0]
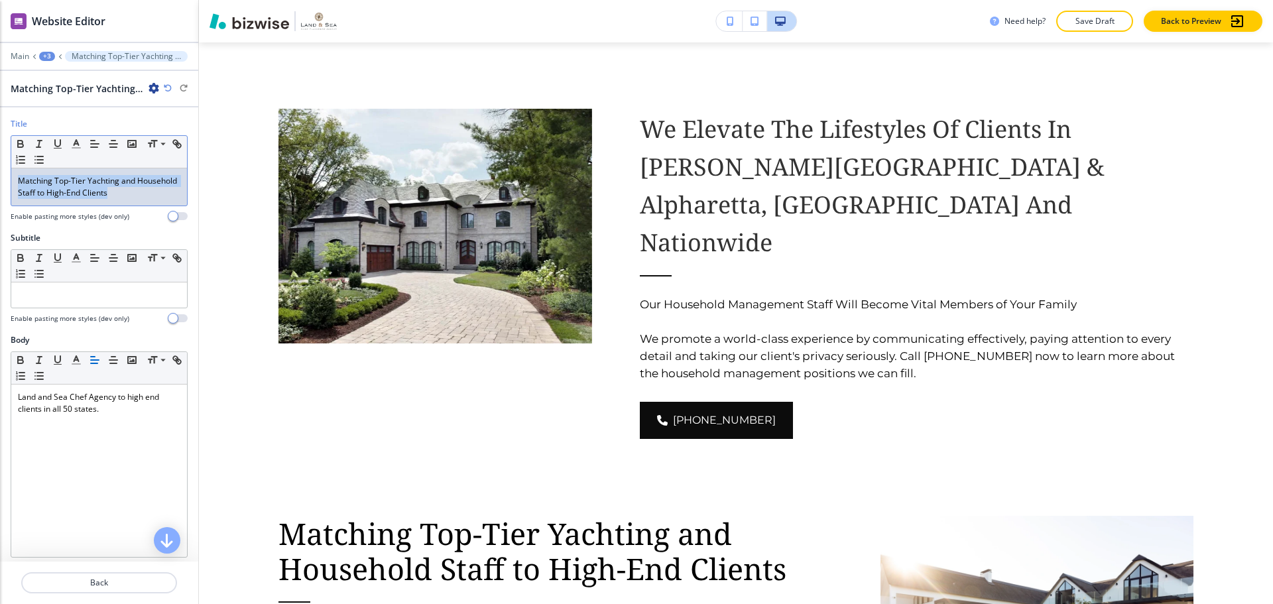
drag, startPoint x: 164, startPoint y: 192, endPoint x: 5, endPoint y: 172, distance: 161.1
click at [0, 171] on div "Title Small Normal Large Huge Matching Top-Tier Yachting and Household Staff to…" at bounding box center [99, 175] width 198 height 114
click at [151, 163] on span at bounding box center [162, 162] width 30 height 16
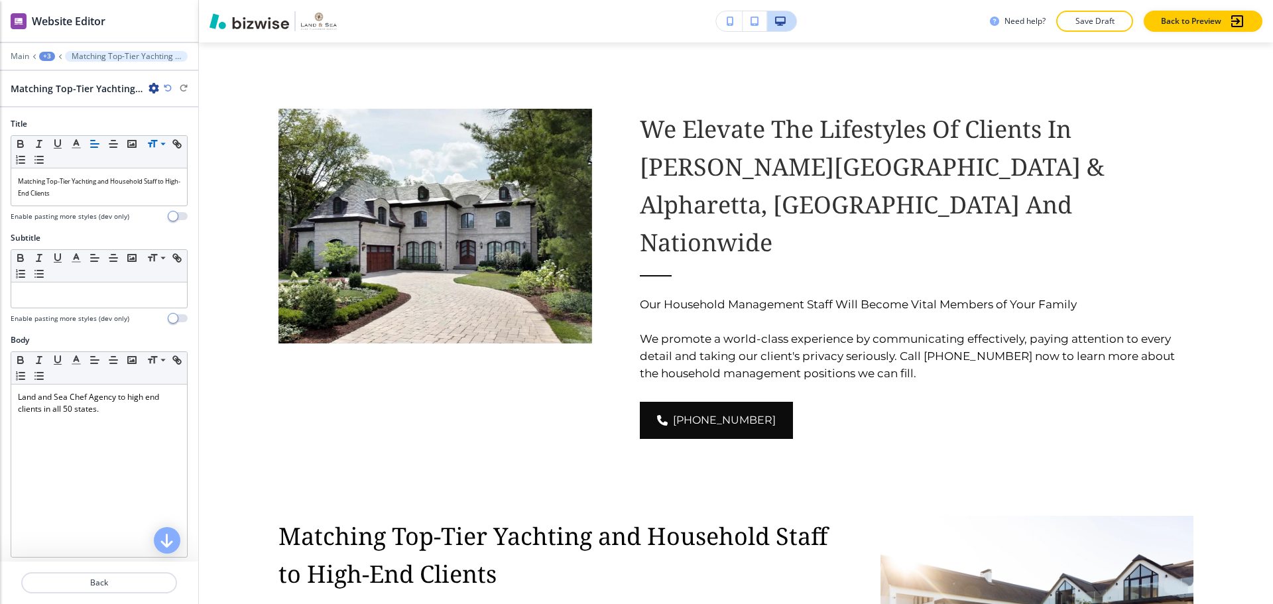
click at [48, 56] on div "+3" at bounding box center [47, 56] width 16 height 9
click at [101, 578] on p "Back" at bounding box center [99, 583] width 153 height 12
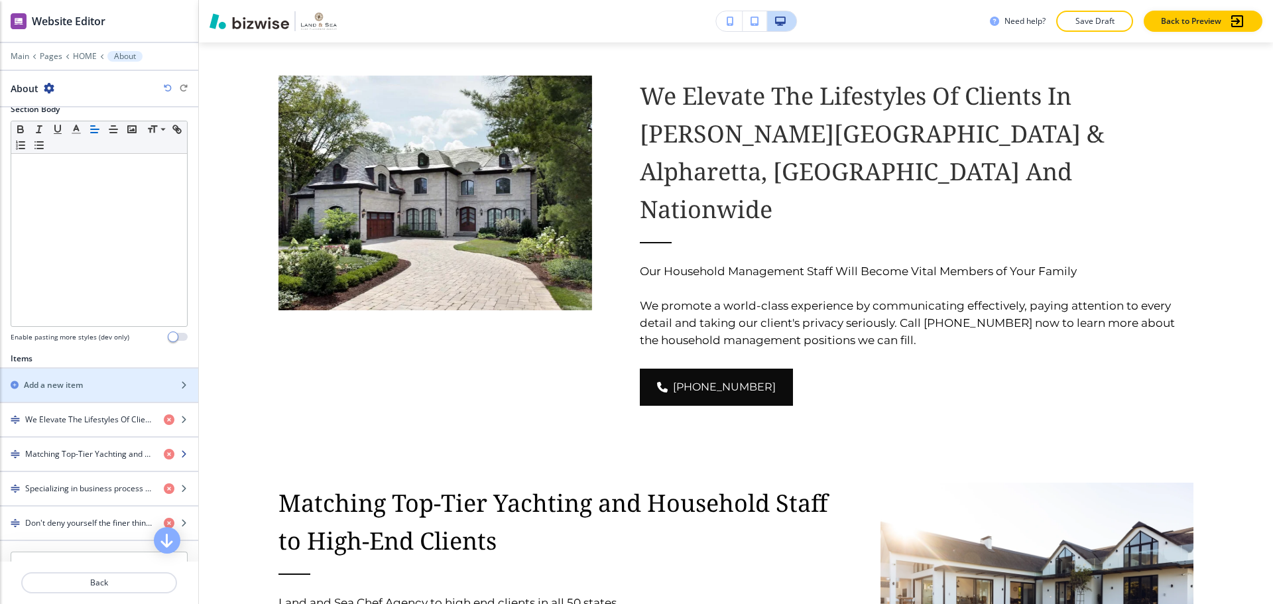
scroll to position [265, 0]
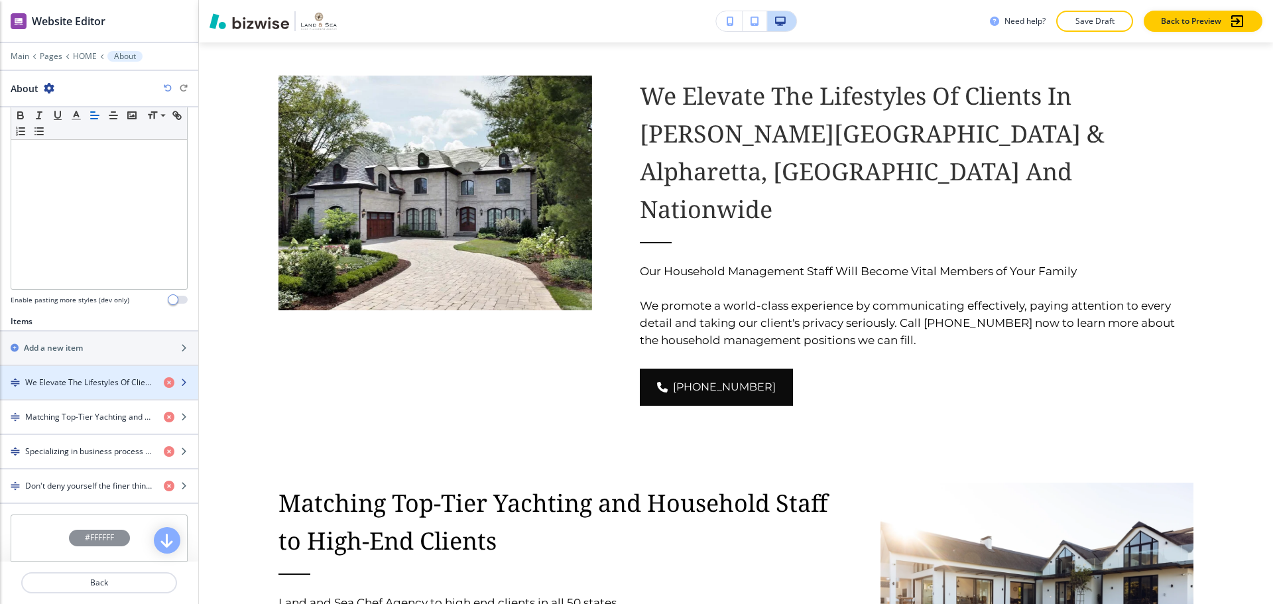
click at [96, 378] on h4 "We Elevate The Lifestyles Of Clients In [PERSON_NAME][GEOGRAPHIC_DATA] & Alphar…" at bounding box center [89, 383] width 128 height 12
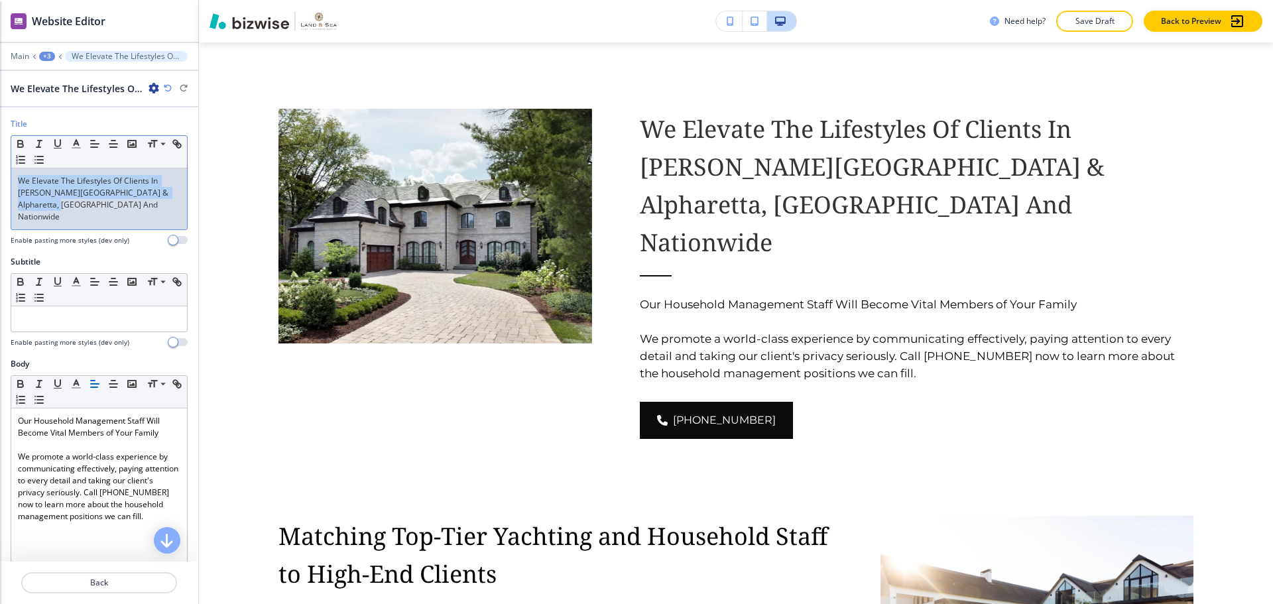
drag, startPoint x: 81, startPoint y: 206, endPoint x: 0, endPoint y: 160, distance: 92.6
click at [0, 160] on div "Title Small Normal Large Huge We Elevate The Lifestyles Of Clients In [PERSON_N…" at bounding box center [99, 187] width 198 height 138
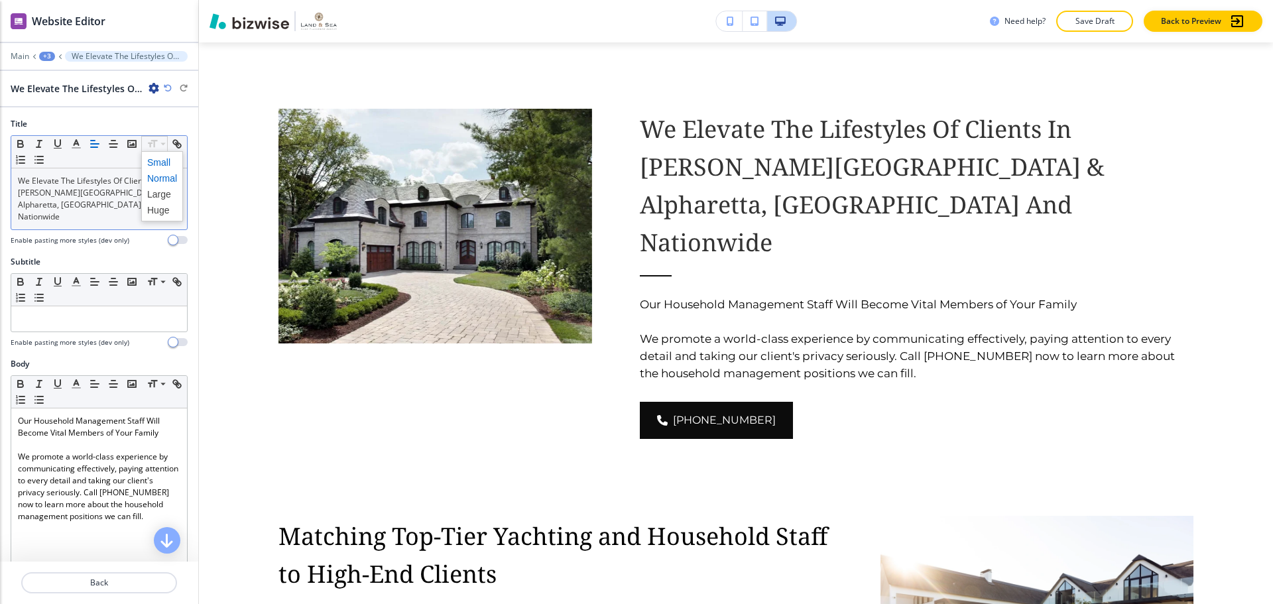
click at [156, 159] on span at bounding box center [162, 162] width 30 height 16
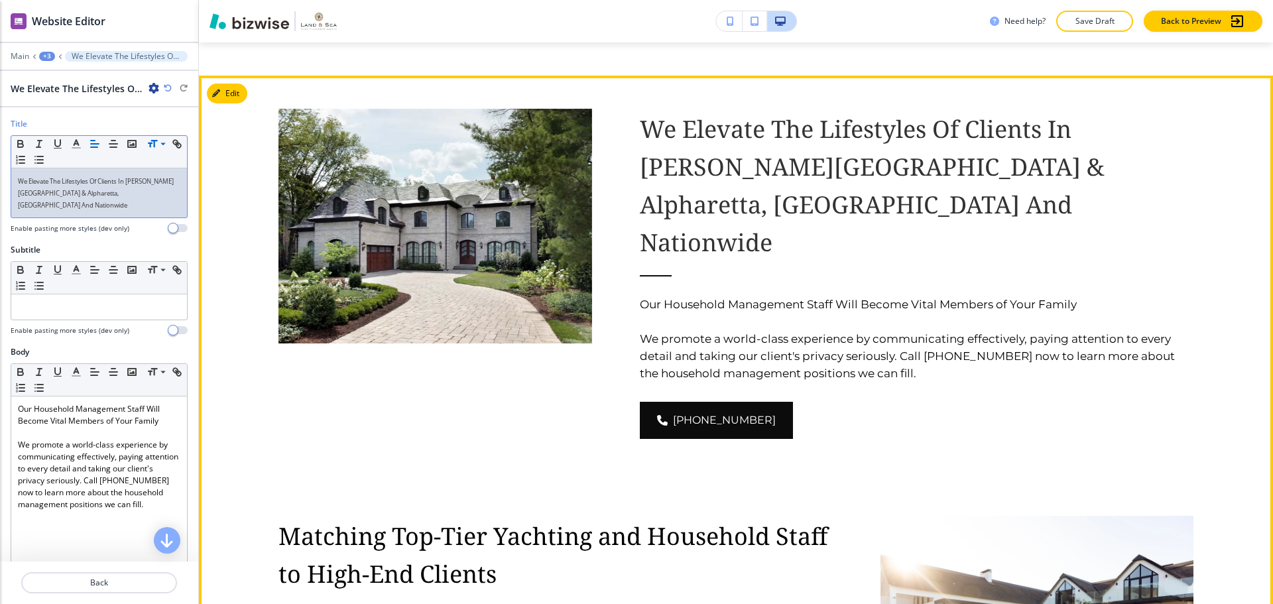
click at [774, 276] on h6 "Our Household Management Staff Will Become Vital Members of Your Family We prom…" at bounding box center [917, 329] width 554 height 106
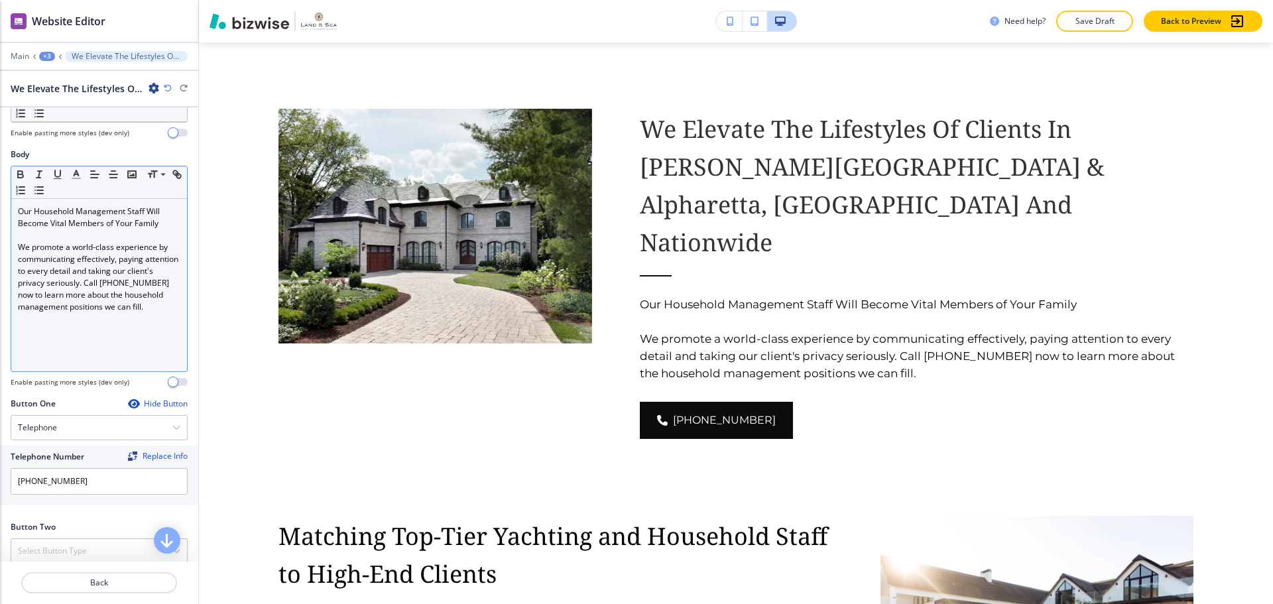
scroll to position [199, 0]
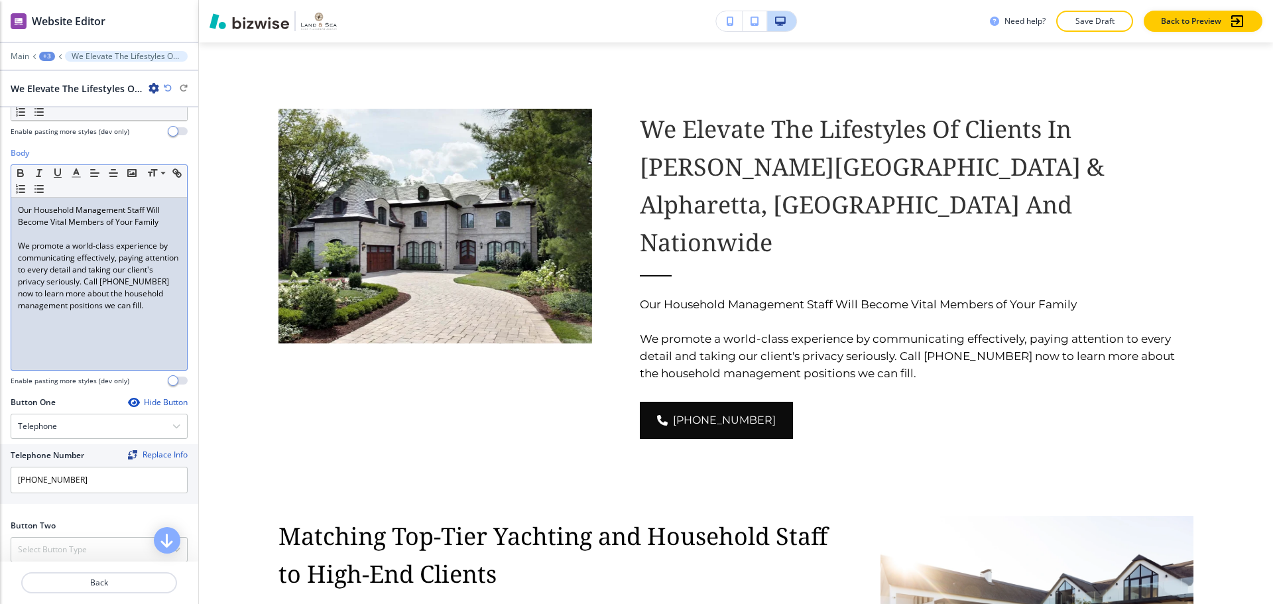
click at [63, 342] on div "Our Household Management Staff Will Become Vital Members of Your Family We prom…" at bounding box center [99, 284] width 176 height 172
click at [37, 204] on p "Our Household Management Staff Will Become Vital Members of Your Family" at bounding box center [99, 216] width 162 height 24
click at [150, 204] on p "Our Household Management Staff Will Become Vital Members of Your Family" at bounding box center [99, 216] width 162 height 24
click at [20, 211] on p "Our Household Management Staff will Become Vital Members of Your Family" at bounding box center [99, 216] width 162 height 24
click at [53, 213] on p "Our Household Management Staff will become Vital Members of Your Family" at bounding box center [99, 216] width 162 height 24
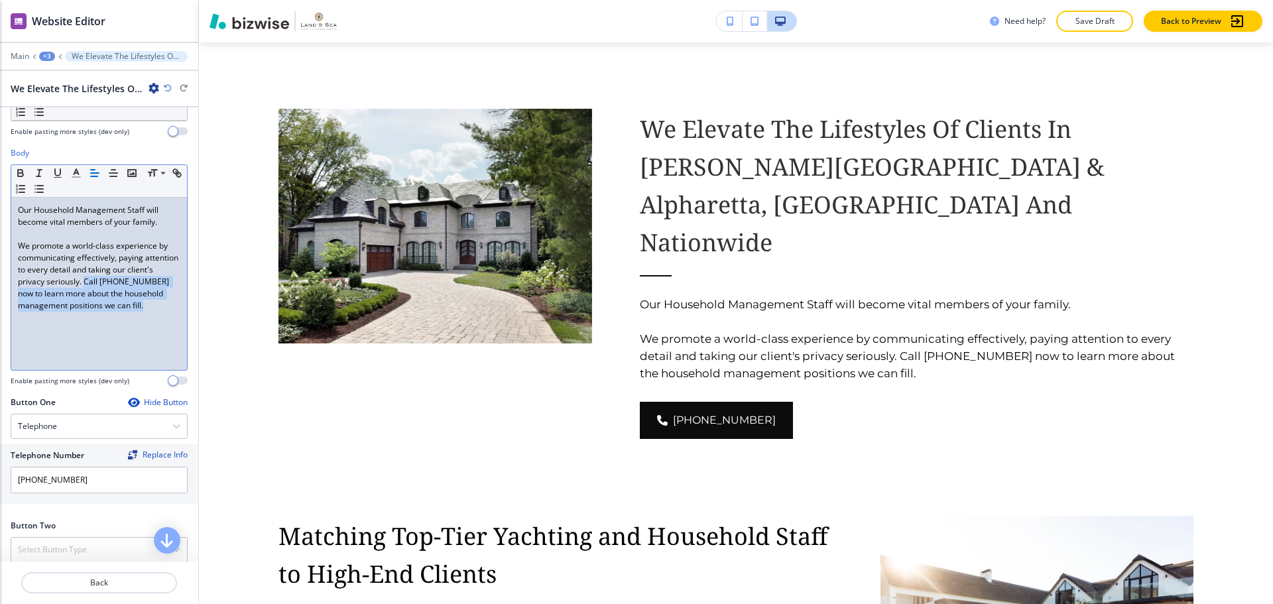
drag, startPoint x: 111, startPoint y: 266, endPoint x: 125, endPoint y: 312, distance: 48.0
click at [125, 312] on div "Our Household Management Staff will become vital members of your family. We pro…" at bounding box center [99, 284] width 176 height 172
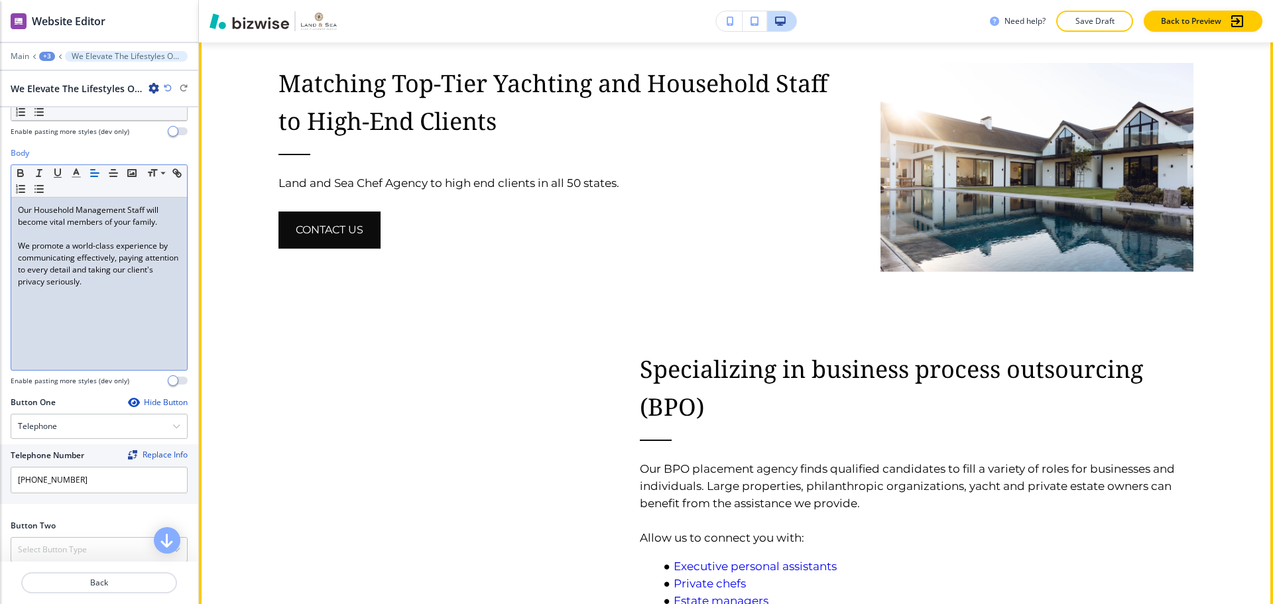
scroll to position [1631, 0]
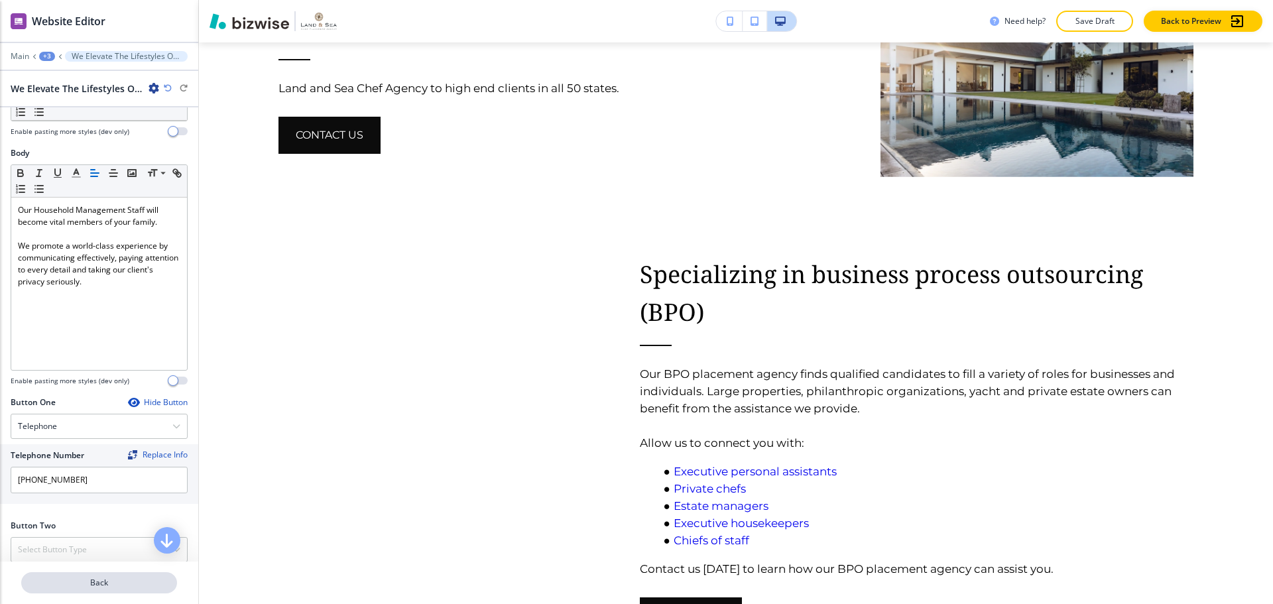
click at [123, 576] on button "Back" at bounding box center [99, 582] width 156 height 21
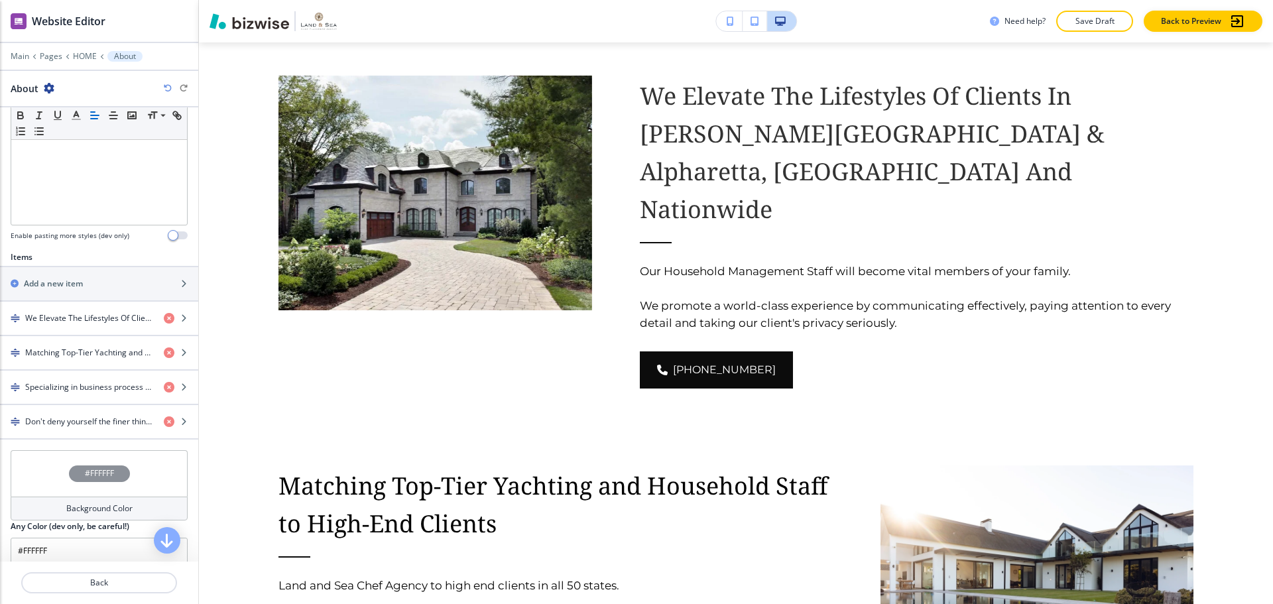
scroll to position [332, 0]
click at [82, 395] on div "button" at bounding box center [99, 396] width 198 height 11
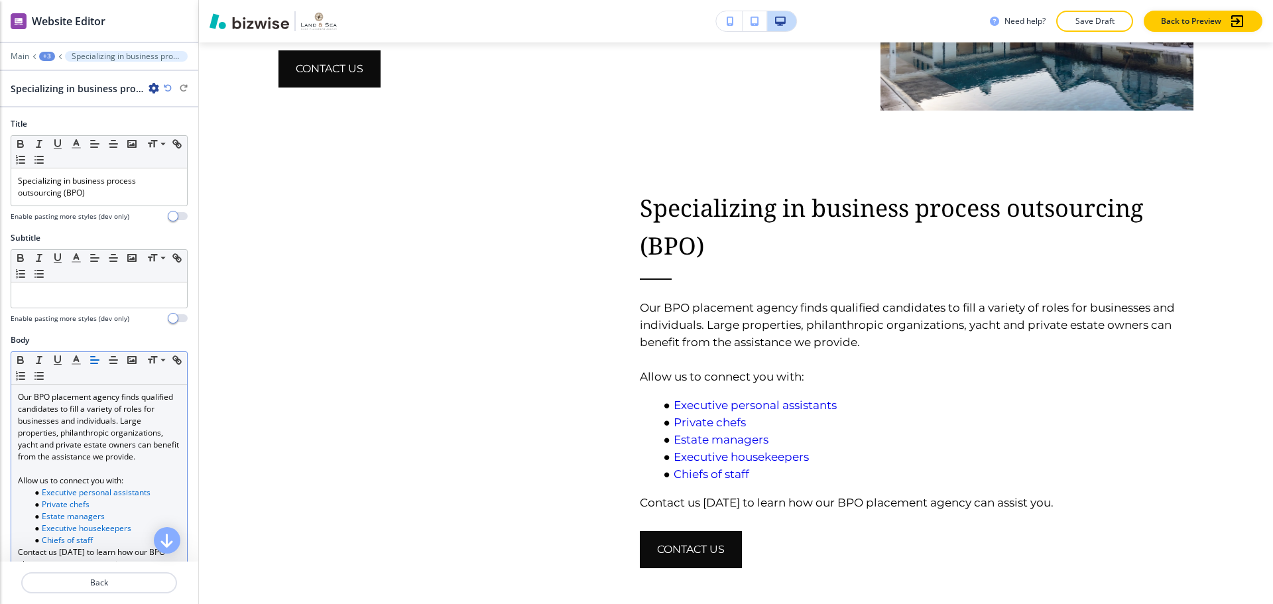
scroll to position [1698, 0]
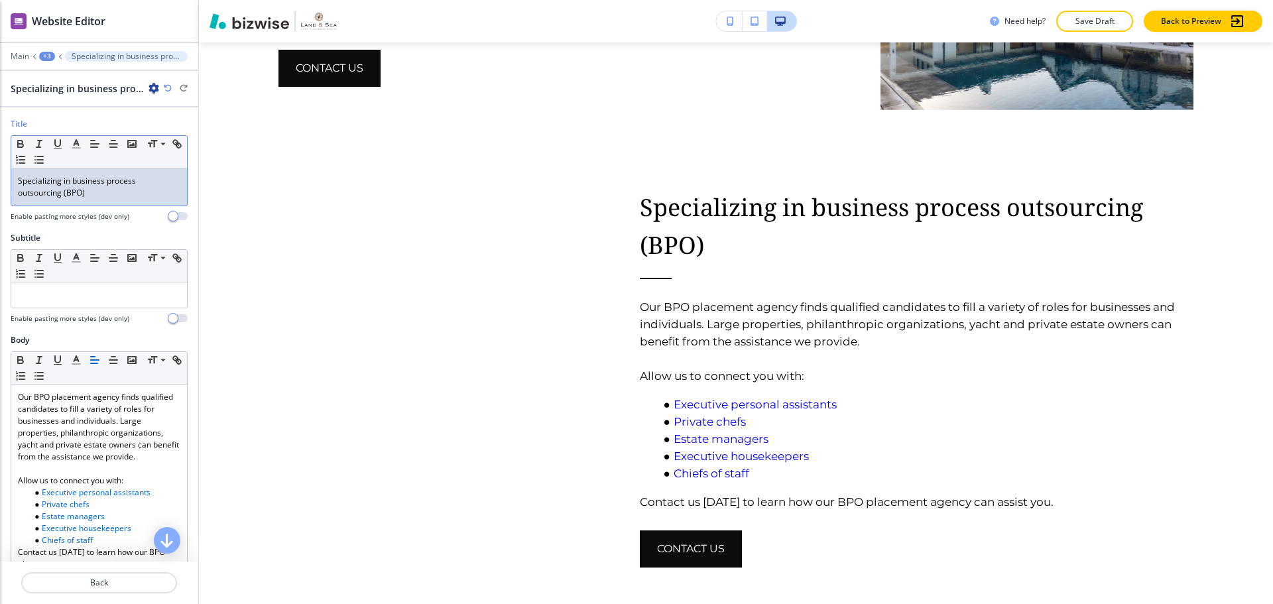
click at [76, 181] on p "Specializing in business process outsourcing (BPO)" at bounding box center [99, 187] width 162 height 24
drag, startPoint x: 94, startPoint y: 198, endPoint x: 20, endPoint y: 172, distance: 78.6
click at [20, 172] on div "Specializing in business process outsourcing (BPO)" at bounding box center [99, 186] width 176 height 37
click at [163, 160] on span at bounding box center [162, 162] width 30 height 16
click at [77, 192] on div "Specializing in business process outsourcing (BPO)" at bounding box center [99, 185] width 176 height 34
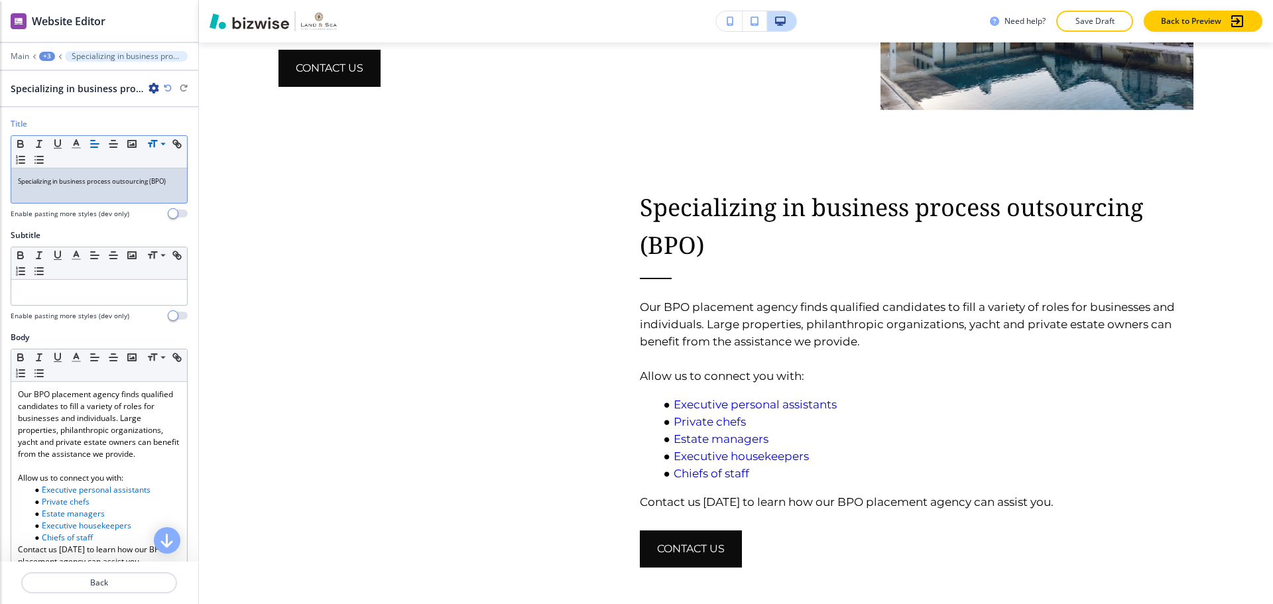
click at [64, 182] on span "Specializing in business process outsourcing (BPO)" at bounding box center [92, 181] width 148 height 9
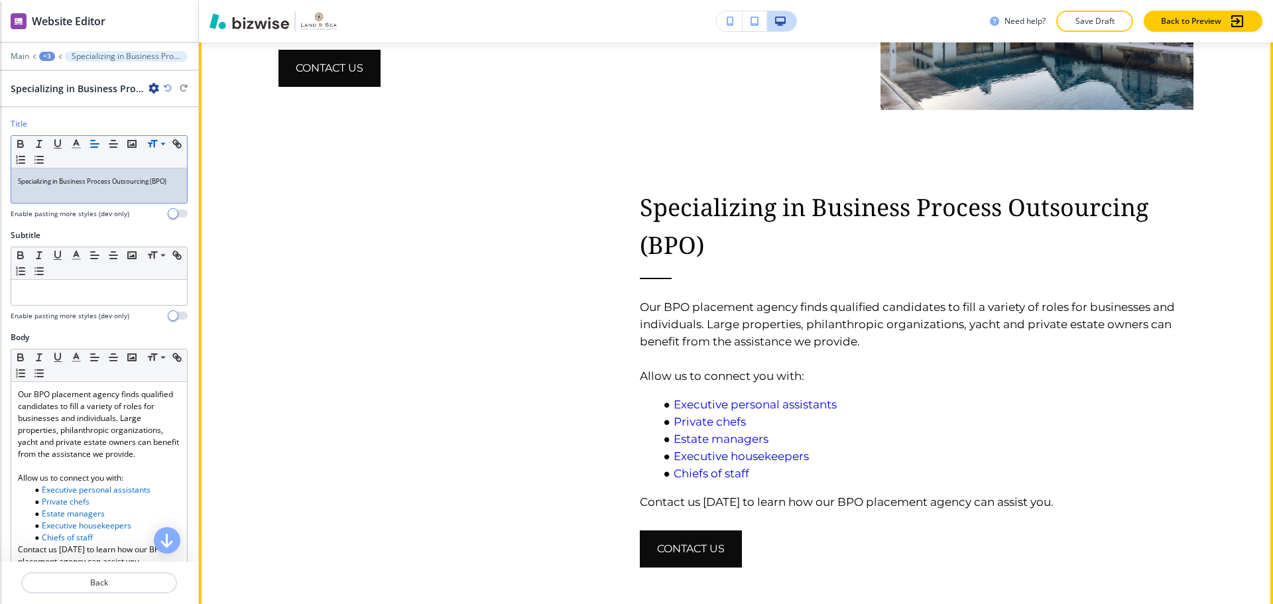
click at [702, 398] on link "Executive personal assistants" at bounding box center [754, 404] width 163 height 13
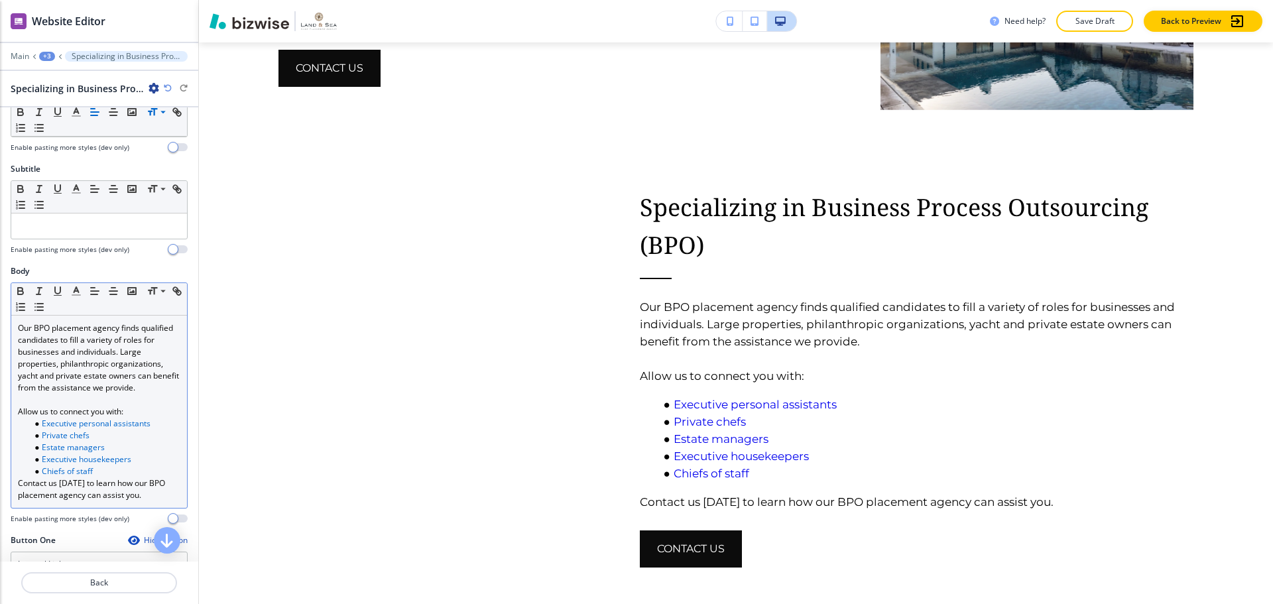
scroll to position [133, 0]
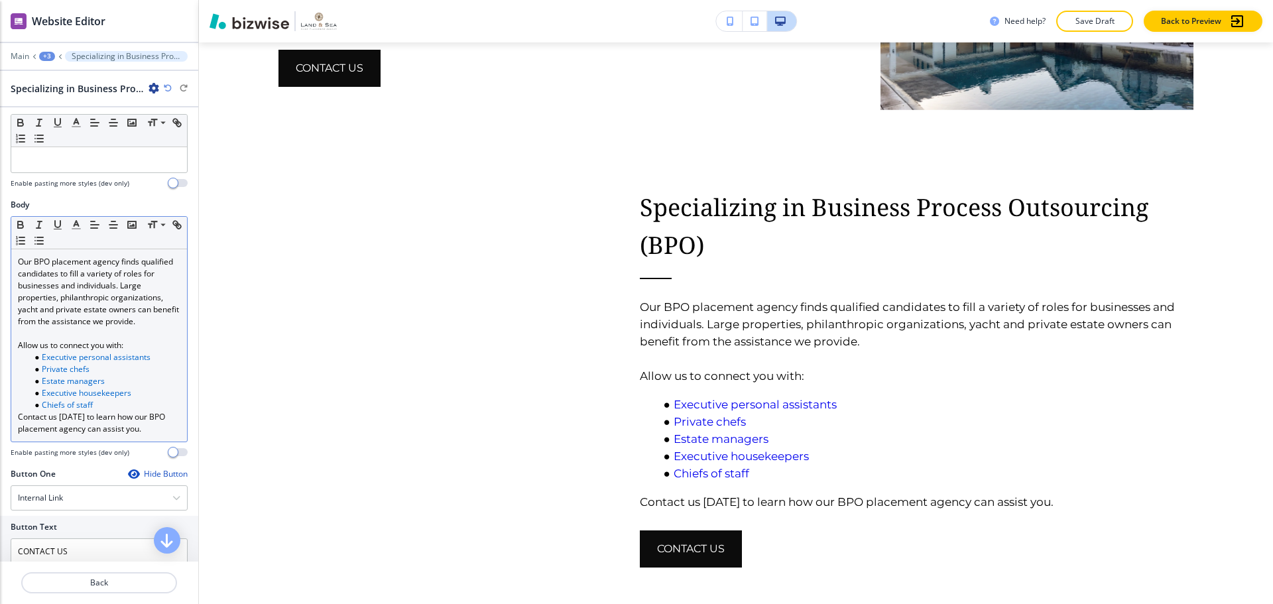
click at [88, 328] on p "Our BPO placement agency finds qualified candidates to fill a variety of roles …" at bounding box center [99, 292] width 162 height 72
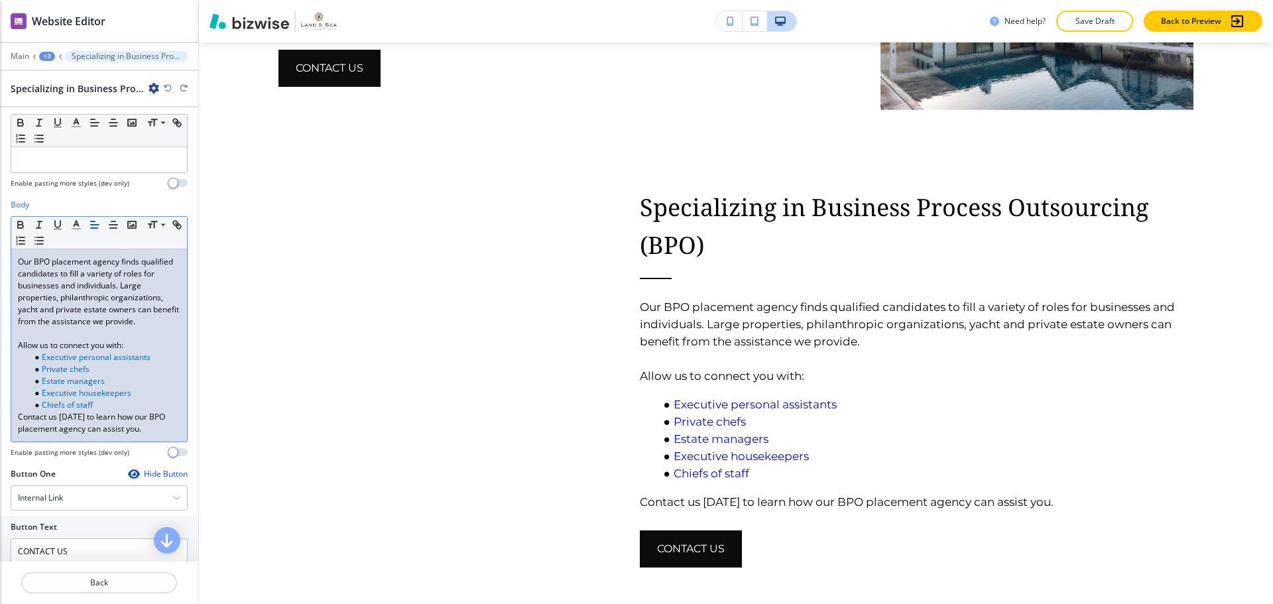
click at [123, 351] on p "Allow us to connect you with:" at bounding box center [99, 345] width 162 height 12
drag, startPoint x: 107, startPoint y: 416, endPoint x: 36, endPoint y: 374, distance: 82.1
click at [36, 374] on ul "Executive personal assistants Private chefs Estate managers Executive housekeep…" at bounding box center [99, 381] width 162 height 60
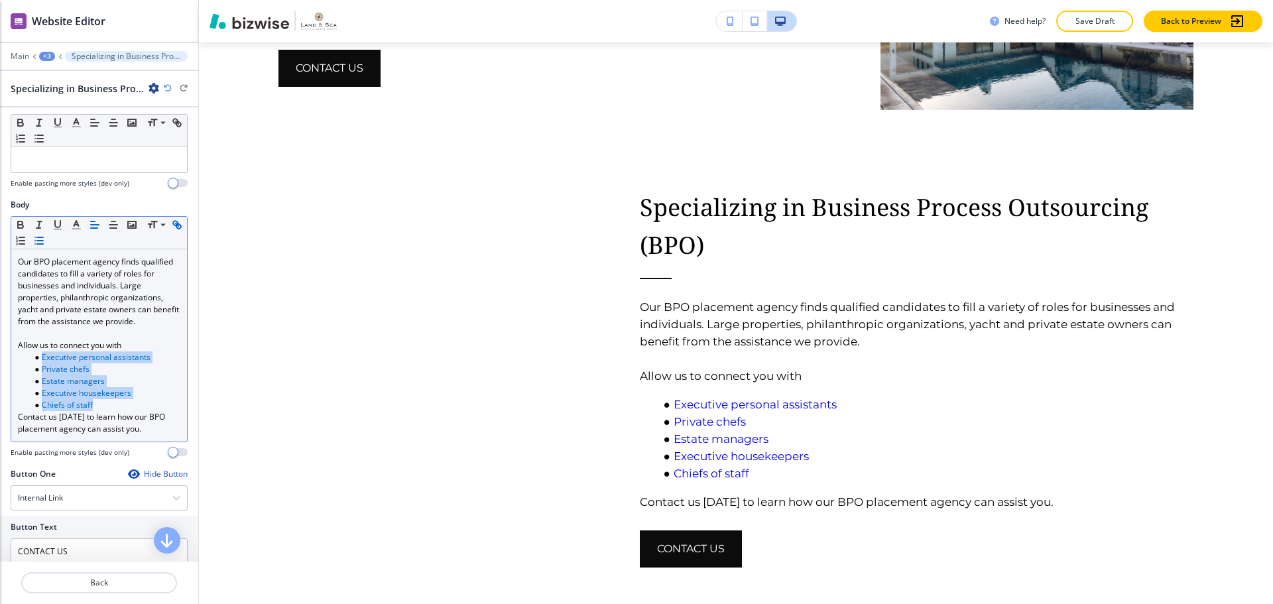
click at [173, 225] on icon "button" at bounding box center [175, 223] width 5 height 5
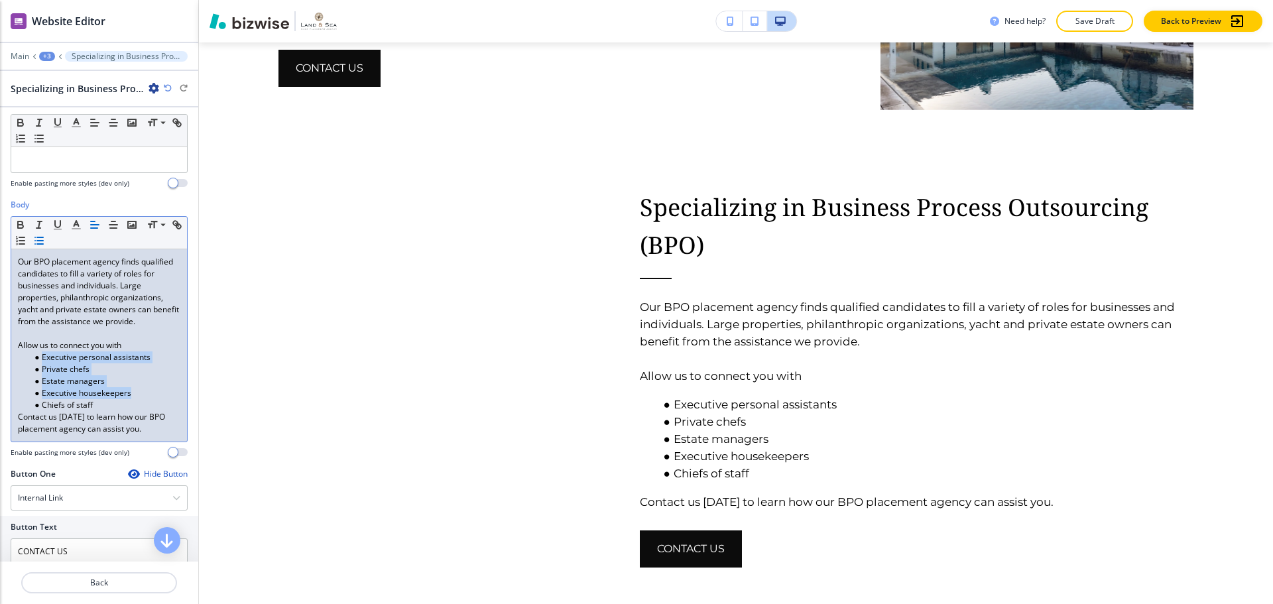
click at [142, 411] on li "Chiefs of staff" at bounding box center [105, 405] width 151 height 12
click at [133, 351] on p "Allow us to connect you with" at bounding box center [99, 345] width 162 height 12
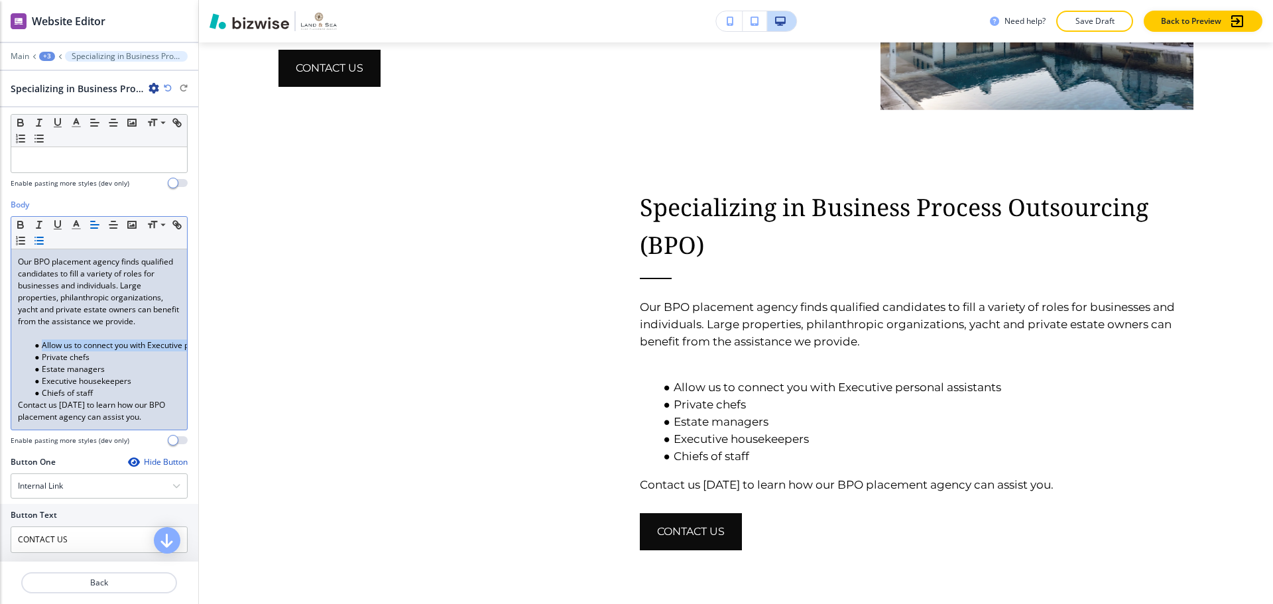
click at [40, 362] on ul "Allow us to connect you with Executive personal assistants Private chefs Estate…" at bounding box center [99, 369] width 162 height 60
click at [41, 351] on li "Allow us to connect you with Executive personal assistants" at bounding box center [105, 345] width 151 height 12
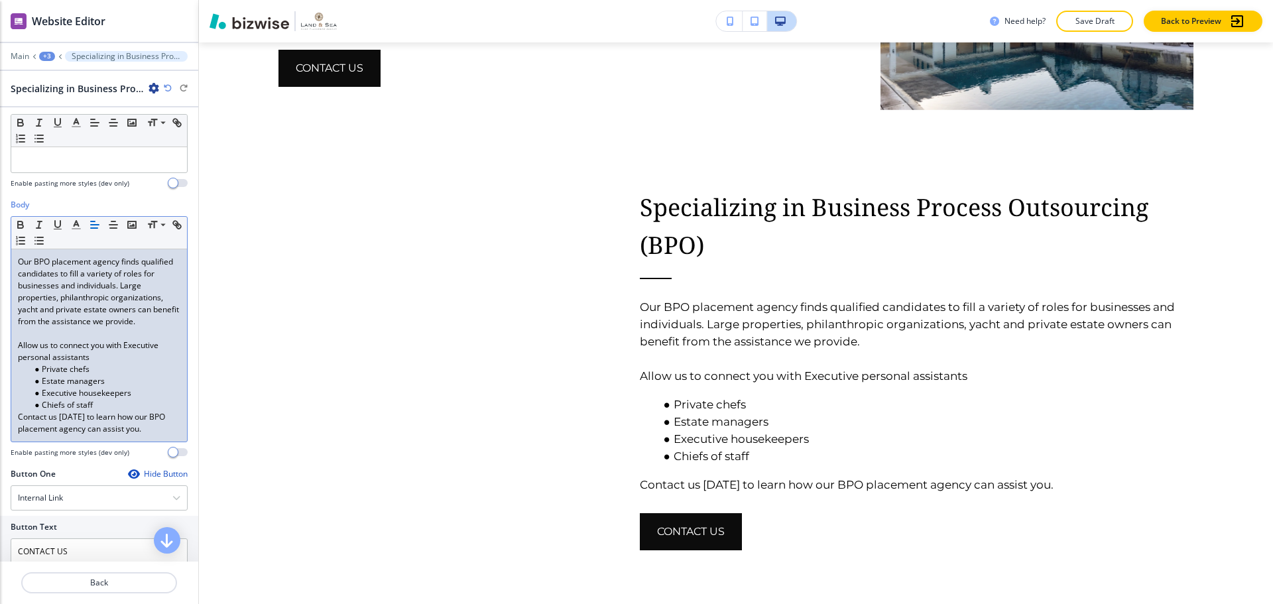
click at [111, 363] on p "Allow us to connect you with Executive personal assistants" at bounding box center [99, 351] width 162 height 24
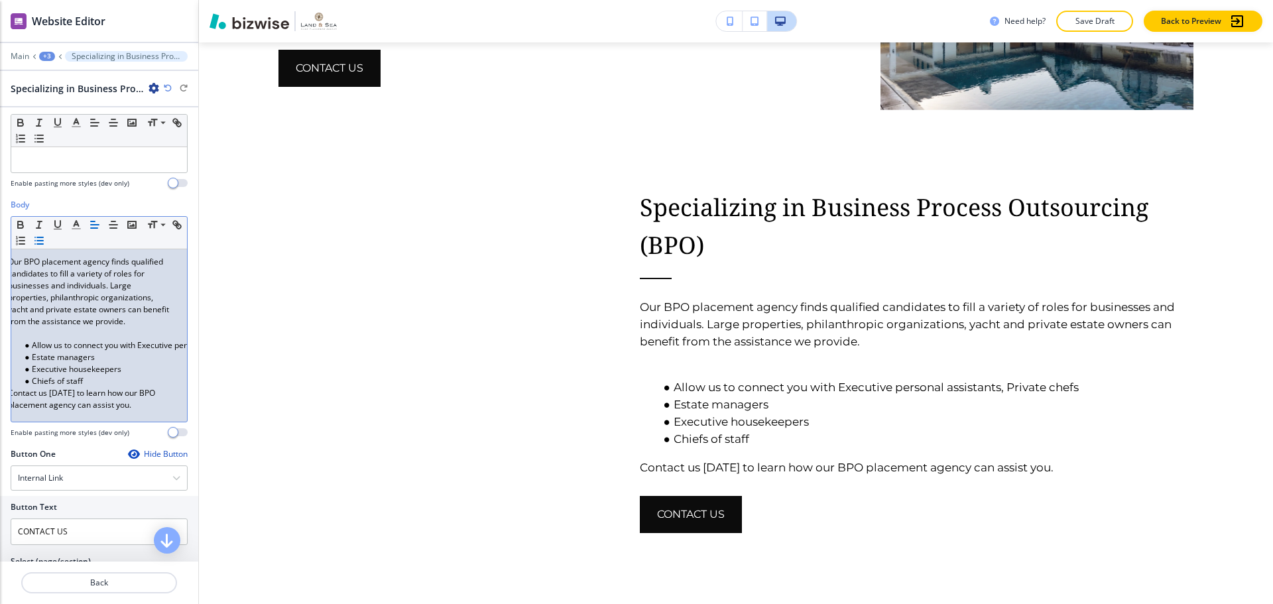
scroll to position [0, 0]
click at [38, 351] on li "Allow us to connect you with Executive personal assistants, Private chefs" at bounding box center [105, 345] width 151 height 12
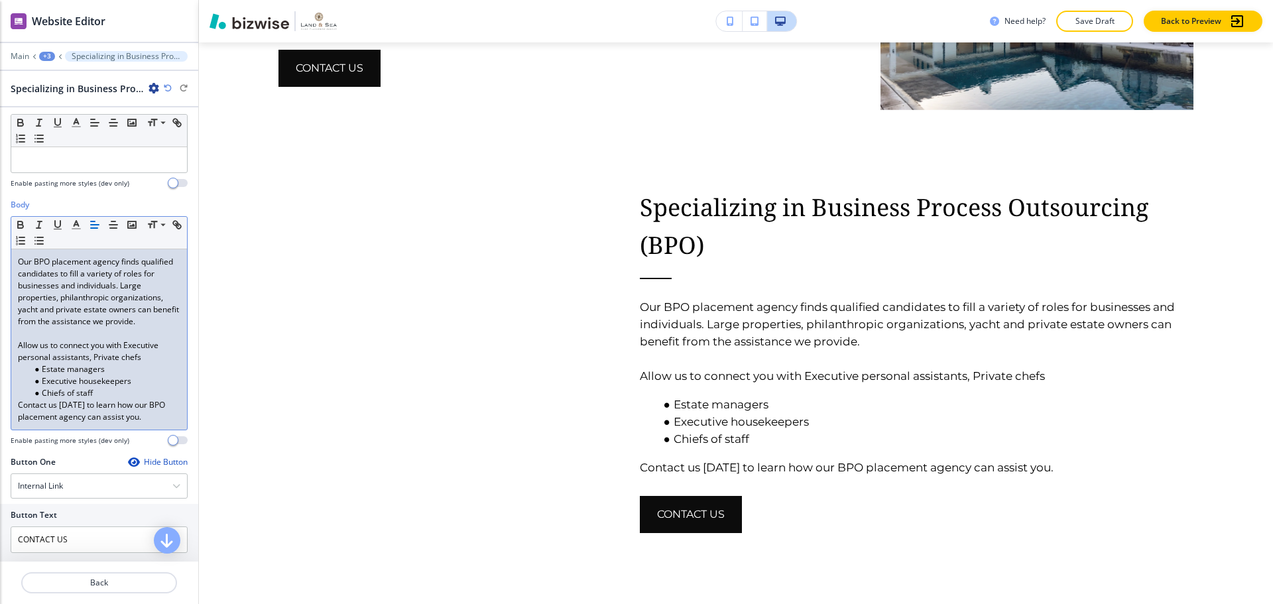
click at [42, 375] on li "Estate managers" at bounding box center [105, 369] width 151 height 12
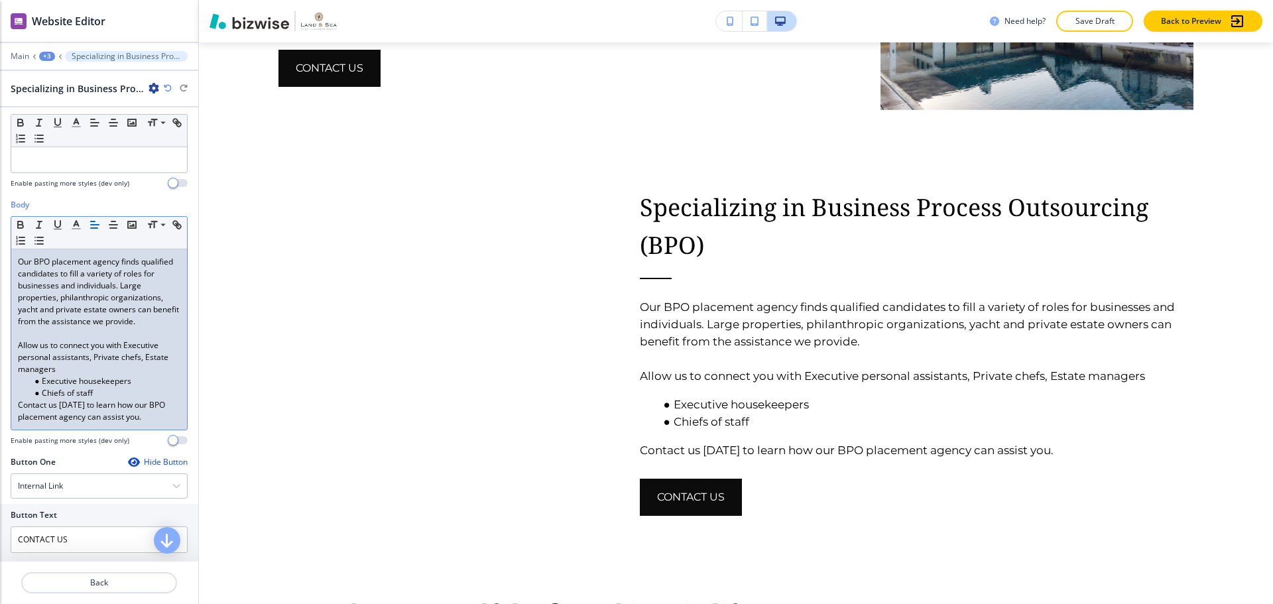
click at [68, 387] on li "Executive housekeepers" at bounding box center [105, 381] width 151 height 12
click at [46, 387] on li "Executive housekeepers" at bounding box center [105, 381] width 151 height 12
click at [40, 387] on li "Executive housekeepers" at bounding box center [105, 381] width 151 height 12
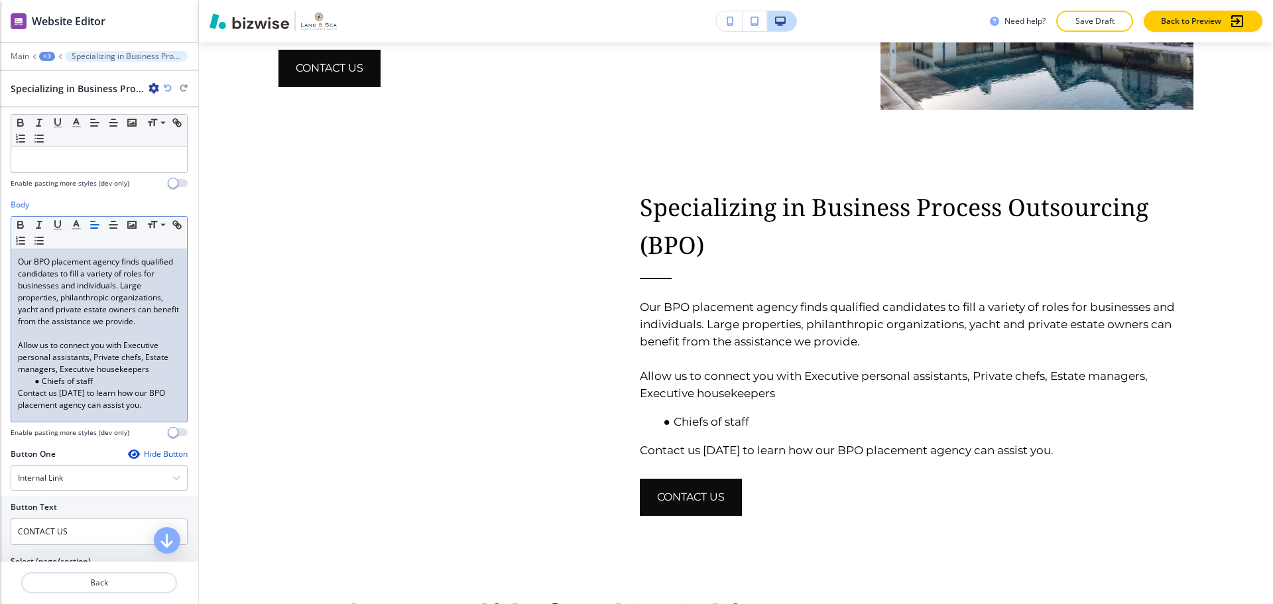
click at [147, 375] on p "Allow us to connect you with Executive personal assistants, Private chefs, Esta…" at bounding box center [99, 357] width 162 height 36
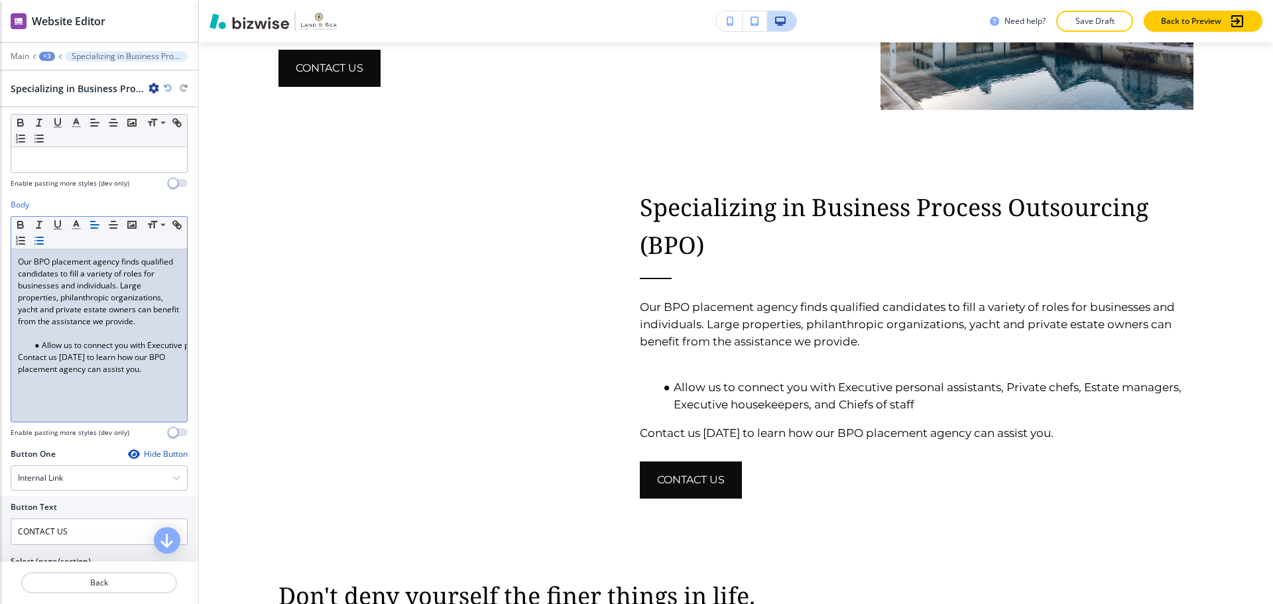
click at [45, 351] on li "Allow us to connect you with Executive personal assistants, Private chefs, Esta…" at bounding box center [105, 345] width 151 height 12
click at [44, 351] on li "Allow us to connect you with Executive personal assistants, Private chefs, Esta…" at bounding box center [105, 345] width 151 height 12
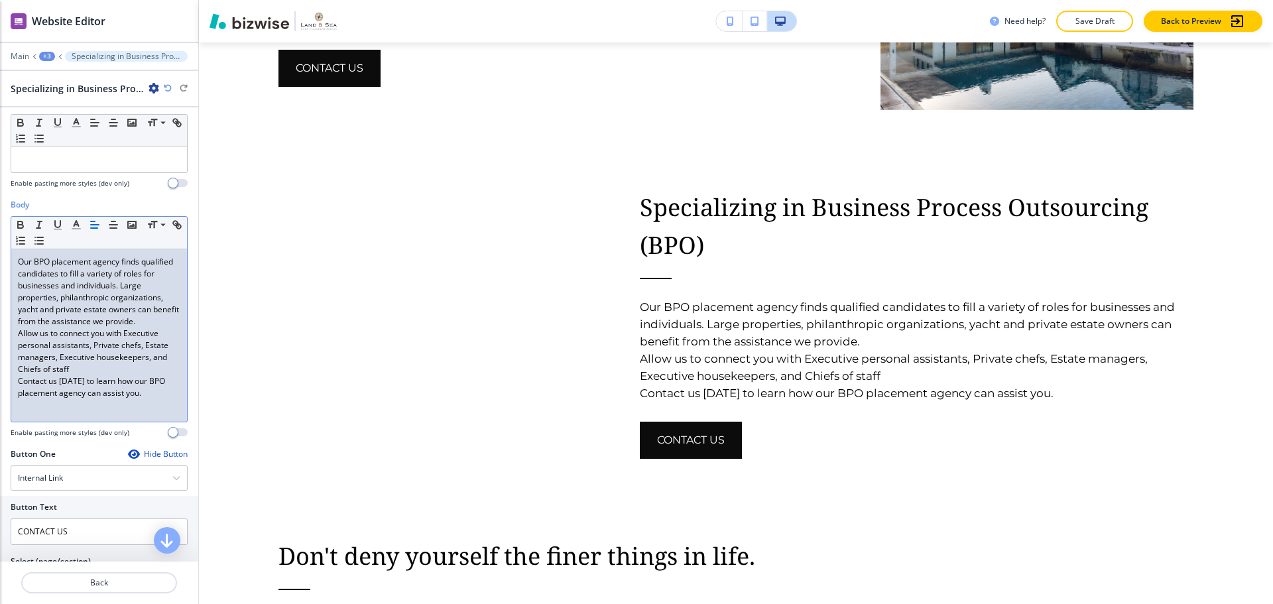
click at [75, 375] on p "Allow us to connect you with Executive personal assistants, Private chefs, Esta…" at bounding box center [99, 352] width 162 height 48
drag, startPoint x: 75, startPoint y: 381, endPoint x: 142, endPoint y: 405, distance: 71.1
click at [142, 405] on div "Our BPO placement agency finds qualified candidates to fill a variety of roles …" at bounding box center [99, 335] width 176 height 172
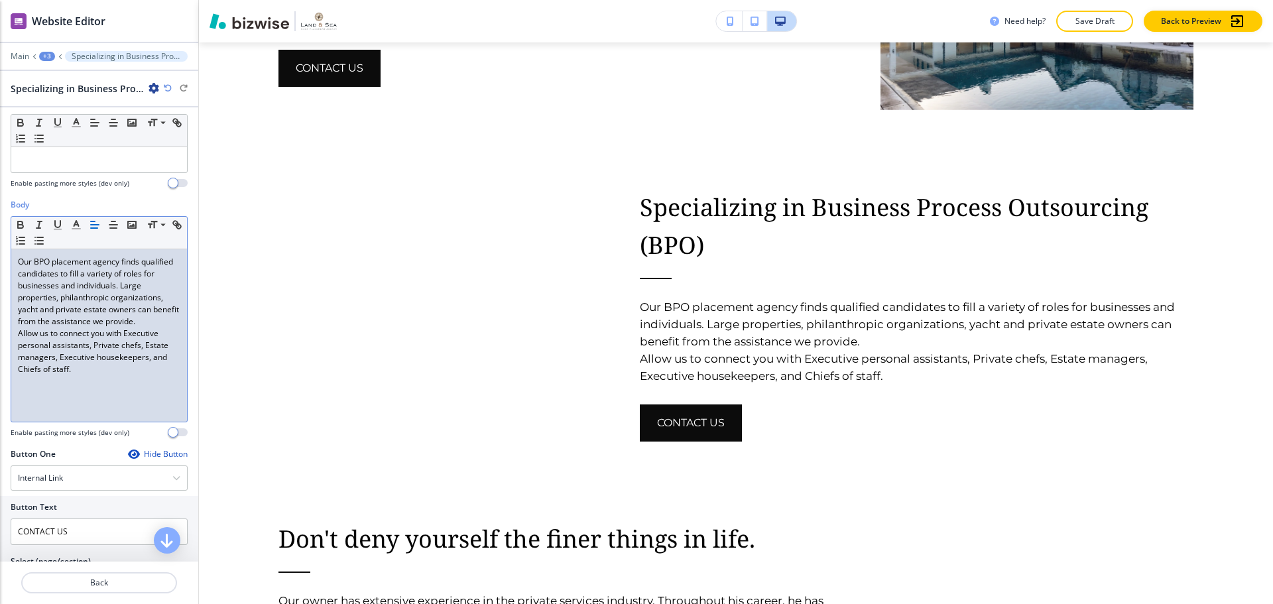
click at [99, 328] on p "Our BPO placement agency finds qualified candidates to fill a variety of roles …" at bounding box center [99, 292] width 162 height 72
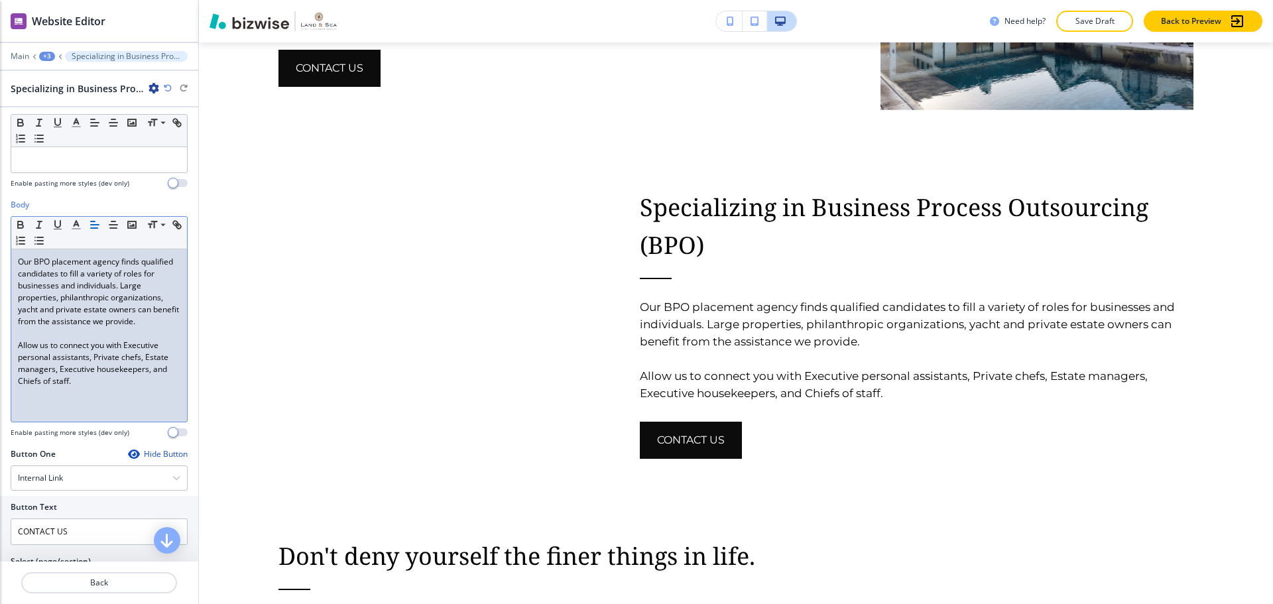
click at [102, 402] on div "Our BPO placement agency finds qualified candidates to fill a variety of roles …" at bounding box center [99, 335] width 176 height 172
click at [23, 370] on p "Allow us to connect you with Executive personal assistants, Private chefs, Esta…" at bounding box center [99, 363] width 162 height 48
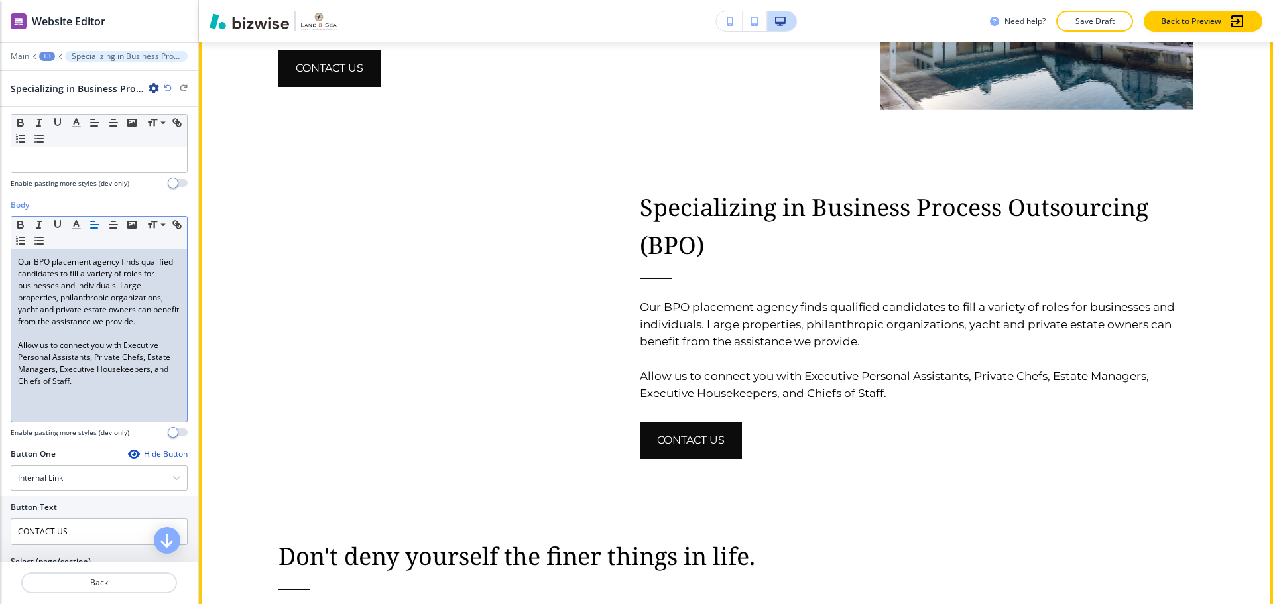
scroll to position [1963, 0]
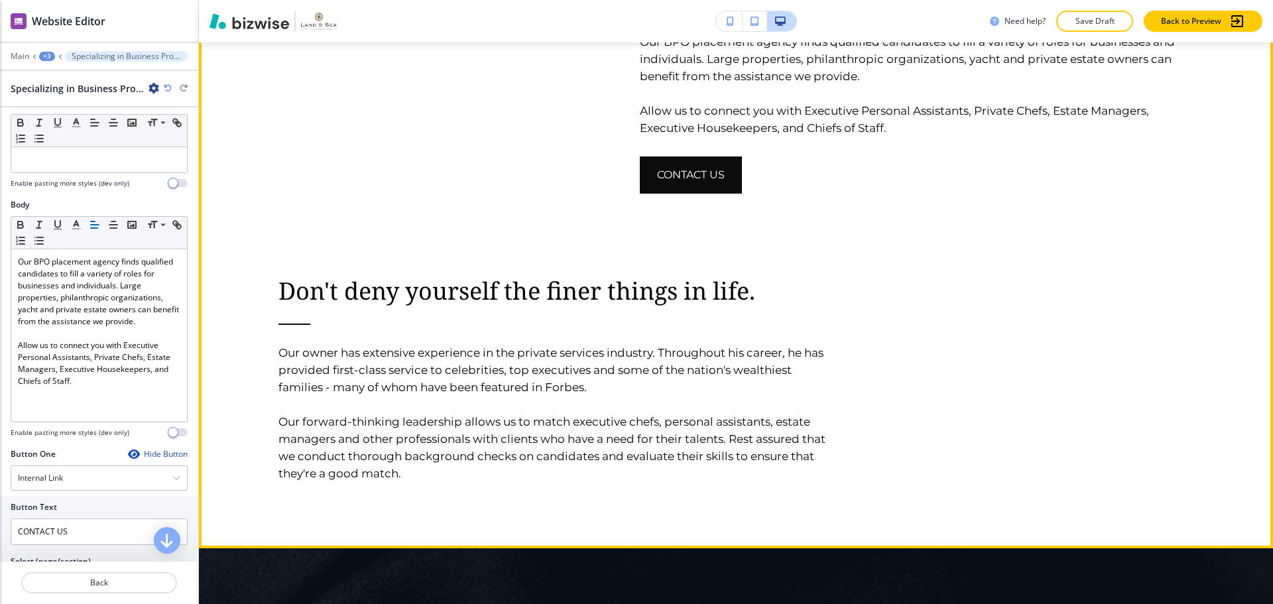
click at [556, 324] on h6 "Our owner has extensive experience in the private services industry. Throughout…" at bounding box center [555, 403] width 554 height 158
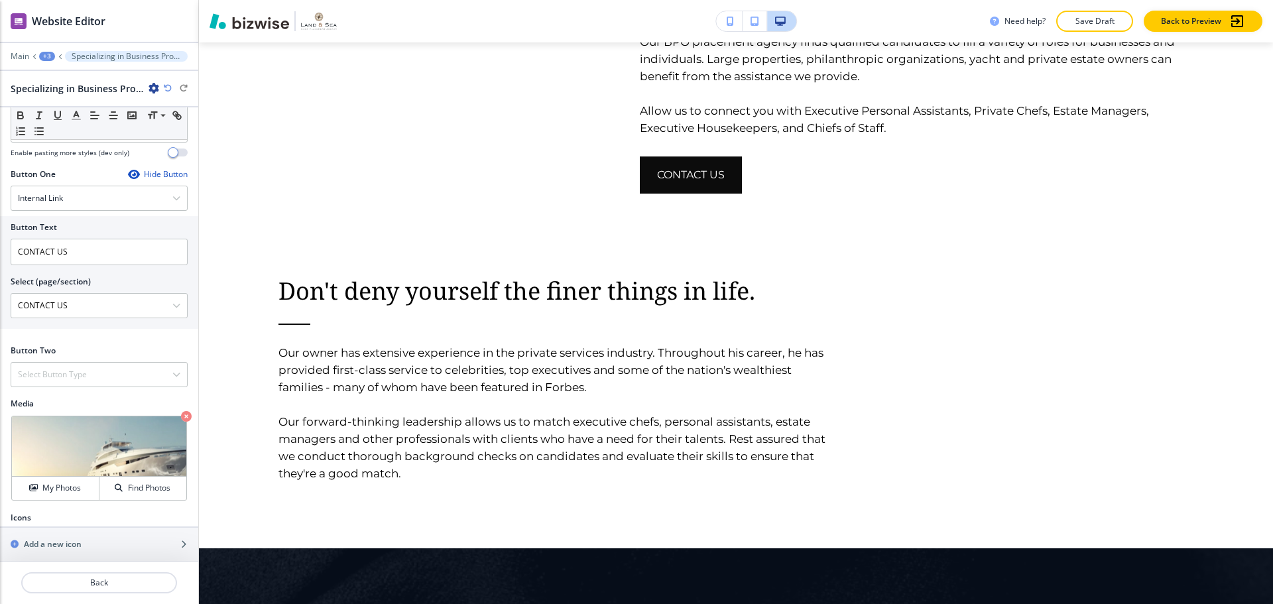
scroll to position [424, 0]
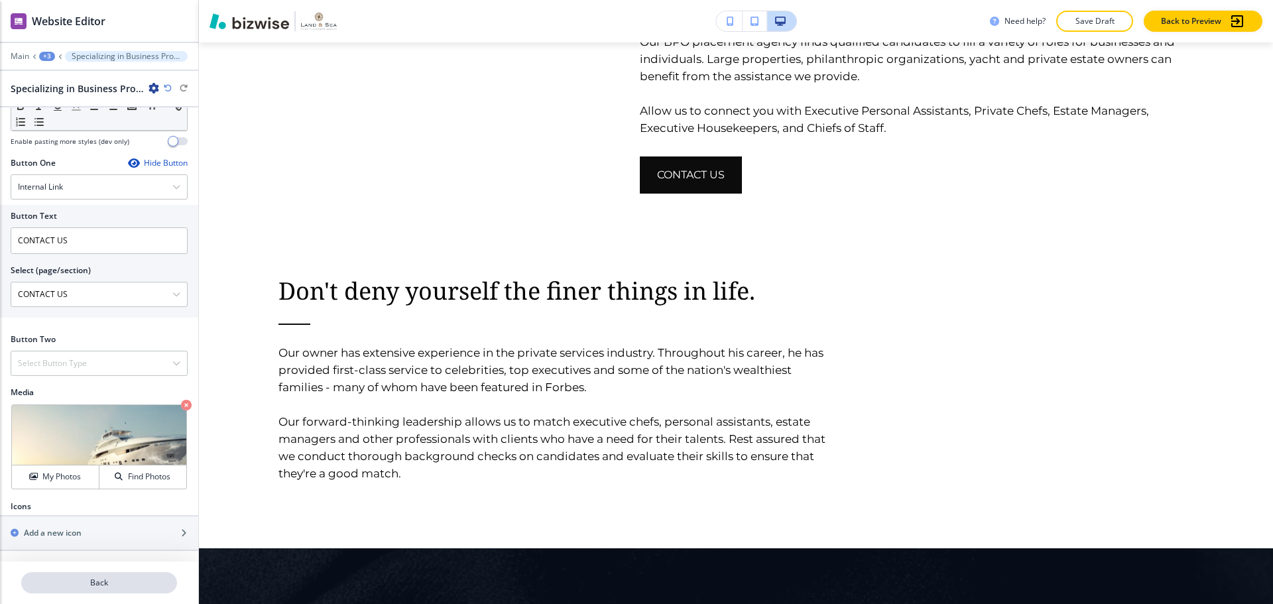
click at [90, 578] on p "Back" at bounding box center [99, 583] width 153 height 12
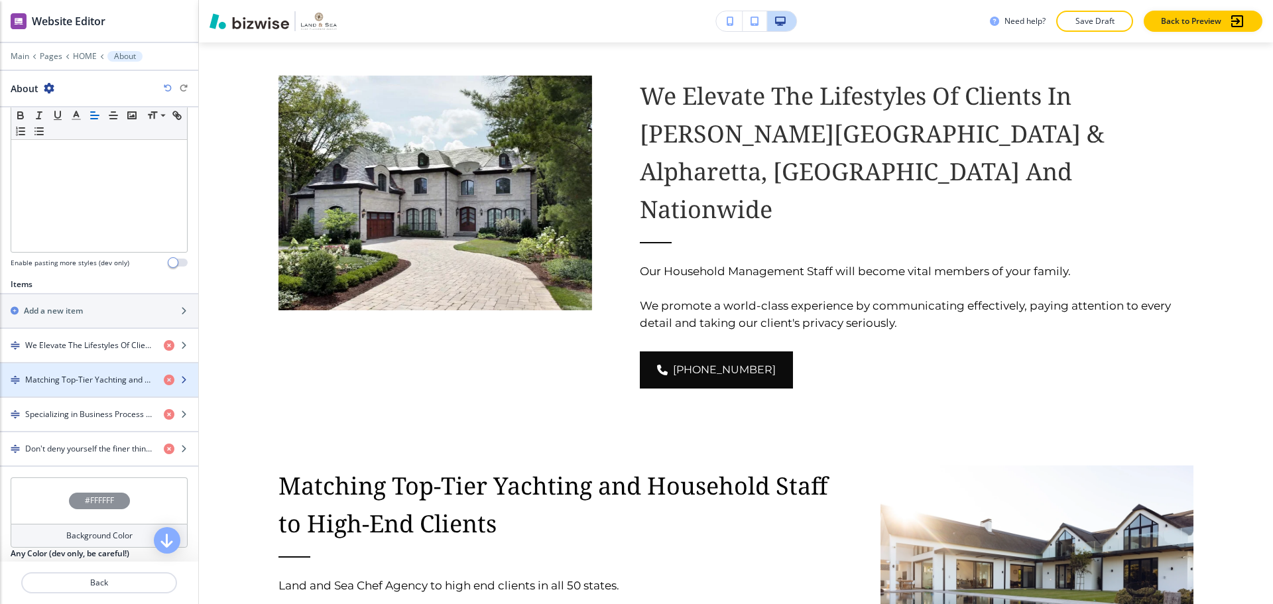
scroll to position [332, 0]
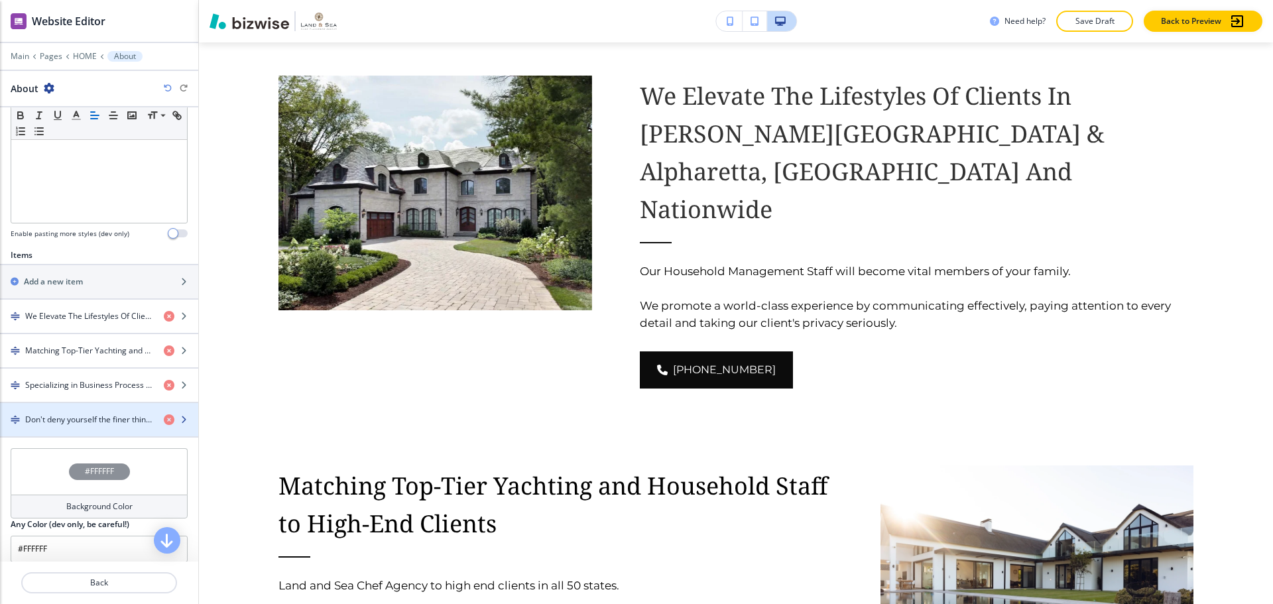
click at [117, 430] on div "button" at bounding box center [99, 431] width 198 height 11
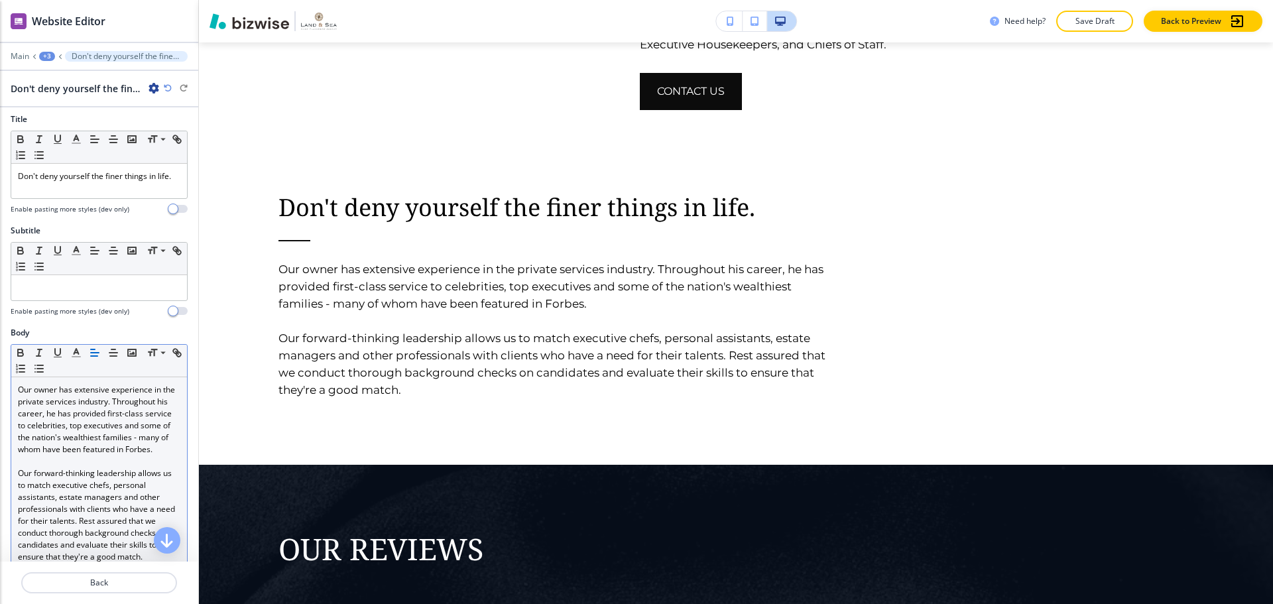
scroll to position [0, 0]
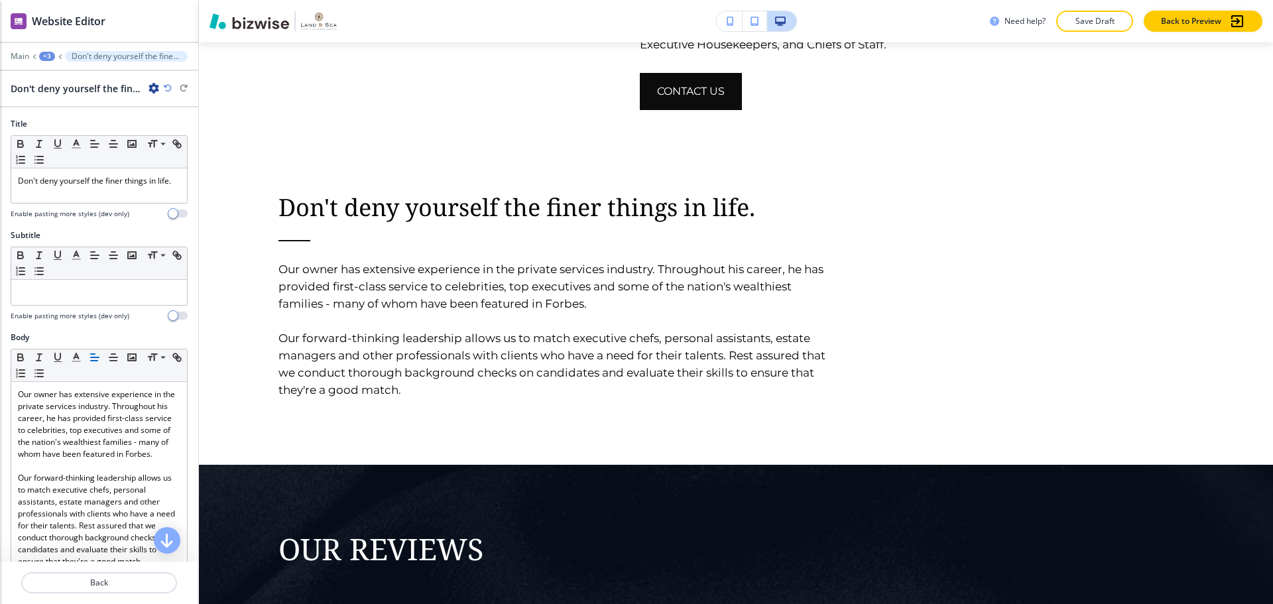
click at [153, 89] on icon "button" at bounding box center [154, 88] width 11 height 11
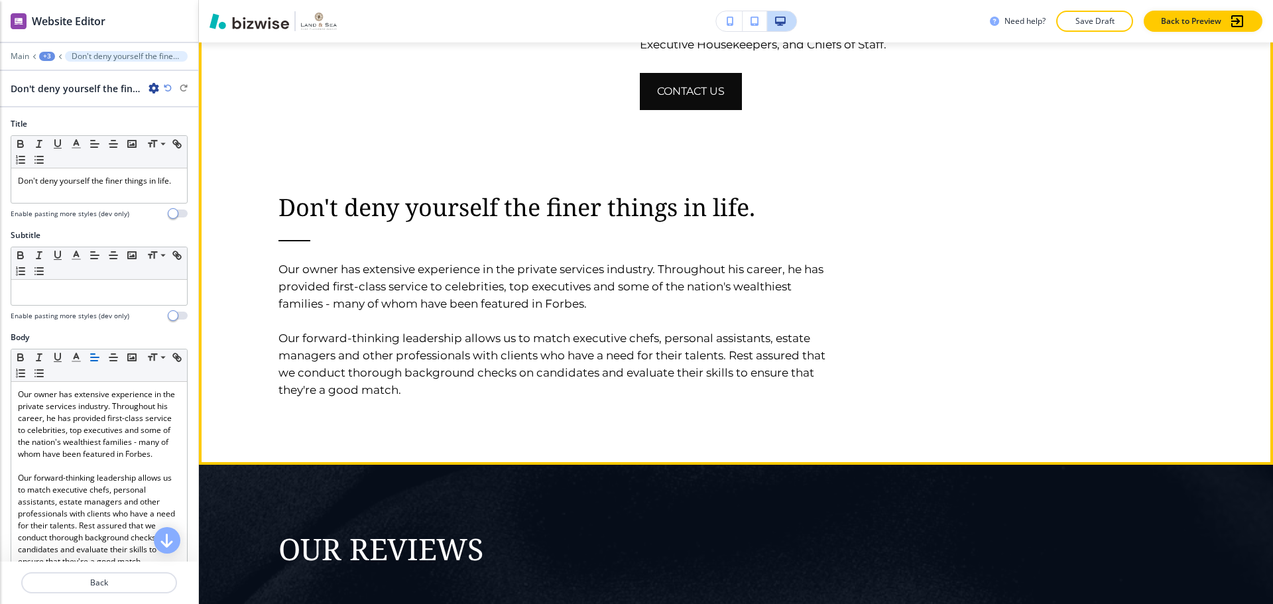
click at [564, 187] on div "Don't deny yourself the finer things in life. Our owner has extensive experienc…" at bounding box center [555, 293] width 554 height 212
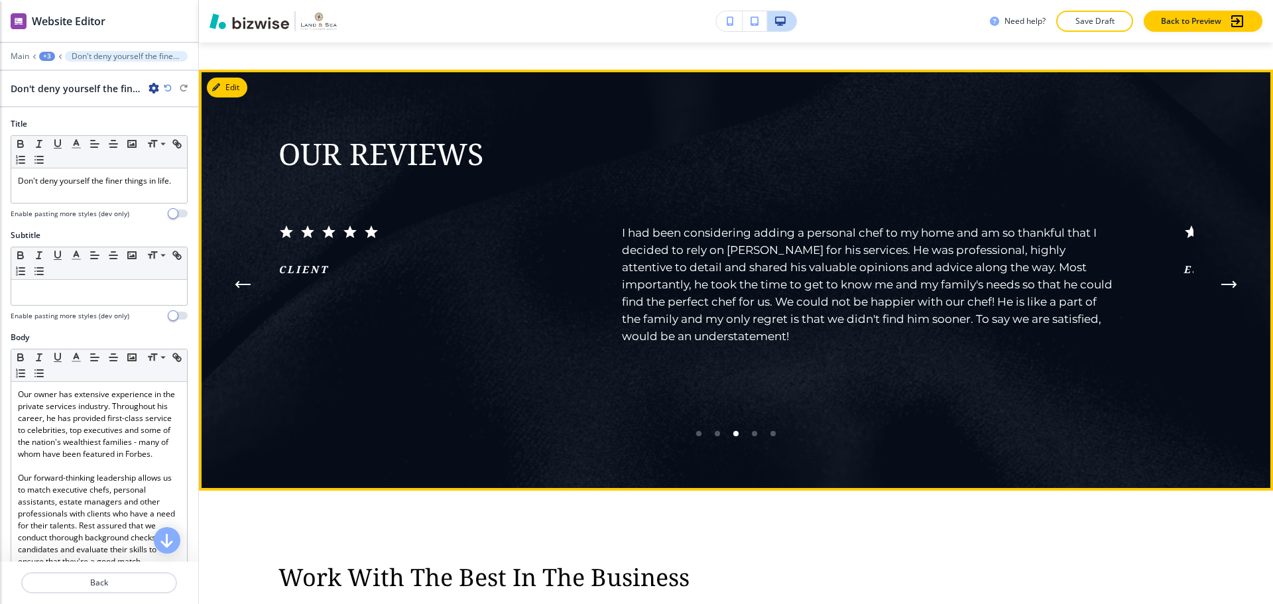
scroll to position [2445, 0]
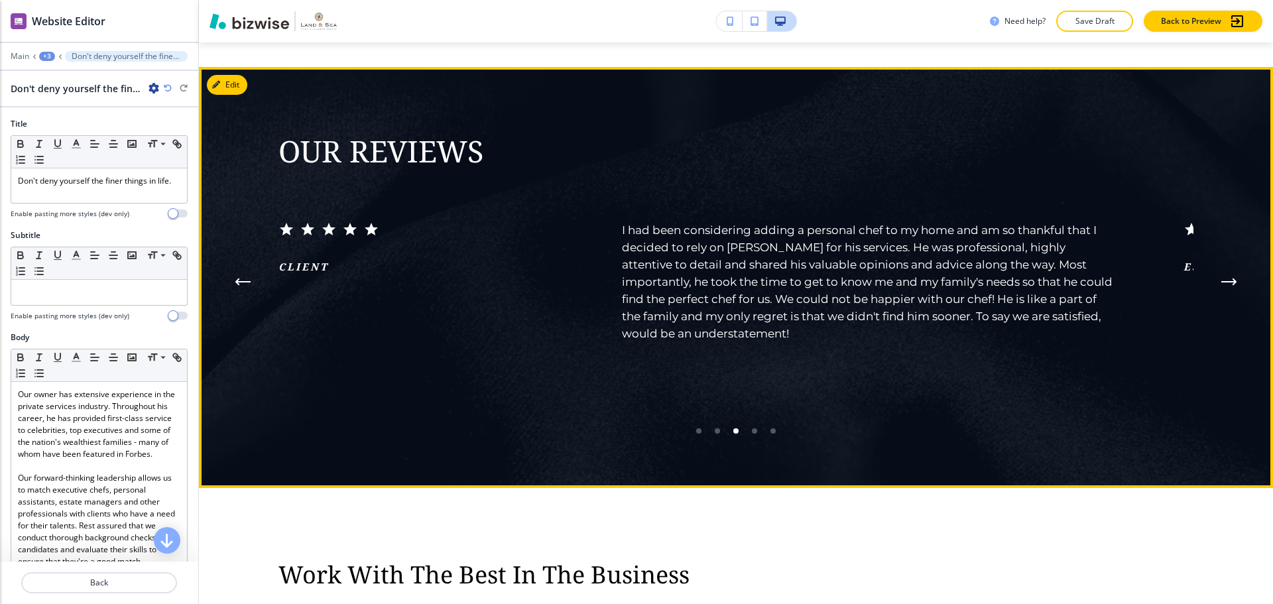
click at [239, 278] on icon "Previous Testimonial" at bounding box center [243, 282] width 16 height 8
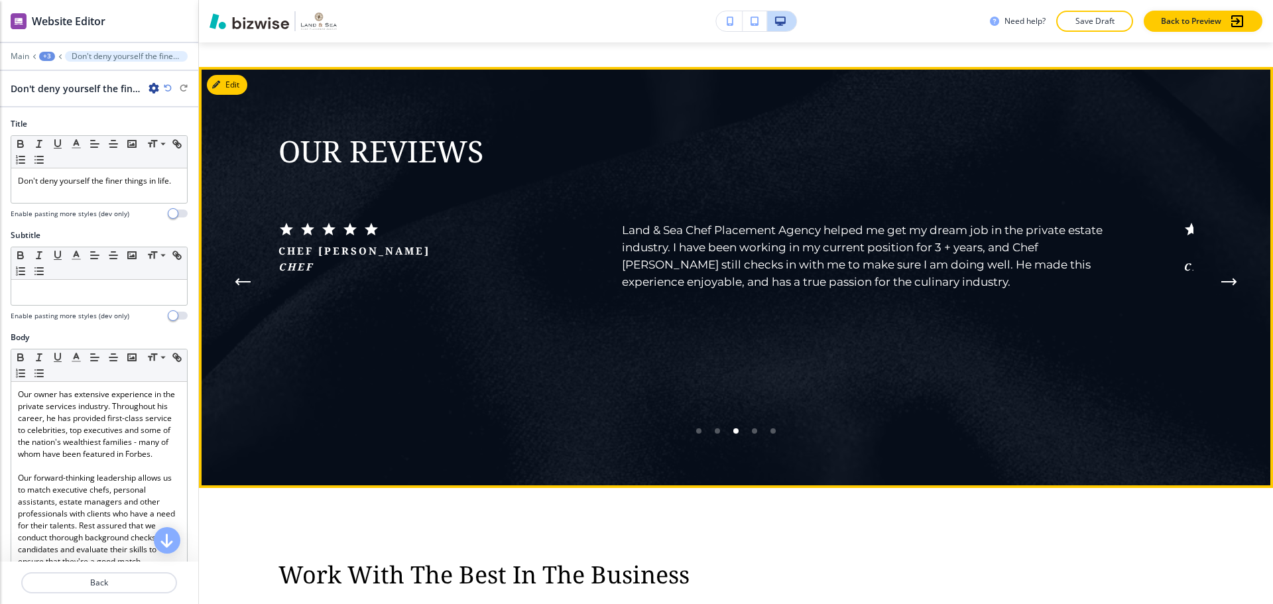
click at [239, 278] on icon "Previous Testimonial" at bounding box center [243, 282] width 16 height 8
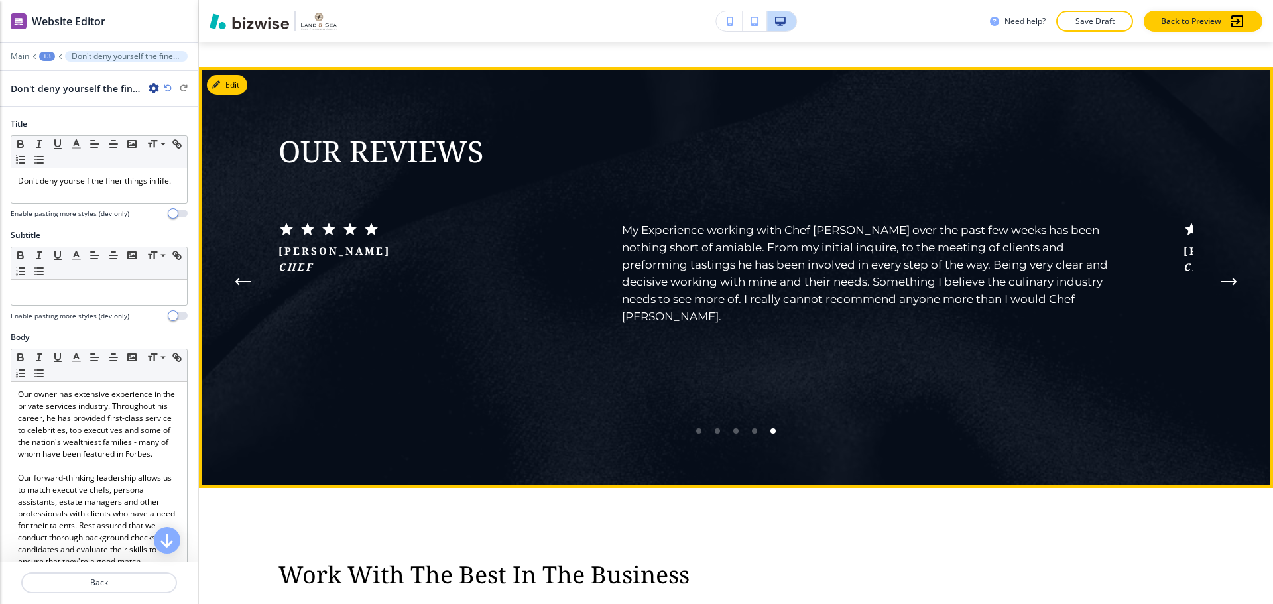
click at [239, 278] on icon "Previous Testimonial" at bounding box center [243, 282] width 16 height 8
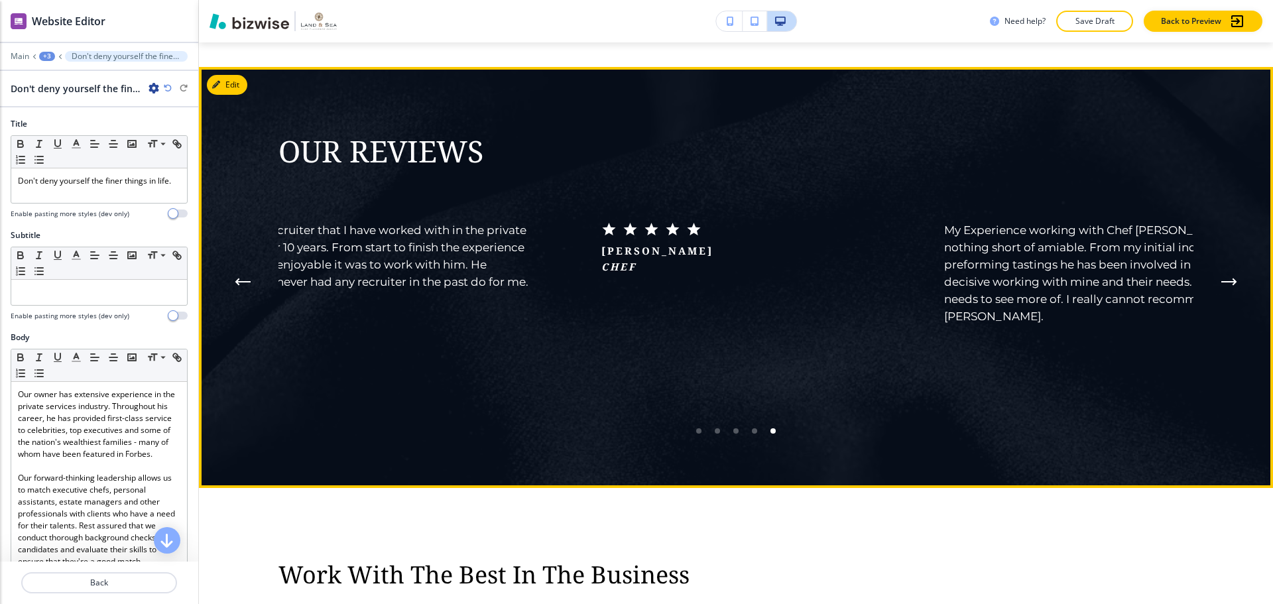
click at [239, 278] on icon "Previous Testimonial" at bounding box center [243, 282] width 16 height 8
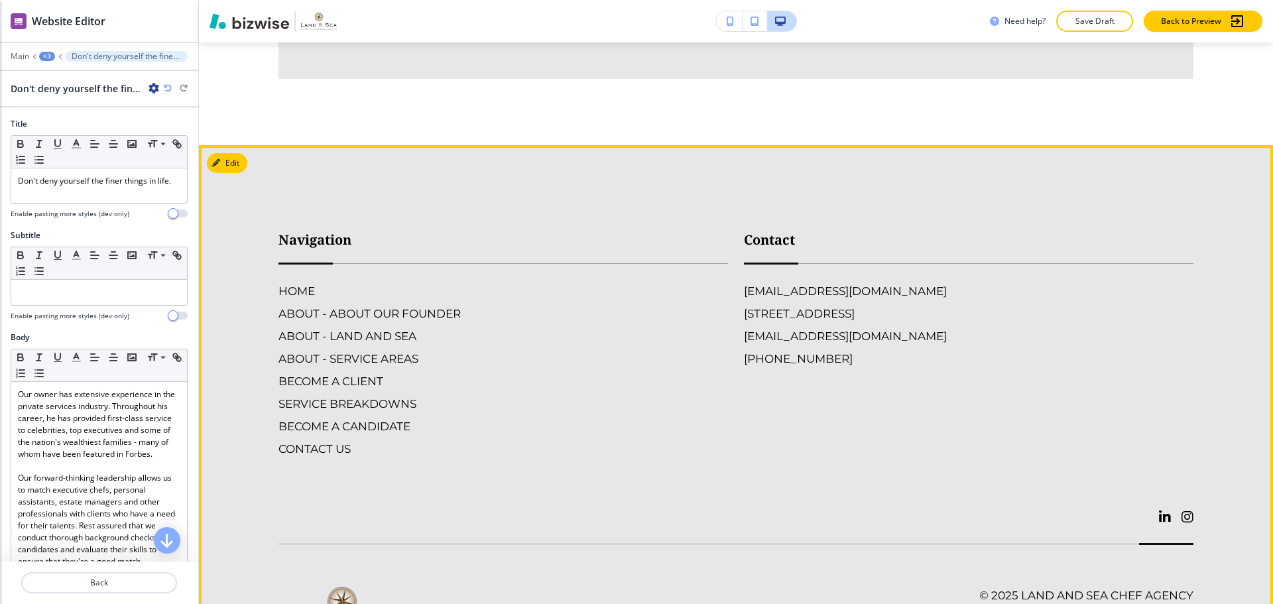
scroll to position [4892, 0]
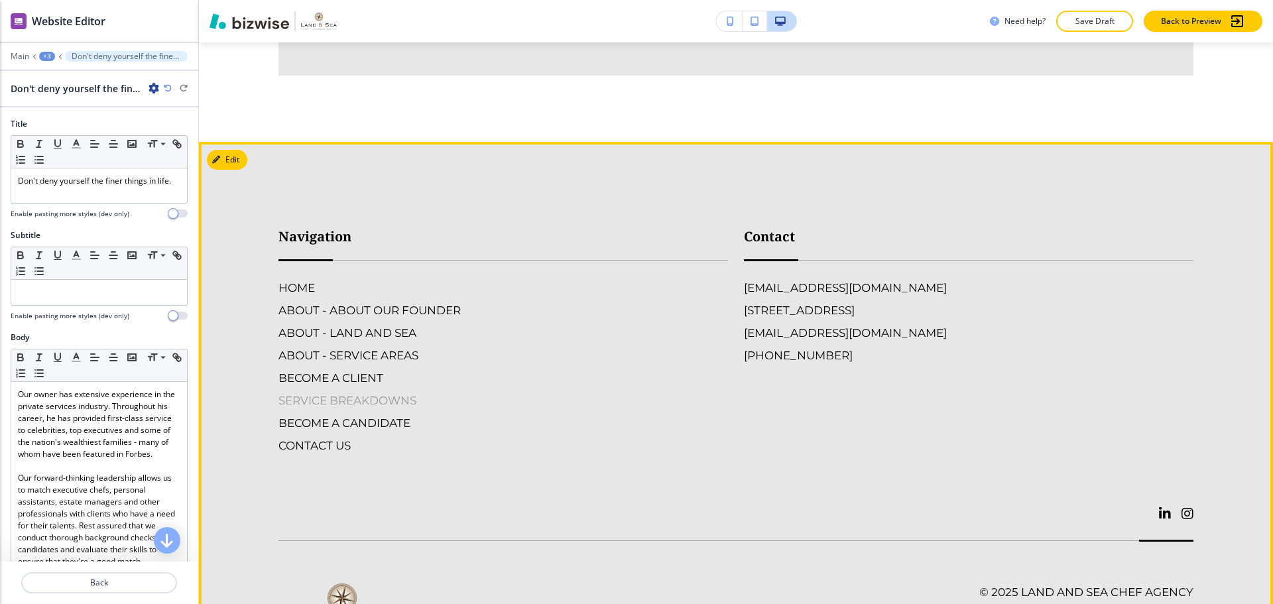
click at [411, 392] on h6 "SERVICE BREAKDOWNS" at bounding box center [503, 400] width 450 height 17
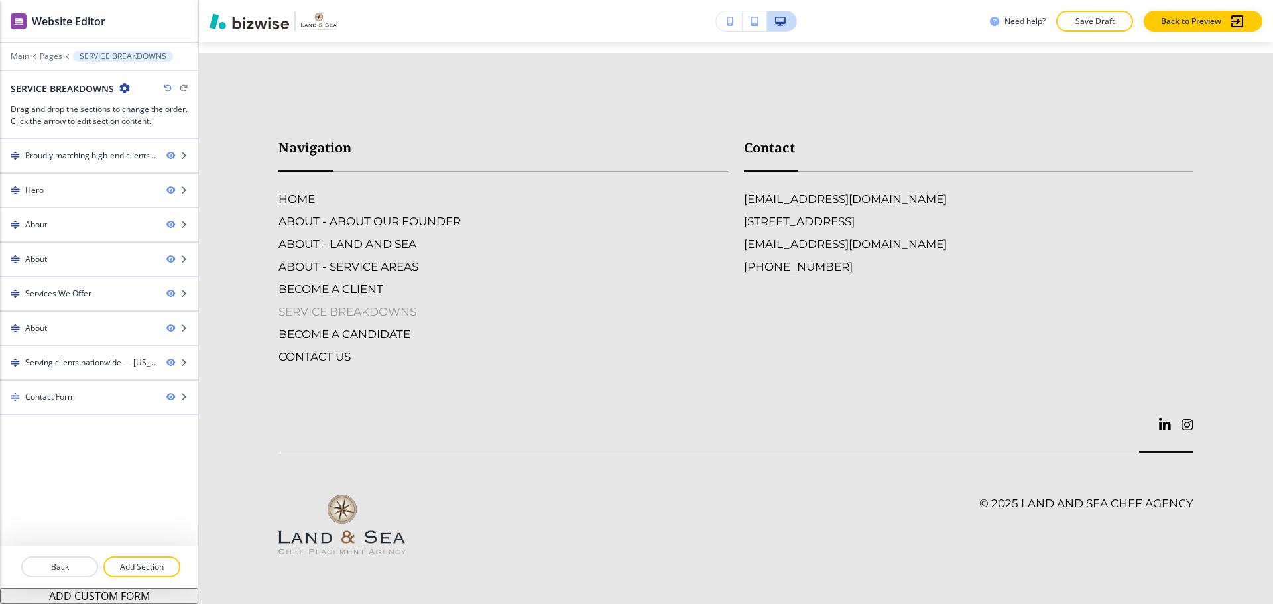
scroll to position [0, 0]
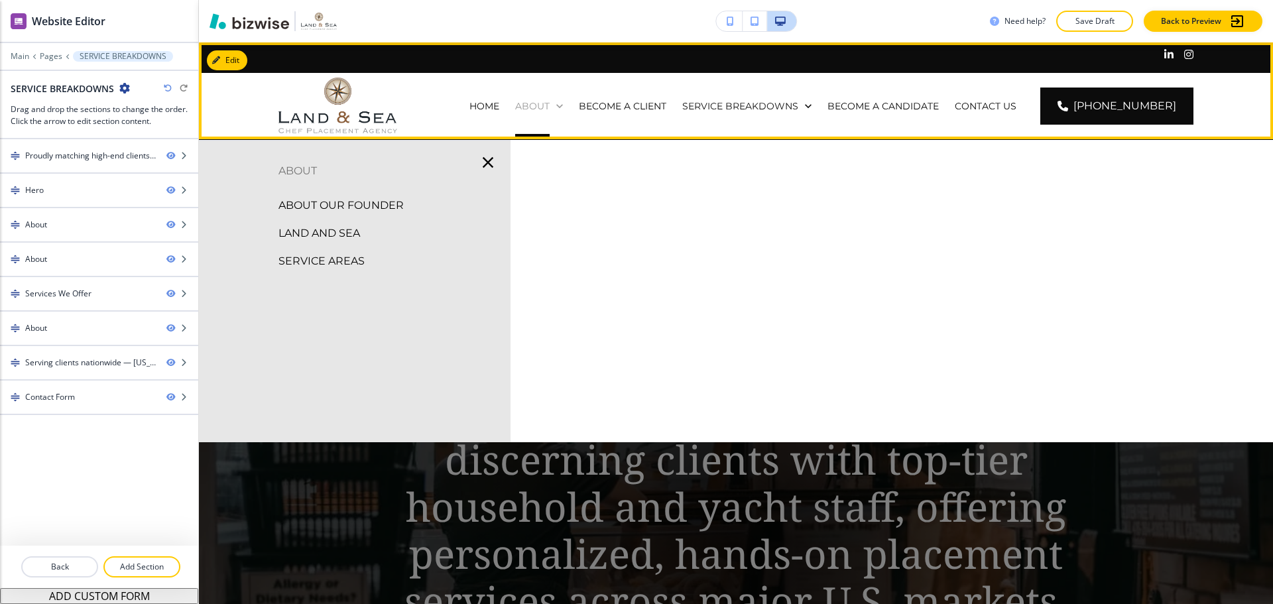
click at [566, 106] on icon at bounding box center [559, 105] width 13 height 13
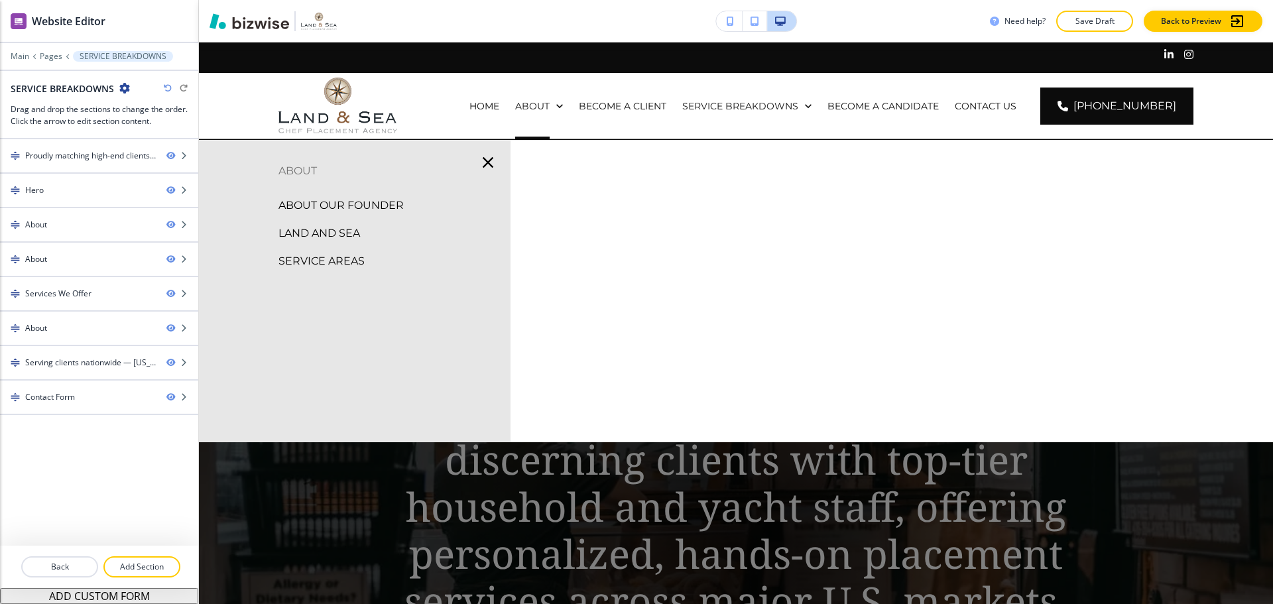
click at [309, 174] on p "ABOUT" at bounding box center [355, 171] width 312 height 20
click at [372, 205] on p "ABOUT OUR FOUNDER" at bounding box center [340, 206] width 125 height 20
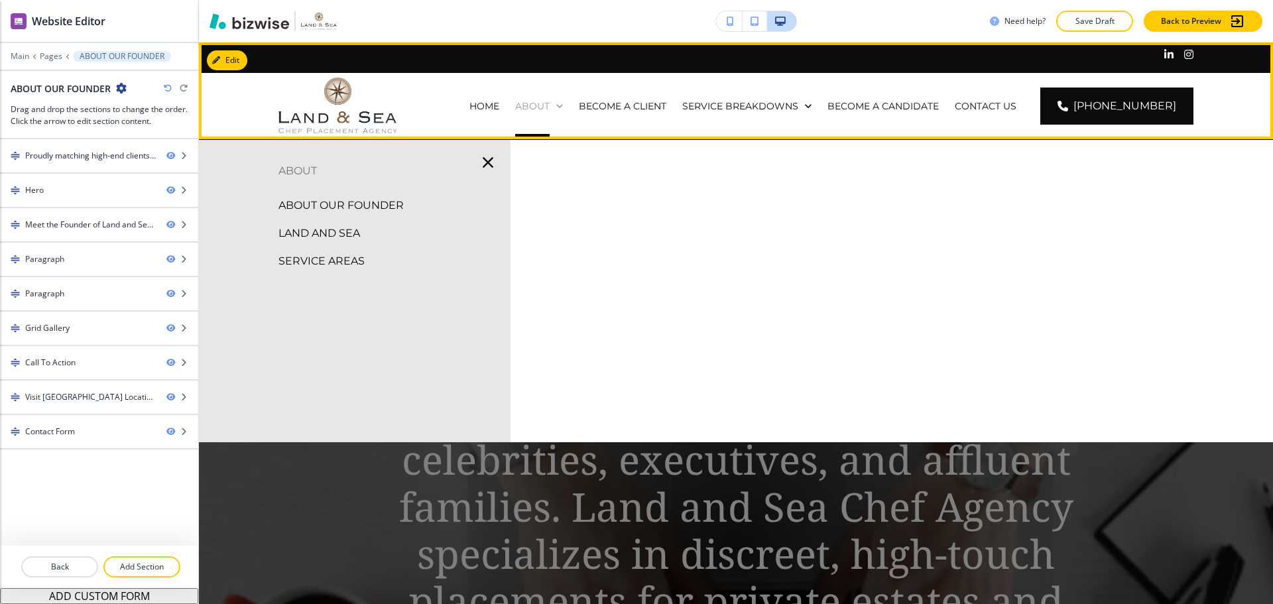
click at [550, 101] on p "ABOUT" at bounding box center [532, 105] width 34 height 13
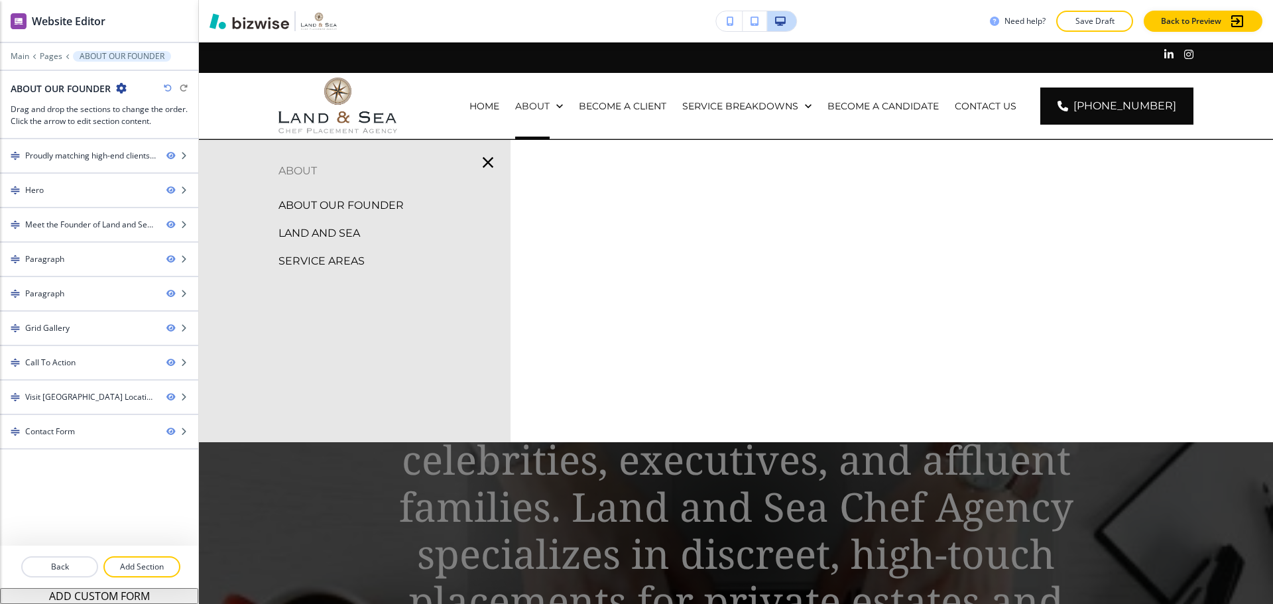
click at [347, 224] on p "LAND AND SEA" at bounding box center [319, 233] width 82 height 20
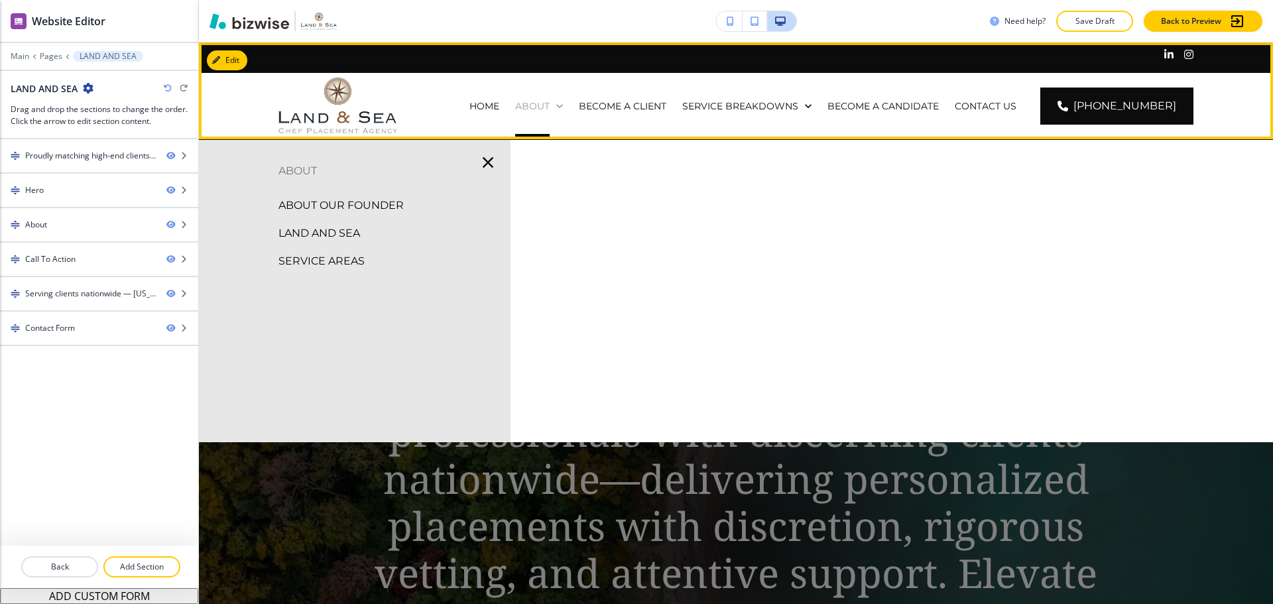
click at [550, 106] on p "ABOUT" at bounding box center [532, 105] width 34 height 13
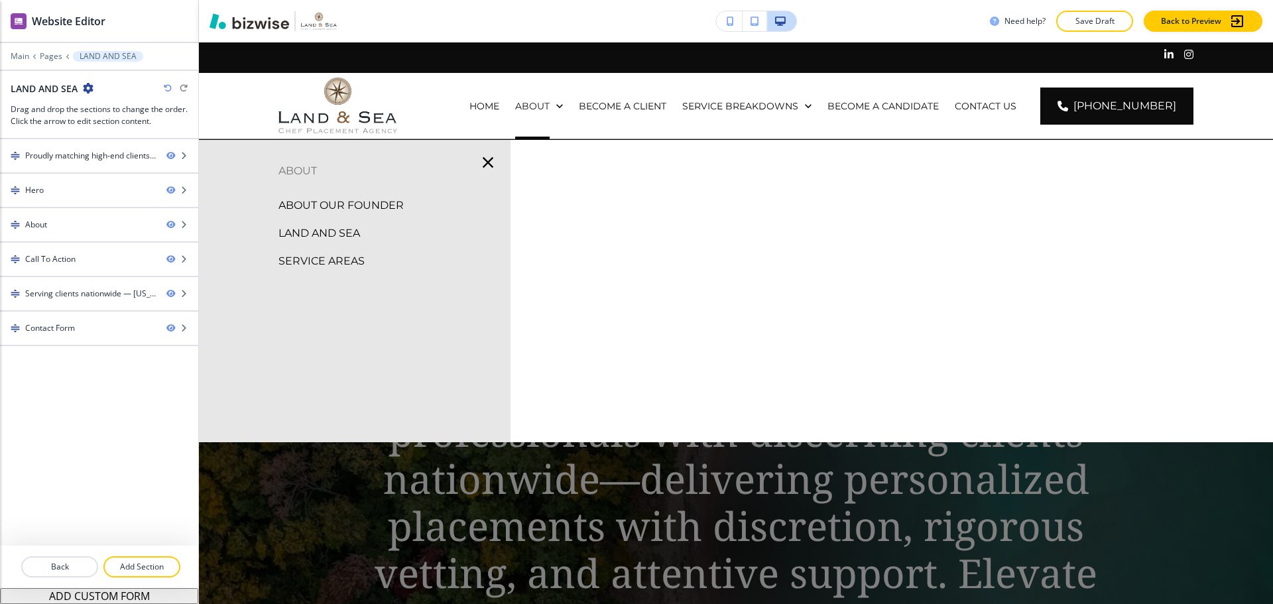
click at [345, 233] on p "LAND AND SEA" at bounding box center [319, 233] width 82 height 20
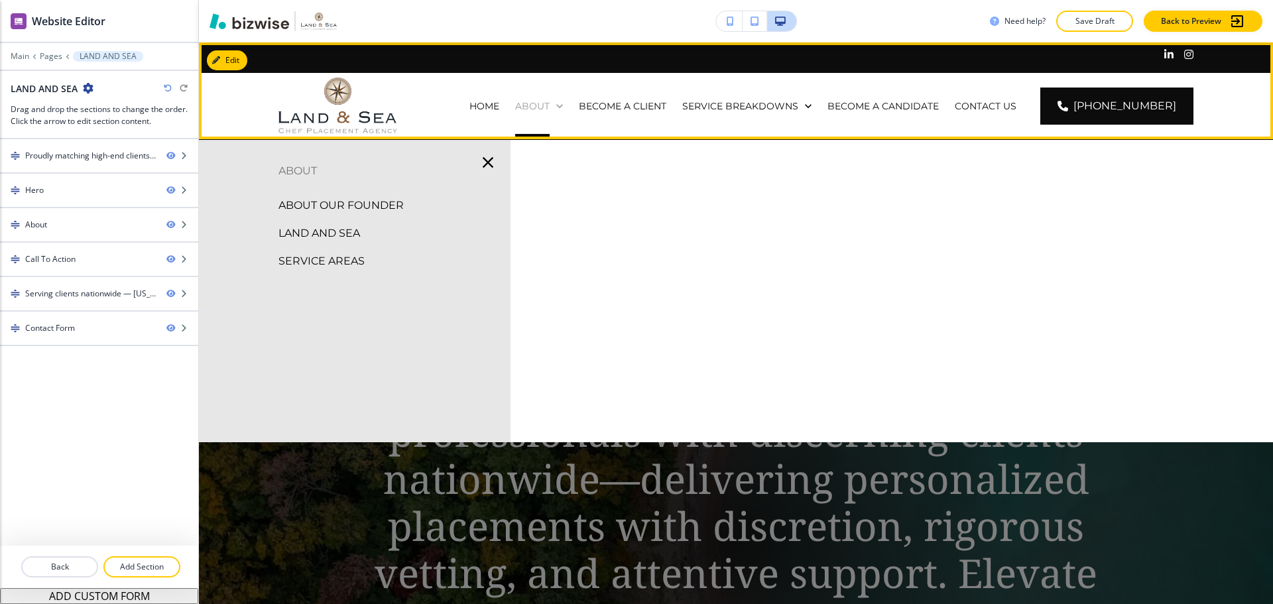
click at [550, 110] on p "ABOUT" at bounding box center [532, 105] width 34 height 13
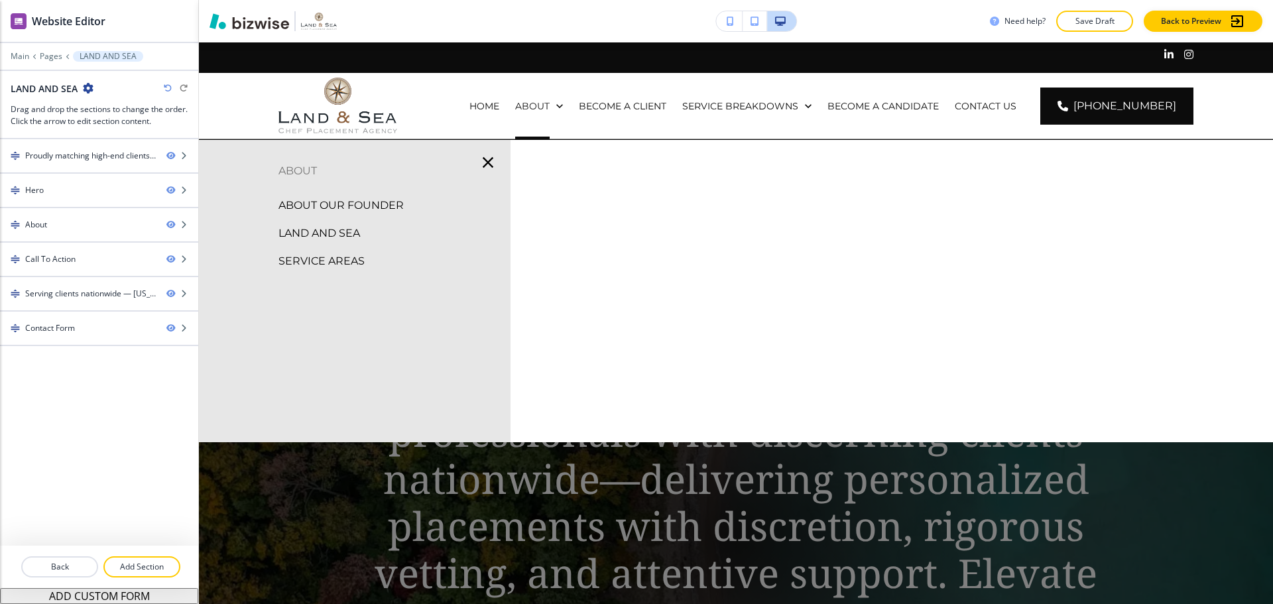
click at [324, 252] on p "SERVICE AREAS" at bounding box center [321, 261] width 86 height 20
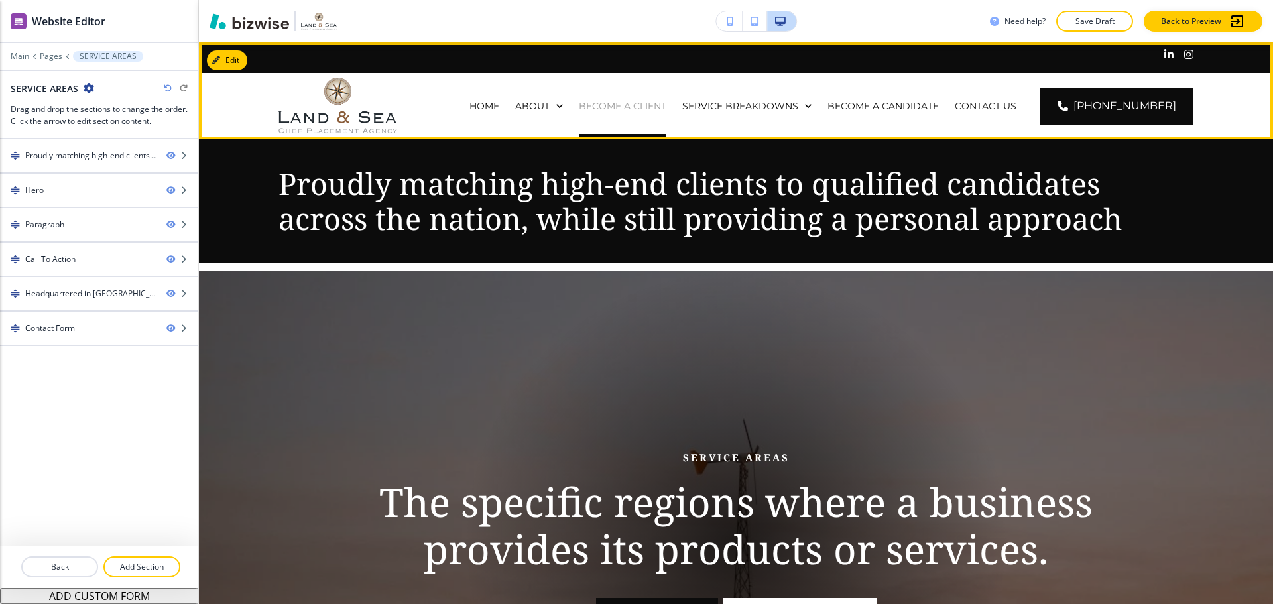
click at [604, 104] on p "BECOME A CLIENT" at bounding box center [623, 105] width 88 height 13
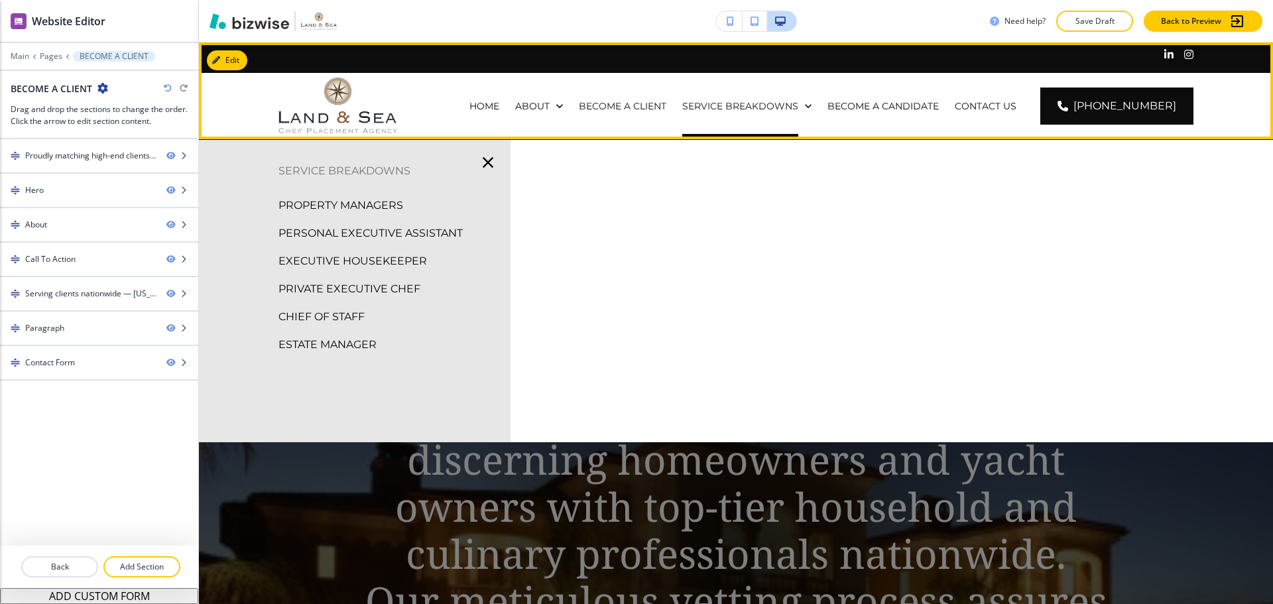
click at [694, 101] on div "SERVICE BREAKDOWNS" at bounding box center [746, 105] width 145 height 13
click at [719, 111] on p "SERVICE BREAKDOWNS" at bounding box center [740, 105] width 116 height 13
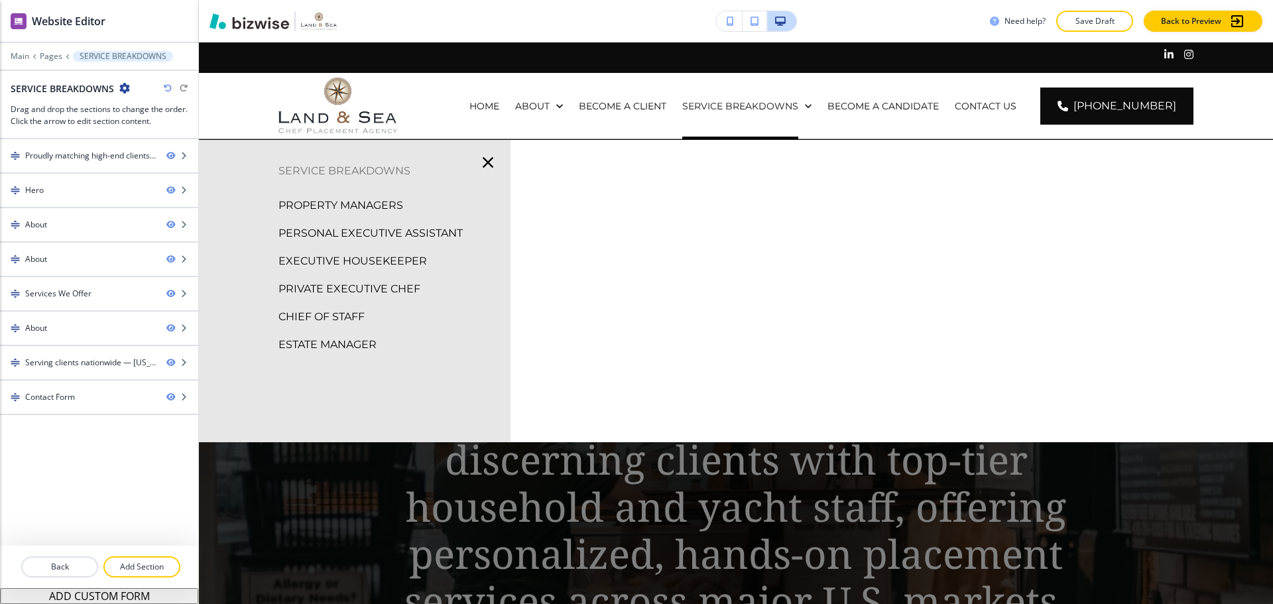
click at [389, 208] on p "PROPERTY MANAGERS" at bounding box center [340, 206] width 125 height 20
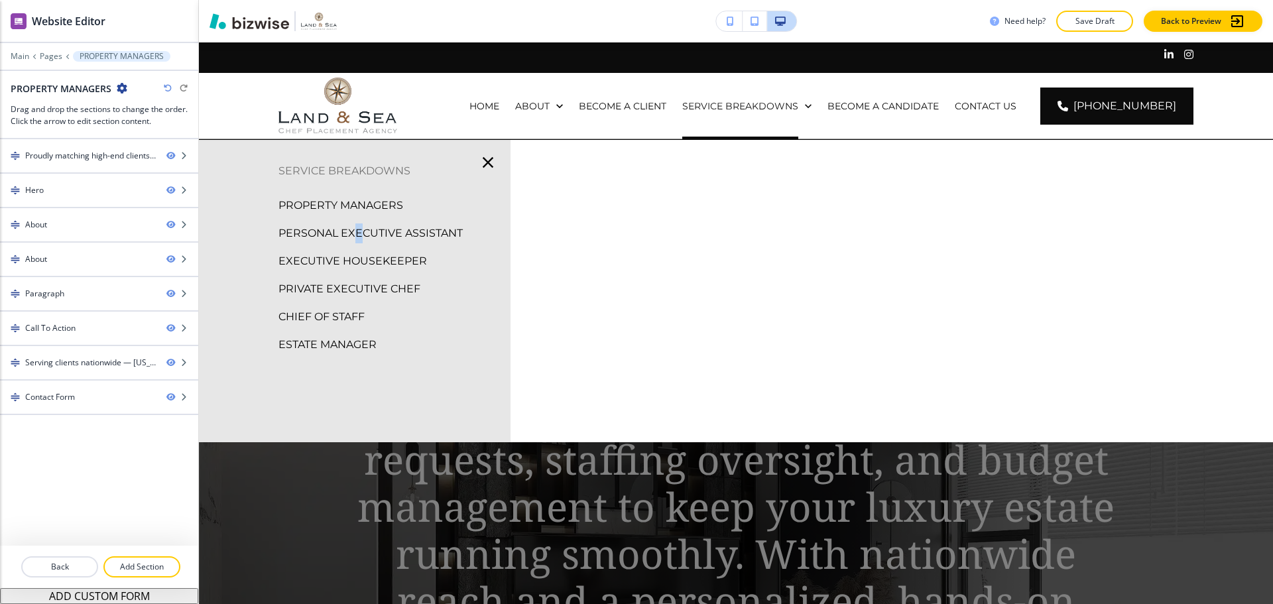
click at [359, 226] on p "PERSONAL EXECUTIVE ASSISTANT" at bounding box center [370, 233] width 184 height 20
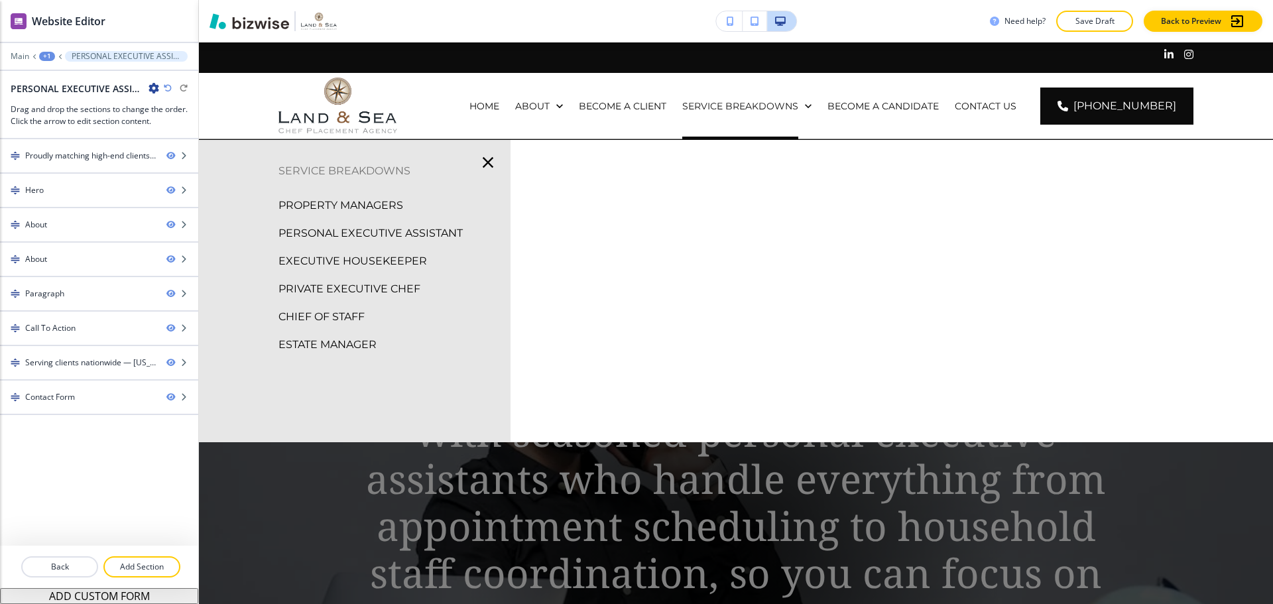
click at [384, 259] on p "EXECUTIVE HOUSEKEEPER" at bounding box center [352, 261] width 149 height 20
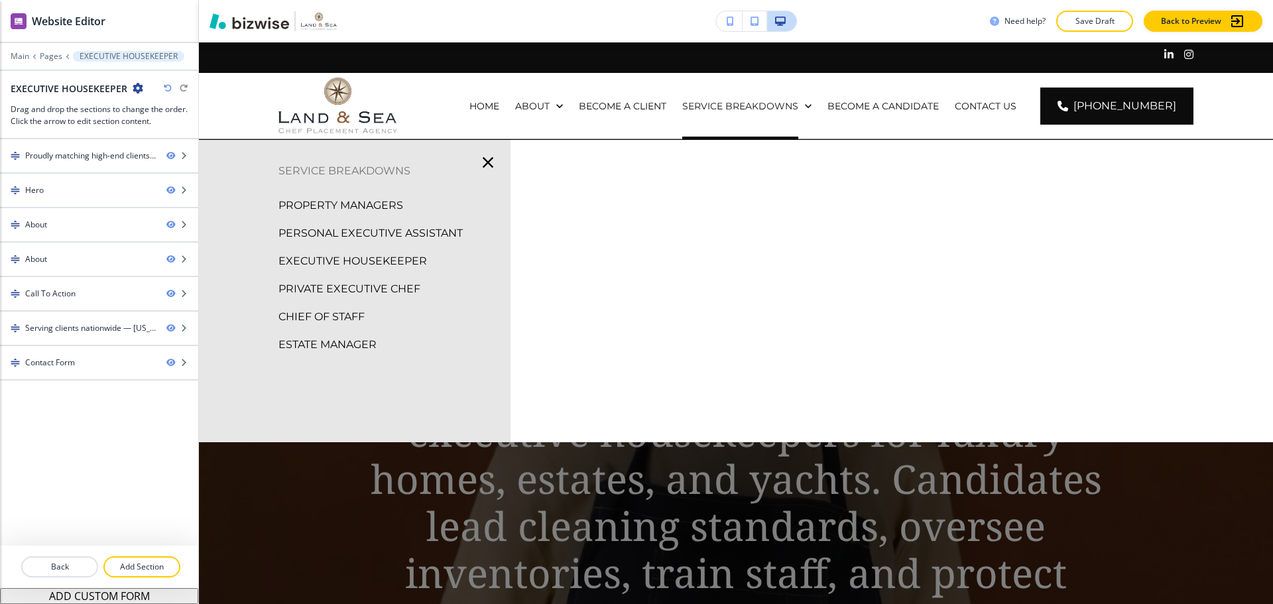
click at [355, 281] on p "PRIVATE EXECUTIVE CHEF" at bounding box center [349, 289] width 142 height 20
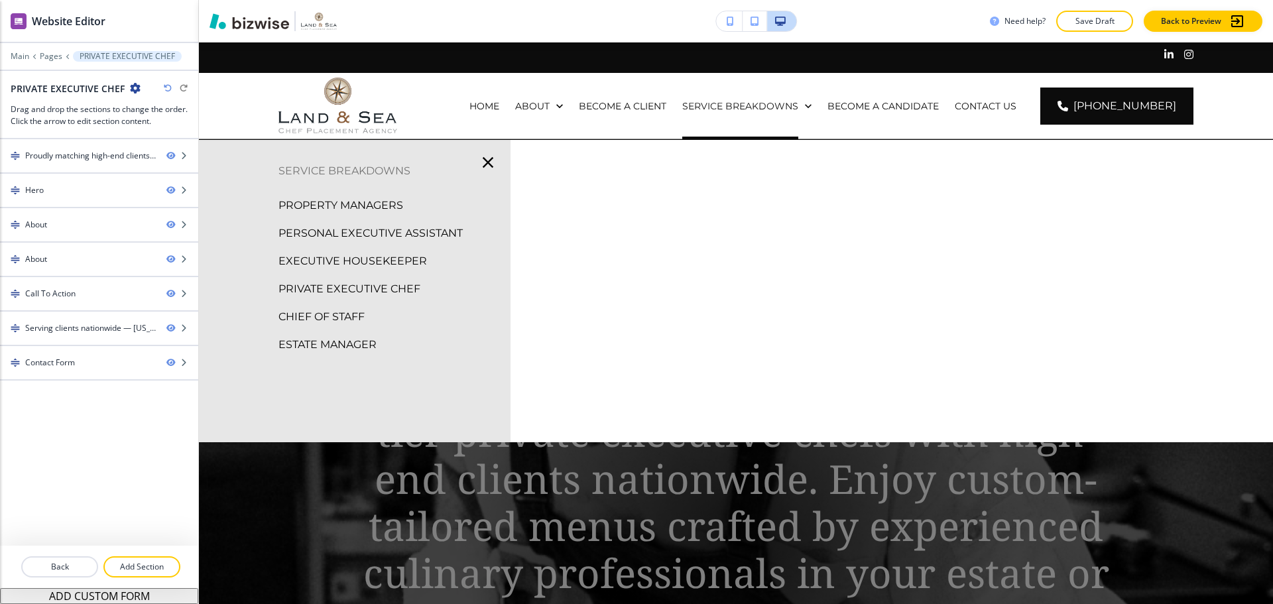
click at [347, 314] on p "CHIEF OF STAFF" at bounding box center [321, 317] width 86 height 20
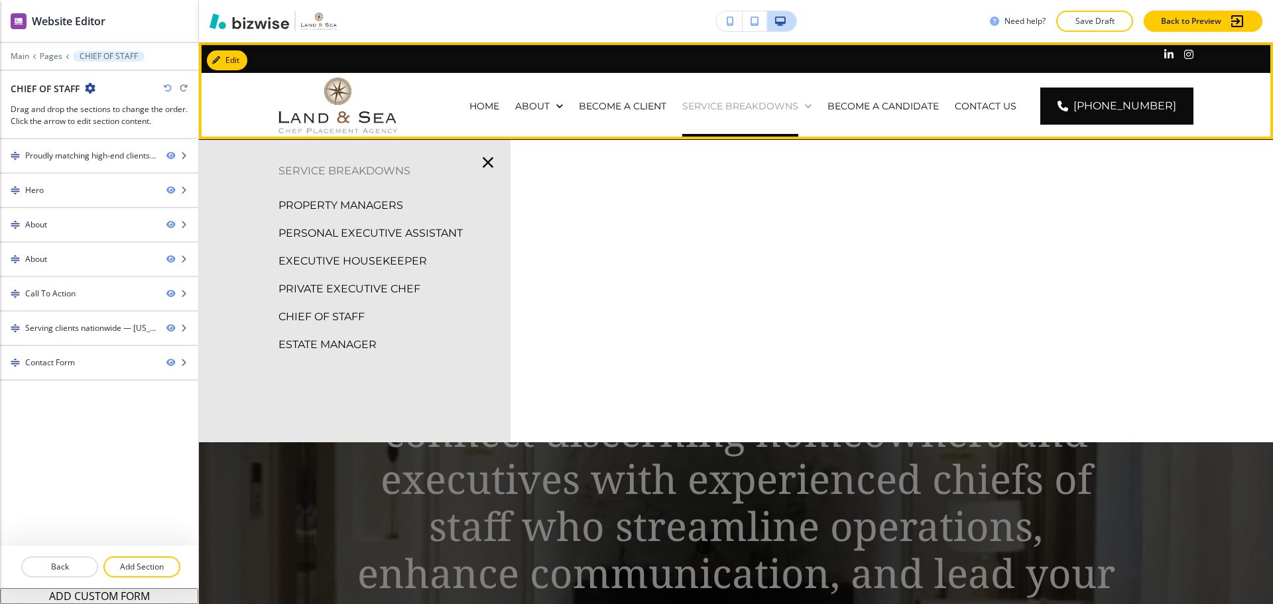
click at [788, 111] on p "SERVICE BREAKDOWNS" at bounding box center [740, 105] width 116 height 13
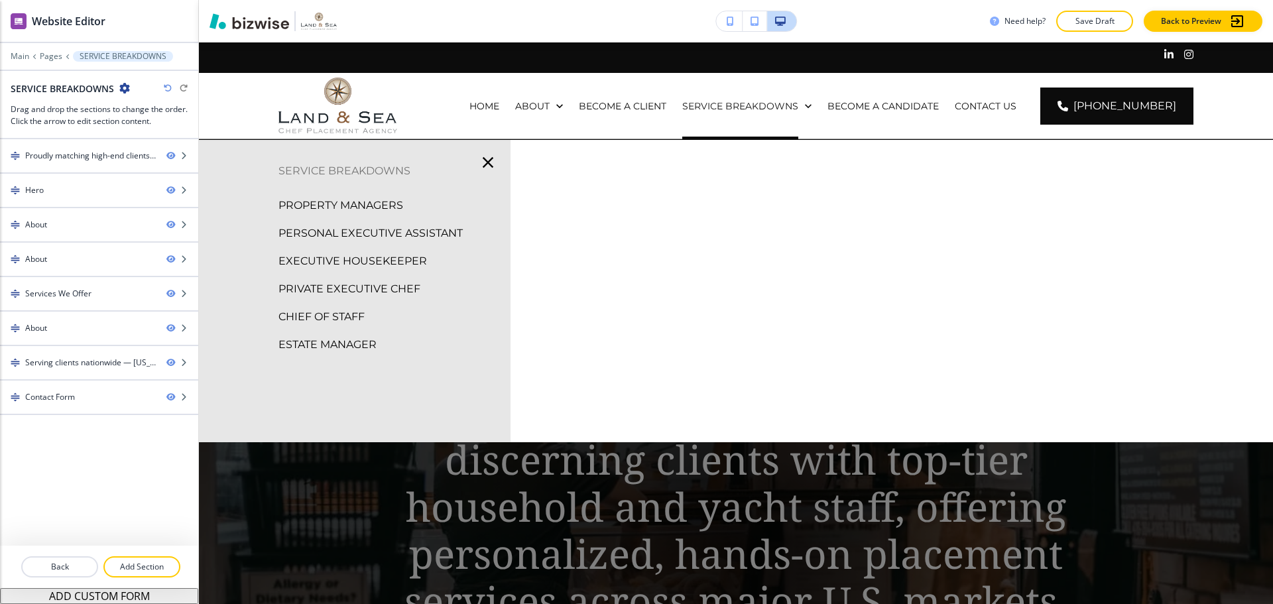
click at [334, 316] on p "CHIEF OF STAFF" at bounding box center [321, 317] width 86 height 20
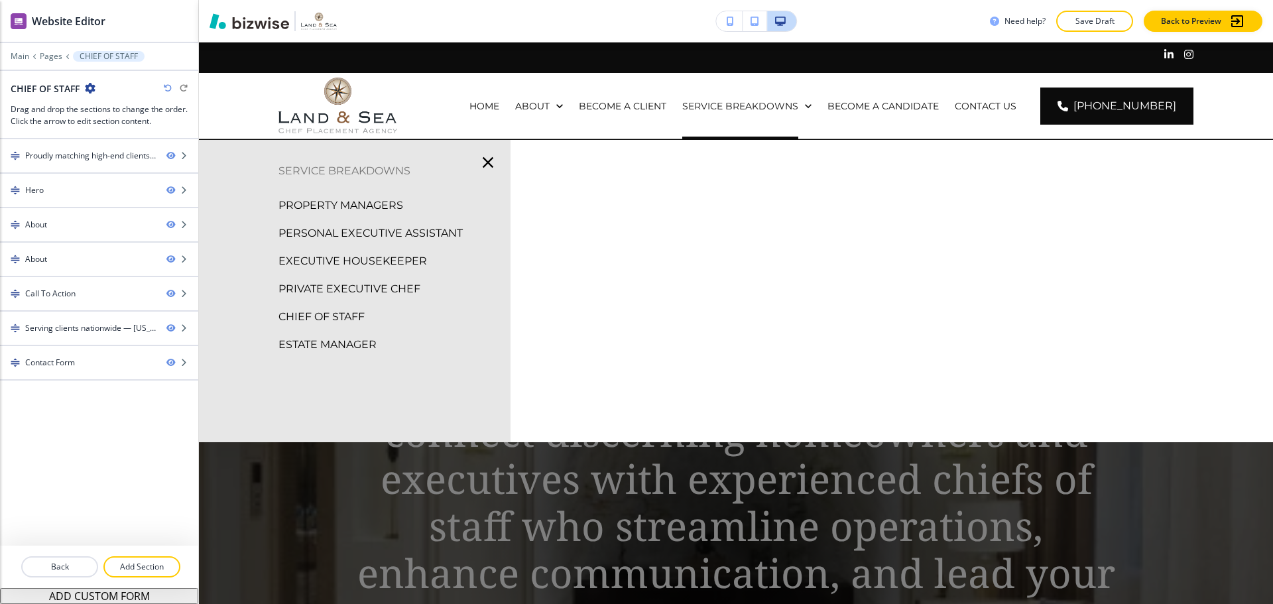
click at [309, 351] on p "ESTATE MANAGER" at bounding box center [327, 345] width 98 height 20
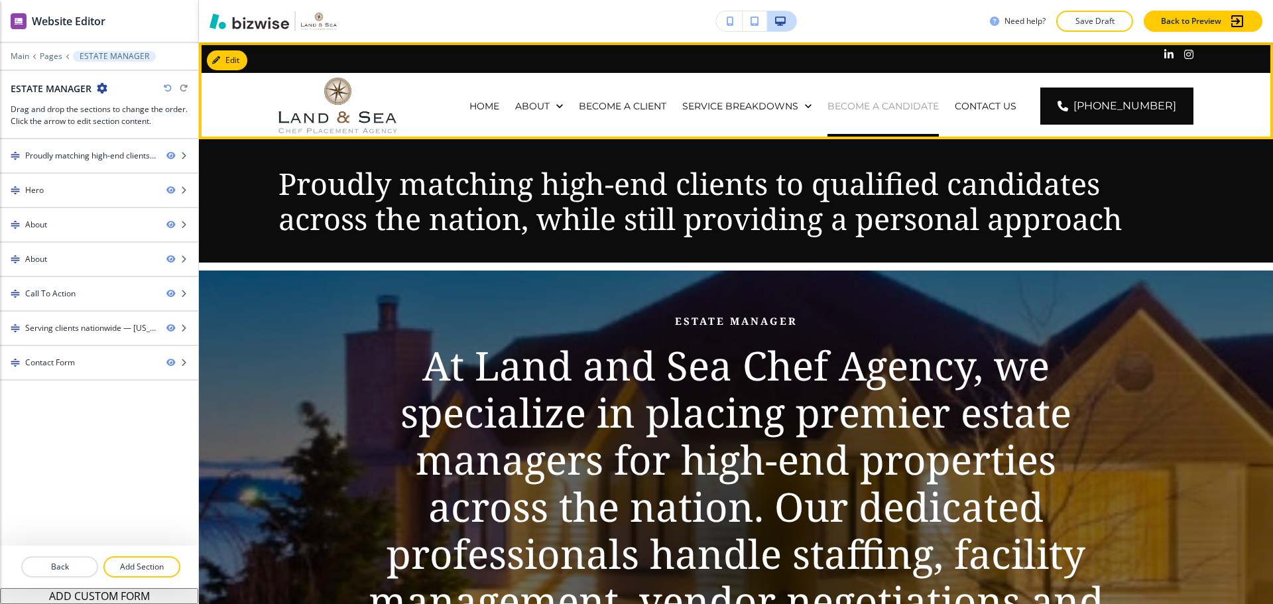
click at [931, 103] on p "BECOME A CANDIDATE" at bounding box center [883, 105] width 111 height 13
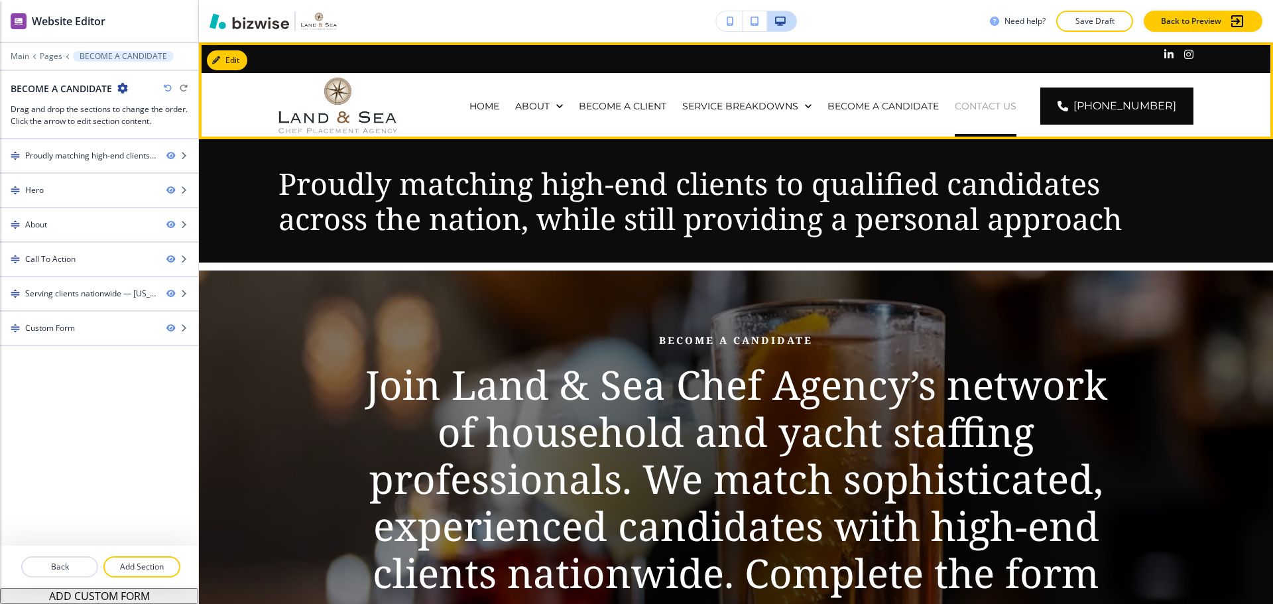
click at [975, 100] on p "CONTACT US" at bounding box center [986, 105] width 62 height 13
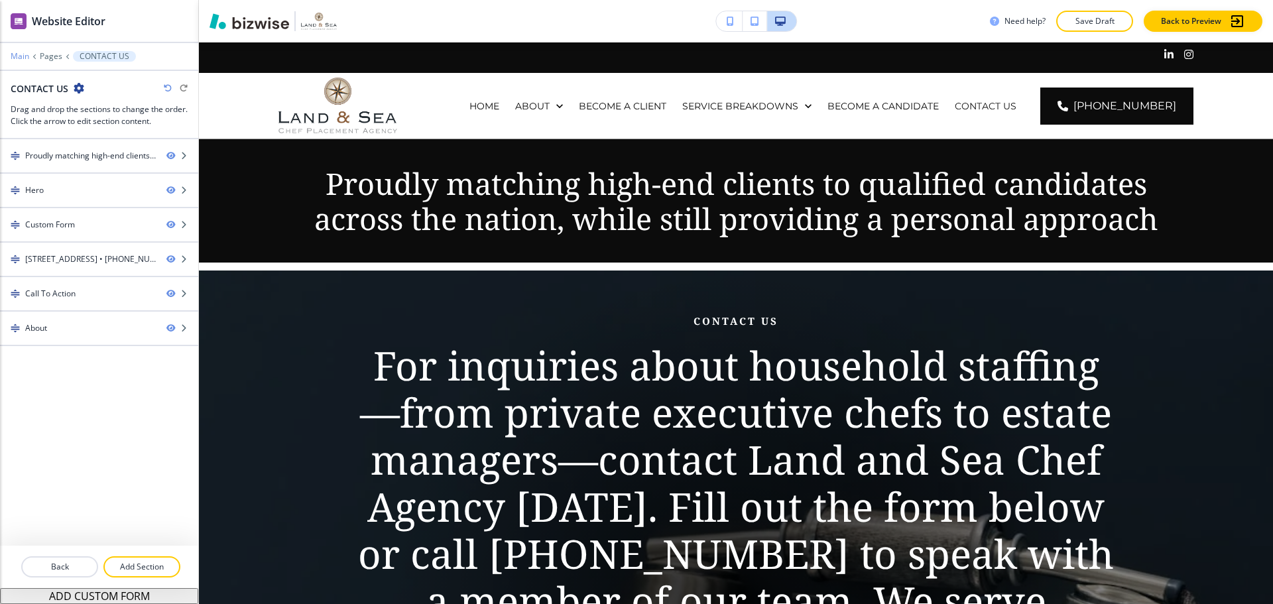
click at [22, 57] on p "Main" at bounding box center [20, 56] width 19 height 9
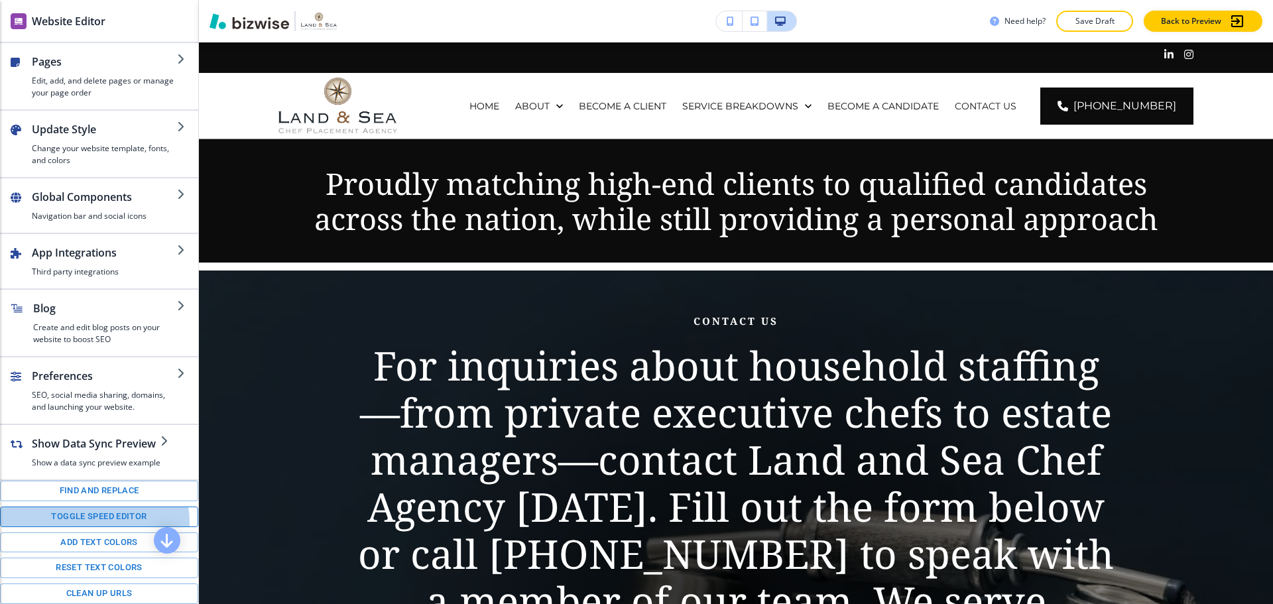
click at [74, 524] on button "Toggle speed editor" at bounding box center [99, 517] width 198 height 21
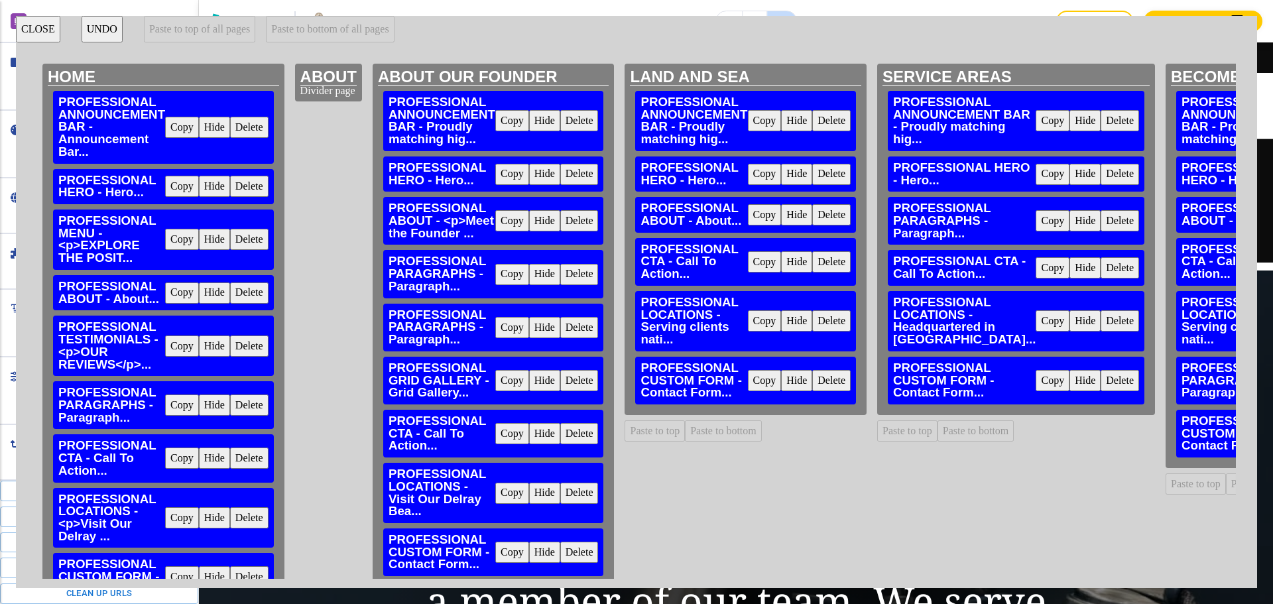
click at [185, 125] on button "Copy" at bounding box center [182, 127] width 34 height 21
click at [580, 125] on button "Delete" at bounding box center [579, 120] width 38 height 21
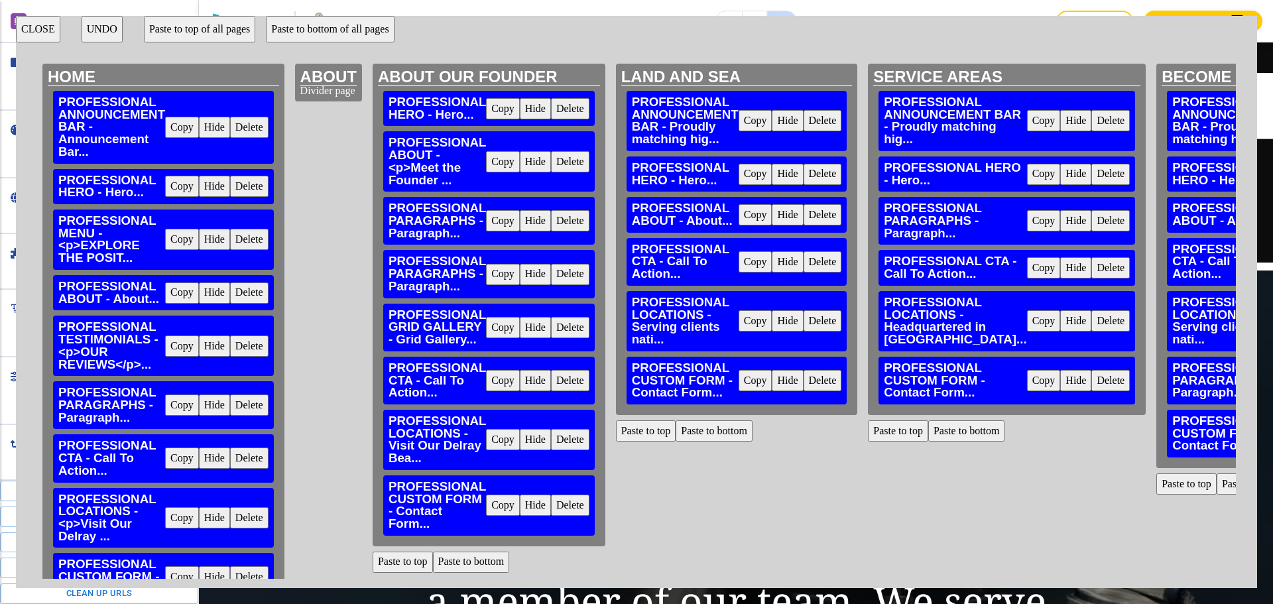
click at [820, 118] on button "Delete" at bounding box center [823, 120] width 38 height 21
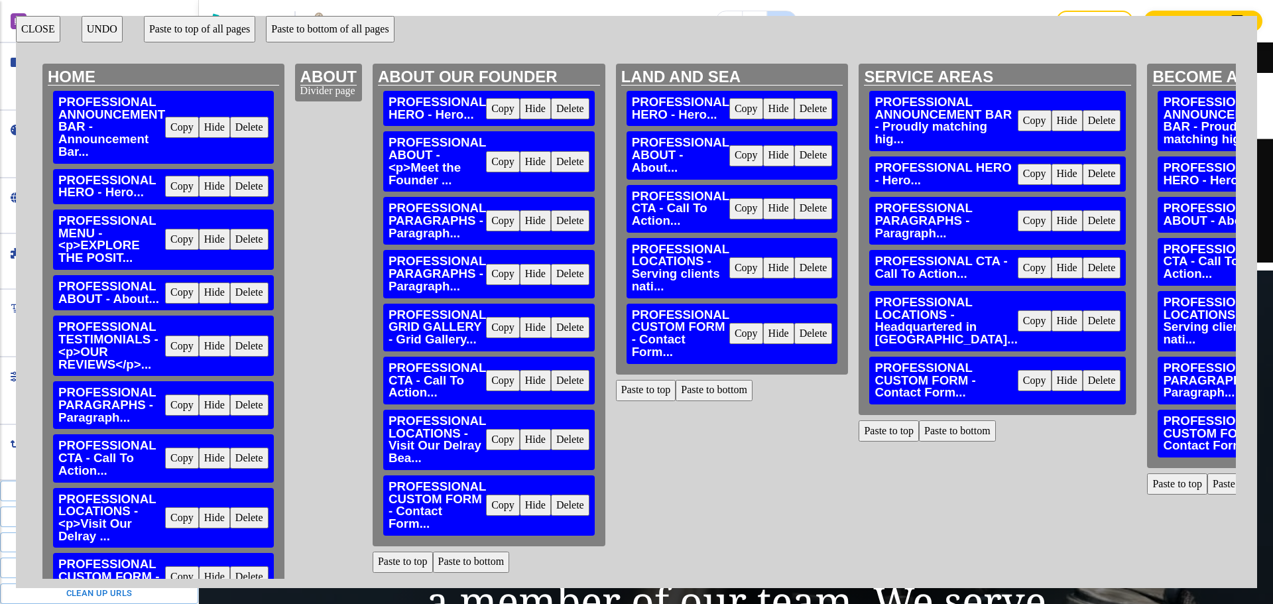
click at [1083, 117] on button "Delete" at bounding box center [1102, 120] width 38 height 21
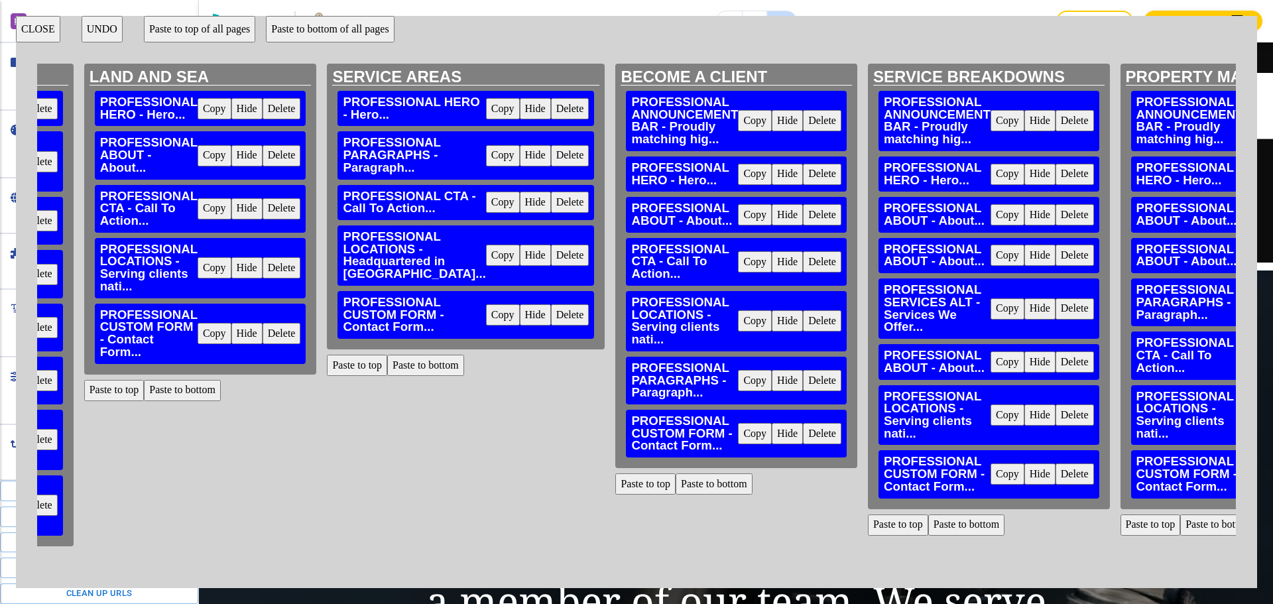
scroll to position [0, 841]
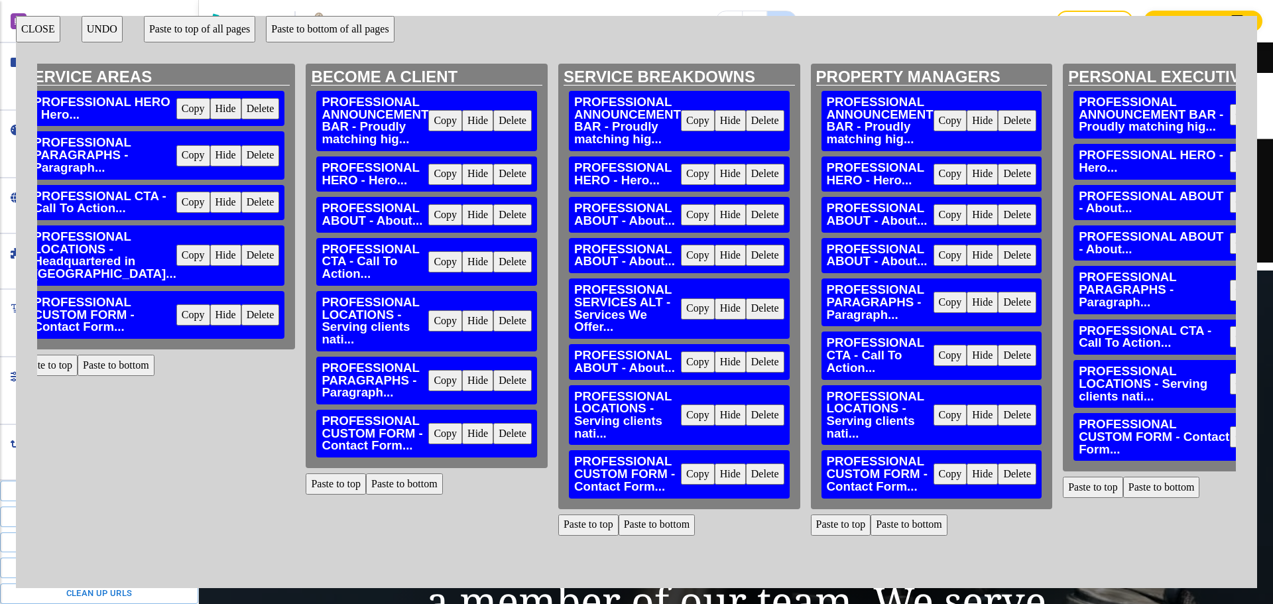
click at [493, 119] on button "Delete" at bounding box center [512, 120] width 38 height 21
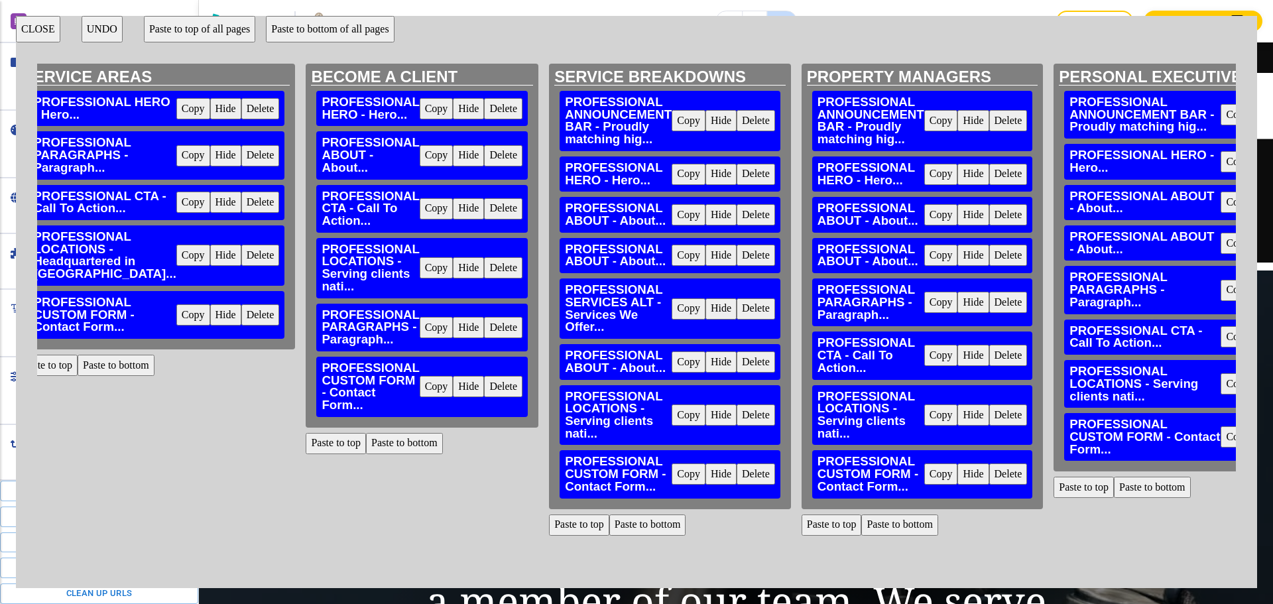
click at [737, 121] on button "Delete" at bounding box center [756, 120] width 38 height 21
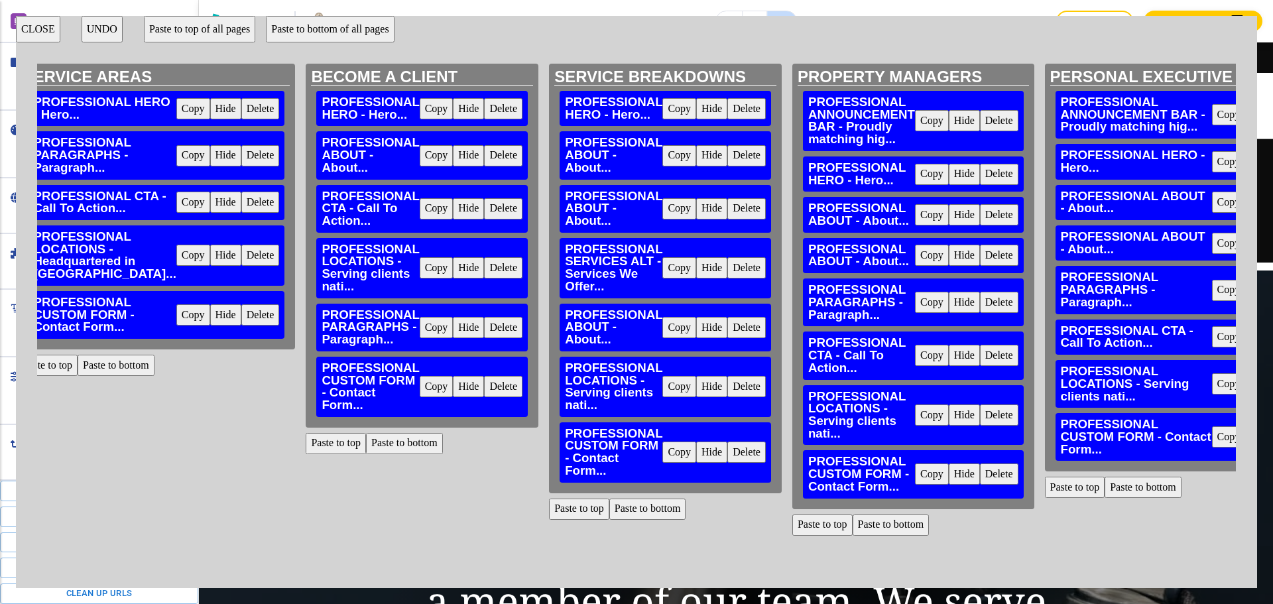
click at [980, 118] on button "Delete" at bounding box center [999, 120] width 38 height 21
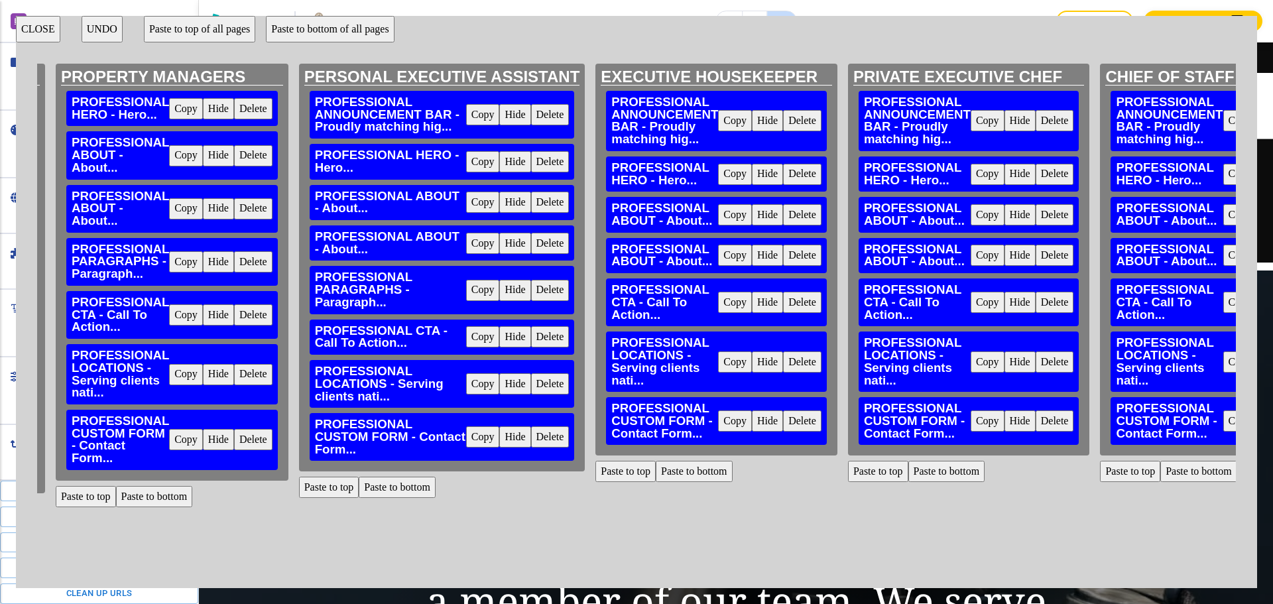
scroll to position [0, 1600]
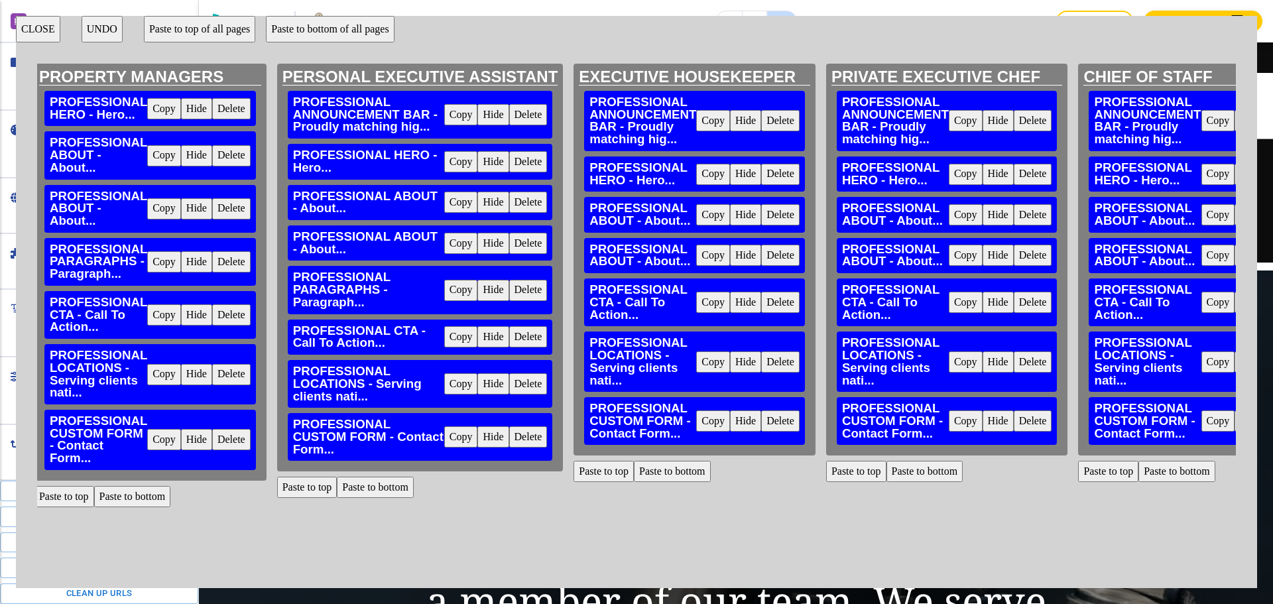
click at [509, 115] on button "Delete" at bounding box center [528, 114] width 38 height 21
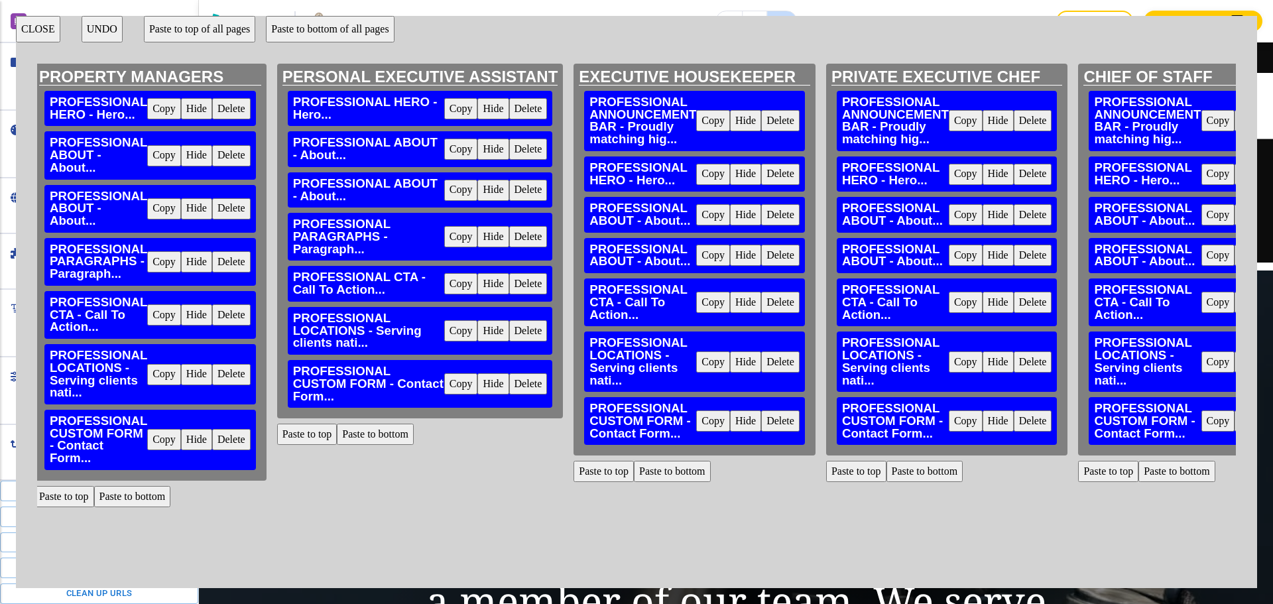
click at [761, 119] on button "Delete" at bounding box center [780, 120] width 38 height 21
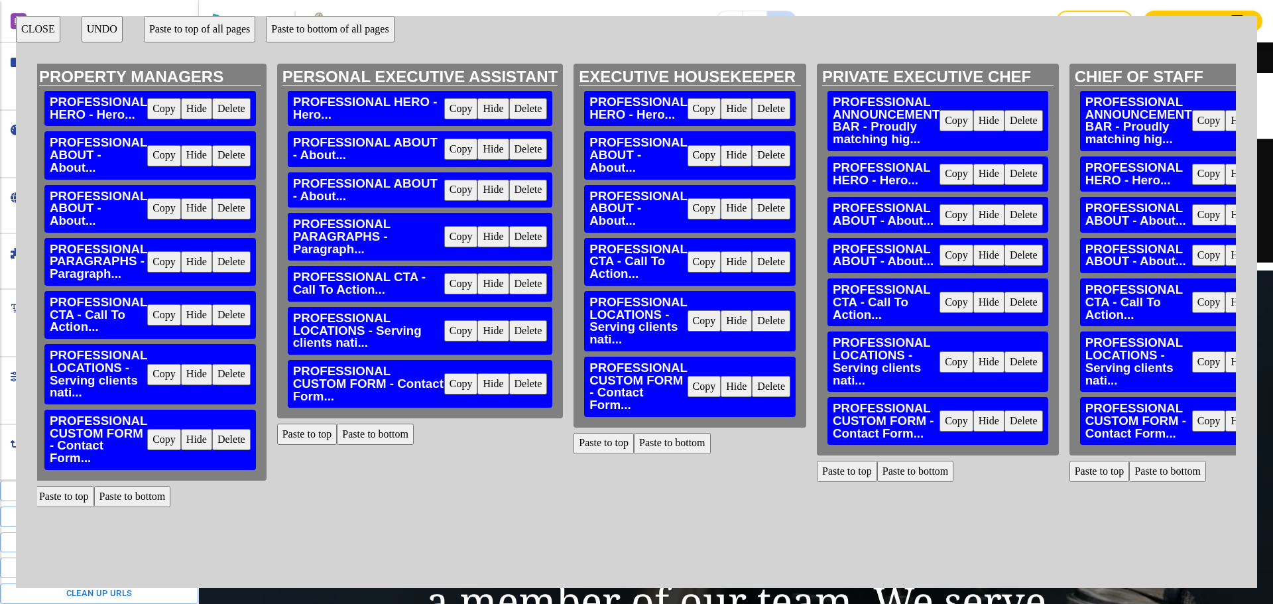
click at [1005, 121] on button "Delete" at bounding box center [1024, 120] width 38 height 21
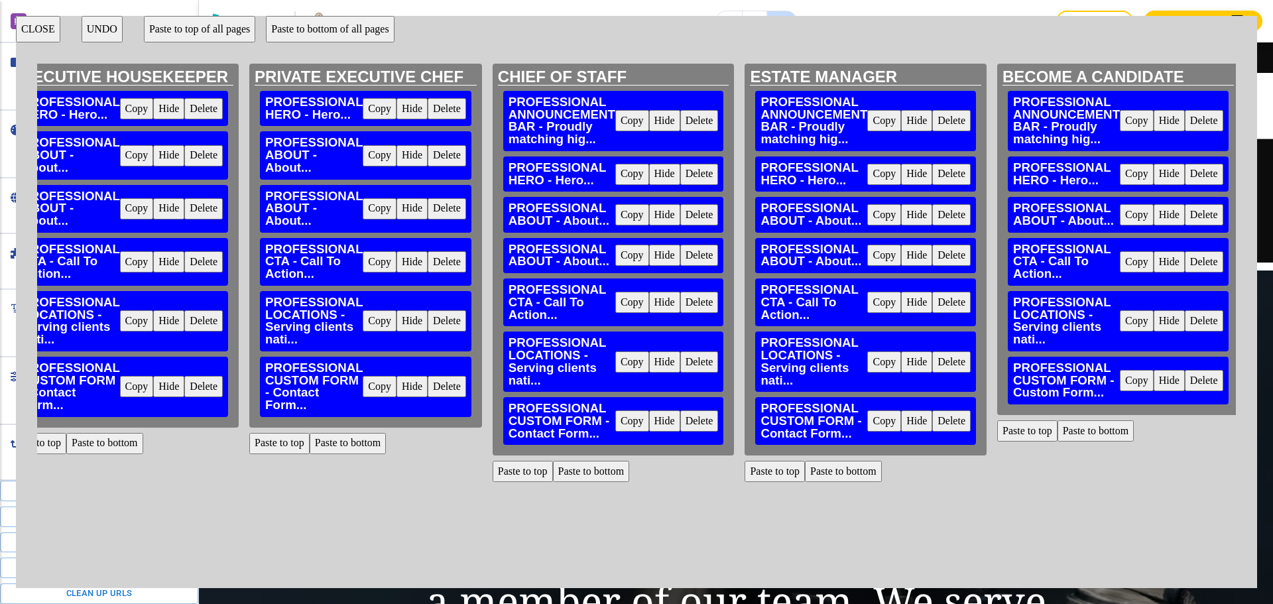
scroll to position [0, 2181]
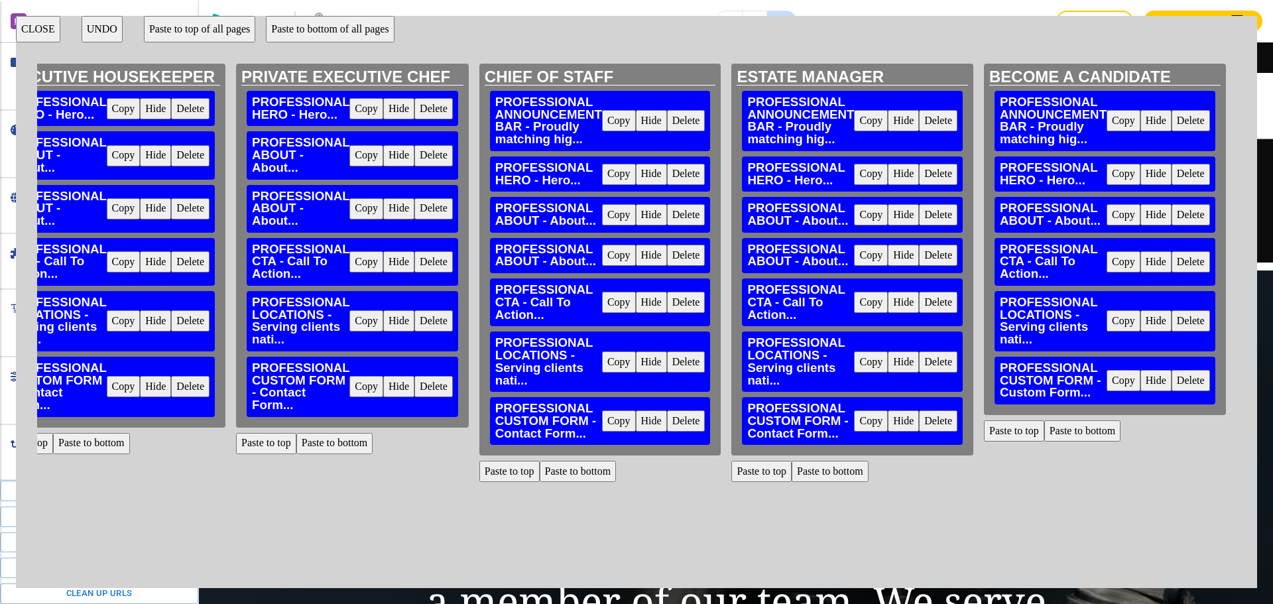
click at [667, 114] on button "Delete" at bounding box center [686, 120] width 38 height 21
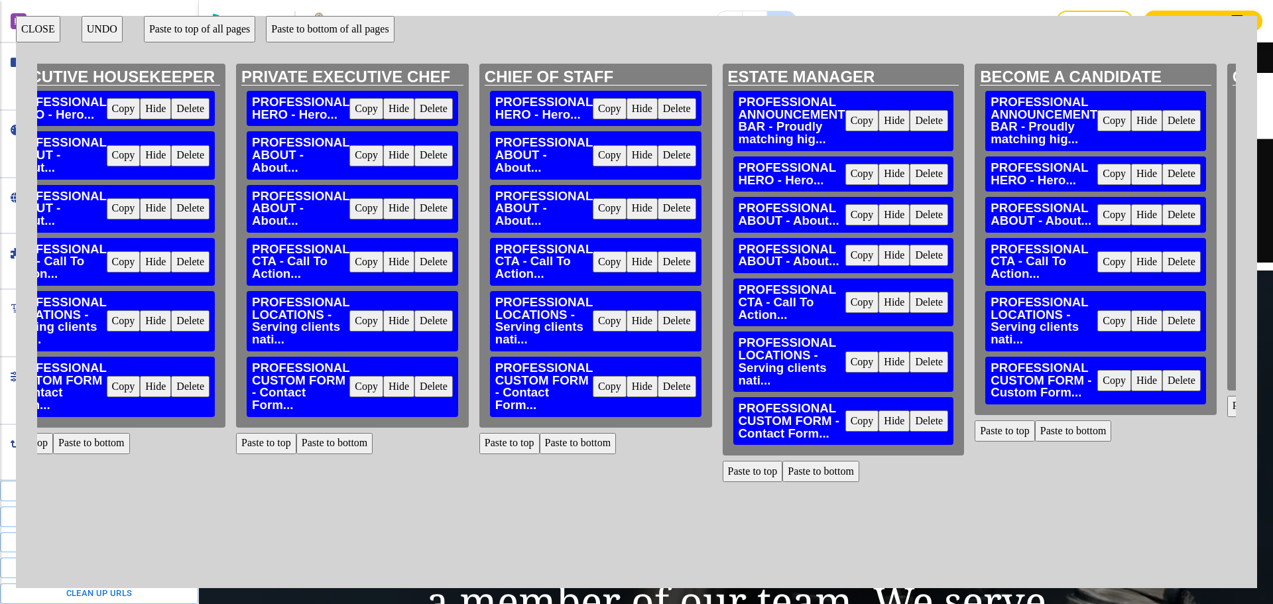
click at [910, 117] on button "Delete" at bounding box center [929, 120] width 38 height 21
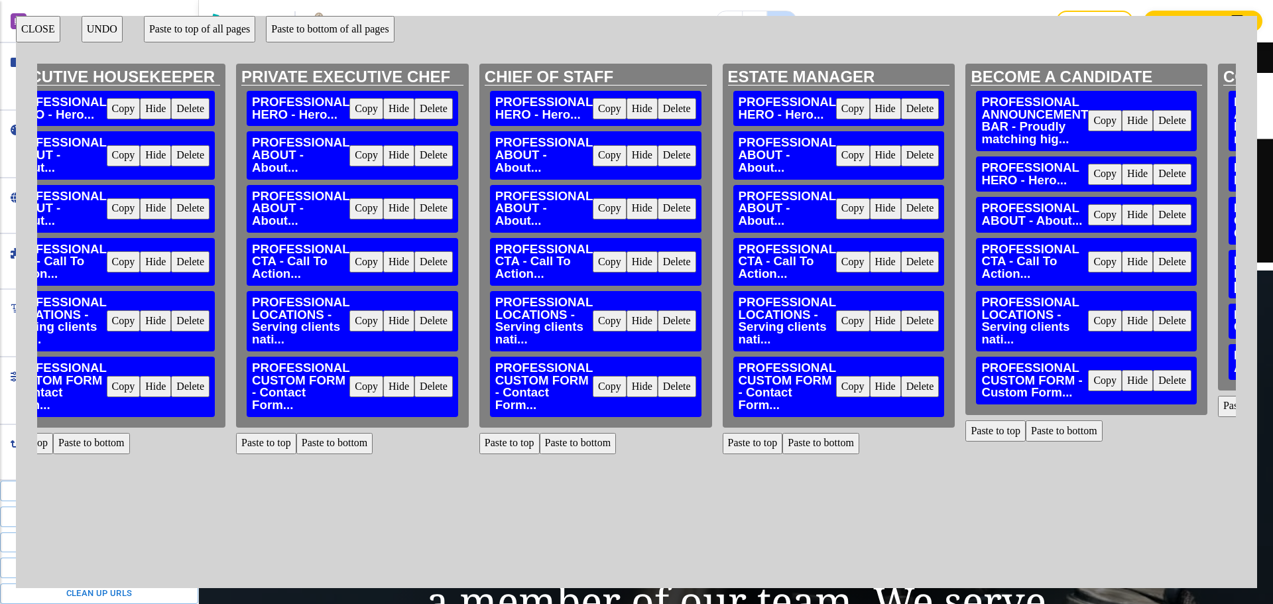
click at [1153, 120] on button "Delete" at bounding box center [1172, 120] width 38 height 21
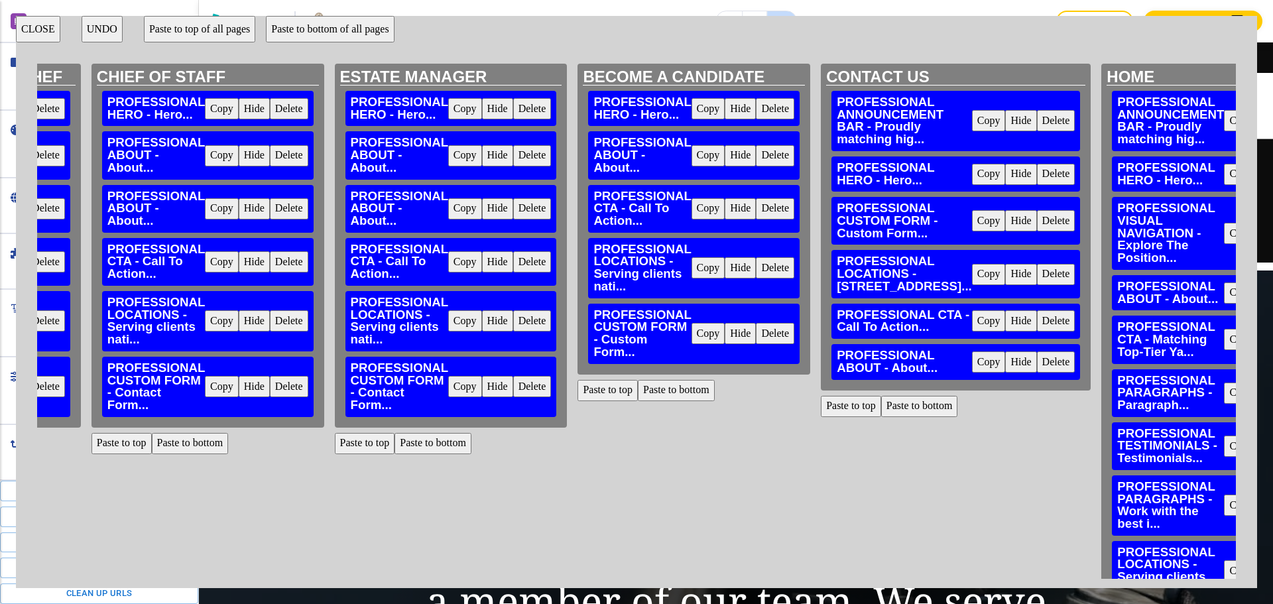
scroll to position [0, 2619]
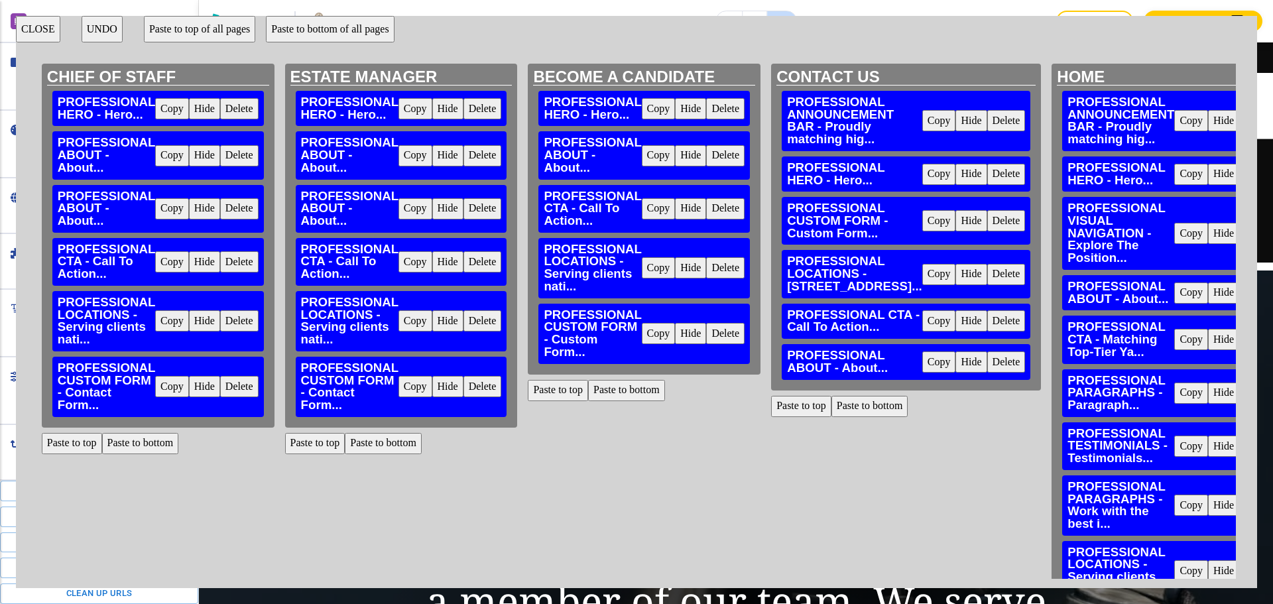
click at [987, 122] on button "Delete" at bounding box center [1006, 120] width 38 height 21
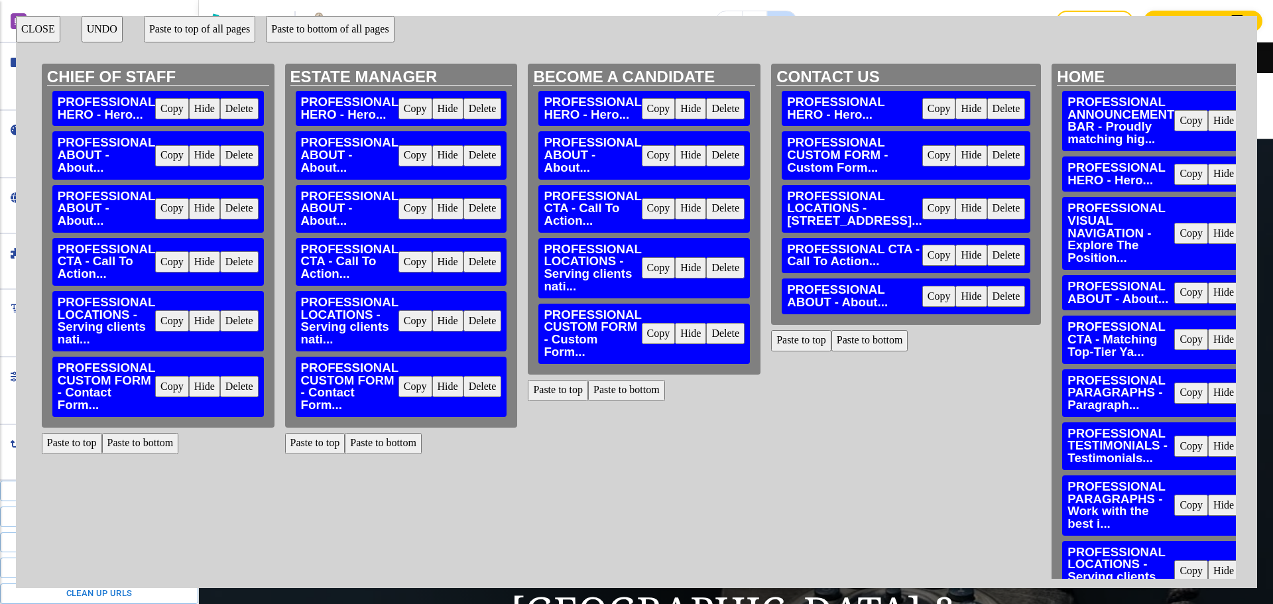
scroll to position [0, 2609]
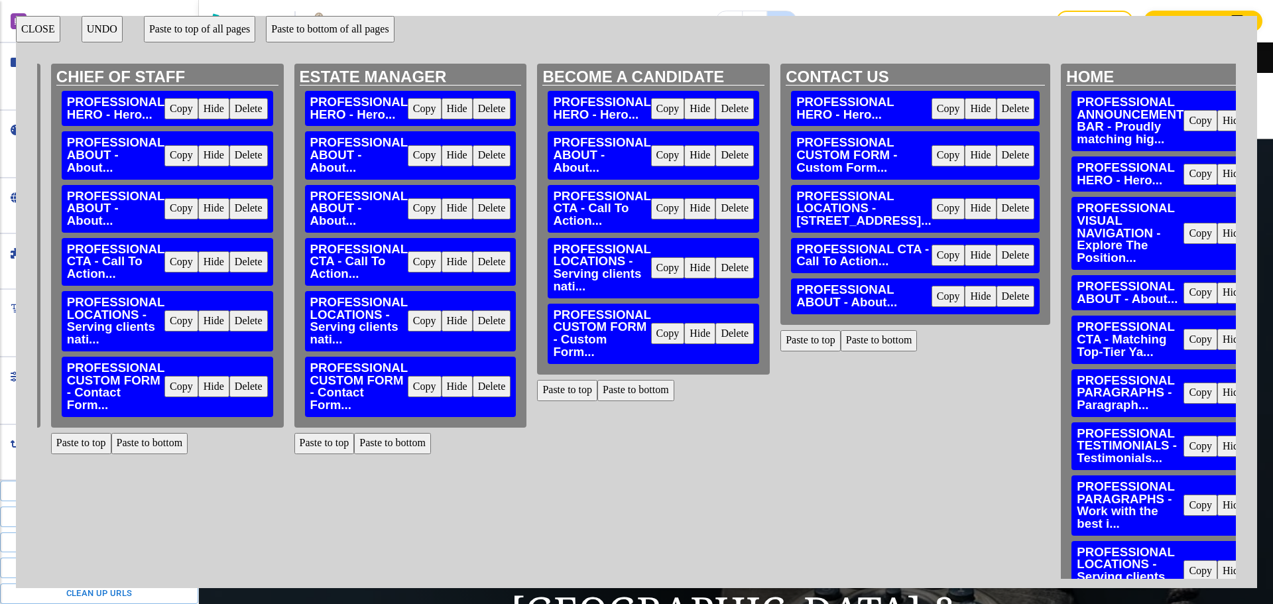
click at [1249, 123] on button "Delete" at bounding box center [1268, 120] width 38 height 21
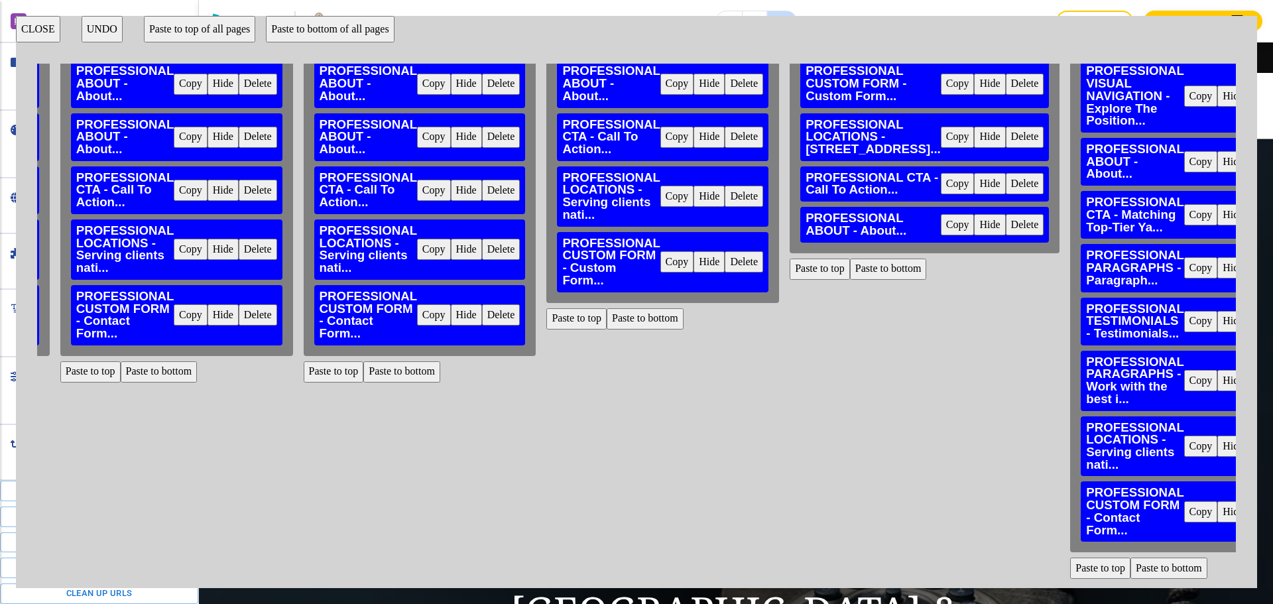
scroll to position [82, 2600]
click at [1070, 562] on button "Paste to top" at bounding box center [1100, 568] width 60 height 21
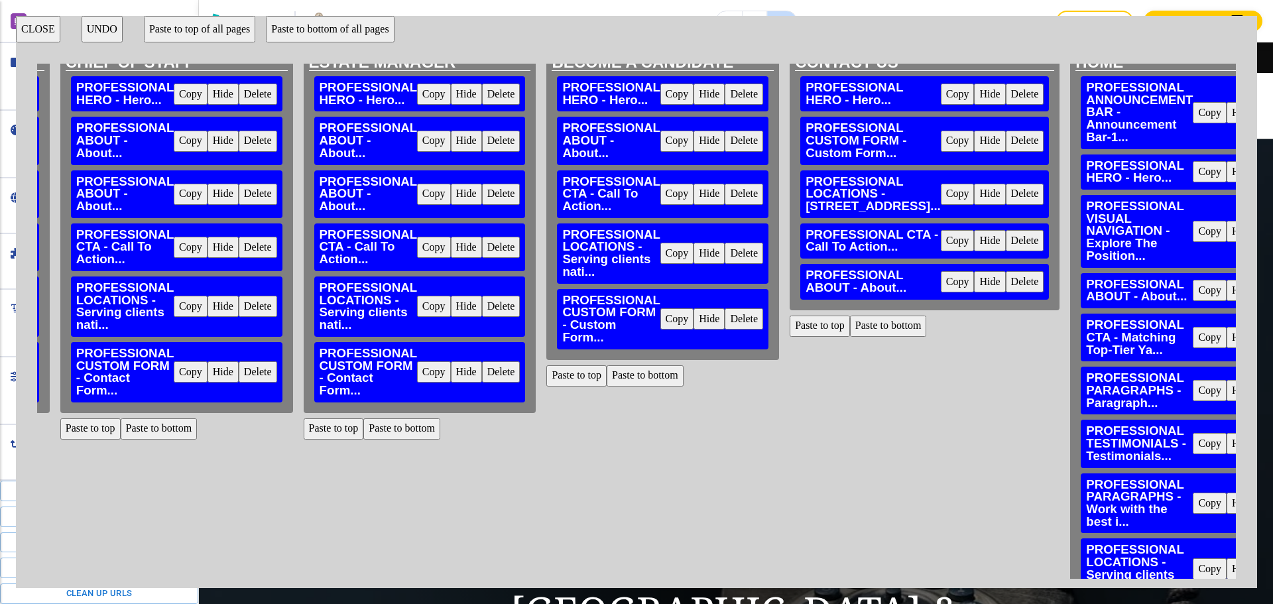
scroll to position [0, 2600]
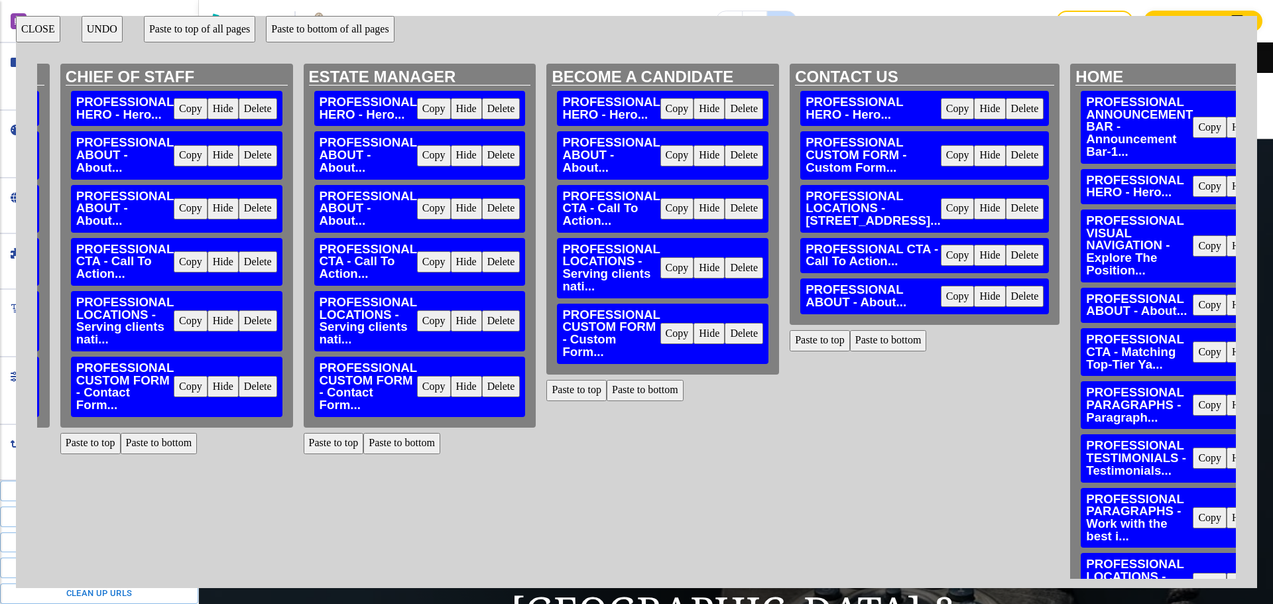
click at [790, 351] on button "Paste to top" at bounding box center [820, 340] width 60 height 21
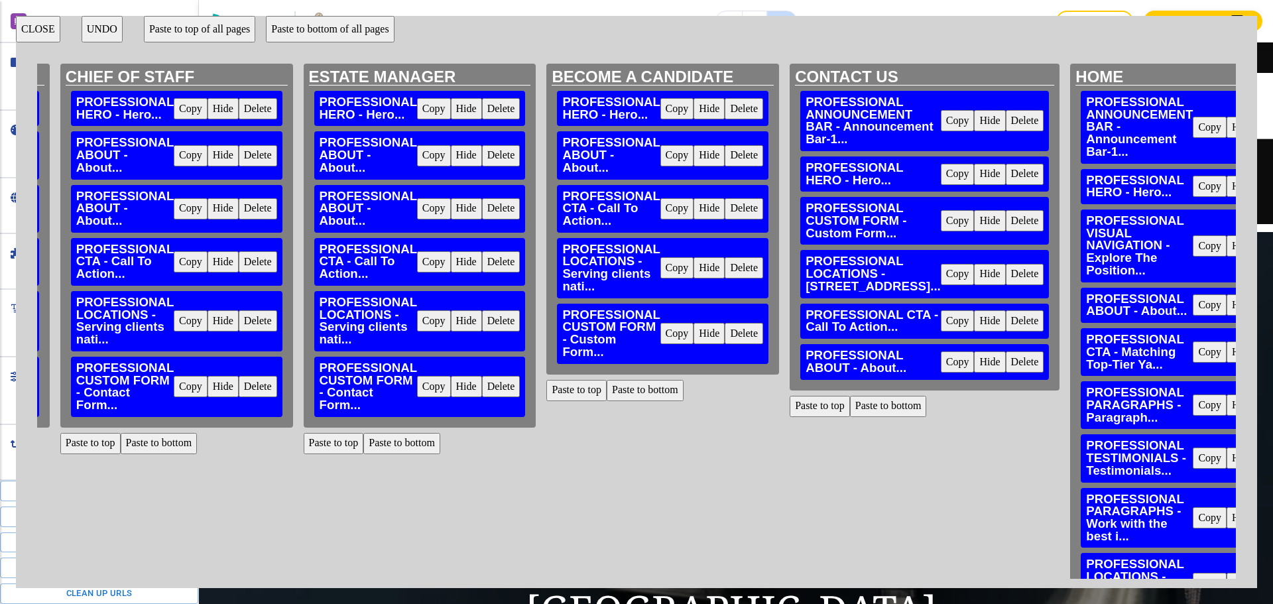
click at [546, 392] on button "Paste to top" at bounding box center [576, 390] width 60 height 21
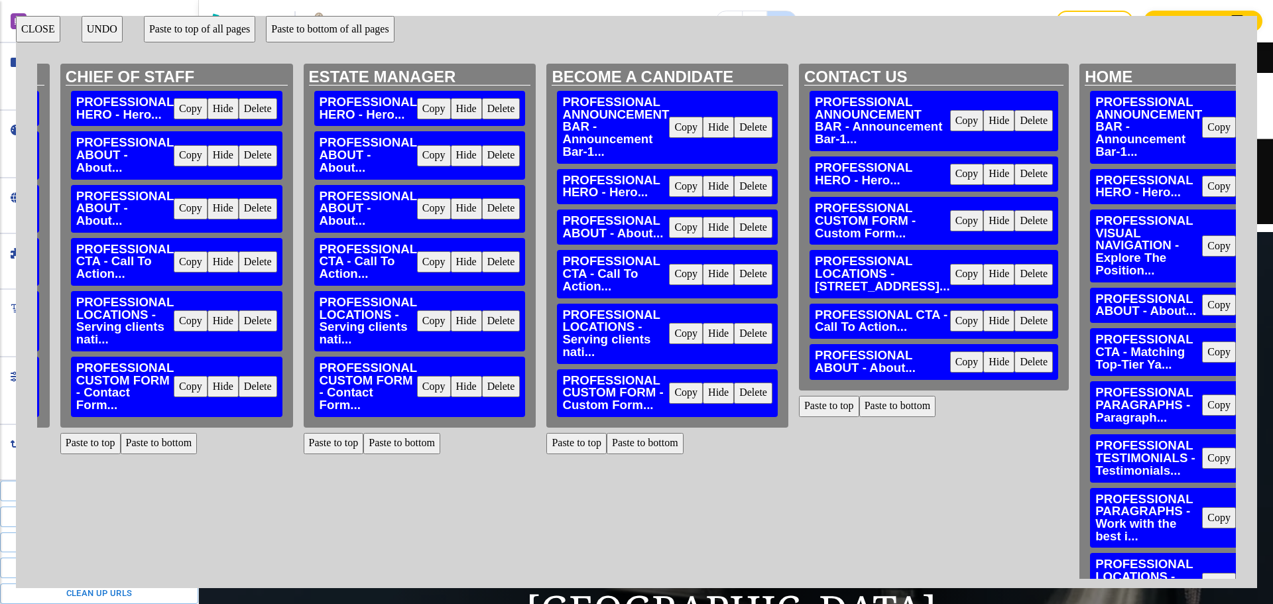
click at [304, 448] on button "Paste to top" at bounding box center [334, 443] width 60 height 21
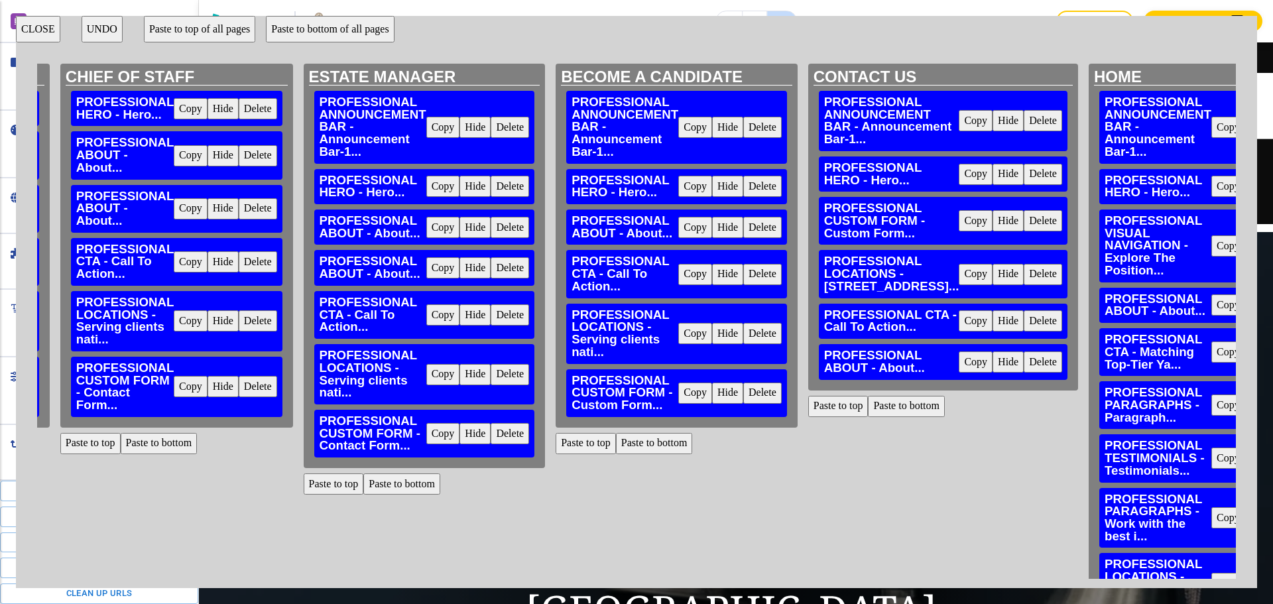
click at [60, 441] on button "Paste to top" at bounding box center [90, 443] width 60 height 21
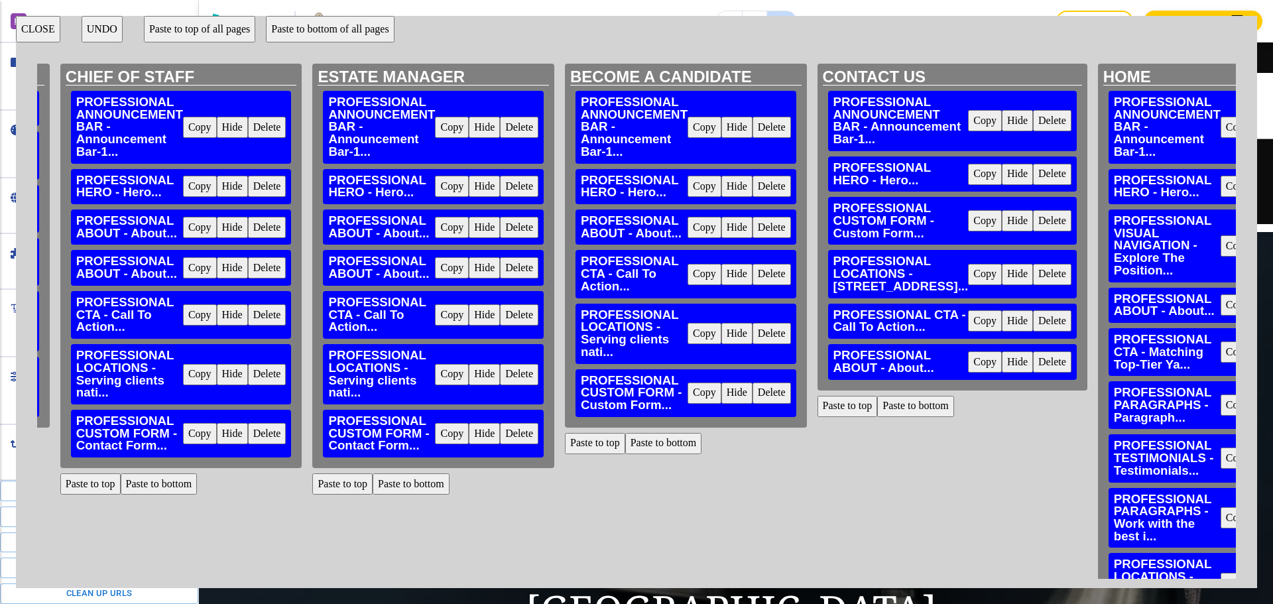
scroll to position [0, 1560]
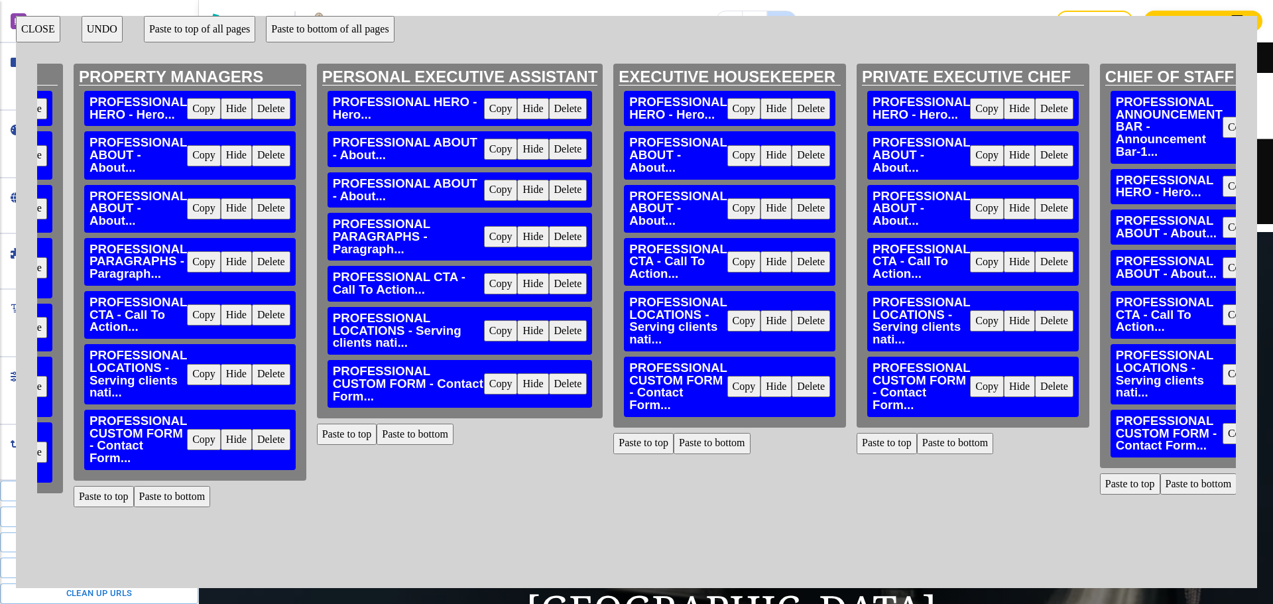
click at [857, 446] on button "Paste to top" at bounding box center [887, 443] width 60 height 21
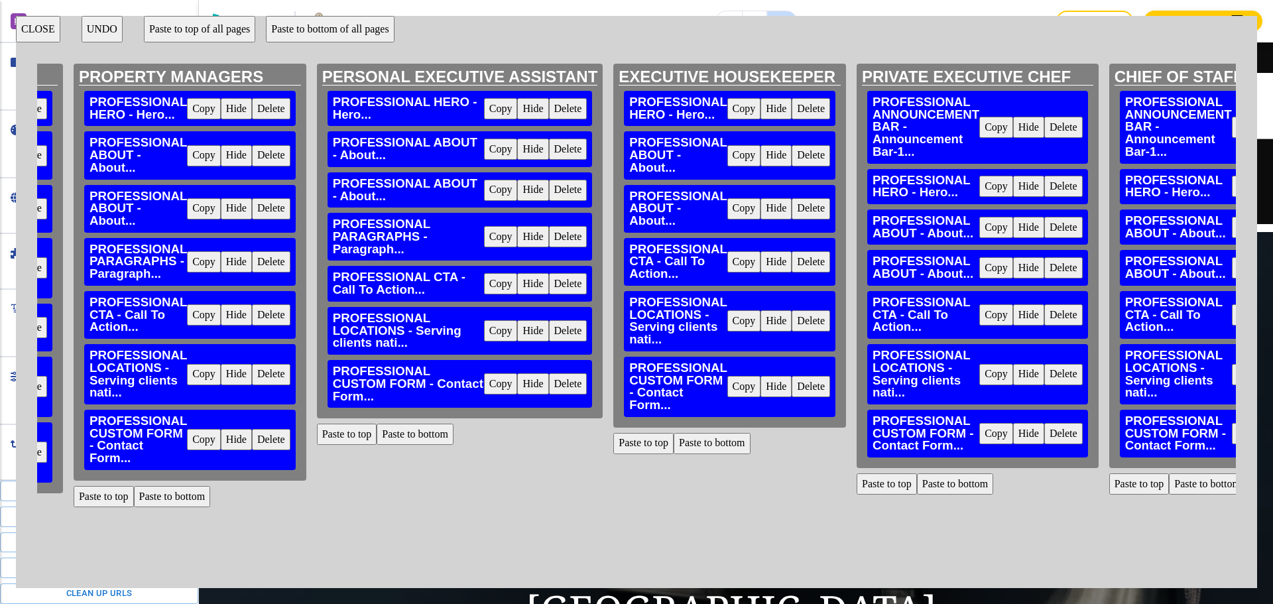
click at [613, 440] on button "Paste to top" at bounding box center [643, 443] width 60 height 21
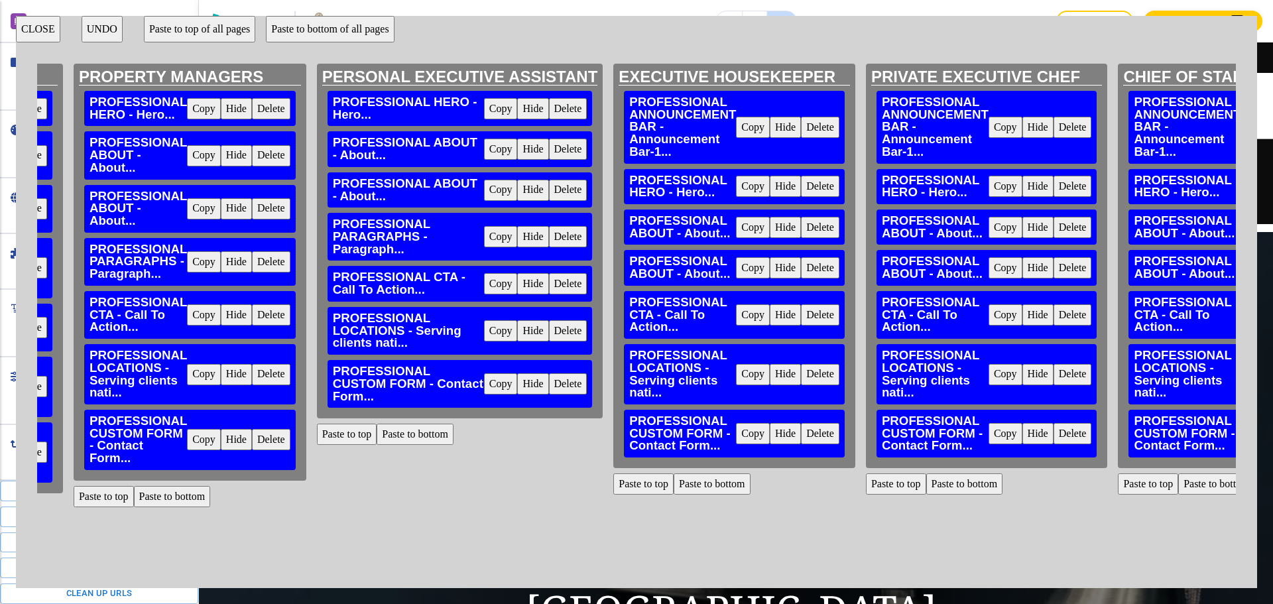
click at [317, 434] on button "Paste to top" at bounding box center [347, 434] width 60 height 21
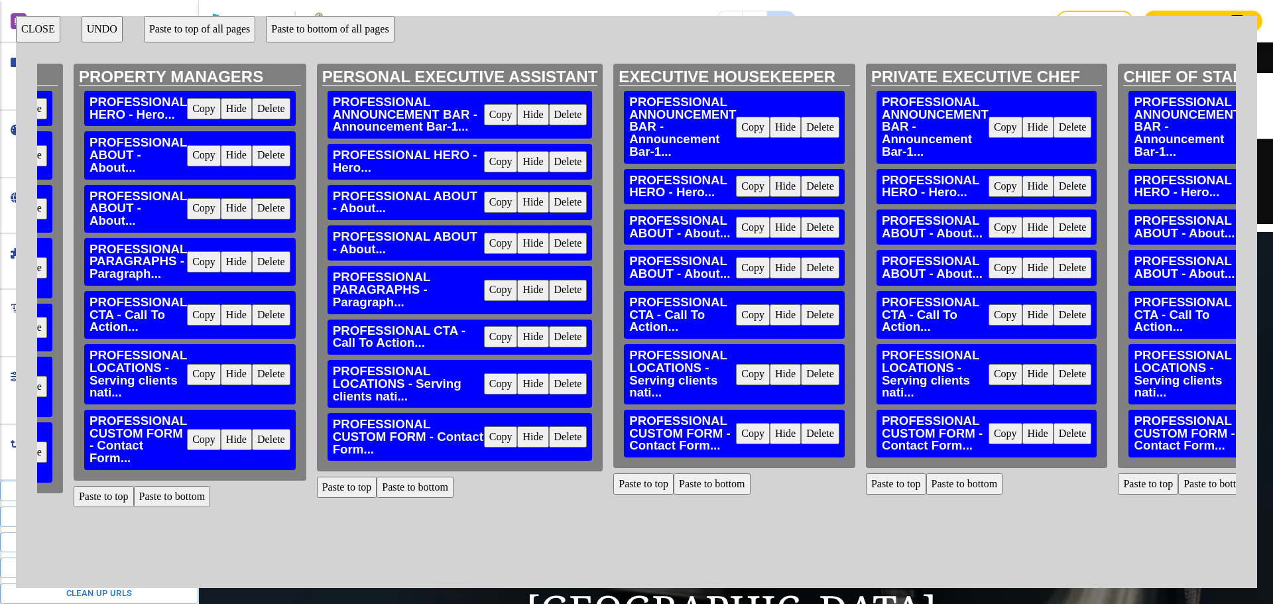
click at [76, 499] on button "Paste to top" at bounding box center [104, 496] width 60 height 21
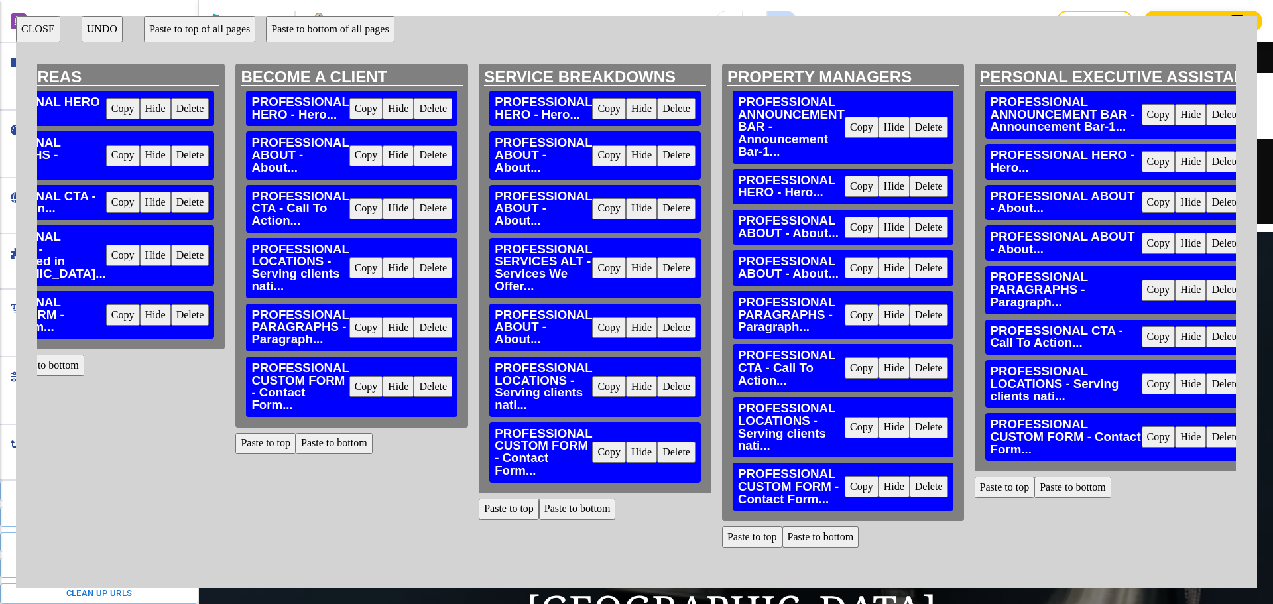
scroll to position [0, 910]
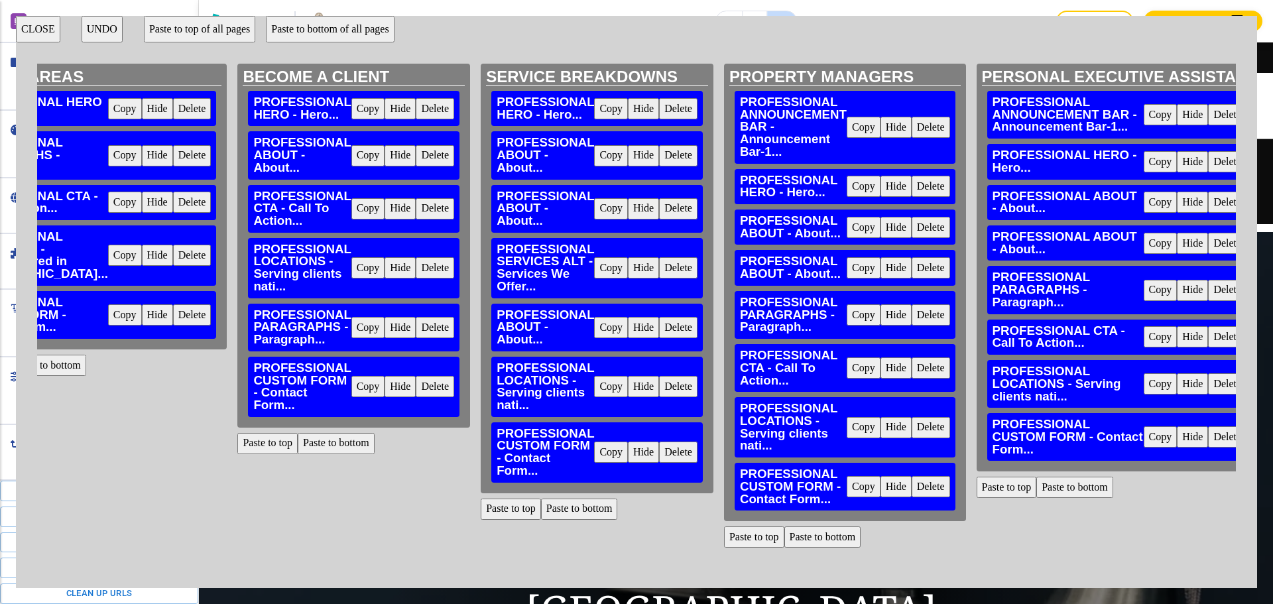
click at [481, 503] on button "Paste to top" at bounding box center [511, 509] width 60 height 21
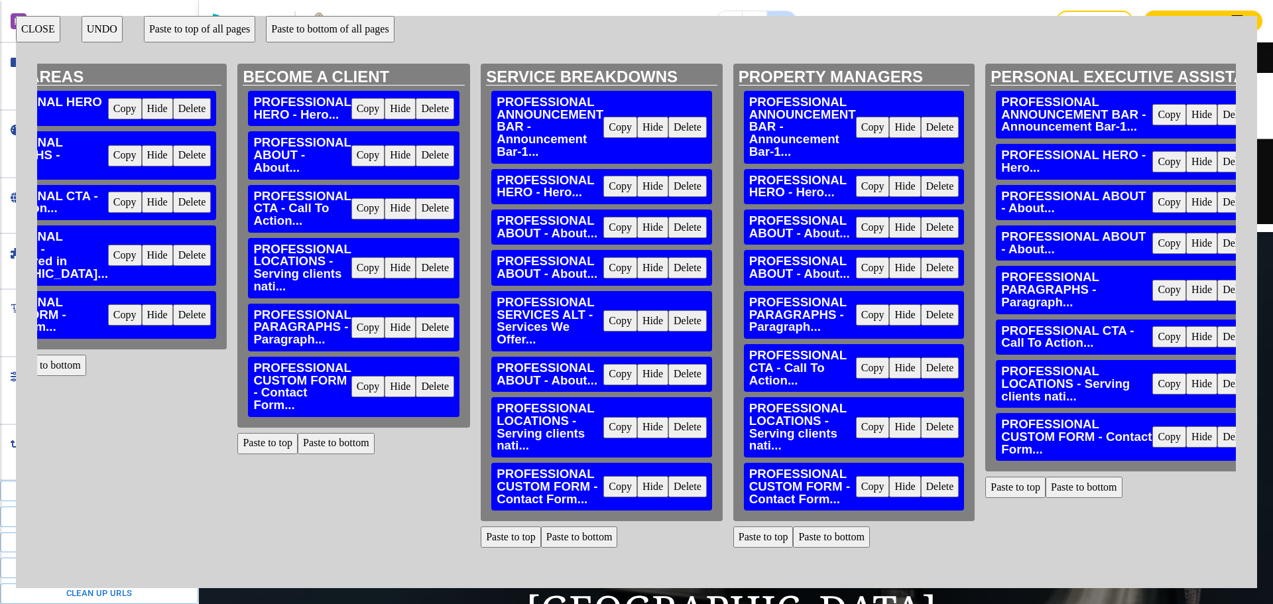
click at [237, 446] on button "Paste to top" at bounding box center [267, 443] width 60 height 21
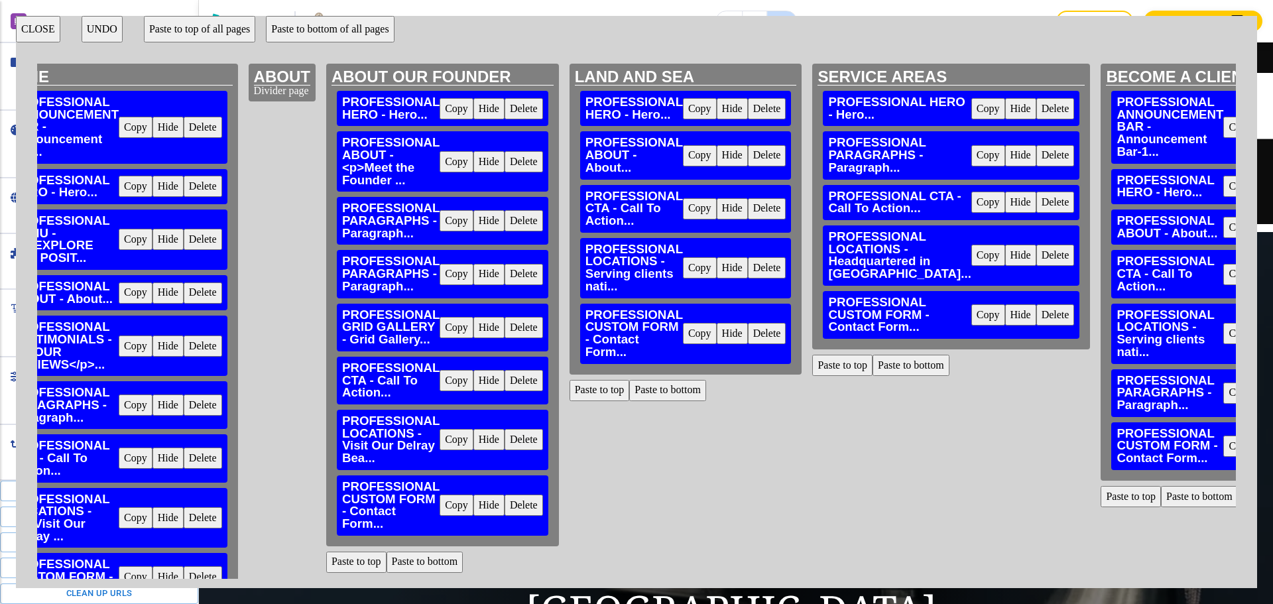
scroll to position [0, 0]
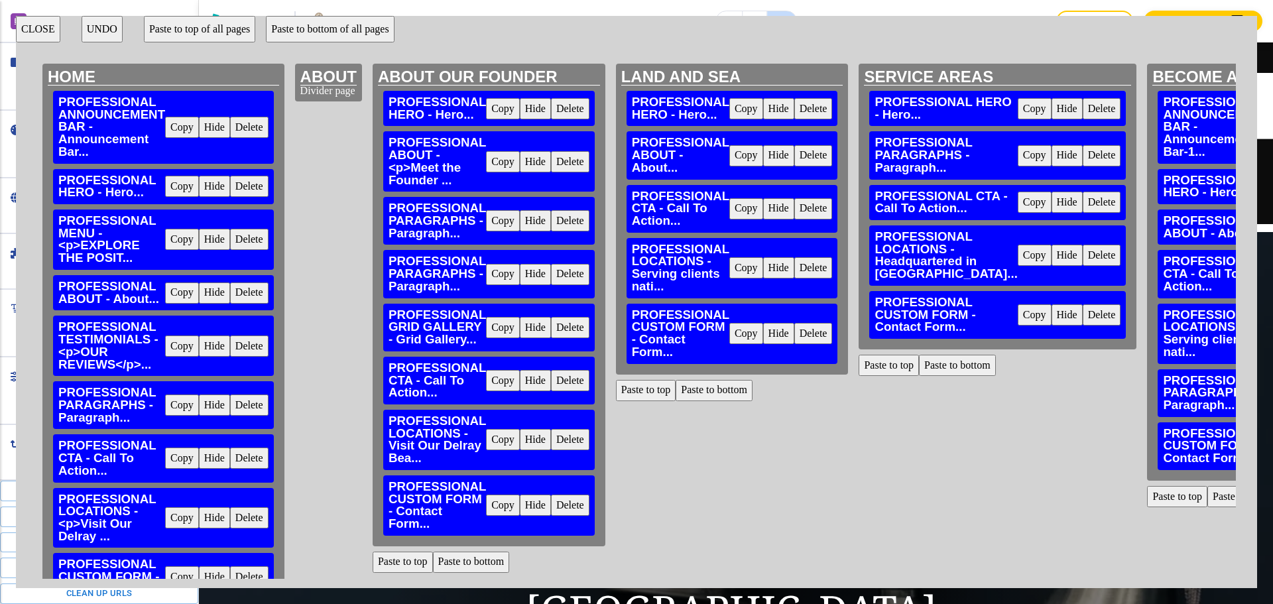
click at [900, 376] on button "Paste to top" at bounding box center [889, 365] width 60 height 21
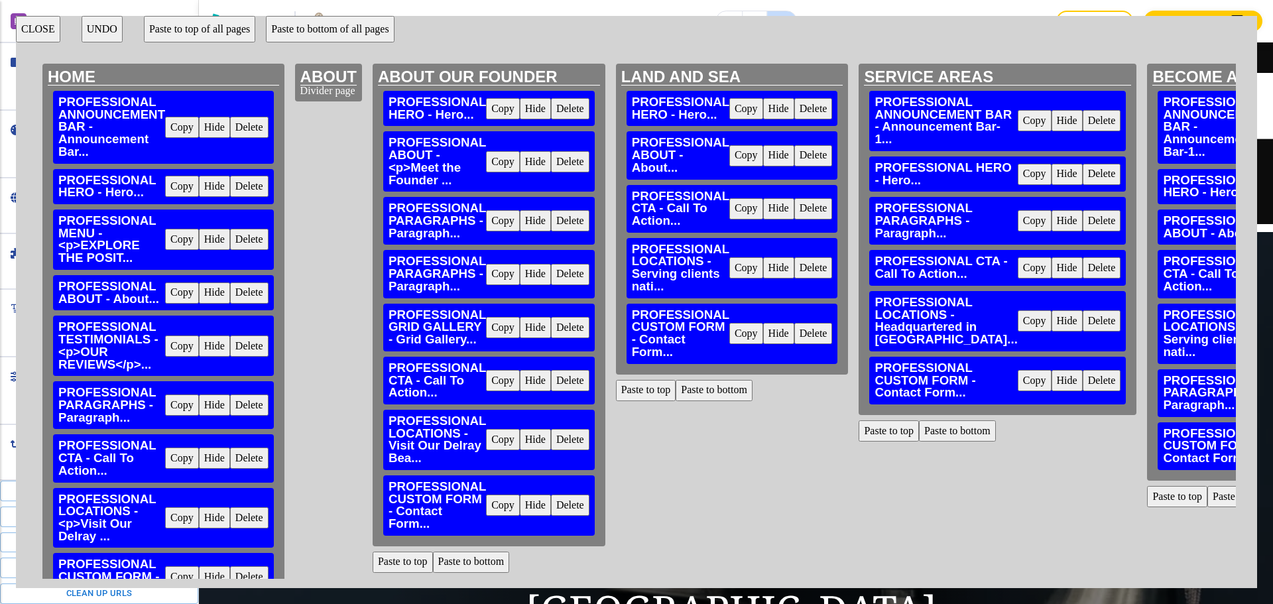
click at [639, 390] on button "Paste to top" at bounding box center [646, 390] width 60 height 21
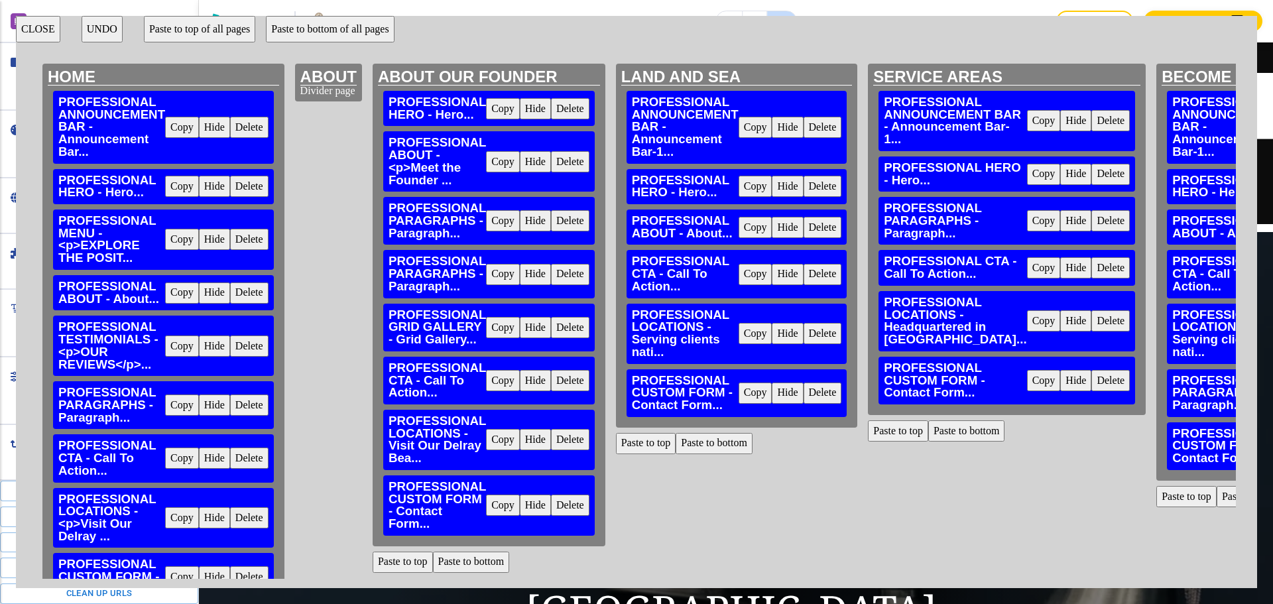
click at [420, 555] on button "Paste to top" at bounding box center [403, 562] width 60 height 21
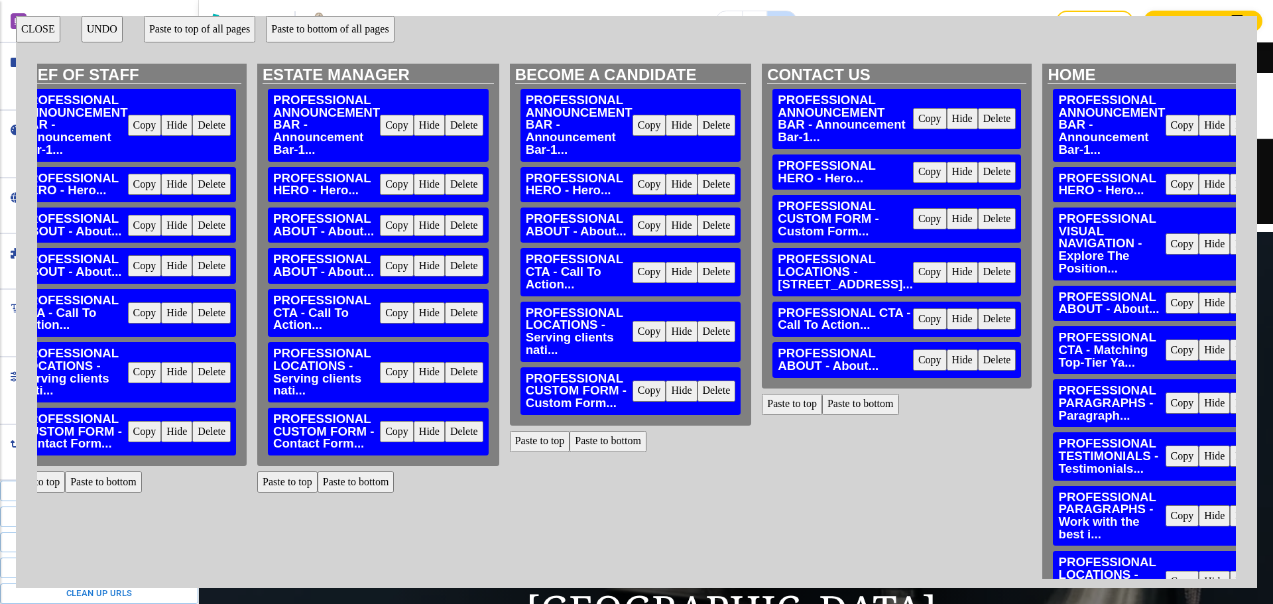
scroll to position [0, 2719]
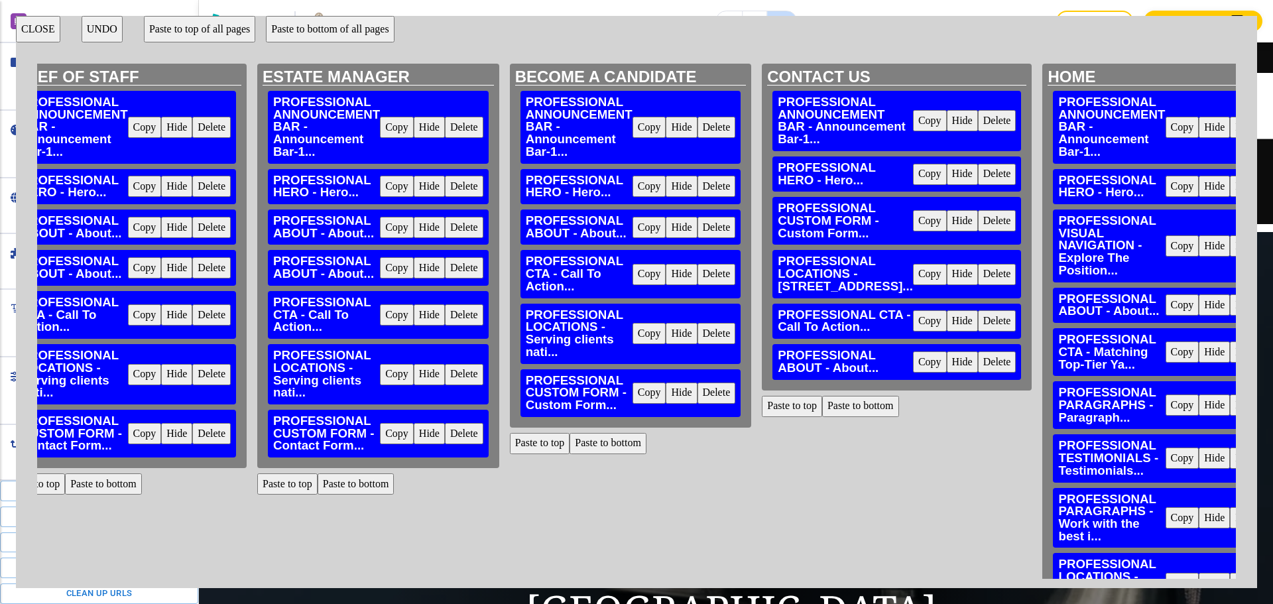
click at [36, 27] on button "CLOSE" at bounding box center [38, 29] width 44 height 27
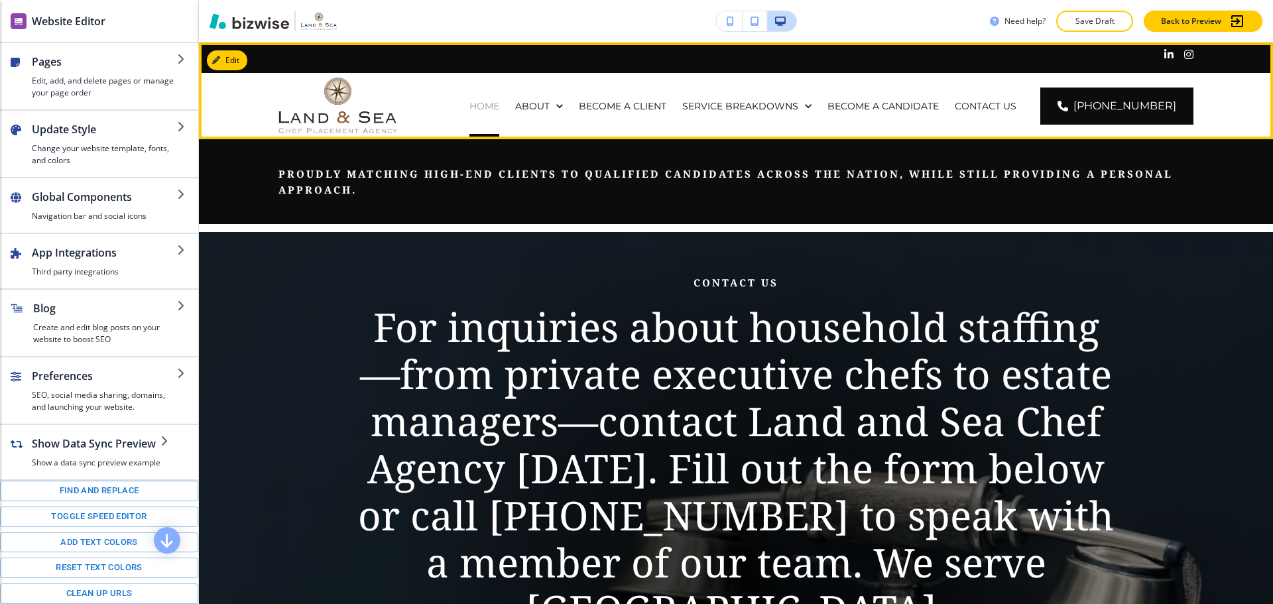
click at [489, 101] on p "HOME" at bounding box center [484, 105] width 30 height 13
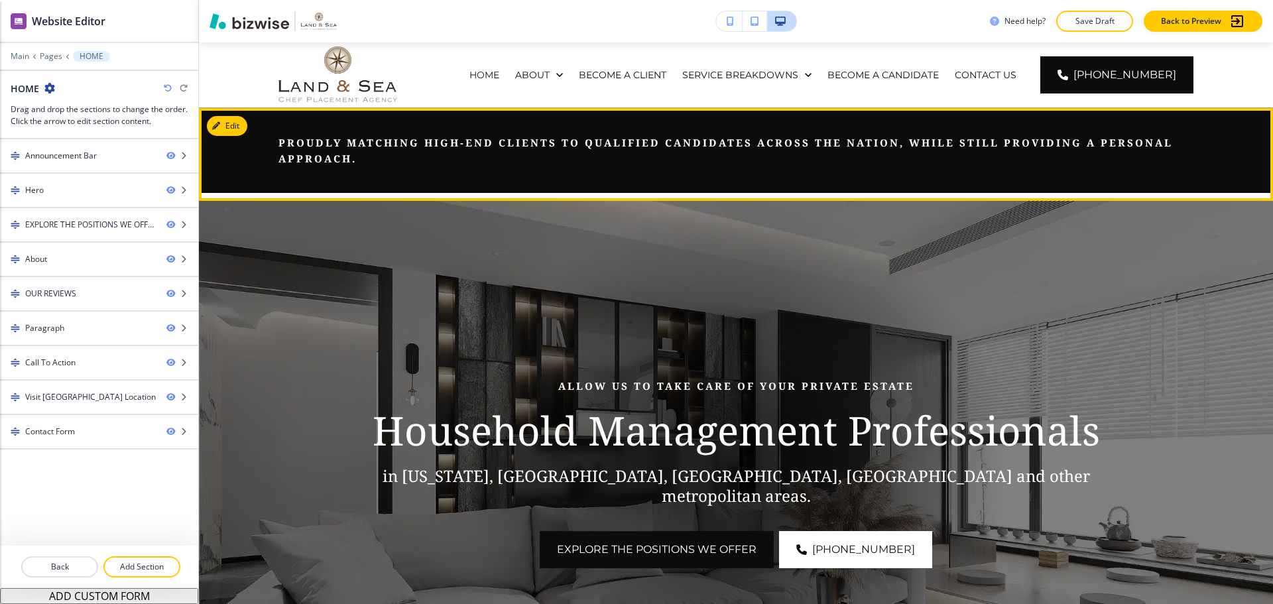
scroll to position [0, 0]
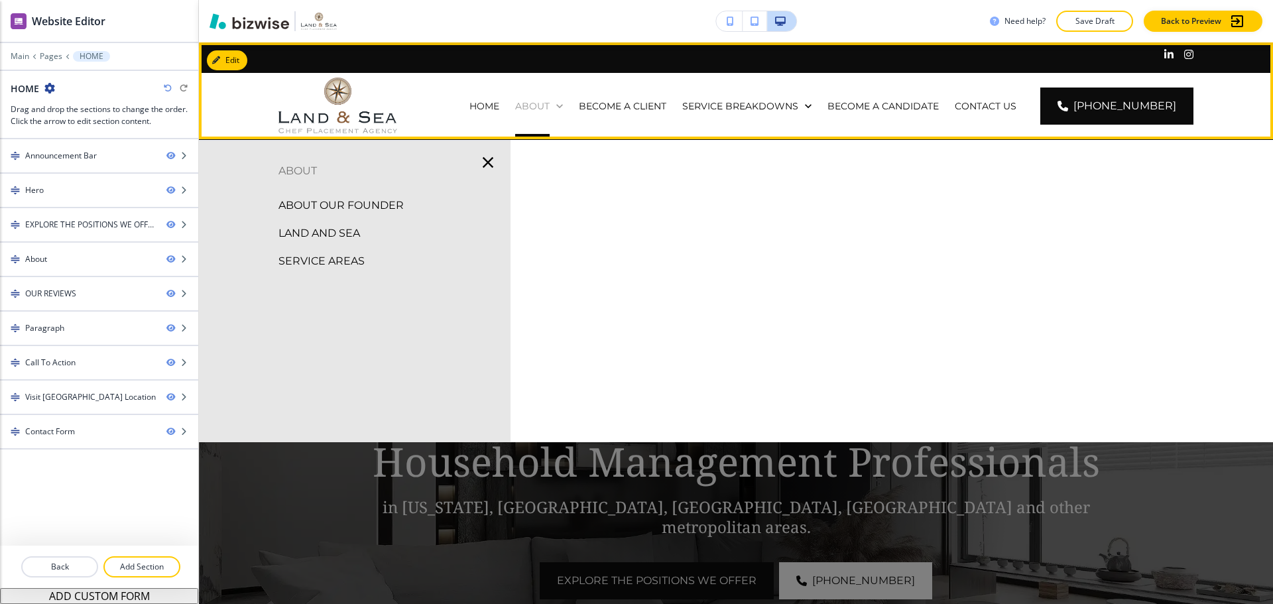
click at [550, 108] on p "ABOUT" at bounding box center [532, 105] width 34 height 13
click at [548, 107] on p "ABOUT" at bounding box center [532, 105] width 34 height 13
click at [550, 102] on p "ABOUT" at bounding box center [532, 105] width 34 height 13
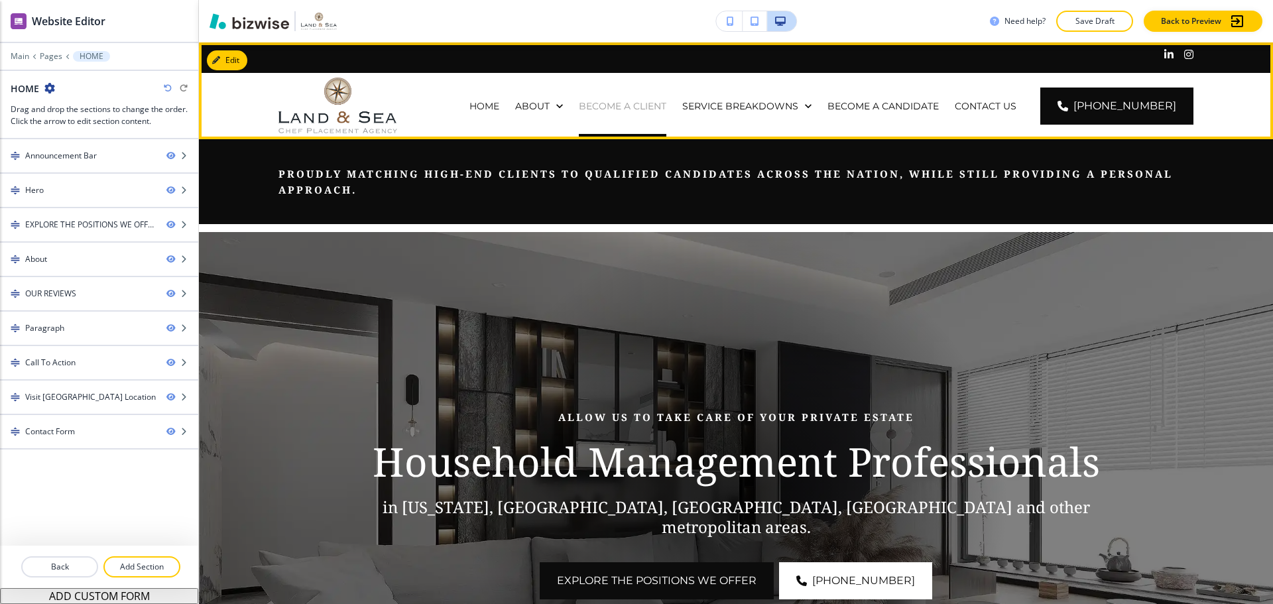
click at [666, 108] on p "BECOME A CLIENT" at bounding box center [623, 105] width 88 height 13
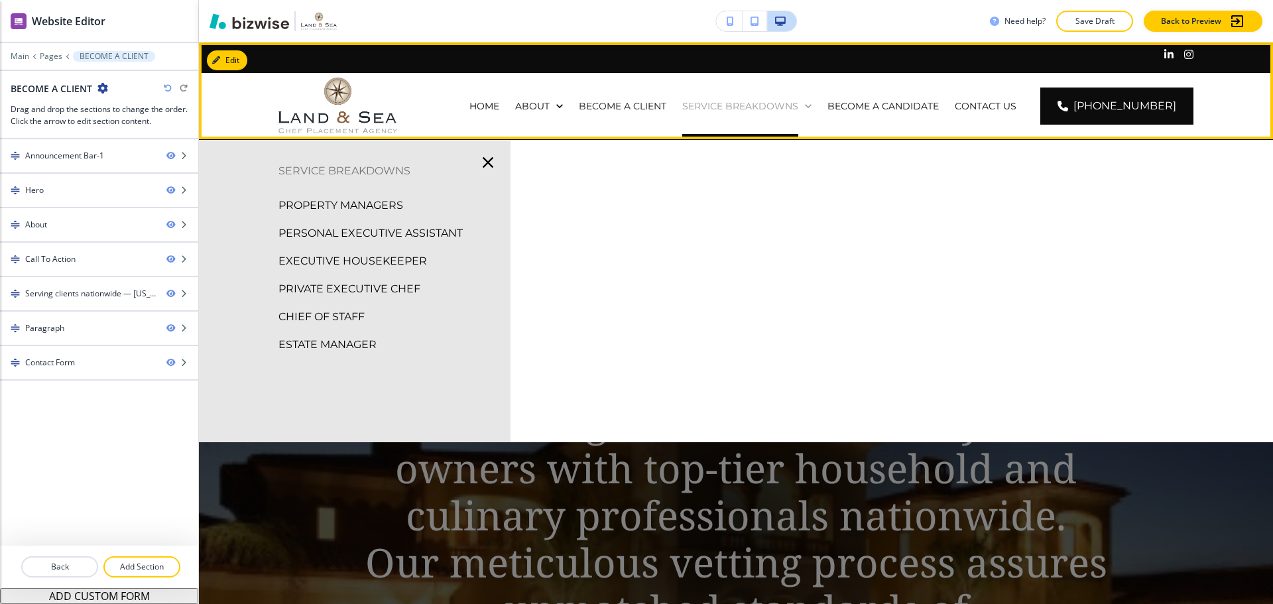
click at [747, 107] on p "SERVICE BREAKDOWNS" at bounding box center [740, 105] width 116 height 13
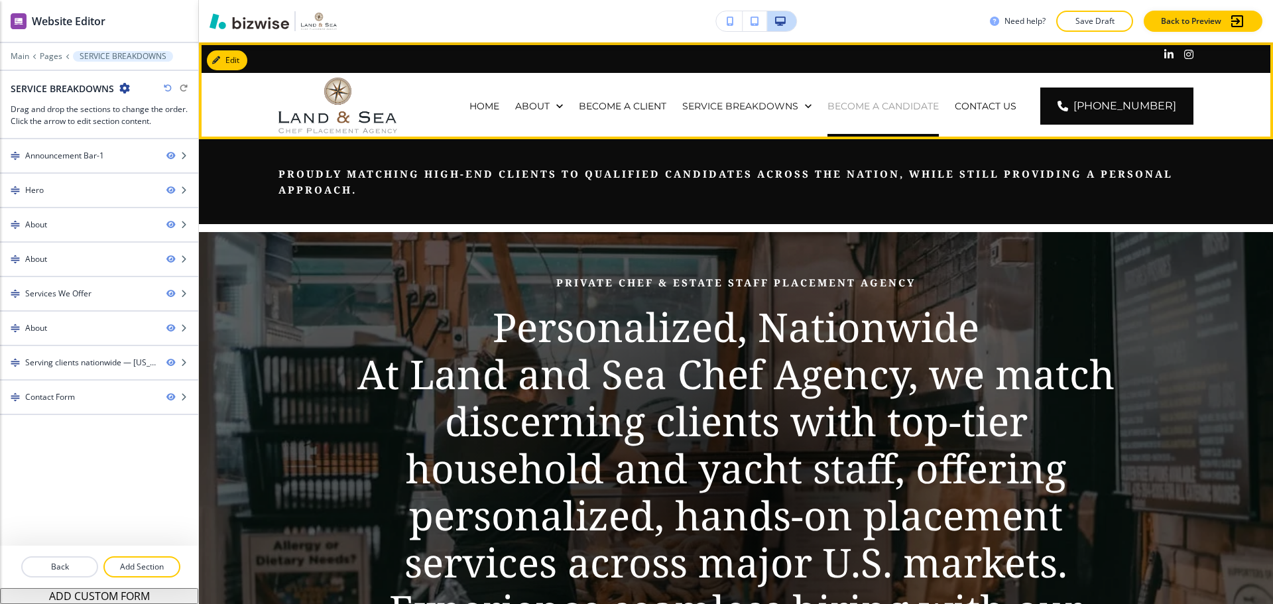
click at [863, 107] on p "BECOME A CANDIDATE" at bounding box center [883, 105] width 111 height 13
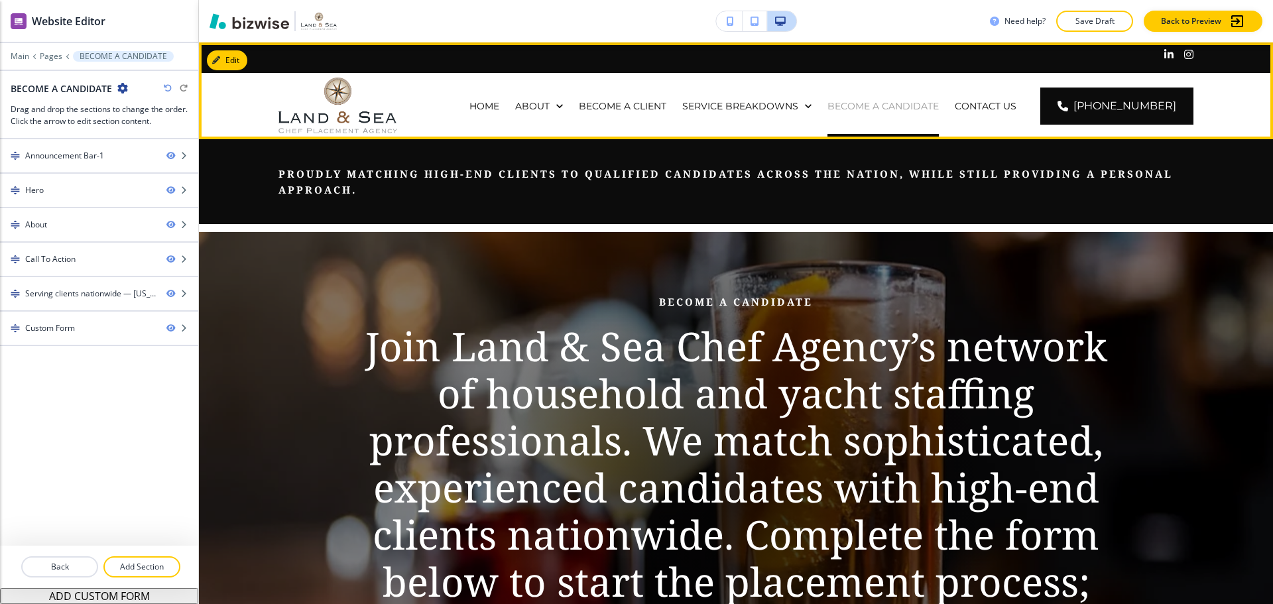
click at [906, 105] on p "BECOME A CANDIDATE" at bounding box center [883, 105] width 111 height 13
click at [979, 104] on p "CONTACT US" at bounding box center [986, 105] width 62 height 13
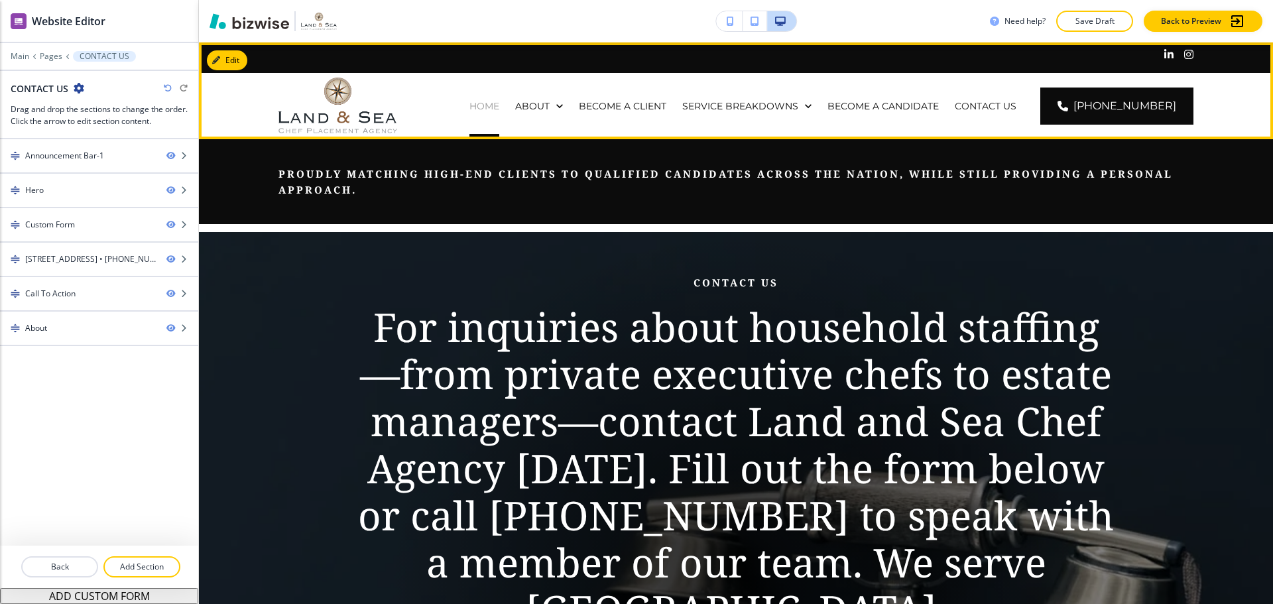
click at [496, 110] on p "HOME" at bounding box center [484, 105] width 30 height 13
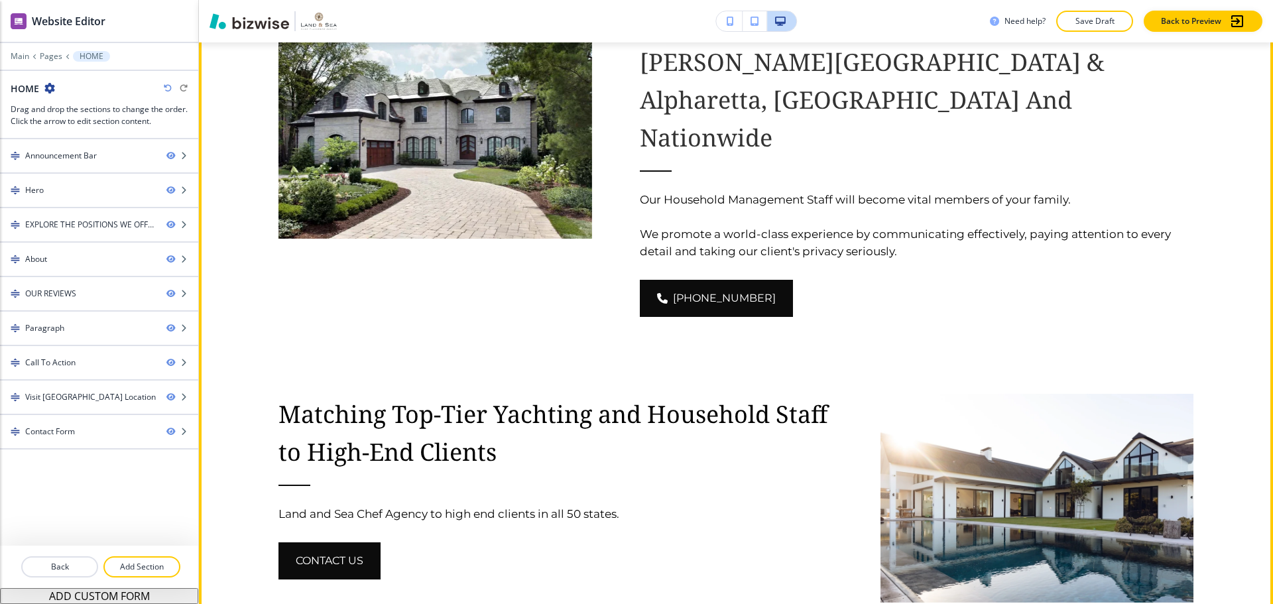
scroll to position [1127, 0]
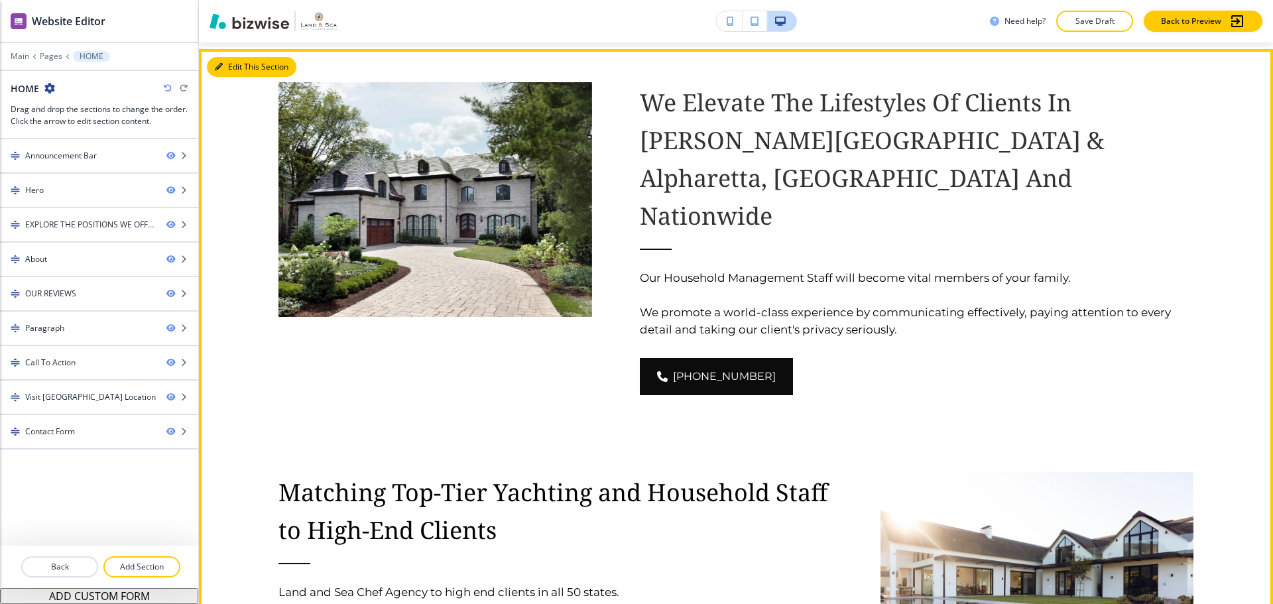
click at [231, 70] on button "Edit This Section" at bounding box center [252, 67] width 90 height 20
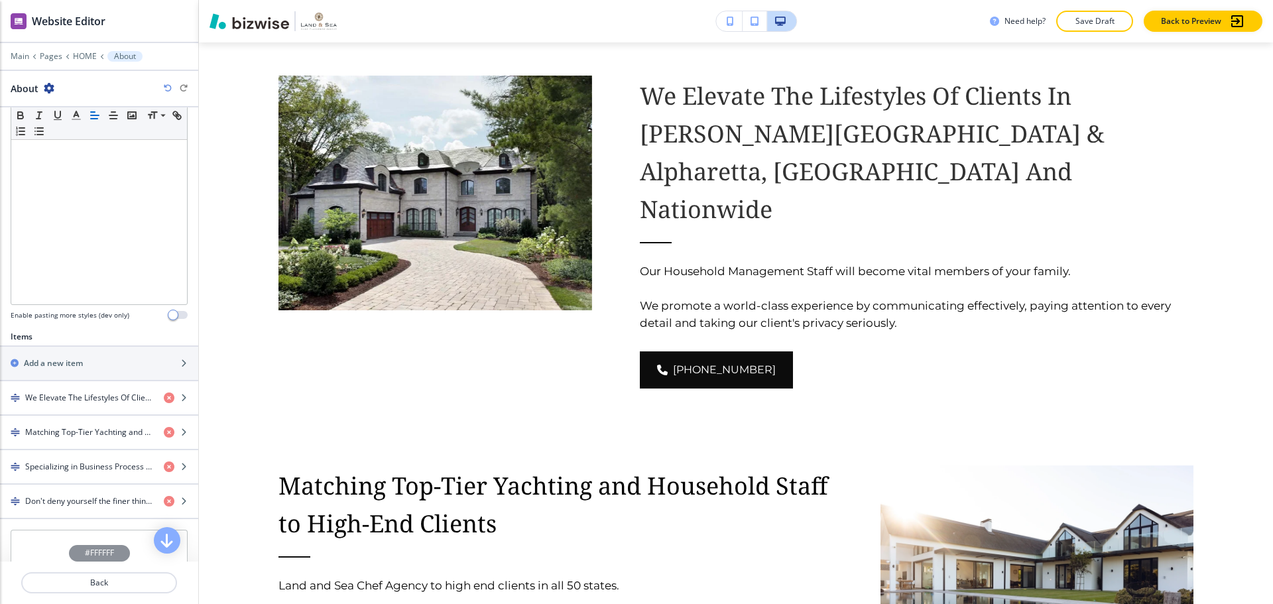
scroll to position [332, 0]
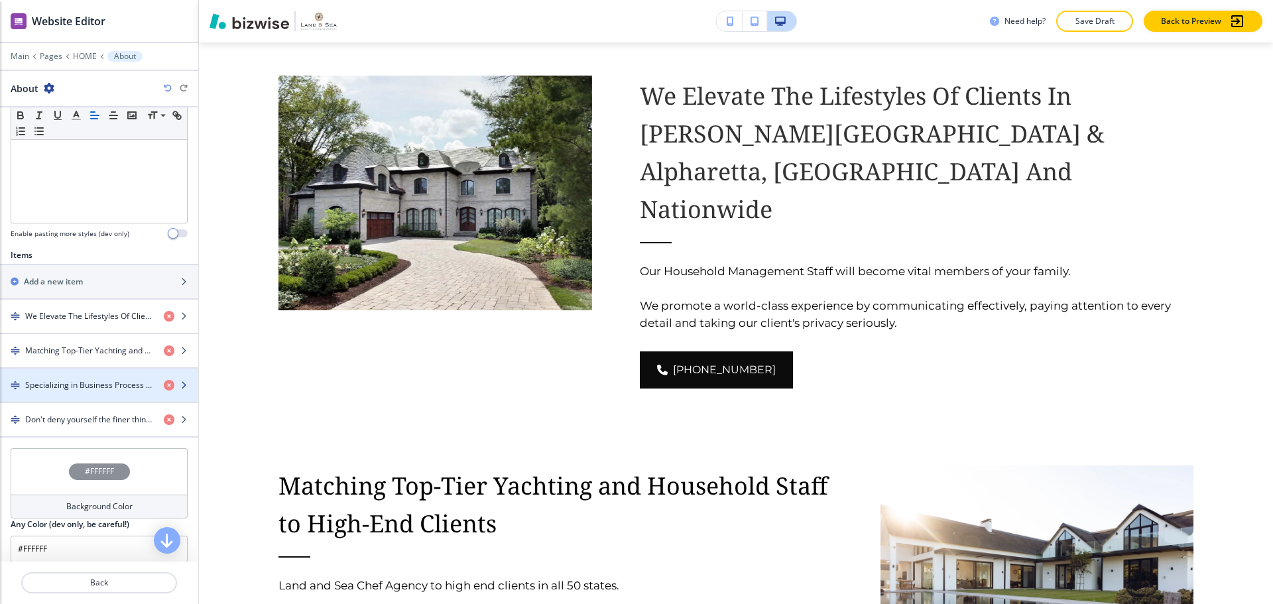
click at [87, 385] on h4 "Specializing in Business Process Outsourcing (BPO)" at bounding box center [89, 385] width 128 height 12
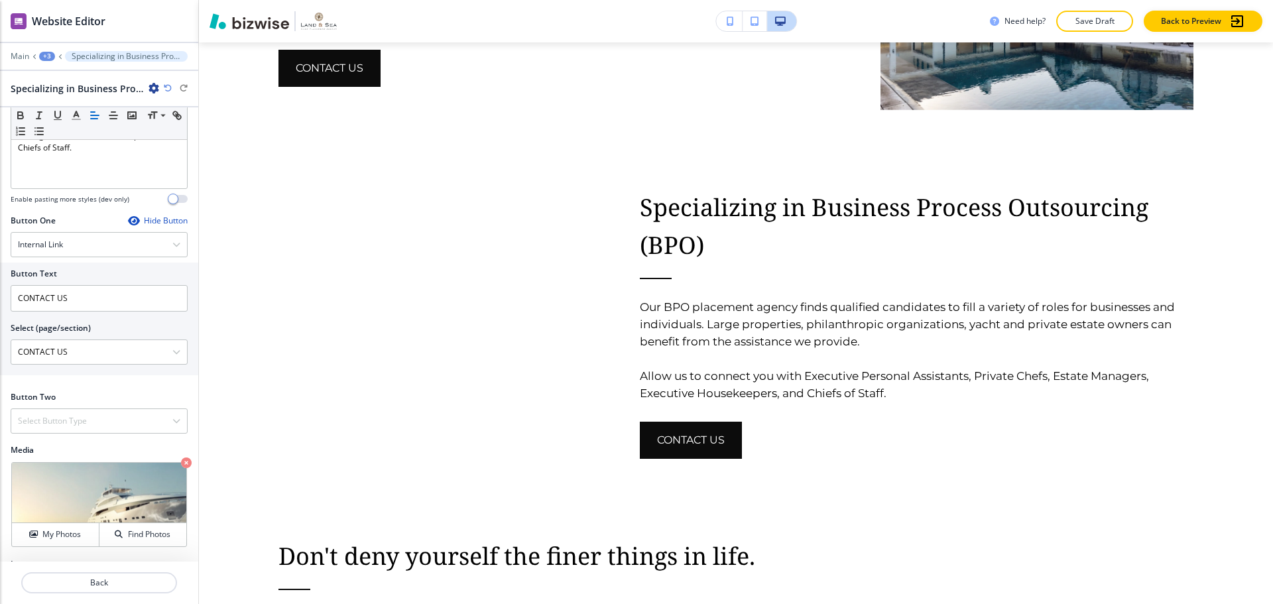
scroll to position [426, 0]
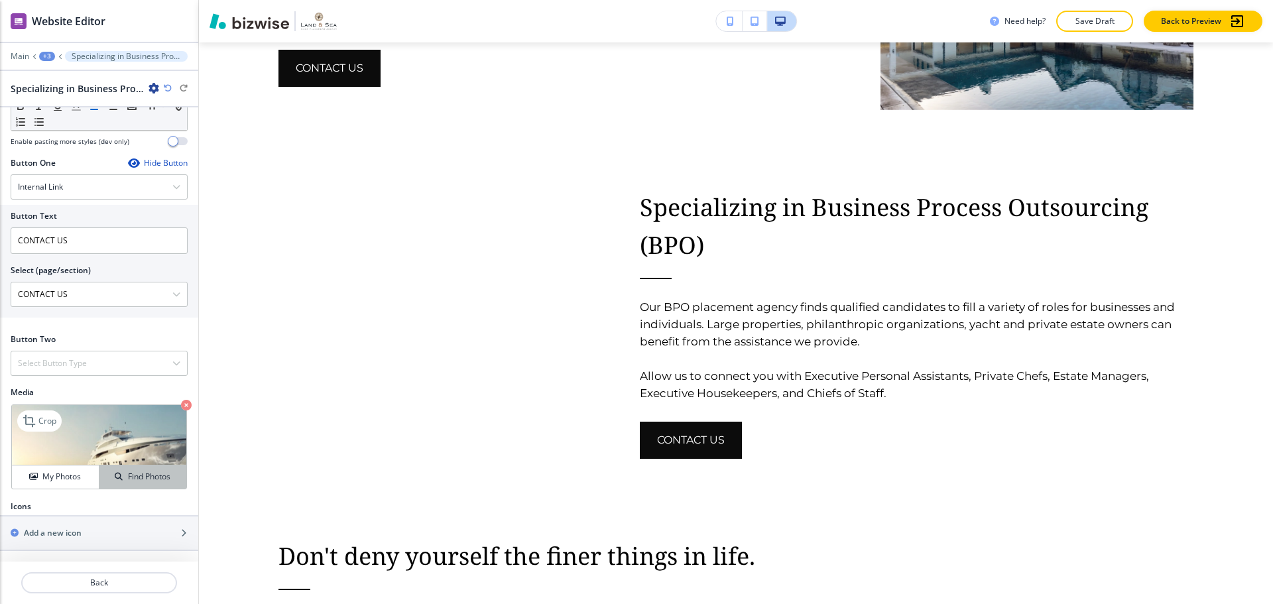
click at [115, 465] on button "Find Photos" at bounding box center [142, 476] width 87 height 23
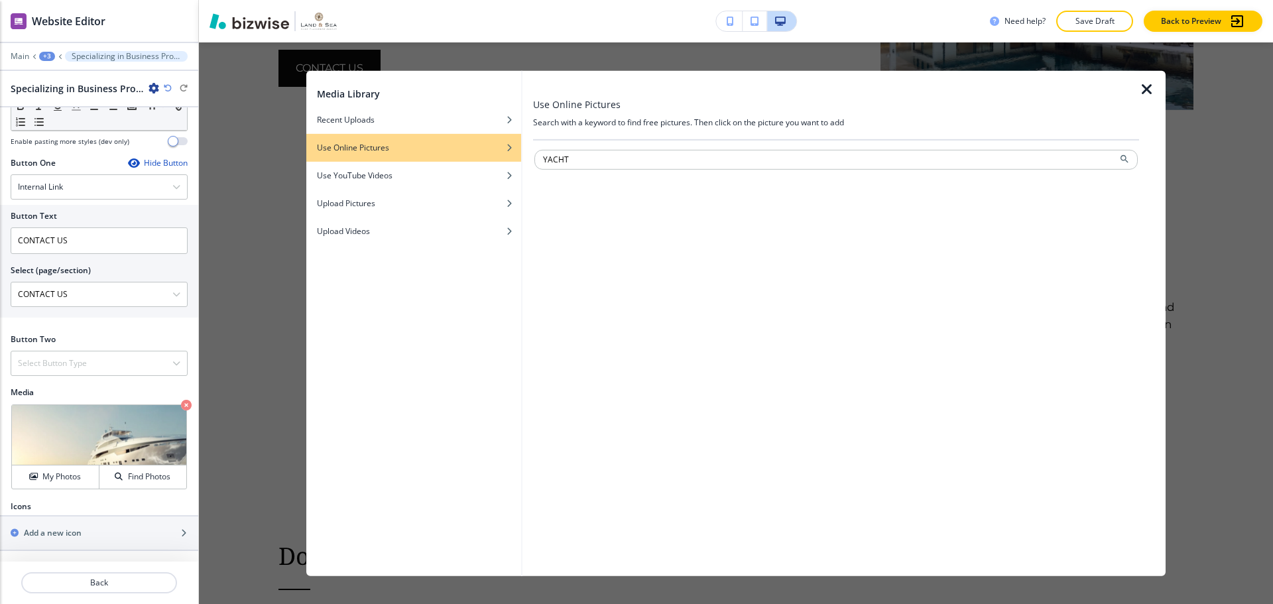
type input "YACHT"
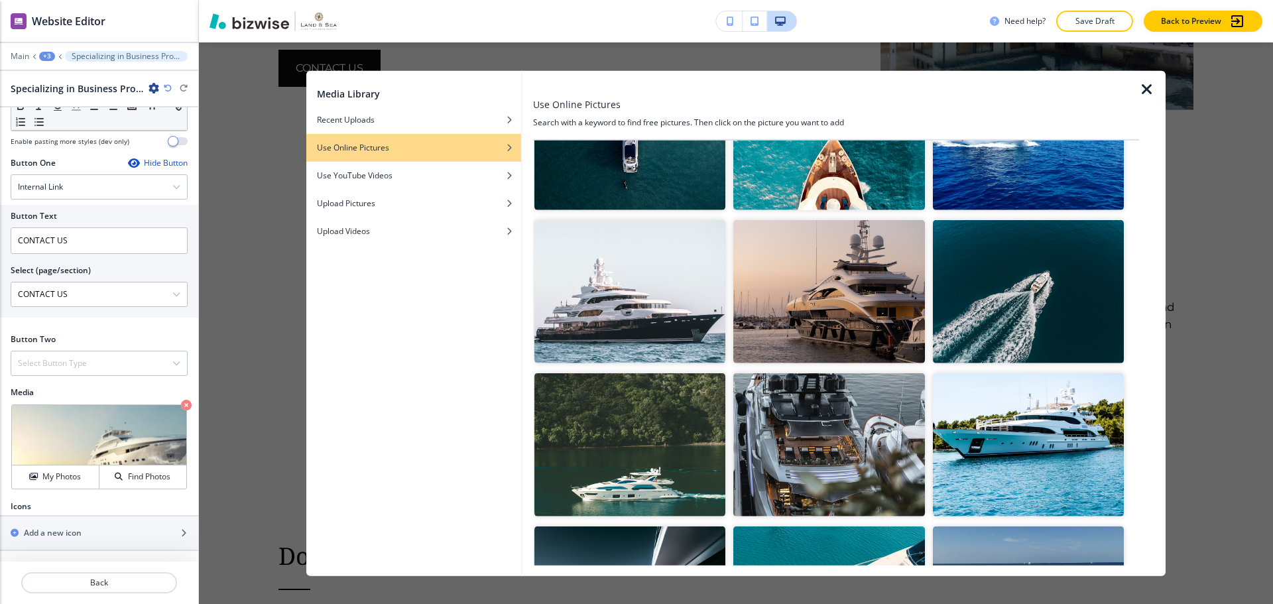
scroll to position [133, 0]
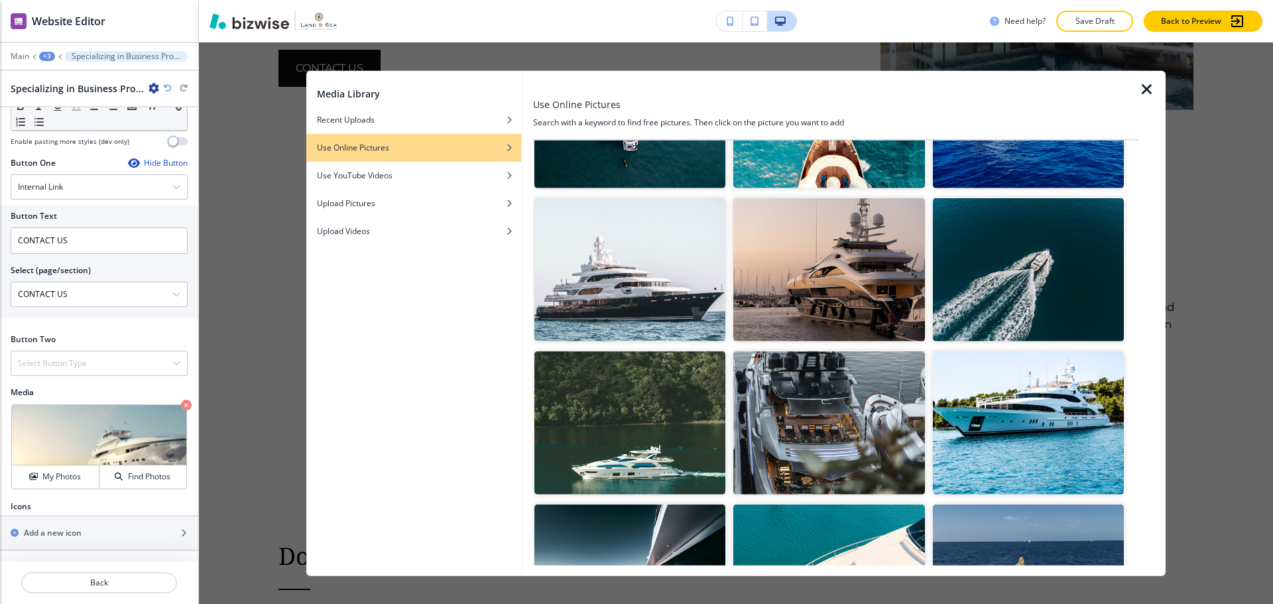
click at [643, 301] on img "button" at bounding box center [629, 269] width 191 height 143
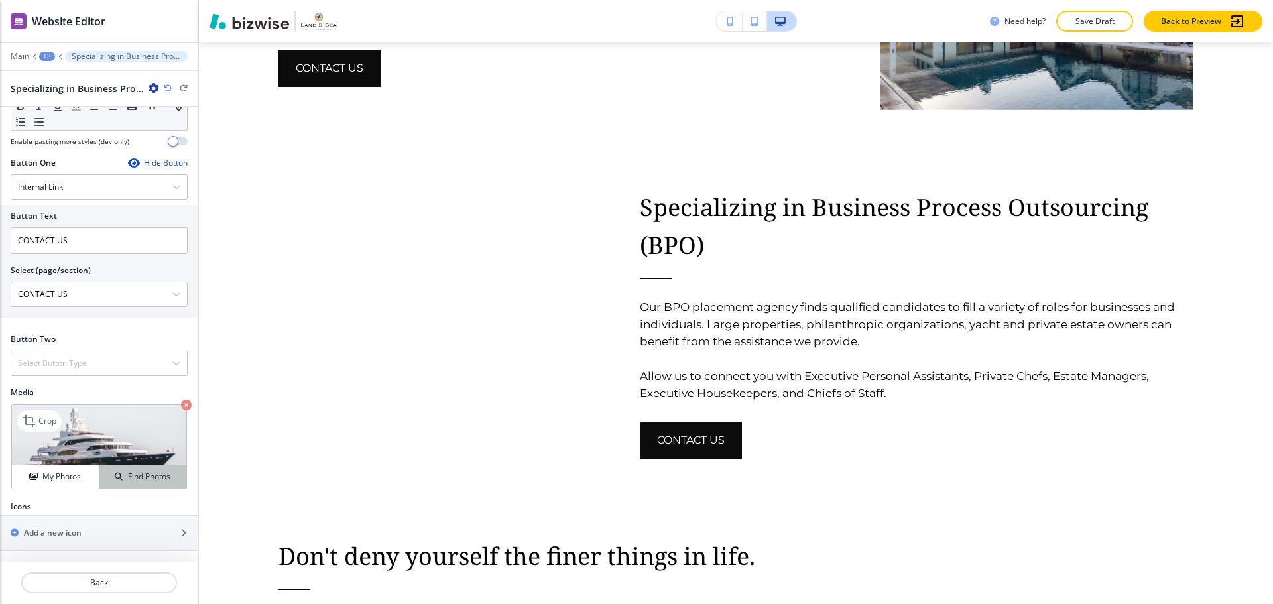
click at [117, 472] on div "Find Photos" at bounding box center [142, 477] width 87 height 12
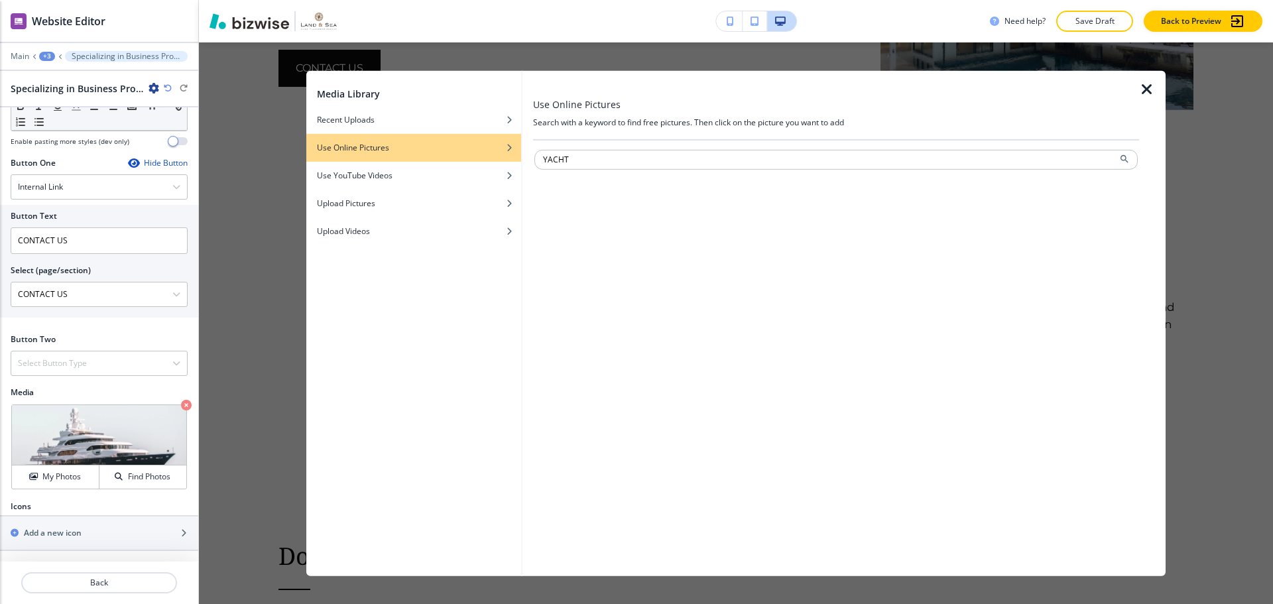
type input "YACHT"
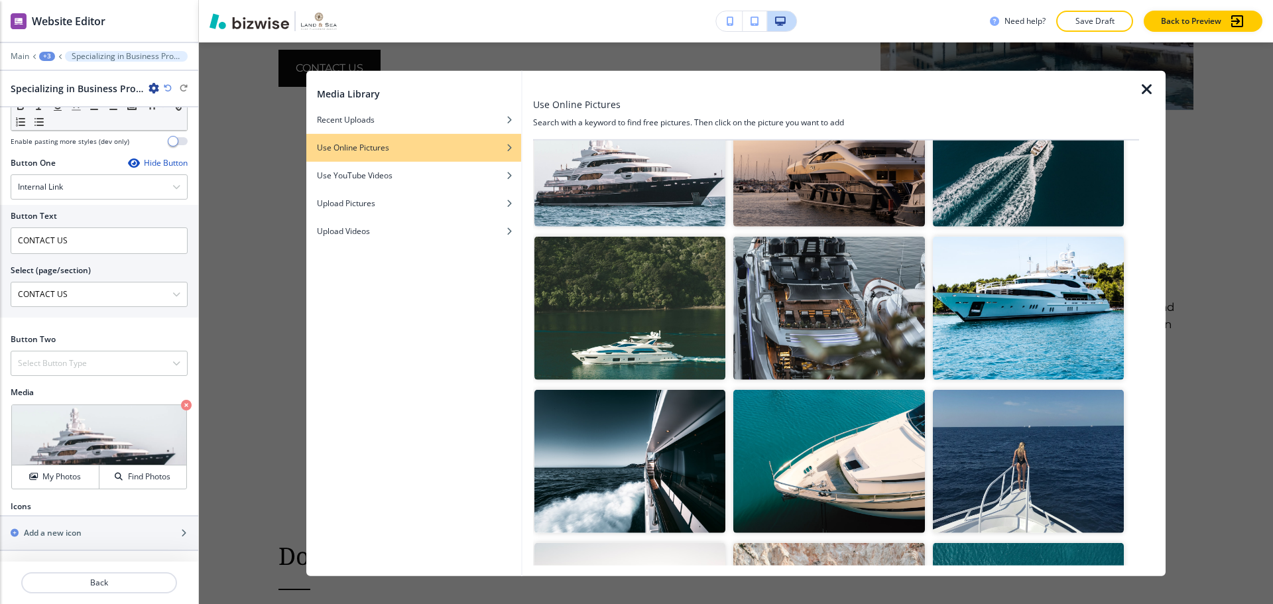
scroll to position [265, 0]
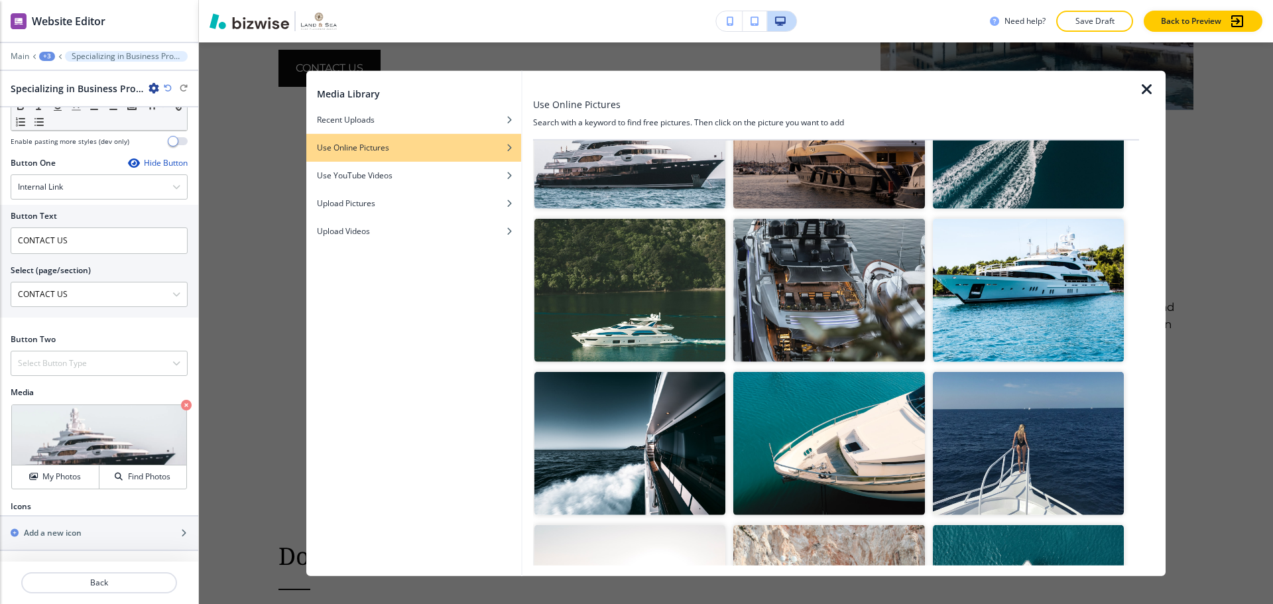
click at [839, 424] on img "button" at bounding box center [828, 443] width 191 height 143
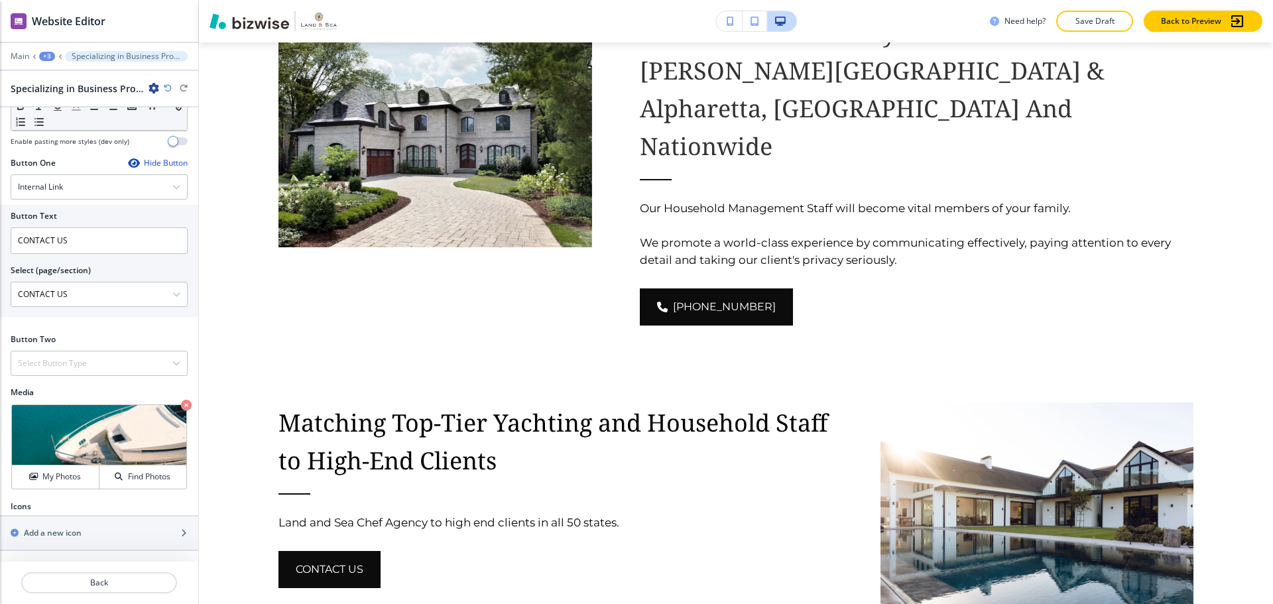
scroll to position [1168, 0]
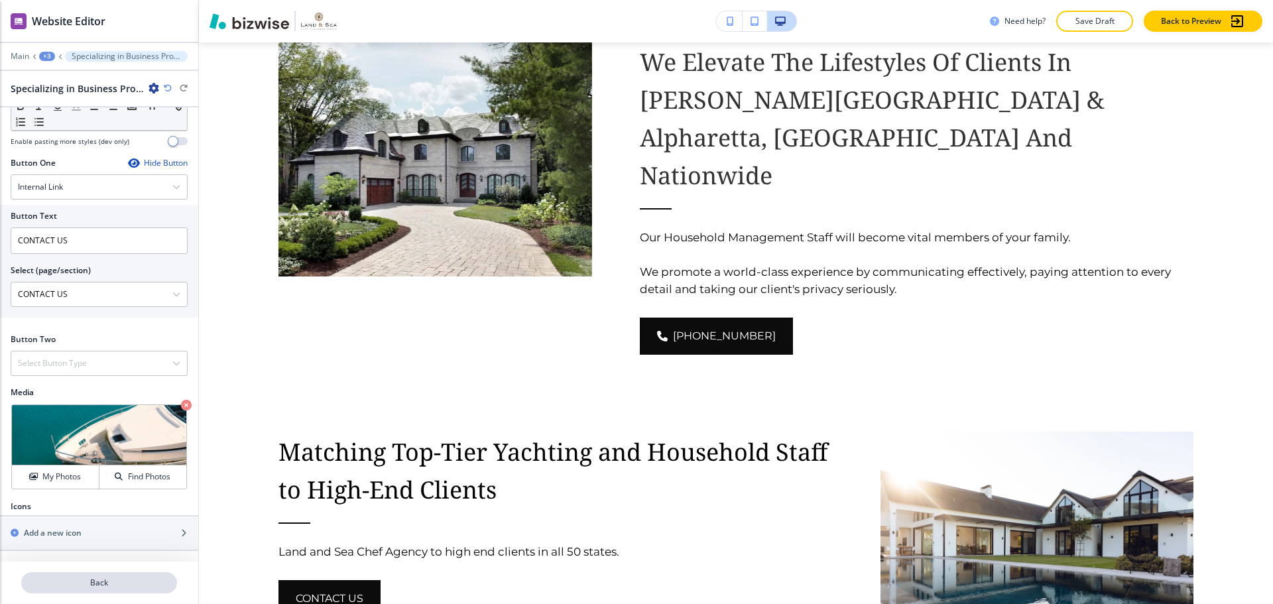
click at [100, 580] on p "Back" at bounding box center [99, 583] width 153 height 12
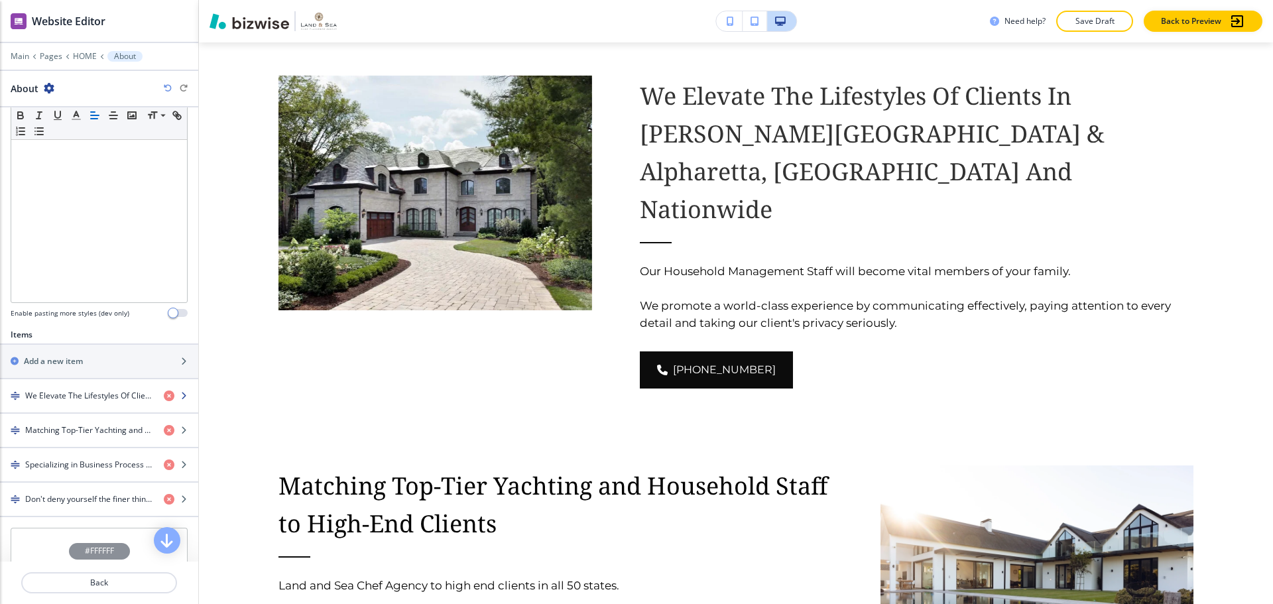
scroll to position [265, 0]
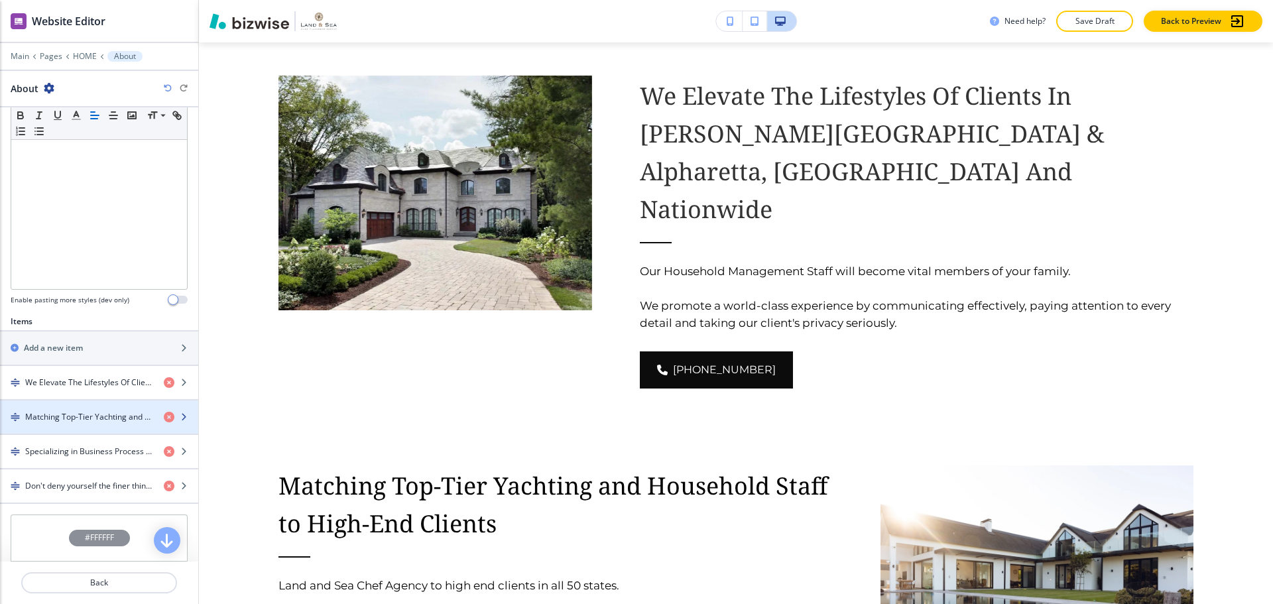
click at [92, 424] on div "button" at bounding box center [99, 428] width 198 height 11
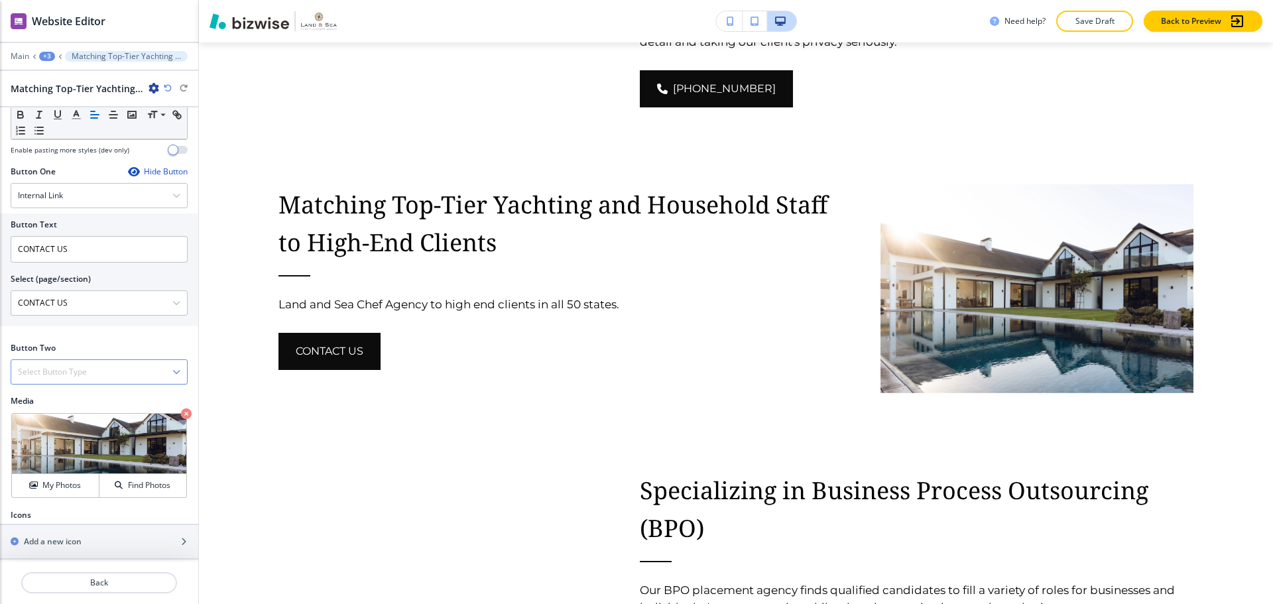
scroll to position [426, 0]
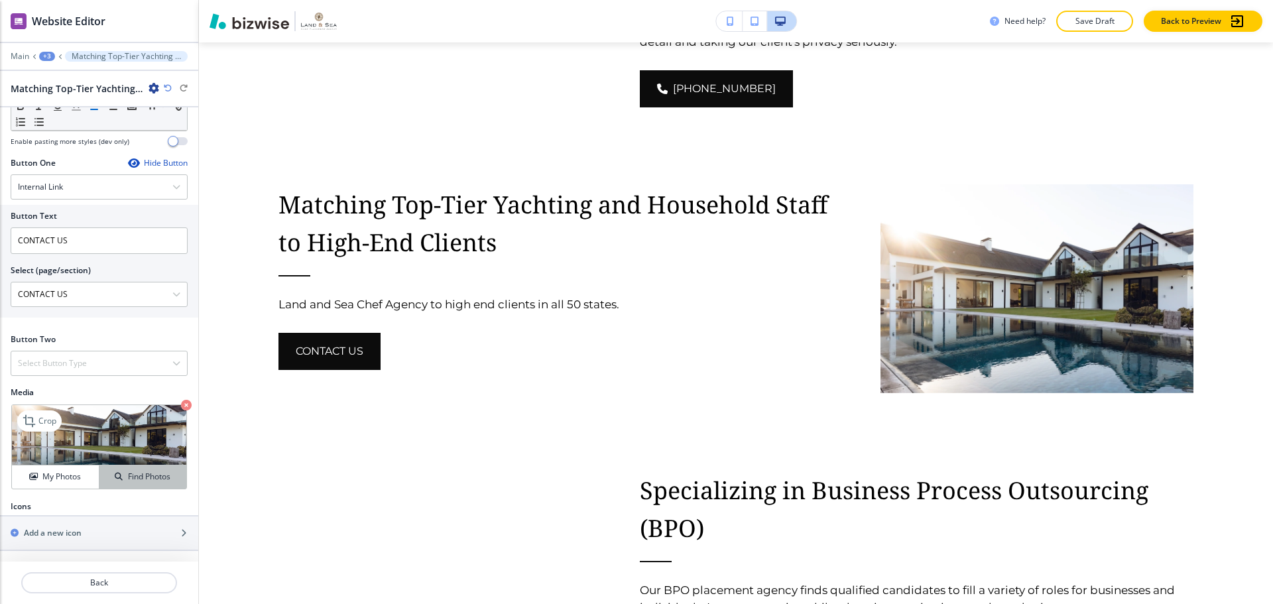
click at [119, 485] on button "Find Photos" at bounding box center [142, 476] width 87 height 23
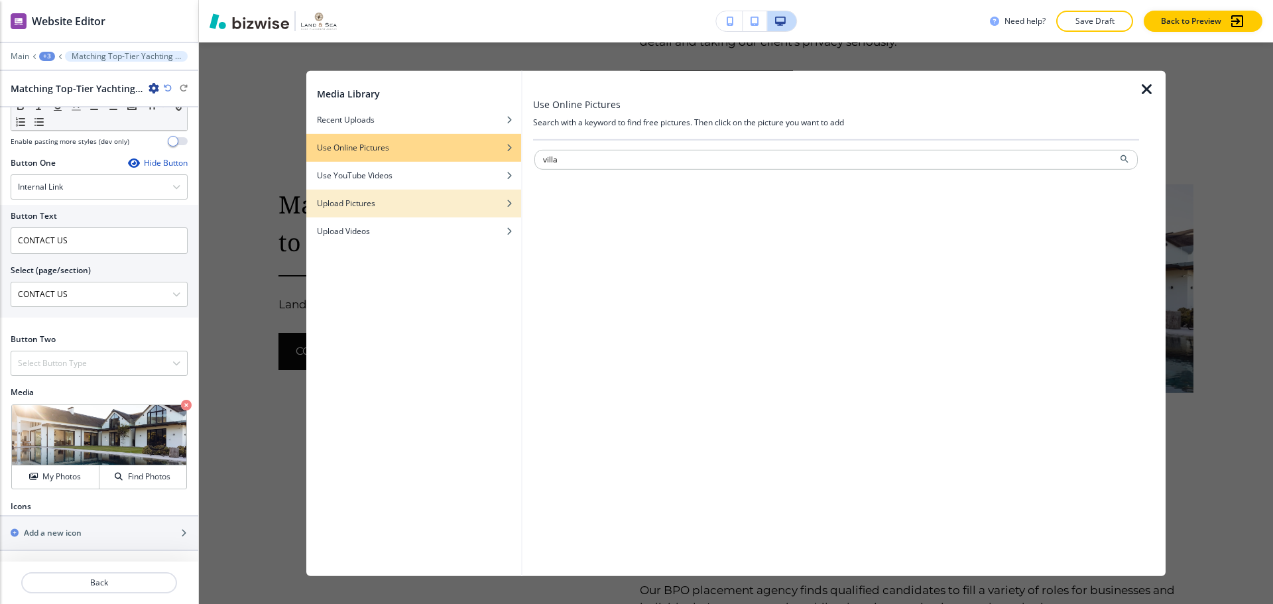
type input "villa"
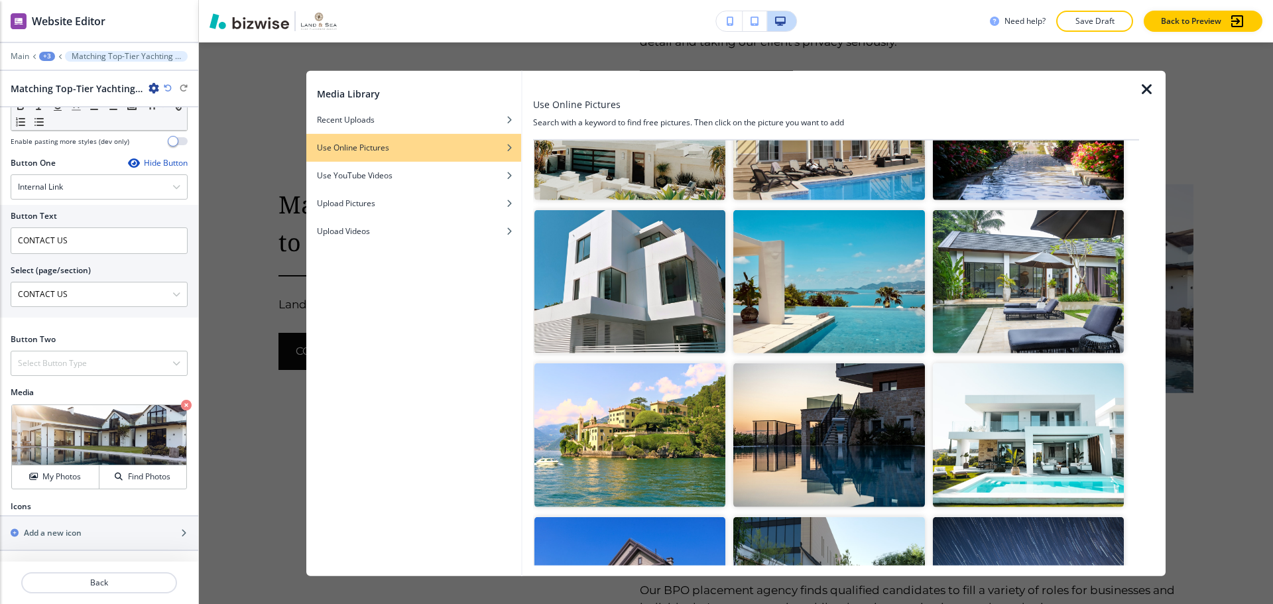
scroll to position [1326, 0]
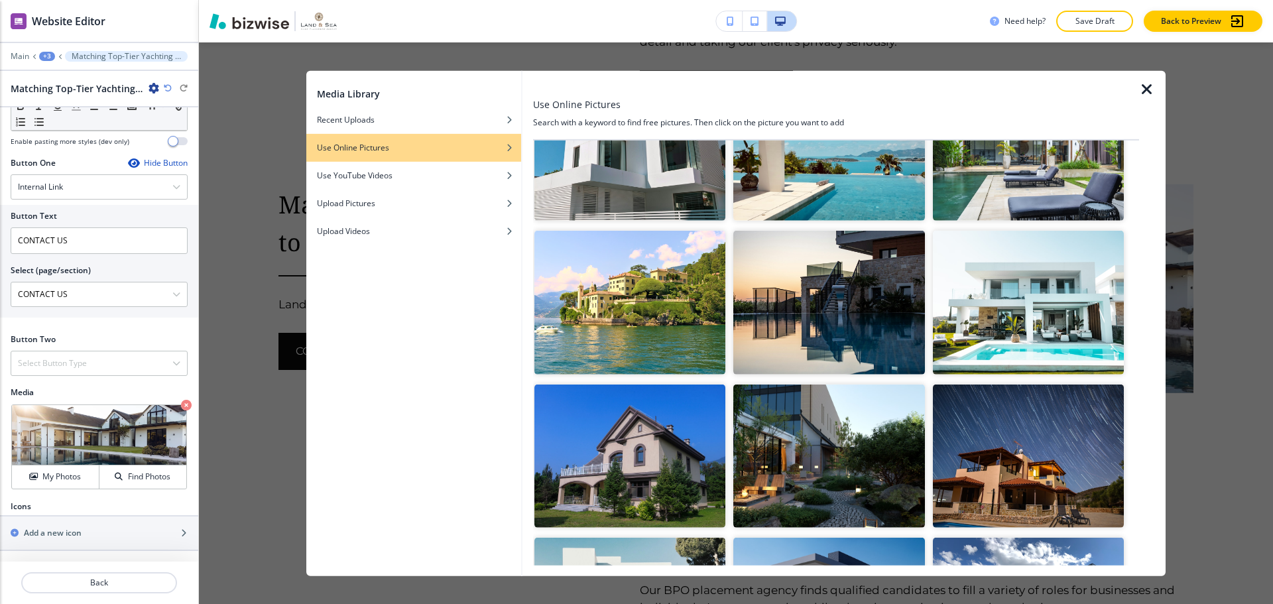
click at [847, 410] on img "button" at bounding box center [828, 456] width 191 height 143
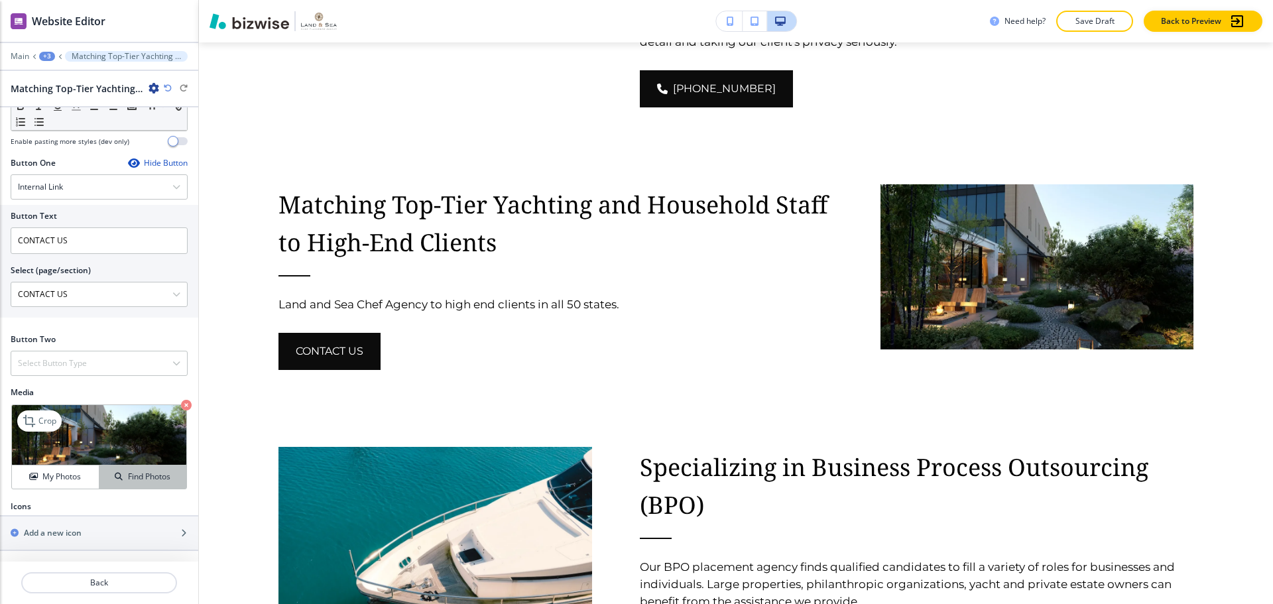
click at [158, 475] on h4 "Find Photos" at bounding box center [149, 477] width 42 height 12
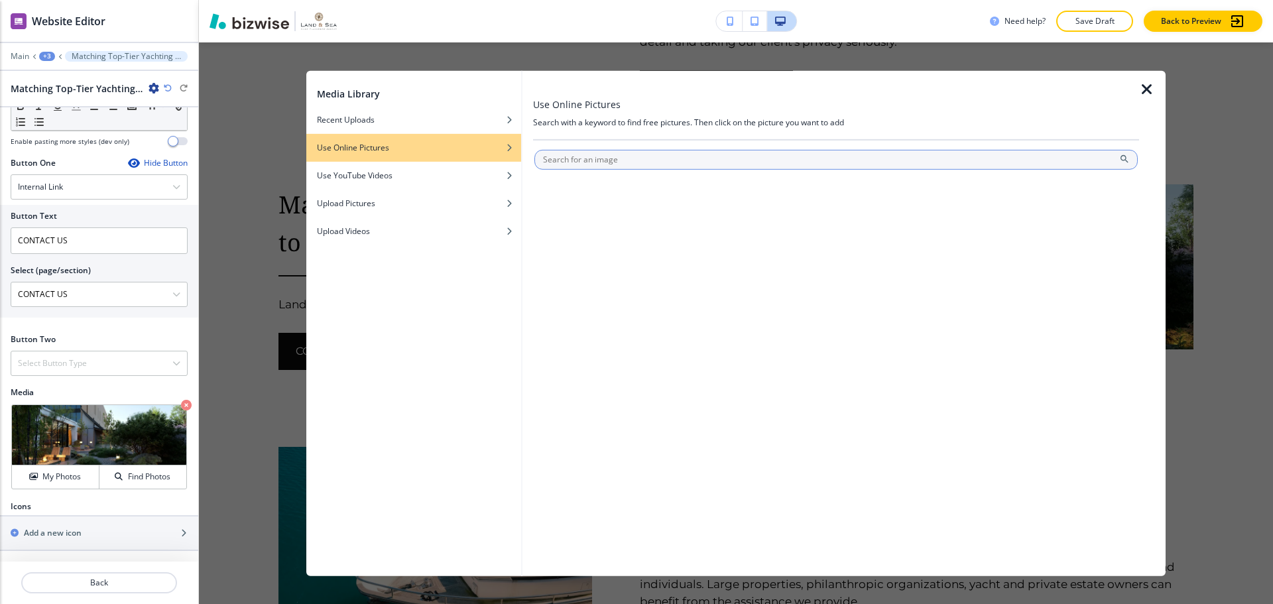
click at [658, 161] on input "text" at bounding box center [835, 159] width 603 height 20
type input "villa"
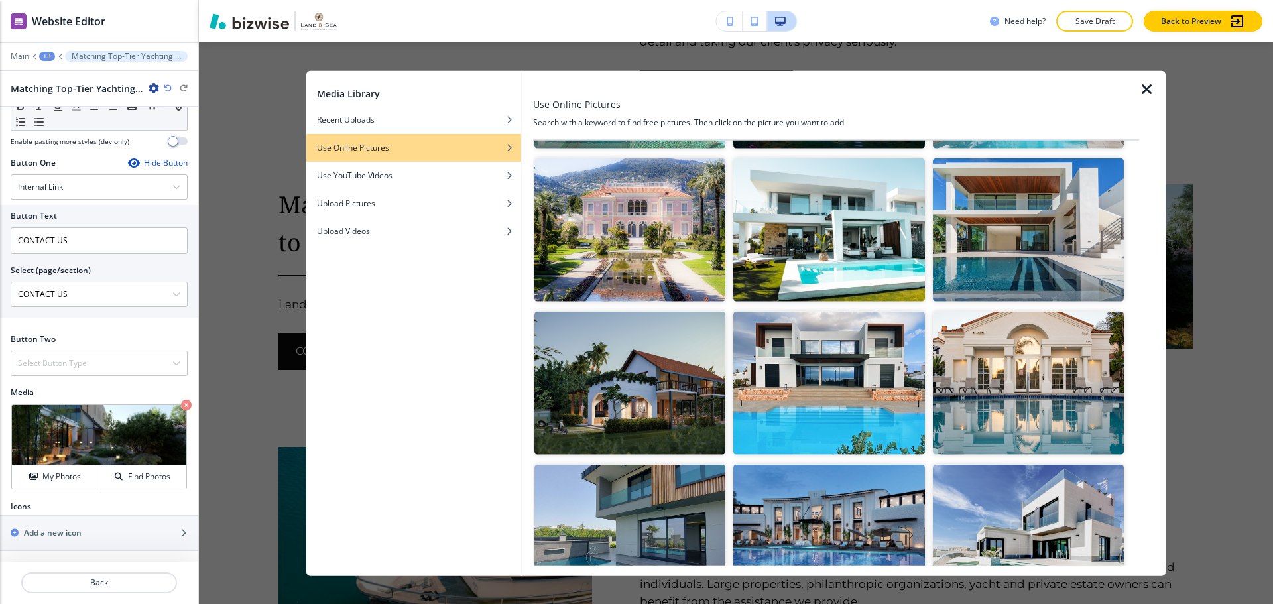
scroll to position [332, 0]
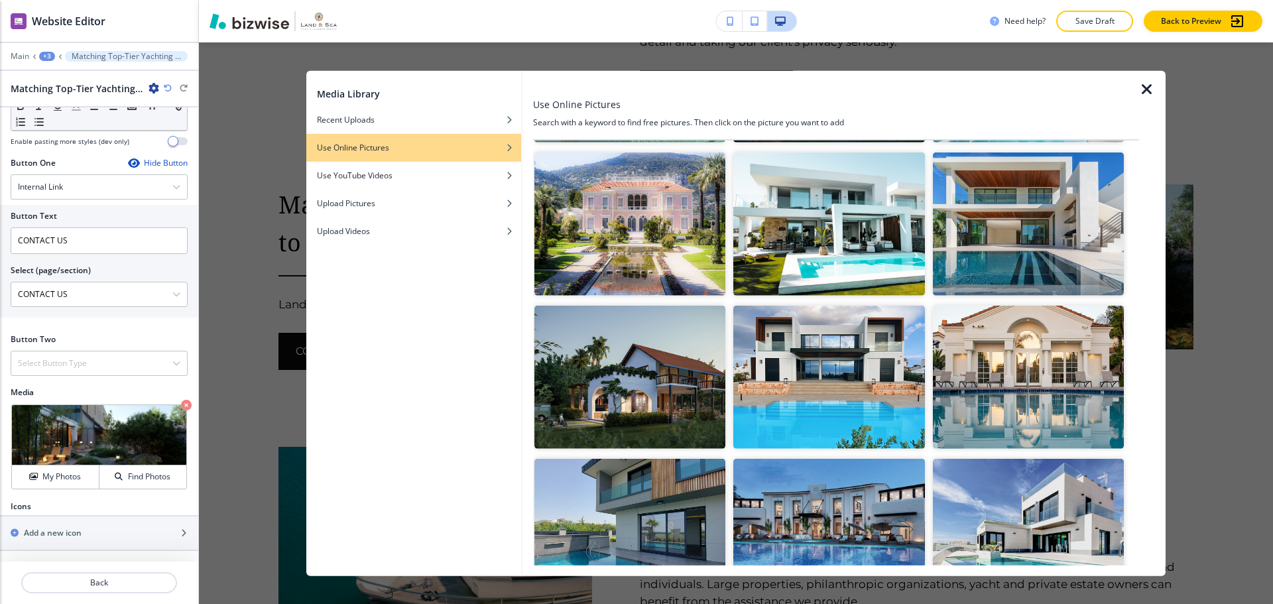
click at [690, 378] on img "button" at bounding box center [629, 377] width 191 height 143
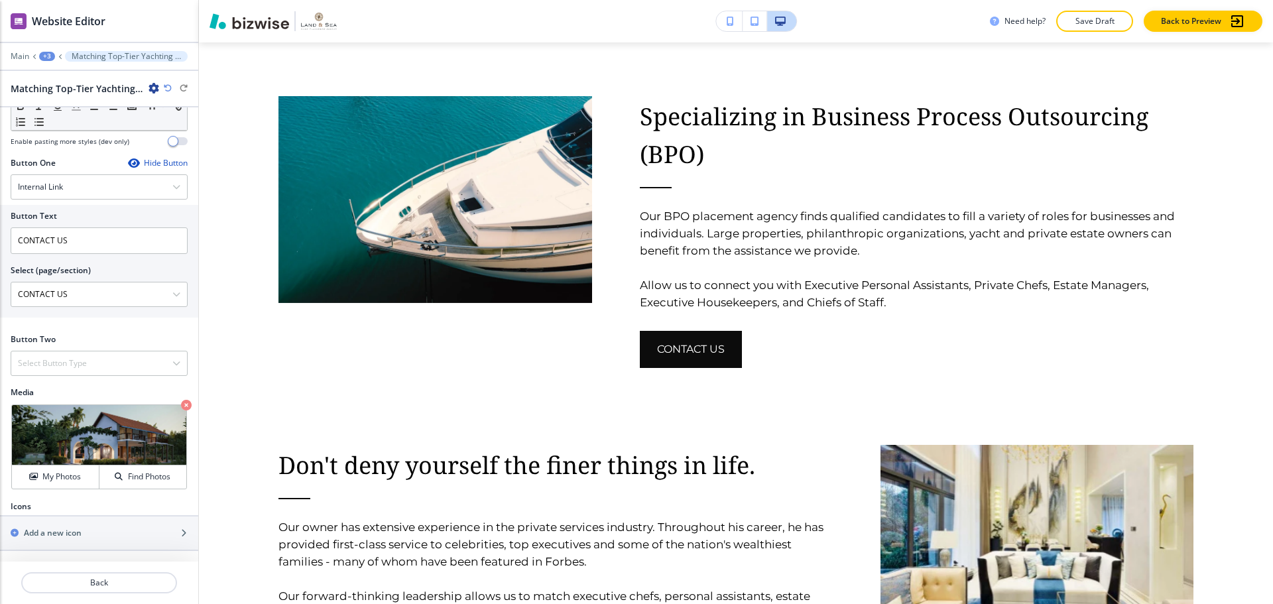
scroll to position [1813, 0]
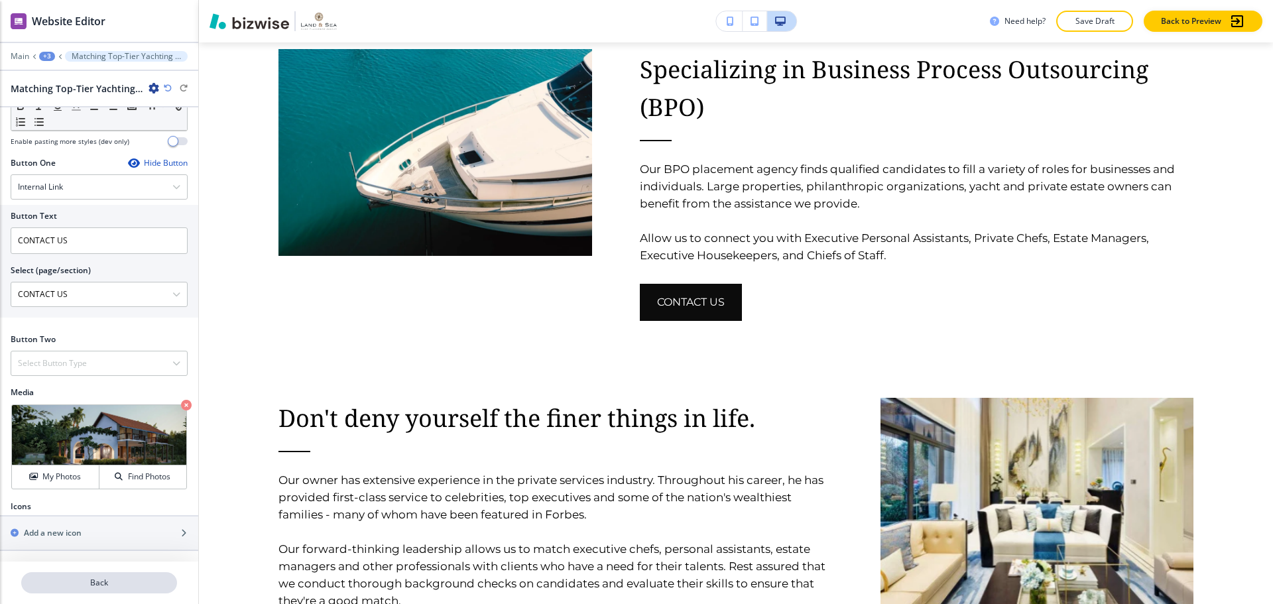
click at [112, 581] on p "Back" at bounding box center [99, 583] width 153 height 12
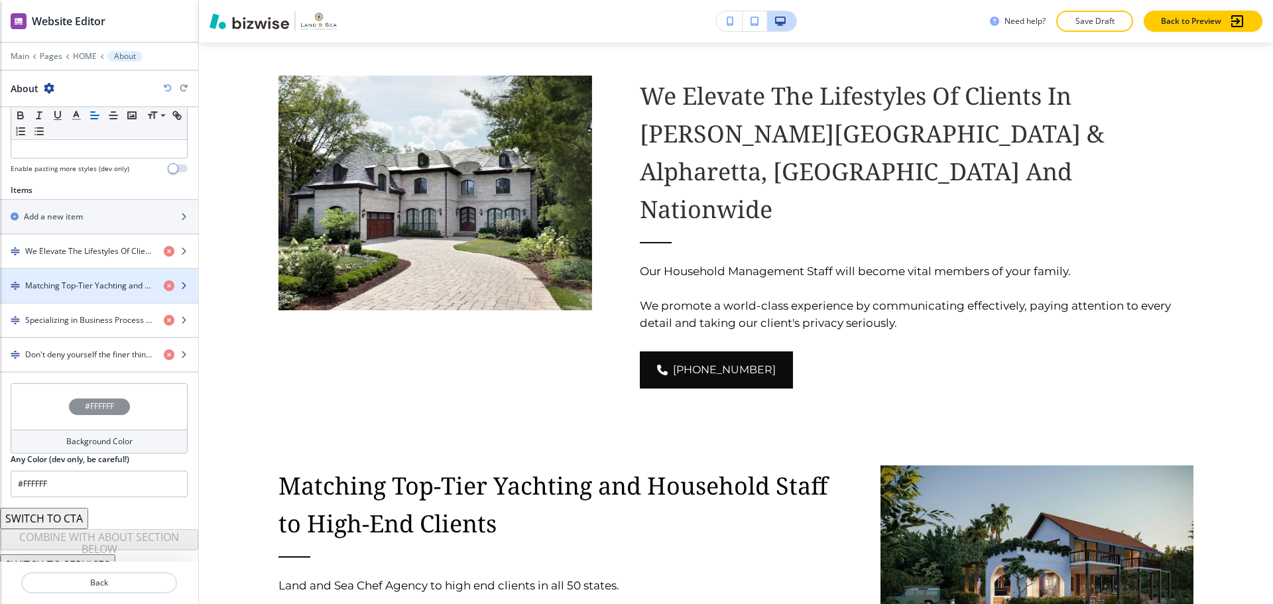
scroll to position [398, 0]
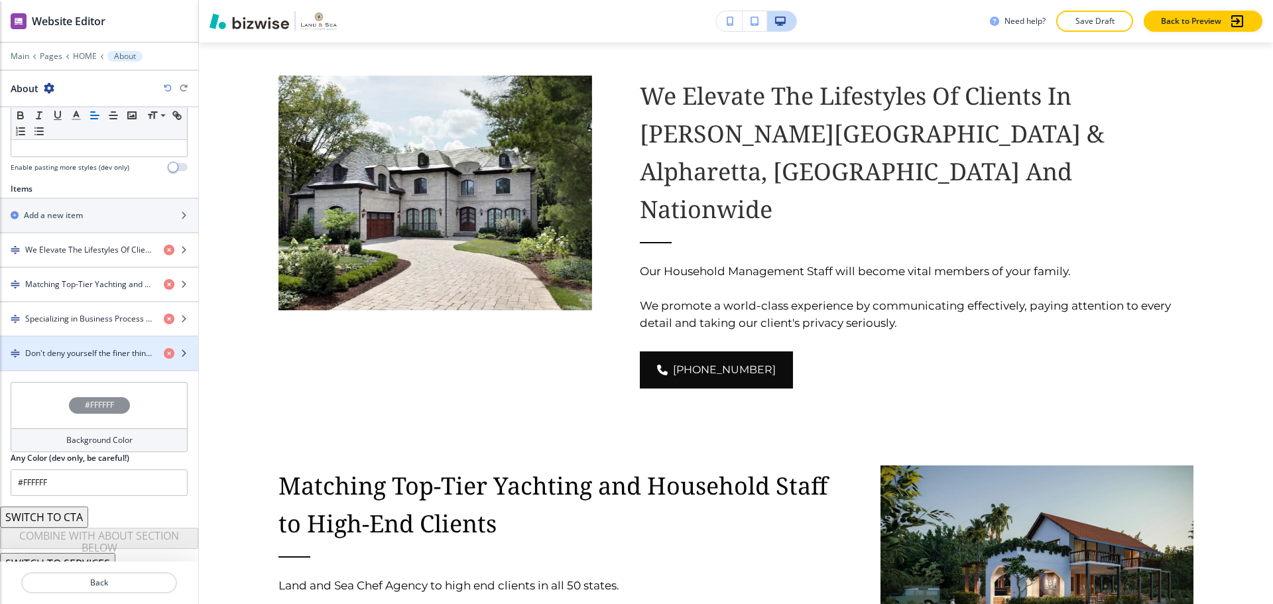
click at [114, 359] on div "button" at bounding box center [99, 364] width 198 height 11
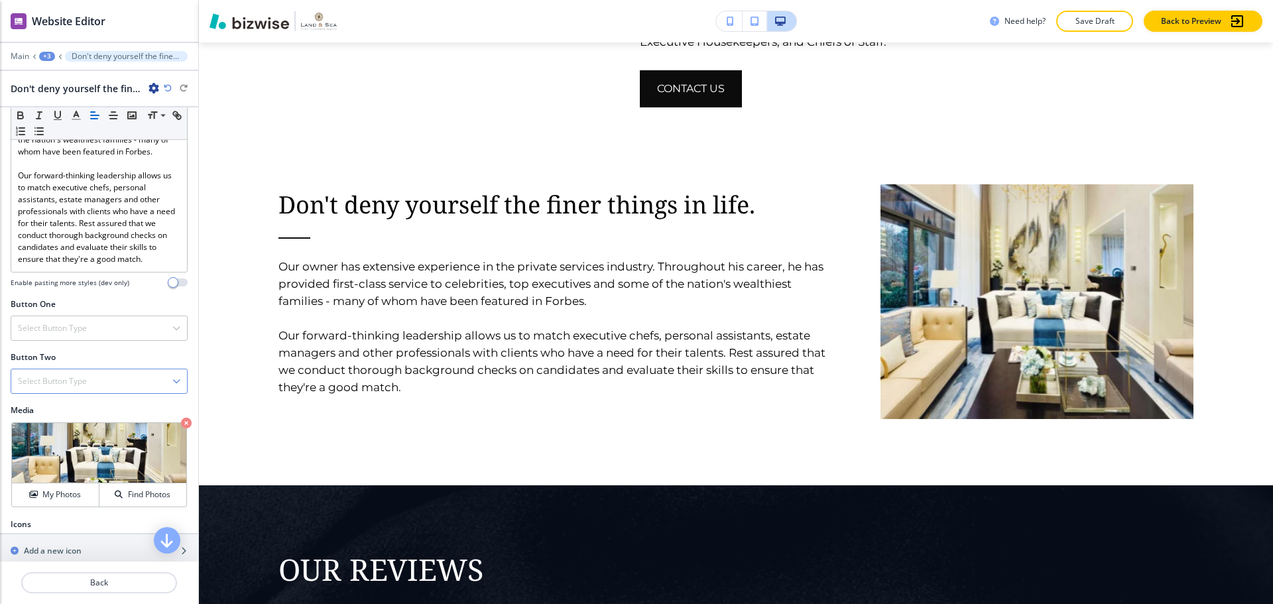
scroll to position [332, 0]
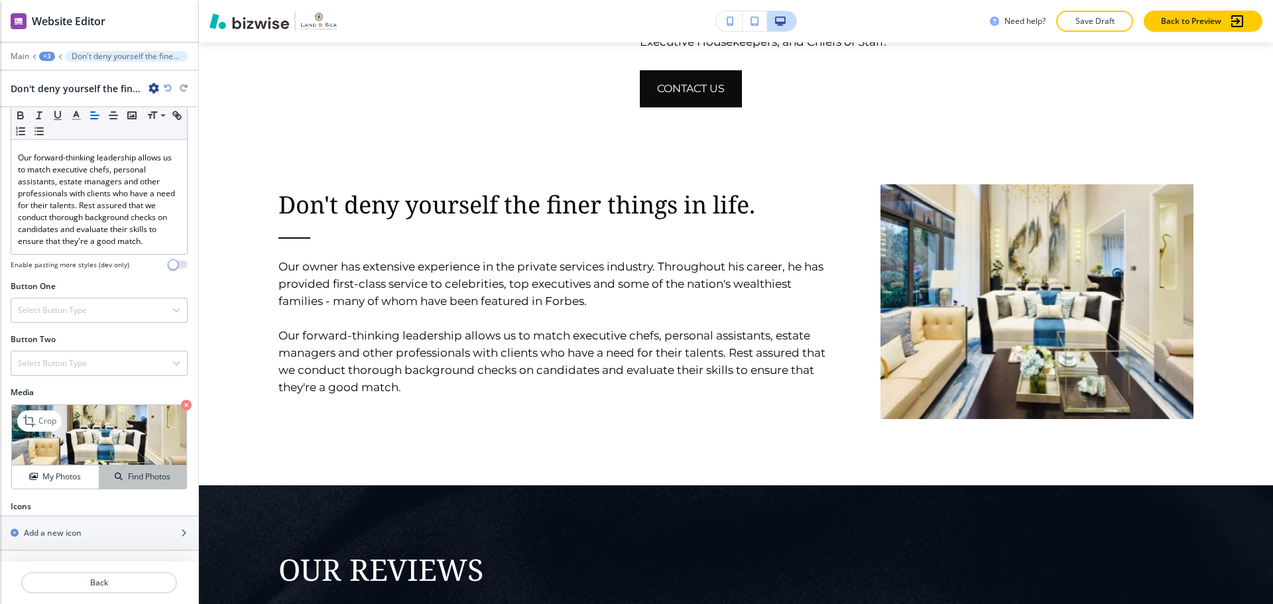
click at [132, 483] on h4 "Find Photos" at bounding box center [149, 477] width 42 height 12
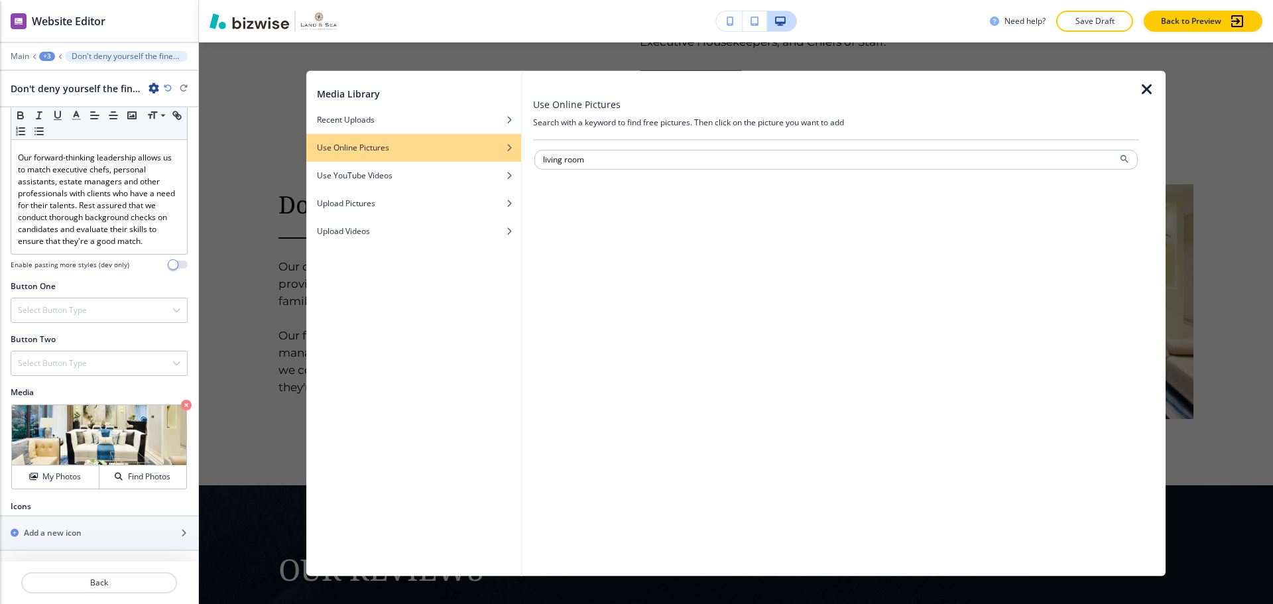
type input "living room"
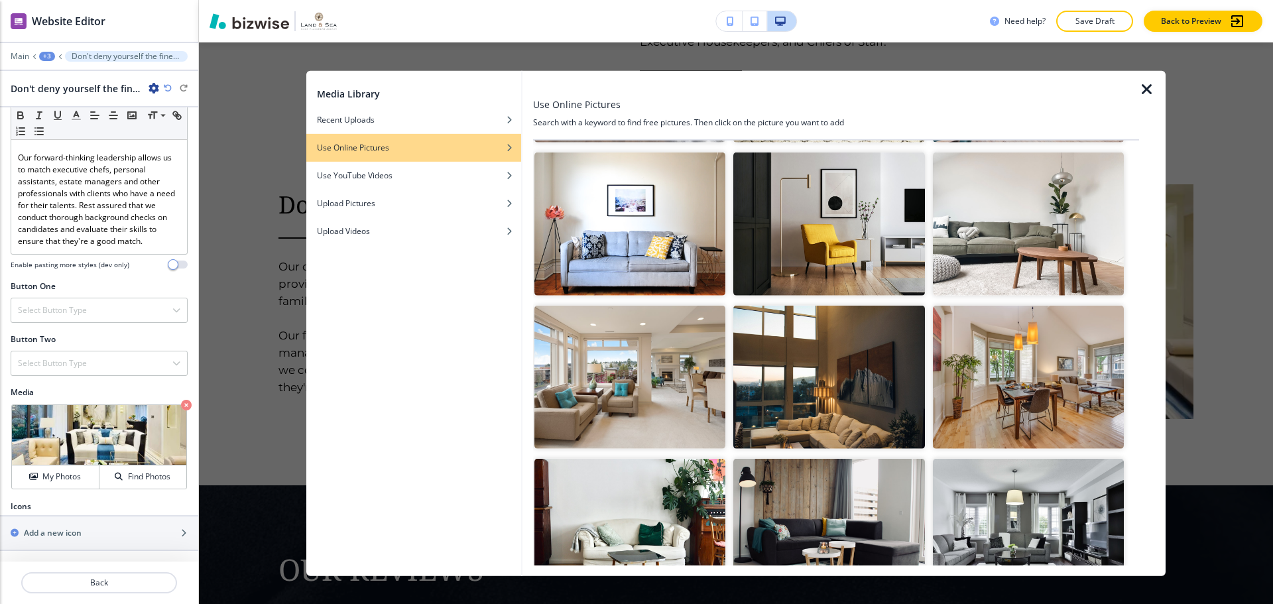
scroll to position [398, 0]
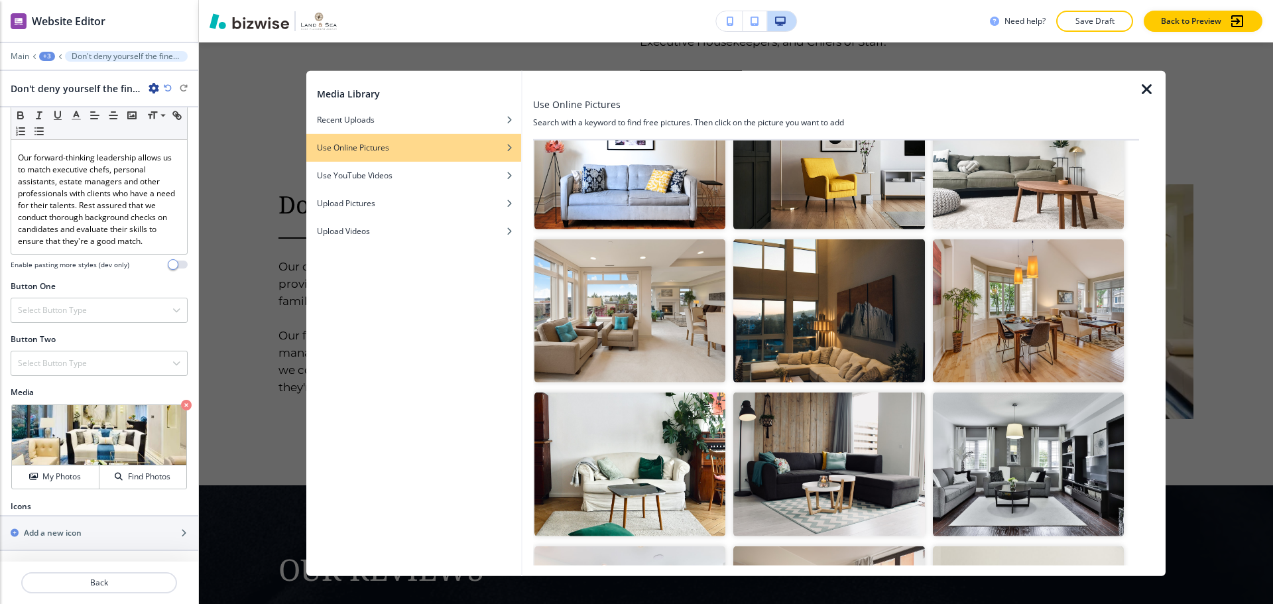
click at [814, 291] on img "button" at bounding box center [828, 310] width 191 height 143
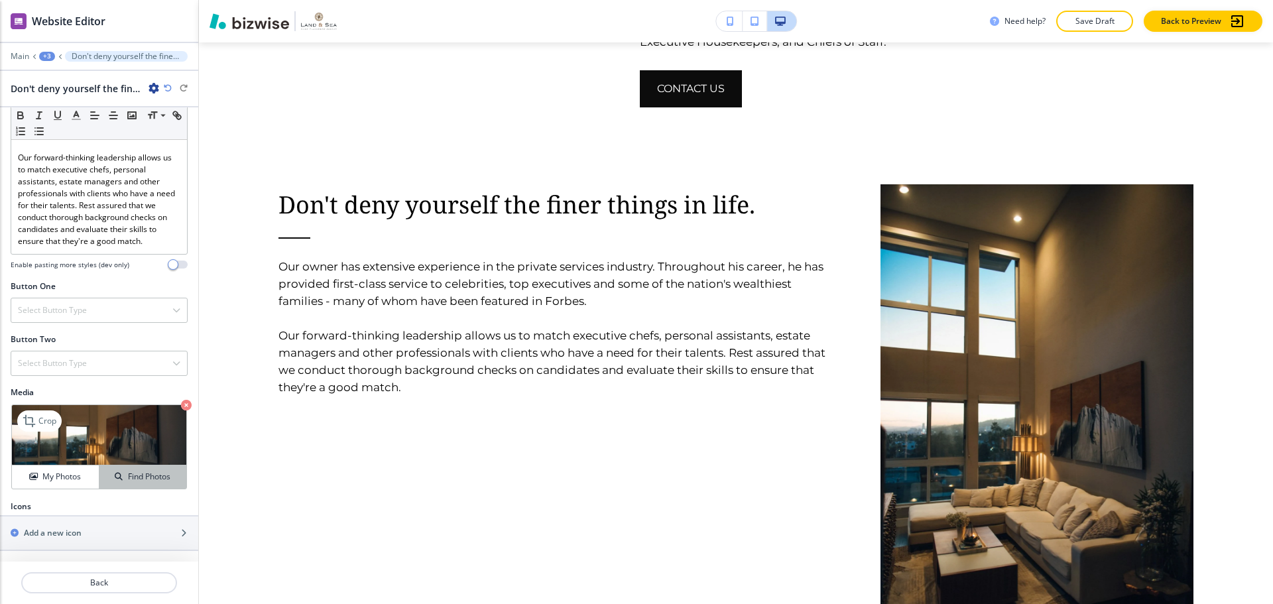
click at [117, 485] on button "Find Photos" at bounding box center [142, 476] width 87 height 23
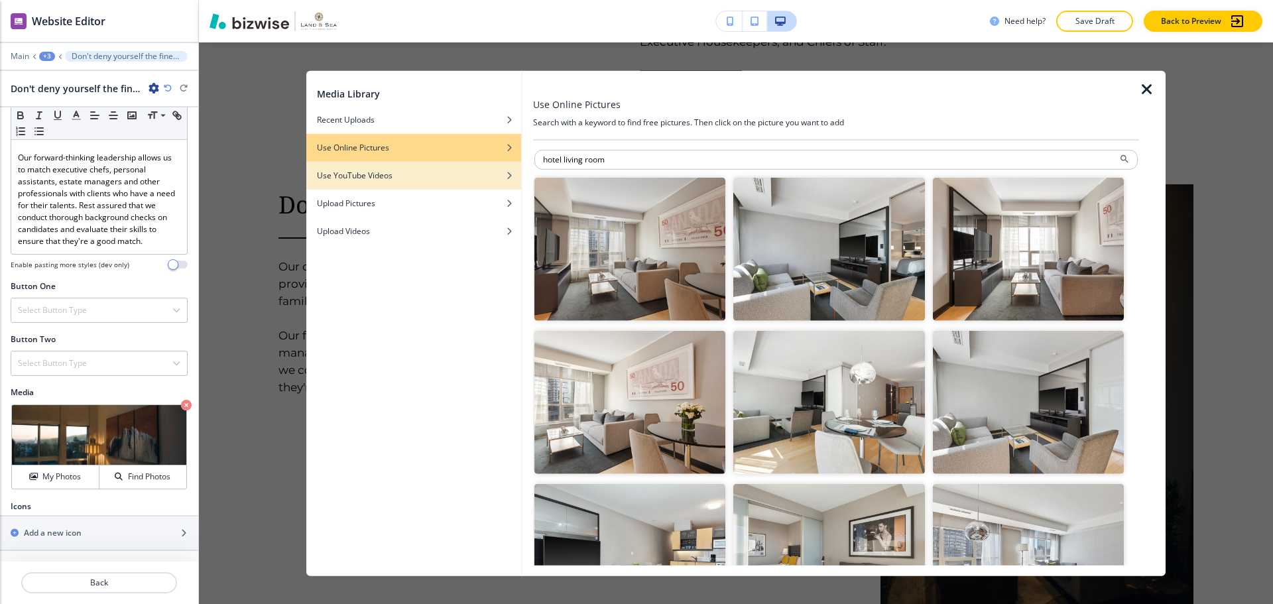
drag, startPoint x: 564, startPoint y: 160, endPoint x: 519, endPoint y: 162, distance: 44.5
click at [519, 162] on div "Media Library Recent Uploads Use Online Pictures Use YouTube Videos Upload Pict…" at bounding box center [735, 322] width 859 height 505
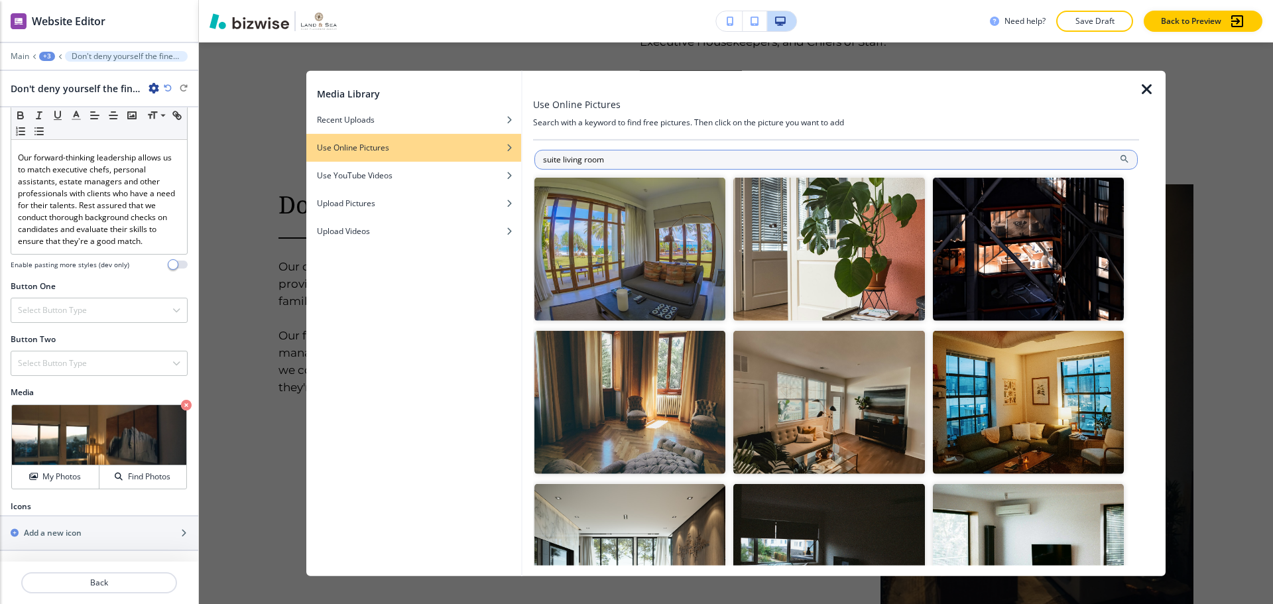
drag, startPoint x: 680, startPoint y: 160, endPoint x: 564, endPoint y: 166, distance: 116.2
click at [564, 166] on input "suite living room" at bounding box center [835, 159] width 603 height 20
type input "suite"
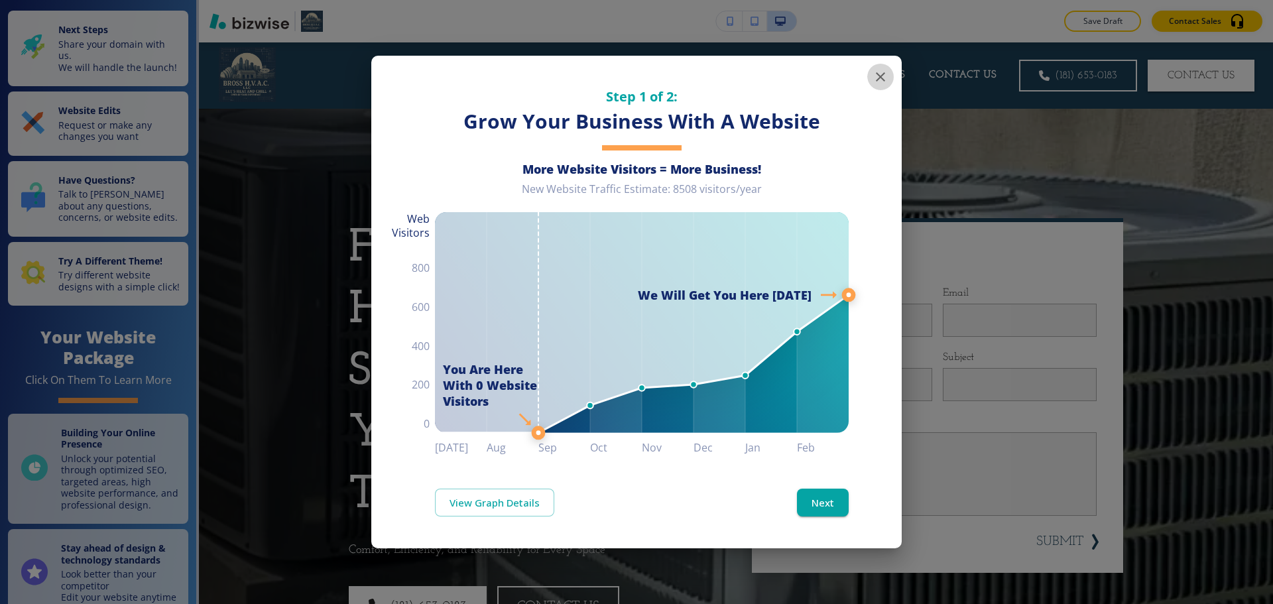
click at [875, 69] on icon "button" at bounding box center [881, 77] width 16 height 16
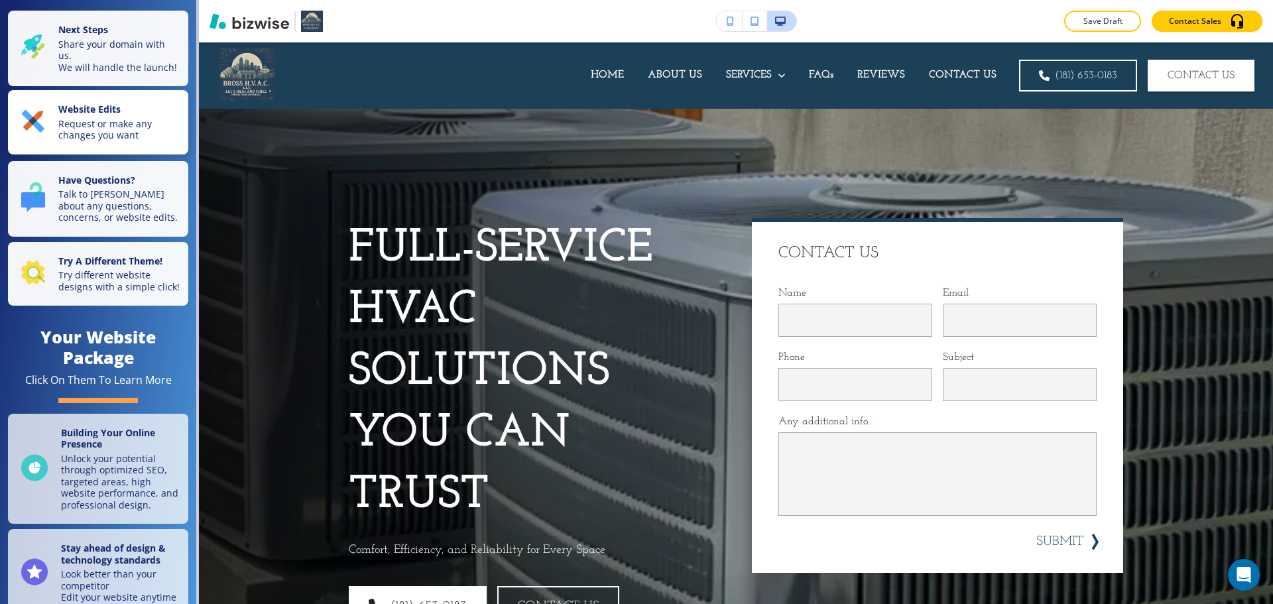
click at [144, 129] on p "Request or make any changes you want" at bounding box center [119, 129] width 122 height 23
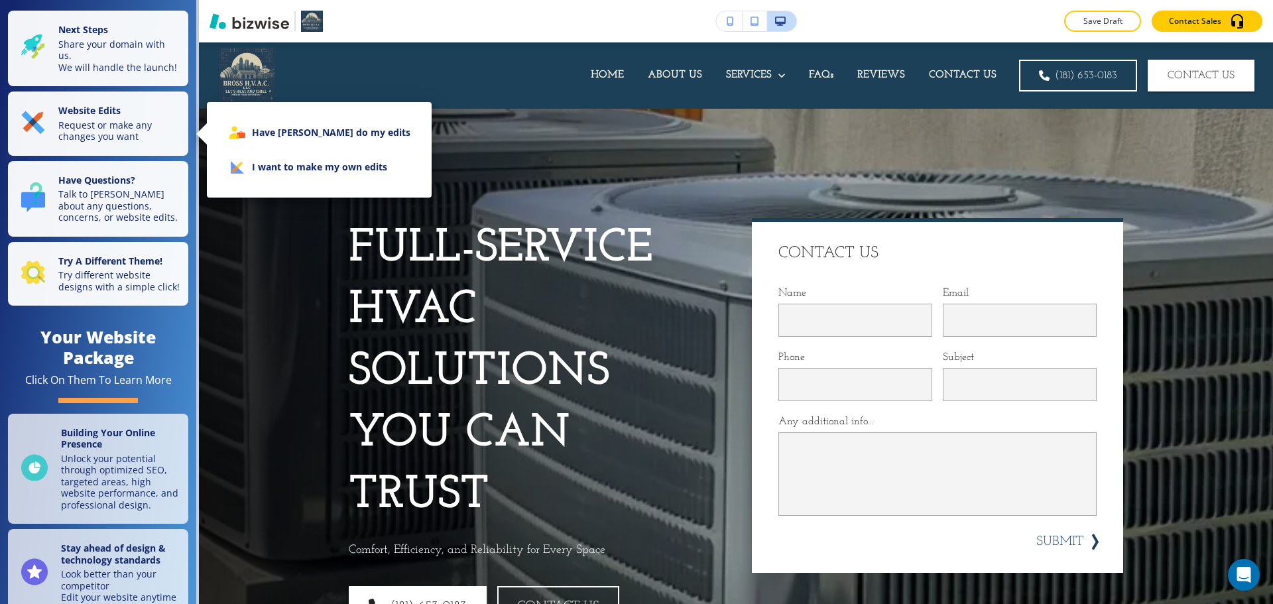
click at [259, 166] on li "I want to make my own edits" at bounding box center [319, 167] width 204 height 34
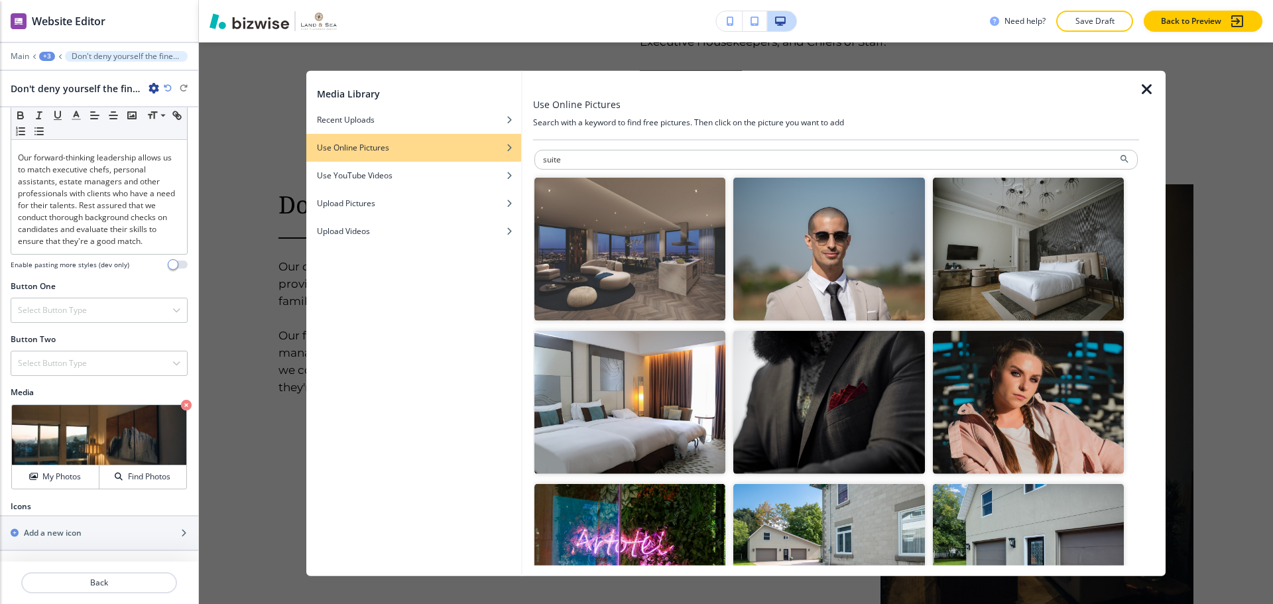
drag, startPoint x: 629, startPoint y: 158, endPoint x: 531, endPoint y: 159, distance: 97.5
click at [531, 159] on div "Use Online Pictures Search with a keyword to find free pictures. Then click on …" at bounding box center [844, 322] width 643 height 505
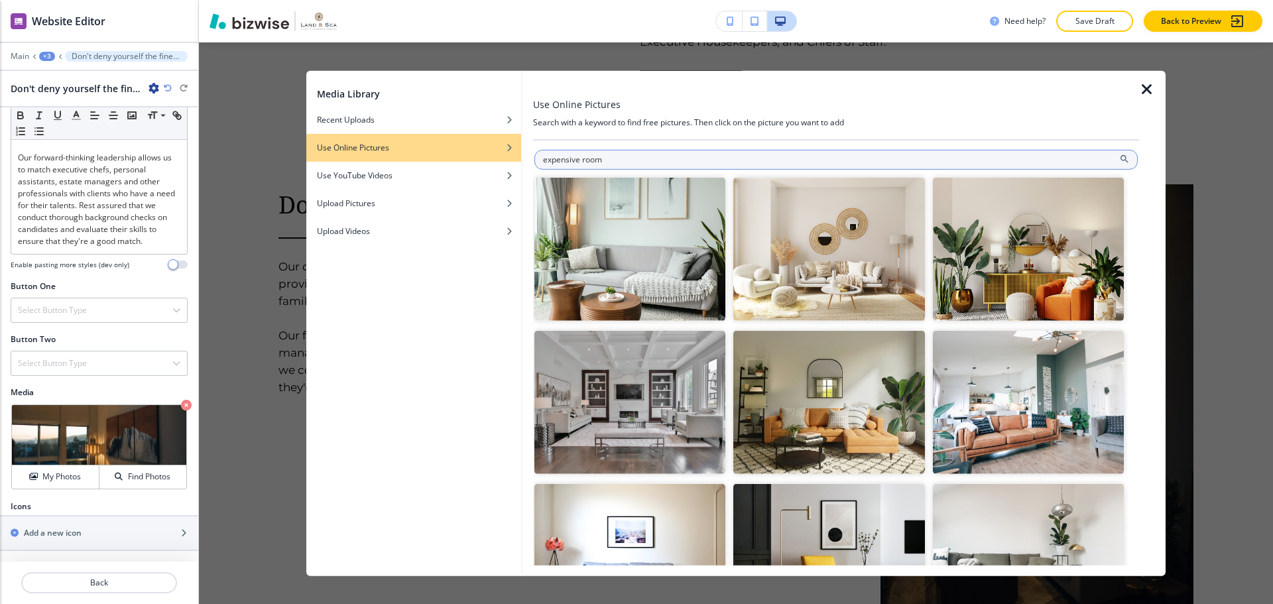
type input "expensive room"
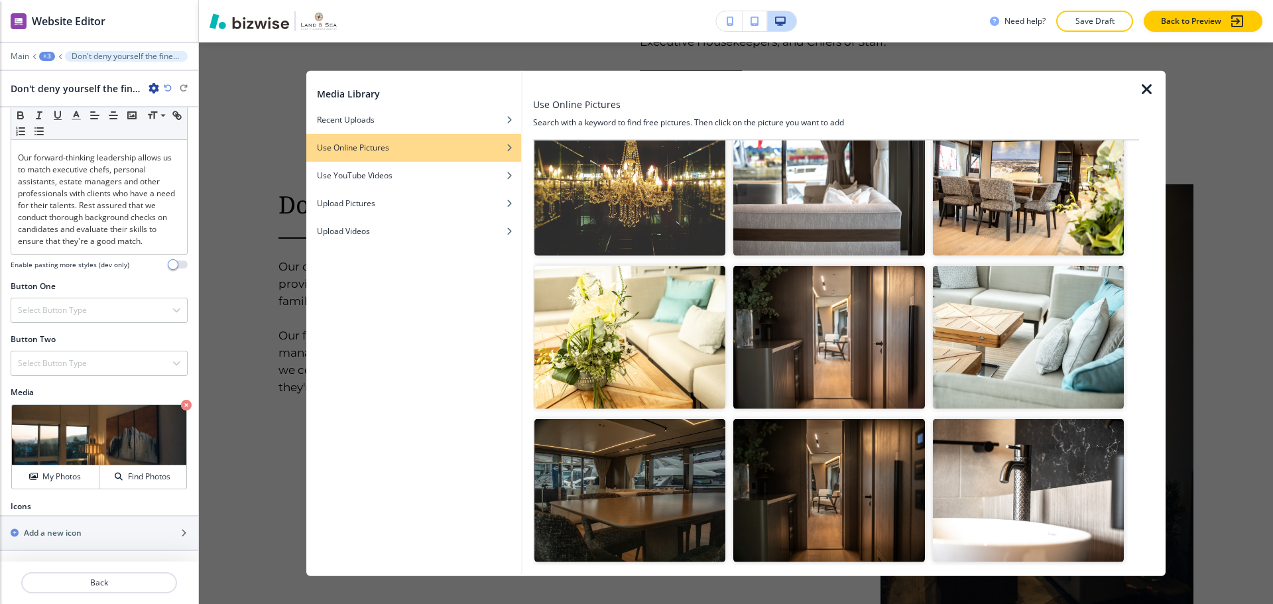
scroll to position [66, 0]
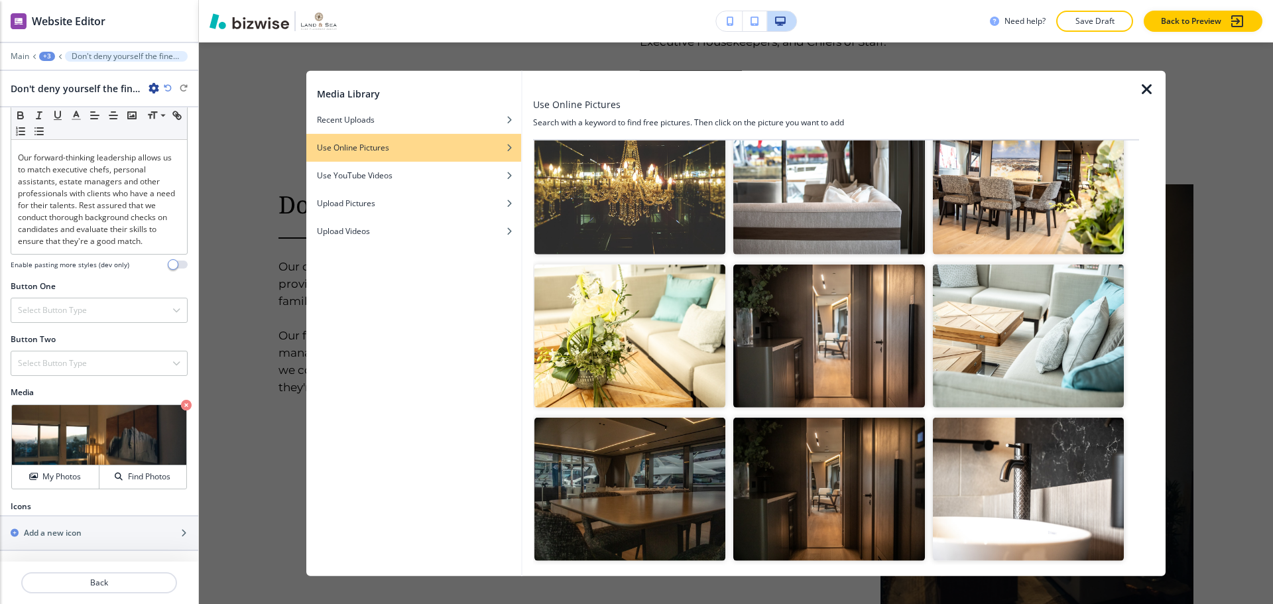
click at [688, 364] on img "button" at bounding box center [629, 336] width 191 height 143
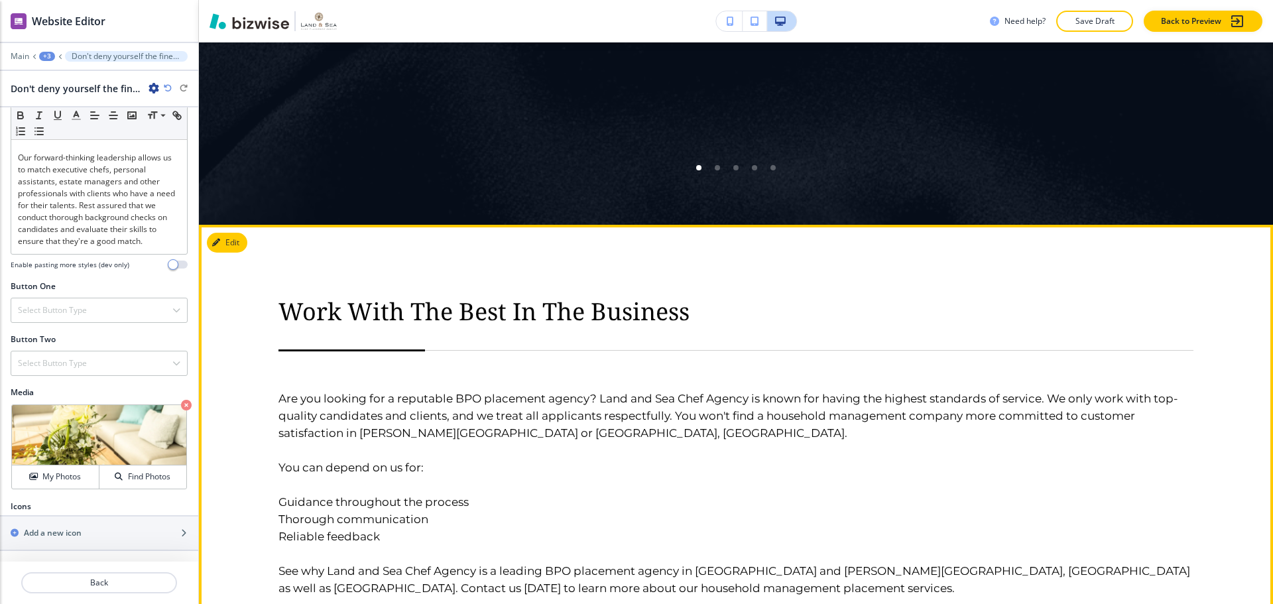
scroll to position [2689, 0]
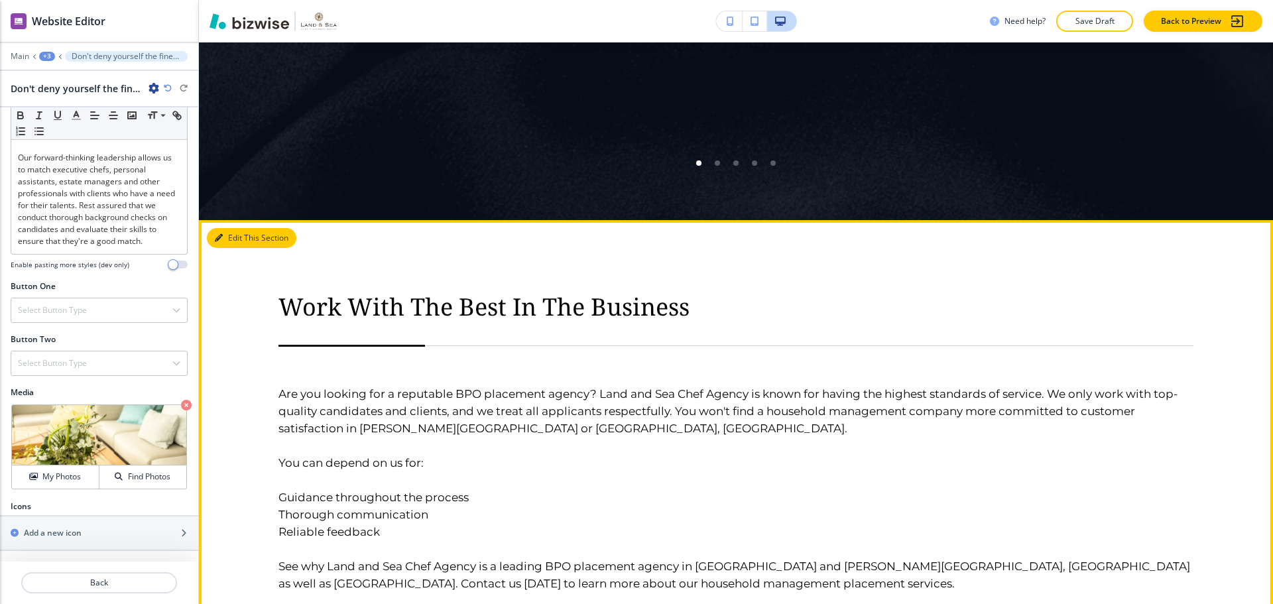
click at [223, 228] on button "Edit This Section" at bounding box center [252, 238] width 90 height 20
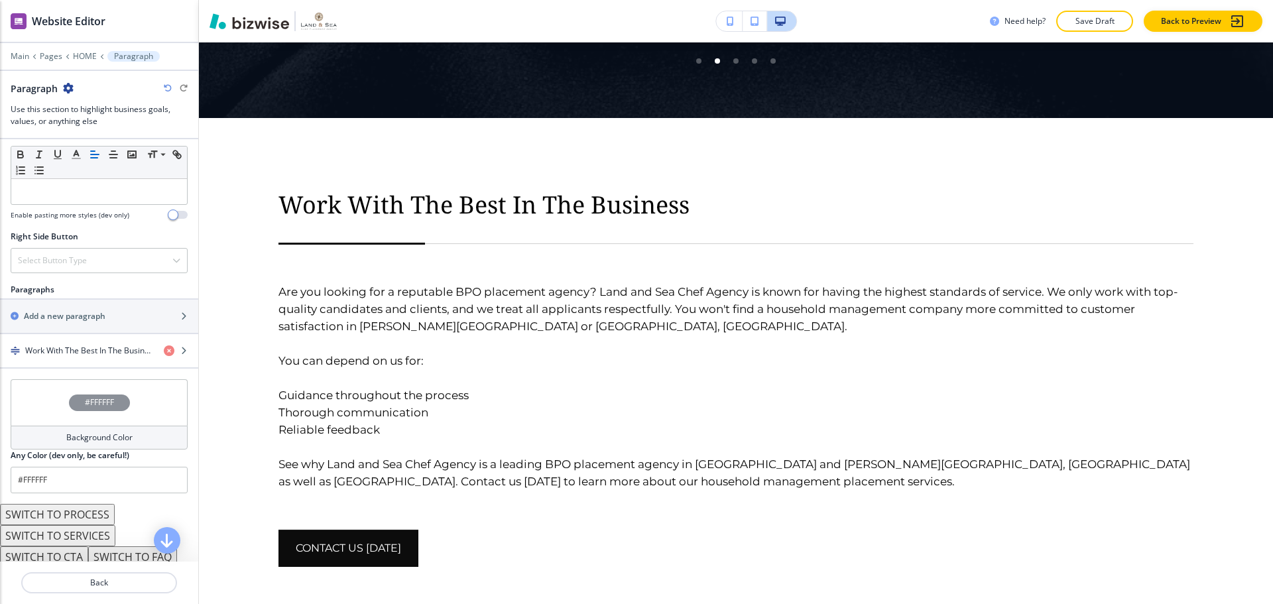
scroll to position [663, 0]
click at [58, 339] on div "button" at bounding box center [99, 337] width 198 height 11
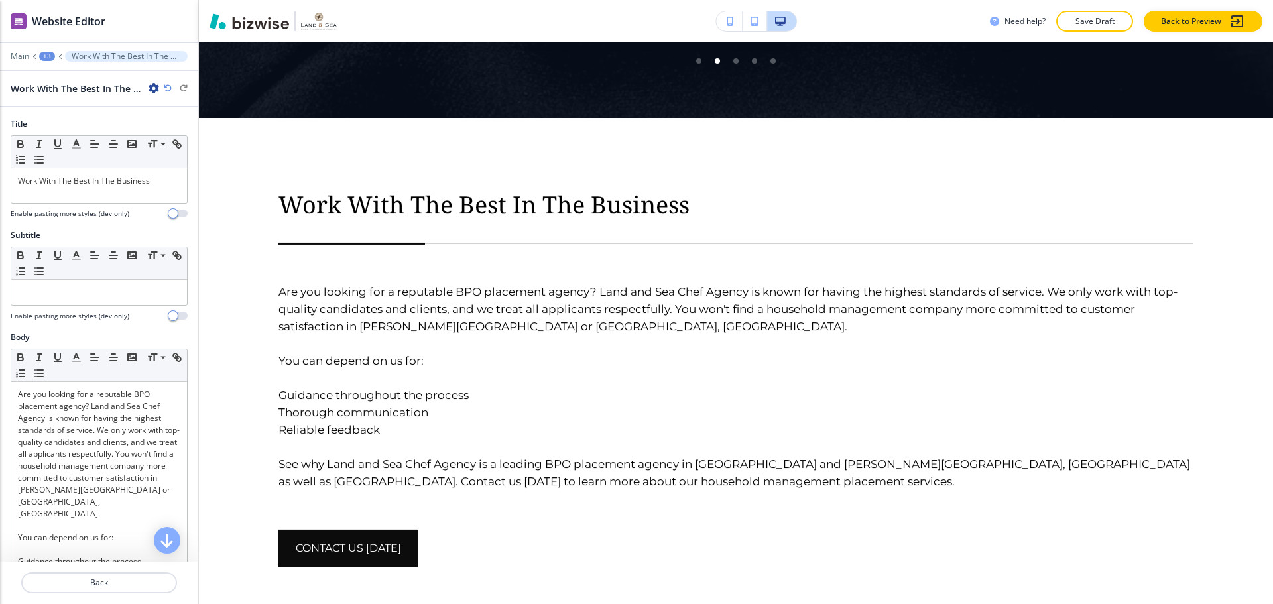
scroll to position [2858, 0]
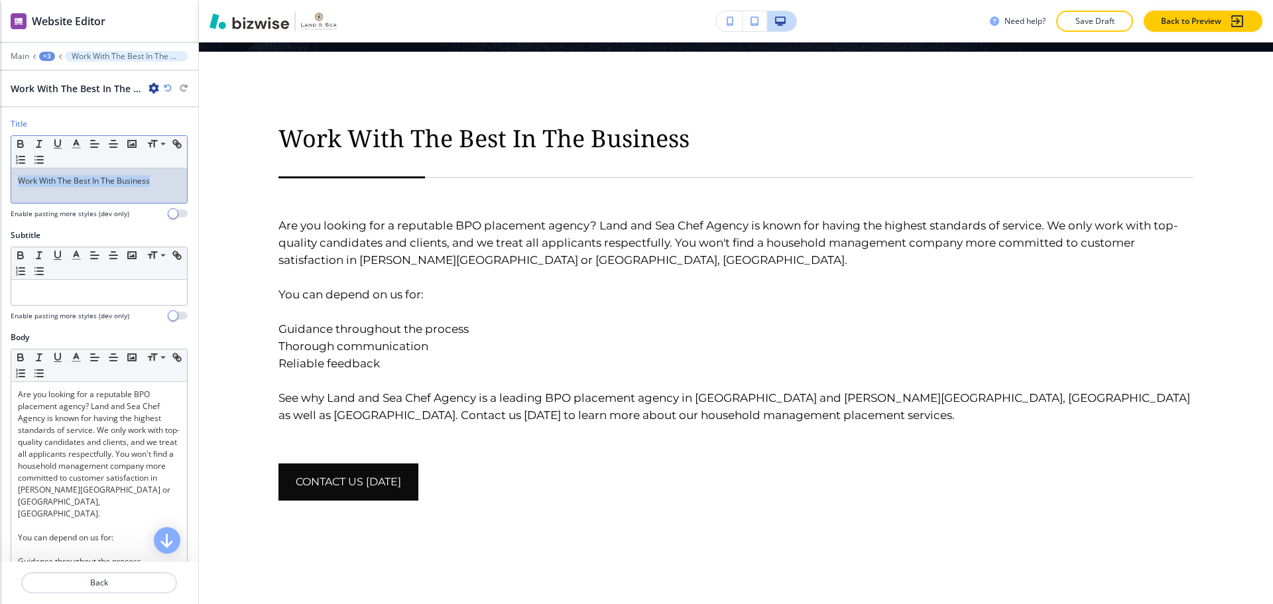
drag, startPoint x: 157, startPoint y: 182, endPoint x: 3, endPoint y: 183, distance: 154.5
click at [3, 183] on div "Title Small Normal Large Huge Work With The Best In The Business Enable pasting…" at bounding box center [99, 173] width 198 height 111
click at [159, 160] on span at bounding box center [162, 162] width 30 height 16
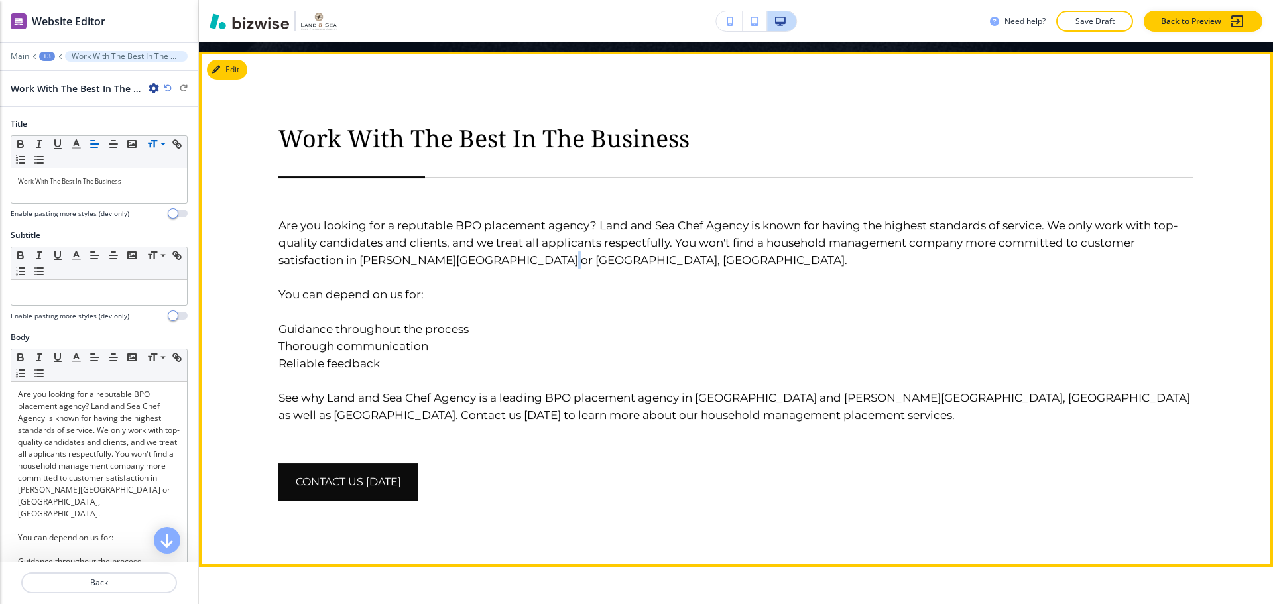
click at [534, 217] on p "Are you looking for a reputable BPO placement agency? Land and Sea Chef Agency …" at bounding box center [735, 243] width 915 height 52
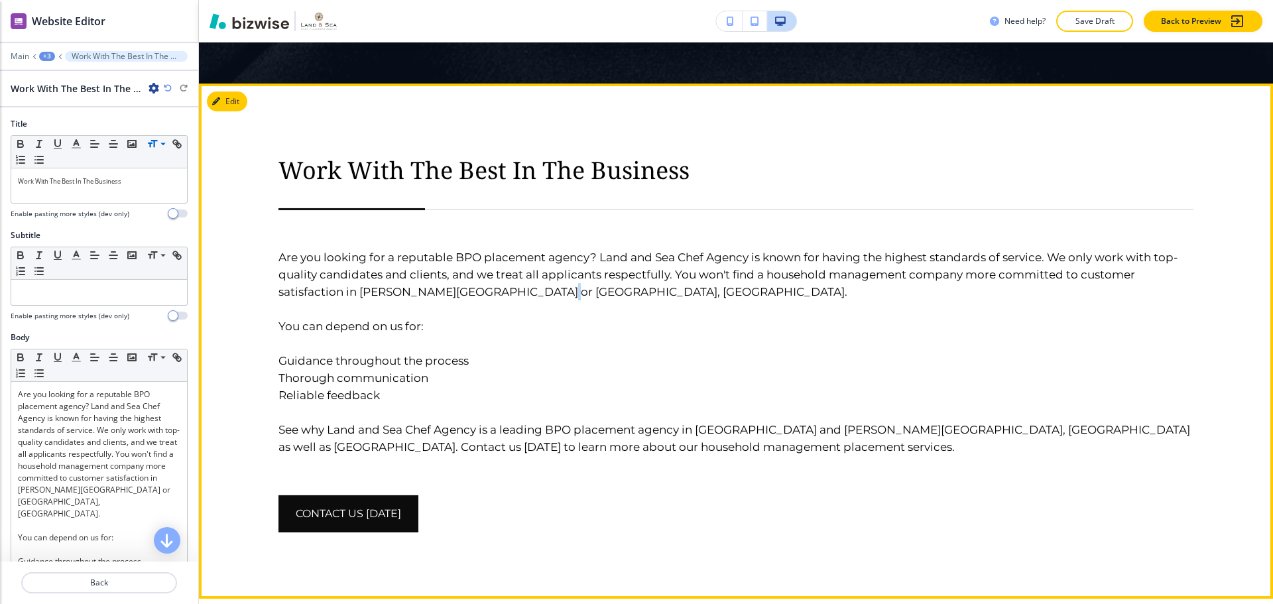
scroll to position [2725, 0]
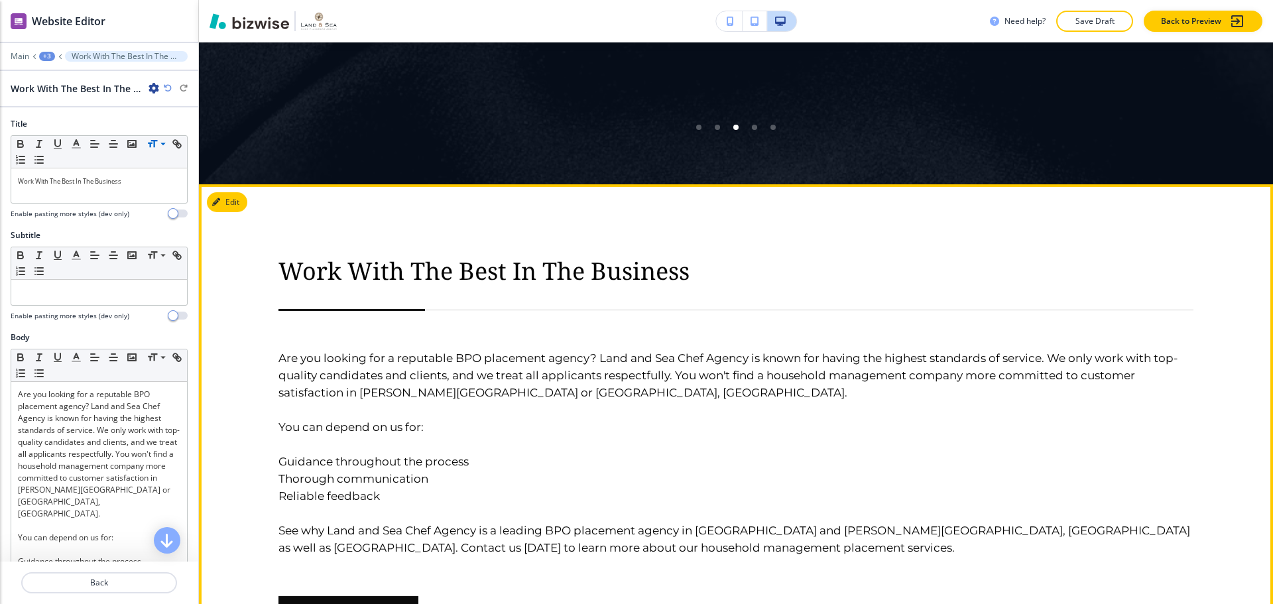
click at [529, 310] on h6 "Are you looking for a reputable BPO placement agency? Land and Sea Chef Agency …" at bounding box center [735, 433] width 915 height 247
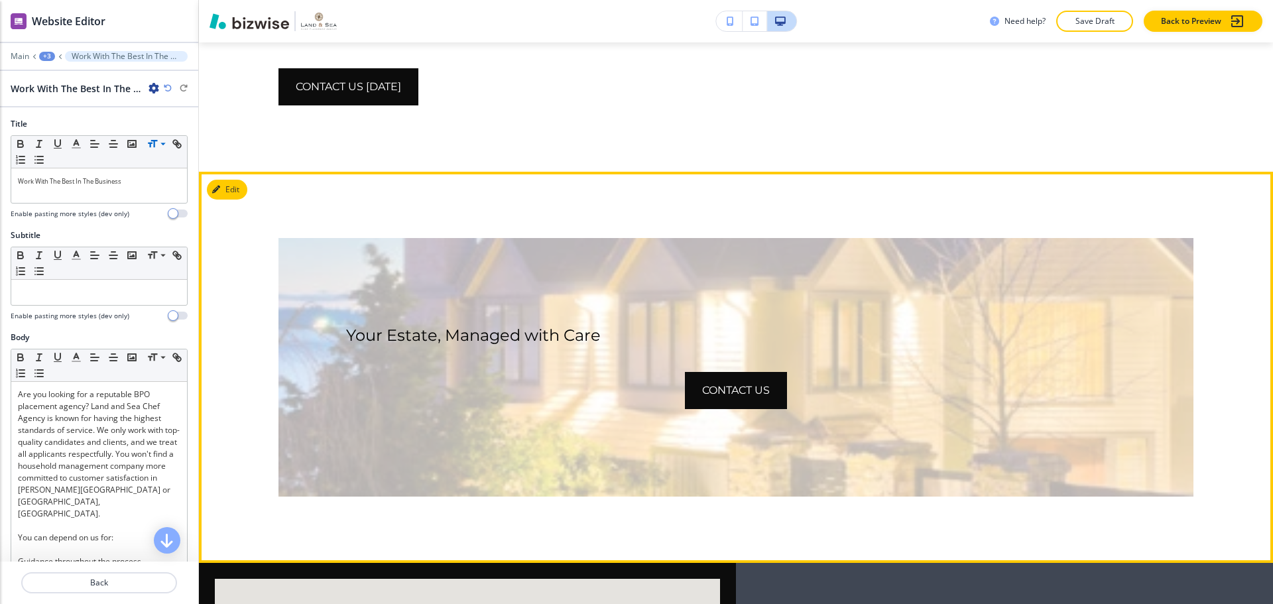
scroll to position [3256, 0]
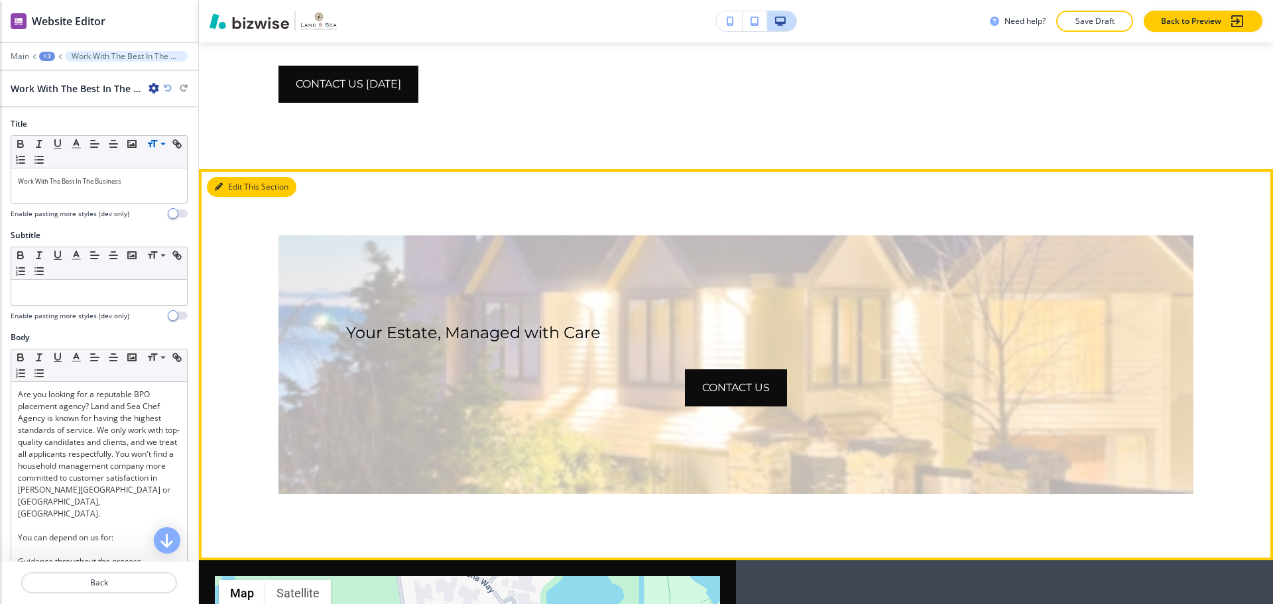
click at [229, 177] on button "Edit This Section" at bounding box center [252, 187] width 90 height 20
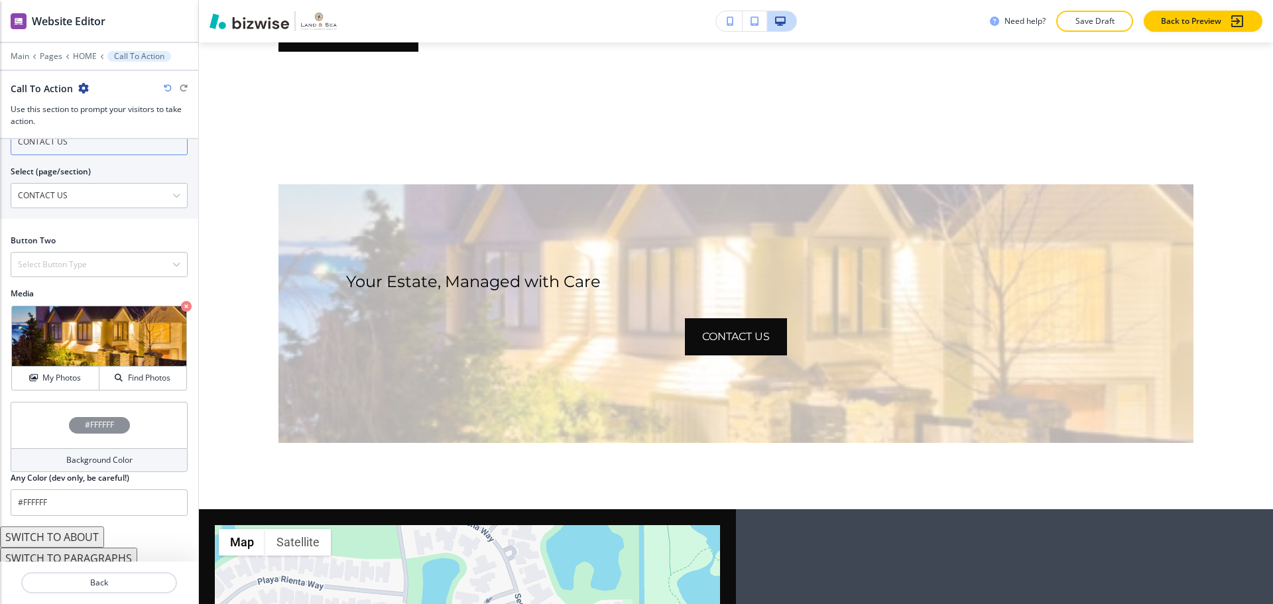
scroll to position [562, 0]
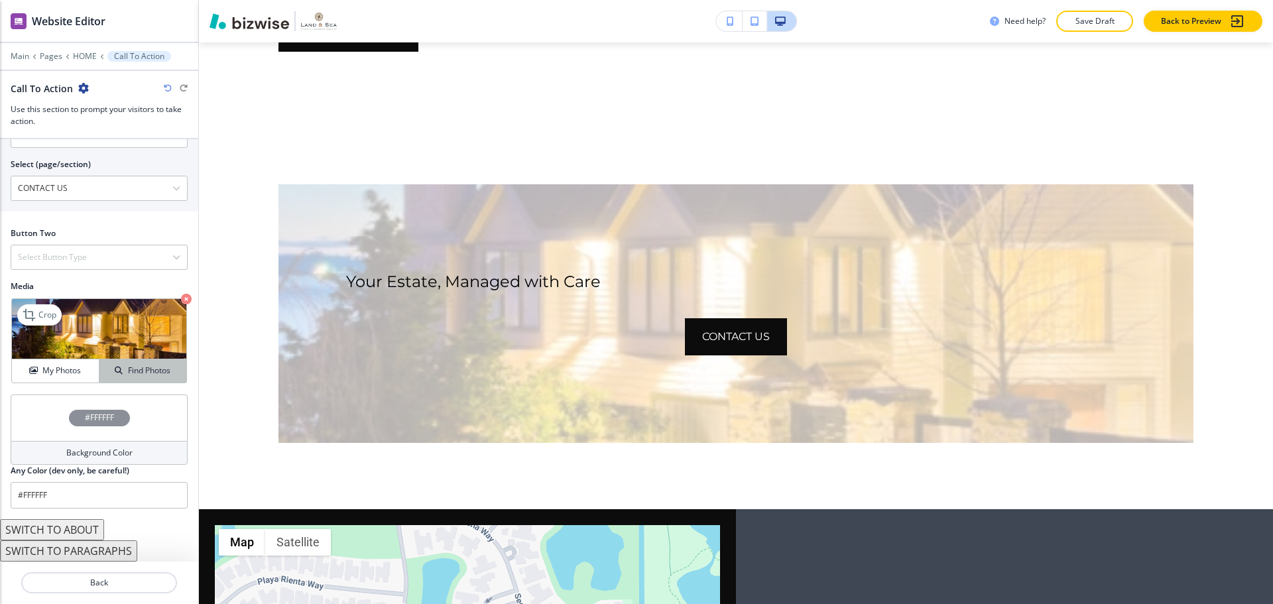
click at [115, 371] on div "Find Photos" at bounding box center [142, 371] width 87 height 12
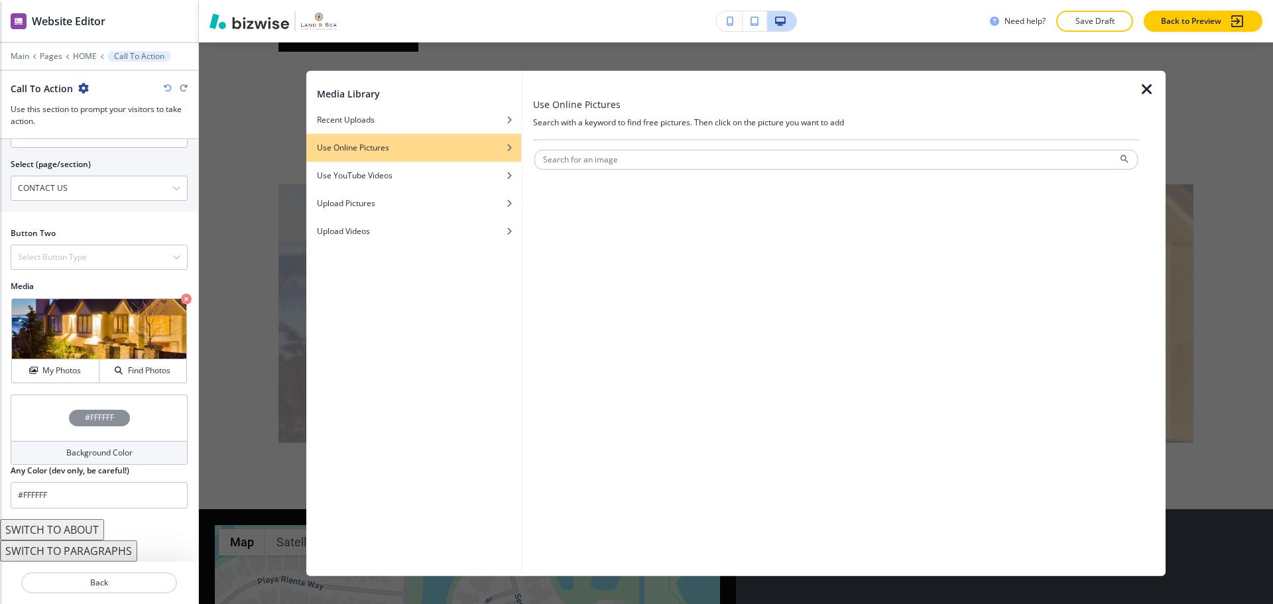
click at [1142, 94] on icon "button" at bounding box center [1147, 89] width 16 height 16
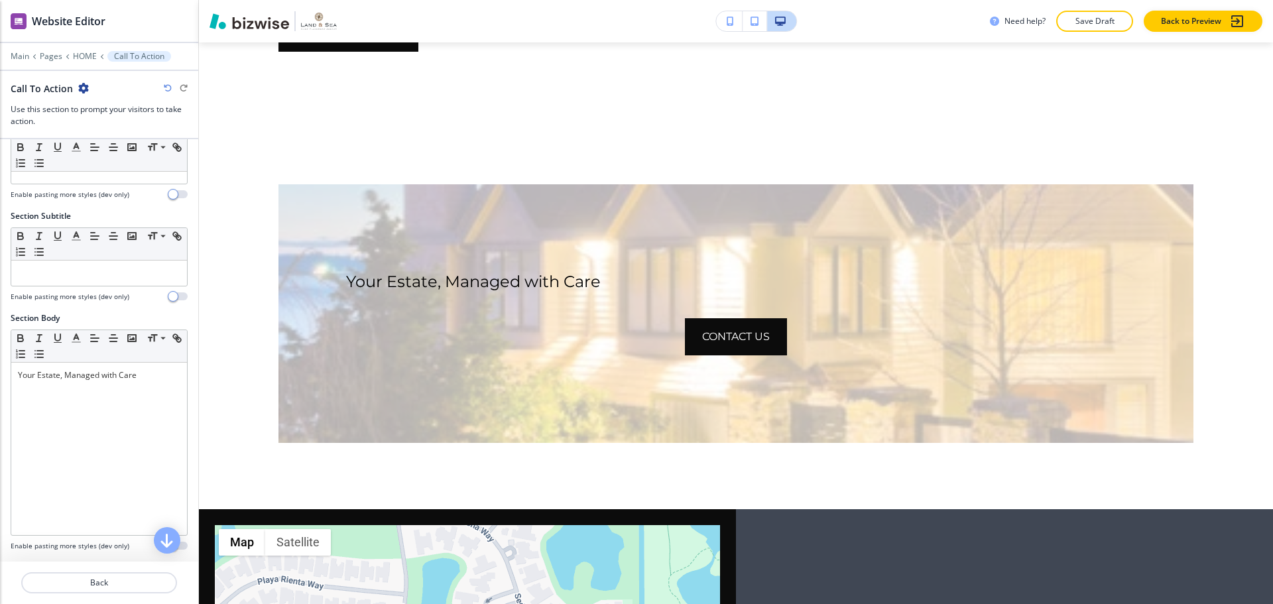
scroll to position [31, 0]
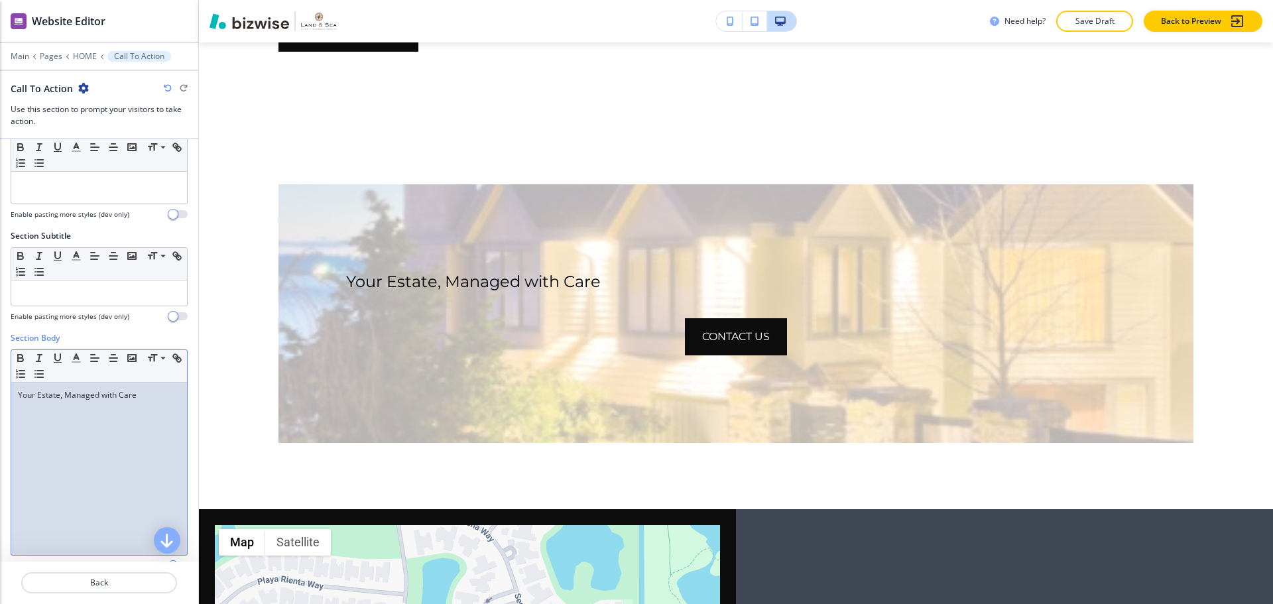
click at [156, 400] on p "Your Estate, Managed with Care" at bounding box center [99, 395] width 162 height 12
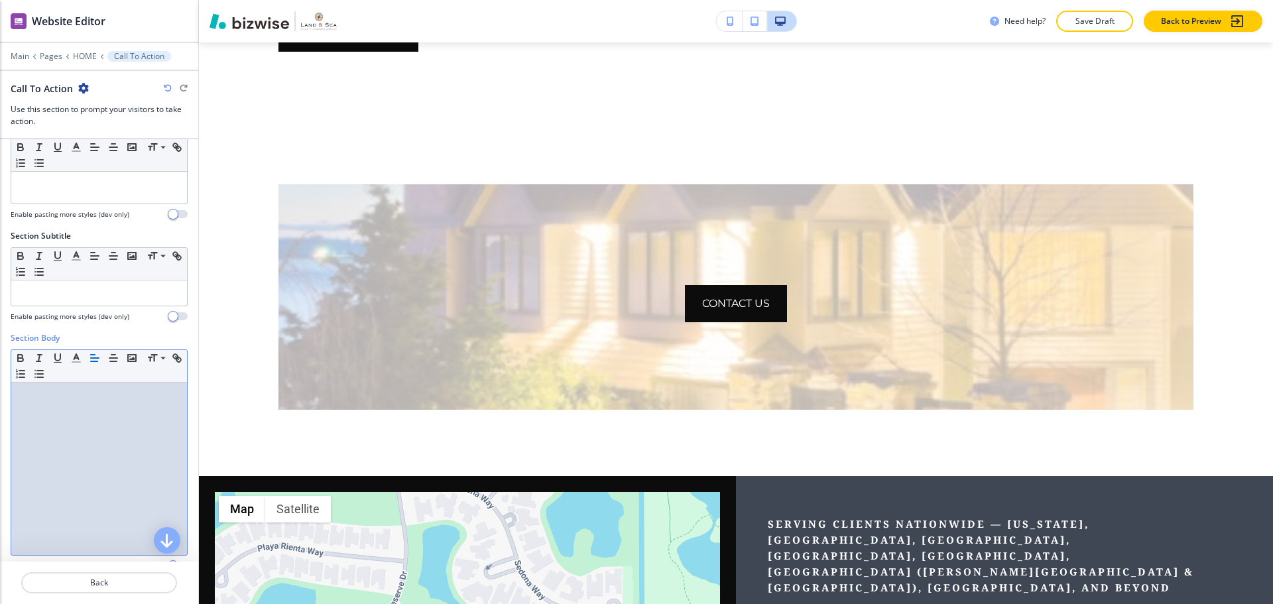
scroll to position [0, 0]
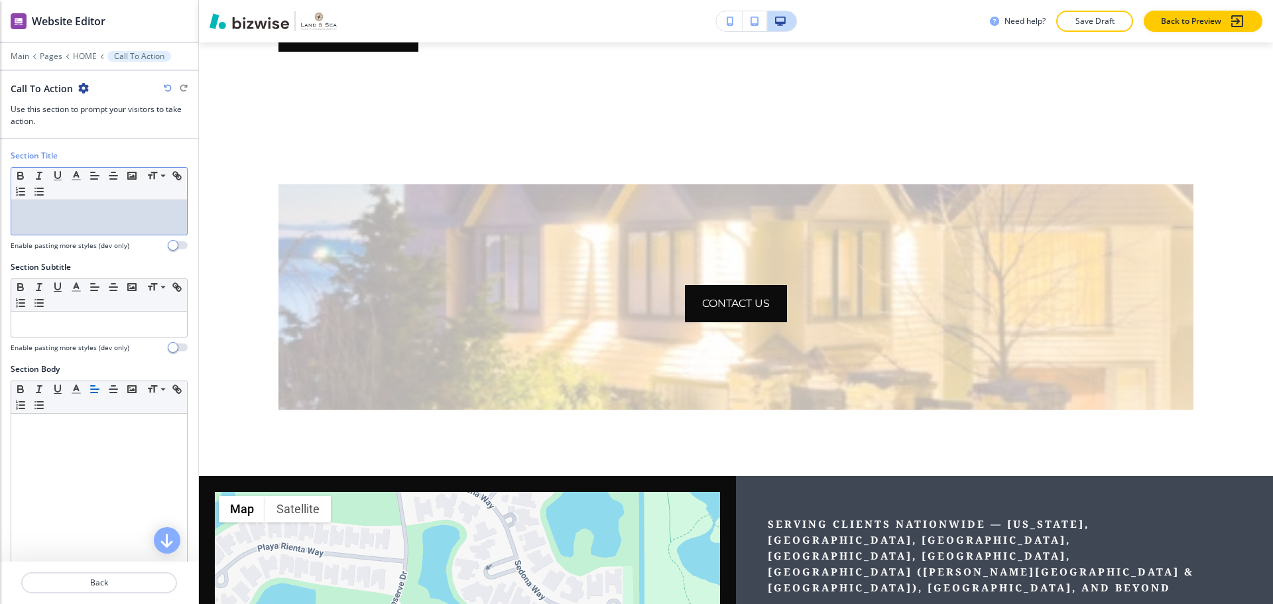
click at [99, 222] on div at bounding box center [99, 217] width 176 height 34
click at [65, 319] on p at bounding box center [99, 324] width 162 height 12
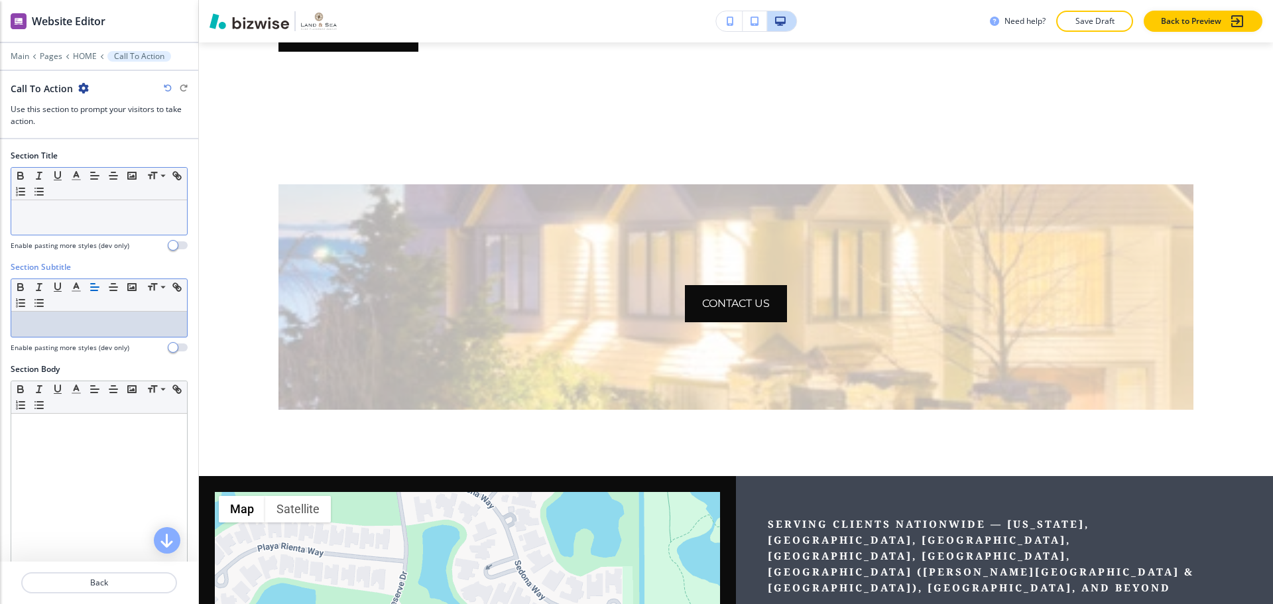
click at [68, 213] on p at bounding box center [99, 213] width 162 height 12
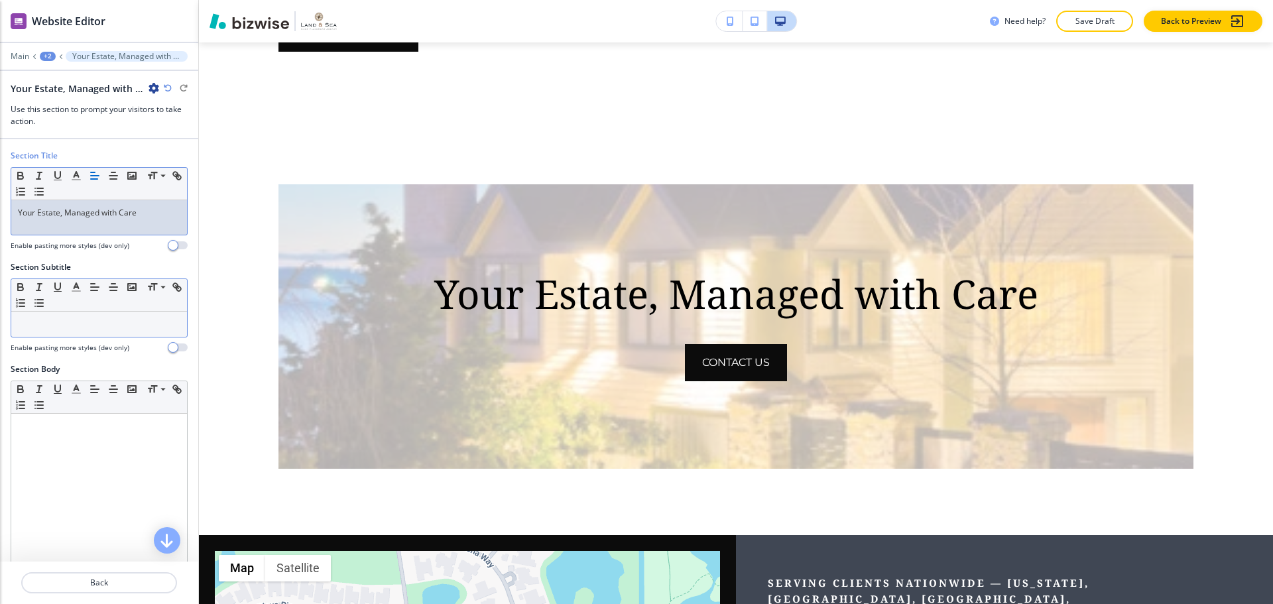
click at [115, 312] on div at bounding box center [99, 324] width 176 height 25
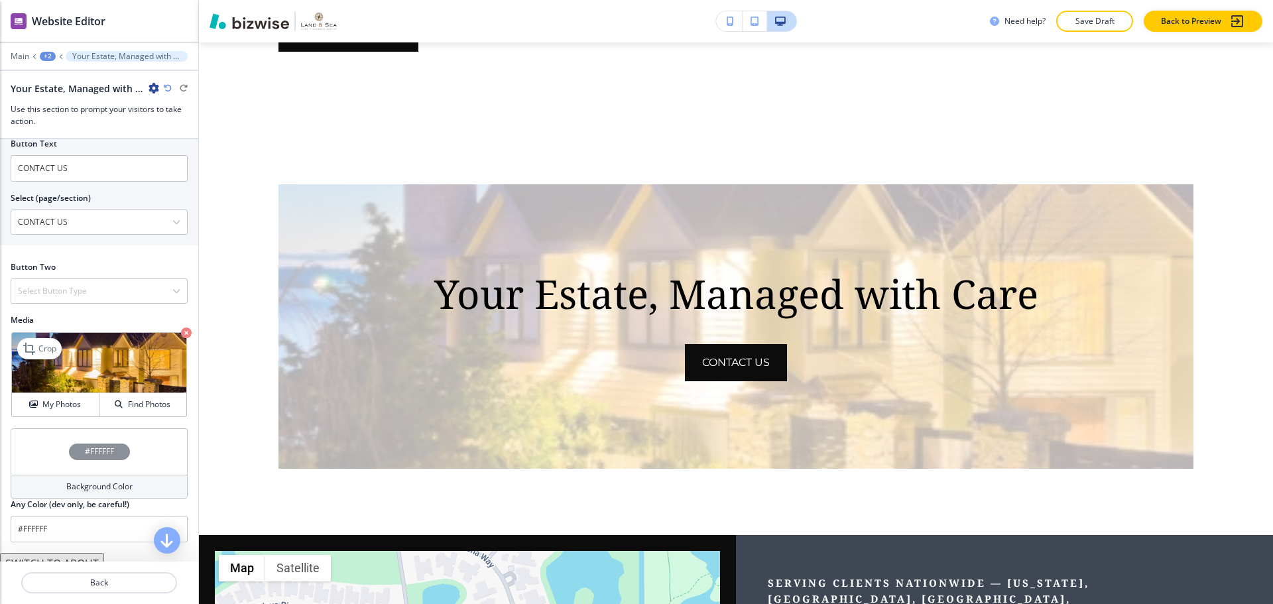
scroll to position [530, 0]
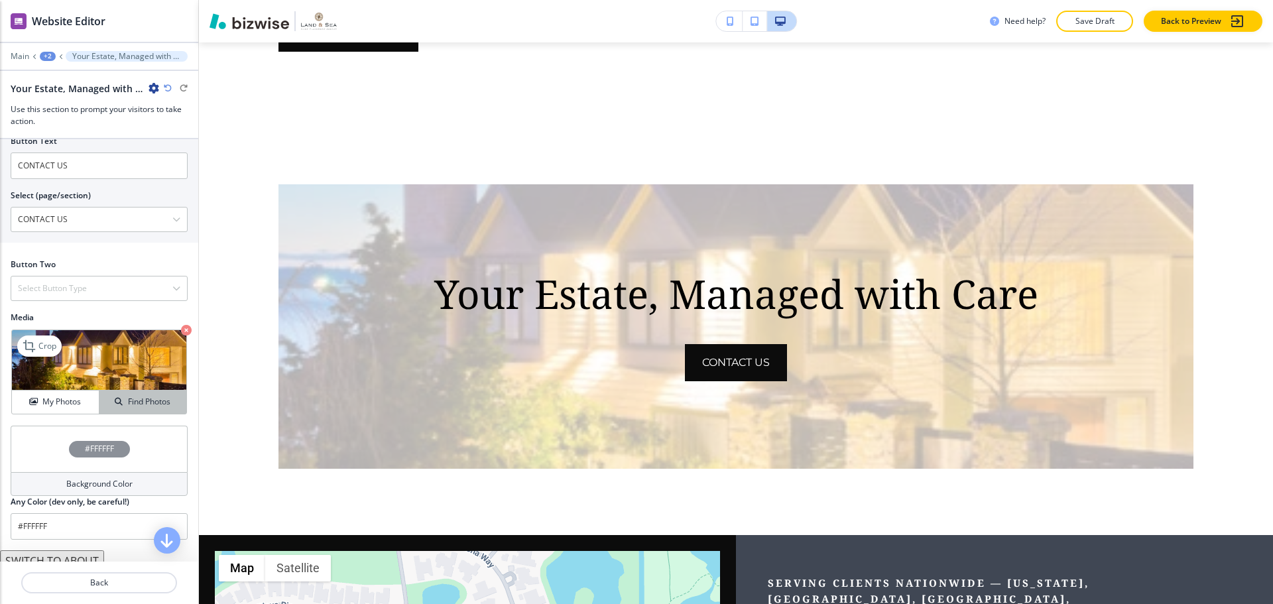
click at [134, 399] on h4 "Find Photos" at bounding box center [149, 402] width 42 height 12
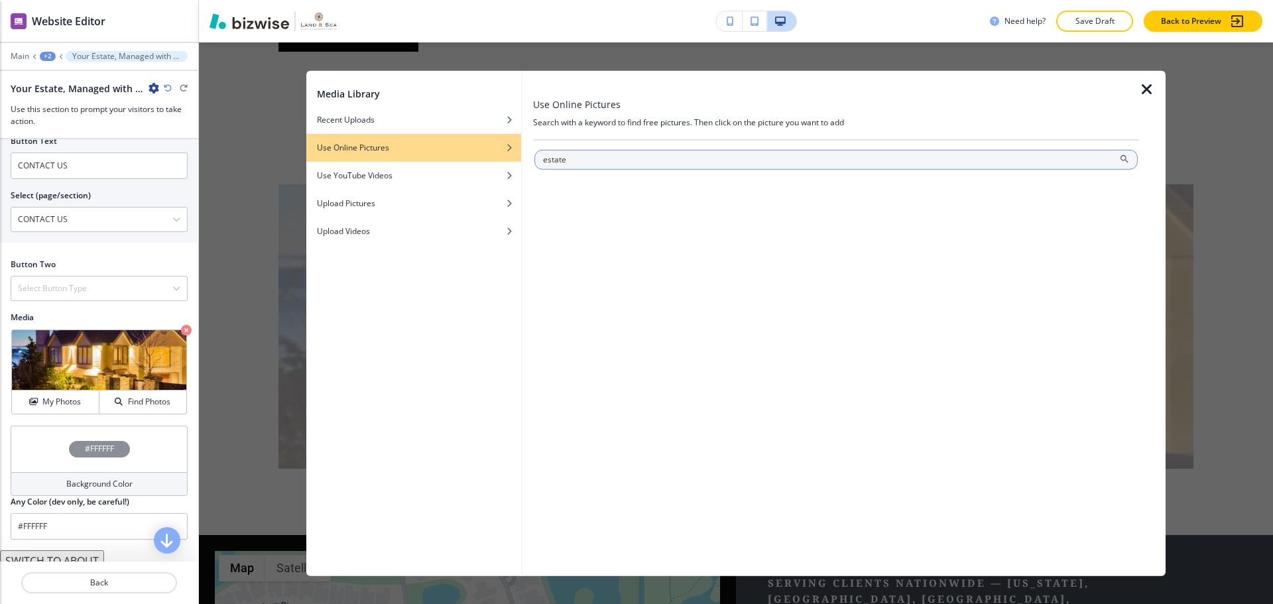
click at [1065, 159] on input "estate" at bounding box center [835, 159] width 603 height 20
type input "home"
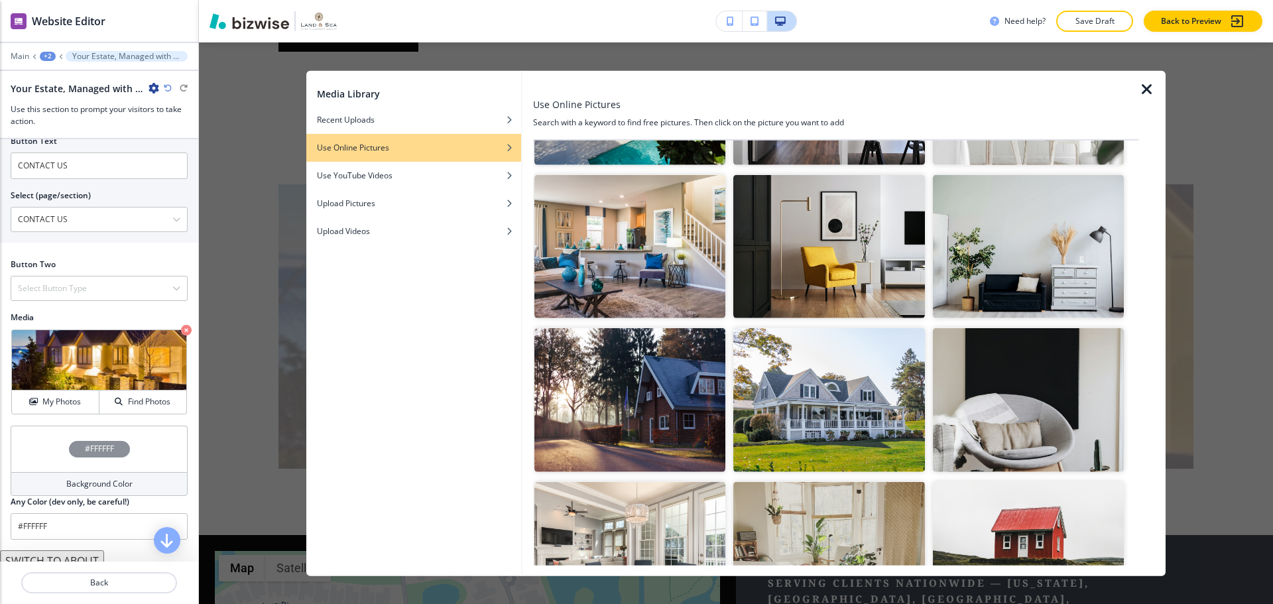
scroll to position [464, 0]
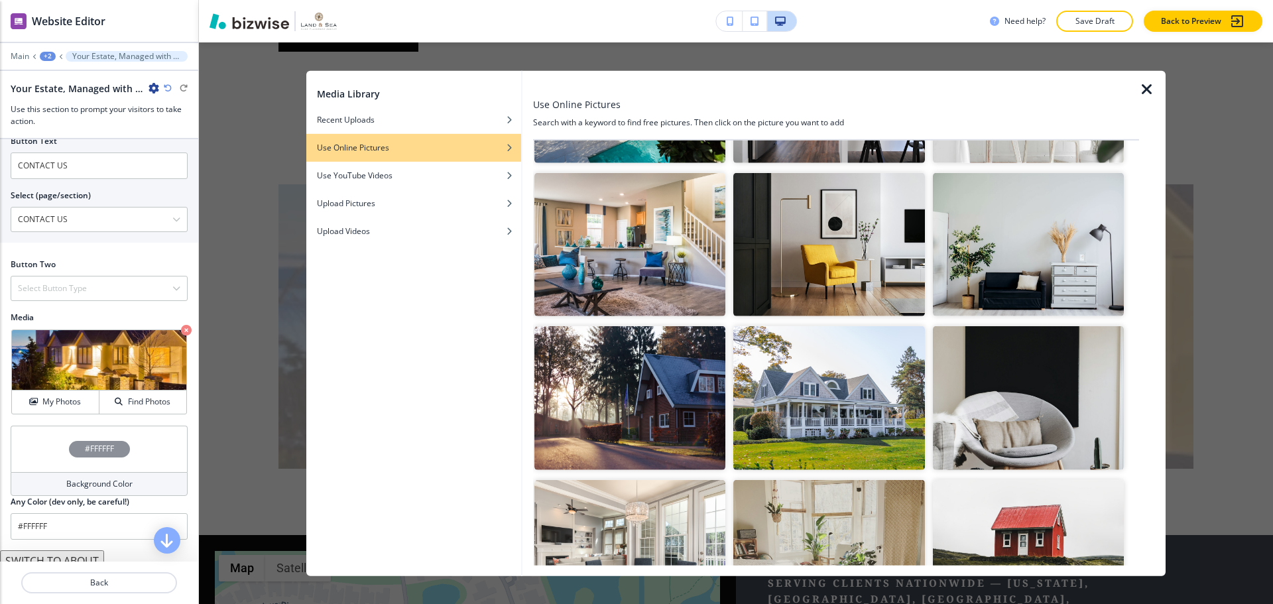
click at [822, 381] on img "button" at bounding box center [828, 397] width 191 height 143
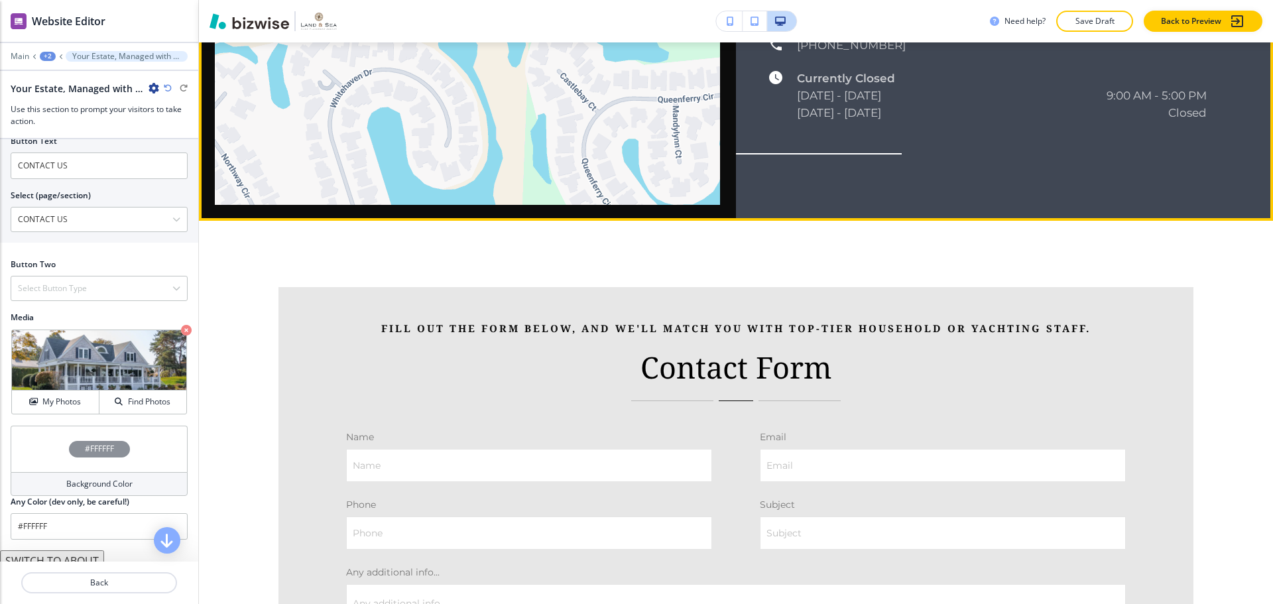
scroll to position [4169, 0]
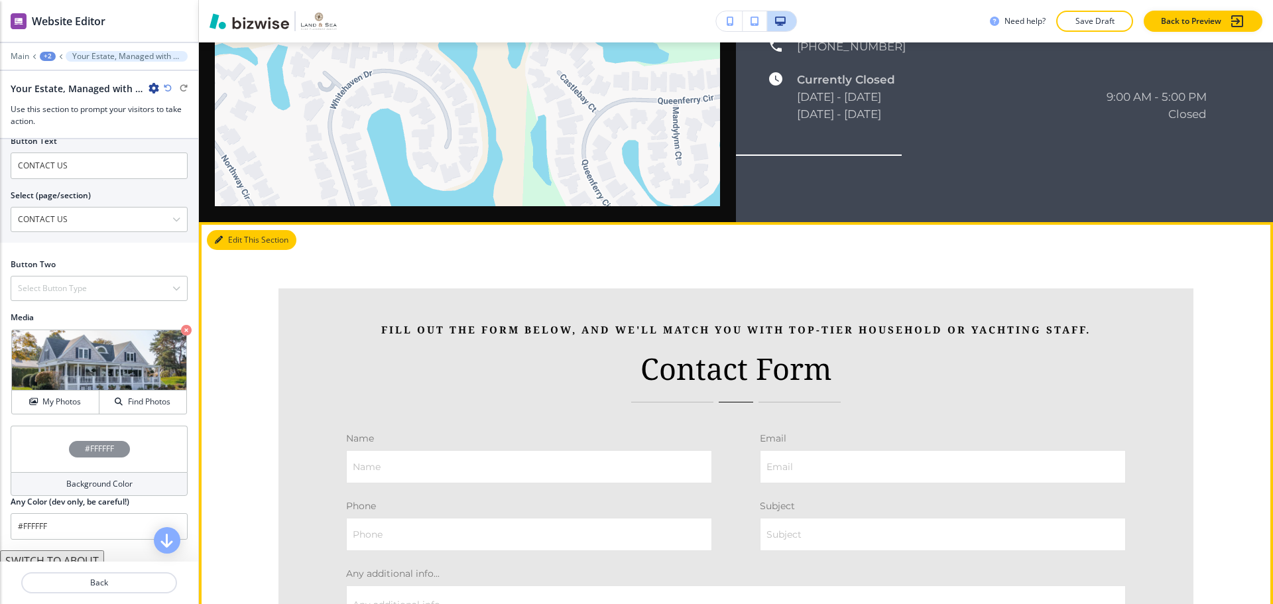
click at [233, 230] on button "Edit This Section" at bounding box center [252, 240] width 90 height 20
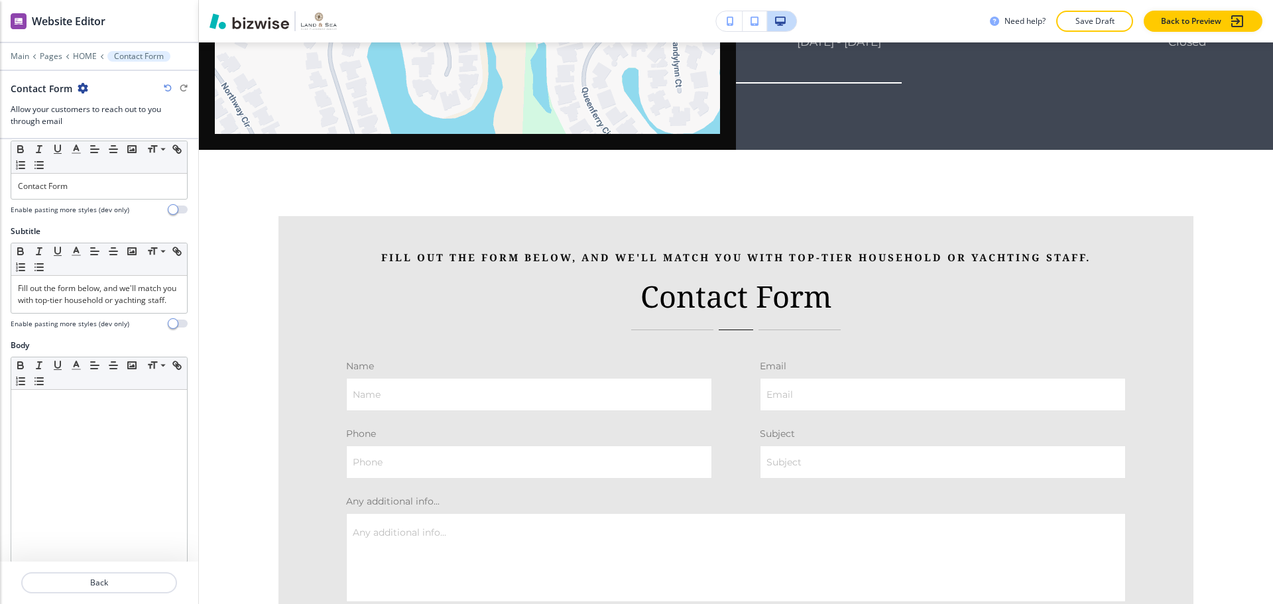
scroll to position [133, 0]
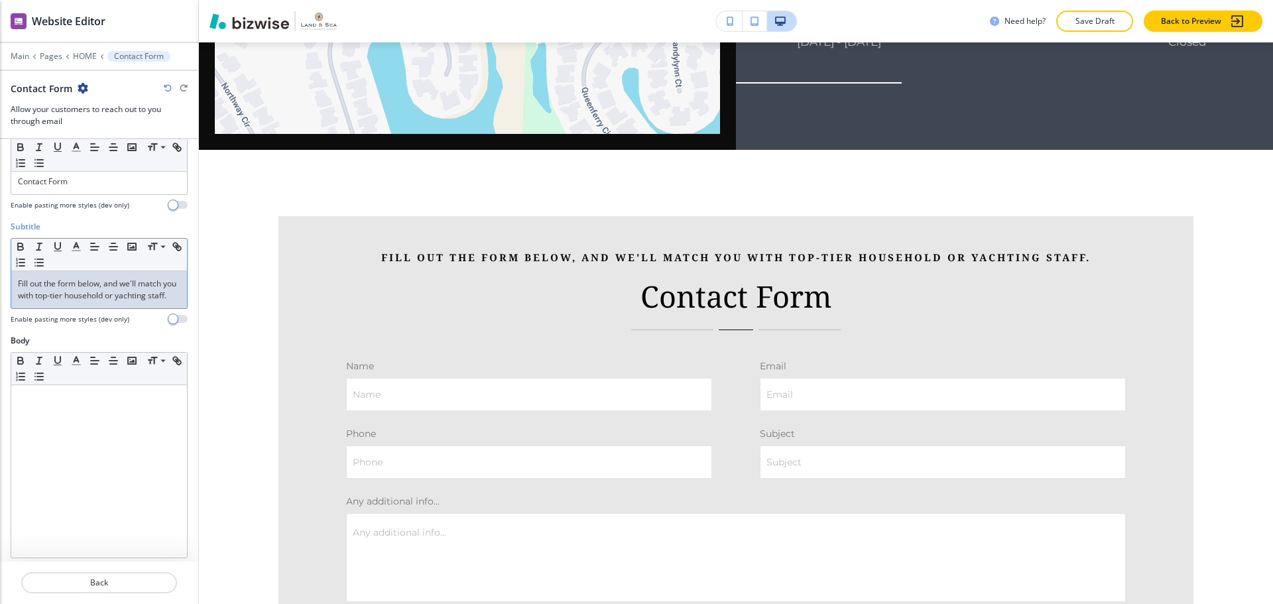
click at [129, 302] on p "Fill out the form below, and we'll match you with top-tier household or yachtin…" at bounding box center [99, 290] width 162 height 24
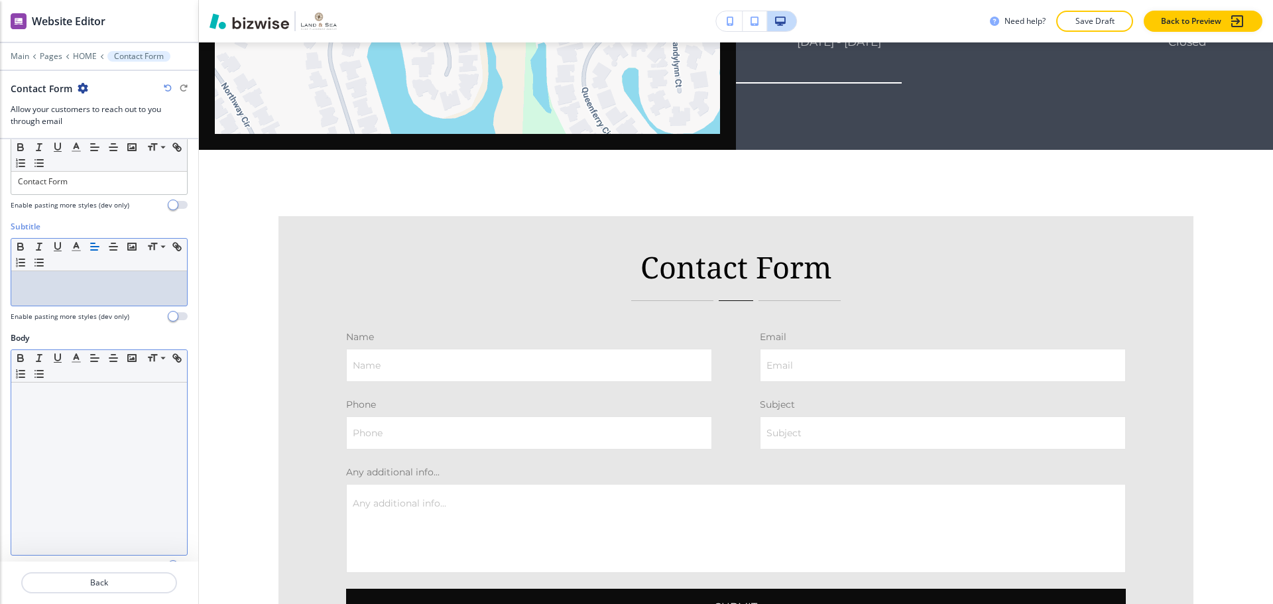
click at [80, 401] on p at bounding box center [99, 395] width 162 height 12
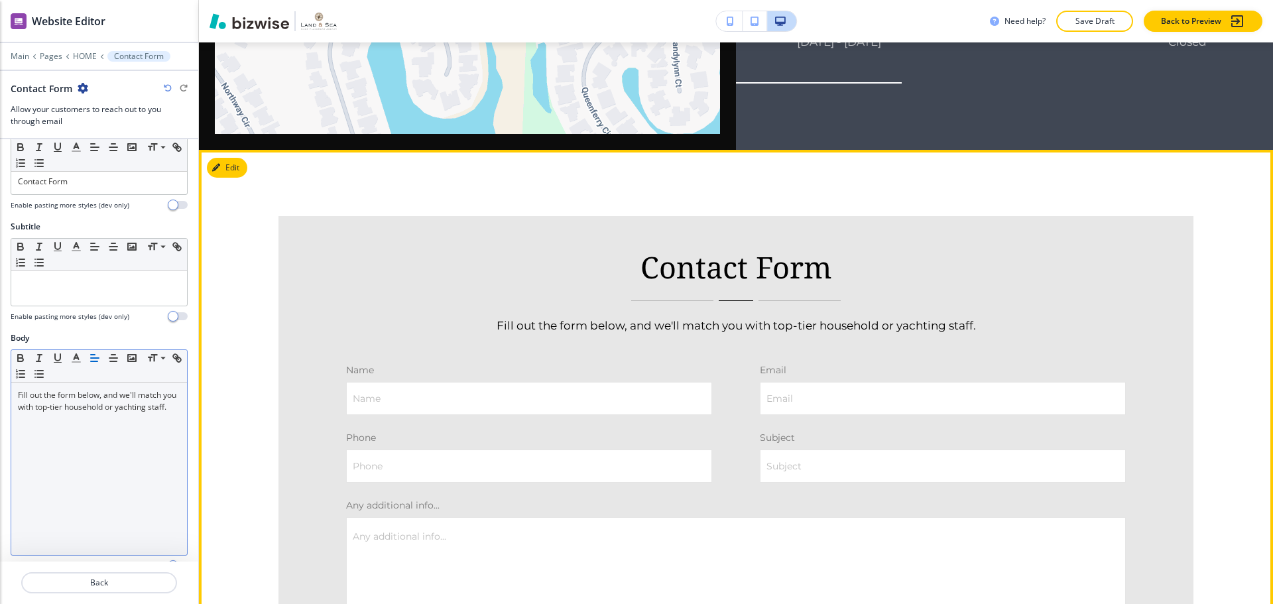
click at [1194, 263] on div "Contact Form Fill out the form below, and we'll match you with top-tier househo…" at bounding box center [736, 475] width 1074 height 650
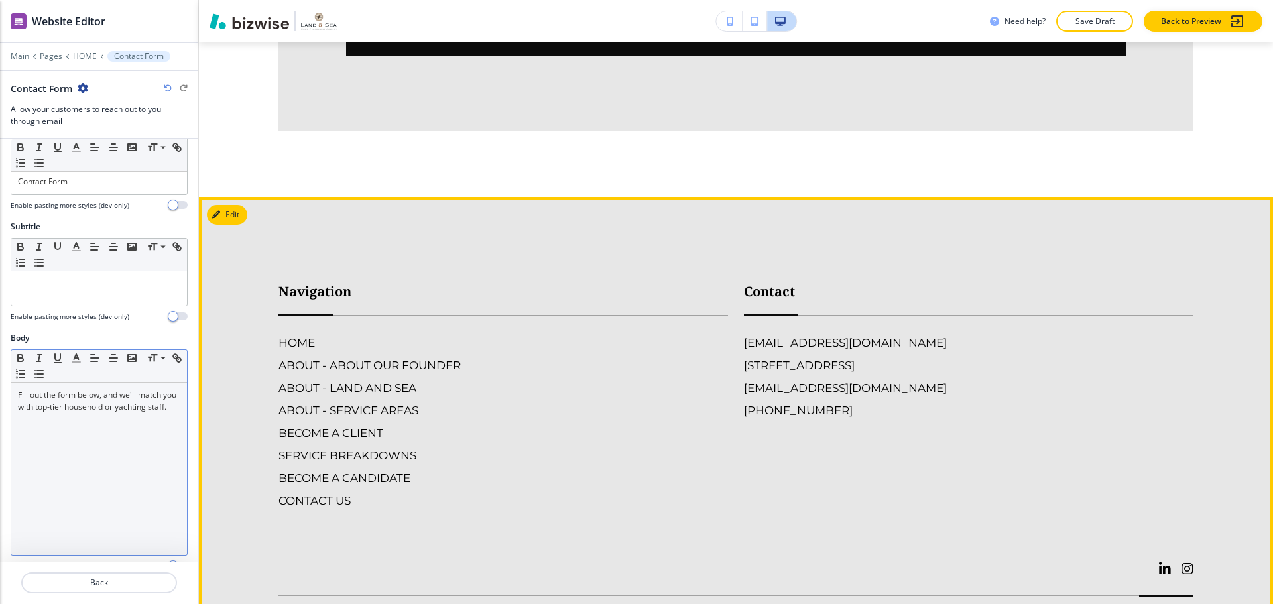
scroll to position [4880, 0]
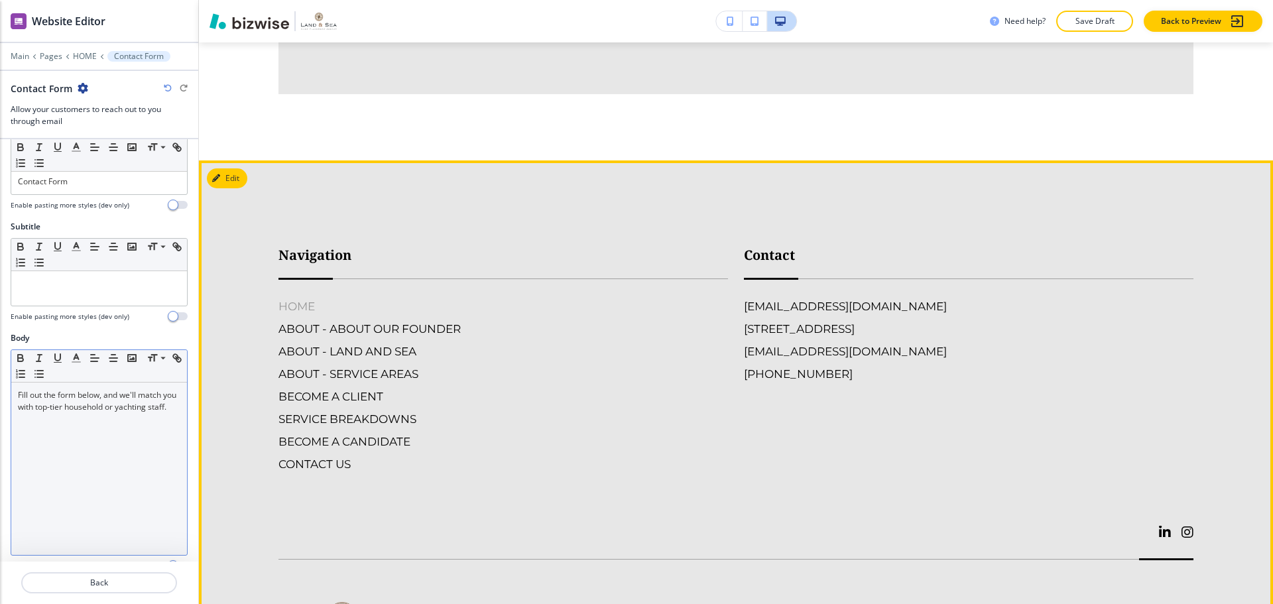
click at [292, 298] on h6 "HOME" at bounding box center [503, 306] width 450 height 17
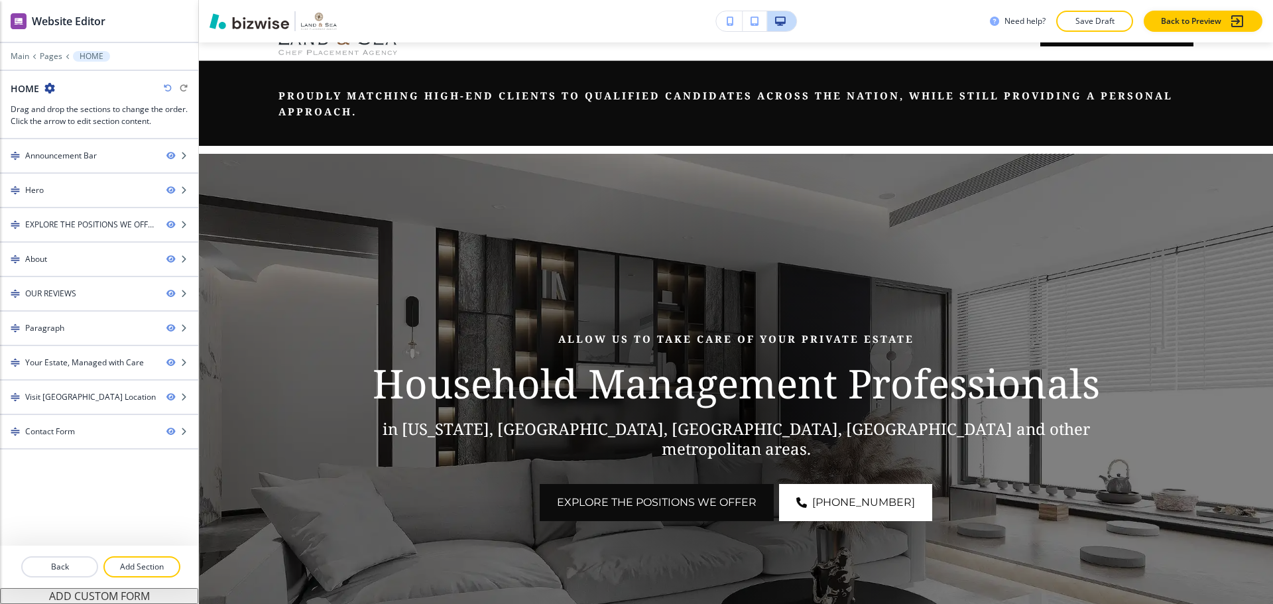
scroll to position [0, 0]
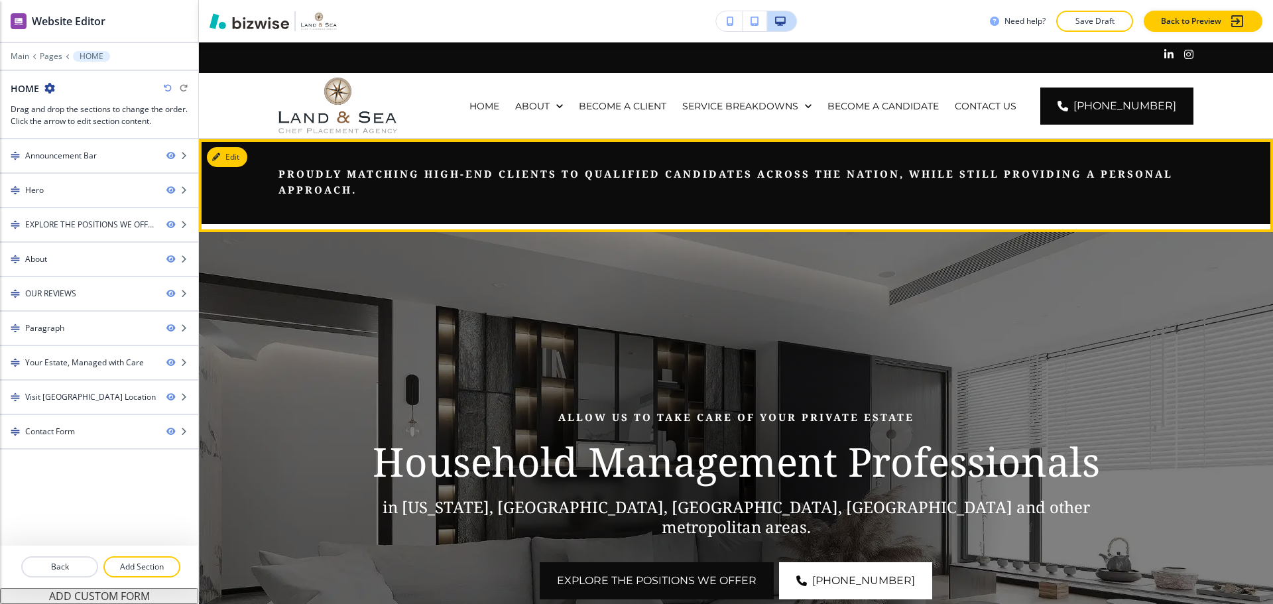
click at [922, 170] on p "Proudly matching high-end clients to qualified candidates across the nation, wh…" at bounding box center [735, 182] width 915 height 32
click at [231, 149] on button "Edit This Section" at bounding box center [252, 157] width 90 height 20
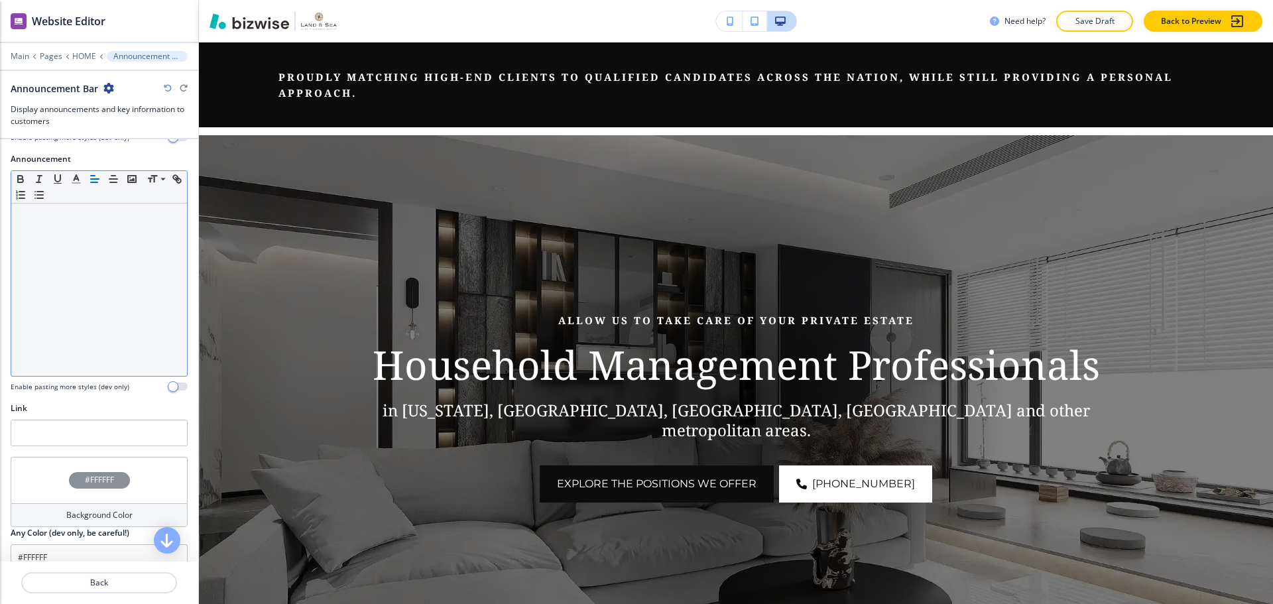
scroll to position [245, 0]
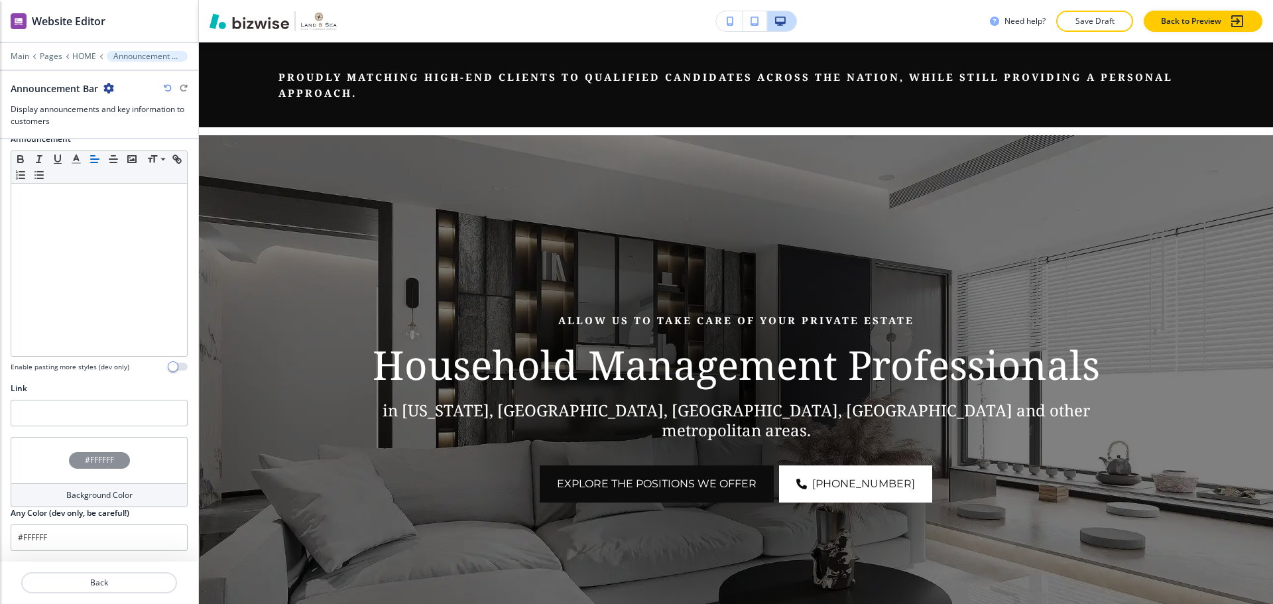
click at [77, 476] on div "#FFFFFF" at bounding box center [99, 460] width 177 height 46
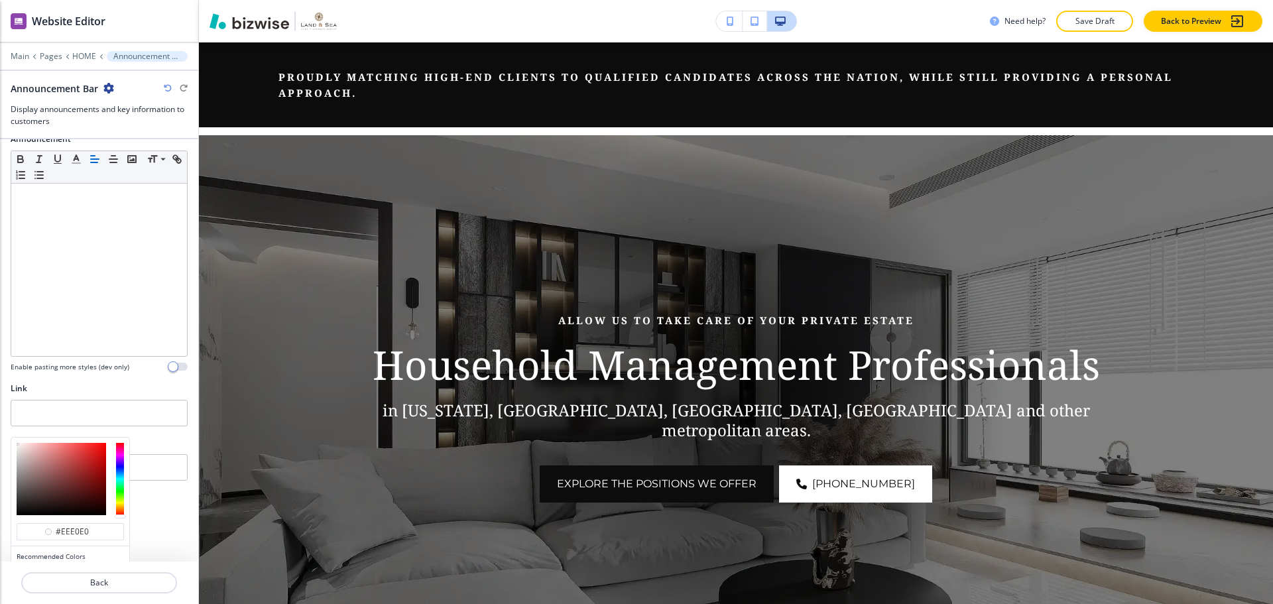
type input "#faf4f4"
drag, startPoint x: 40, startPoint y: 465, endPoint x: 1, endPoint y: 419, distance: 60.2
click at [1, 419] on div "Section Title Small Normal Large Huge Enable pasting more styles (dev only) Sec…" at bounding box center [99, 350] width 198 height 422
type input "#faf4f4"
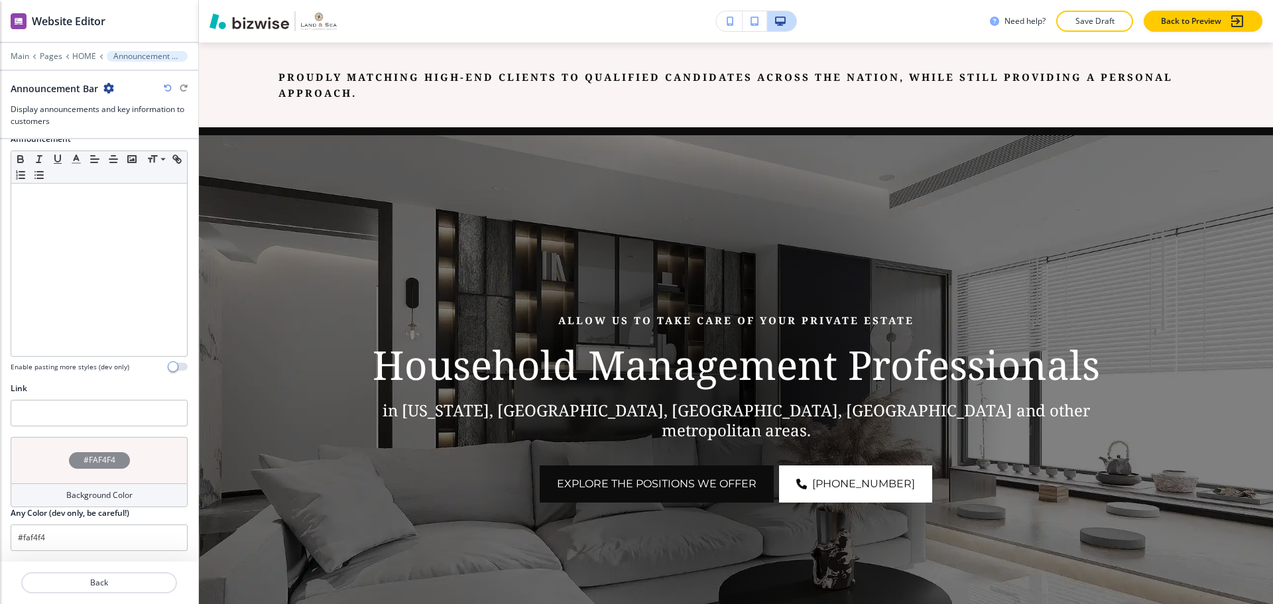
click at [130, 393] on div "Link" at bounding box center [99, 389] width 177 height 12
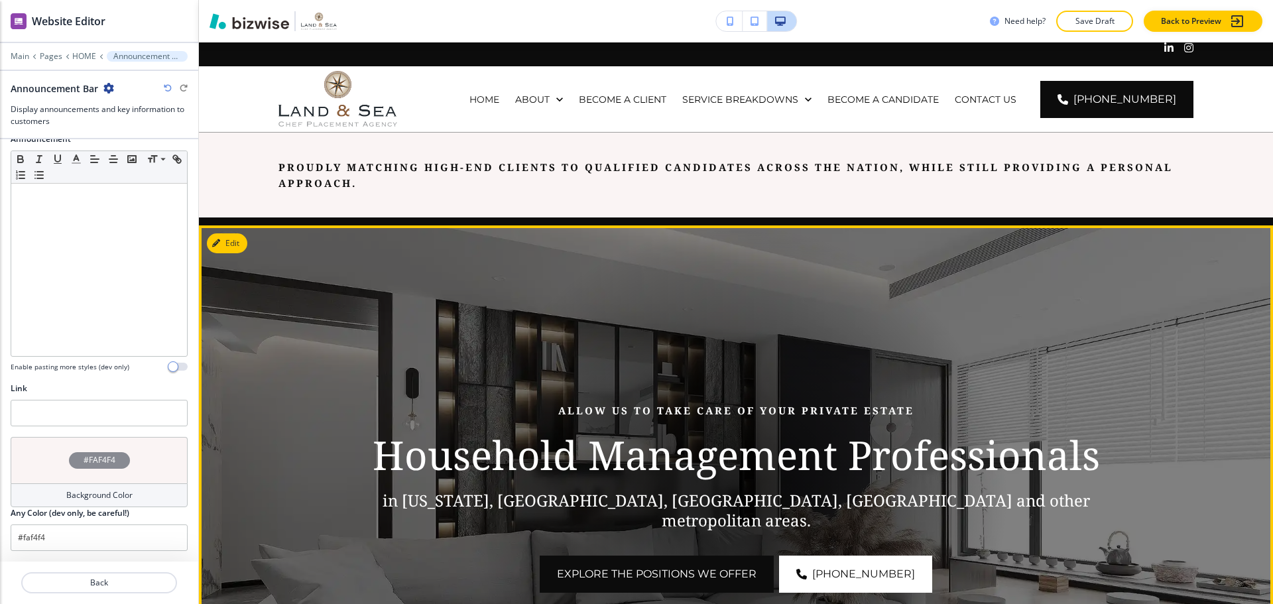
scroll to position [0, 0]
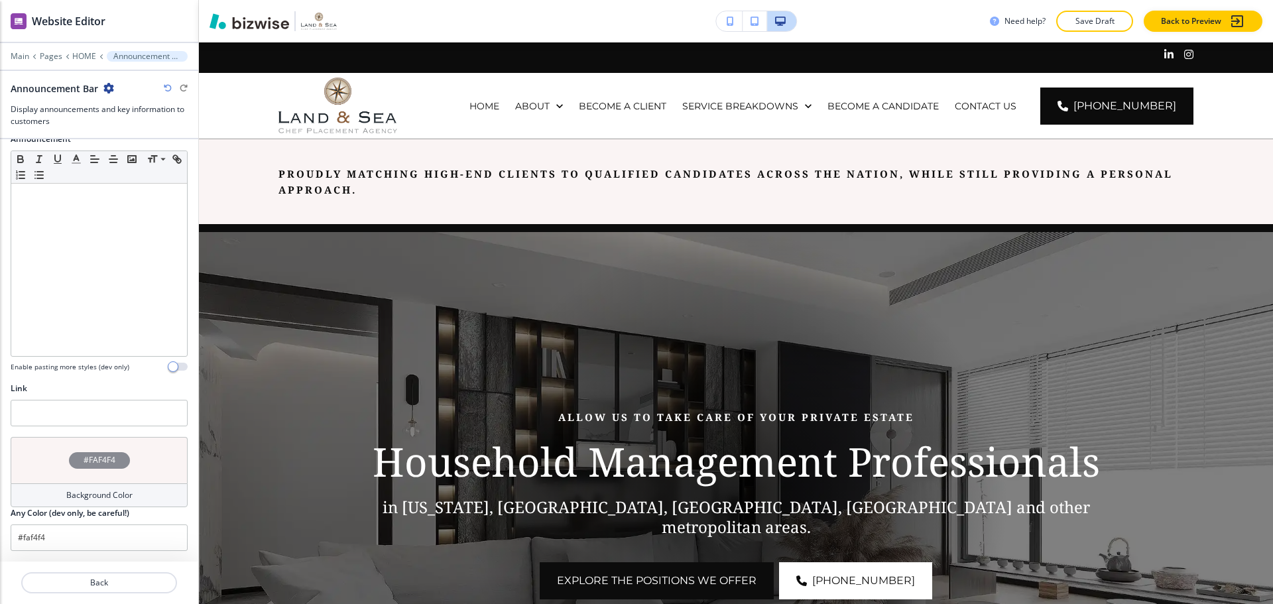
click at [96, 469] on div "#FAF4F4" at bounding box center [99, 460] width 177 height 46
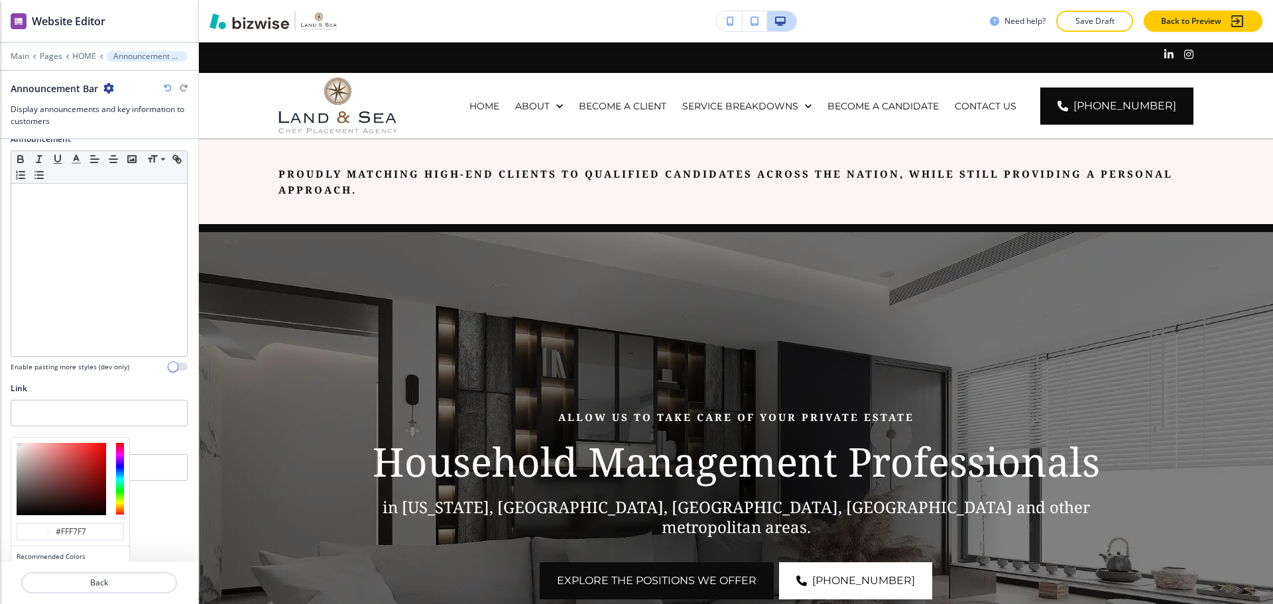
drag, startPoint x: 22, startPoint y: 446, endPoint x: 0, endPoint y: 415, distance: 38.1
click at [0, 415] on div "Section Title Small Normal Large Huge Enable pasting more styles (dev only) Sec…" at bounding box center [99, 350] width 198 height 422
drag, startPoint x: 90, startPoint y: 526, endPoint x: 74, endPoint y: 529, distance: 16.1
click at [74, 529] on input "#fff7f7" at bounding box center [77, 531] width 46 height 11
type input "#fffff"
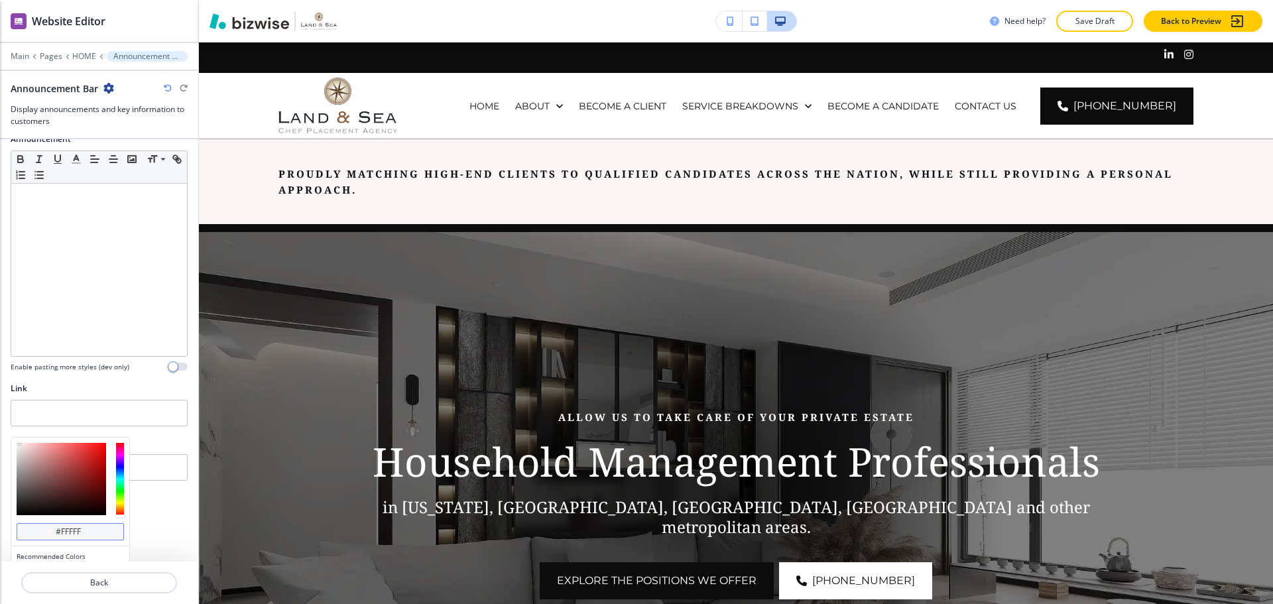
type input "#ffffff"
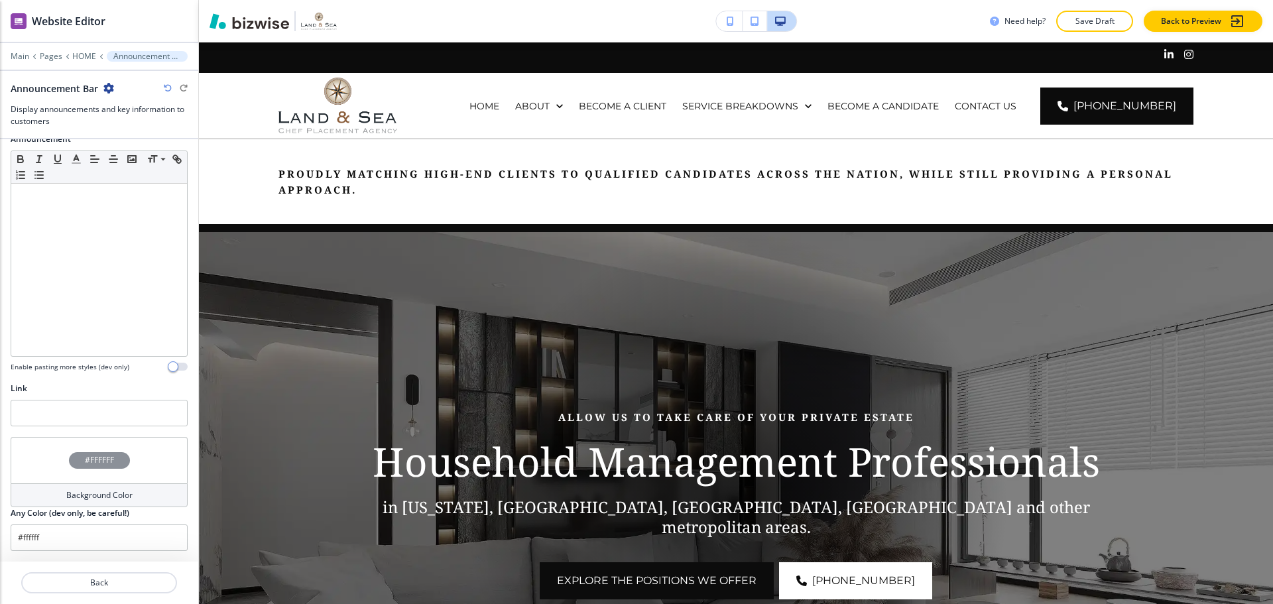
click at [168, 438] on div "#FFFFFF Background Color Any Color (dev only, be careful!) #ffffff" at bounding box center [99, 494] width 177 height 114
click at [166, 89] on icon "button" at bounding box center [168, 88] width 8 height 8
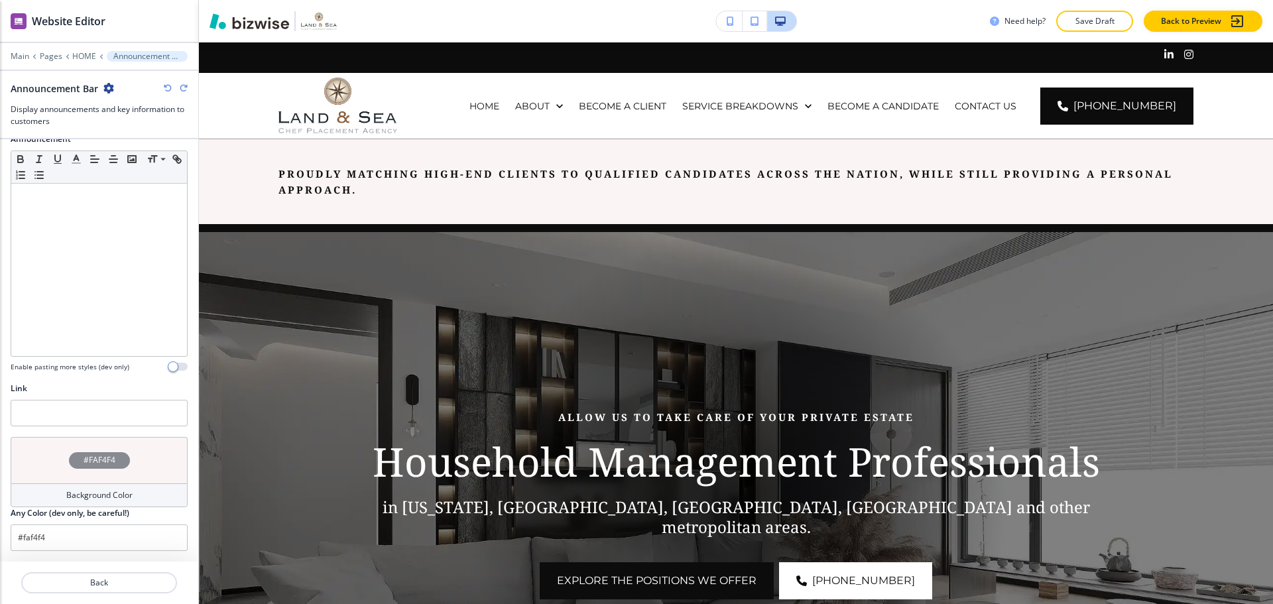
click at [166, 89] on icon "button" at bounding box center [168, 88] width 8 height 8
type input "#FFFFFF"
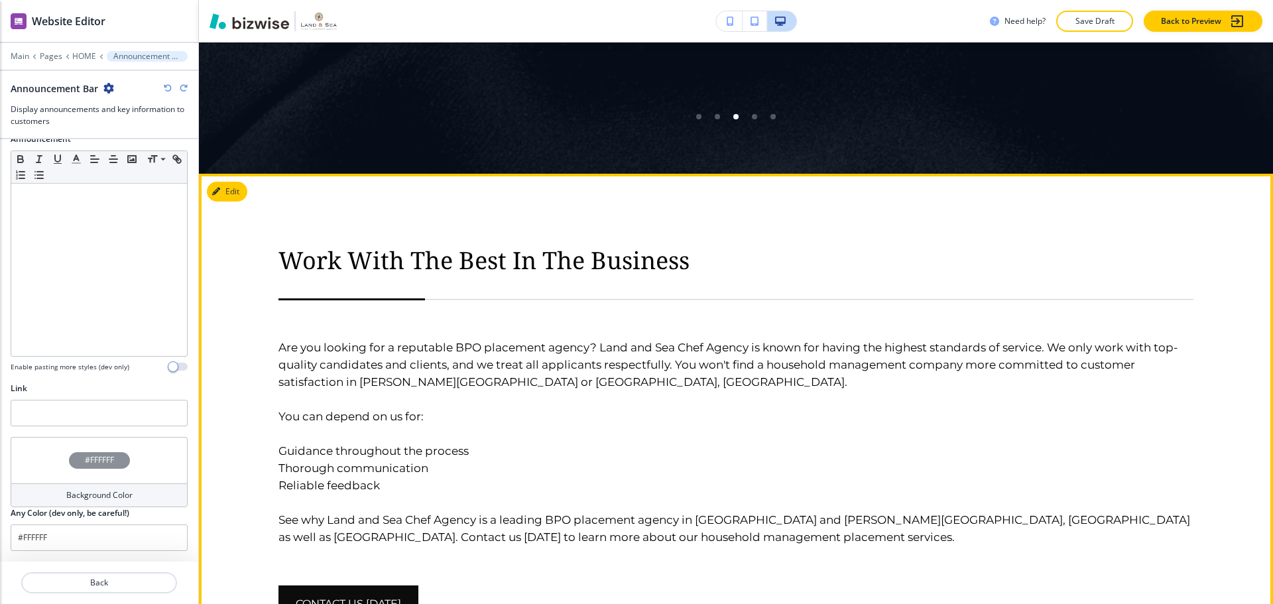
scroll to position [2719, 0]
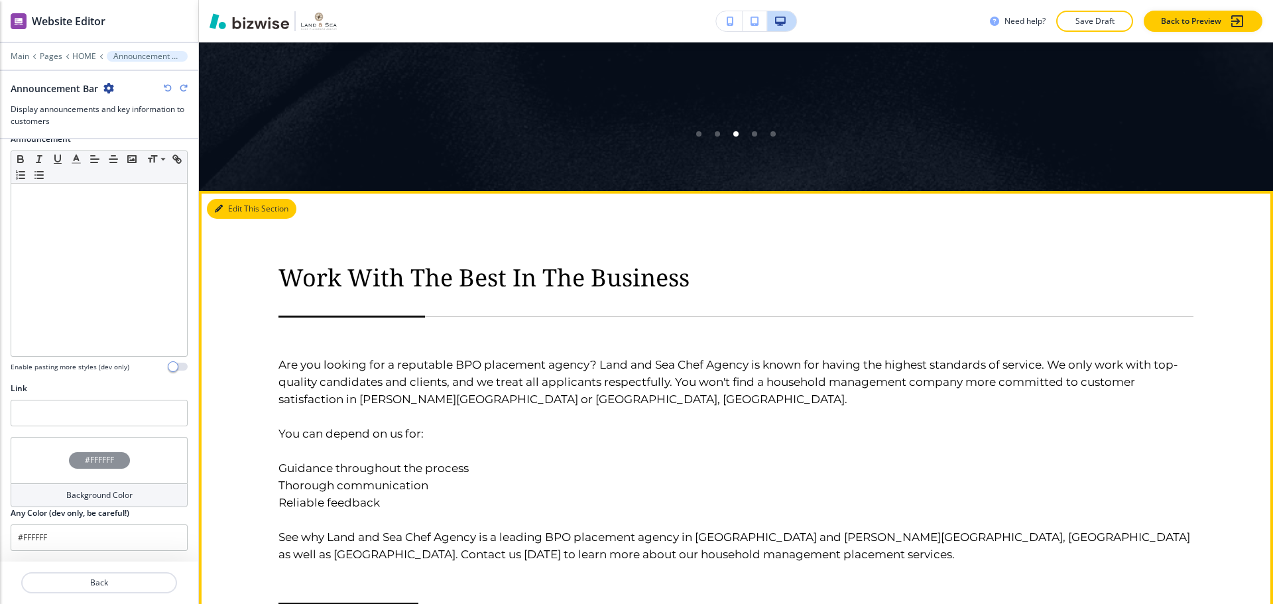
click at [231, 199] on button "Edit This Section" at bounding box center [252, 209] width 90 height 20
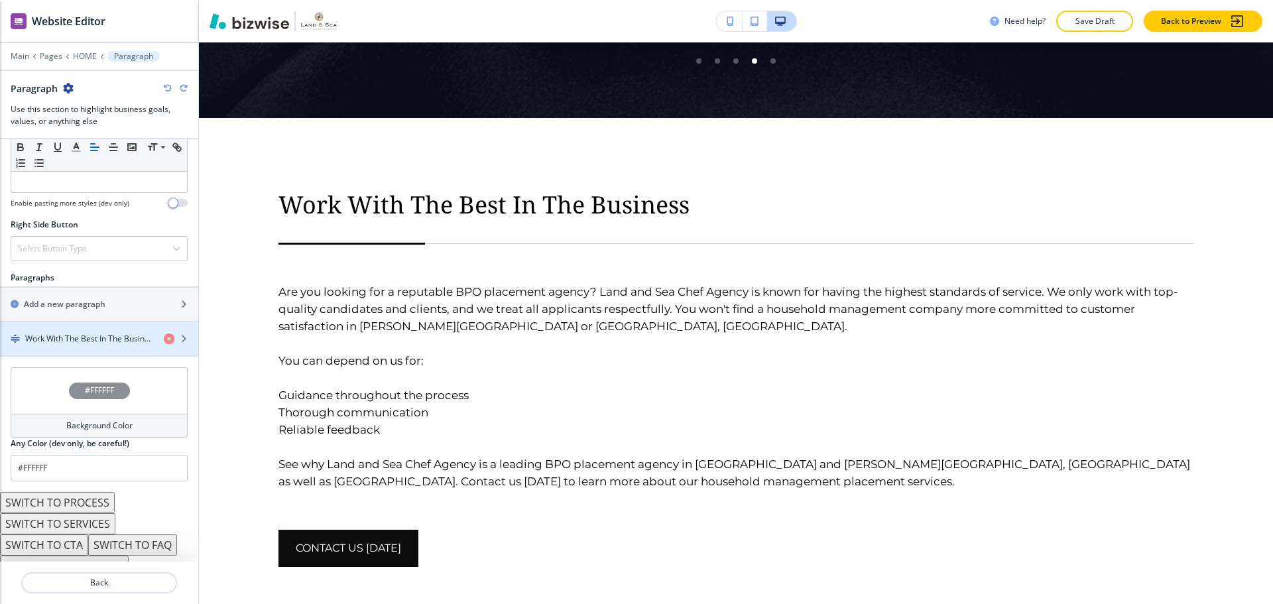
scroll to position [688, 0]
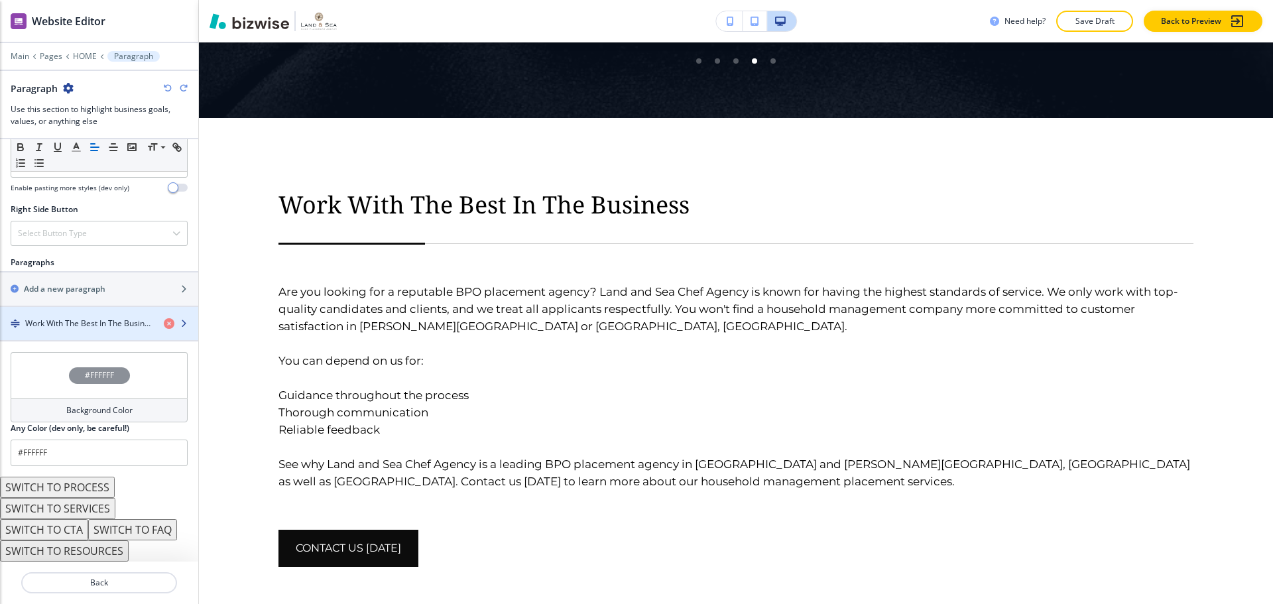
click at [87, 322] on h4 "Work With The Best In The Business" at bounding box center [89, 324] width 128 height 12
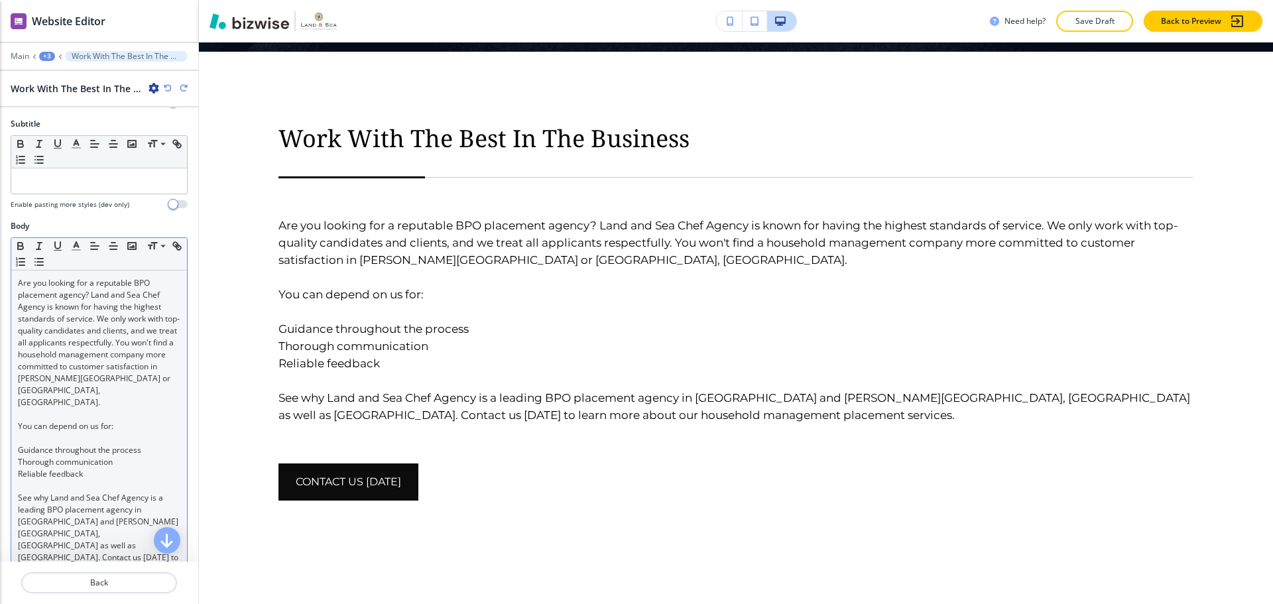
scroll to position [133, 0]
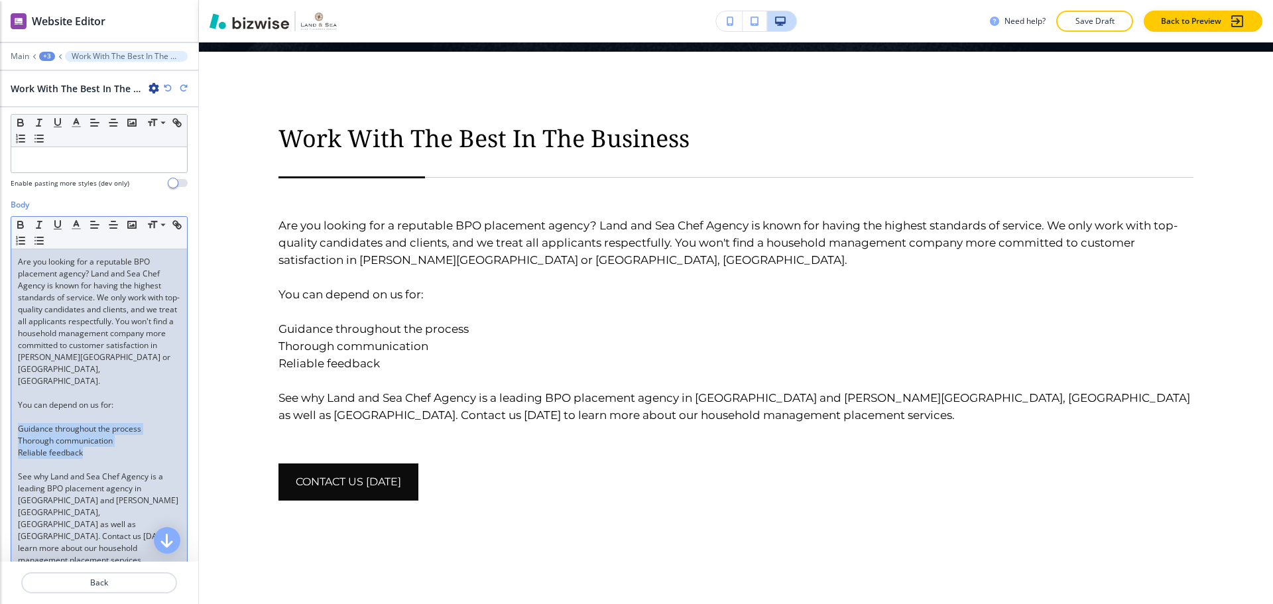
drag, startPoint x: 19, startPoint y: 420, endPoint x: 88, endPoint y: 442, distance: 72.3
click at [88, 442] on div "Are you looking for a reputable BPO placement agency? Land and Sea Chef Agency …" at bounding box center [99, 411] width 176 height 324
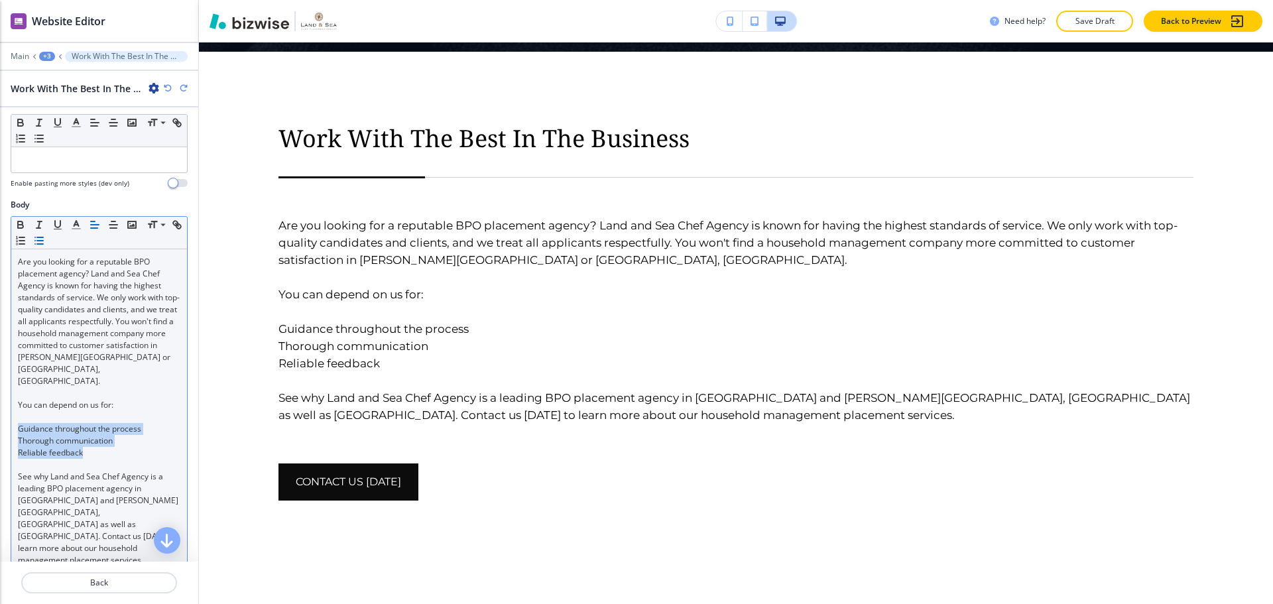
click at [45, 241] on icon "button" at bounding box center [39, 241] width 12 height 12
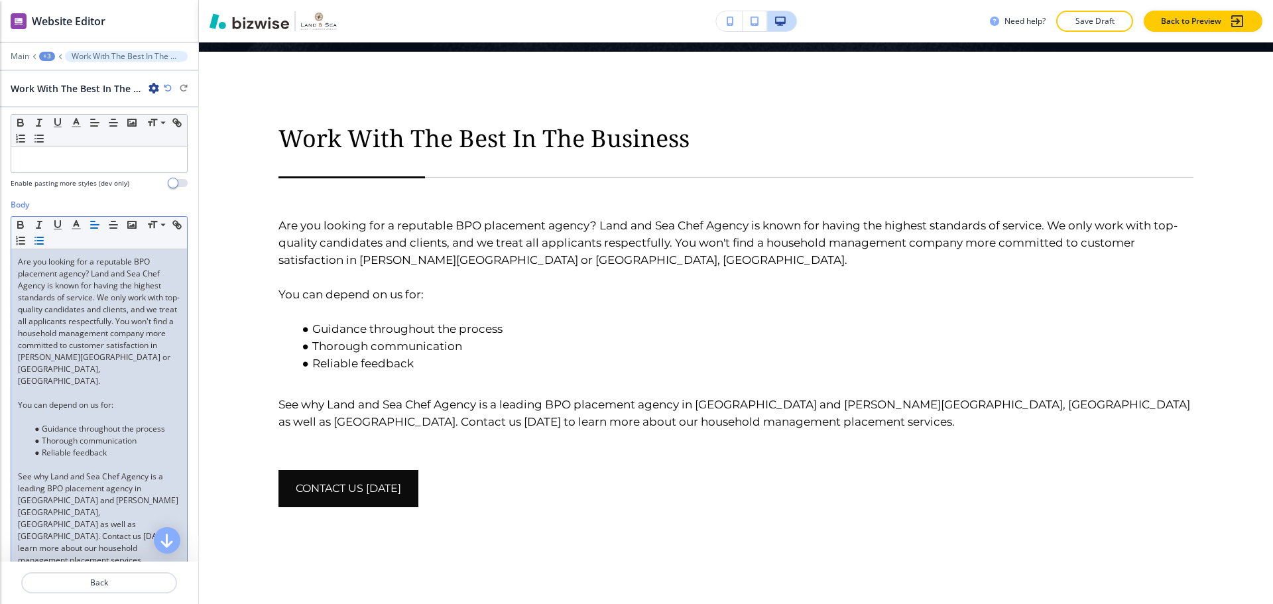
click at [95, 411] on p at bounding box center [99, 417] width 162 height 12
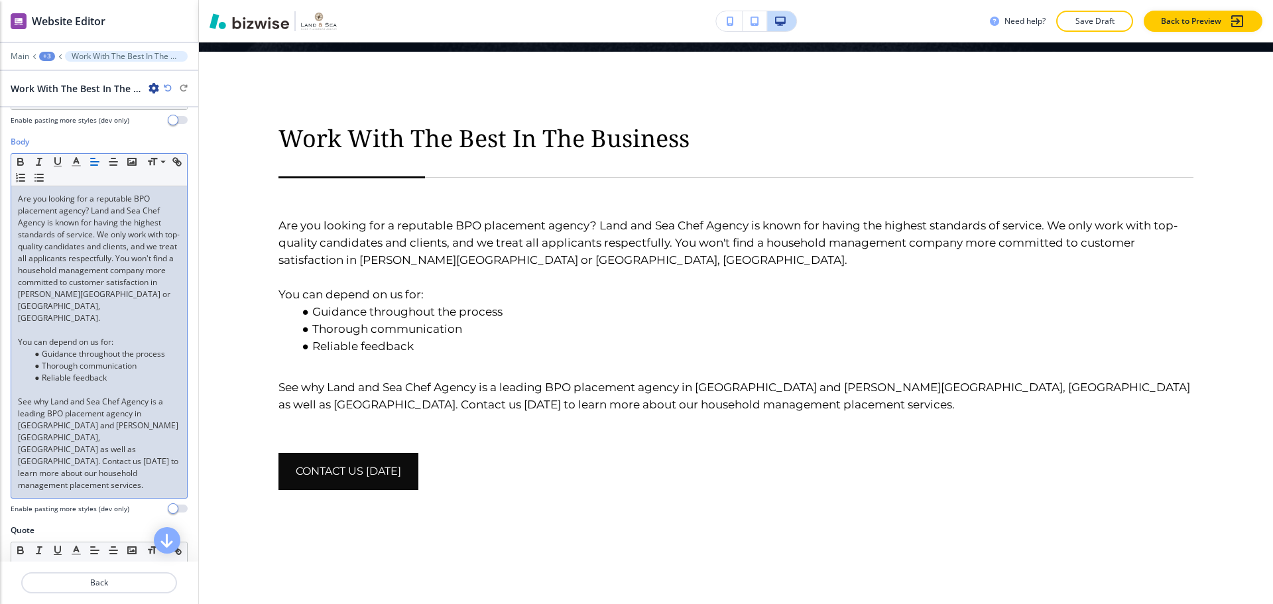
scroll to position [199, 0]
click at [79, 425] on p "See why Land and Sea Chef Agency is a leading BPO placement agency in [GEOGRAPH…" at bounding box center [99, 440] width 162 height 95
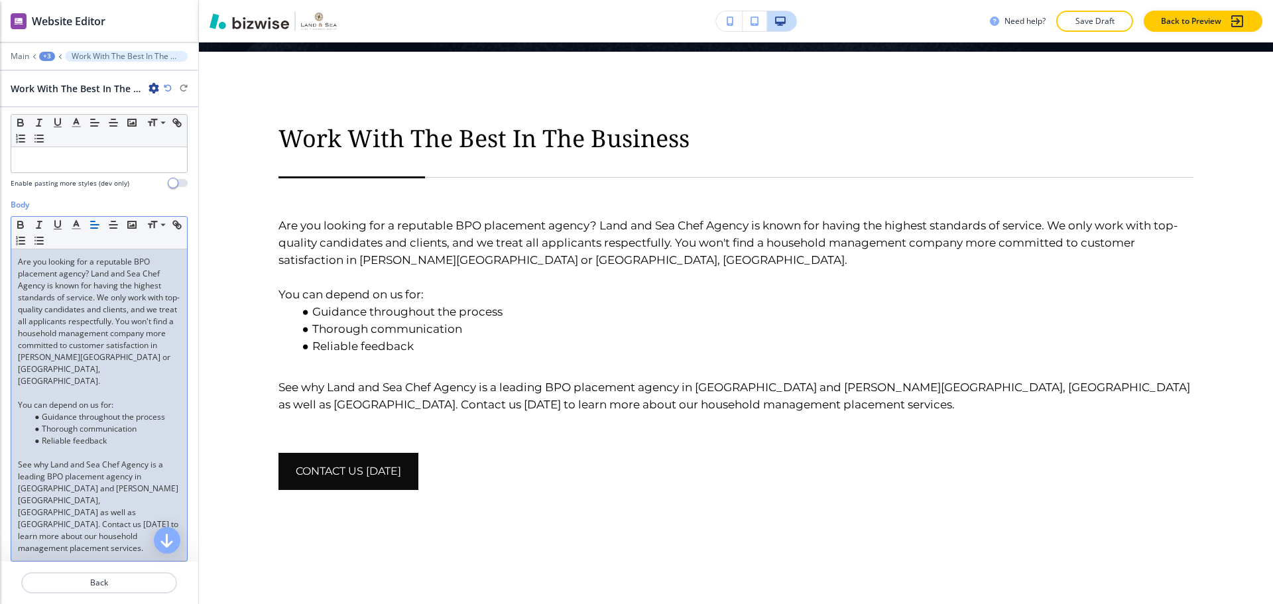
click at [90, 275] on p "Are you looking for a reputable BPO placement agency? Land and Sea Chef Agency …" at bounding box center [99, 321] width 162 height 131
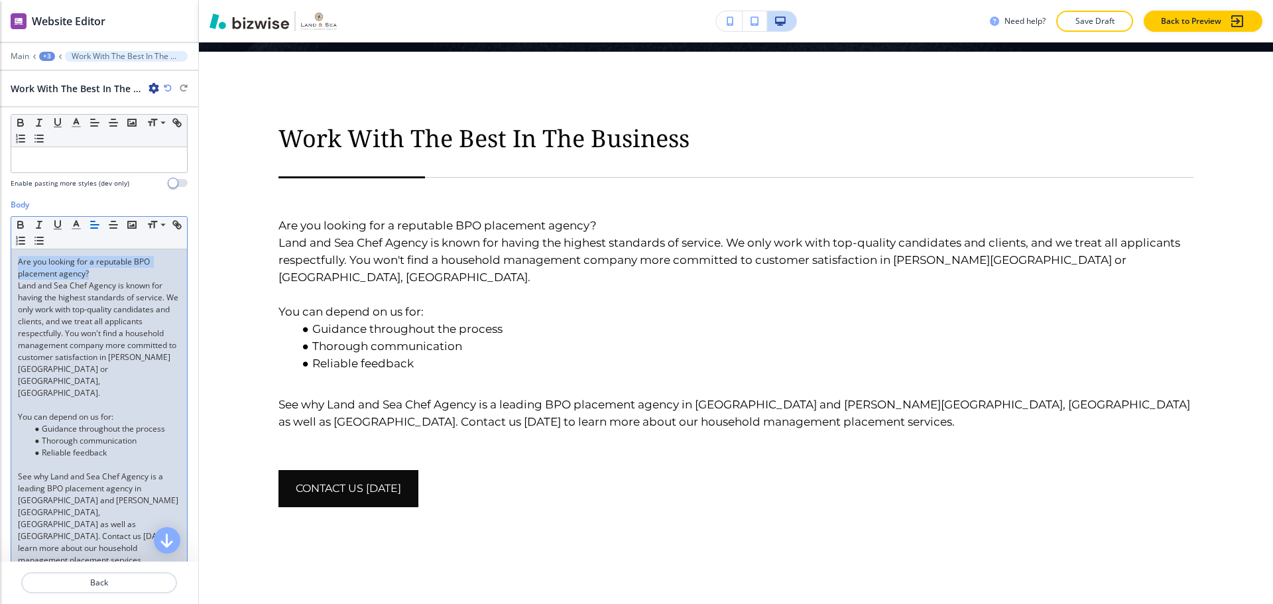
drag, startPoint x: 96, startPoint y: 270, endPoint x: 19, endPoint y: 263, distance: 77.2
click at [19, 263] on p "Are you looking for a reputable BPO placement agency?" at bounding box center [99, 268] width 162 height 24
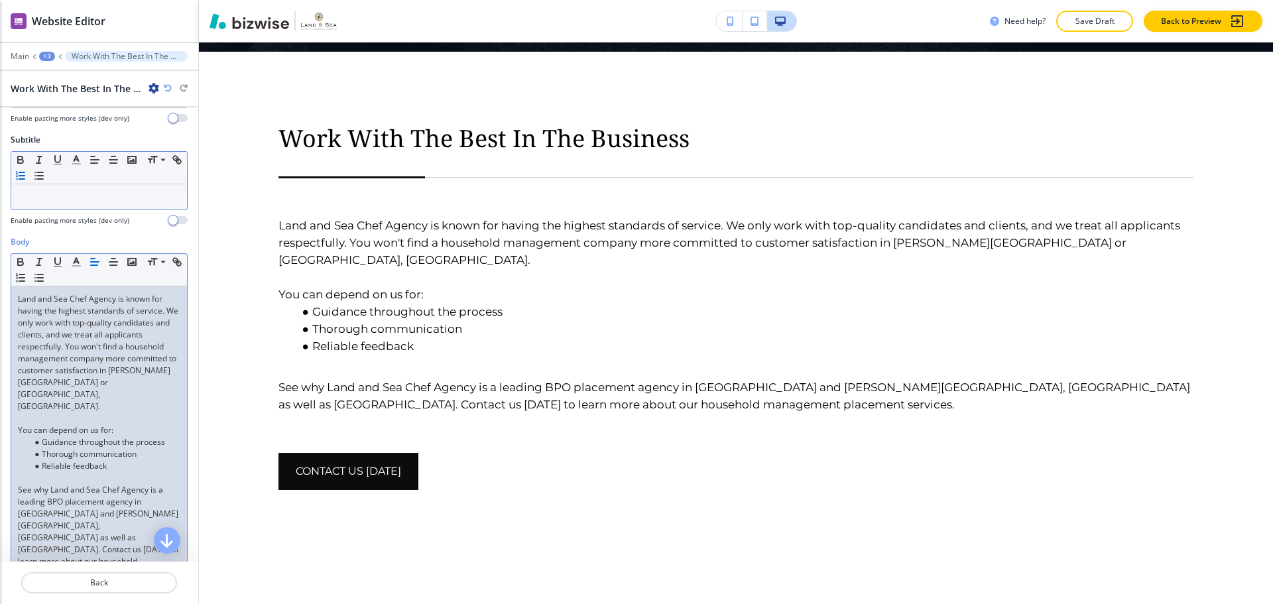
scroll to position [0, 0]
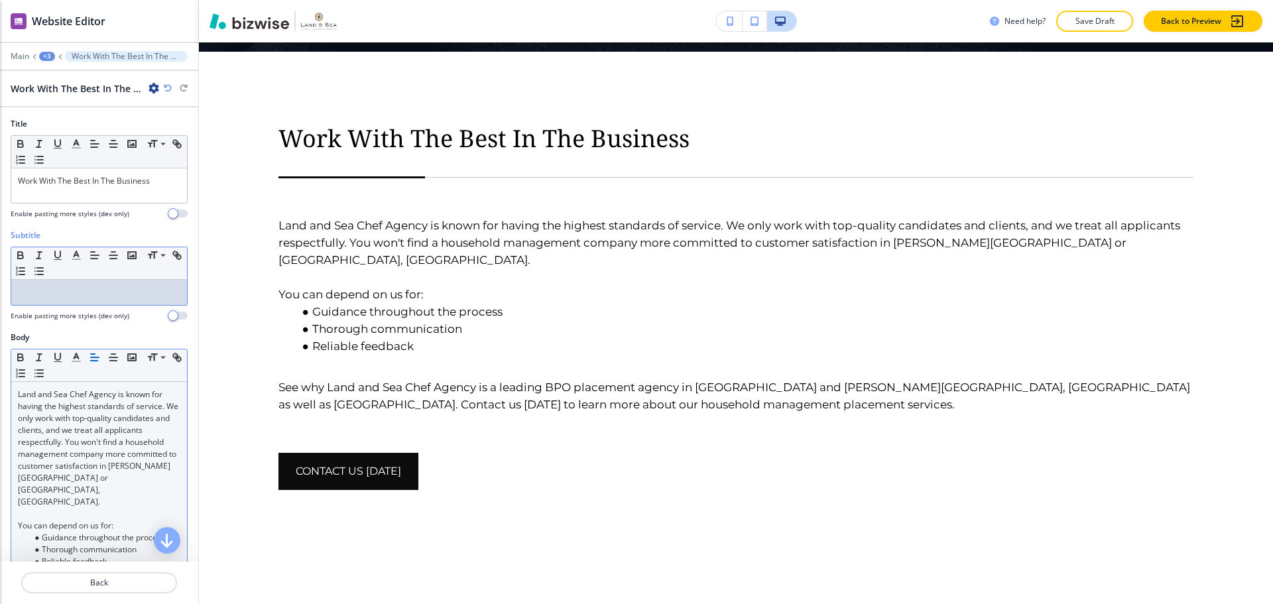
click at [35, 291] on p at bounding box center [99, 292] width 162 height 12
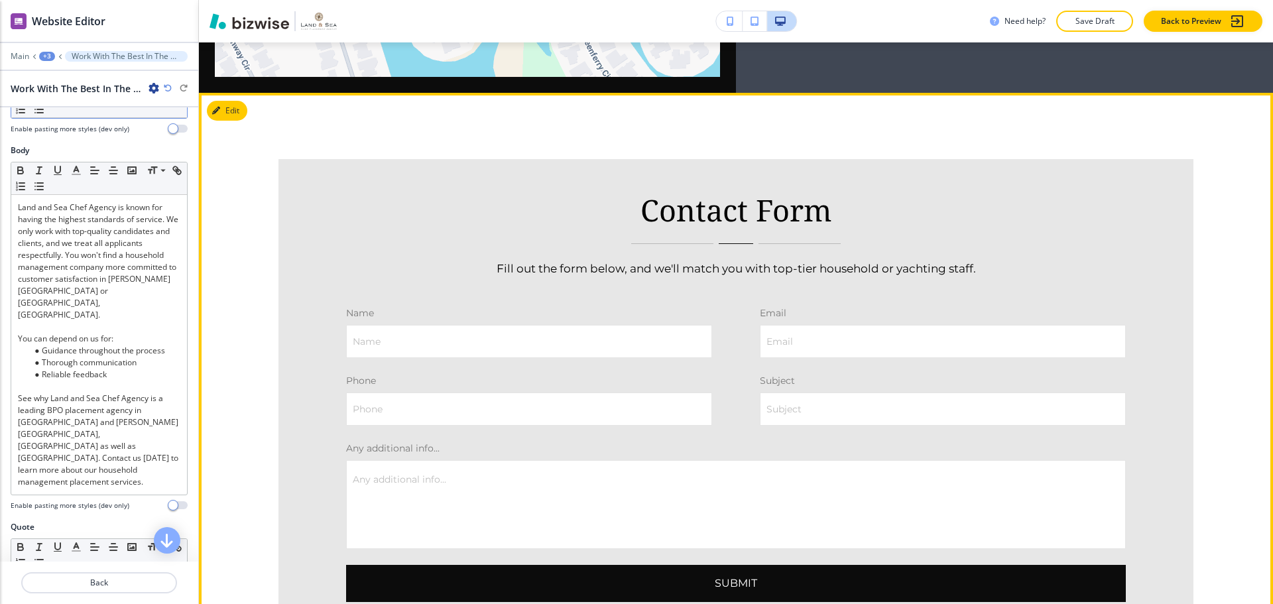
scroll to position [4449, 0]
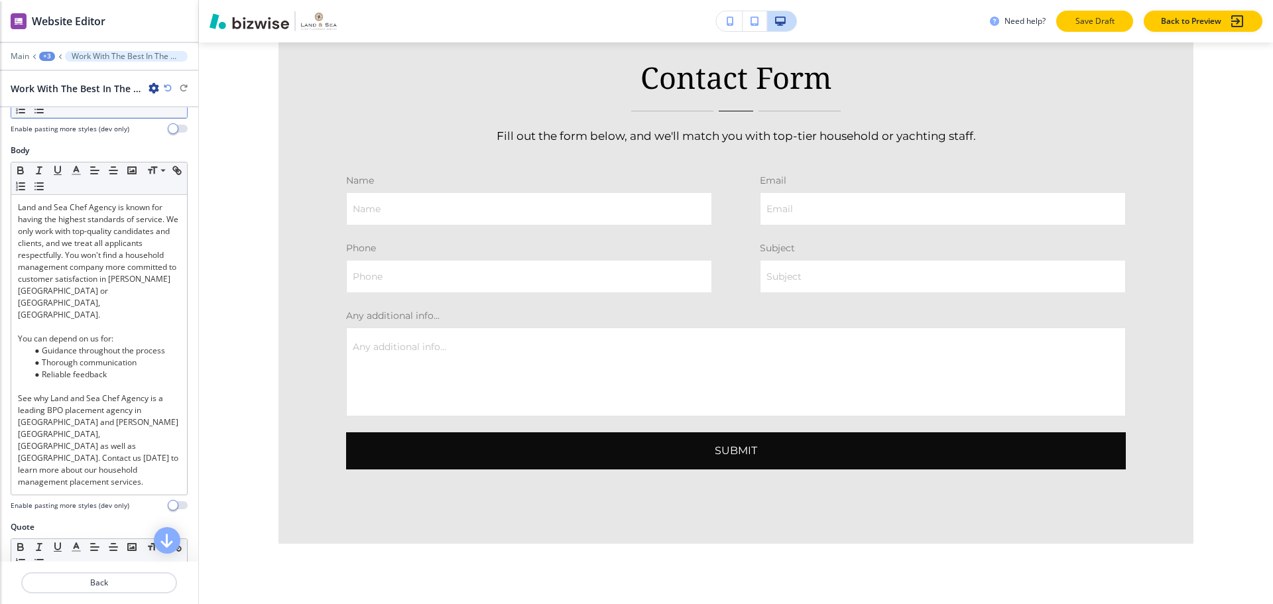
click at [1074, 23] on p "Save Draft" at bounding box center [1095, 21] width 42 height 12
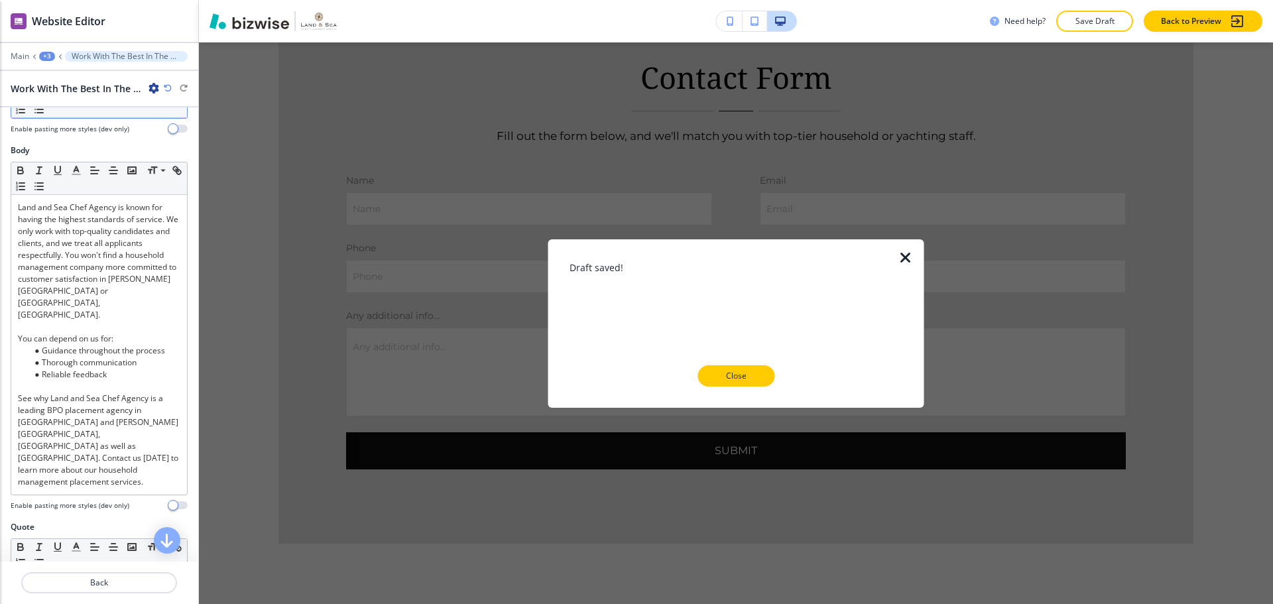
click at [723, 383] on button "Close" at bounding box center [736, 375] width 77 height 21
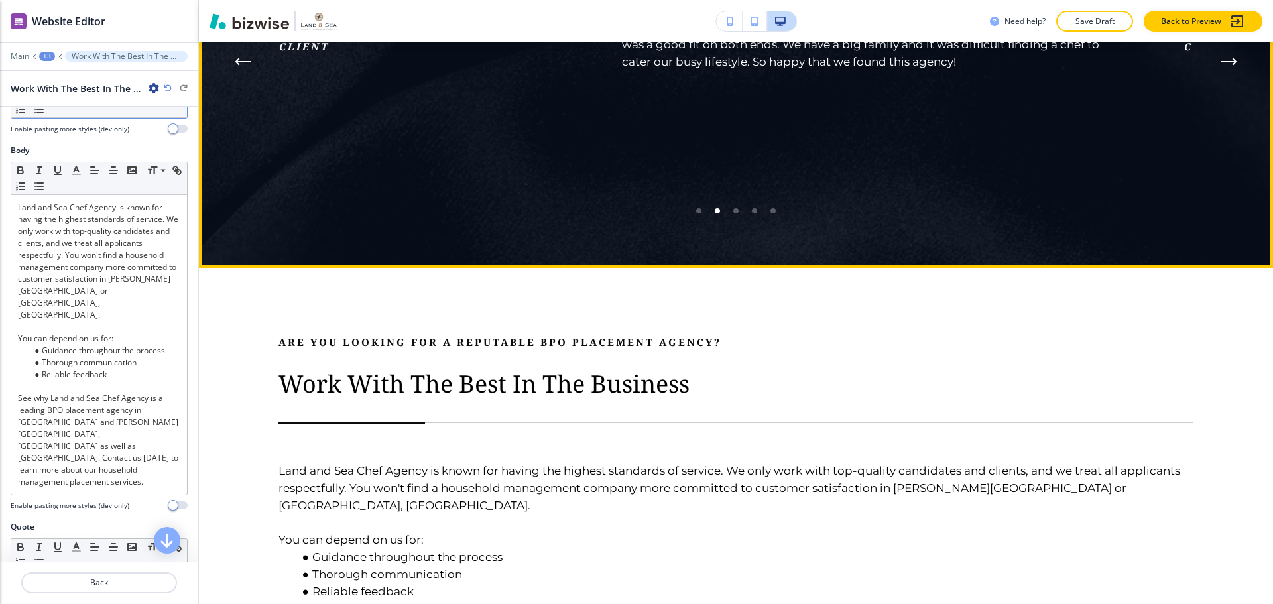
scroll to position [2659, 0]
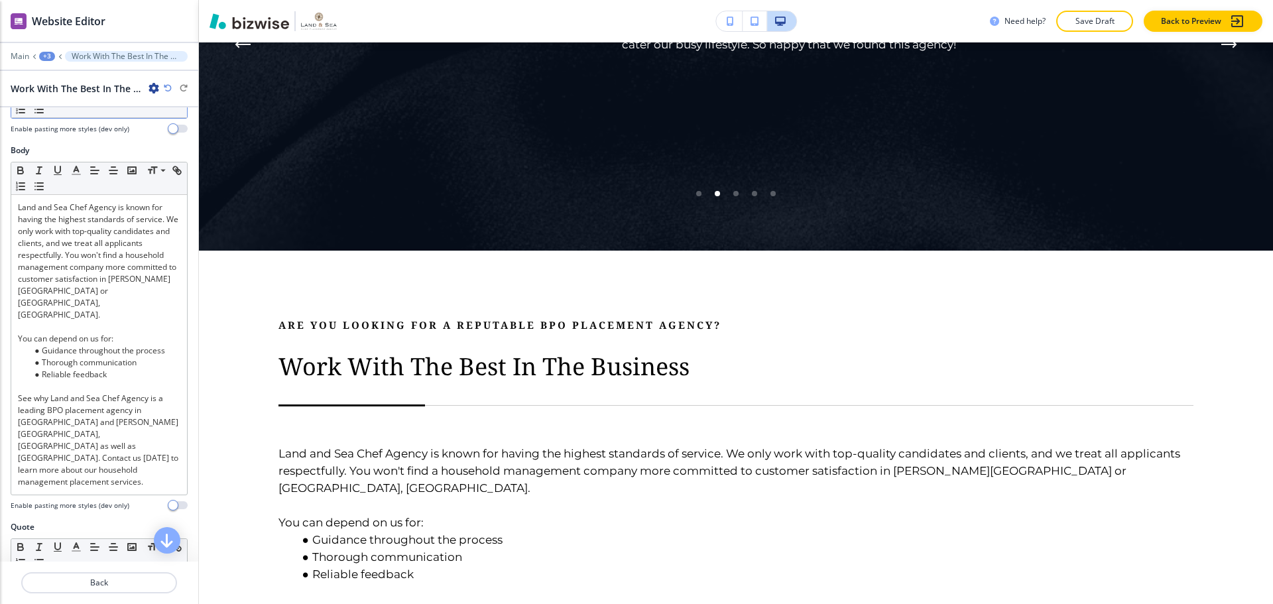
click at [44, 58] on div "+3" at bounding box center [47, 56] width 16 height 9
click at [56, 97] on p "HOME" at bounding box center [82, 101] width 68 height 12
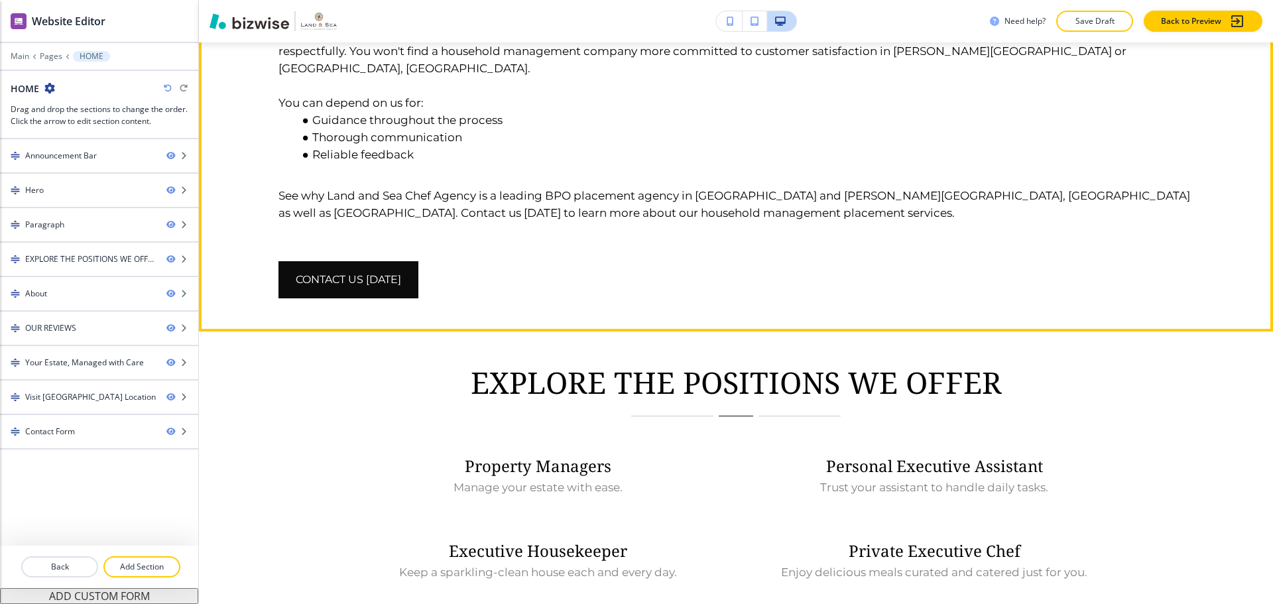
scroll to position [999, 0]
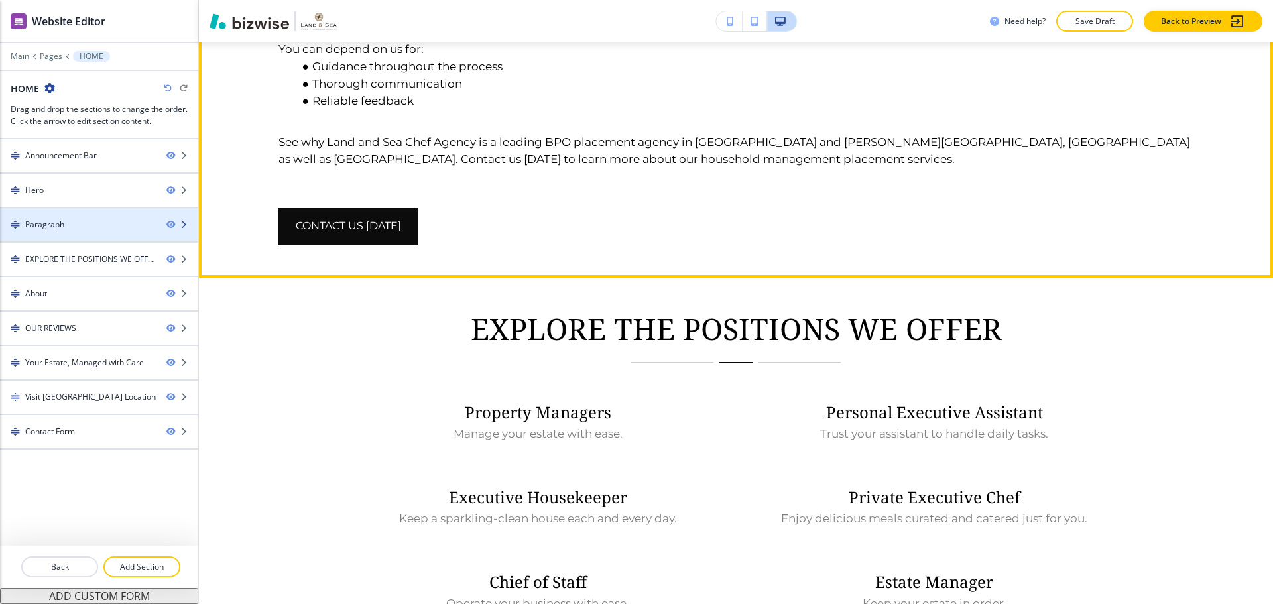
click at [129, 223] on div "Paragraph" at bounding box center [78, 225] width 156 height 12
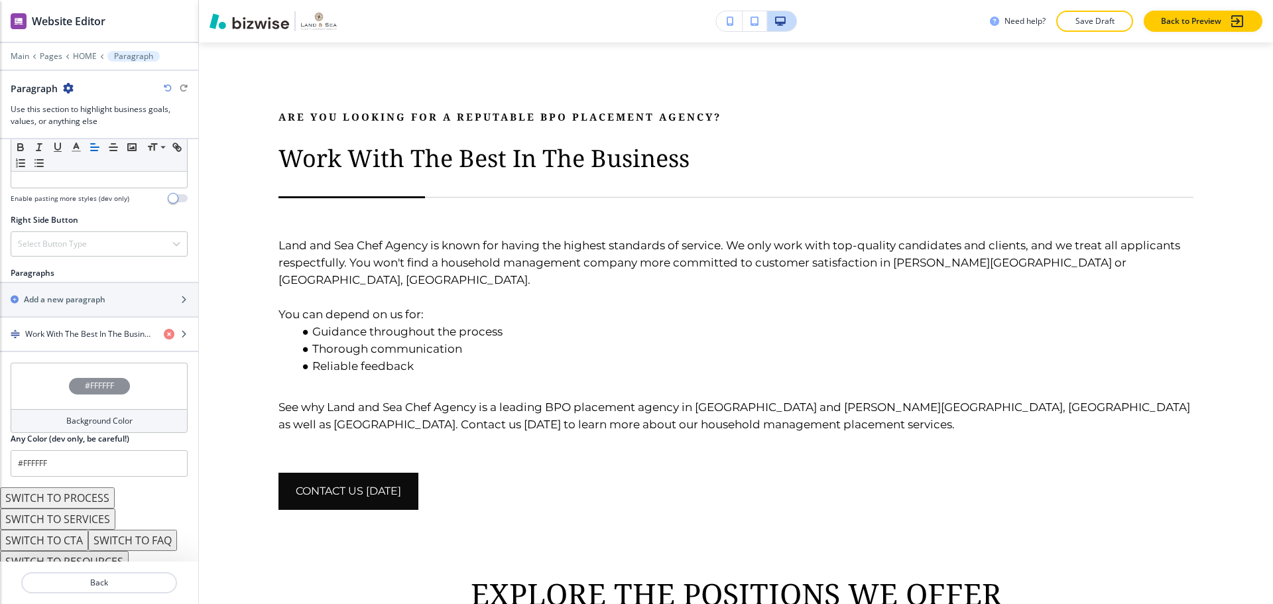
scroll to position [688, 0]
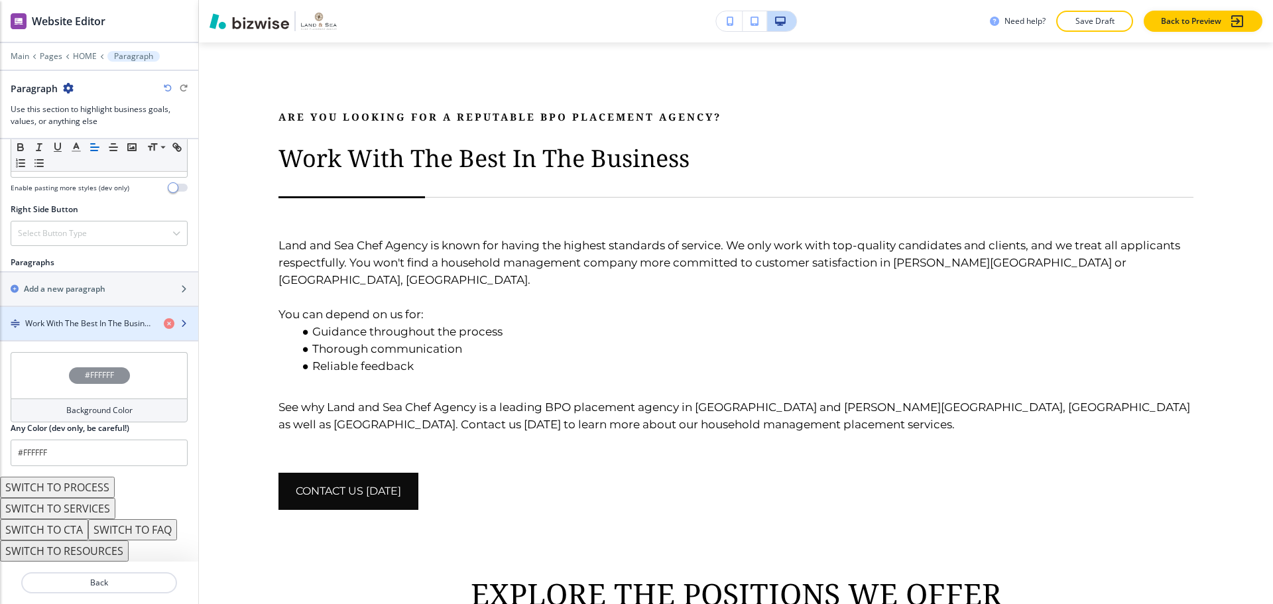
click at [93, 334] on div "button" at bounding box center [99, 335] width 198 height 11
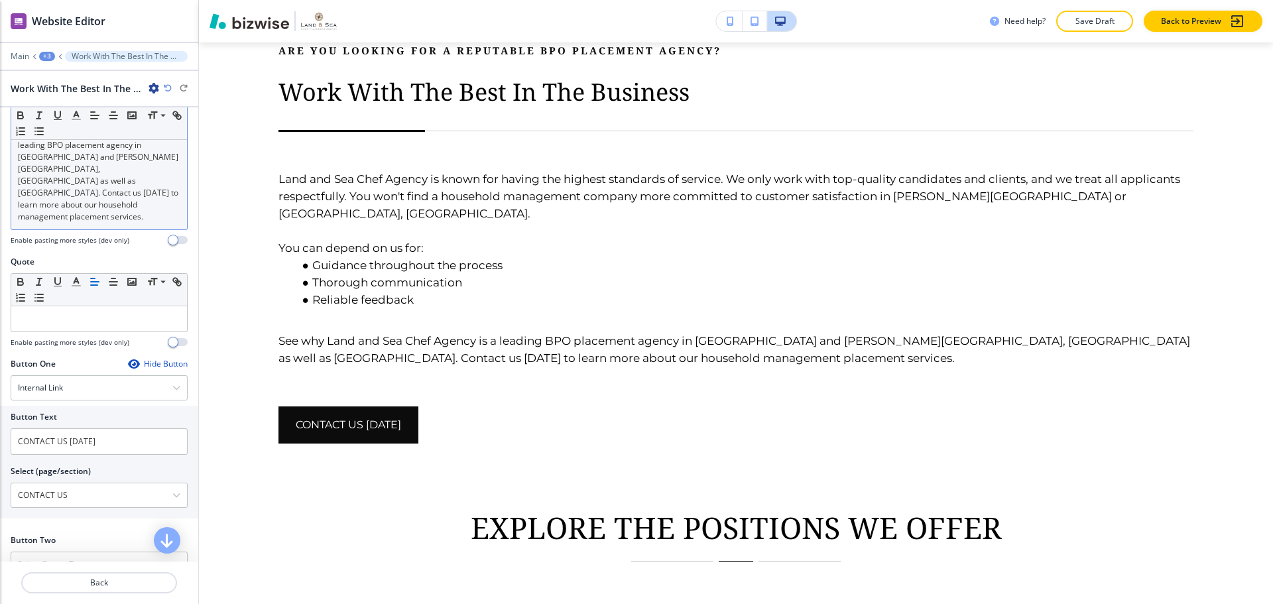
scroll to position [398, 0]
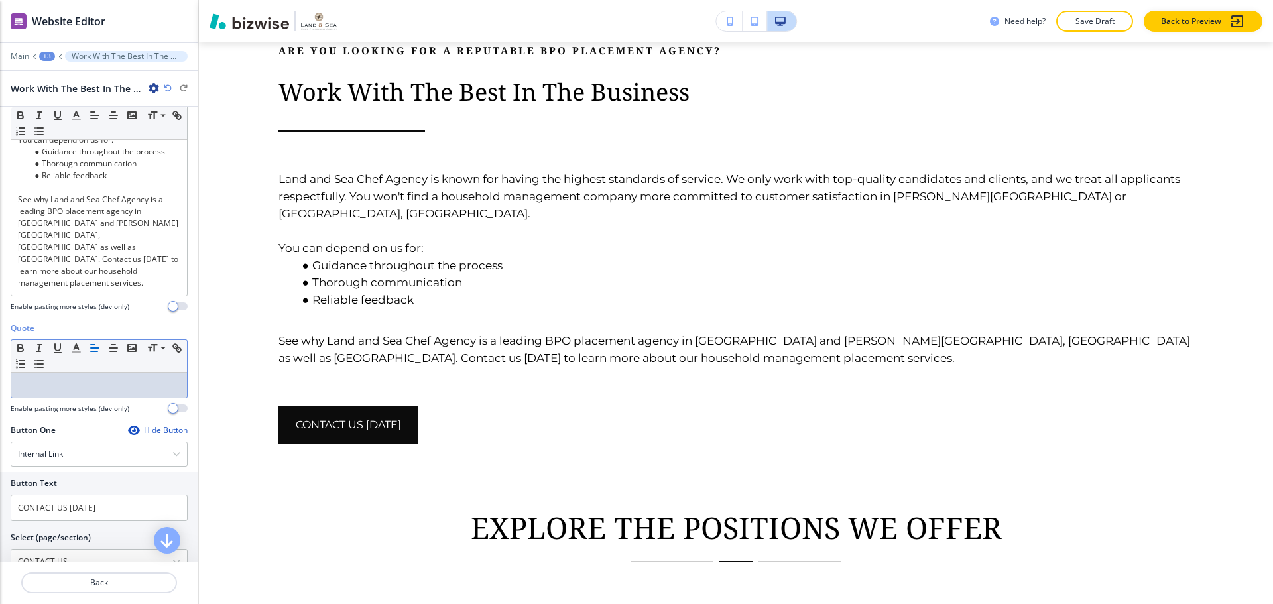
click at [116, 379] on p at bounding box center [99, 385] width 162 height 12
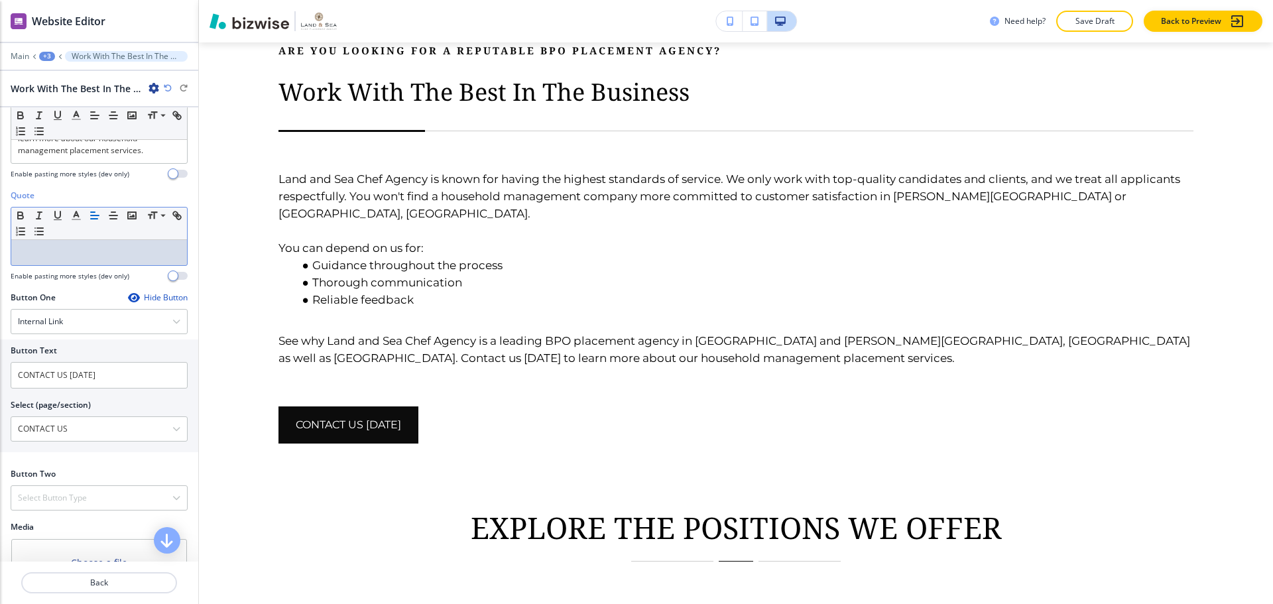
scroll to position [556, 0]
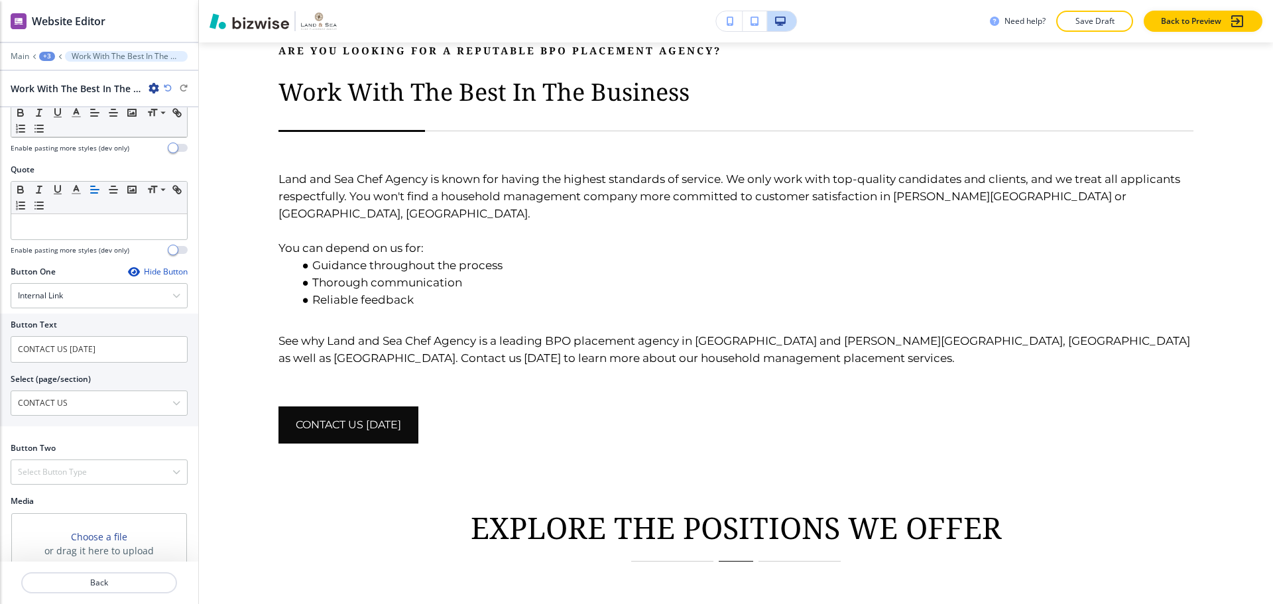
click at [131, 574] on button "Find Photos" at bounding box center [142, 585] width 87 height 23
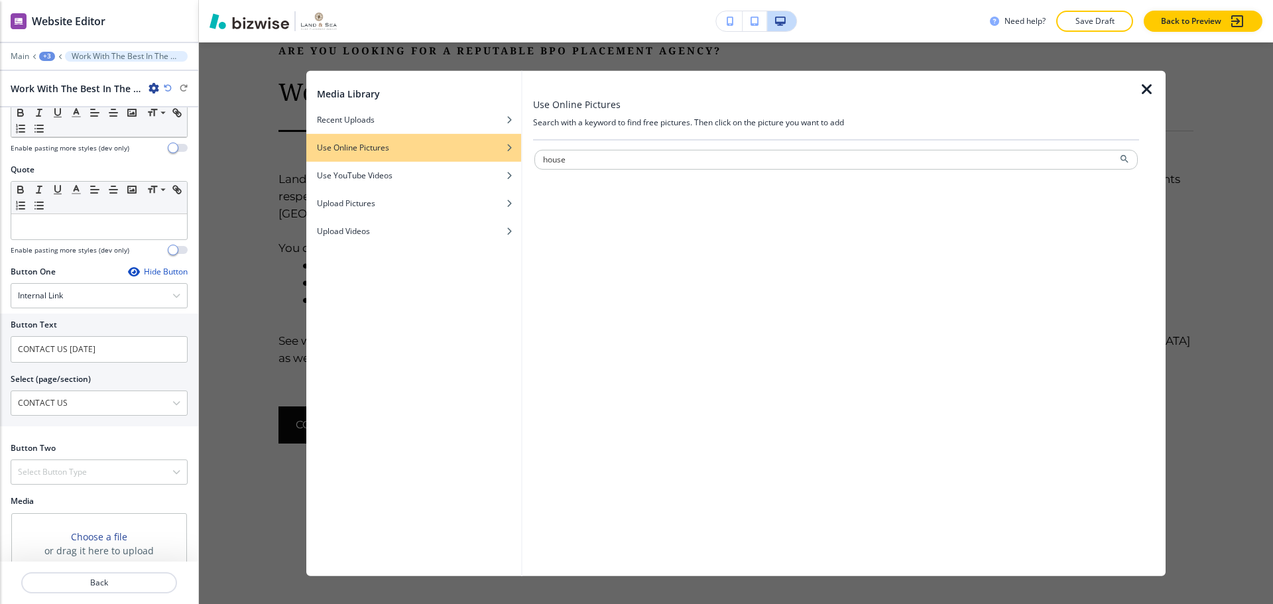
type input "house"
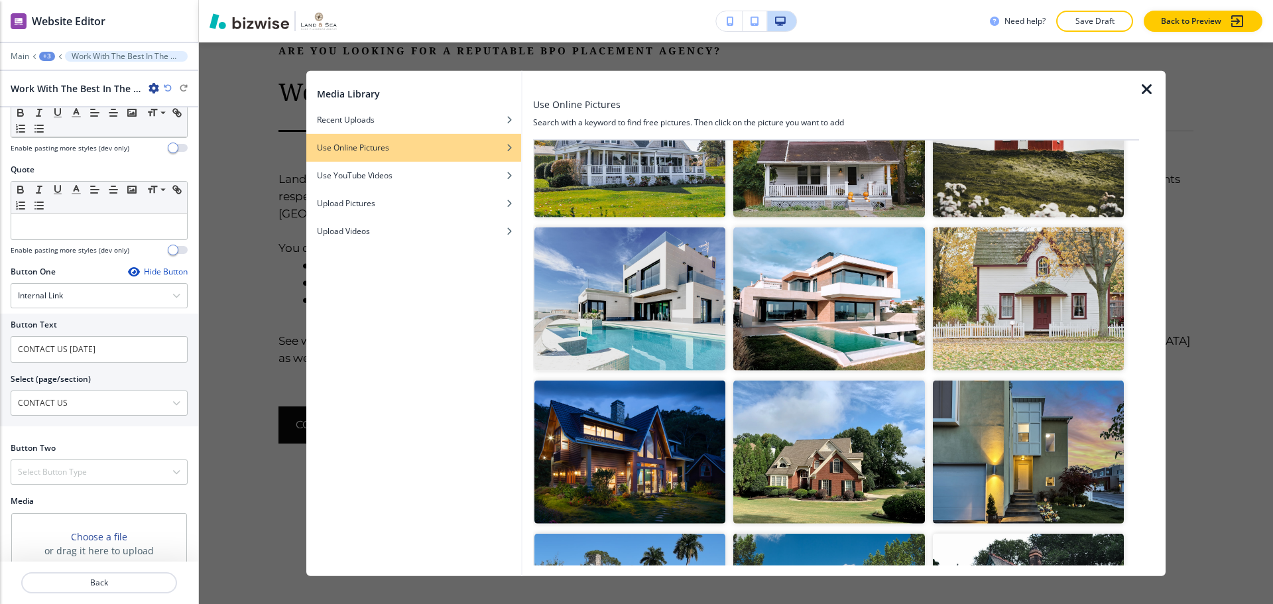
scroll to position [133, 0]
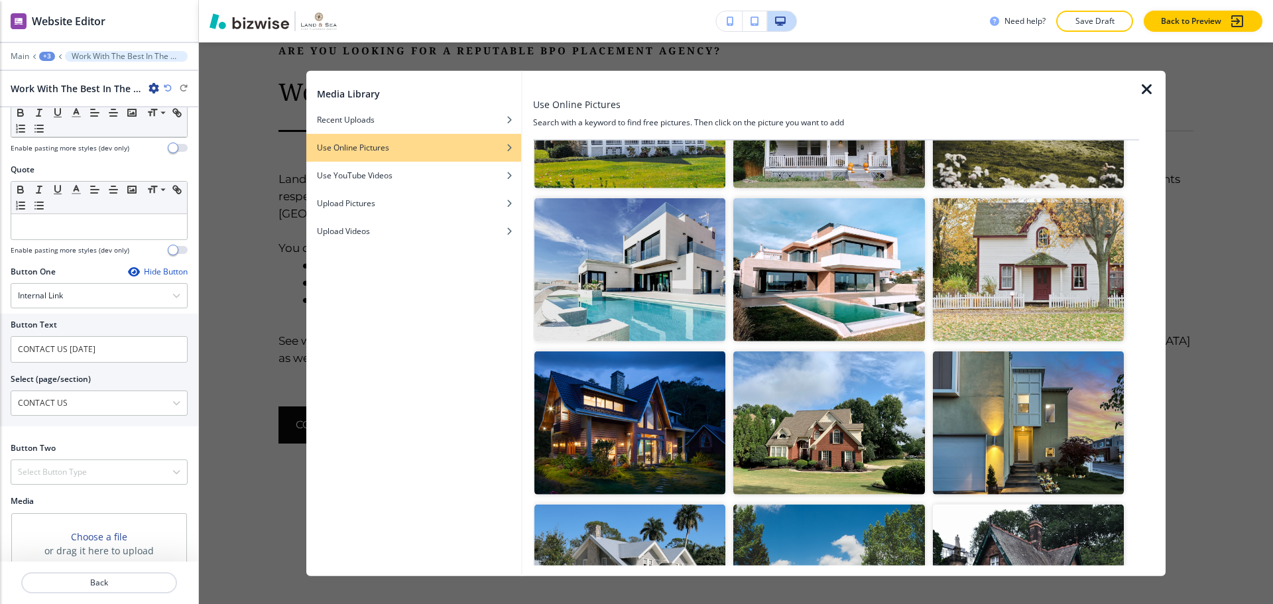
click at [958, 251] on img "button" at bounding box center [1028, 269] width 191 height 143
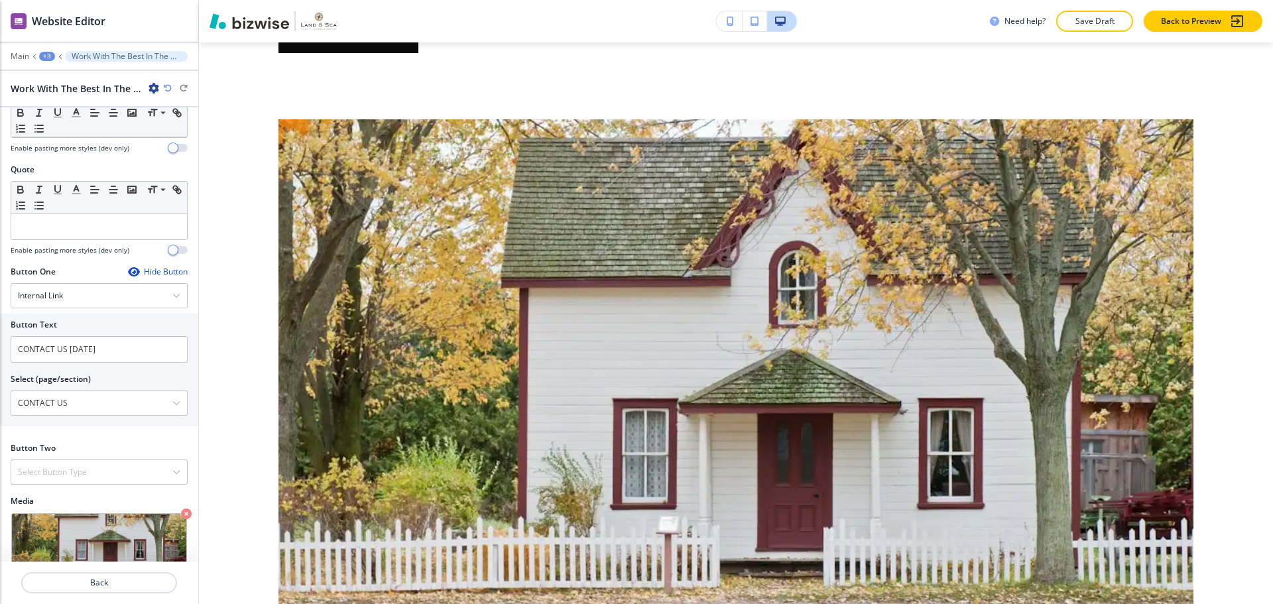
scroll to position [1198, 0]
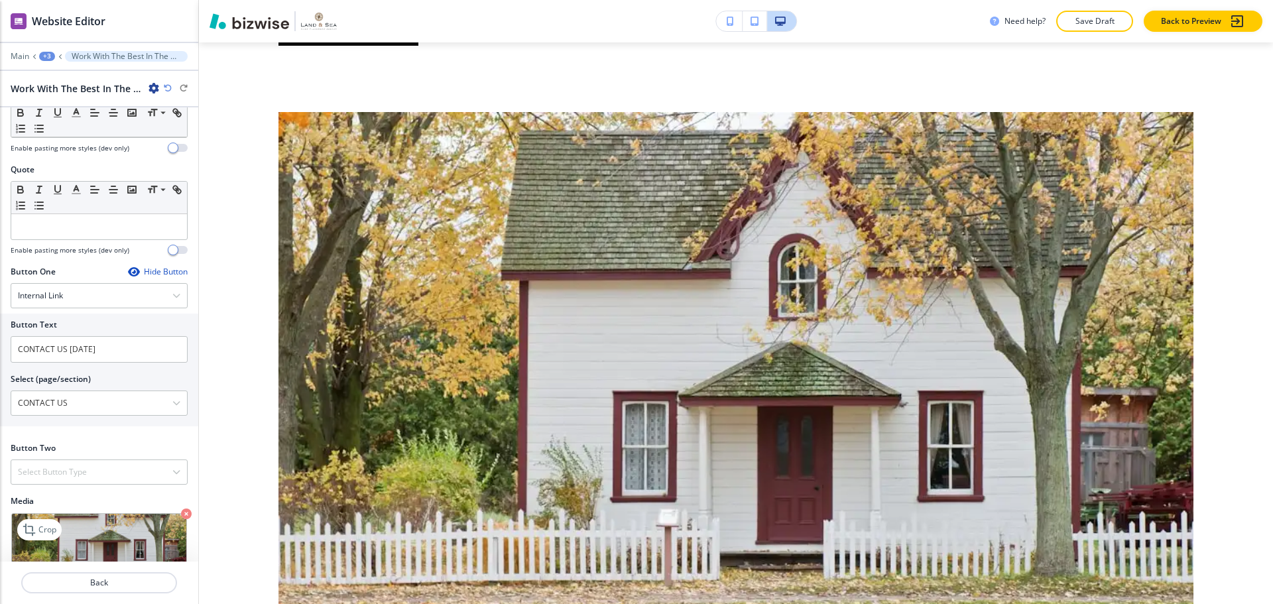
click at [181, 509] on icon "button" at bounding box center [186, 514] width 11 height 11
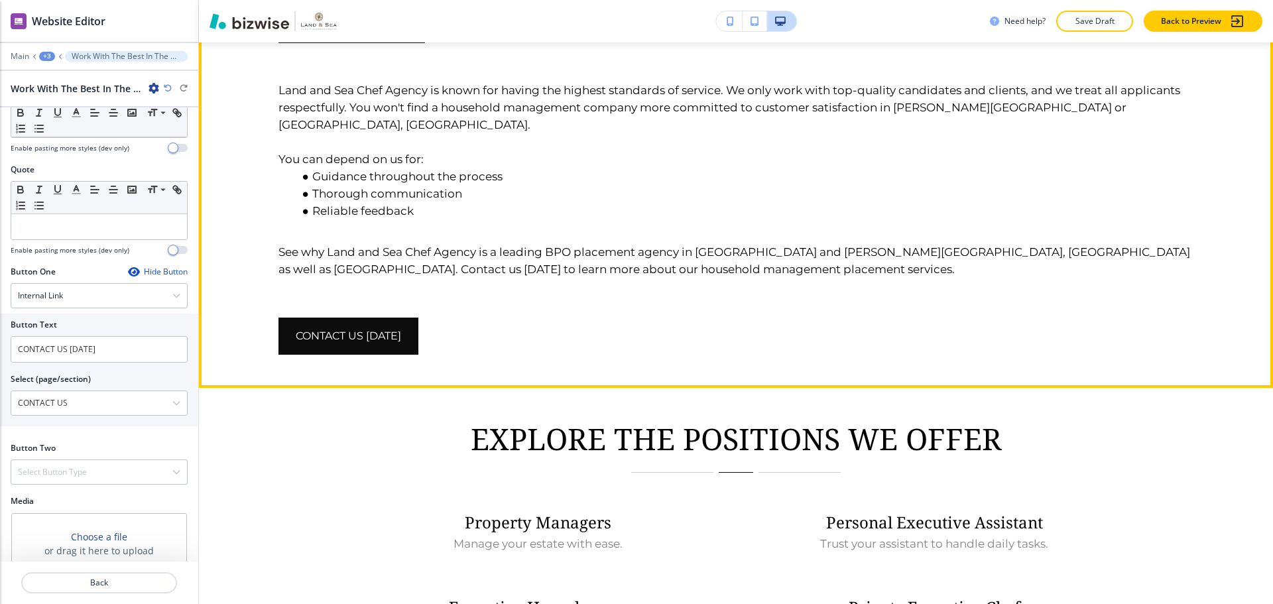
scroll to position [928, 0]
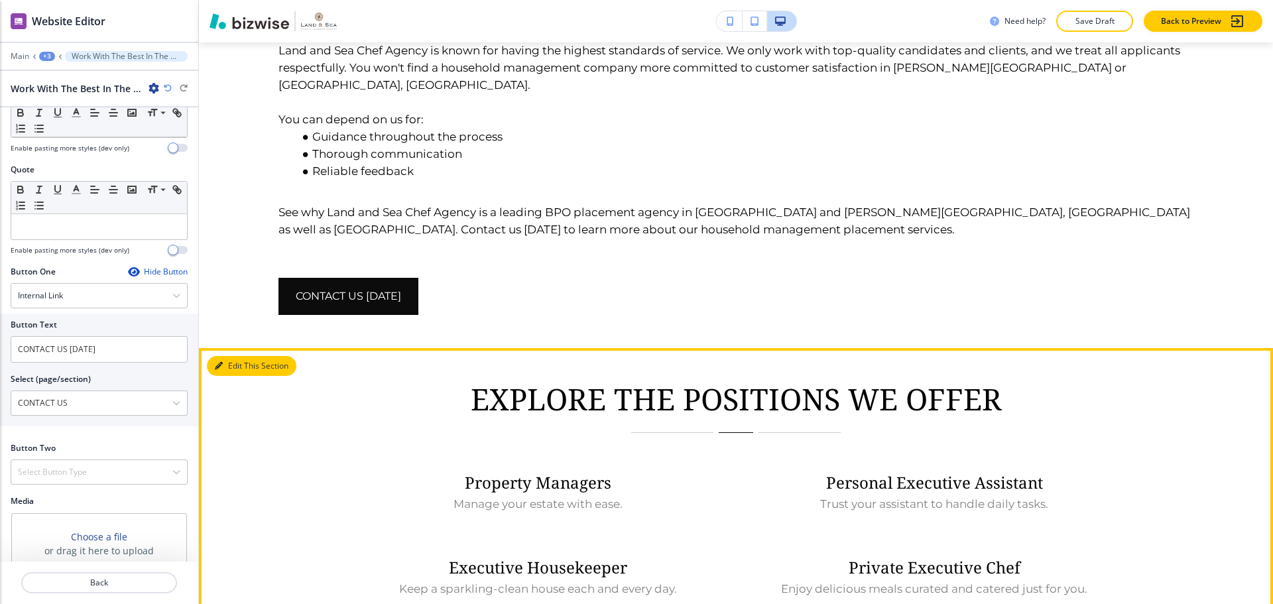
click at [234, 364] on button "Edit This Section" at bounding box center [252, 366] width 90 height 20
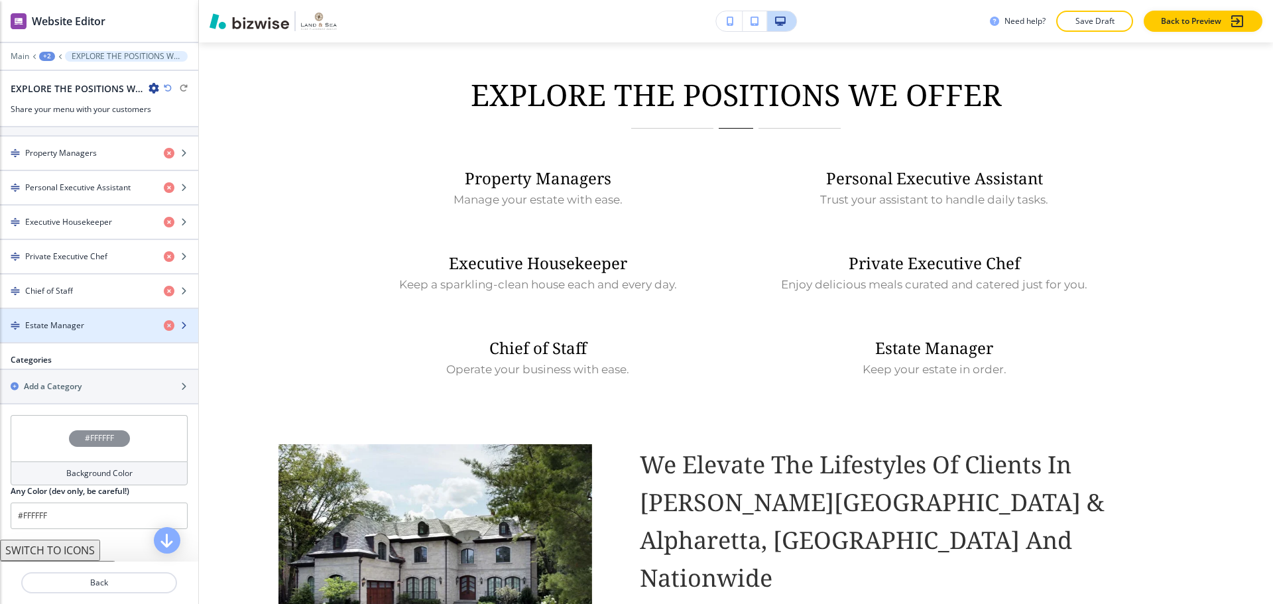
scroll to position [578, 0]
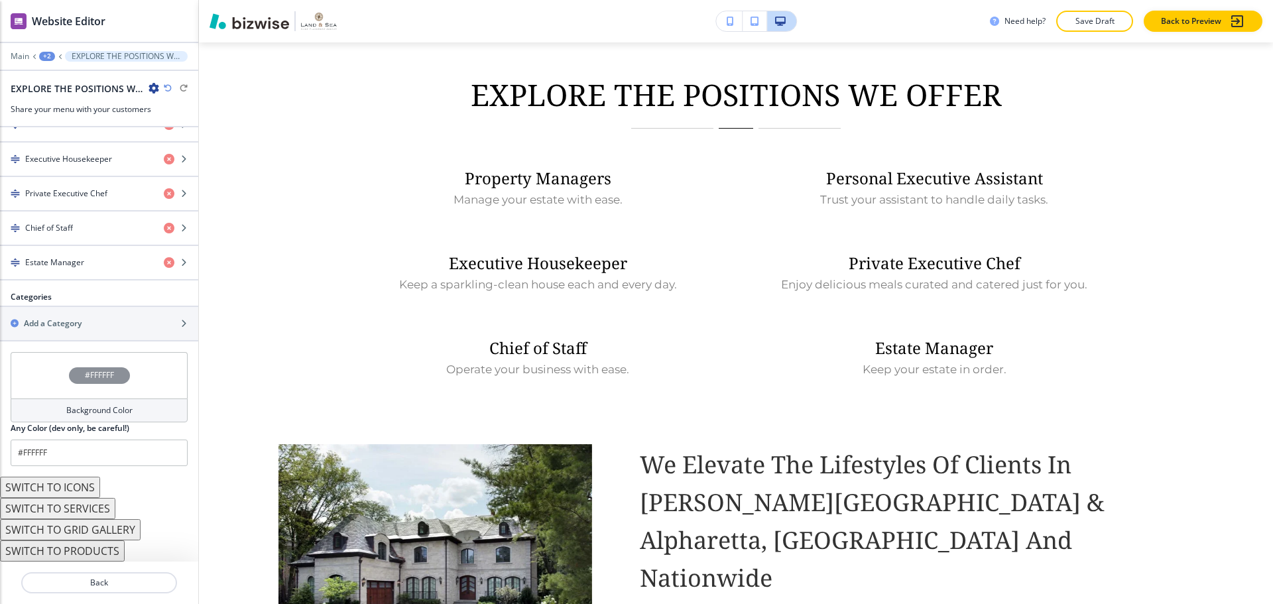
click at [148, 378] on div "#FFFFFF" at bounding box center [99, 375] width 177 height 46
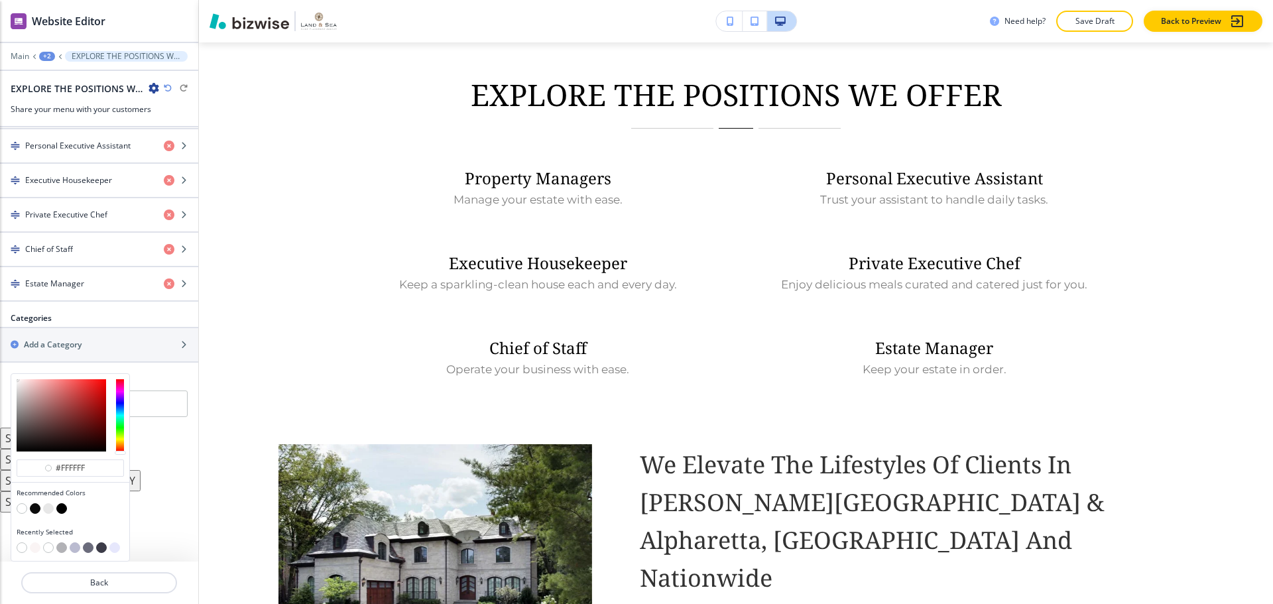
scroll to position [556, 0]
click at [32, 505] on button "button" at bounding box center [35, 508] width 11 height 11
type input "#0c0c0c"
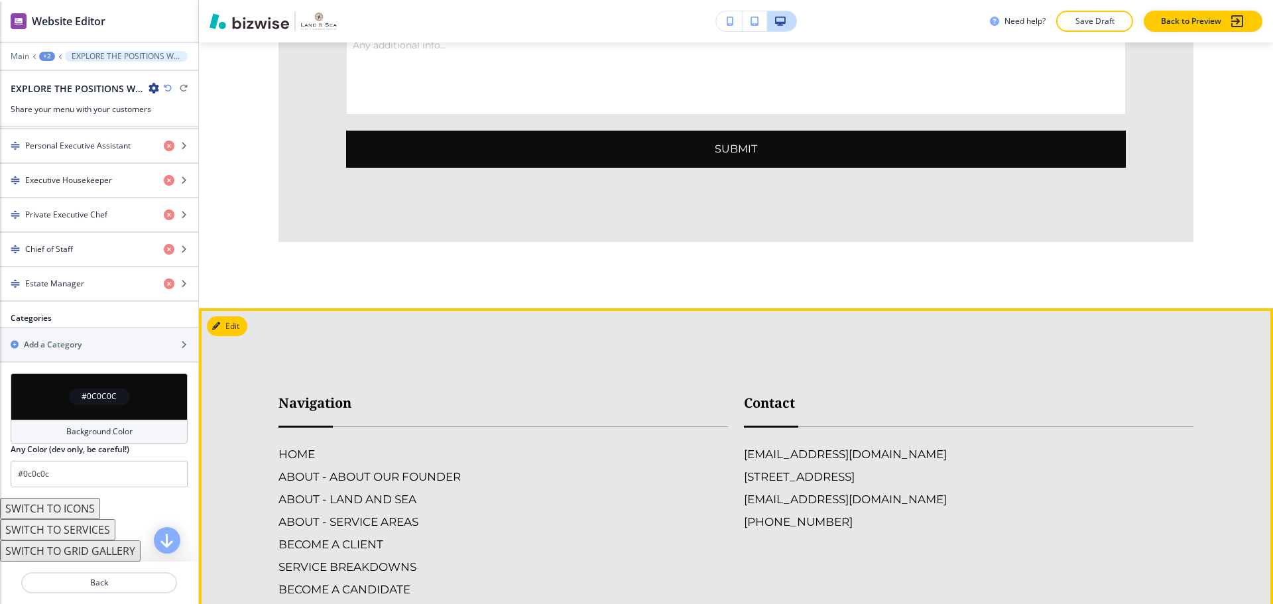
scroll to position [4846, 0]
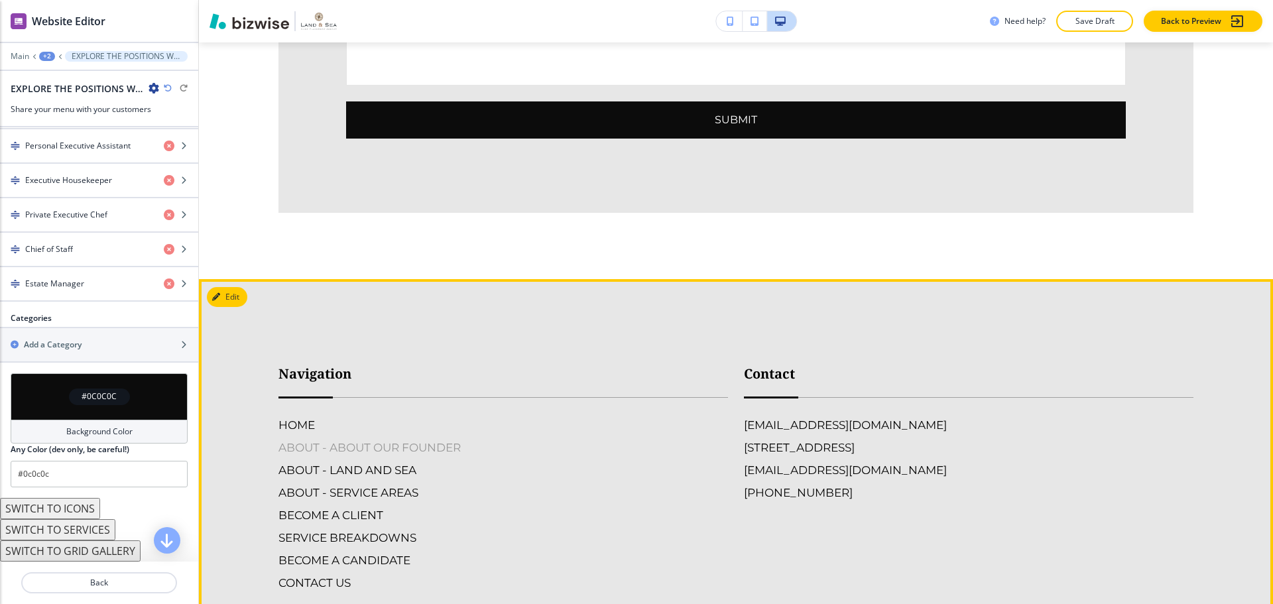
click at [341, 439] on h6 "ABOUT - ABOUT OUR FOUNDER" at bounding box center [503, 447] width 450 height 17
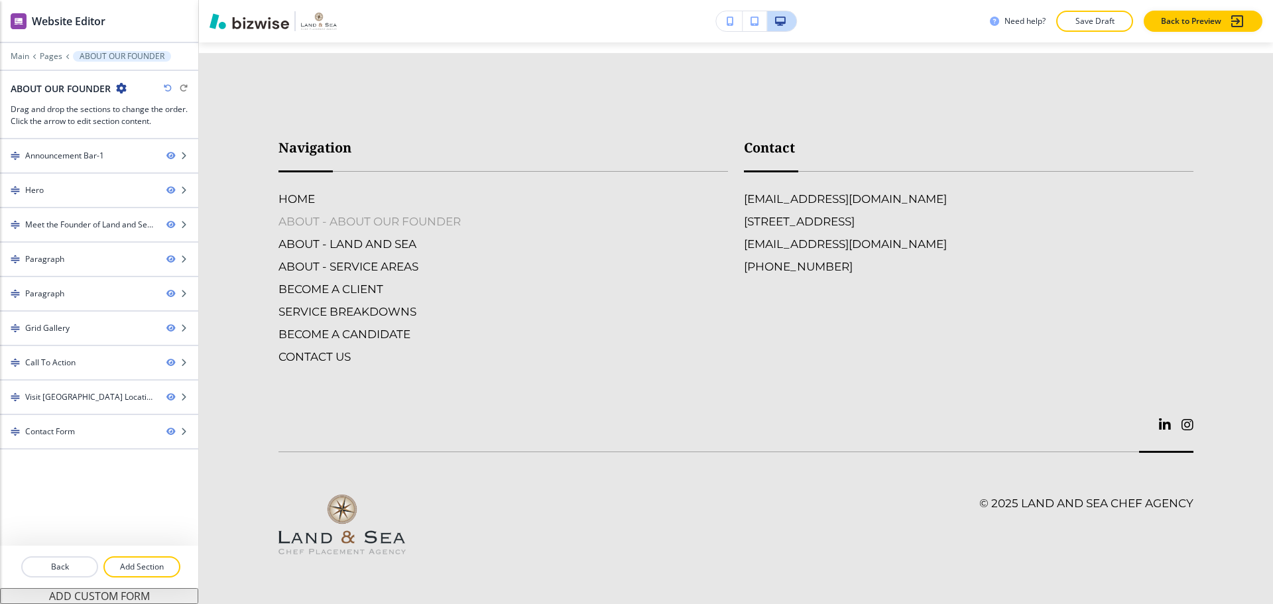
scroll to position [0, 0]
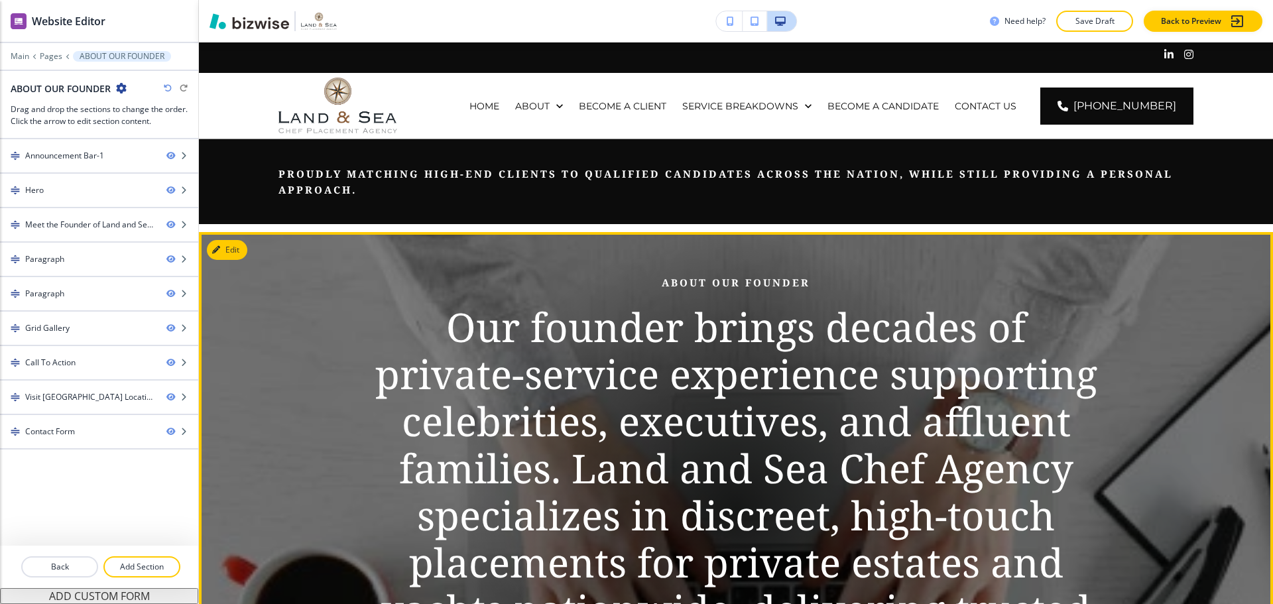
click at [693, 333] on p "Our founder brings decades of private‑service experience supporting celebrities…" at bounding box center [736, 492] width 764 height 377
click at [85, 186] on div "Hero" at bounding box center [78, 190] width 156 height 12
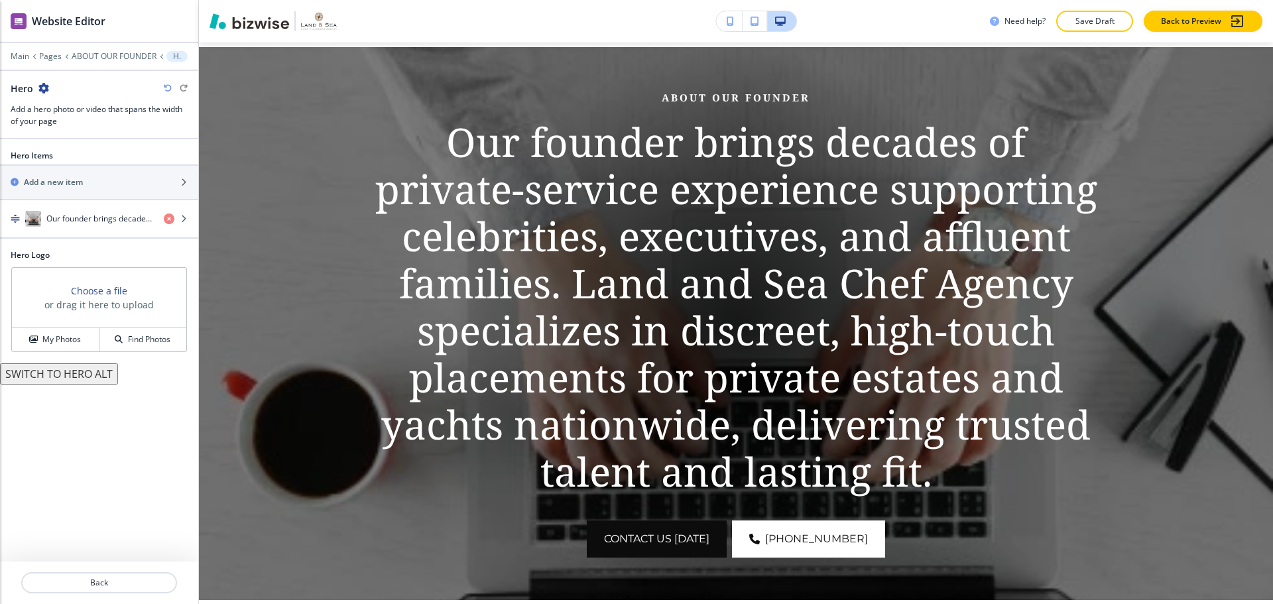
scroll to position [190, 0]
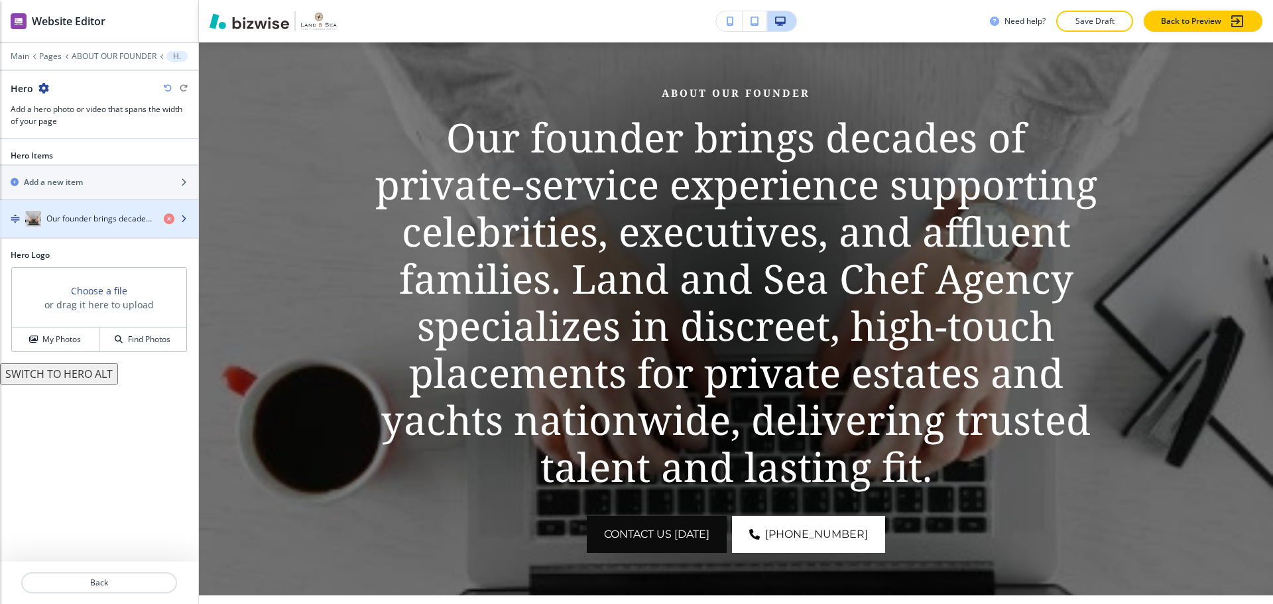
click at [78, 213] on h4 "Our founder brings decades of private‑service experience supporting celebrities…" at bounding box center [99, 219] width 107 height 12
click at [77, 216] on h4 "Our founder brings decades of private‑service experience supporting celebrities…" at bounding box center [99, 219] width 107 height 12
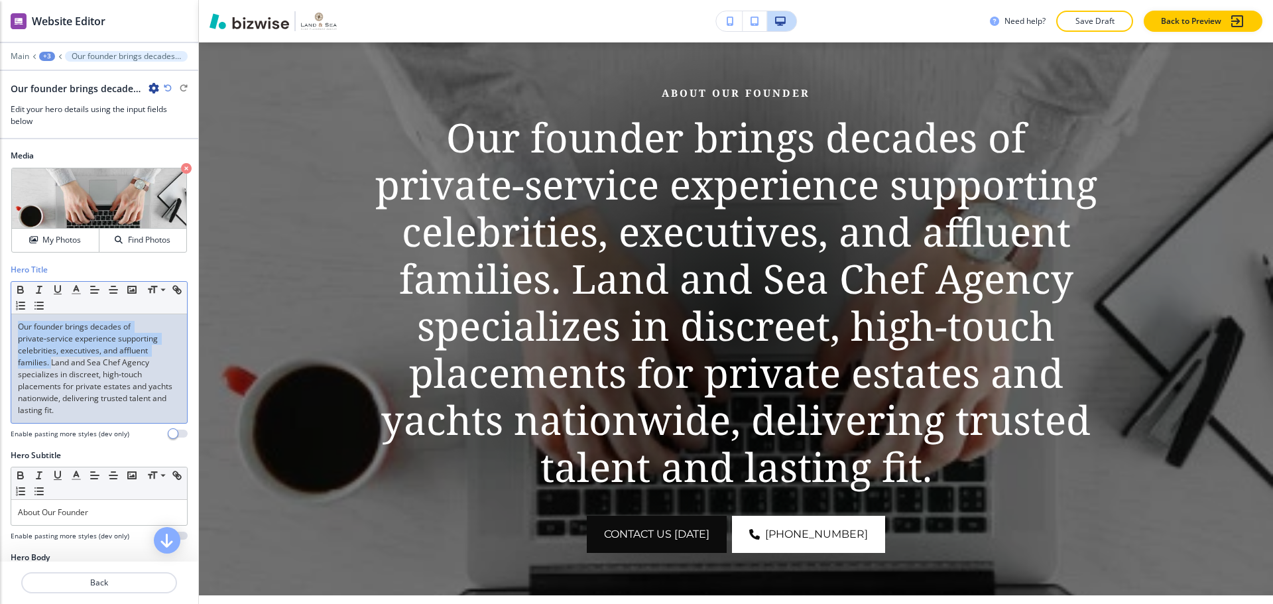
drag, startPoint x: 17, startPoint y: 326, endPoint x: 52, endPoint y: 362, distance: 50.2
click at [52, 362] on div "Our founder brings decades of private‑service experience supporting celebrities…" at bounding box center [99, 368] width 176 height 109
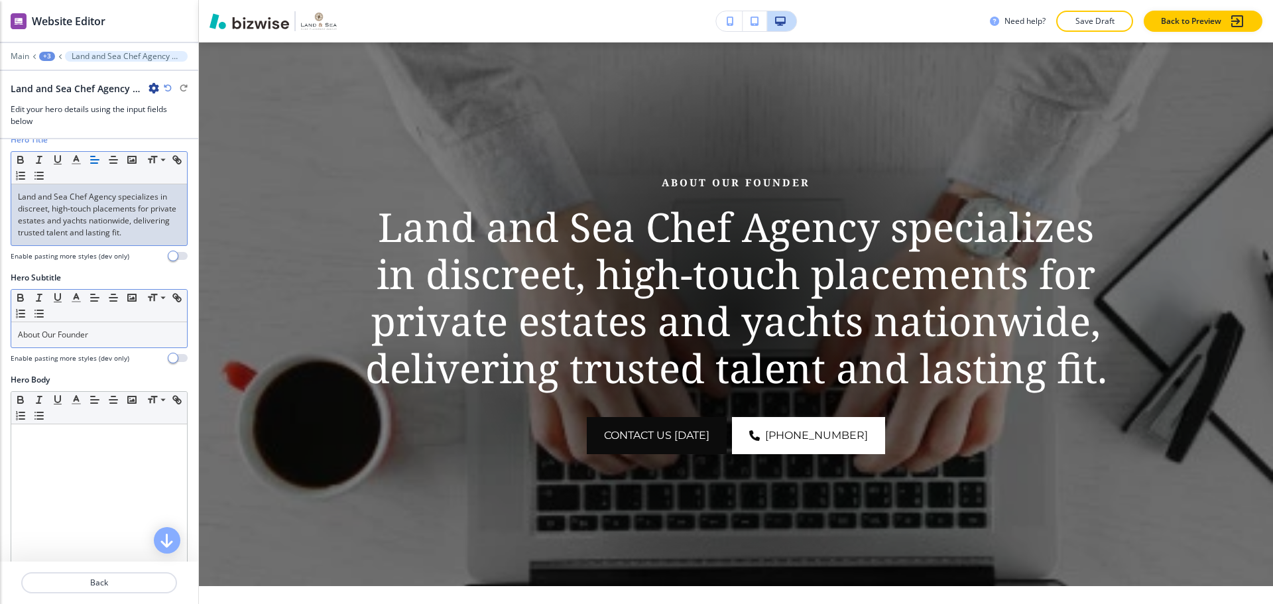
scroll to position [133, 0]
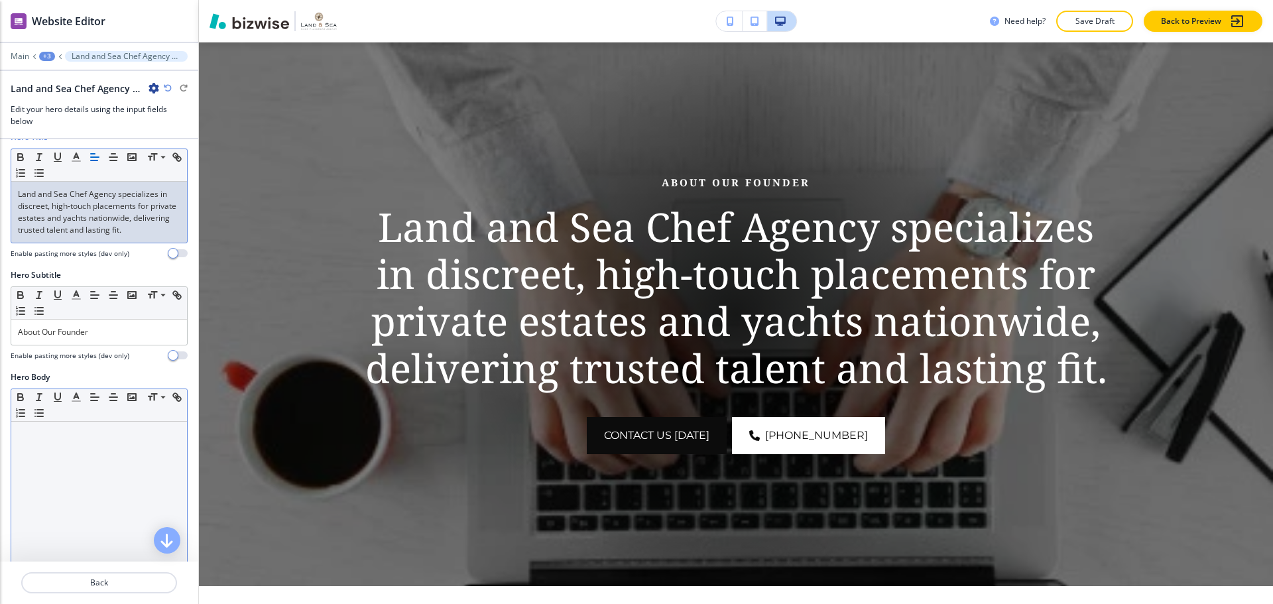
click at [91, 458] on div at bounding box center [99, 508] width 176 height 172
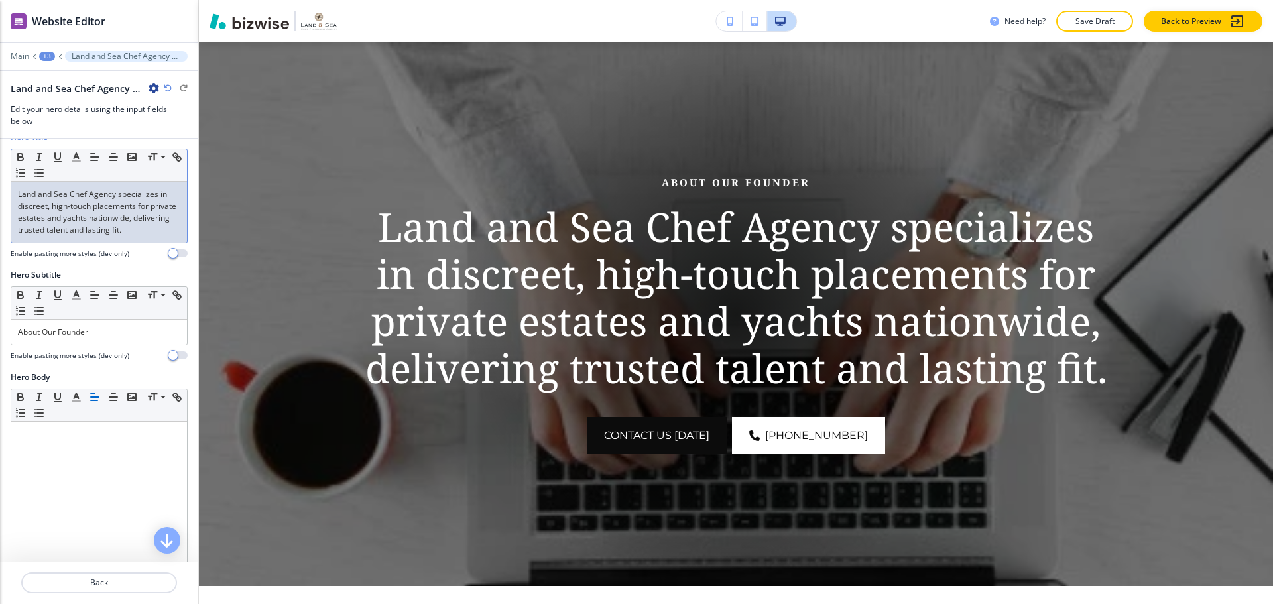
click at [15, 196] on div "Land and Sea Chef Agency specializes in discreet, high‑touch placements for pri…" at bounding box center [99, 212] width 176 height 61
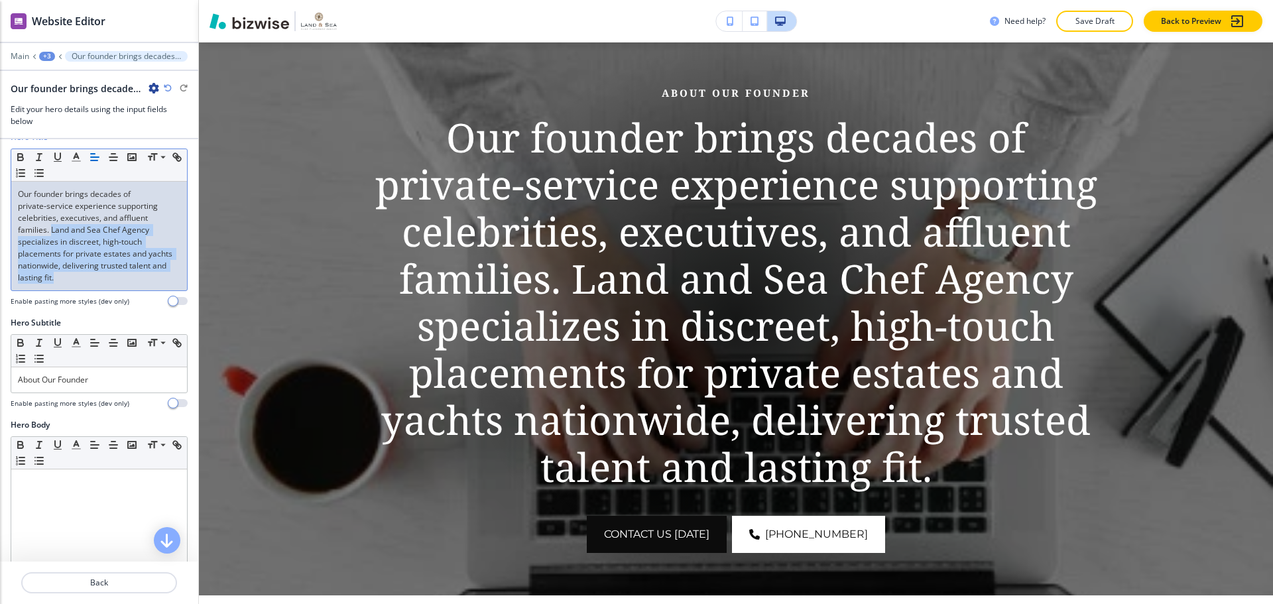
drag, startPoint x: 51, startPoint y: 225, endPoint x: 147, endPoint y: 281, distance: 110.5
click at [147, 281] on p "Our founder brings decades of private‑service experience supporting celebrities…" at bounding box center [99, 235] width 162 height 95
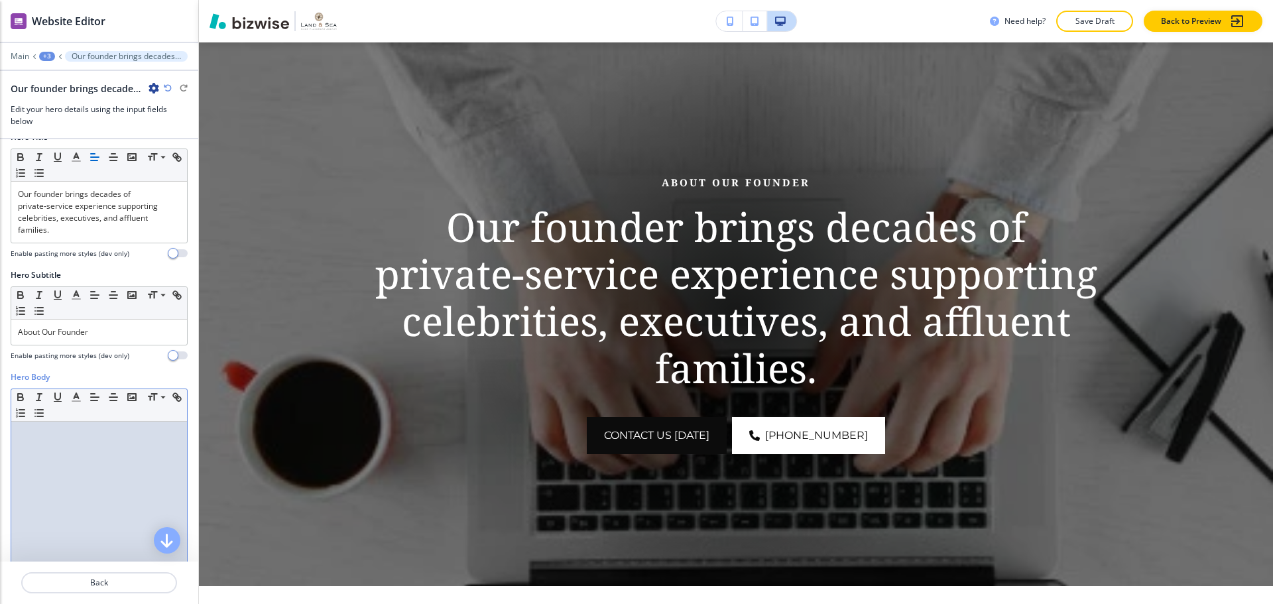
click at [90, 449] on div at bounding box center [99, 508] width 176 height 172
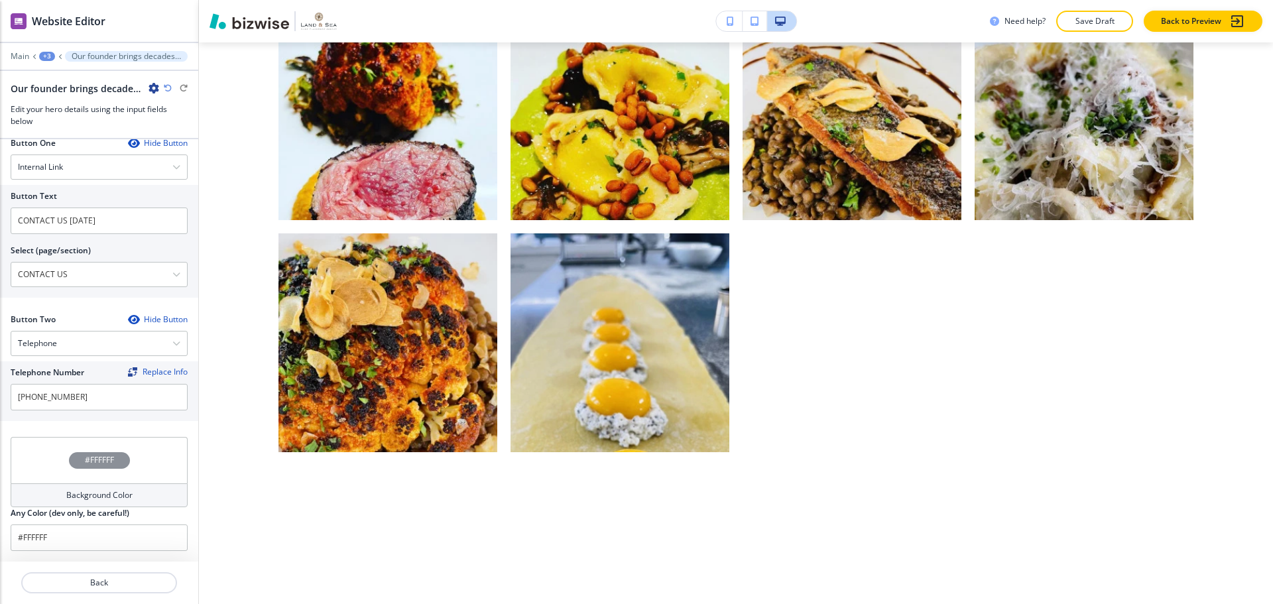
scroll to position [2122, 0]
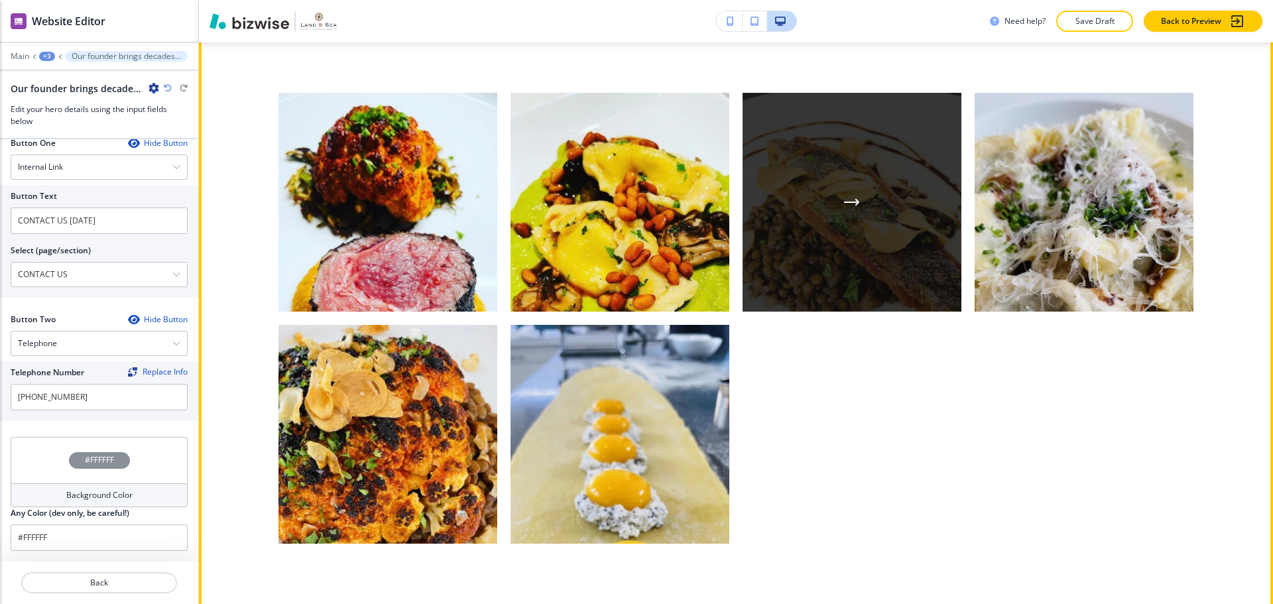
click at [859, 290] on div "button" at bounding box center [852, 202] width 219 height 219
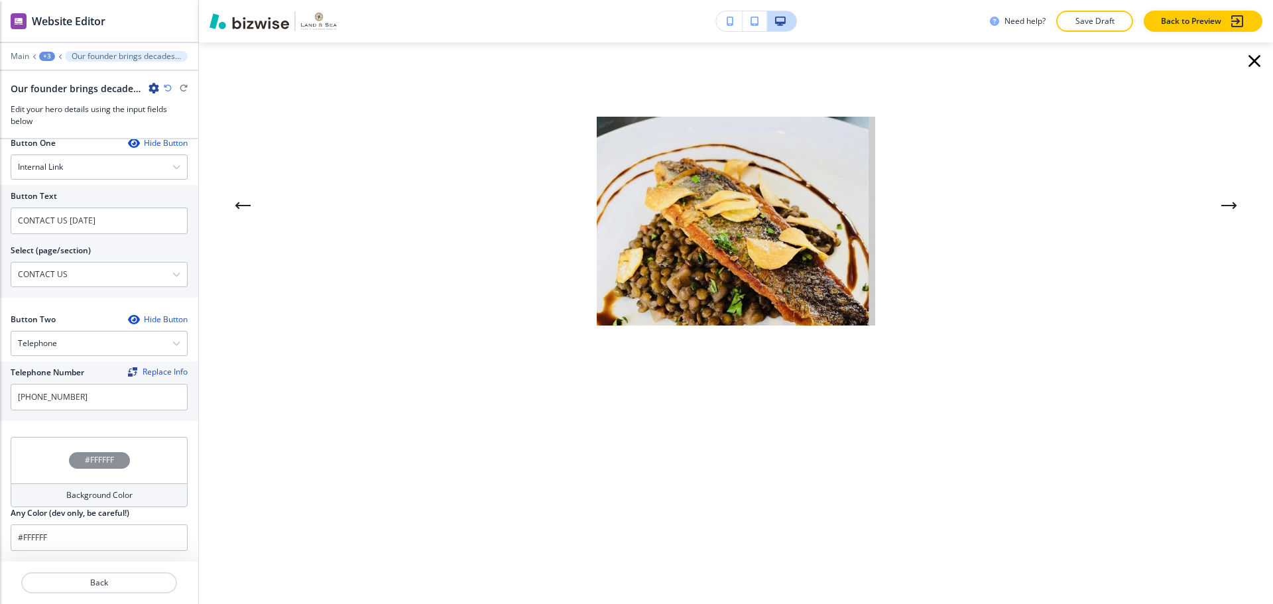
click at [1233, 210] on button "Next Gallery Image" at bounding box center [1229, 205] width 27 height 27
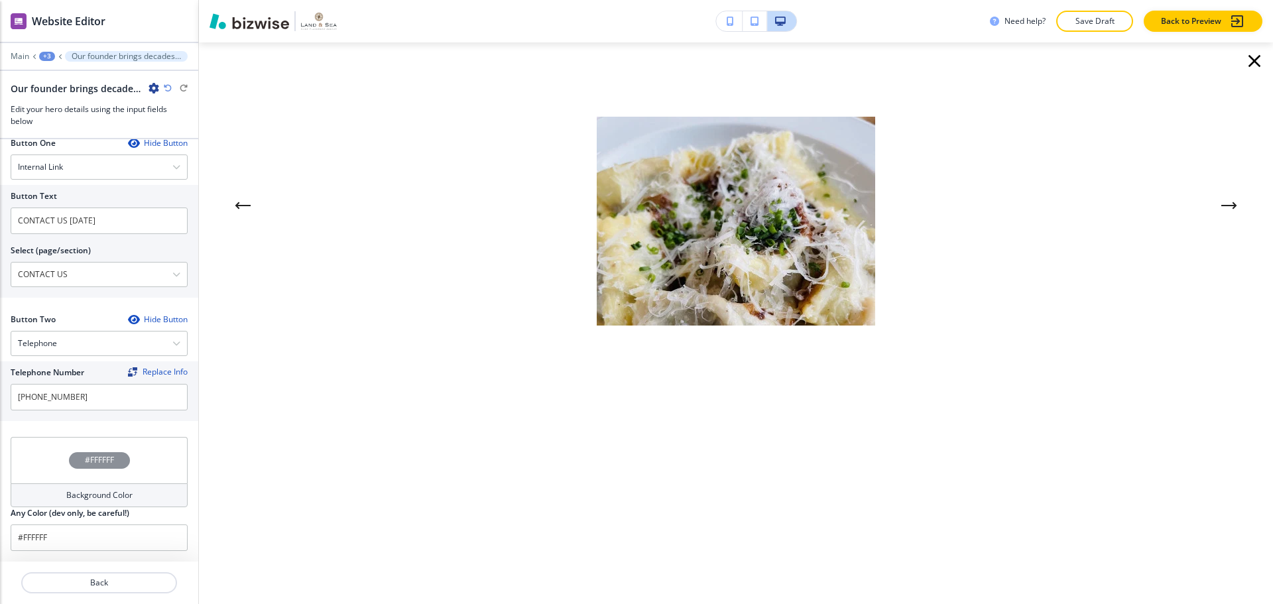
click at [1248, 66] on icon "button" at bounding box center [1254, 60] width 21 height 21
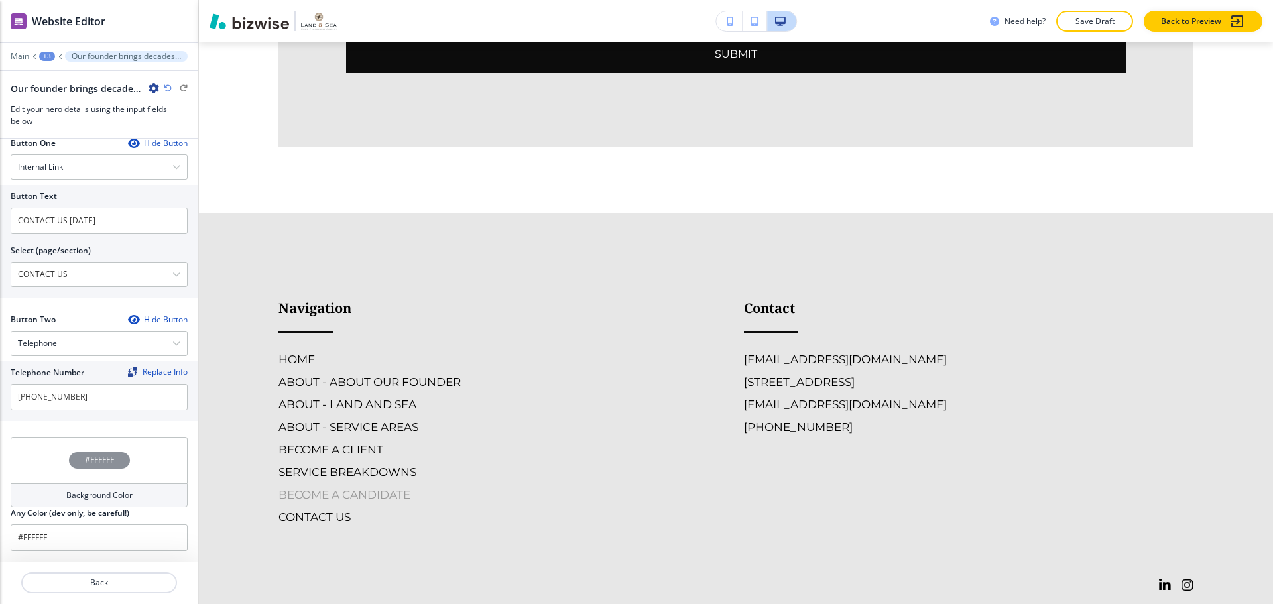
scroll to position [4177, 0]
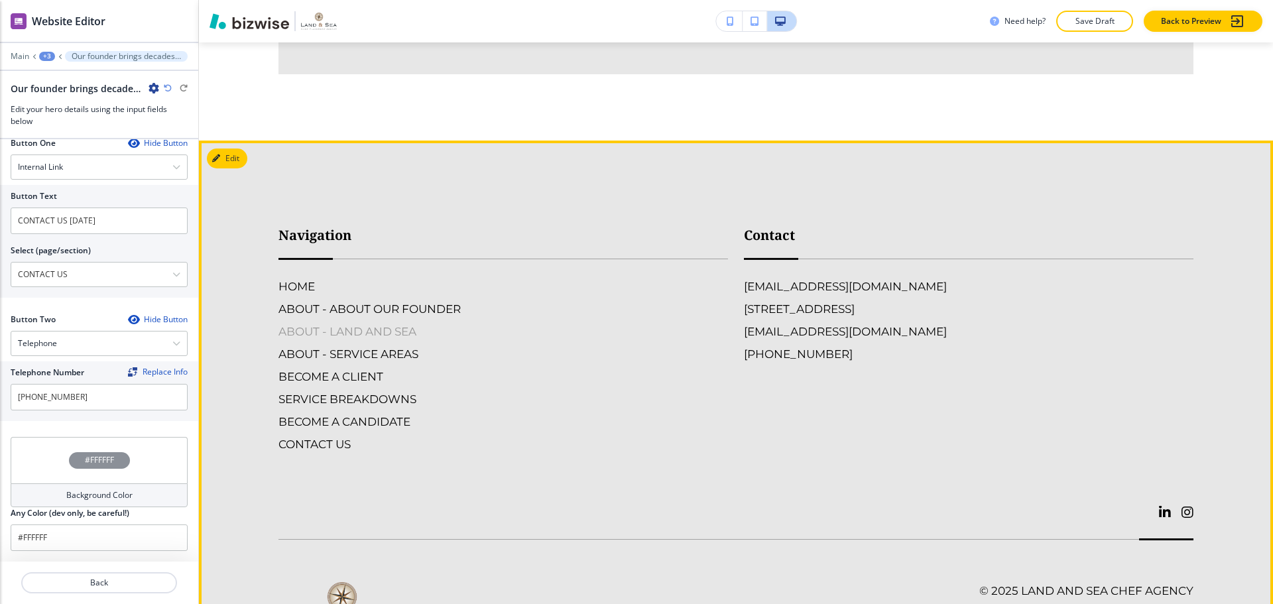
click at [397, 340] on h6 "ABOUT - LAND AND SEA" at bounding box center [503, 331] width 450 height 17
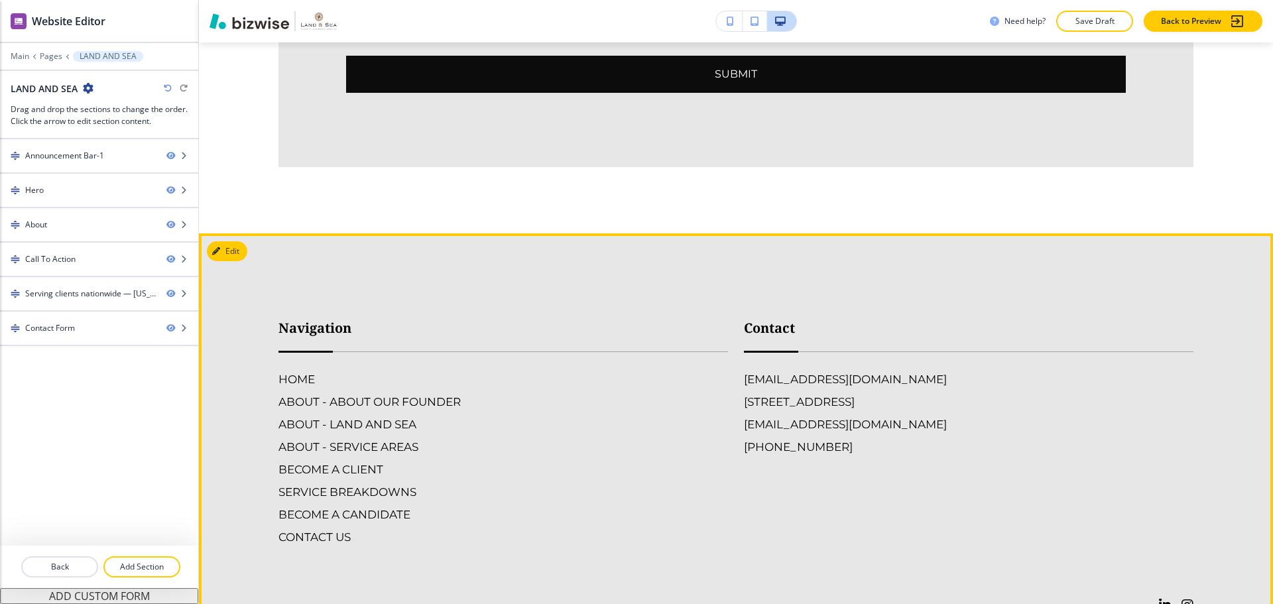
scroll to position [2786, 0]
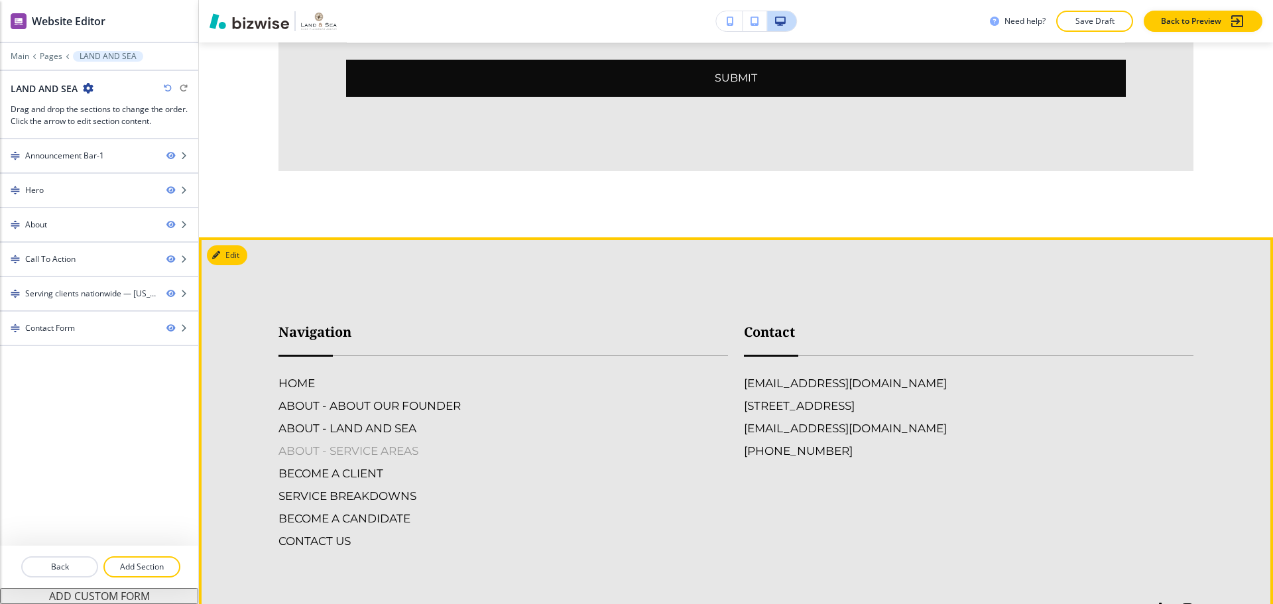
click at [399, 442] on h6 "ABOUT - SERVICE AREAS" at bounding box center [503, 450] width 450 height 17
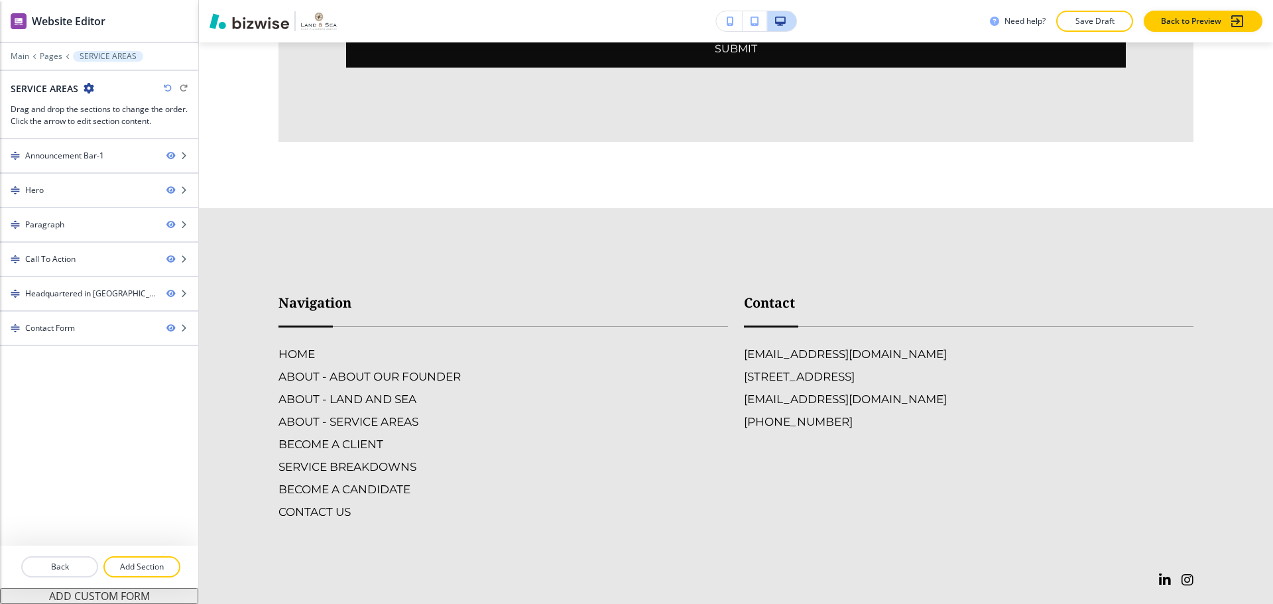
scroll to position [2670, 0]
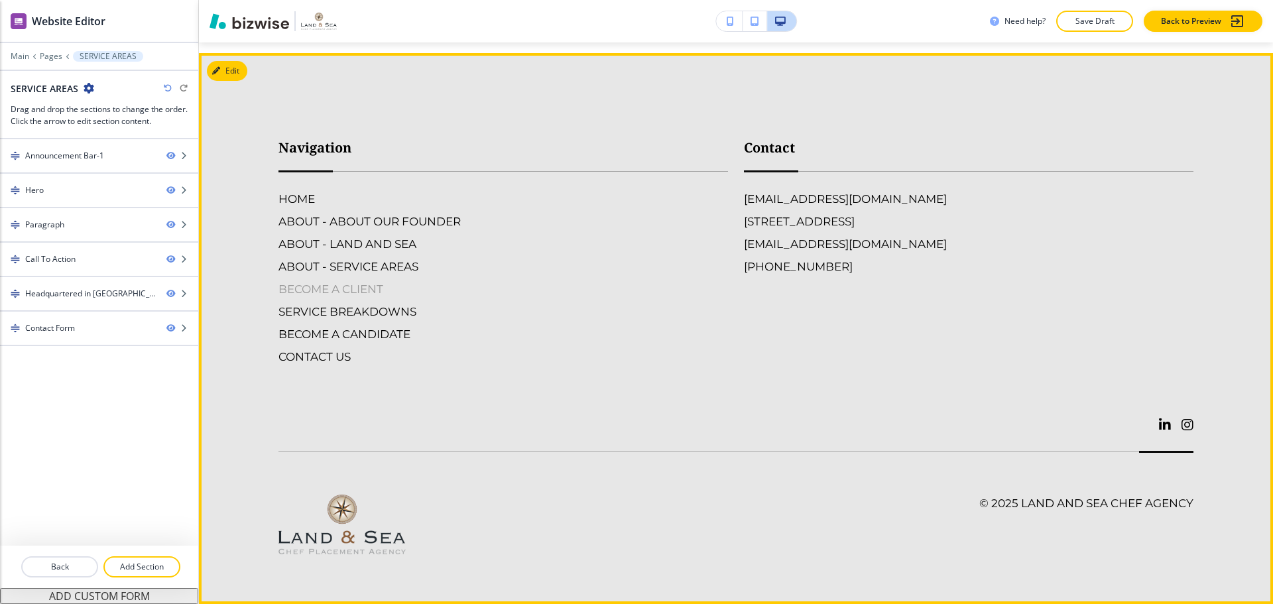
click at [351, 292] on h6 "BECOME A CLIENT" at bounding box center [503, 288] width 450 height 17
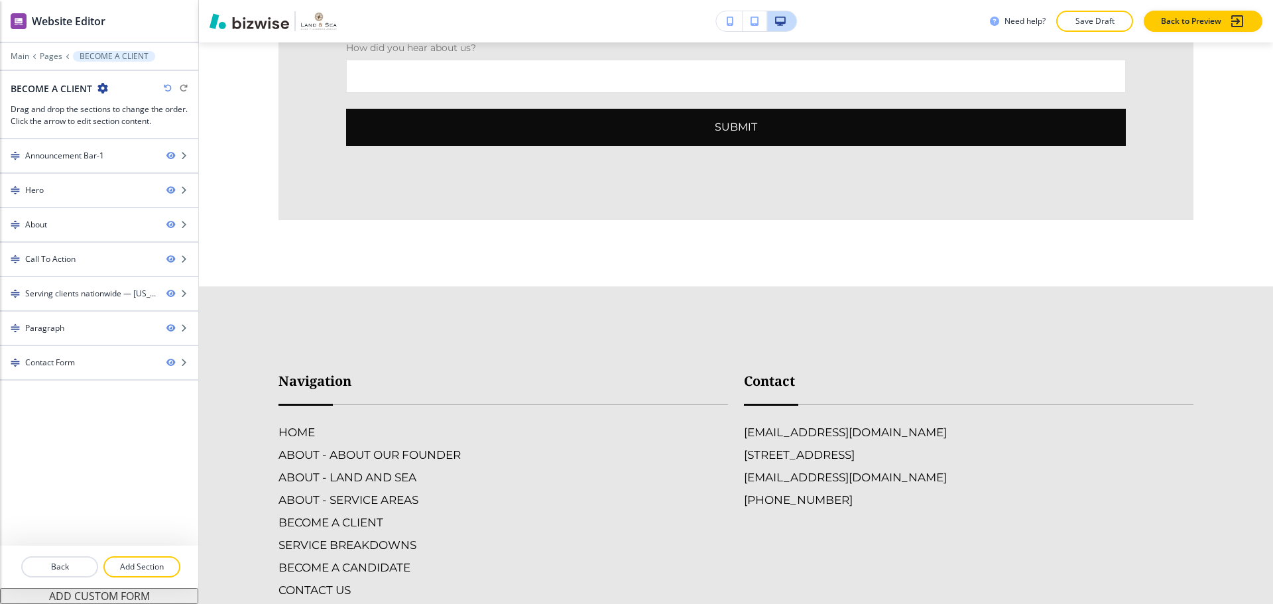
scroll to position [3451, 0]
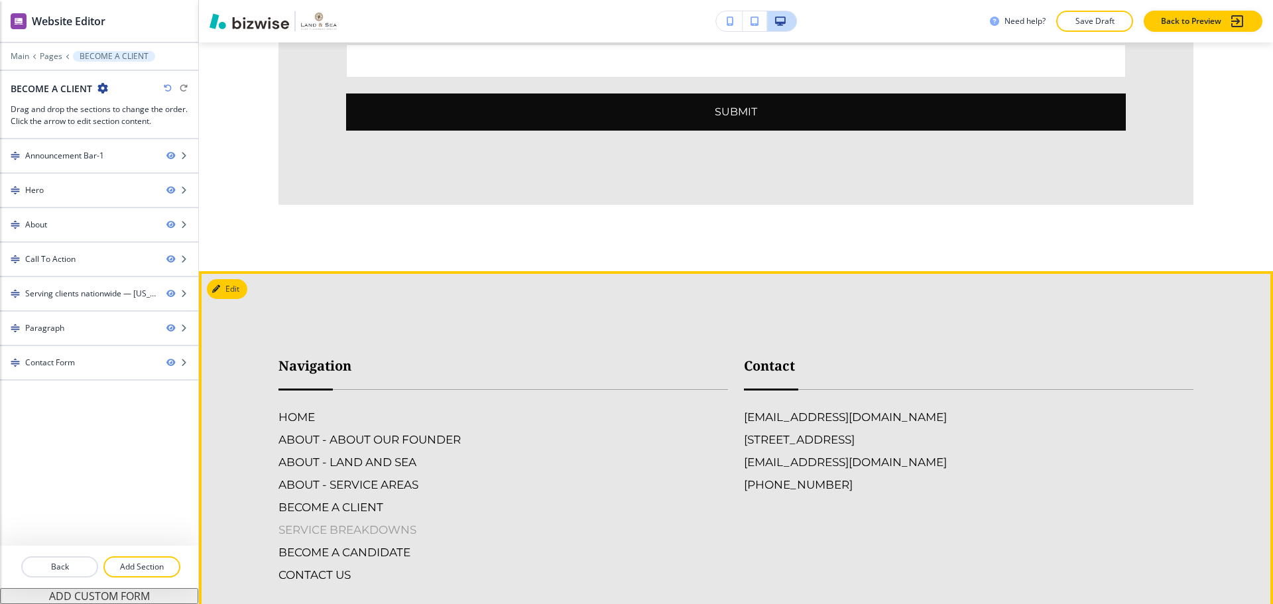
click at [401, 521] on h6 "SERVICE BREAKDOWNS" at bounding box center [503, 529] width 450 height 17
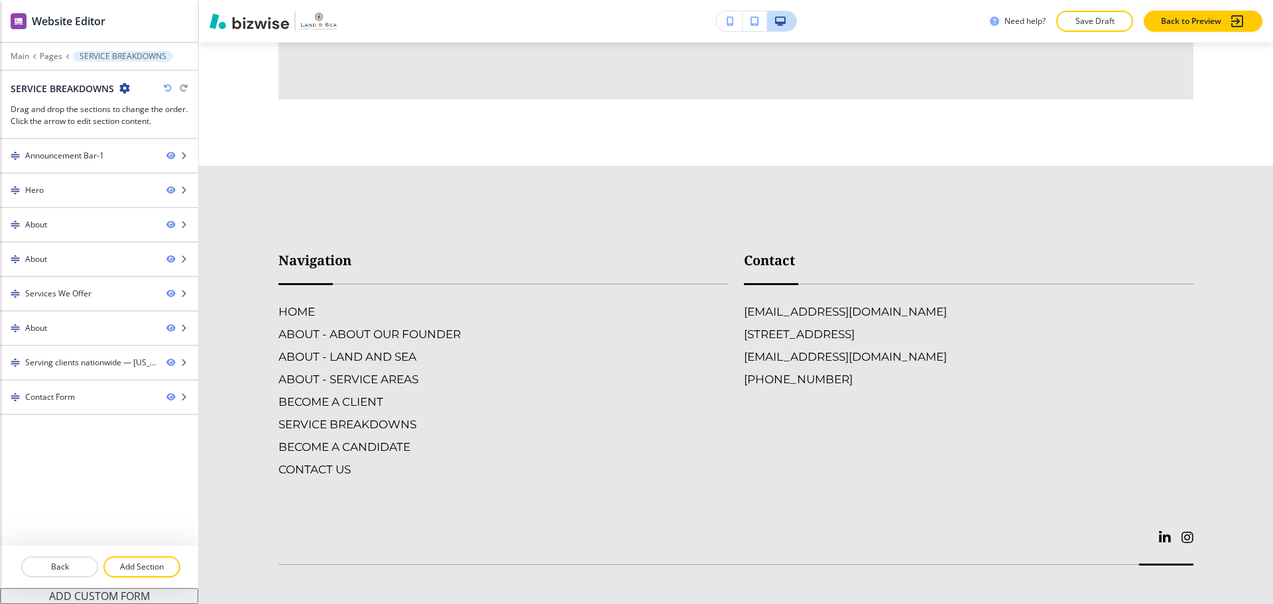
scroll to position [3429, 0]
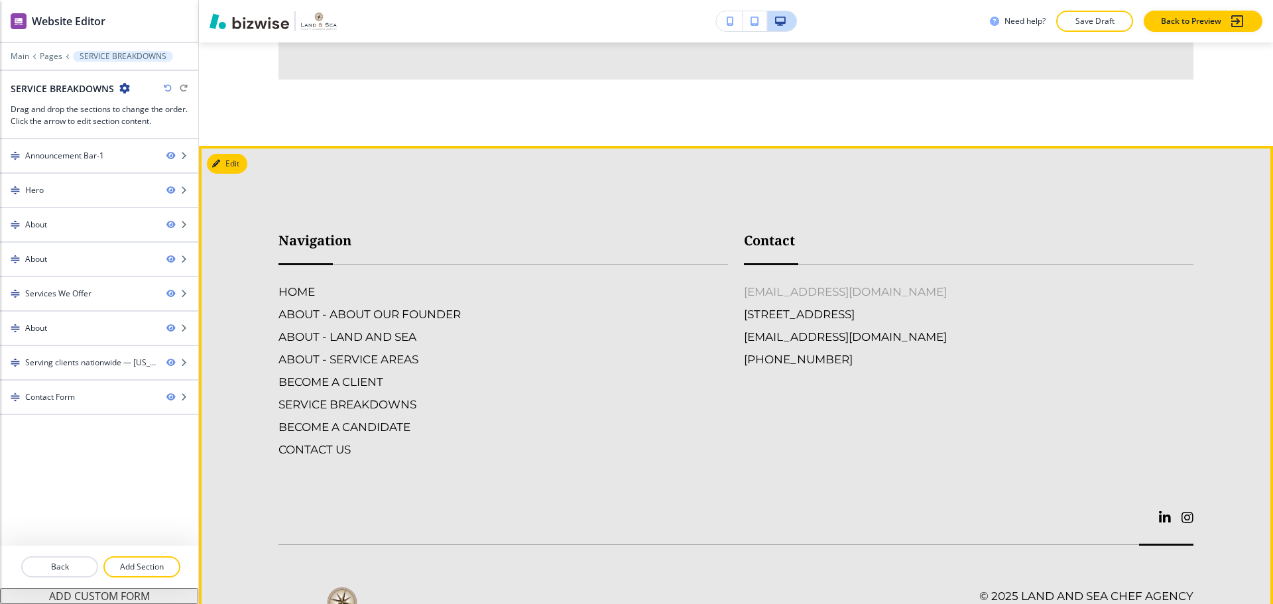
click at [794, 283] on h6 "[EMAIL_ADDRESS][DOMAIN_NAME]" at bounding box center [845, 291] width 203 height 17
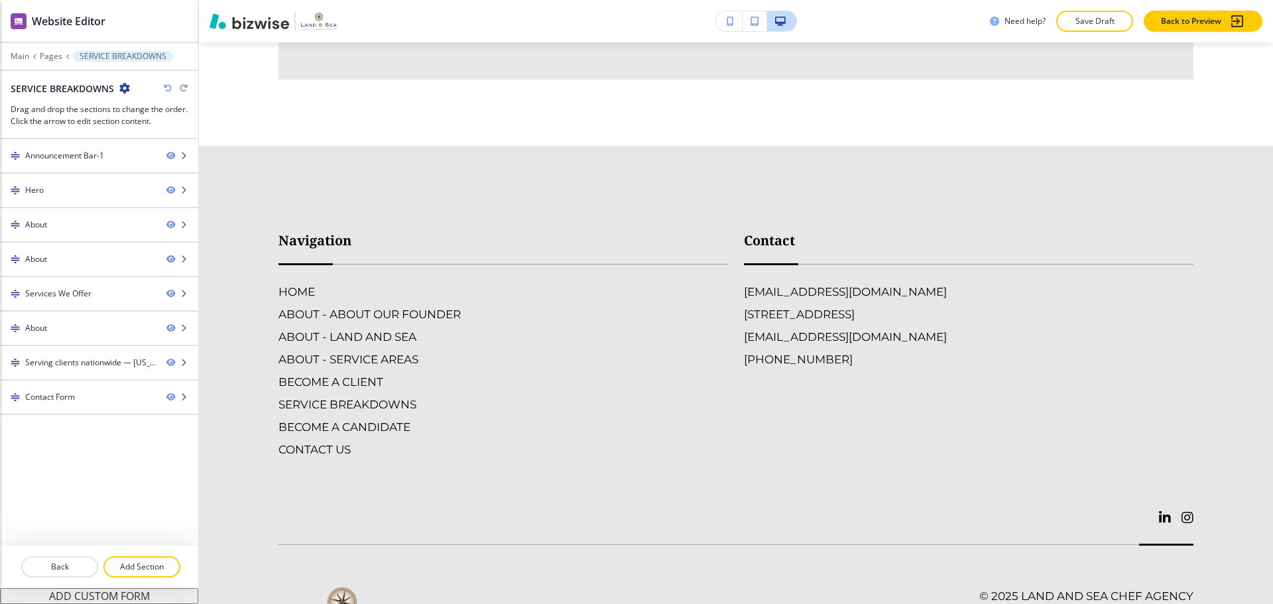
click at [960, 382] on div "Contact placeholder@bizwise.com 7330 Sarimento Pl, Delray Beach, FL 33446, USA …" at bounding box center [960, 331] width 465 height 254
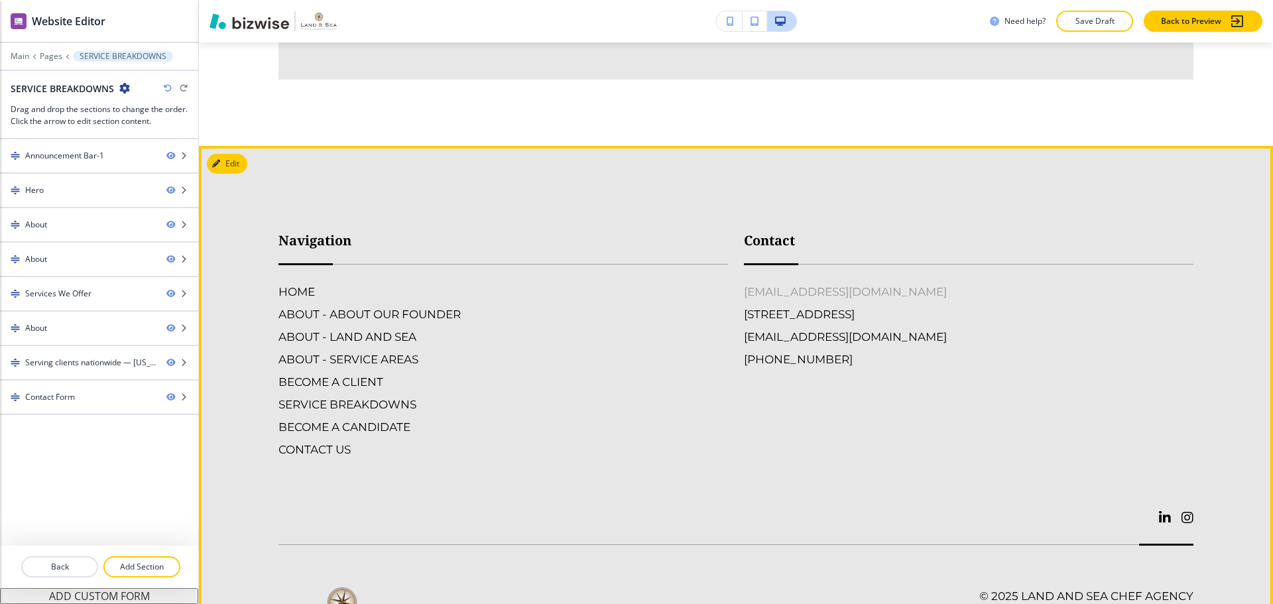
click at [885, 283] on h6 "[EMAIL_ADDRESS][DOMAIN_NAME]" at bounding box center [845, 291] width 203 height 17
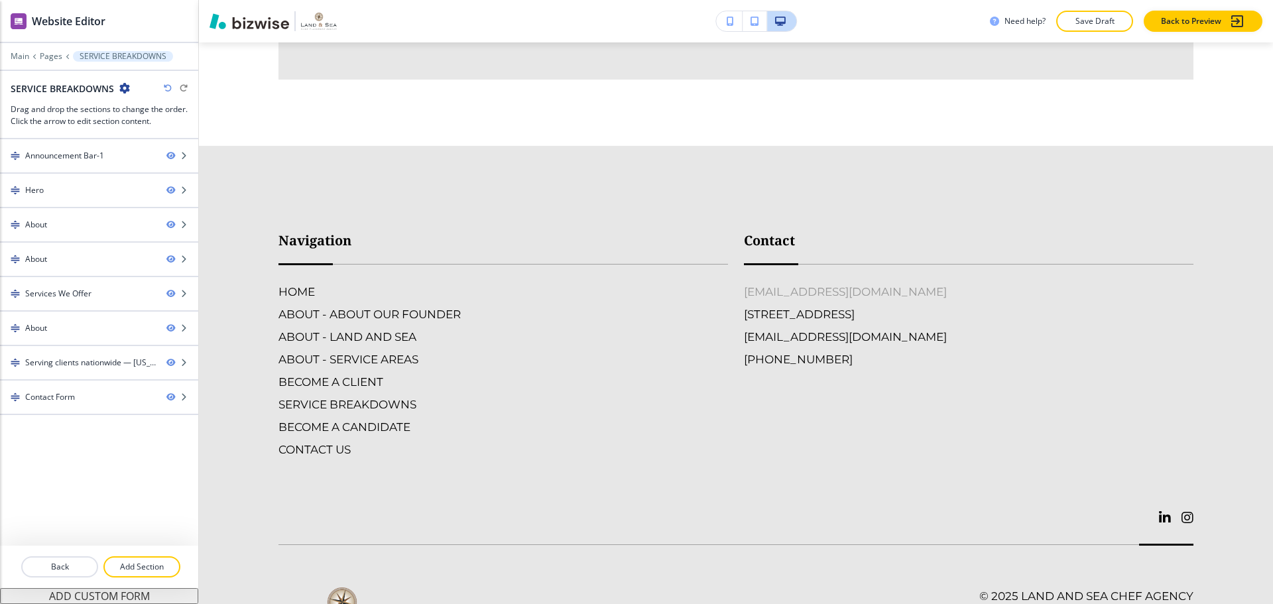
click at [885, 283] on h6 "[EMAIL_ADDRESS][DOMAIN_NAME]" at bounding box center [845, 291] width 203 height 17
click at [1095, 204] on div "Contact placeholder@bizwise.com 7330 Sarimento Pl, Delray Beach, FL 33446, USA …" at bounding box center [960, 331] width 465 height 254
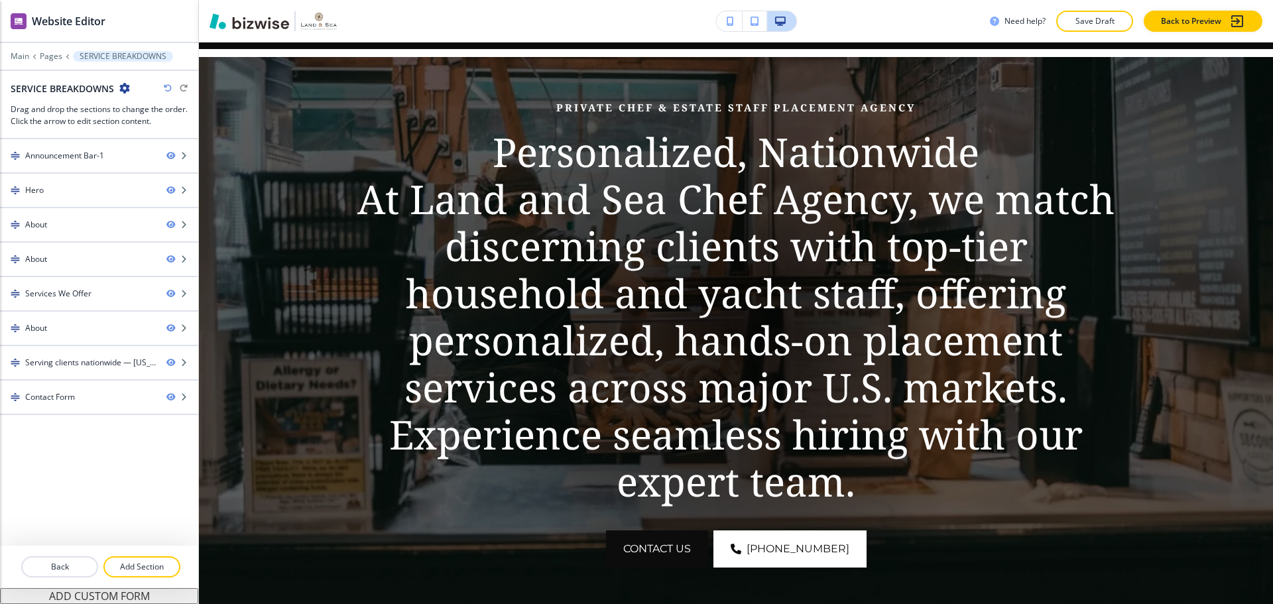
scroll to position [0, 0]
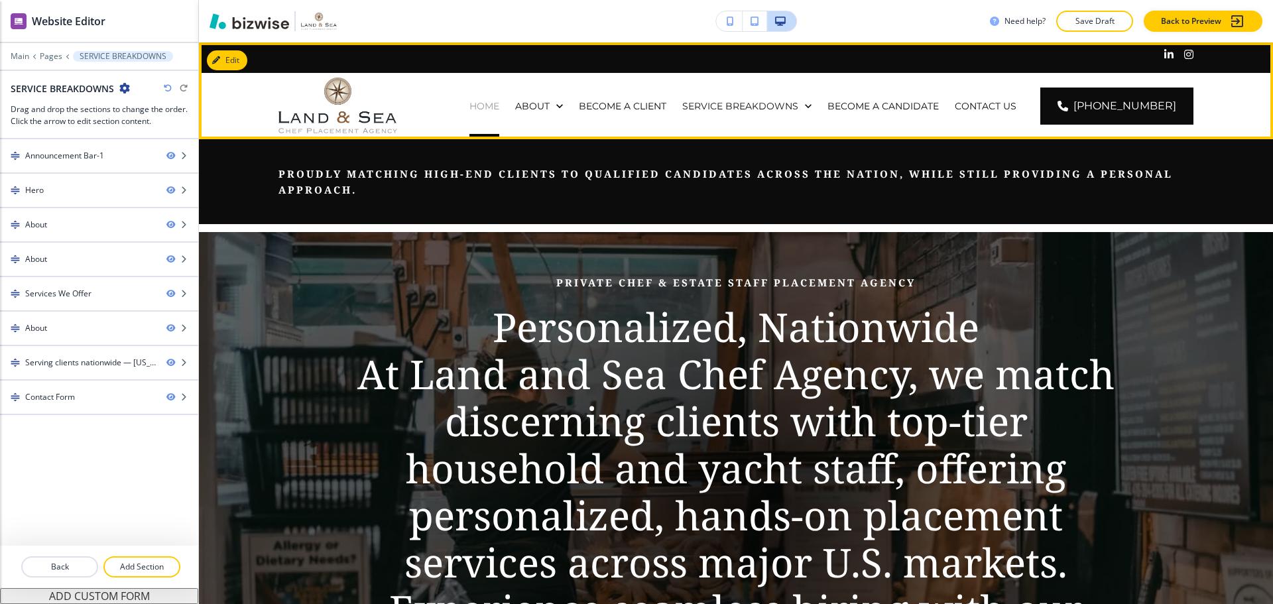
click at [499, 101] on p "HOME" at bounding box center [484, 105] width 30 height 13
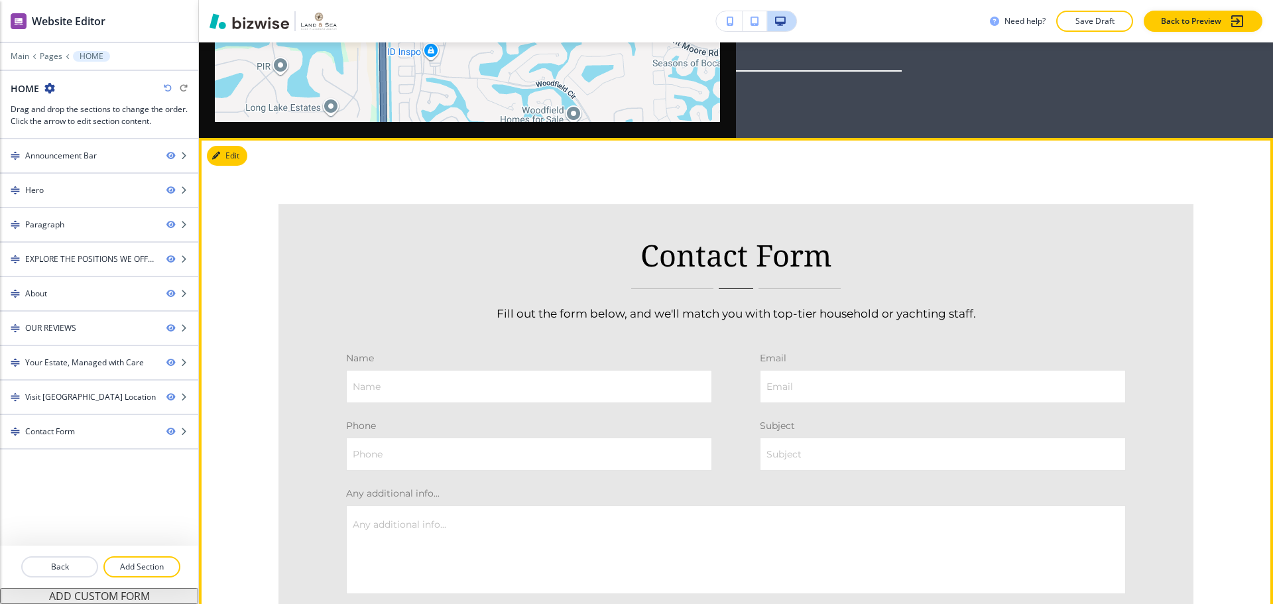
scroll to position [4376, 0]
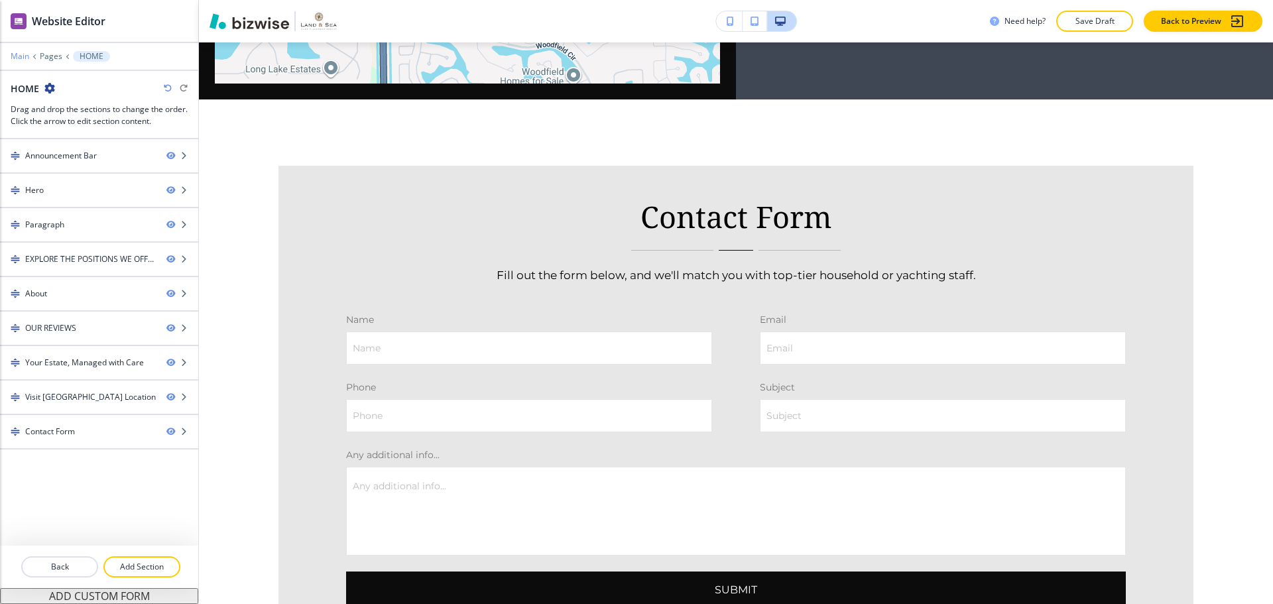
click at [22, 56] on p "Main" at bounding box center [20, 56] width 19 height 9
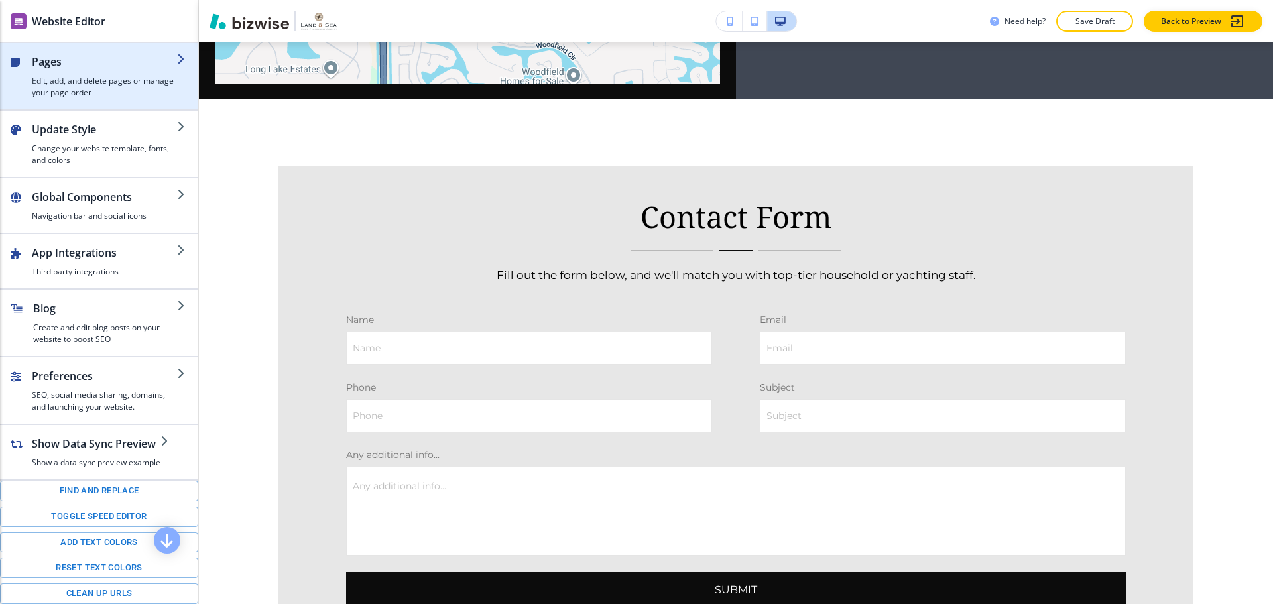
click at [104, 72] on div "button" at bounding box center [104, 72] width 145 height 5
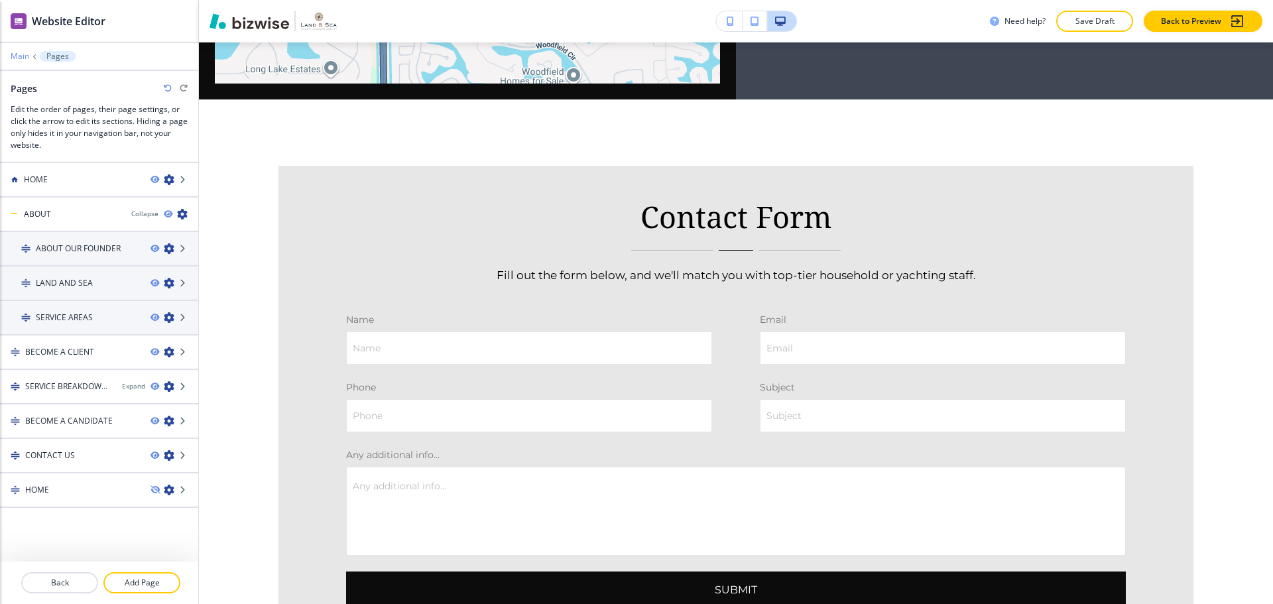
click at [19, 58] on p "Main" at bounding box center [20, 56] width 19 height 9
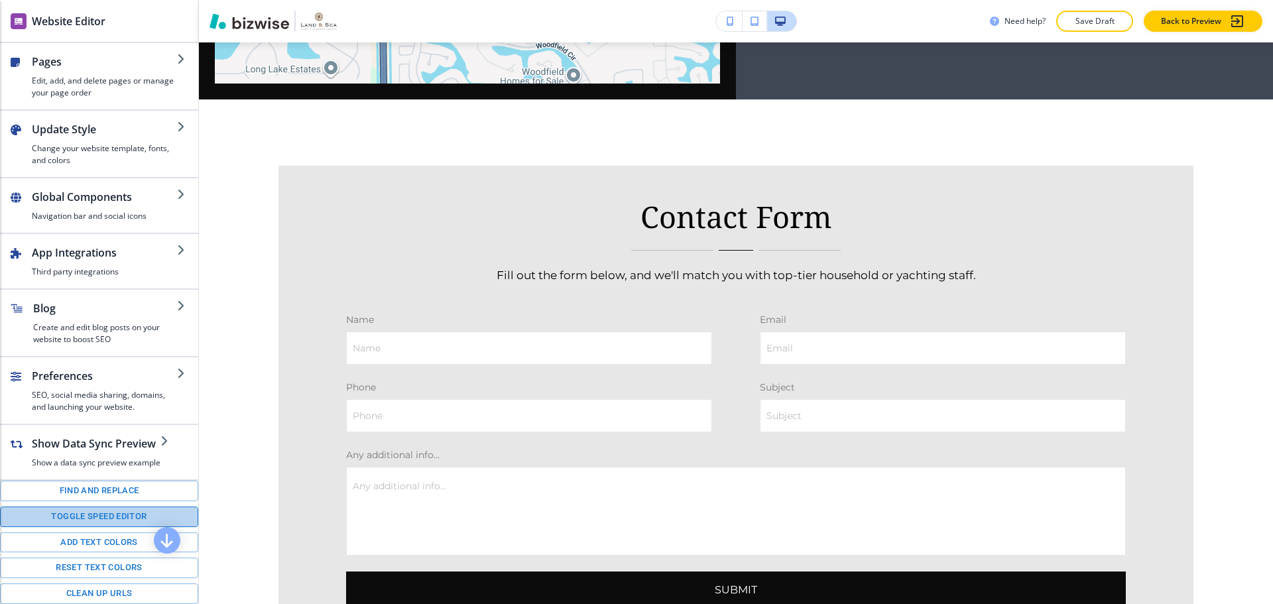
click at [123, 517] on button "Toggle speed editor" at bounding box center [99, 517] width 198 height 21
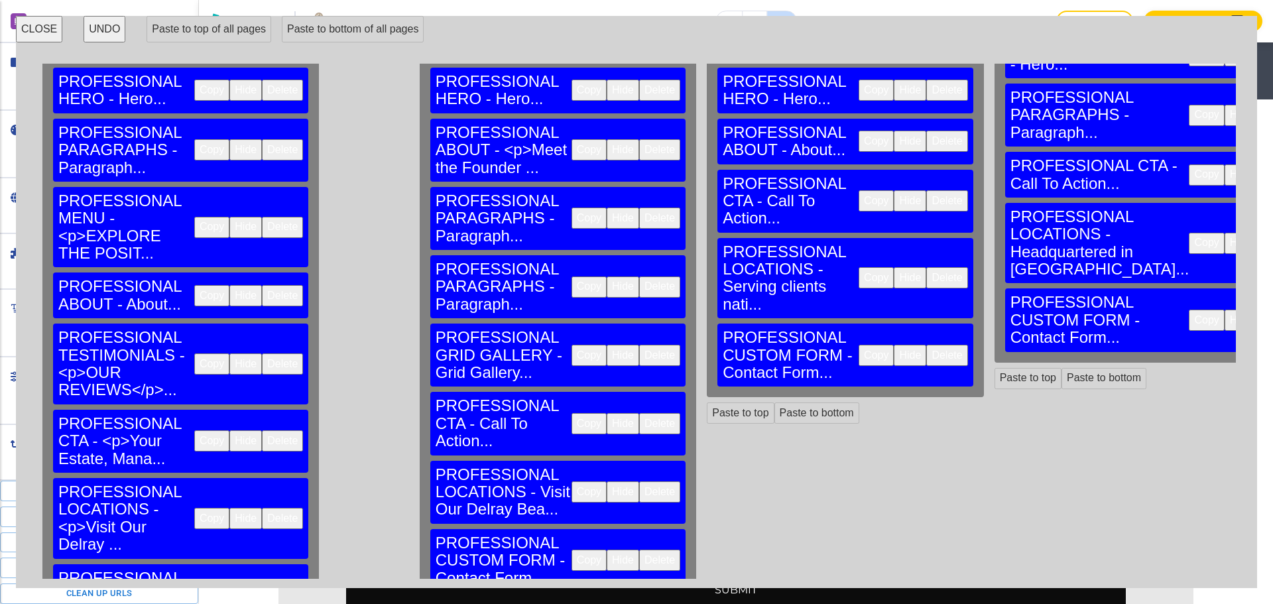
scroll to position [135, 0]
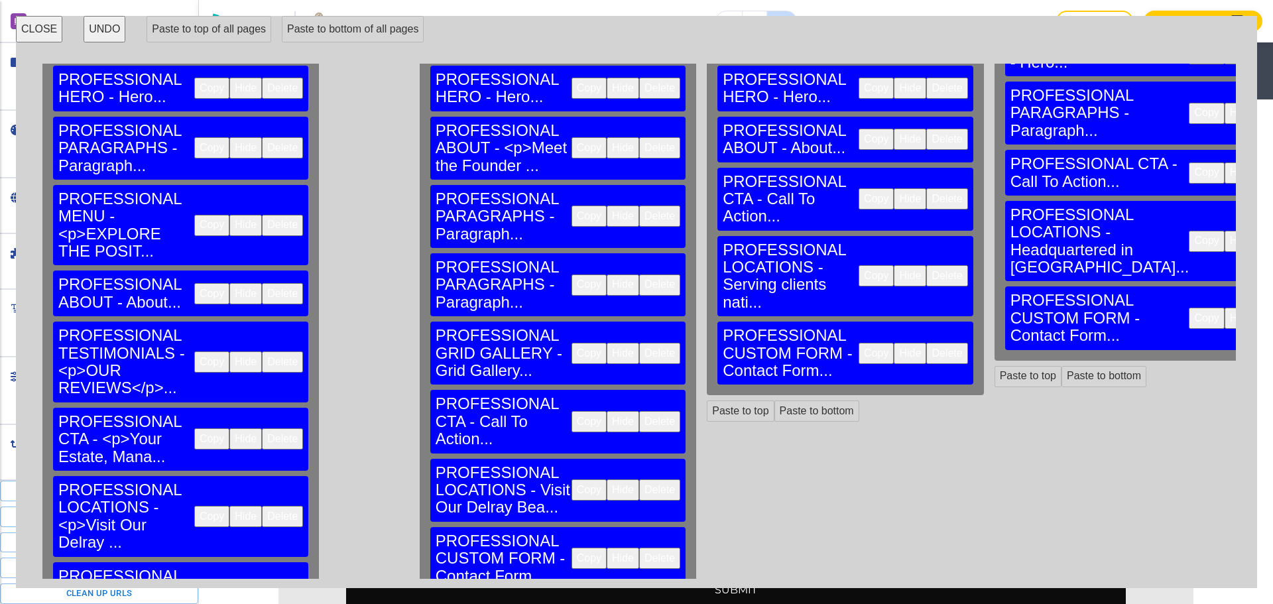
click at [194, 583] on button "Copy" at bounding box center [211, 593] width 35 height 21
click at [639, 548] on button "Delete" at bounding box center [659, 558] width 41 height 21
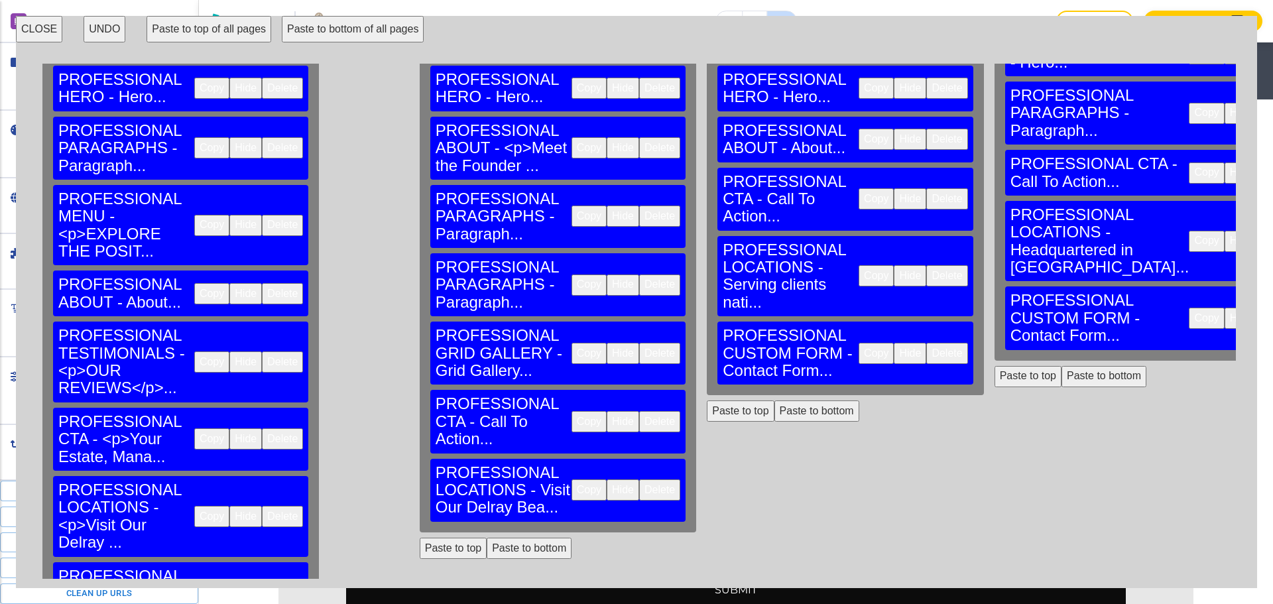
click at [487, 538] on button "Paste to bottom" at bounding box center [529, 548] width 85 height 21
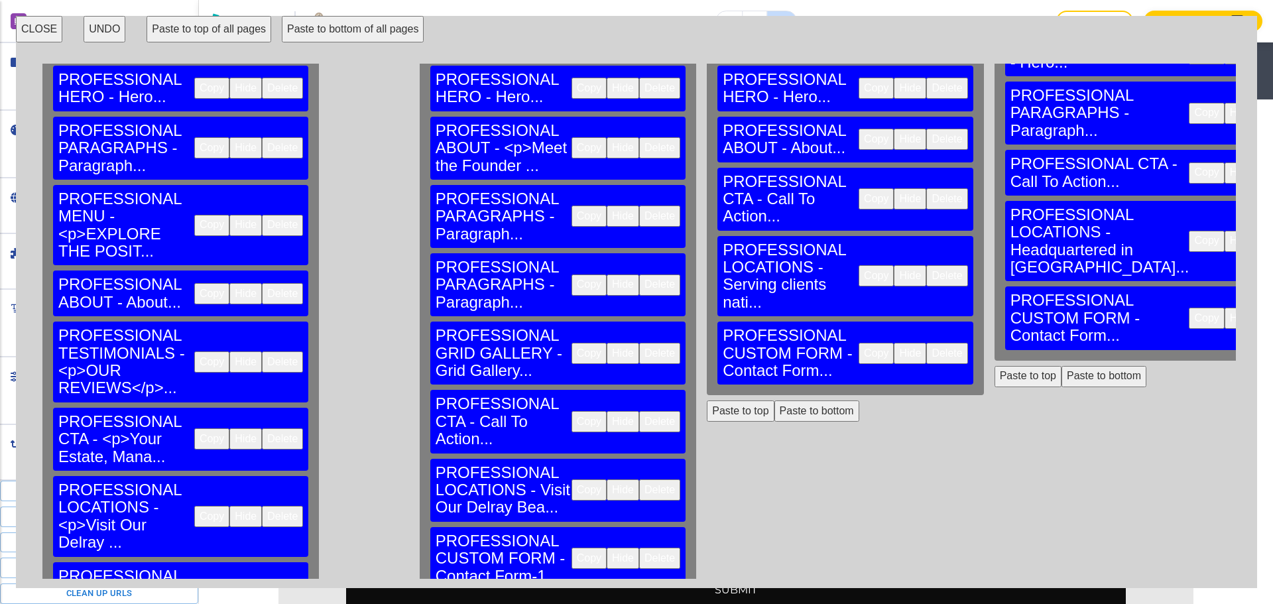
click at [926, 343] on button "Delete" at bounding box center [946, 353] width 41 height 21
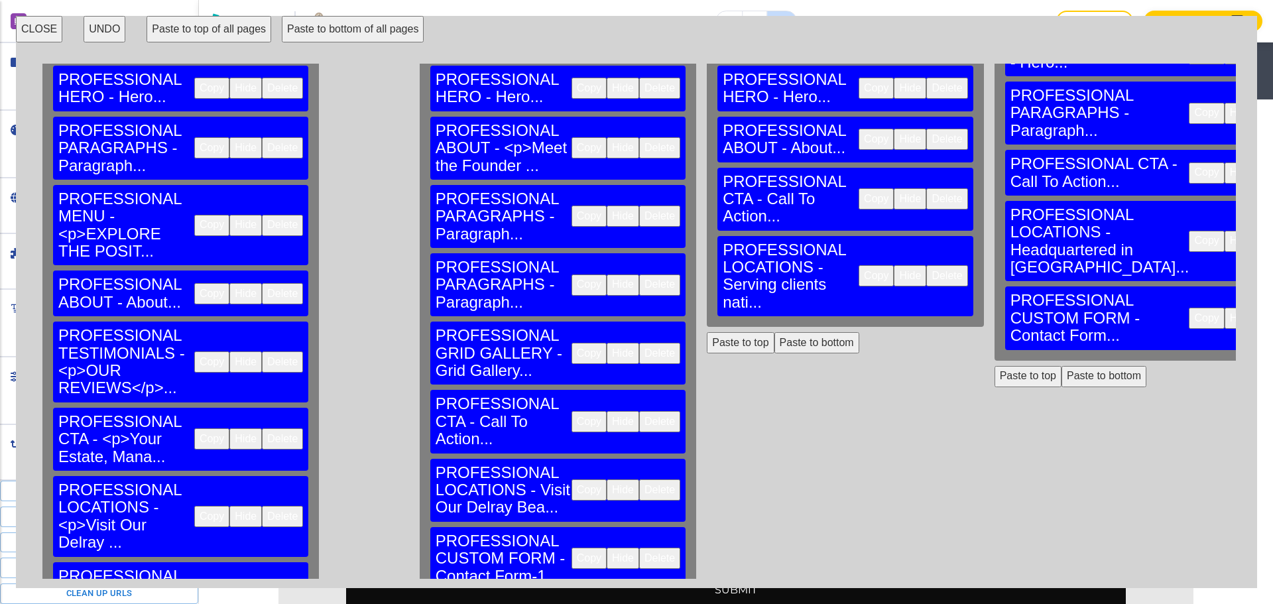
click at [774, 332] on button "Paste to bottom" at bounding box center [816, 342] width 85 height 21
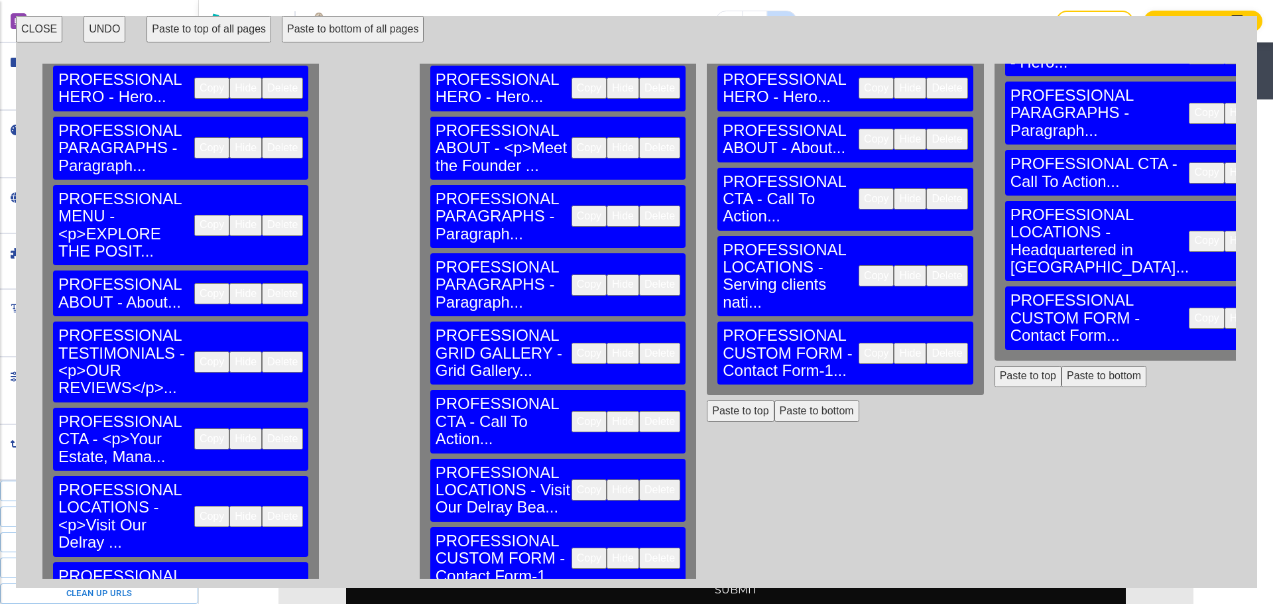
click at [1257, 308] on button "Delete" at bounding box center [1277, 318] width 41 height 21
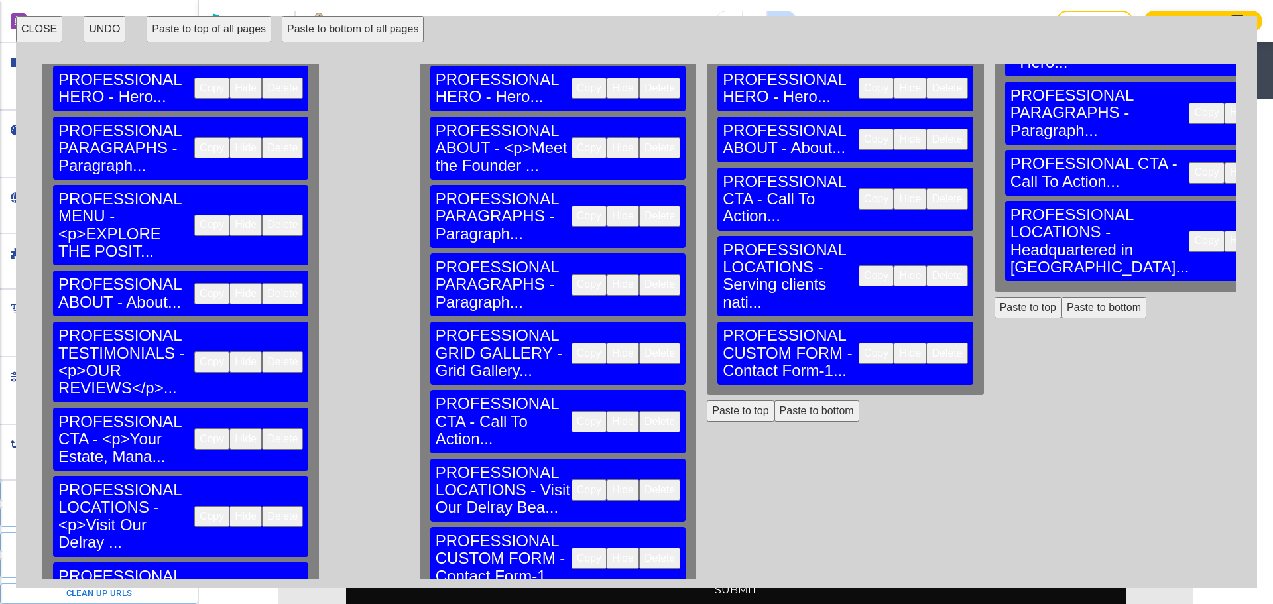
click at [995, 297] on button "Paste to top" at bounding box center [1028, 307] width 67 height 21
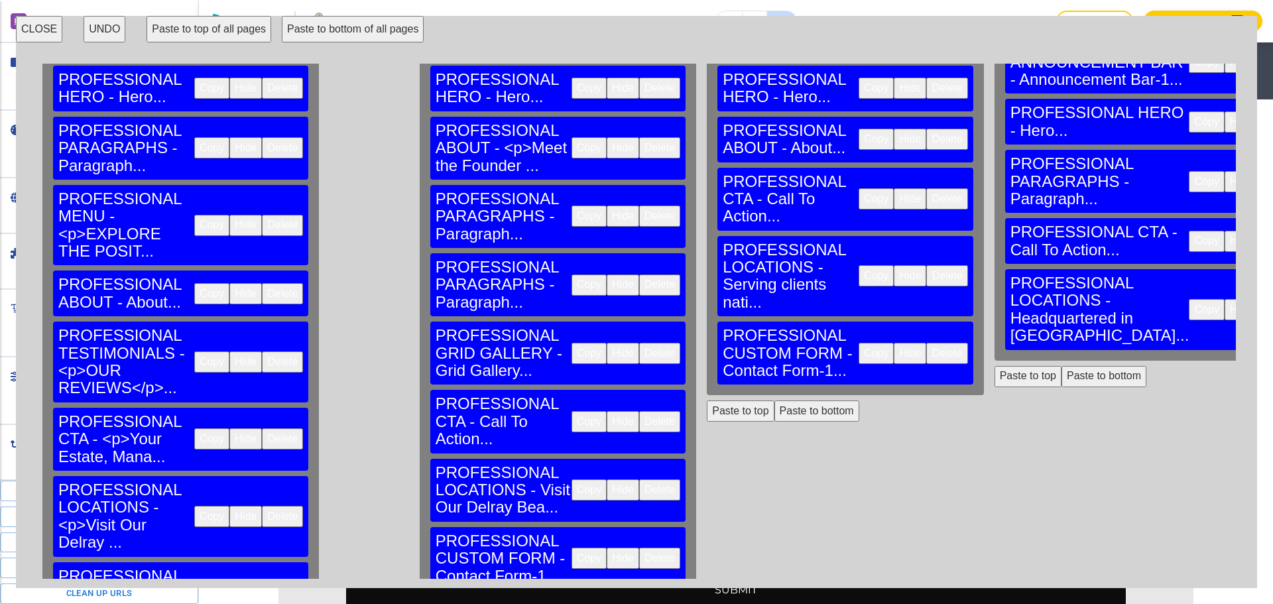
click at [104, 26] on button "UNDO" at bounding box center [105, 29] width 42 height 27
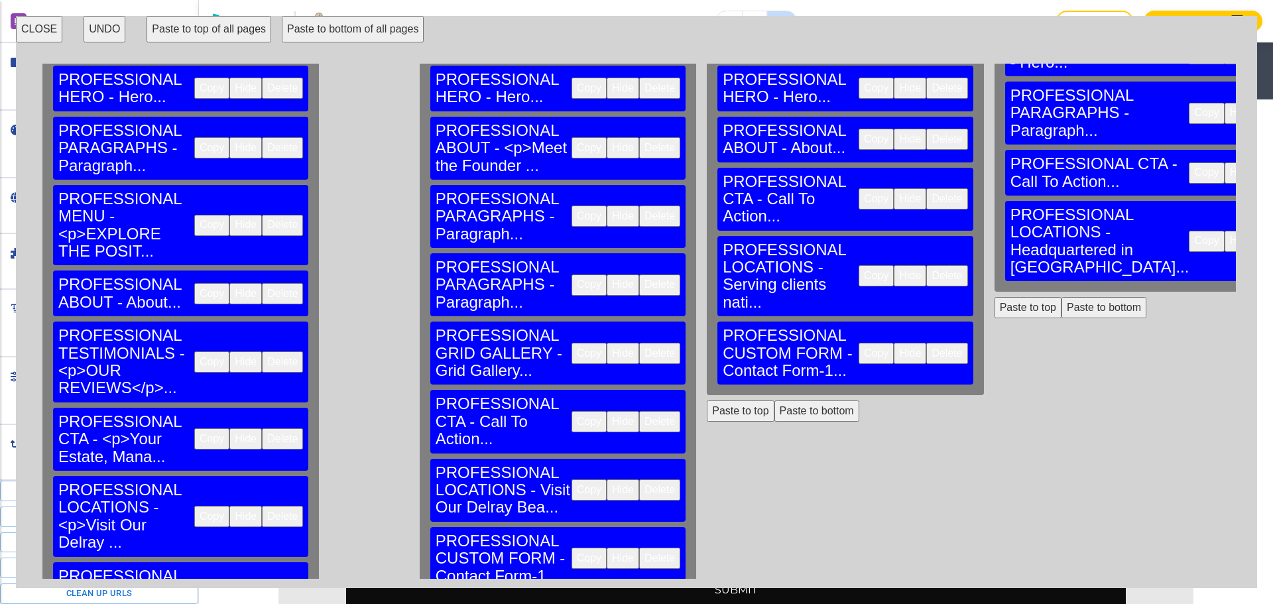
click at [1062, 297] on button "Paste to bottom" at bounding box center [1104, 307] width 85 height 21
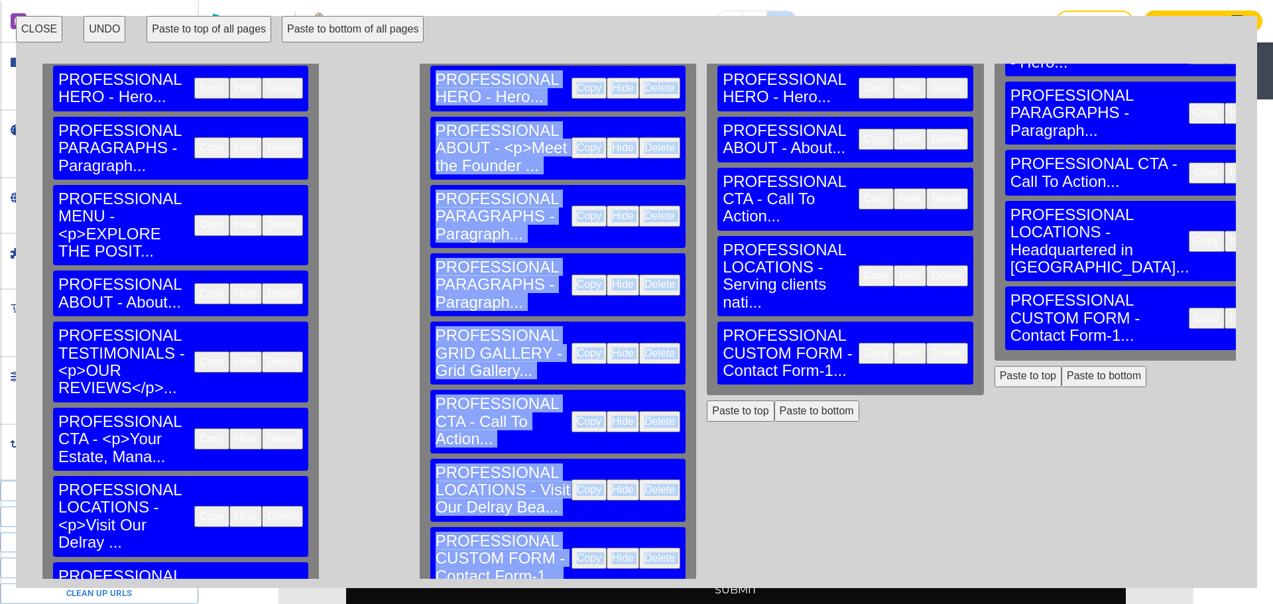
drag, startPoint x: 357, startPoint y: 568, endPoint x: 446, endPoint y: 575, distance: 88.5
click at [445, 575] on div "HOME PROFESSIONAL ANNOUNCEMENT BAR - Announcement Bar... Copy Hide Delete PROFE…" at bounding box center [636, 321] width 1199 height 515
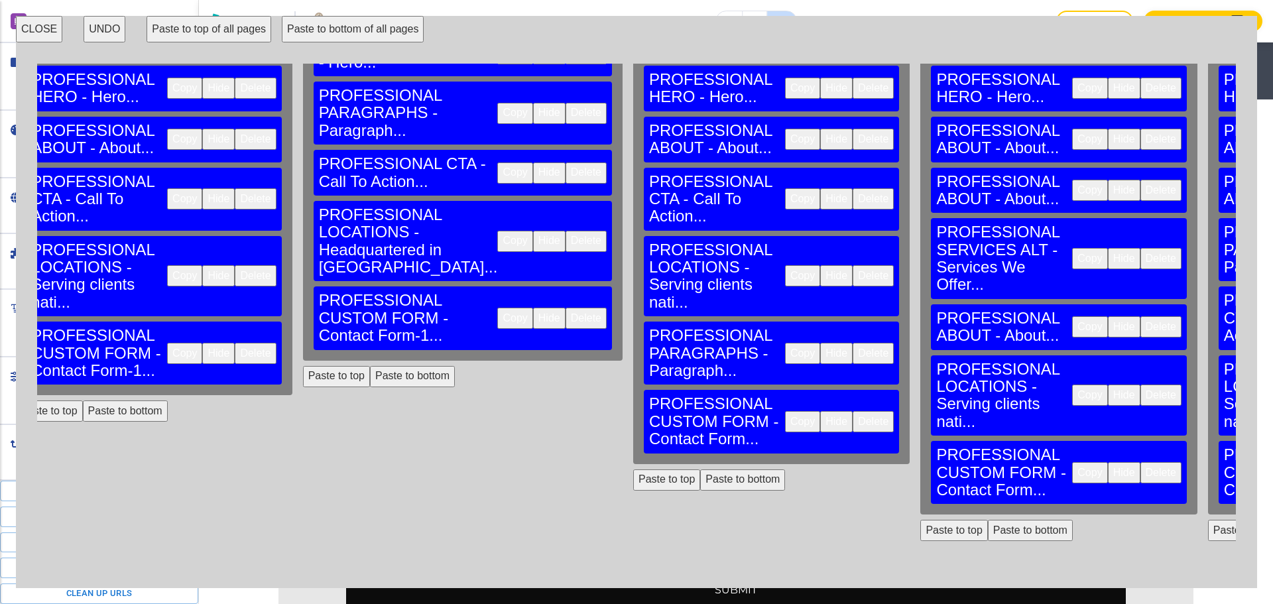
scroll to position [135, 761]
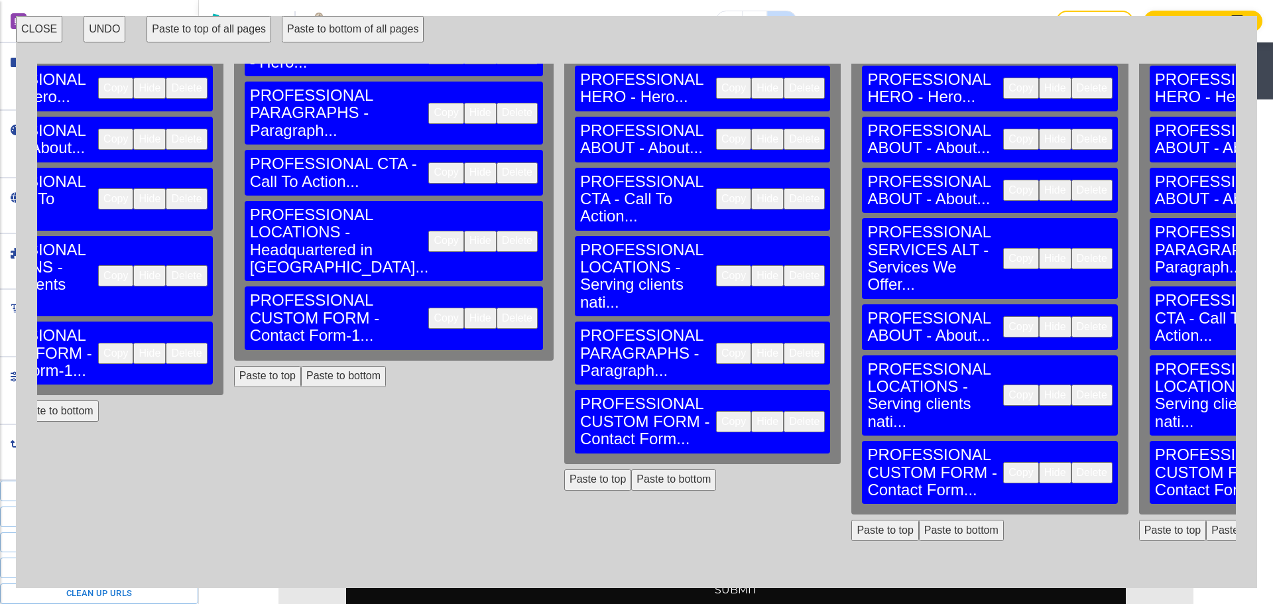
click at [784, 411] on button "Delete" at bounding box center [804, 421] width 41 height 21
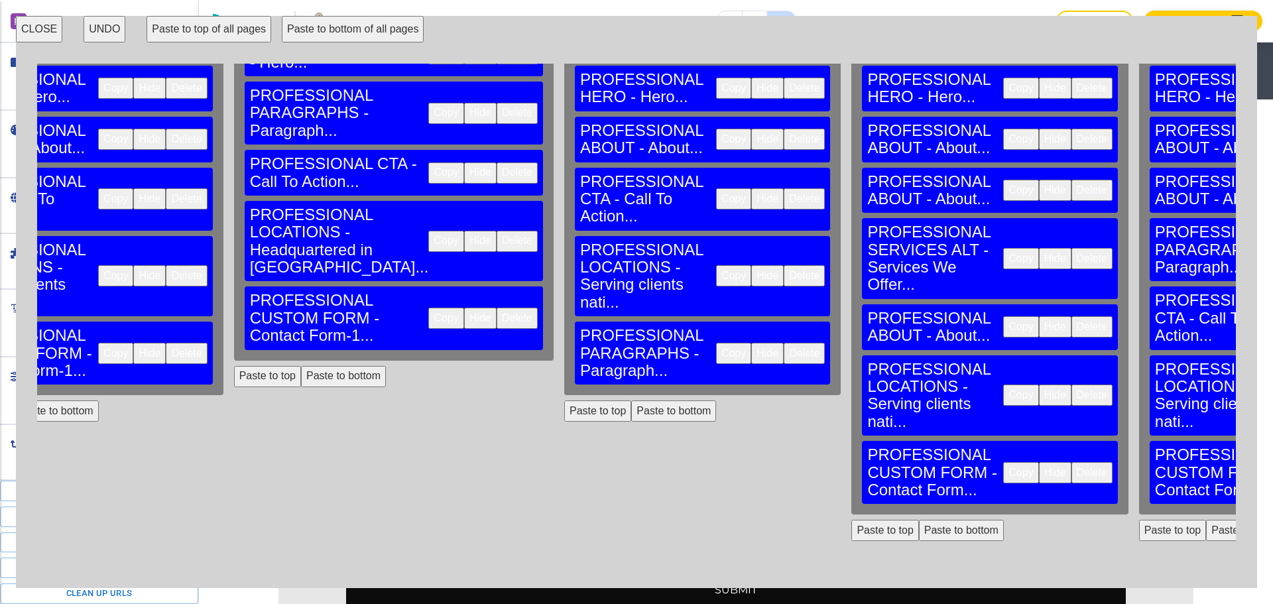
click at [631, 401] on button "Paste to bottom" at bounding box center [673, 411] width 85 height 21
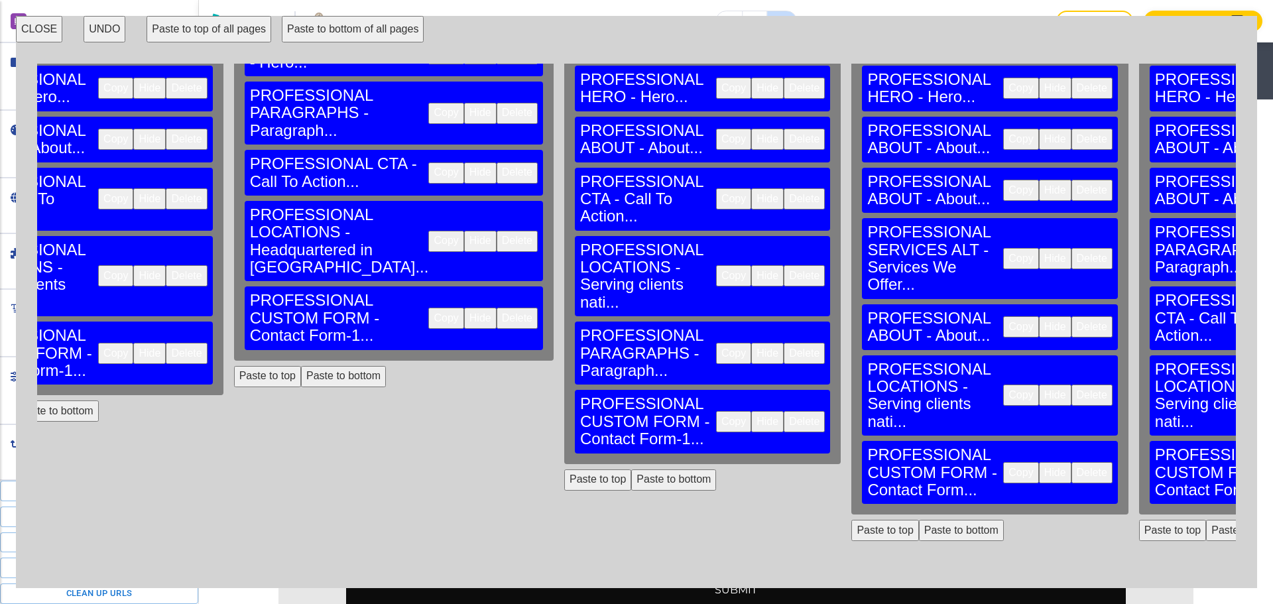
click at [1072, 462] on button "Delete" at bounding box center [1092, 472] width 41 height 21
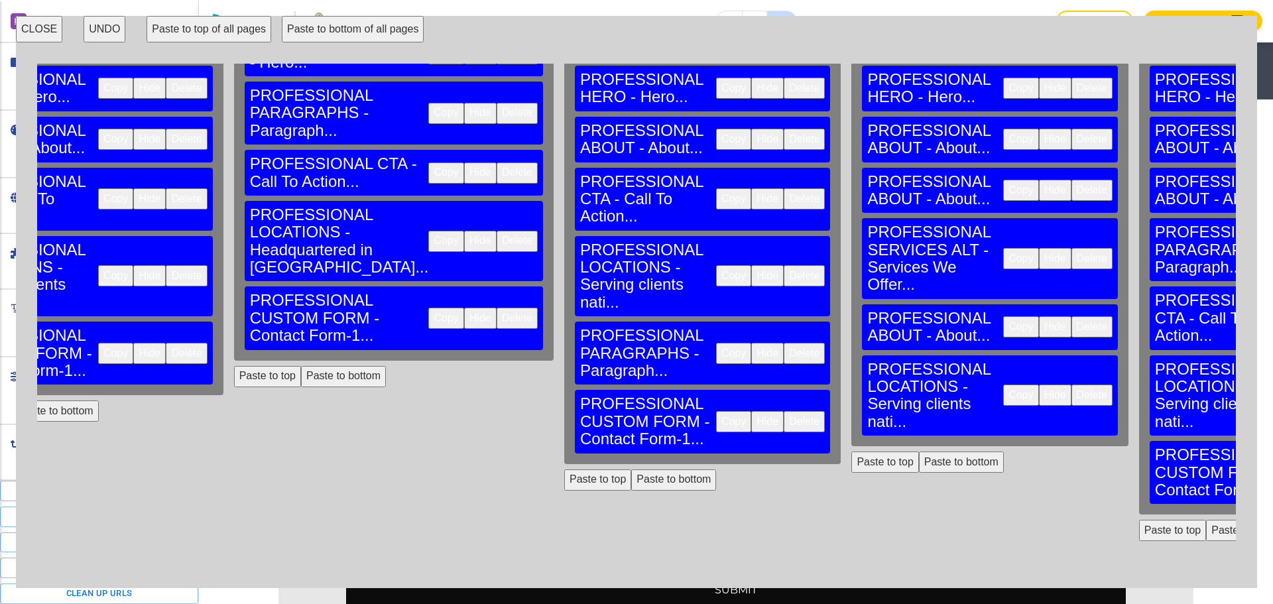
click at [919, 452] on button "Paste to bottom" at bounding box center [961, 462] width 85 height 21
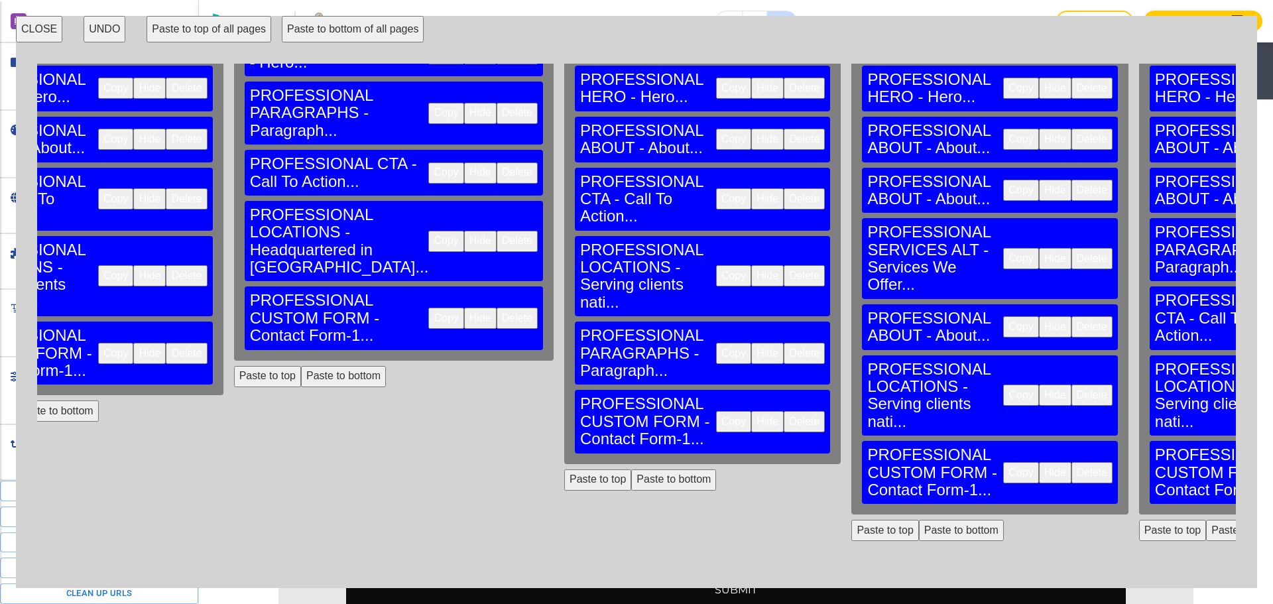
click at [1206, 452] on button "Paste to bottom" at bounding box center [1248, 462] width 85 height 21
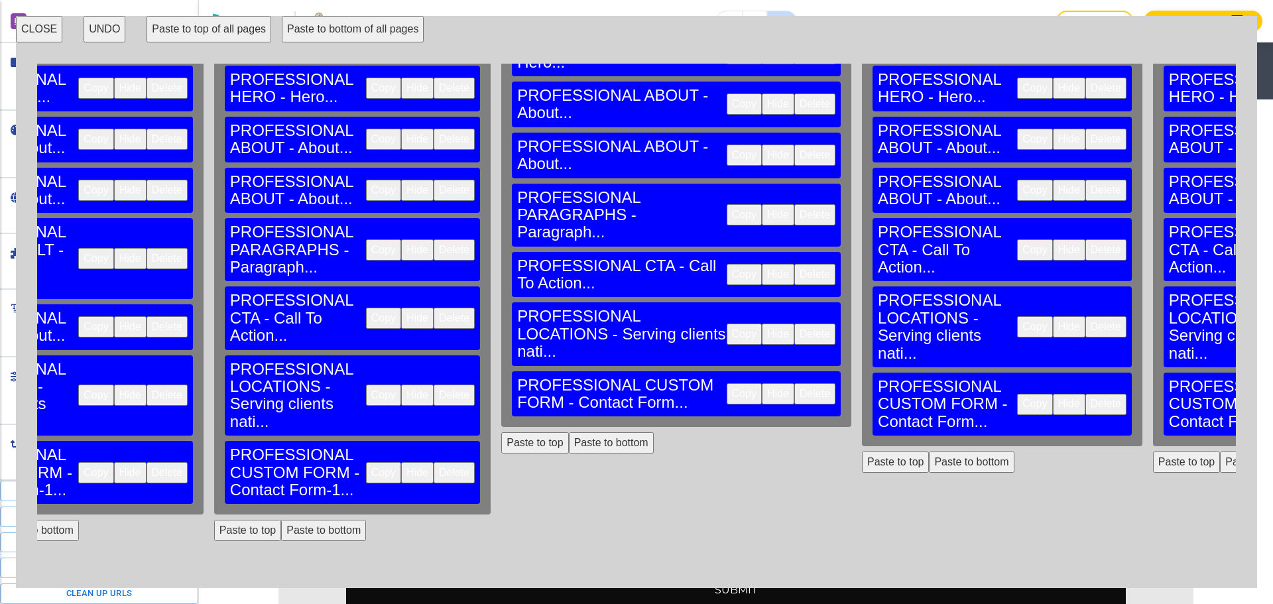
scroll to position [135, 1721]
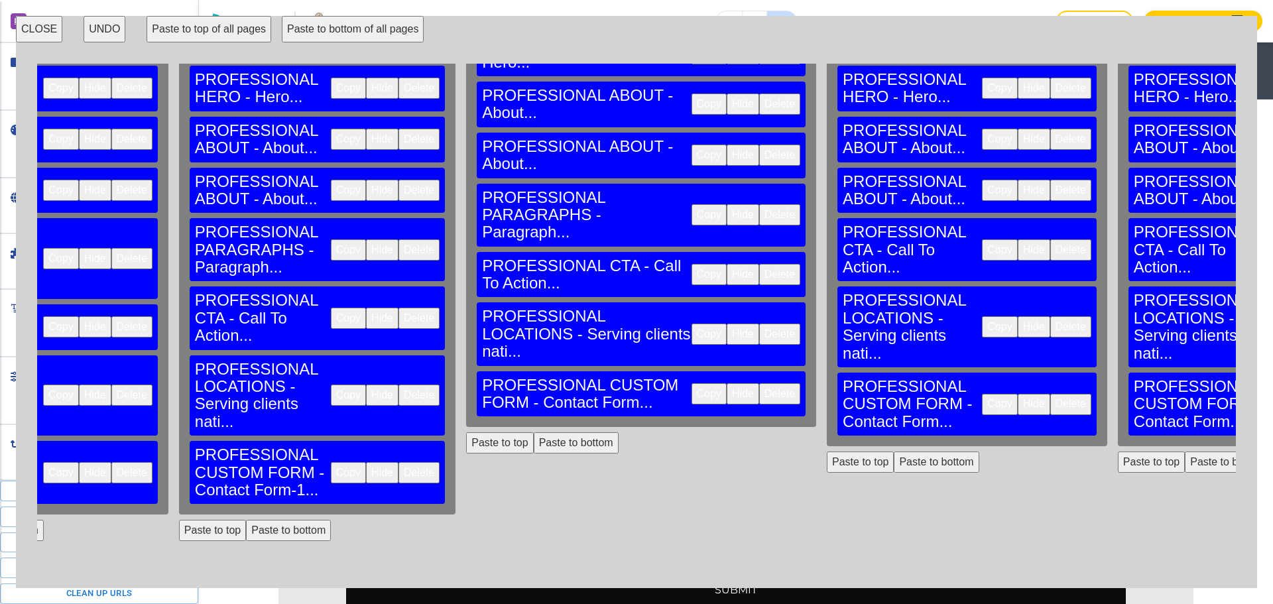
click at [759, 383] on button "Delete" at bounding box center [779, 393] width 41 height 21
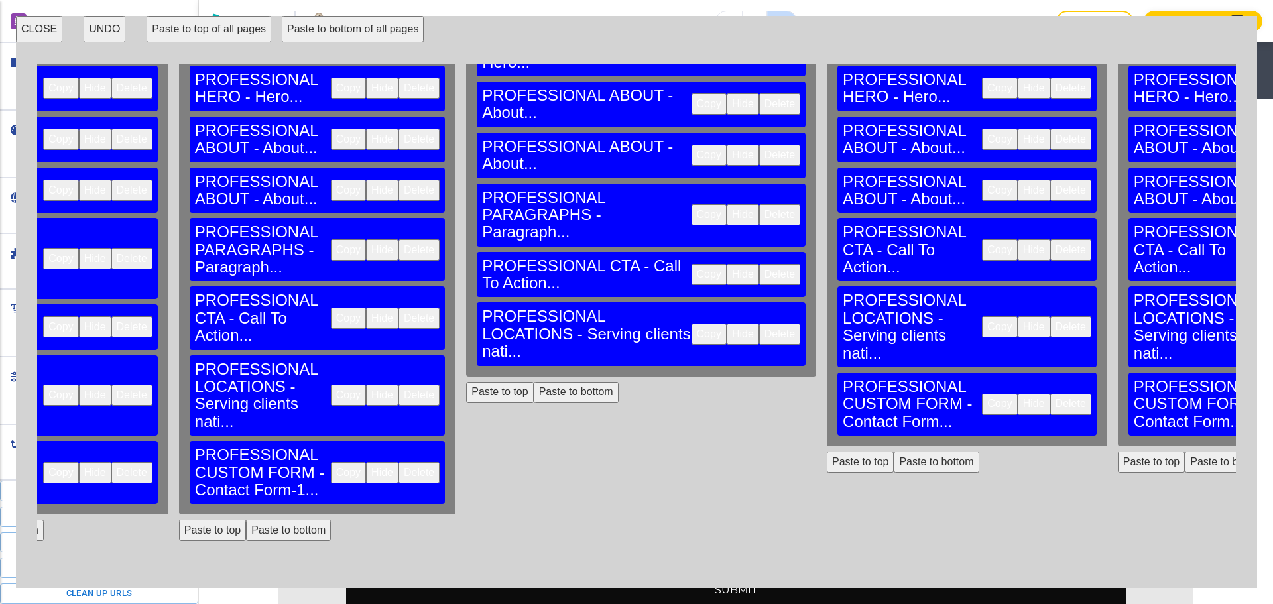
click at [534, 382] on button "Paste to bottom" at bounding box center [576, 392] width 85 height 21
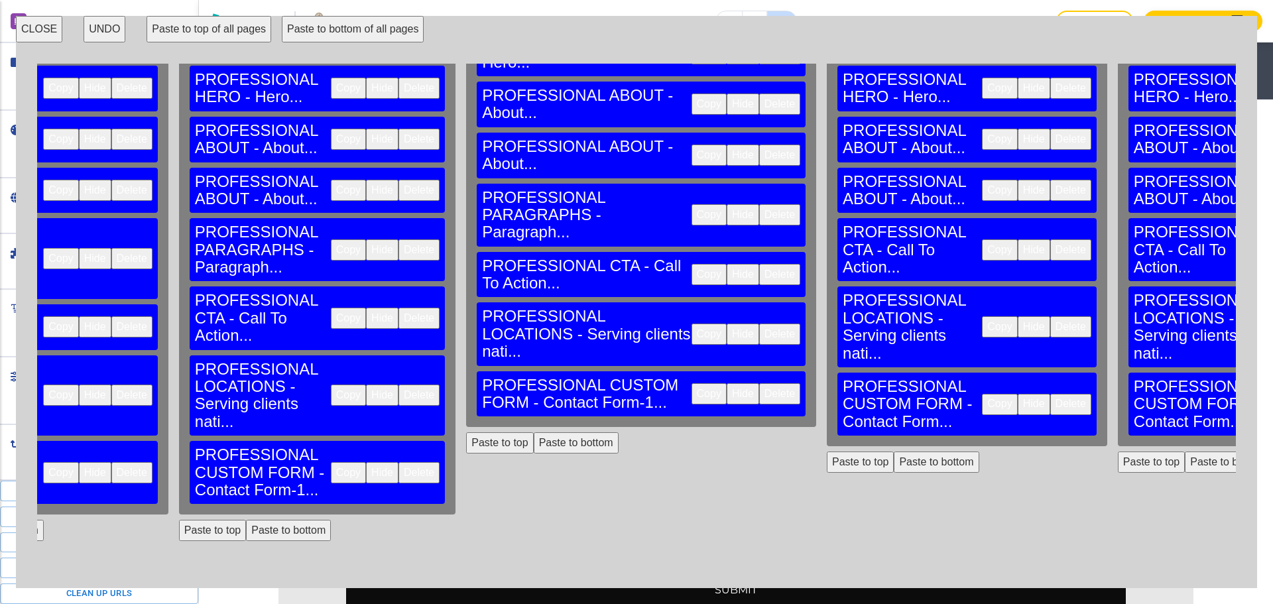
click at [1050, 394] on button "Delete" at bounding box center [1070, 404] width 41 height 21
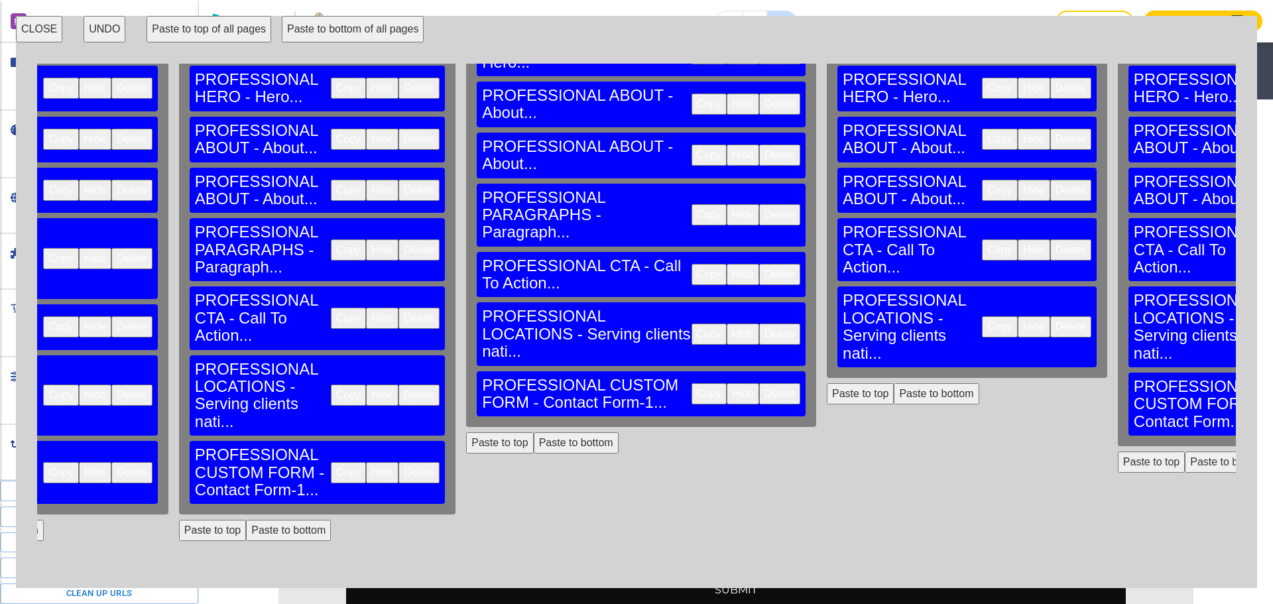
click at [894, 383] on button "Paste to bottom" at bounding box center [936, 393] width 85 height 21
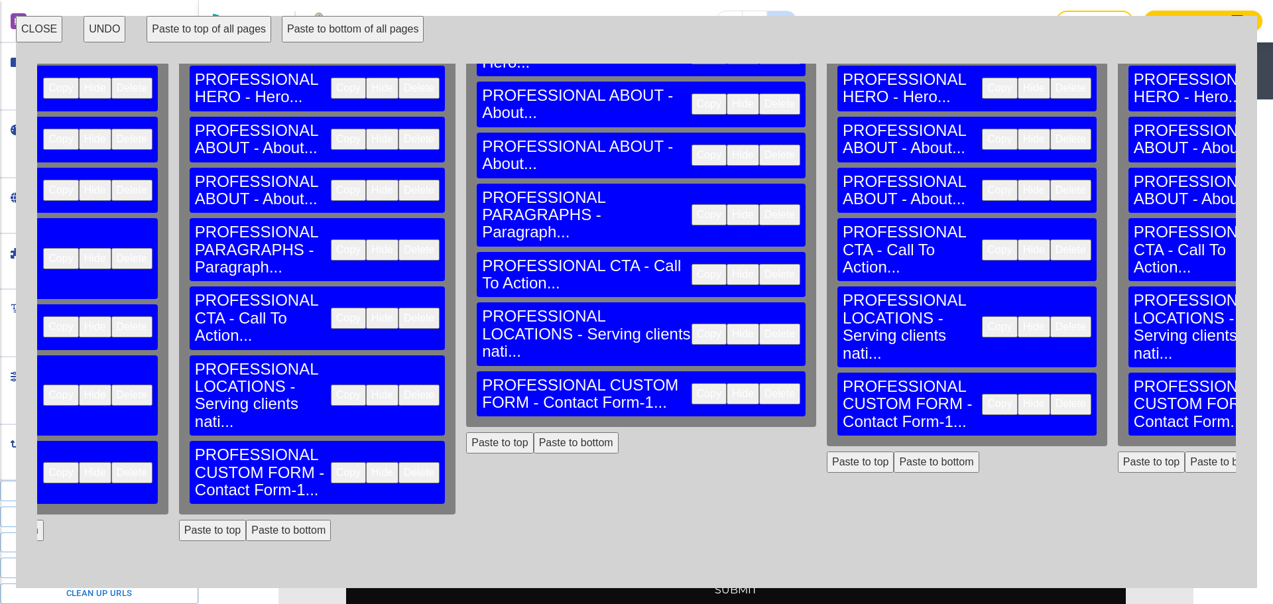
click at [1185, 383] on button "Paste to bottom" at bounding box center [1227, 393] width 85 height 21
drag, startPoint x: 757, startPoint y: 580, endPoint x: 815, endPoint y: 581, distance: 58.4
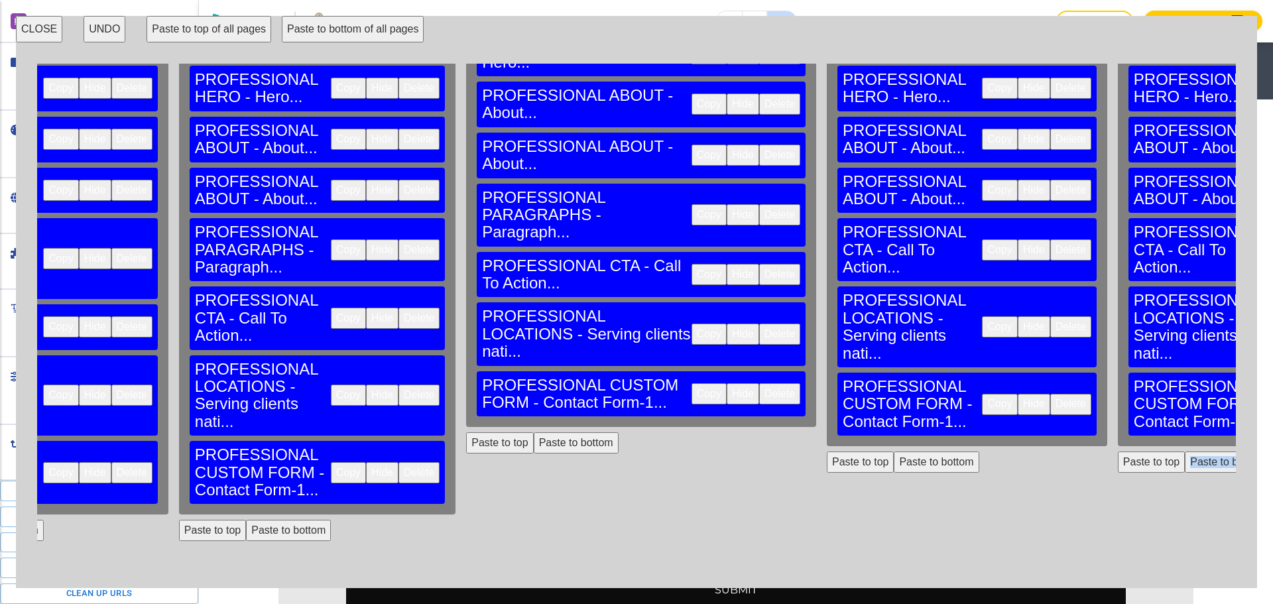
click at [815, 581] on div "CLOSE UNDO Paste to top of all pages Paste to bottom of all pages HOME PROFESSI…" at bounding box center [636, 302] width 1241 height 572
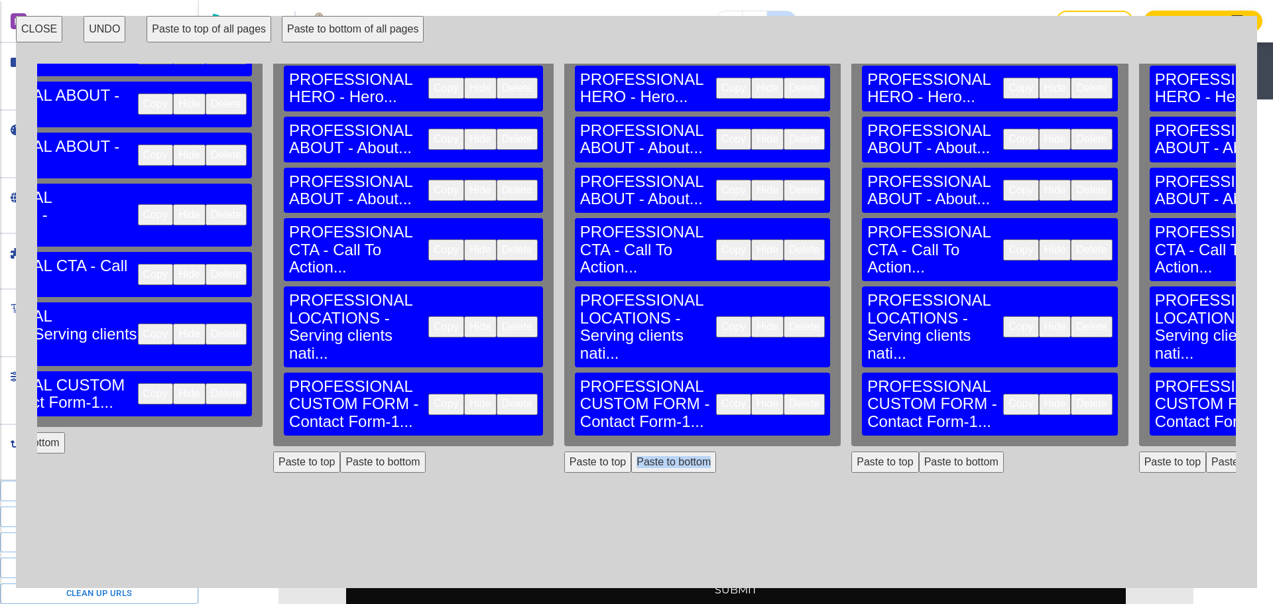
scroll to position [135, 2312]
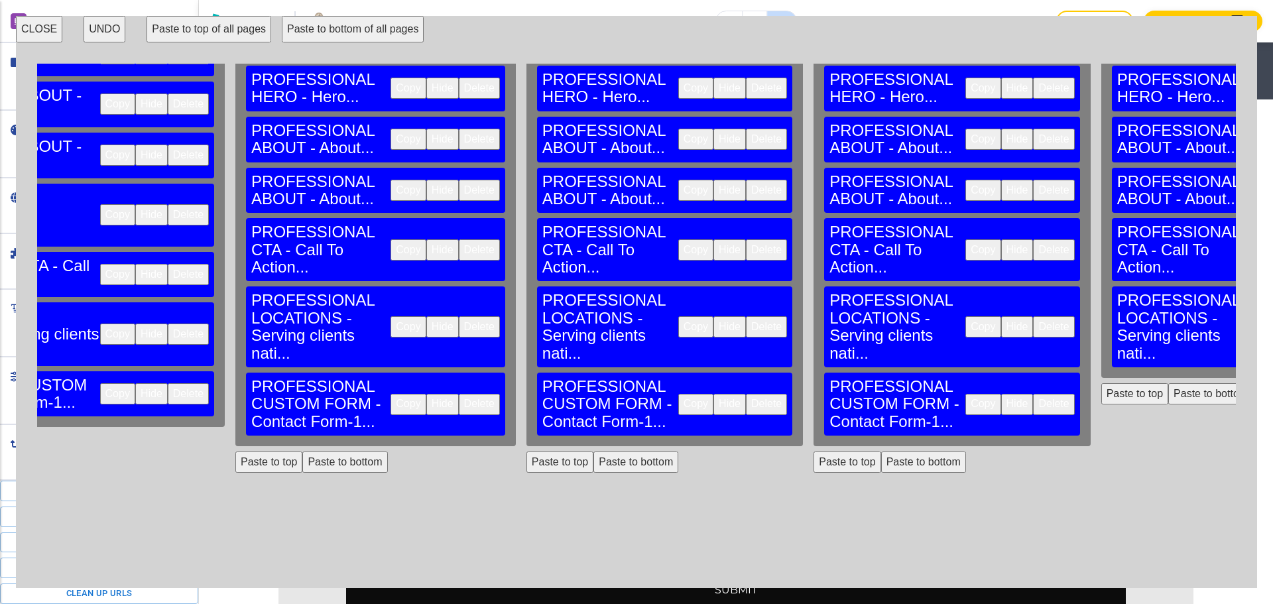
click at [1168, 383] on button "Paste to bottom" at bounding box center [1210, 393] width 85 height 21
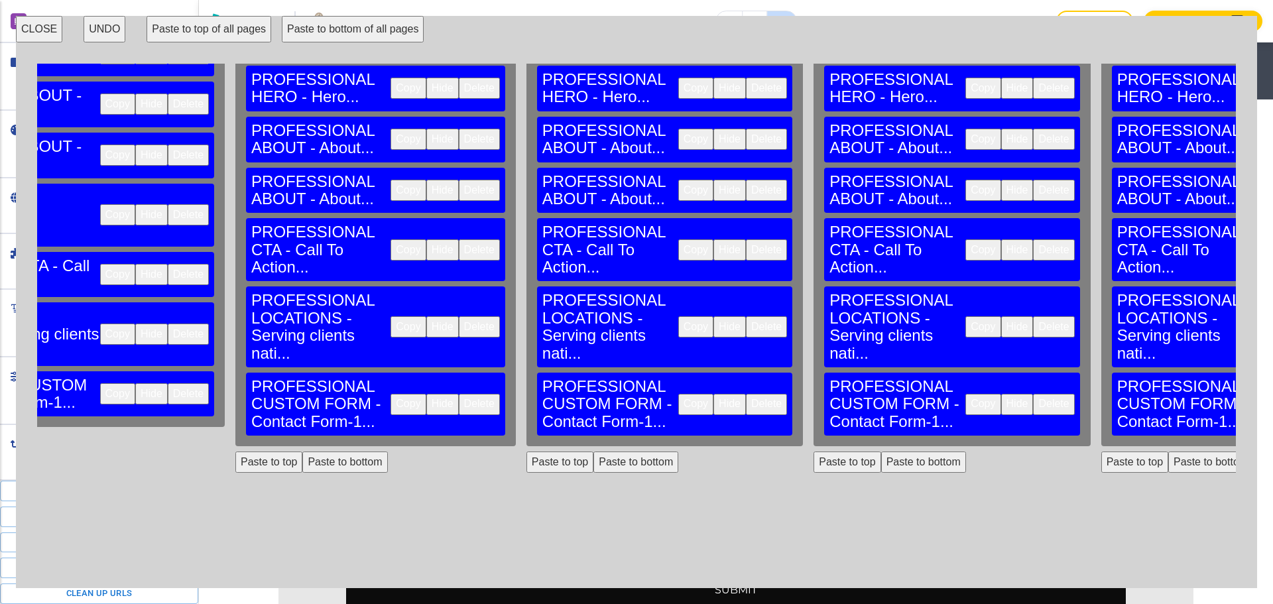
drag, startPoint x: 979, startPoint y: 568, endPoint x: 1058, endPoint y: 574, distance: 79.8
click at [1058, 574] on div "HOME PROFESSIONAL ANNOUNCEMENT BAR - Announcement Bar... Copy Hide Delete PROFE…" at bounding box center [636, 321] width 1199 height 515
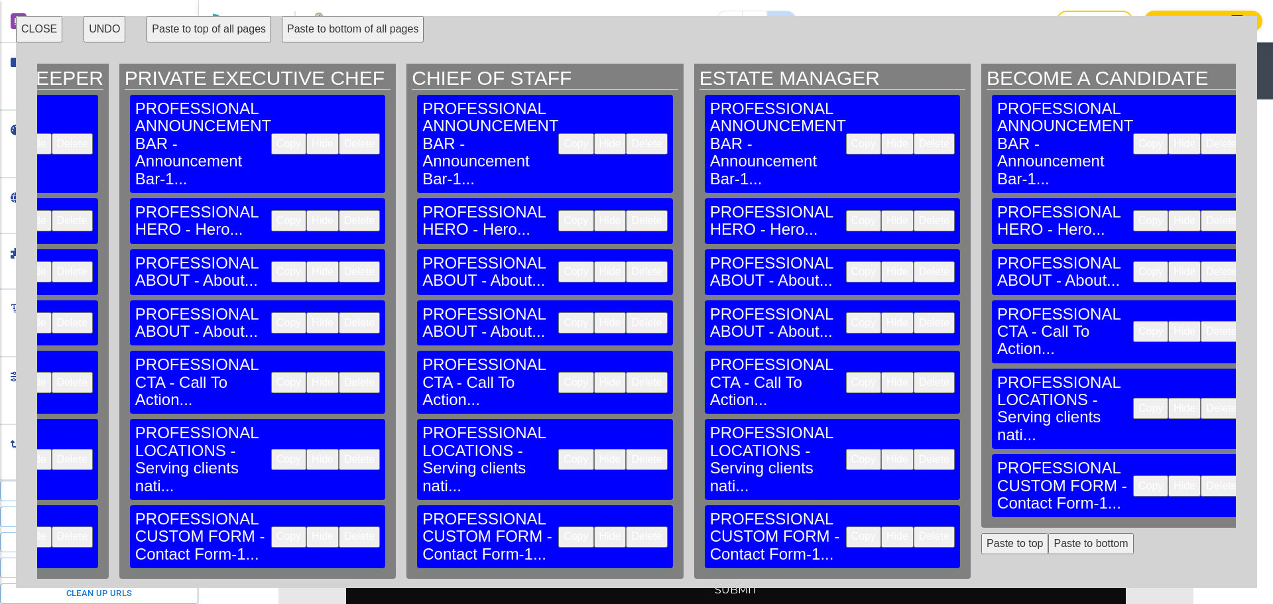
scroll to position [0, 2719]
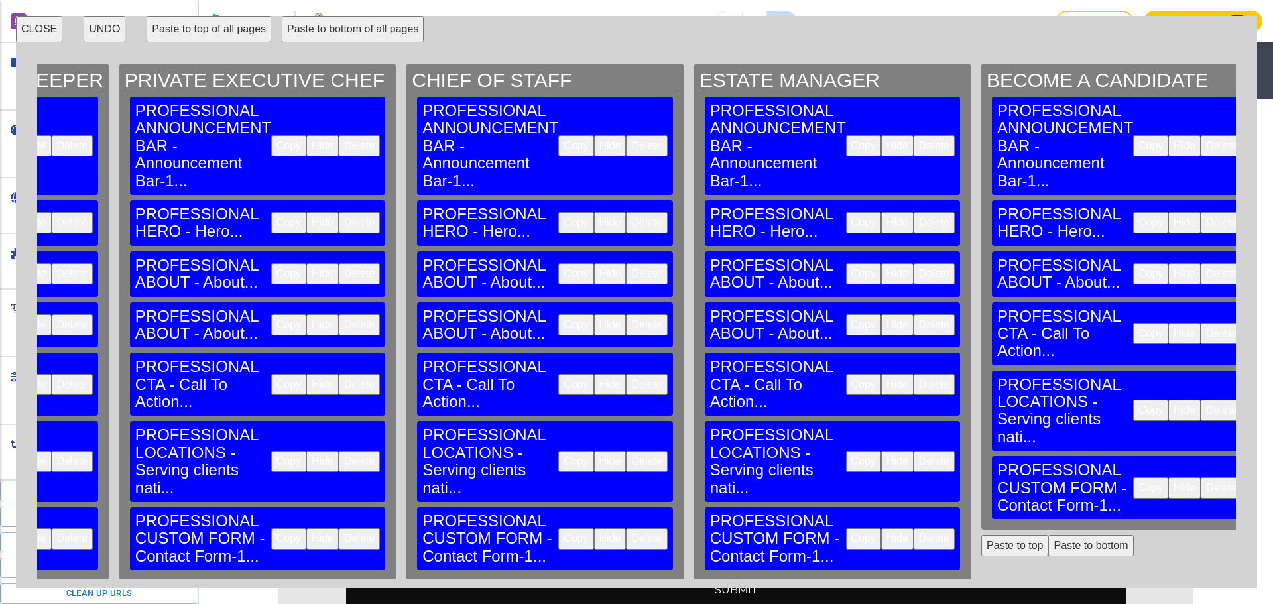
click at [27, 17] on button "CLOSE" at bounding box center [39, 29] width 46 height 27
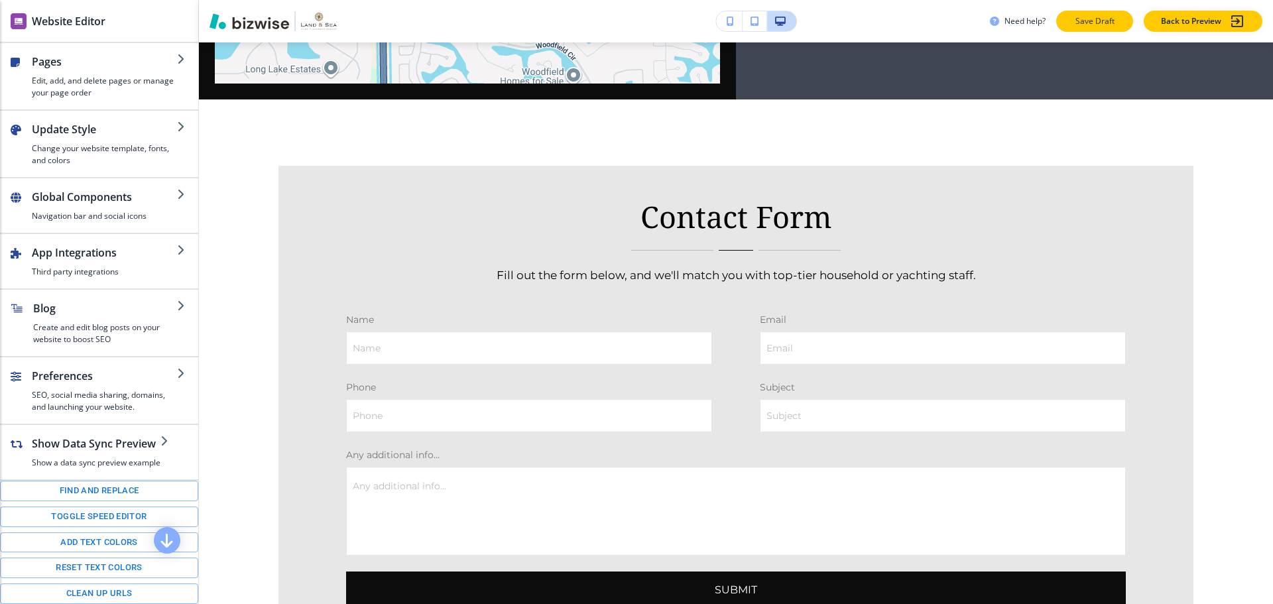
click at [1081, 30] on button "Save Draft" at bounding box center [1094, 21] width 77 height 21
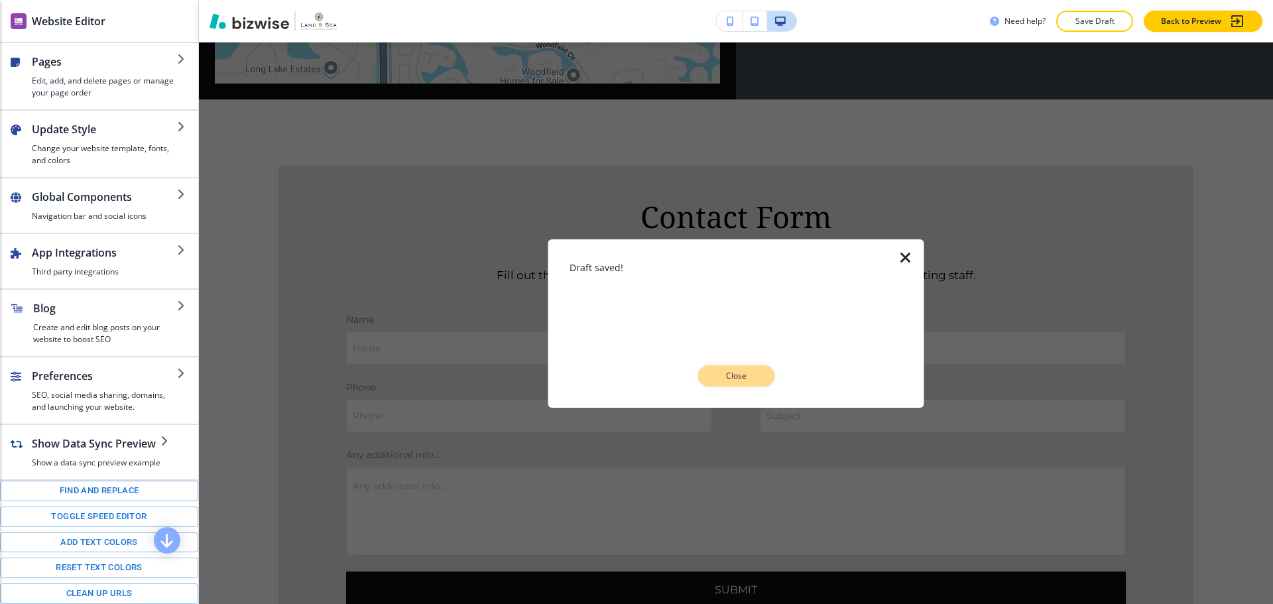
click at [748, 383] on button "Close" at bounding box center [736, 375] width 77 height 21
